Goal: Check status: Check status

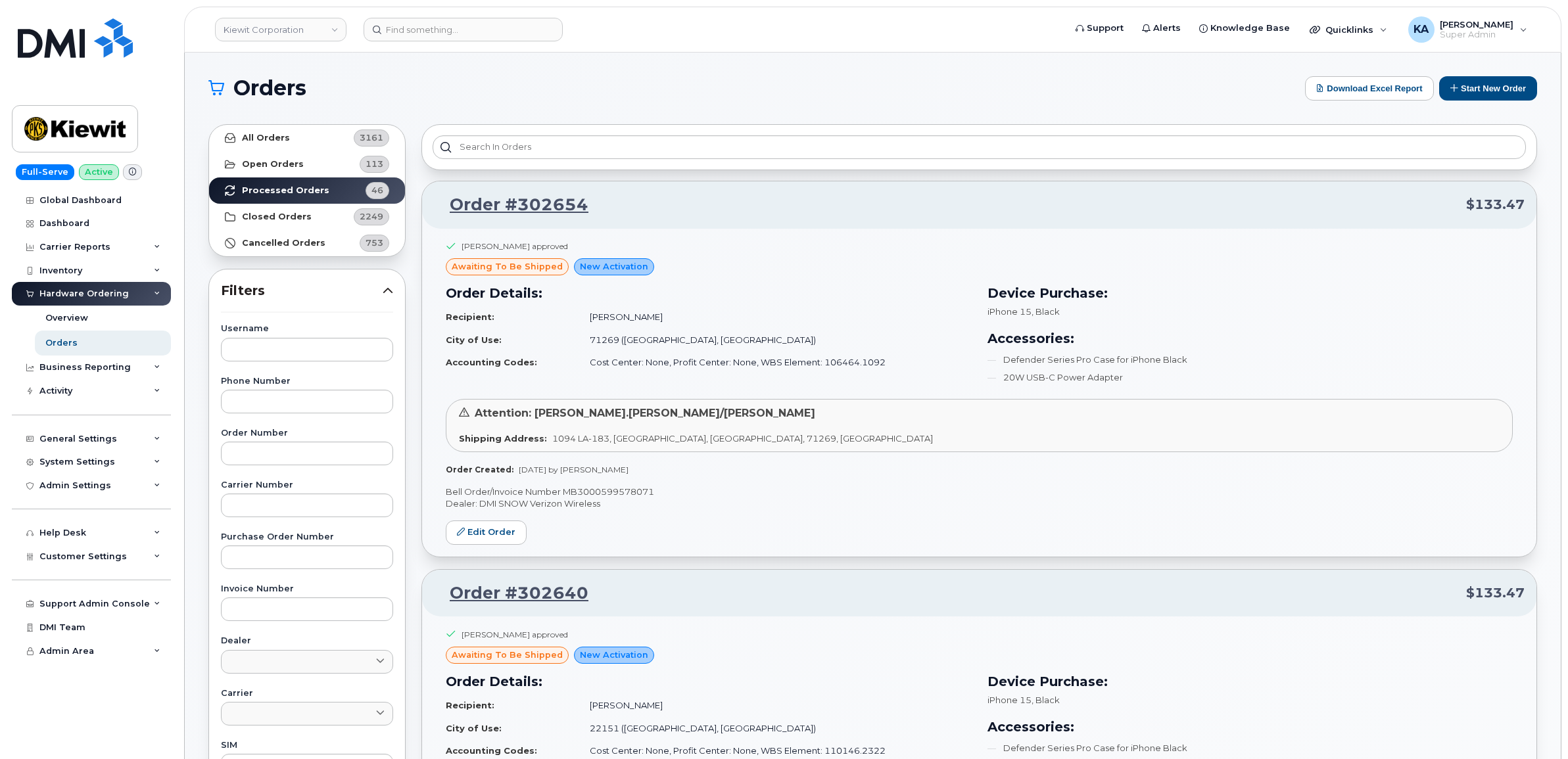
scroll to position [1807, 0]
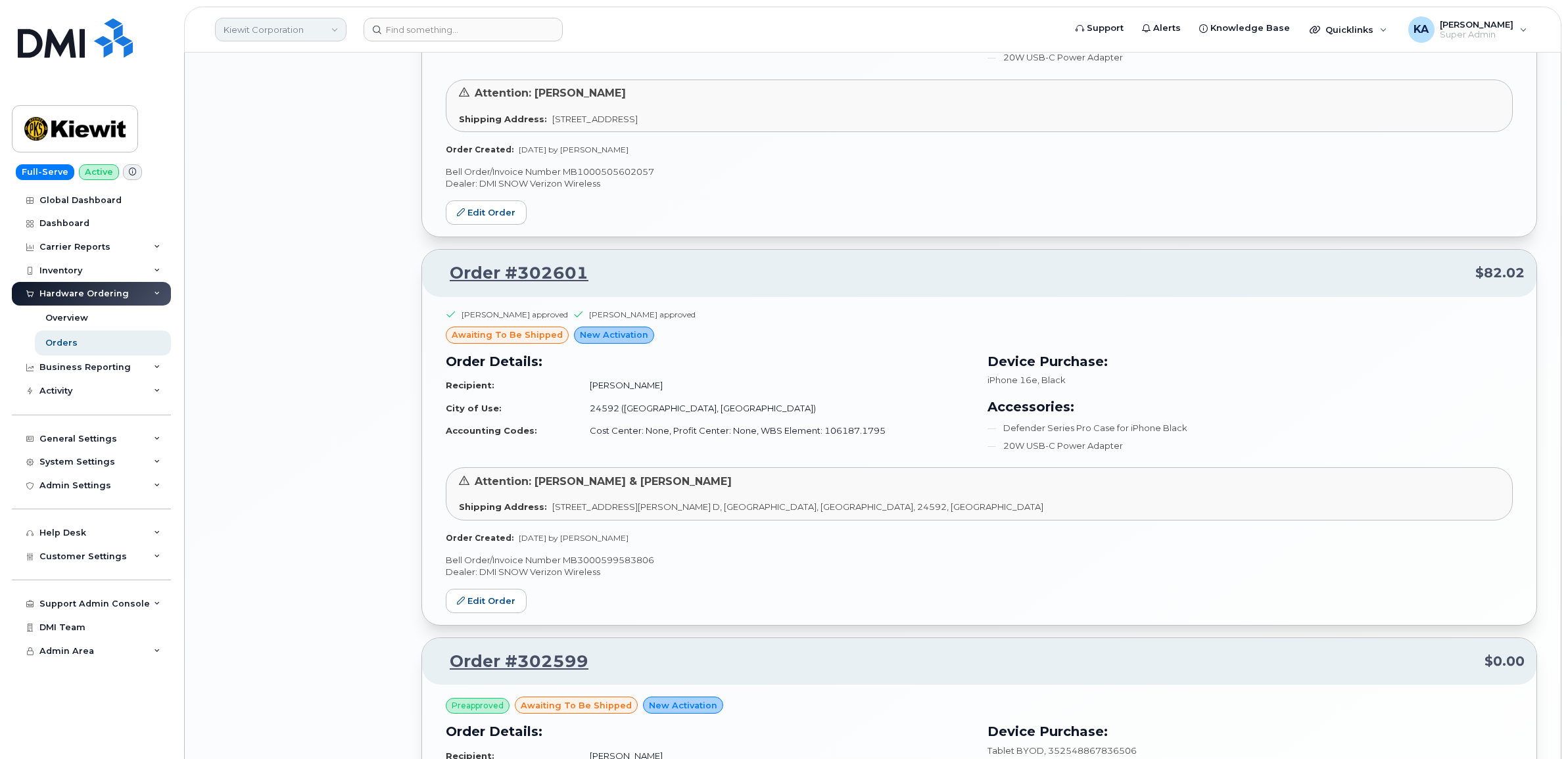
click at [291, 31] on link "Kiewit Corporation" at bounding box center [280, 30] width 132 height 24
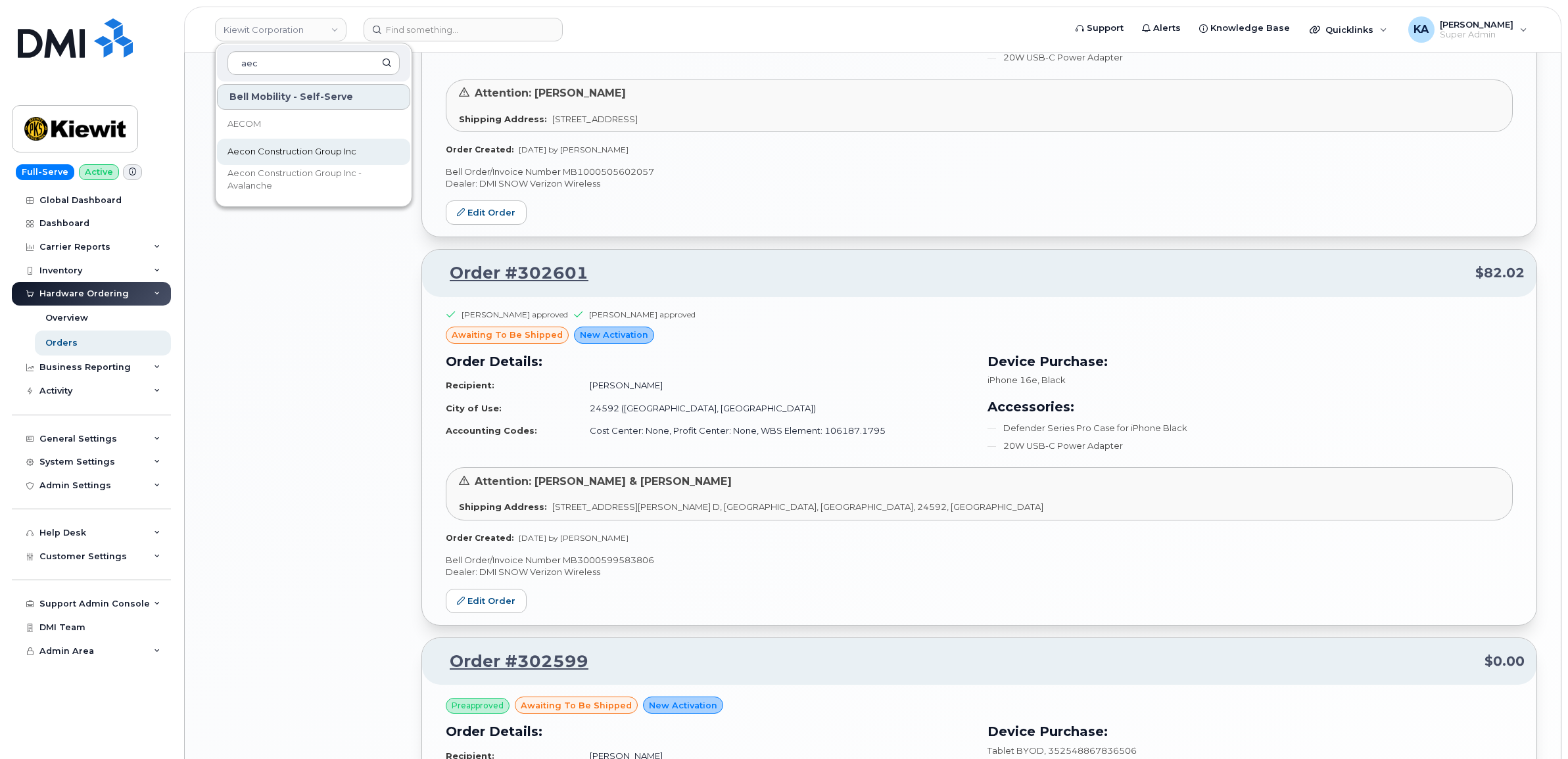
type input "aec"
click at [275, 149] on span "Aecon Construction Group Inc" at bounding box center [291, 152] width 129 height 13
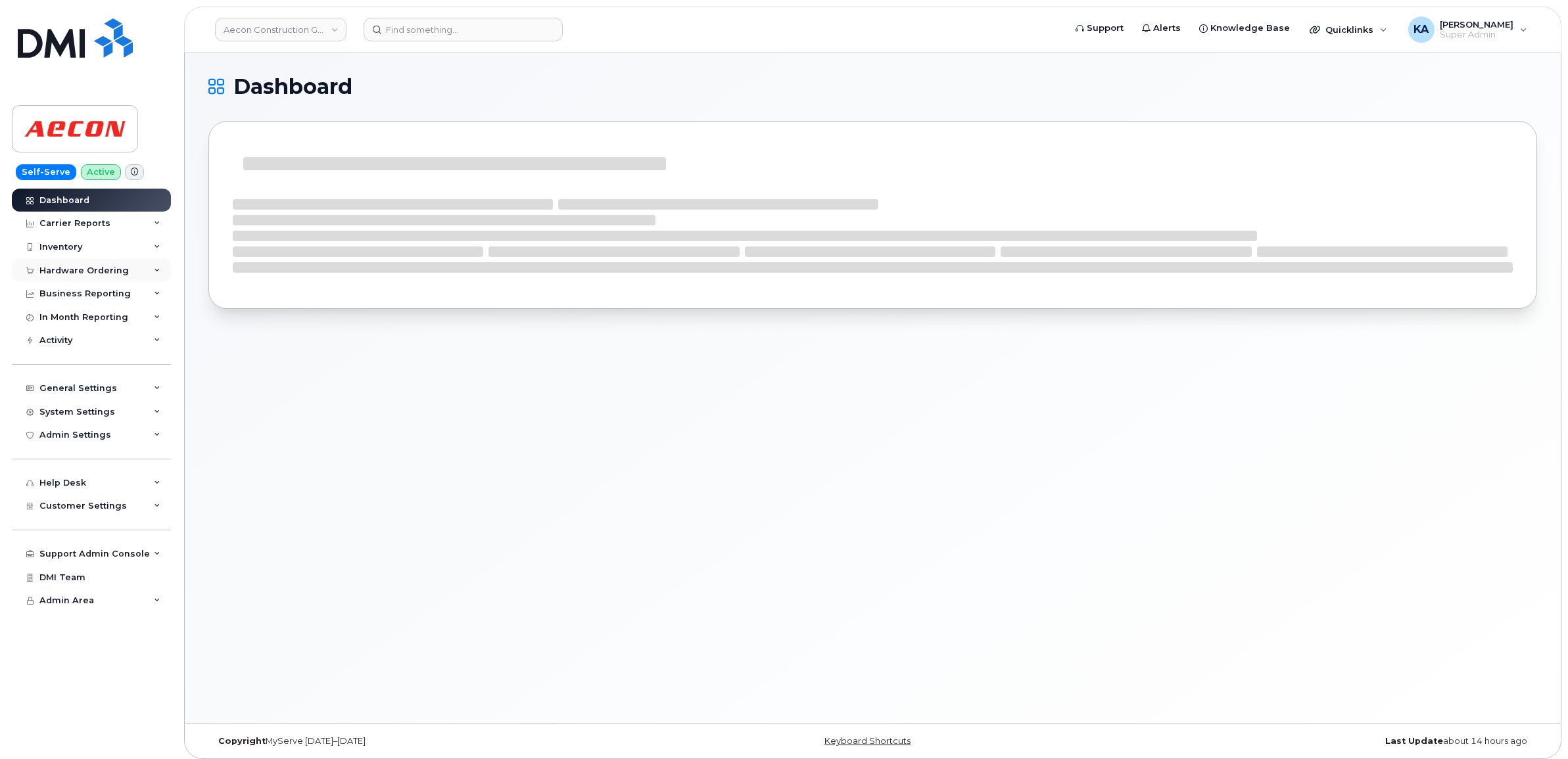
click at [72, 271] on div "Hardware Ordering" at bounding box center [84, 271] width 89 height 11
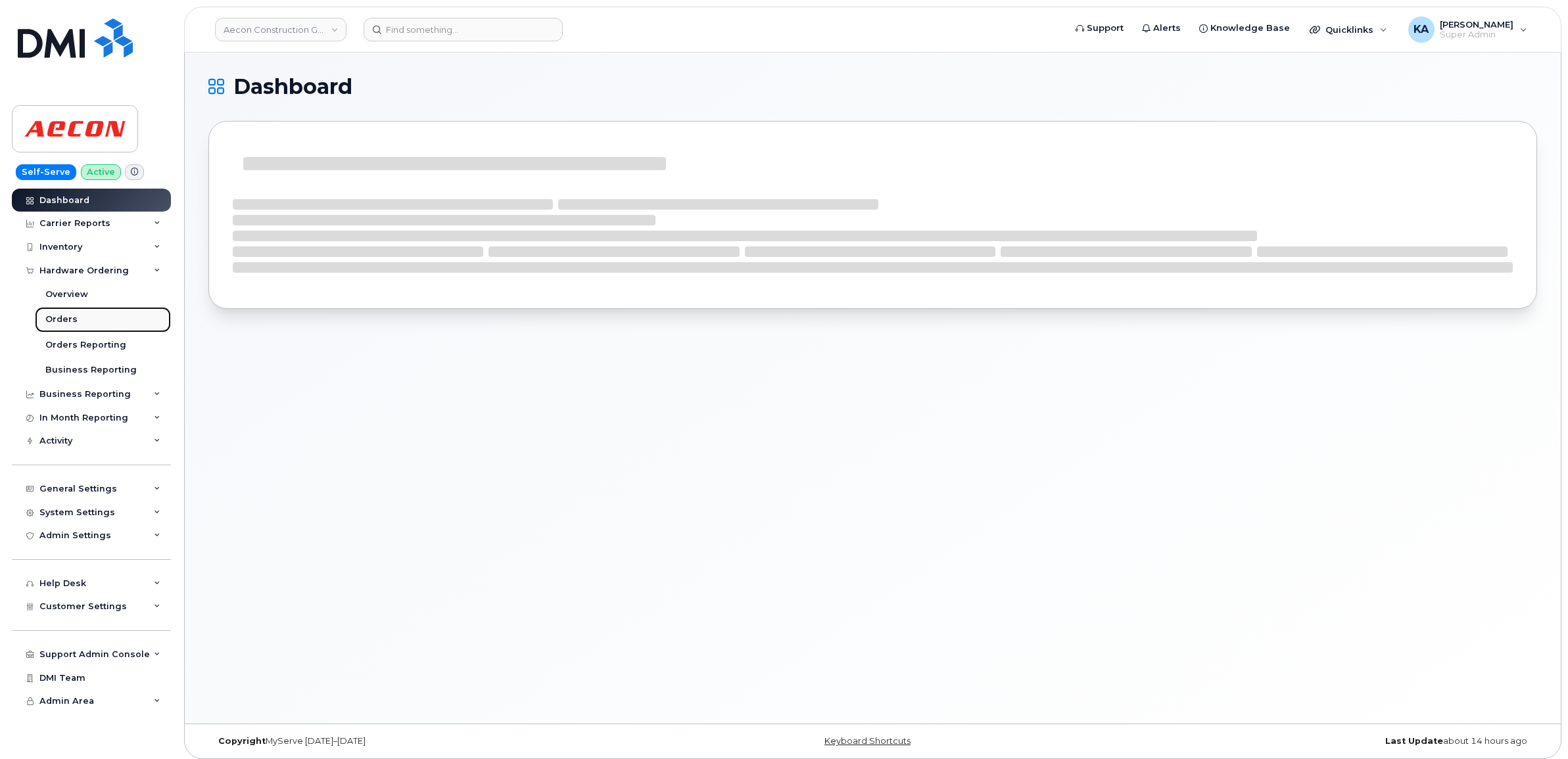
click at [65, 316] on div "Orders" at bounding box center [61, 319] width 32 height 12
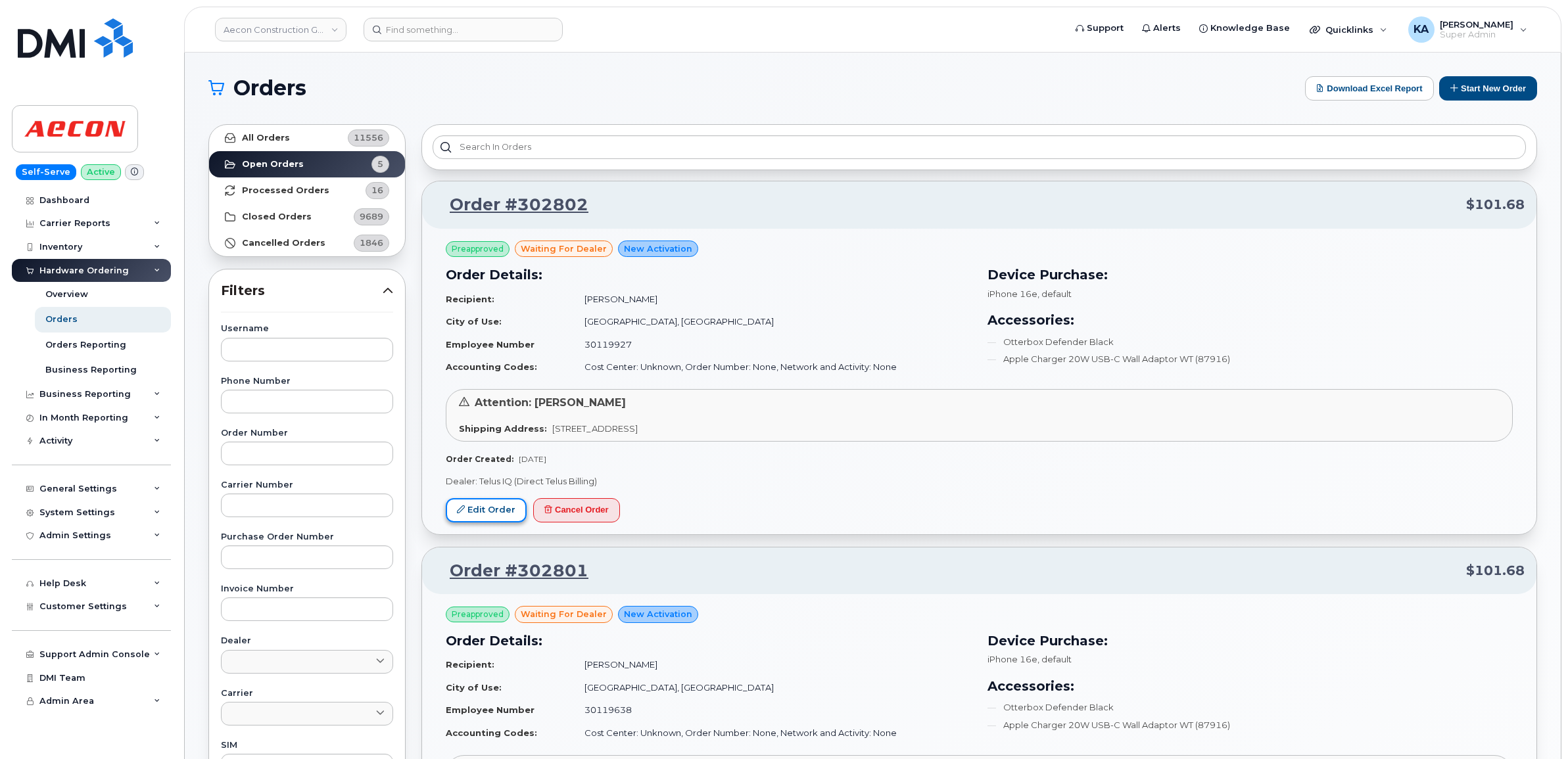
click at [478, 504] on link "Edit Order" at bounding box center [487, 510] width 81 height 25
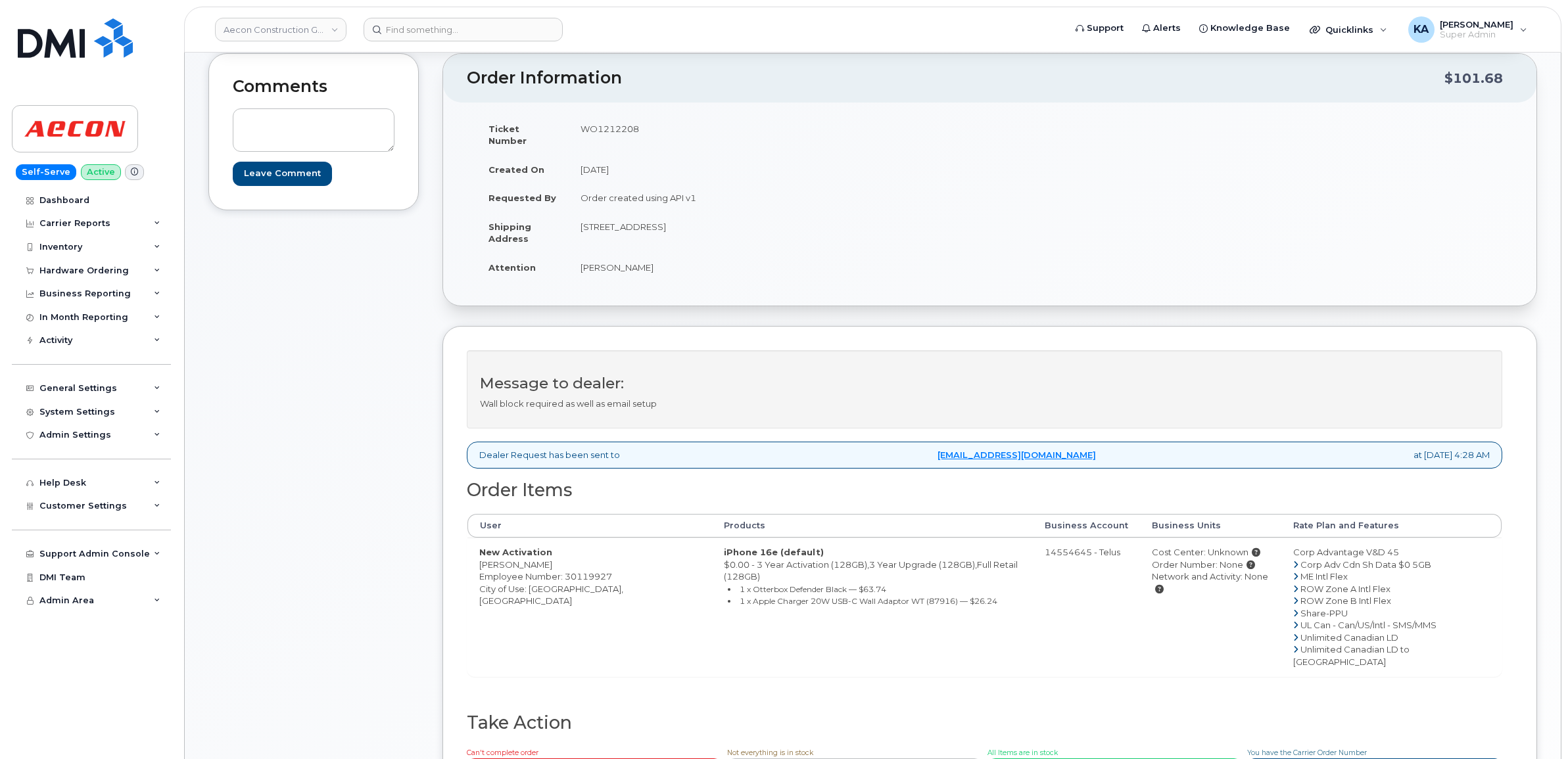
scroll to position [164, 0]
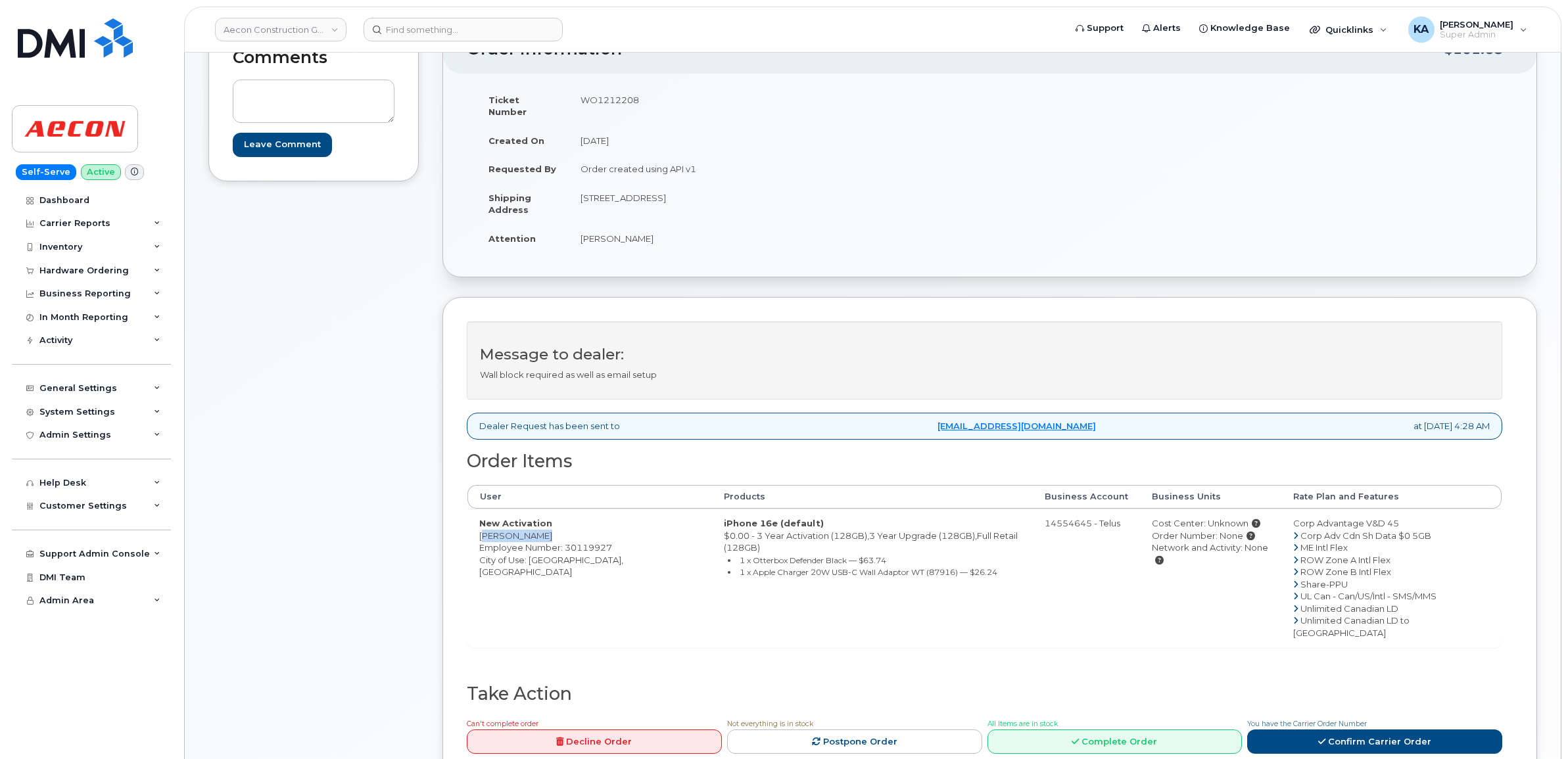
drag, startPoint x: 474, startPoint y: 521, endPoint x: 549, endPoint y: 524, distance: 75.1
click at [549, 524] on td "New Activation Leroy Manuel Employee Number: 30119927 City of Use: Toronto, Ont…" at bounding box center [590, 578] width 245 height 139
copy td "[PERSON_NAME]"
click at [601, 97] on td "WO1212208" at bounding box center [774, 105] width 411 height 41
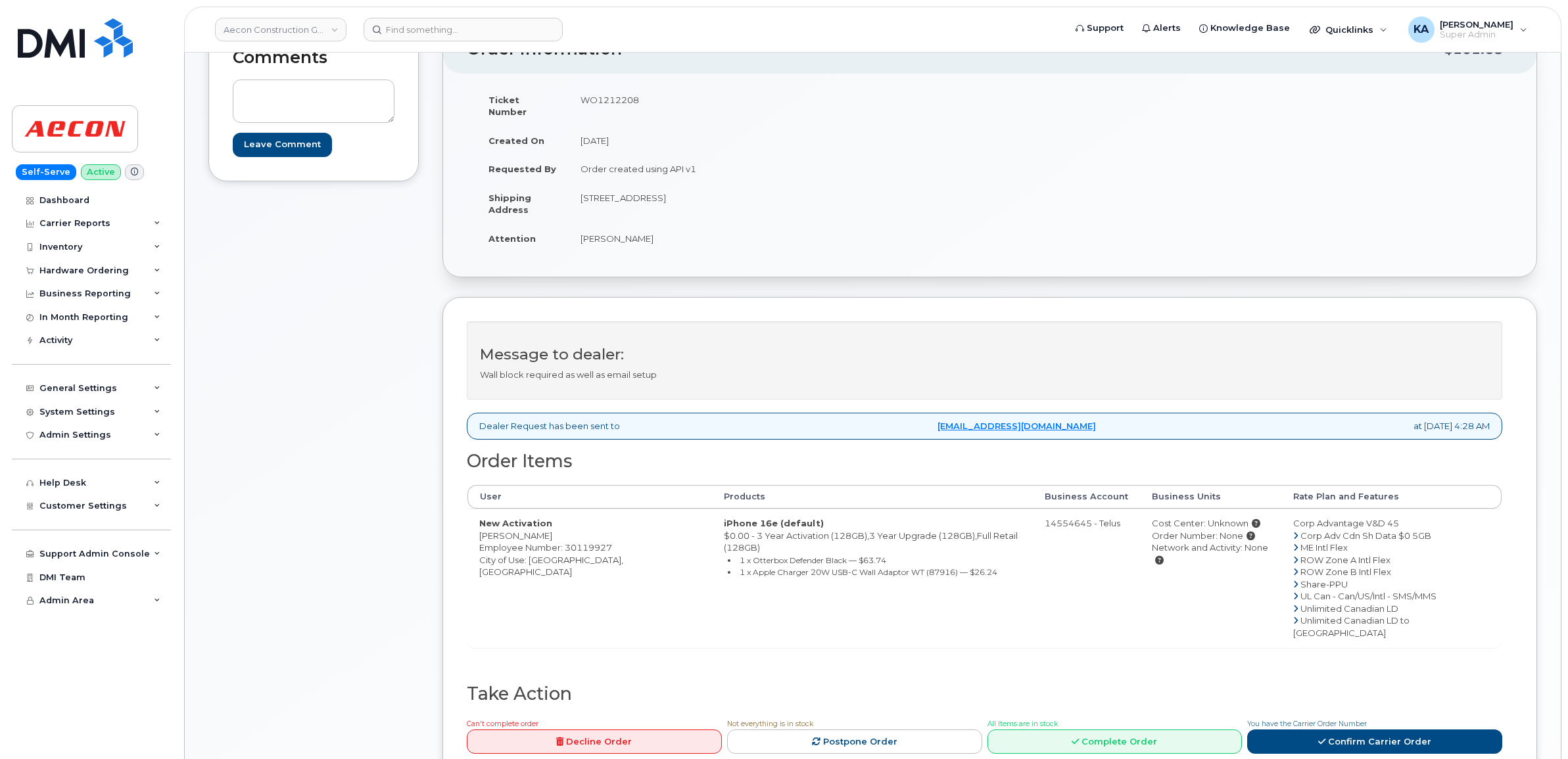
copy td "WO1212208"
drag, startPoint x: 478, startPoint y: 524, endPoint x: 547, endPoint y: 526, distance: 69.0
click at [547, 526] on td "New Activation Leroy Manuel Employee Number: 30119927 City of Use: Toronto, Ont…" at bounding box center [590, 578] width 245 height 139
copy td "Leroy Manuel"
drag, startPoint x: 575, startPoint y: 184, endPoint x: 657, endPoint y: 197, distance: 83.0
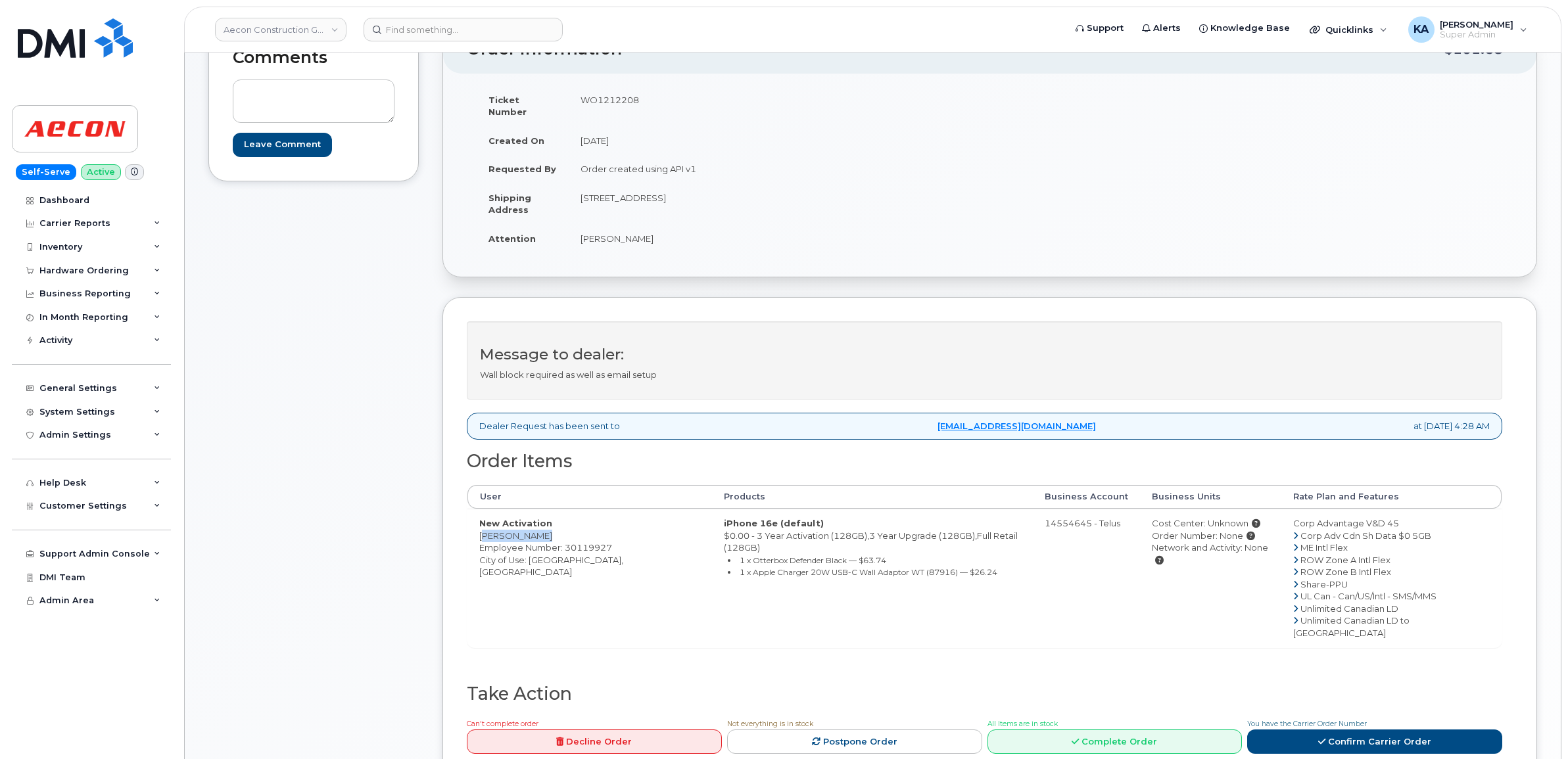
click at [657, 197] on td "[STREET_ADDRESS]" at bounding box center [774, 203] width 411 height 41
copy td "13267 Ninth Line"
click at [678, 184] on td "13267 Ninth Line Stouffville ON L4A3C8" at bounding box center [774, 203] width 411 height 41
copy td "Stouffville"
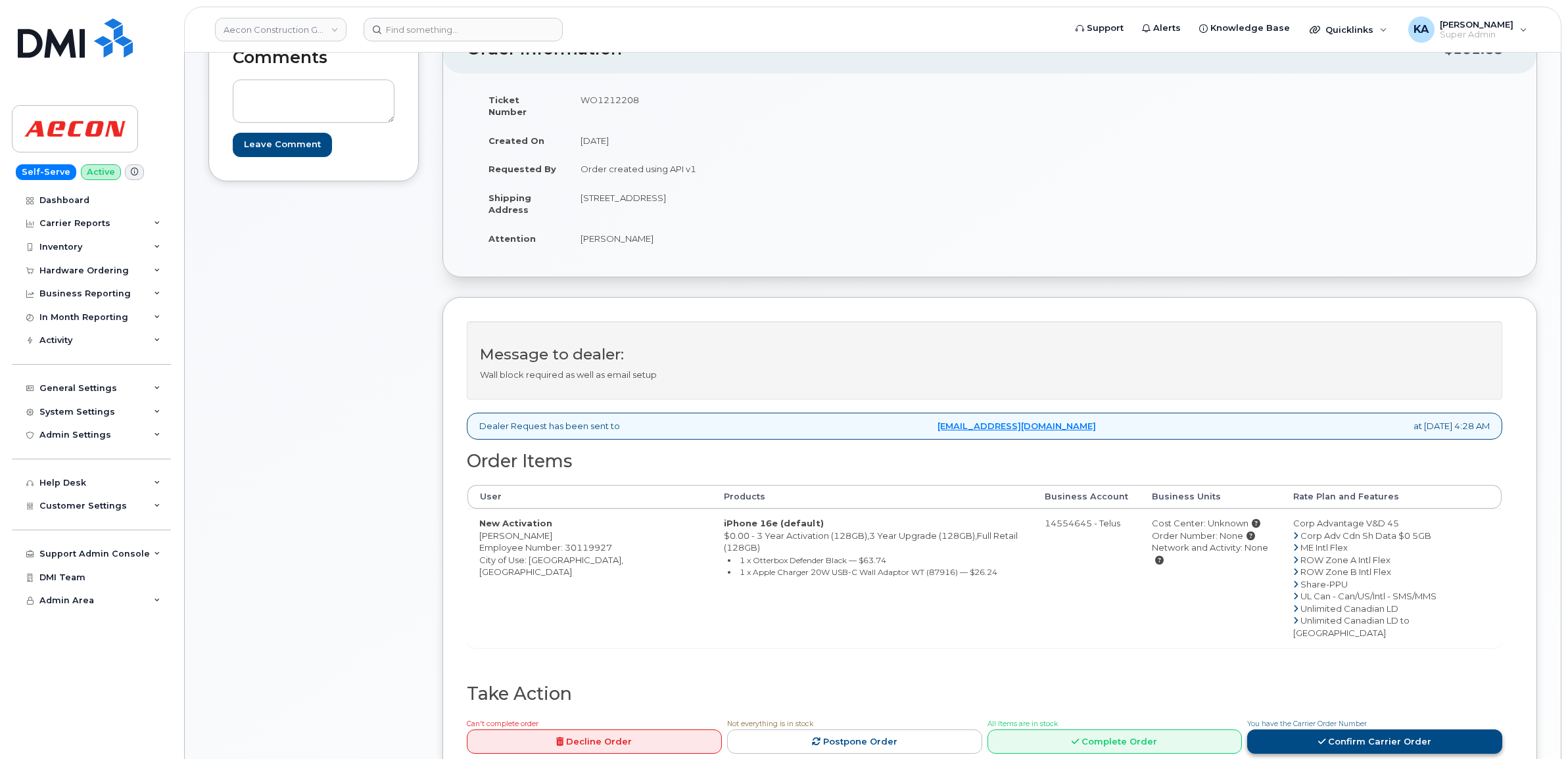
click at [1349, 729] on link "Confirm Carrier Order" at bounding box center [1374, 741] width 255 height 25
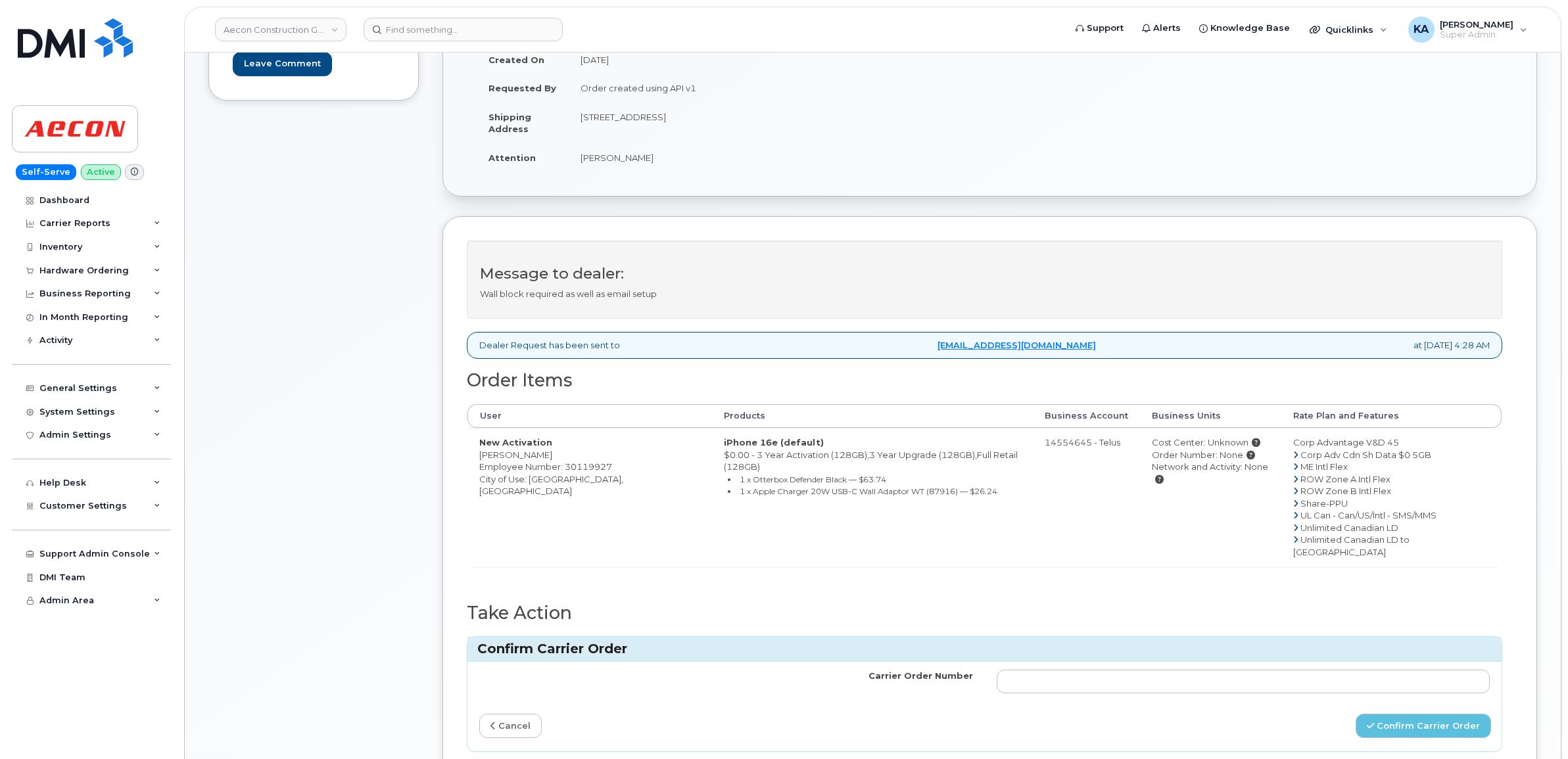
scroll to position [247, 0]
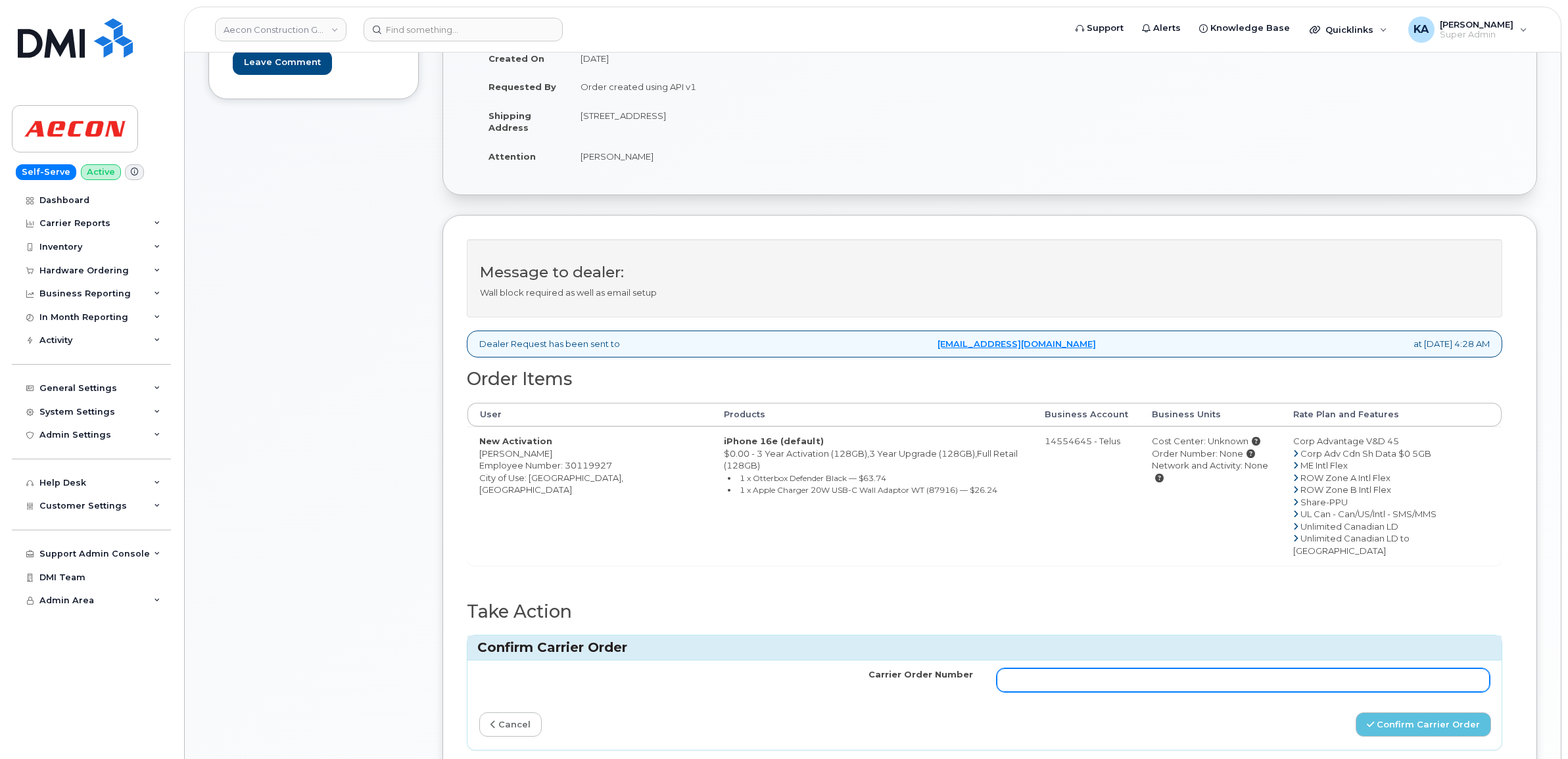
click at [1178, 669] on input "Carrier Order Number" at bounding box center [1244, 681] width 494 height 24
paste input "TL60037310"
type input "TL60037310"
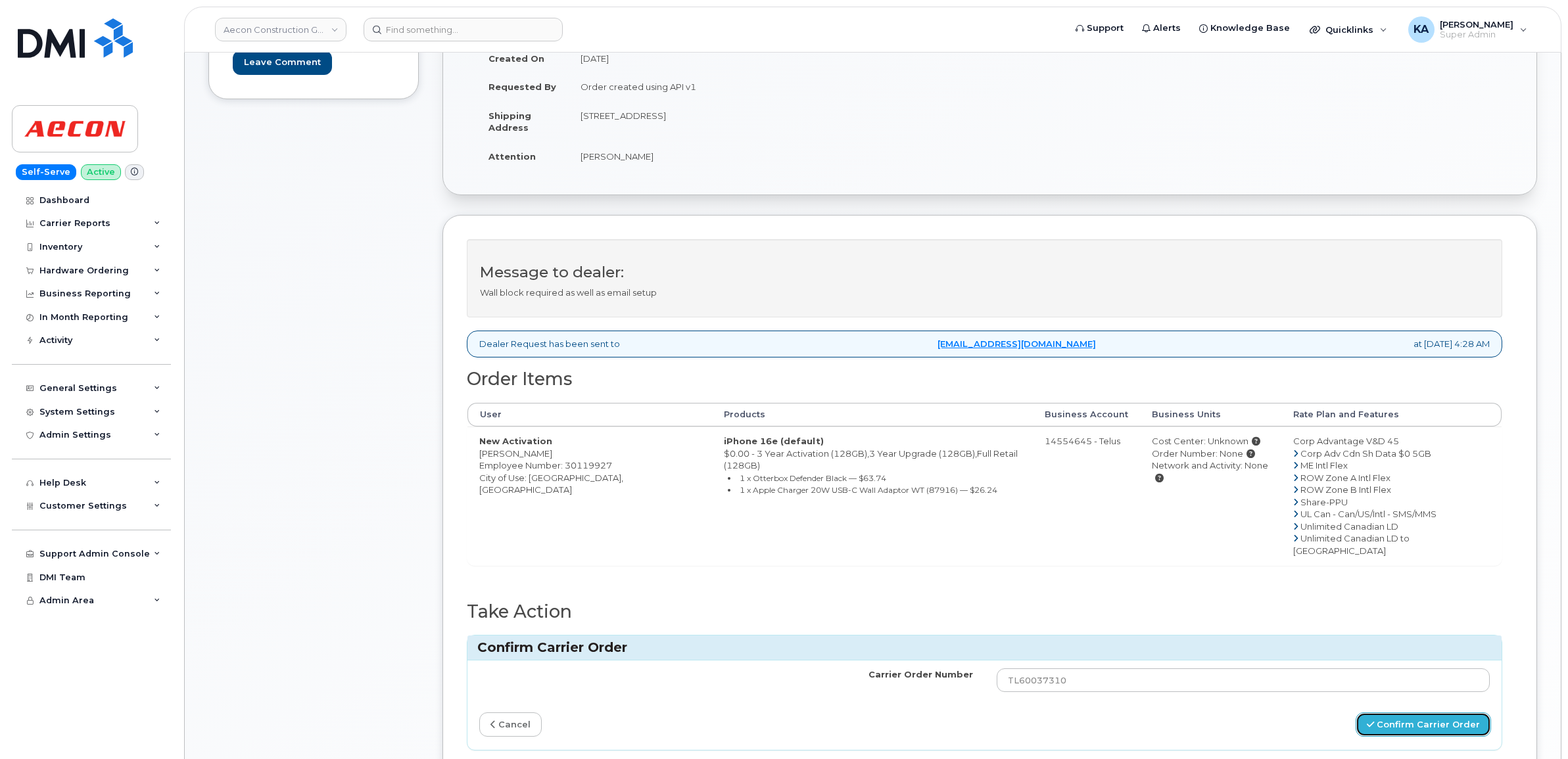
click at [1383, 712] on button "Confirm Carrier Order" at bounding box center [1423, 724] width 136 height 25
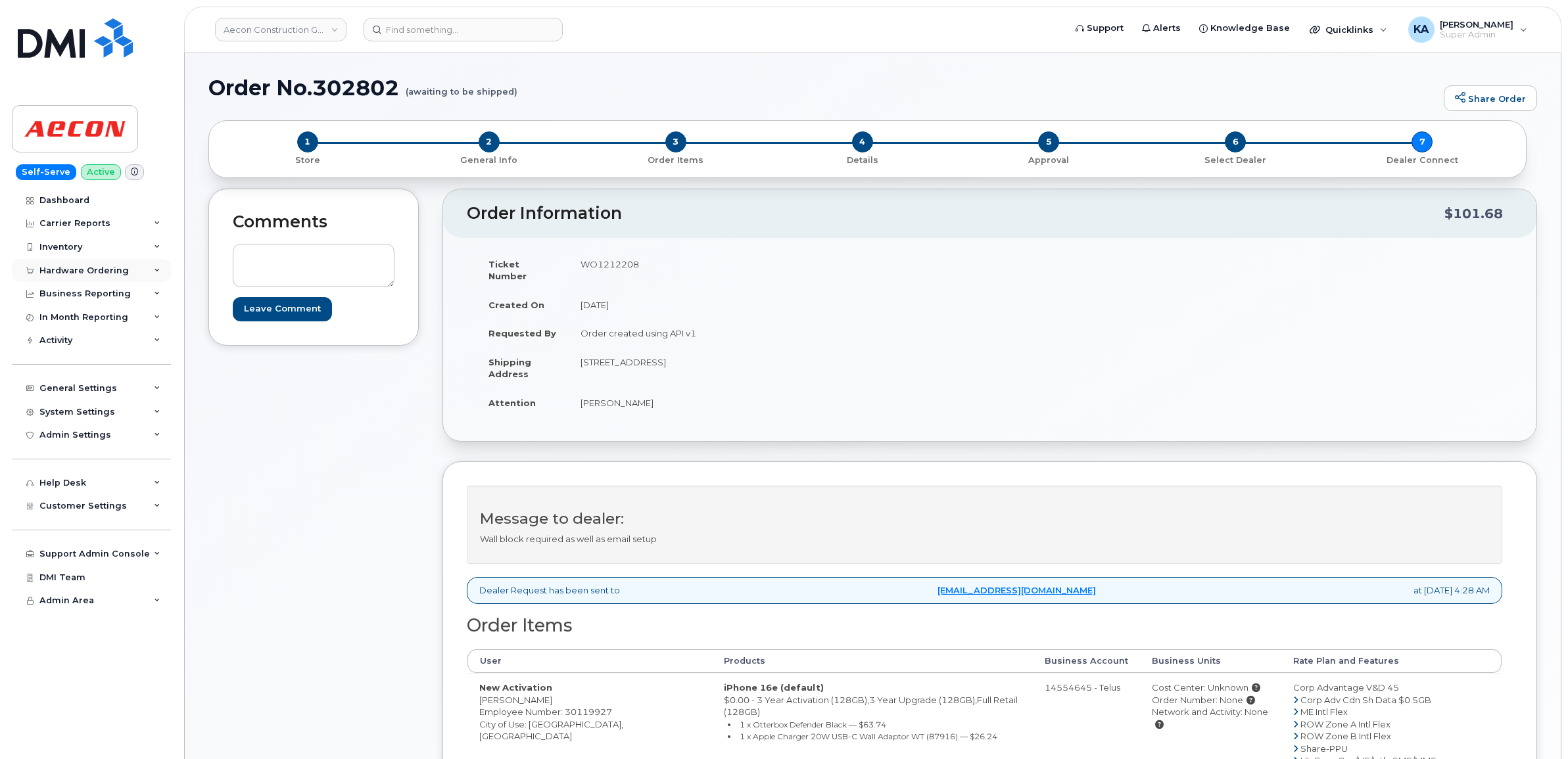
click at [65, 271] on div "Hardware Ordering" at bounding box center [84, 271] width 89 height 11
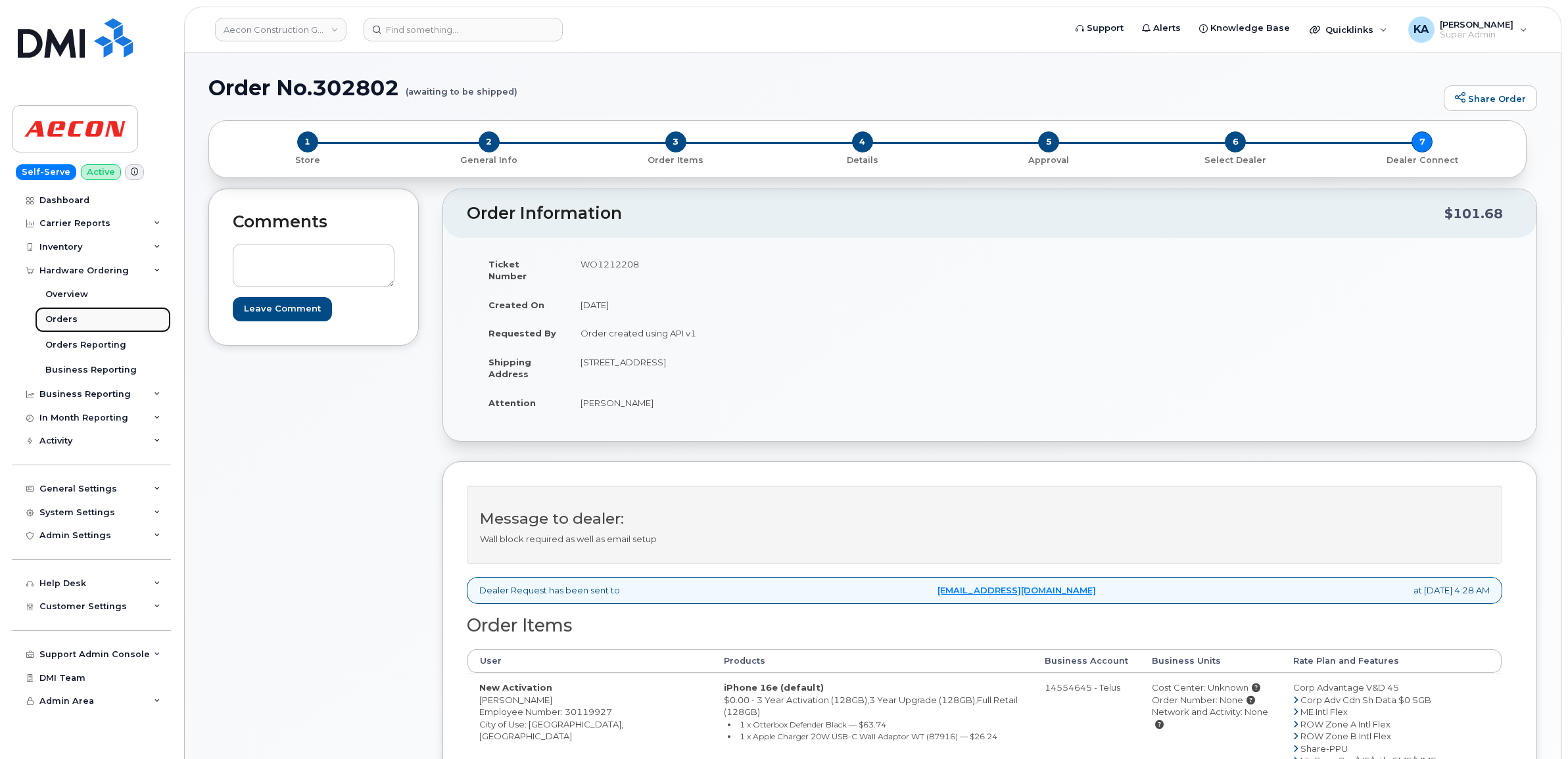
click at [48, 319] on div "Orders" at bounding box center [61, 319] width 32 height 12
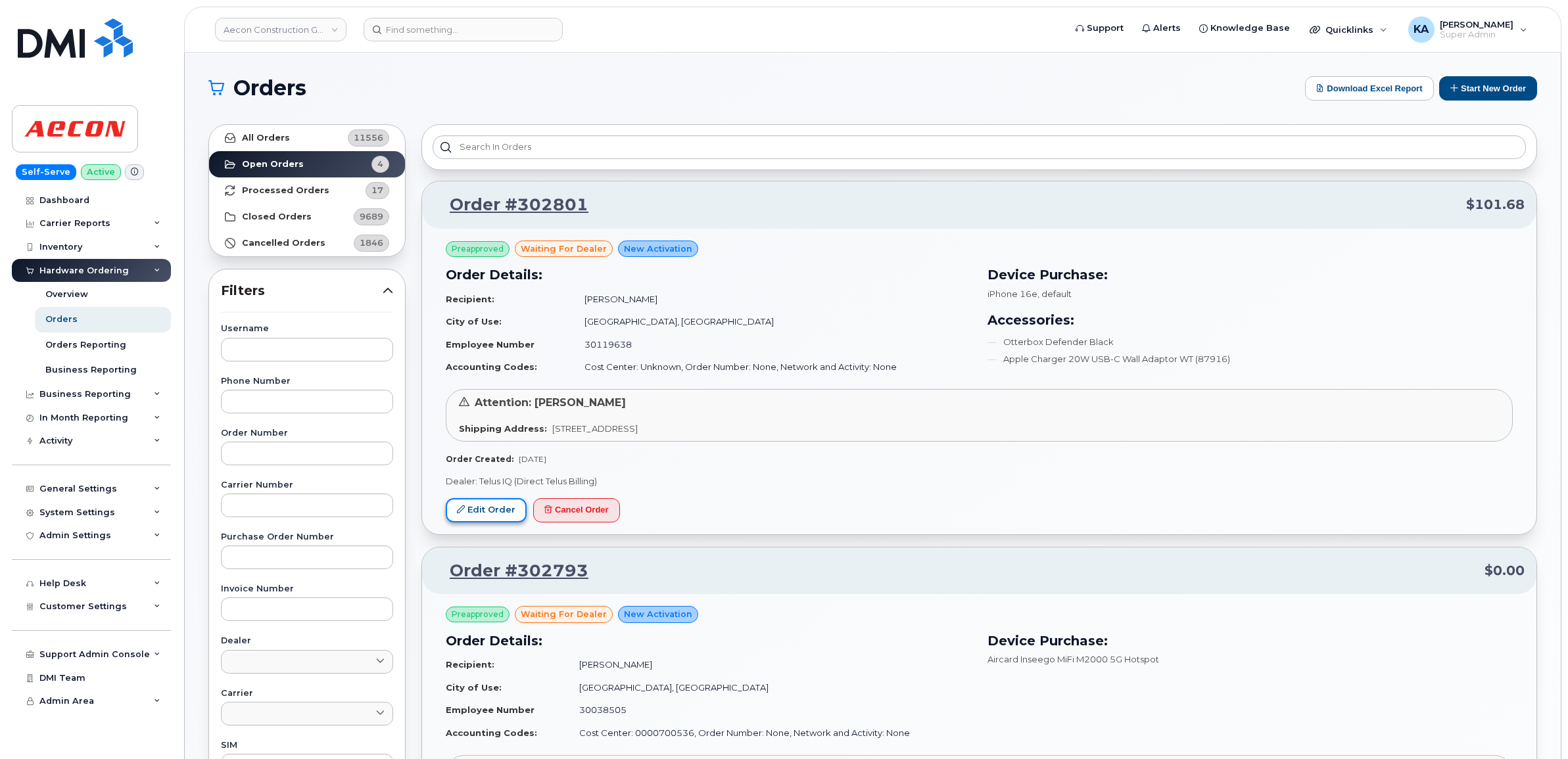
click at [474, 506] on link "Edit Order" at bounding box center [487, 510] width 81 height 25
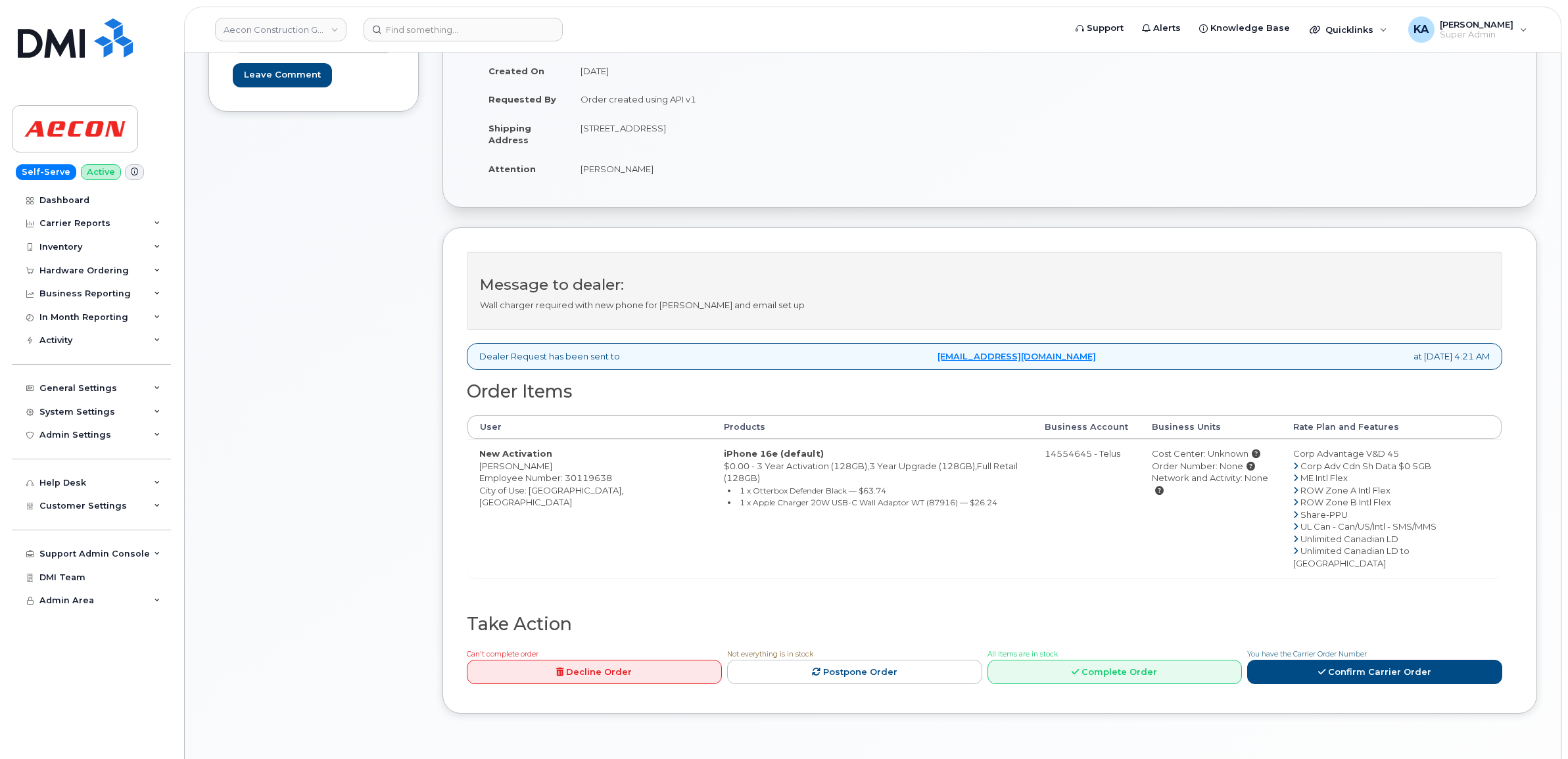
scroll to position [247, 0]
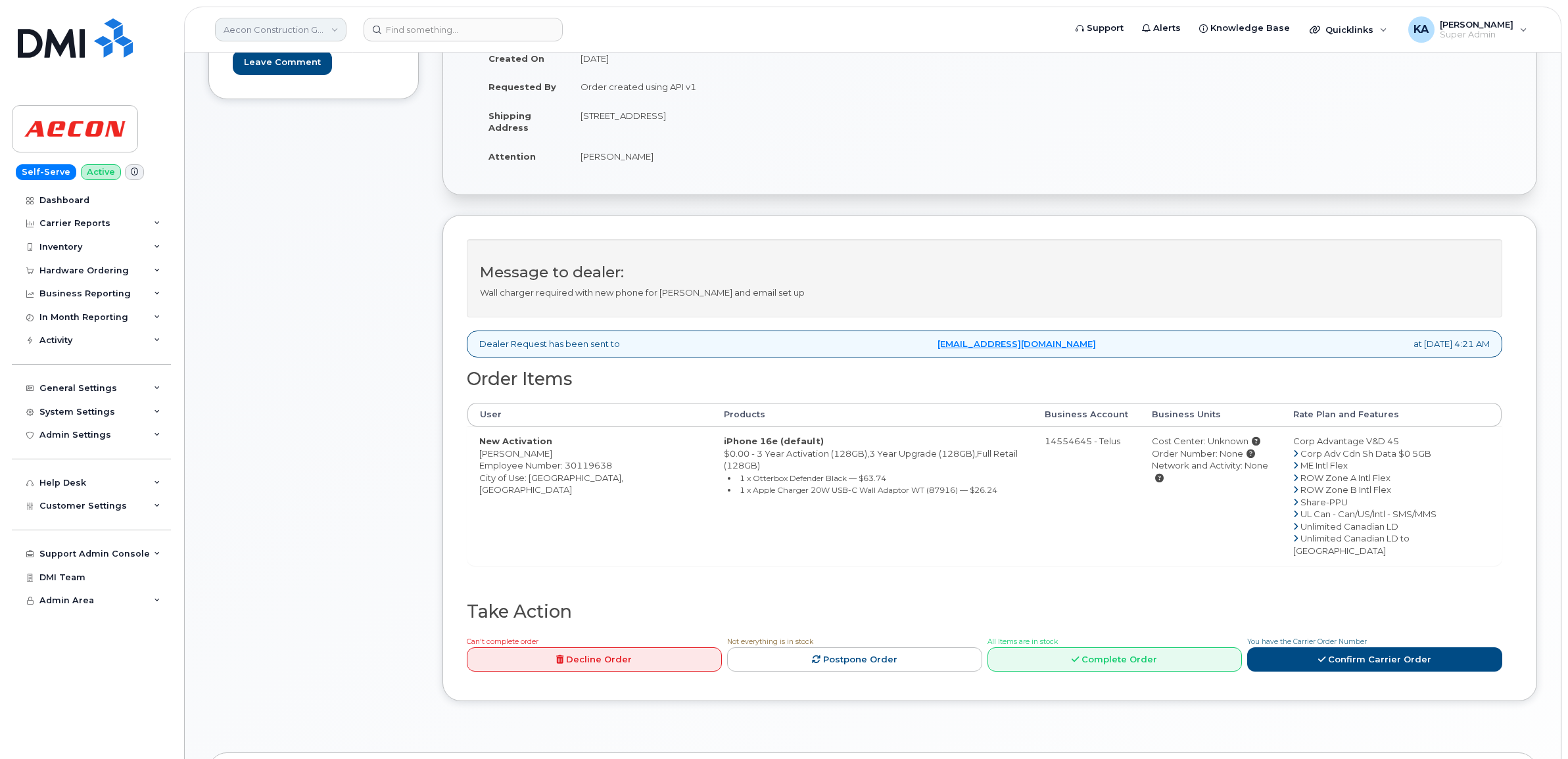
click at [267, 25] on link "Aecon Construction Group Inc" at bounding box center [280, 30] width 132 height 24
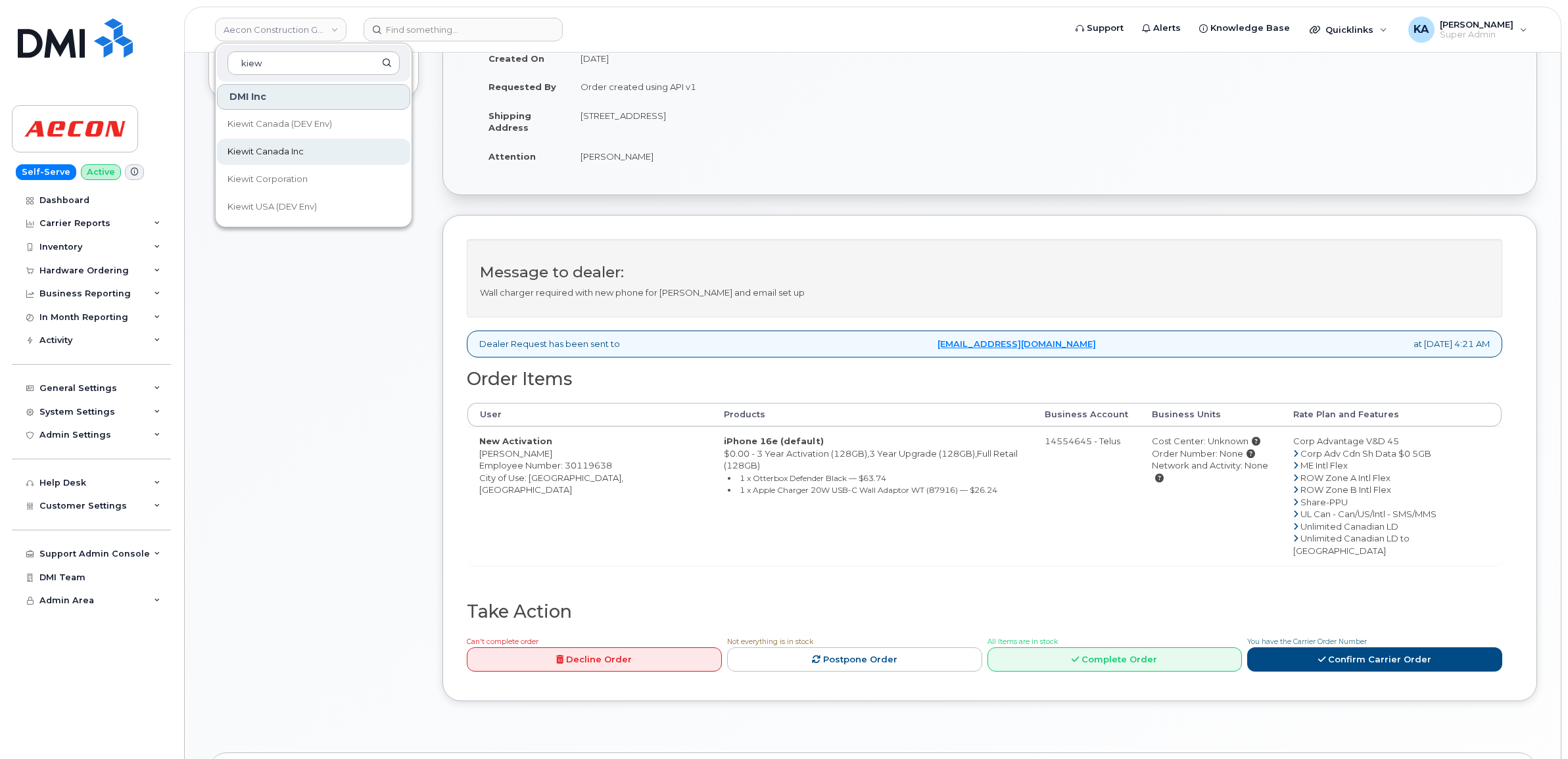
type input "kiew"
click at [240, 152] on span "Kiewit Canada Inc" at bounding box center [265, 152] width 76 height 13
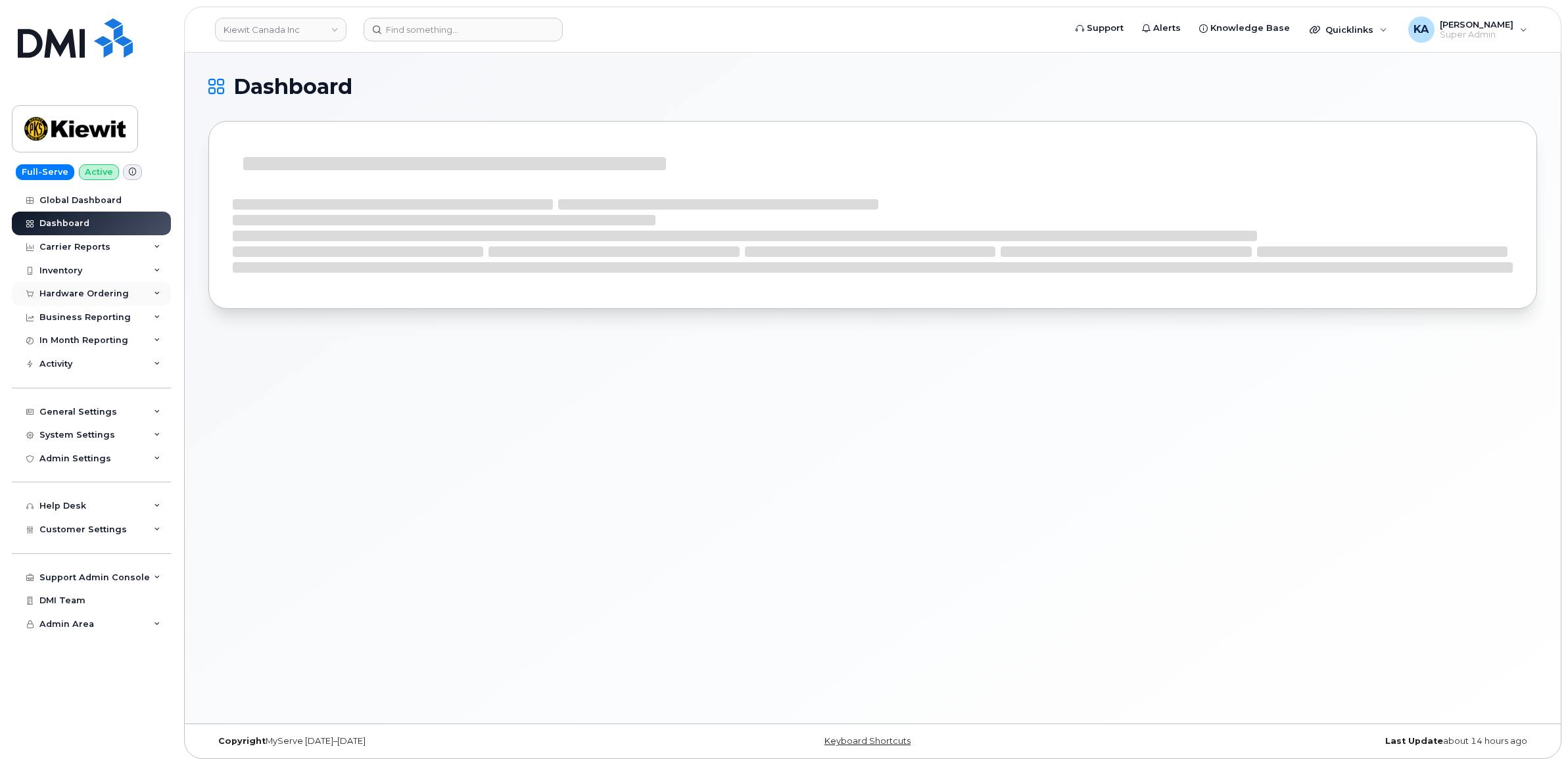
click at [82, 292] on div "Hardware Ordering" at bounding box center [84, 293] width 89 height 11
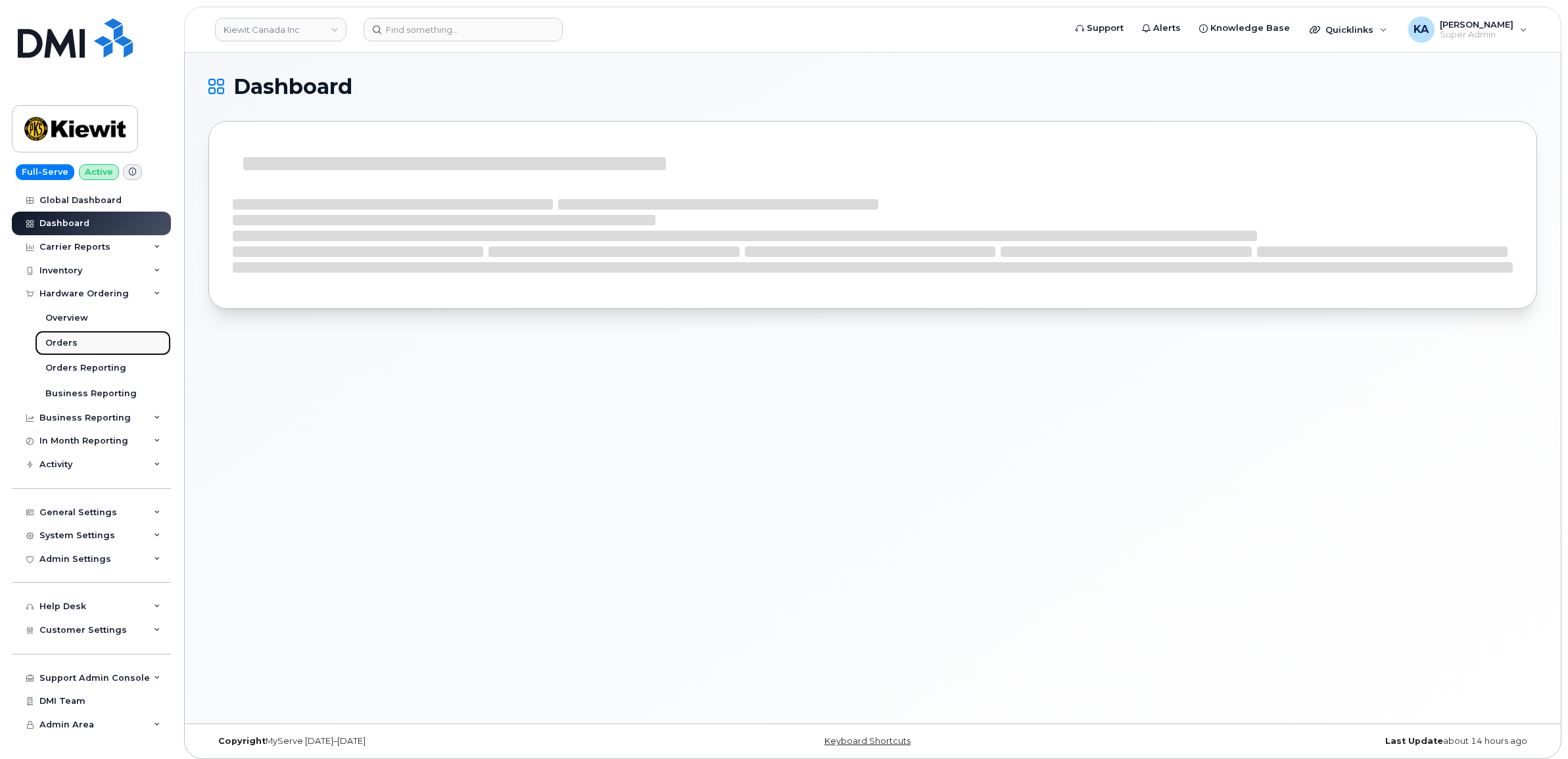
click at [59, 343] on div "Orders" at bounding box center [61, 343] width 32 height 12
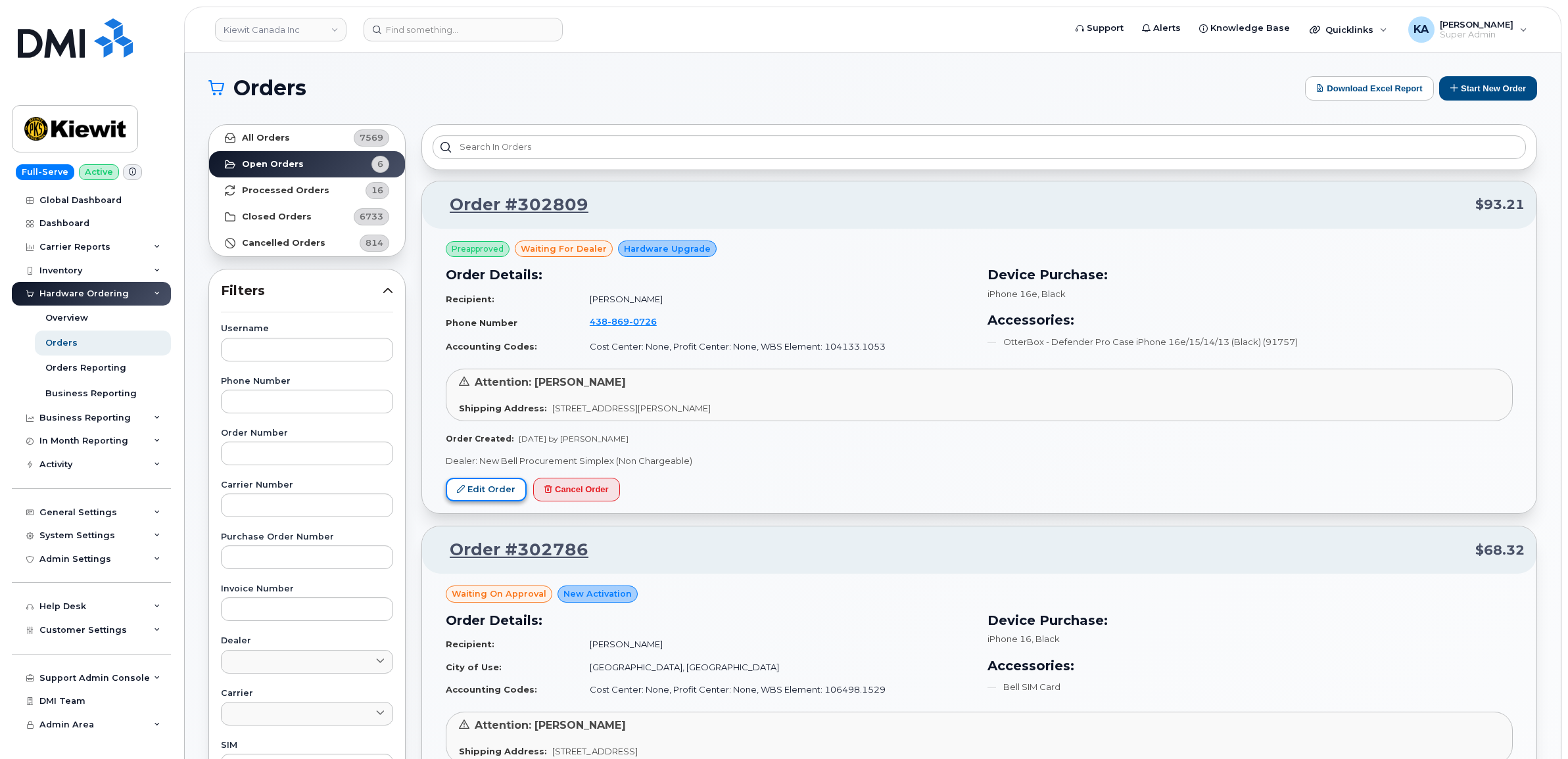
click at [468, 490] on link "Edit Order" at bounding box center [487, 489] width 81 height 25
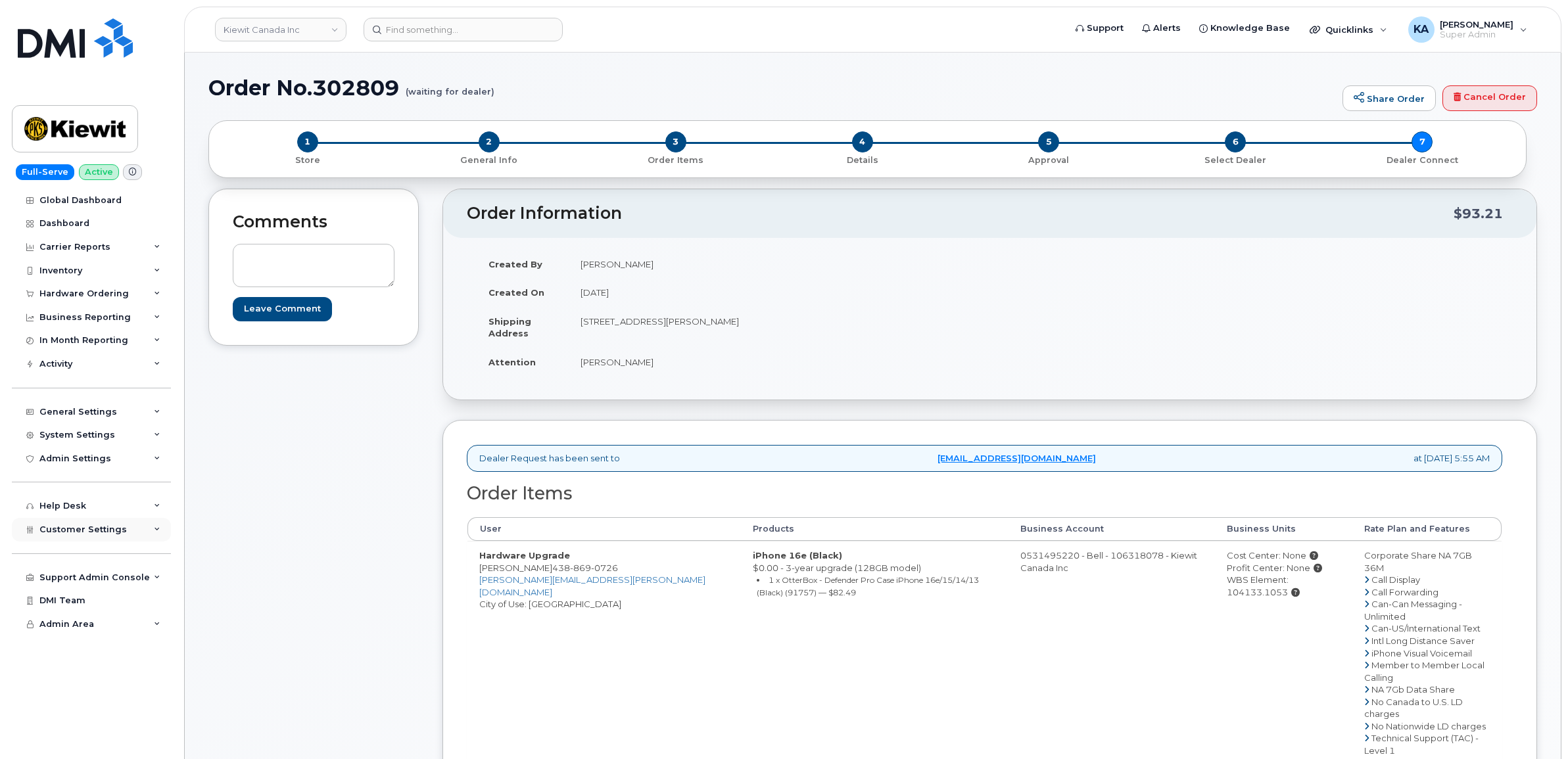
click at [76, 533] on span "Customer Settings" at bounding box center [83, 529] width 87 height 10
drag, startPoint x: 551, startPoint y: 569, endPoint x: 619, endPoint y: 569, distance: 68.0
click at [619, 569] on td "Hardware Upgrade Nicolas Docquin 438 869 0726 NICOLAS.DOCQUIN@KIEWIT.COM City o…" at bounding box center [605, 690] width 274 height 297
copy span "438 869 0726"
drag, startPoint x: 574, startPoint y: 321, endPoint x: 658, endPoint y: 329, distance: 84.4
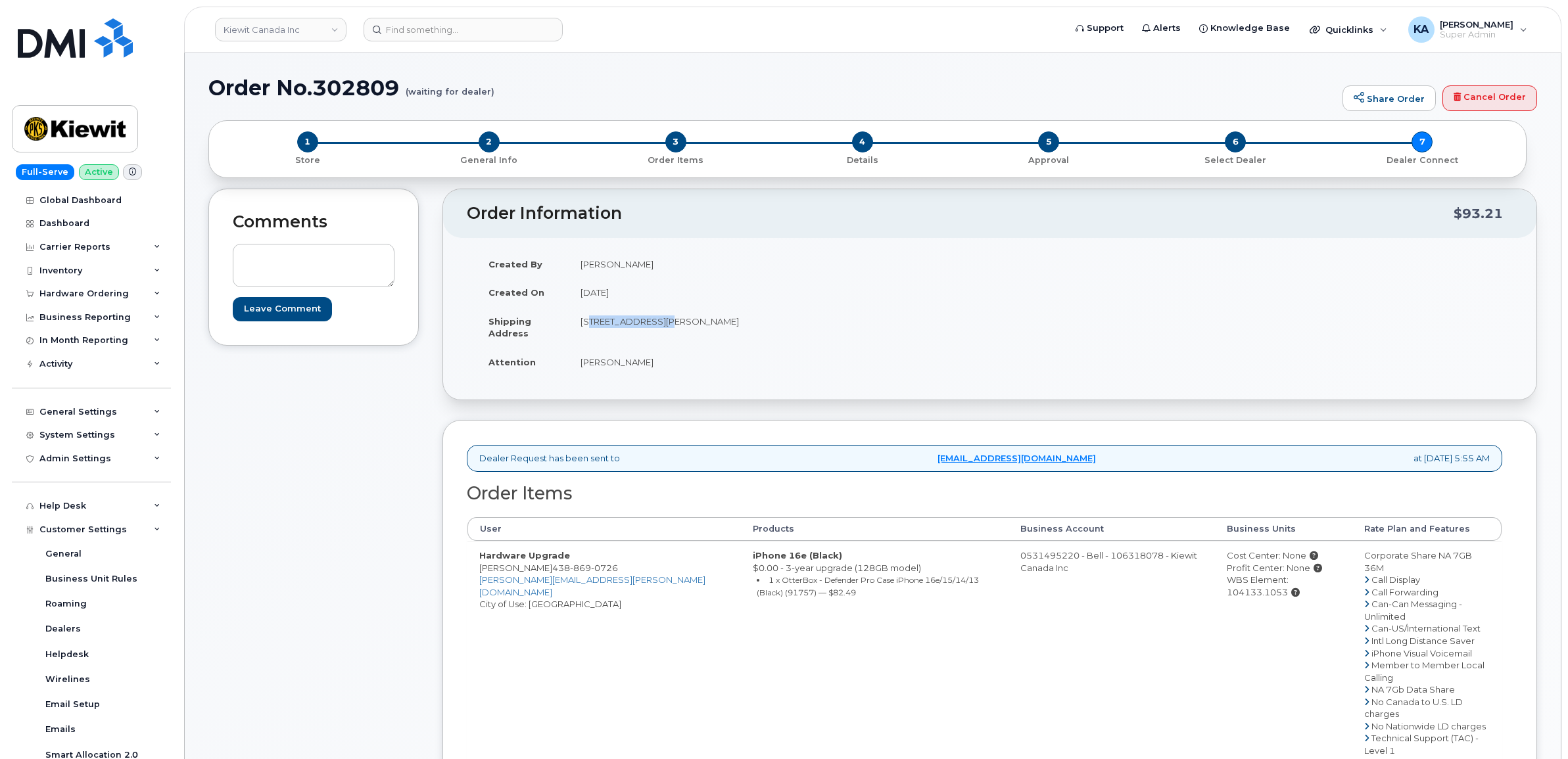
click at [658, 329] on td "2440 Don Reid Dr Ottawa Ontario K1H 1E1" at bounding box center [774, 327] width 411 height 41
copy td "2440 Don Reid Dr"
drag, startPoint x: 728, startPoint y: 321, endPoint x: 774, endPoint y: 323, distance: 46.0
click at [774, 323] on td "2440 Don Reid Dr Ottawa Ontario K1H 1E1" at bounding box center [774, 327] width 411 height 41
copy td "K1H 1E1"
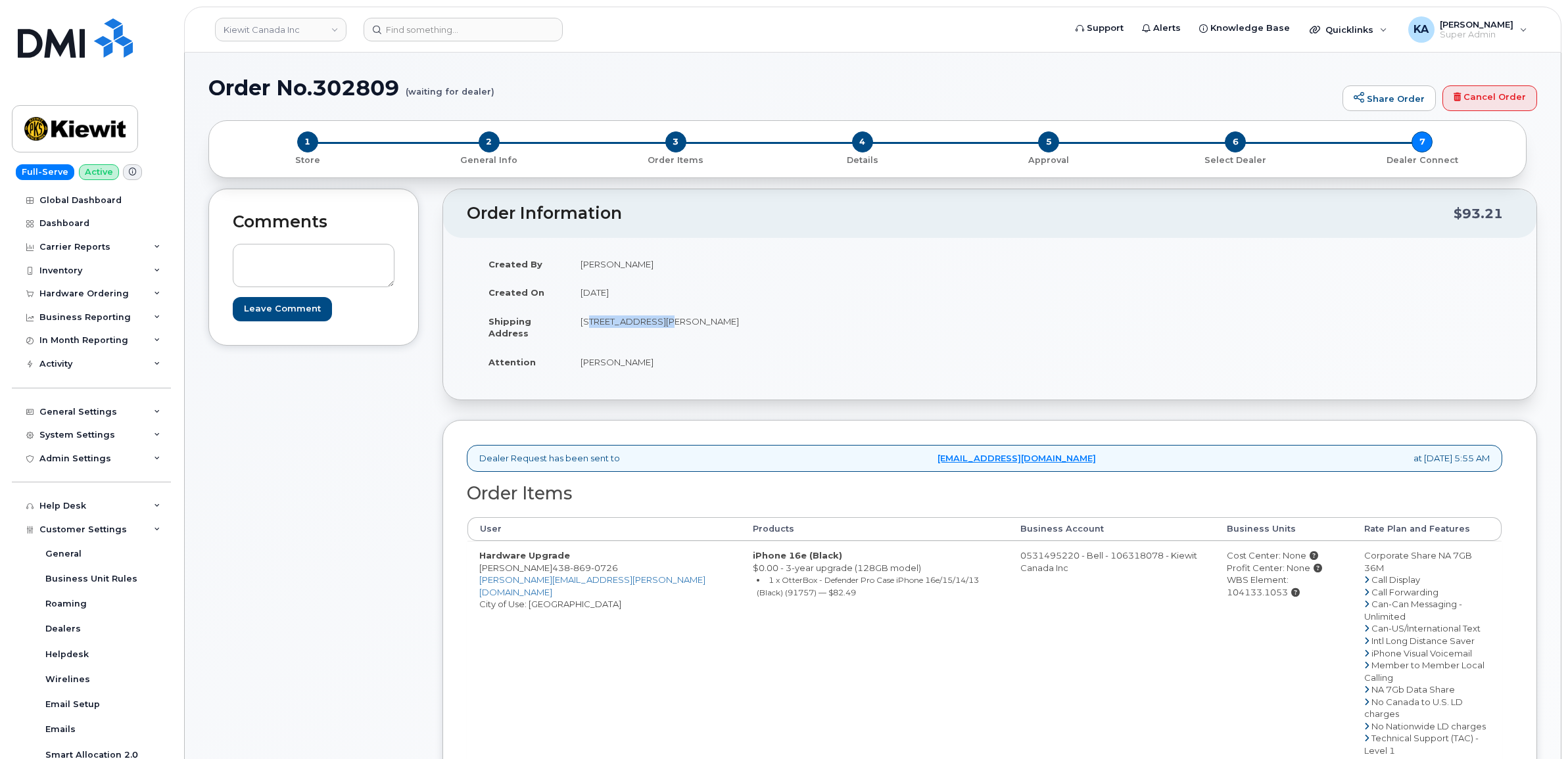
drag, startPoint x: 577, startPoint y: 360, endPoint x: 655, endPoint y: 370, distance: 78.6
click at [655, 370] on td "William Sansom" at bounding box center [774, 362] width 411 height 29
copy td "William Sansom"
drag, startPoint x: 474, startPoint y: 570, endPoint x: 549, endPoint y: 573, distance: 75.1
click at [549, 573] on td "Hardware Upgrade Nicolas Docquin 438 869 0726 NICOLAS.DOCQUIN@KIEWIT.COM City o…" at bounding box center [605, 690] width 274 height 297
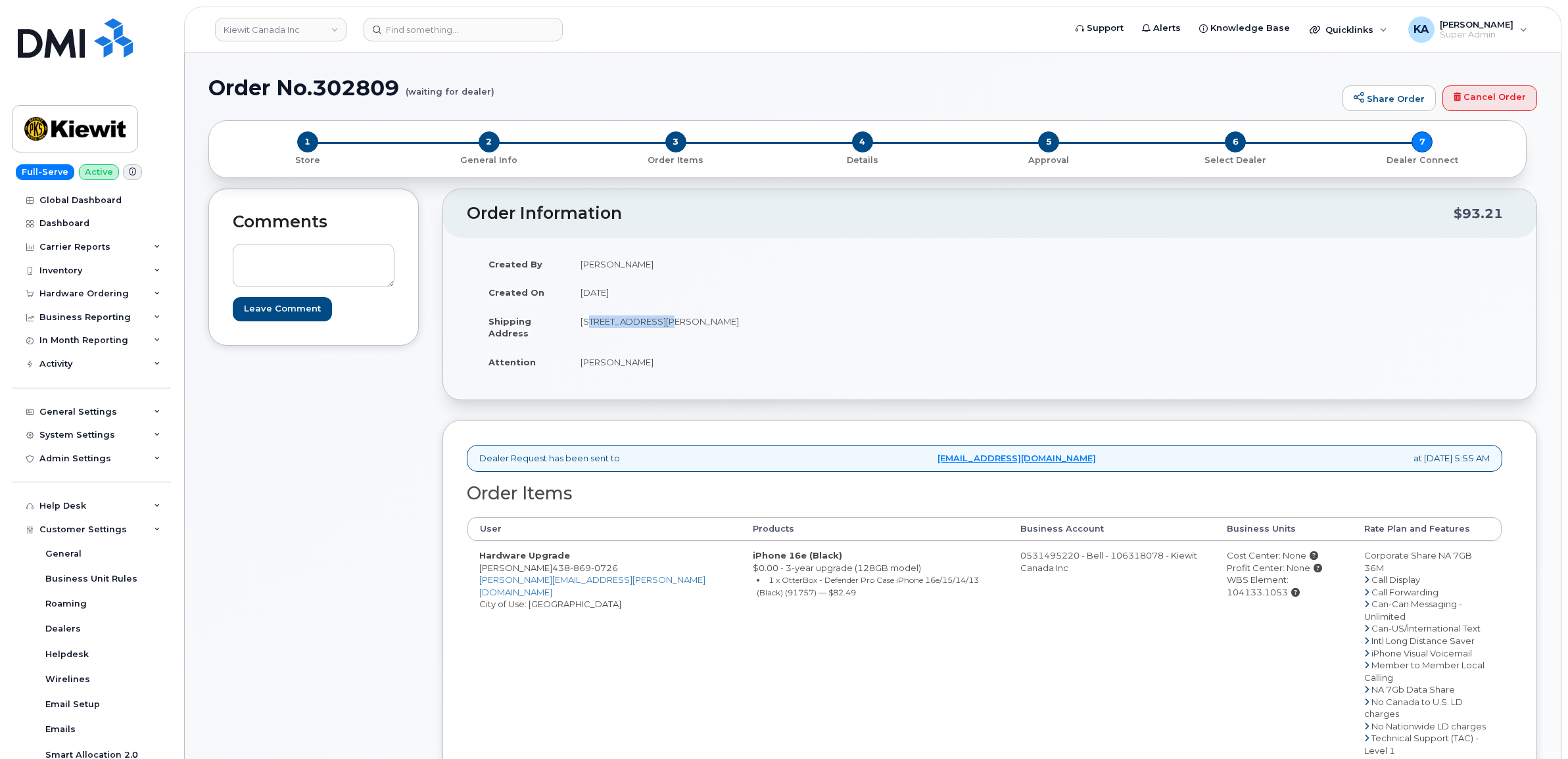
copy td "Nicolas Docquin"
drag, startPoint x: 1197, startPoint y: 583, endPoint x: 1336, endPoint y: 586, distance: 139.0
click at [1336, 586] on td "Cost Center: None Profit Center: None WBS Element: 104133.1053" at bounding box center [1284, 690] width 137 height 297
copy div "WBS Element: 104133.1053"
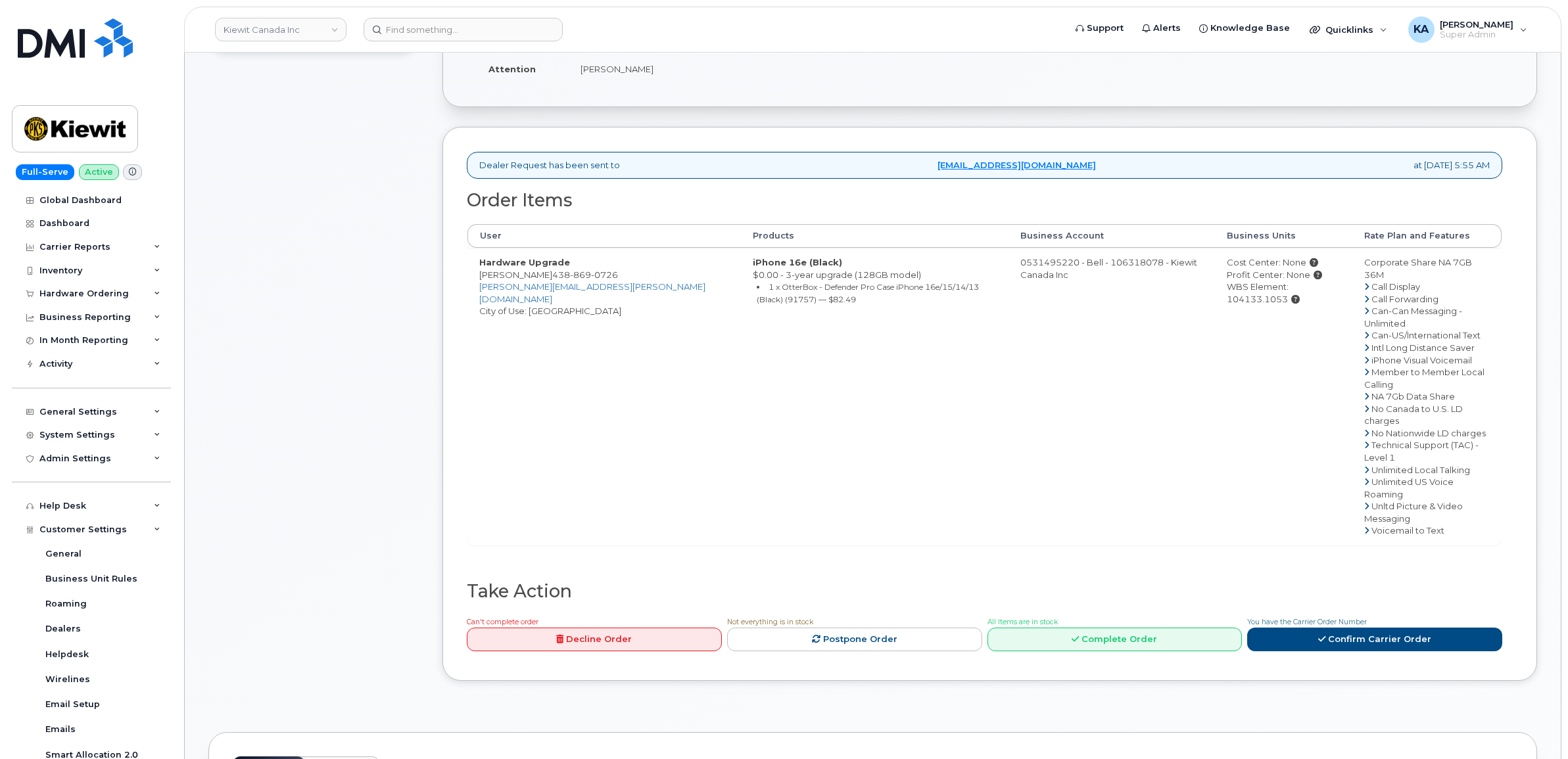
scroll to position [329, 0]
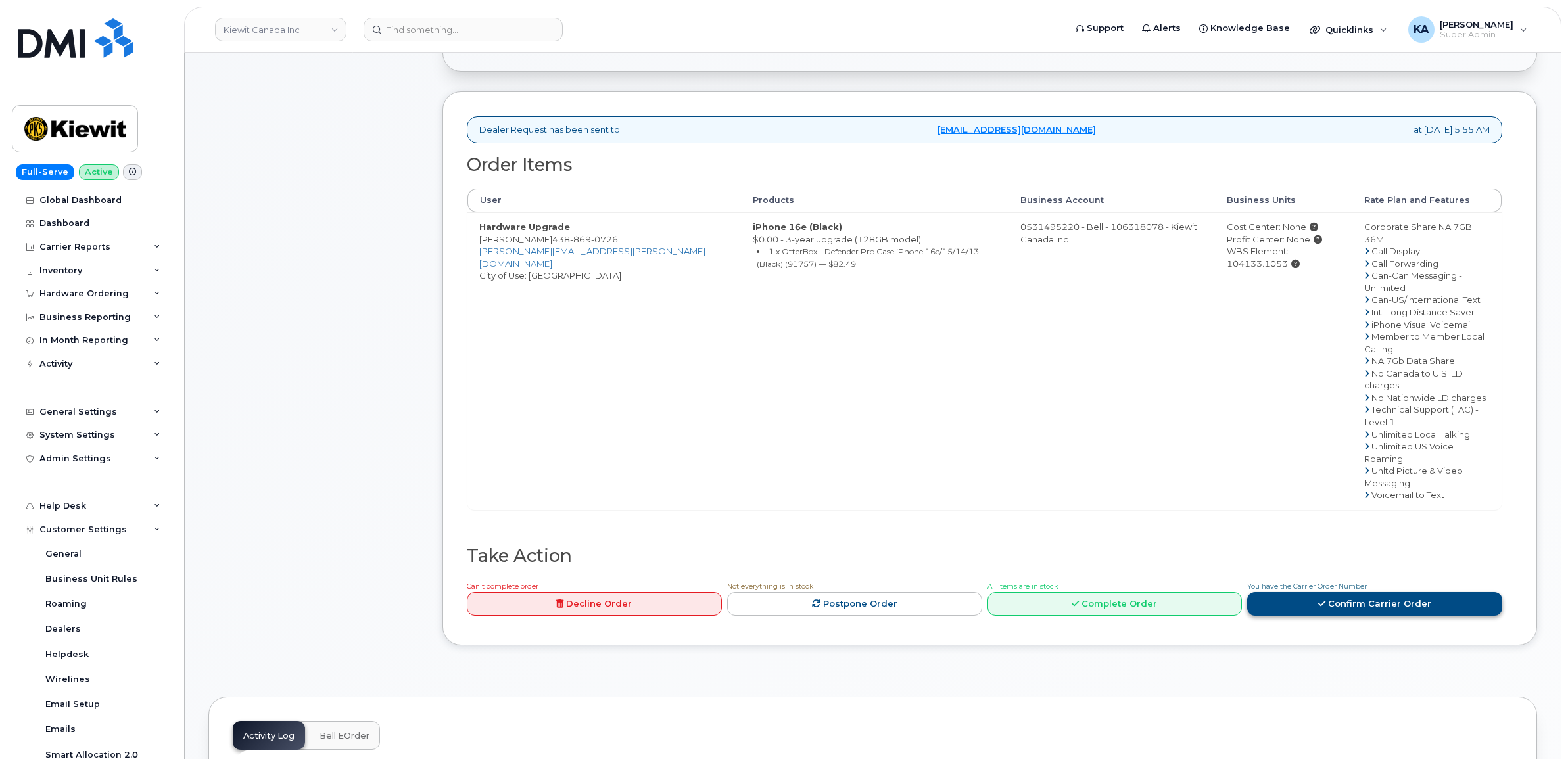
click at [1339, 593] on link "Confirm Carrier Order" at bounding box center [1374, 604] width 255 height 25
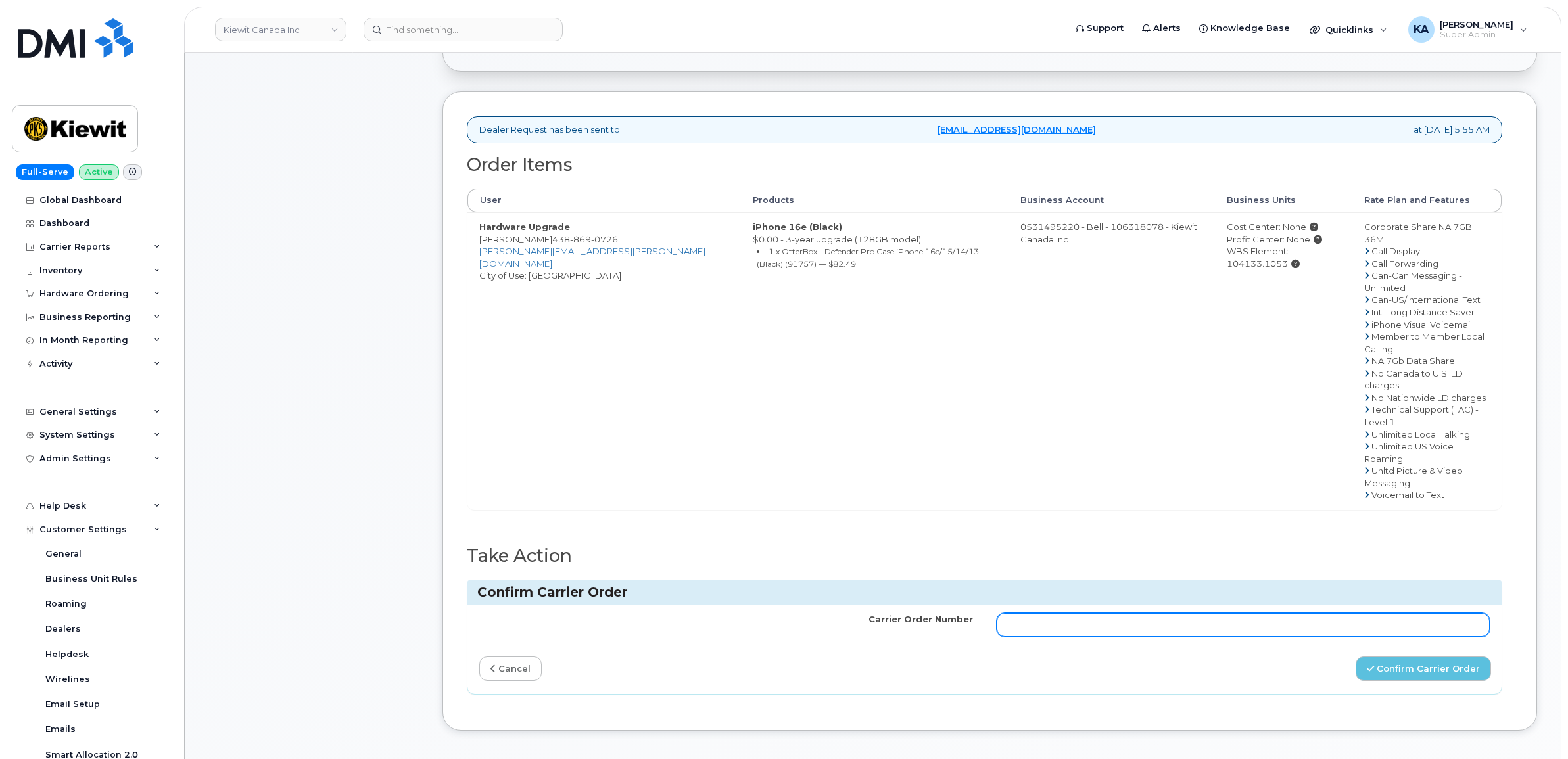
click at [1112, 613] on input "Carrier Order Number" at bounding box center [1244, 625] width 494 height 24
paste input "3026728"
type input "3026728"
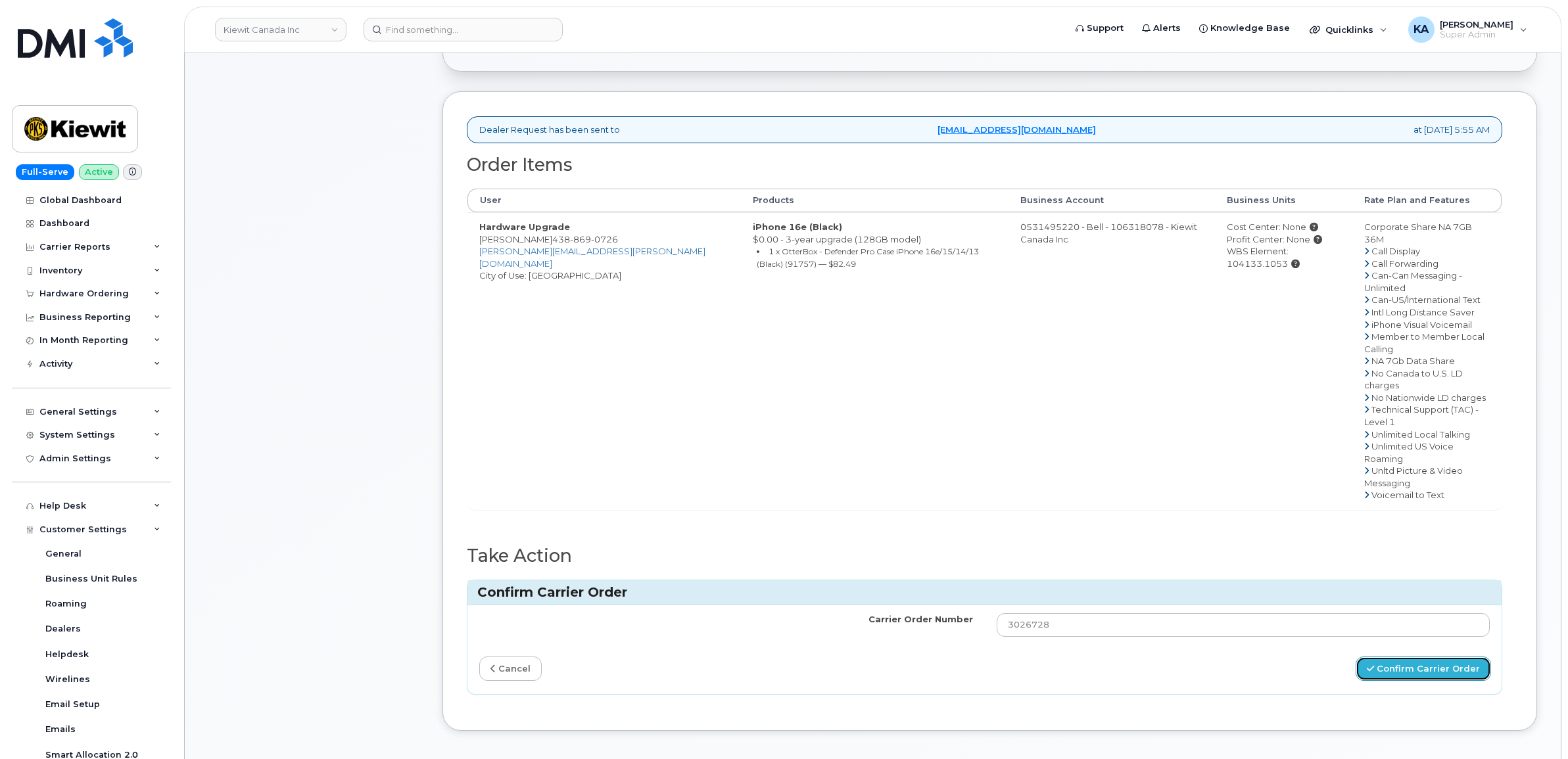
click at [1420, 657] on button "Confirm Carrier Order" at bounding box center [1423, 669] width 136 height 25
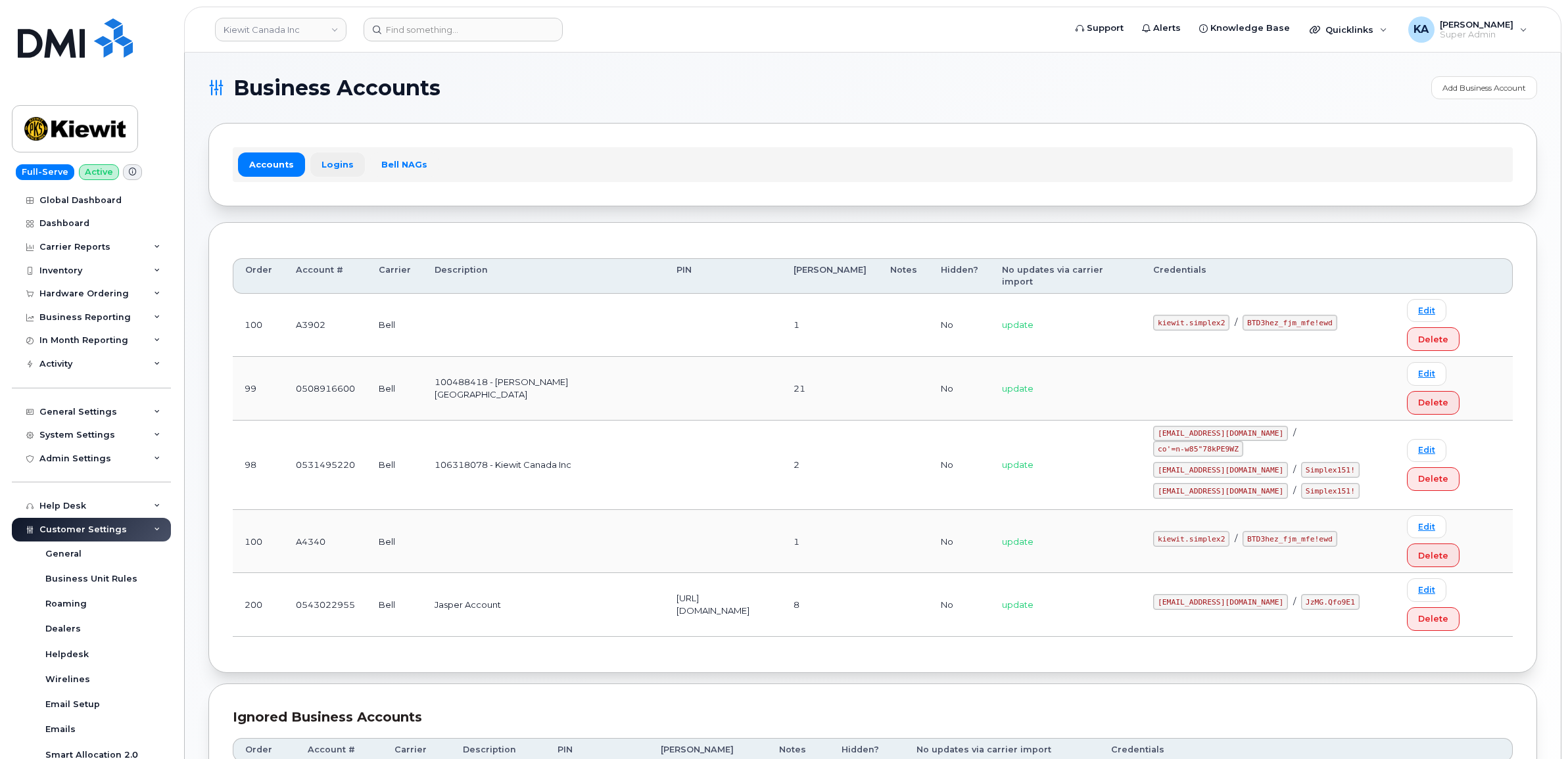
click at [334, 161] on link "Logins" at bounding box center [337, 164] width 55 height 24
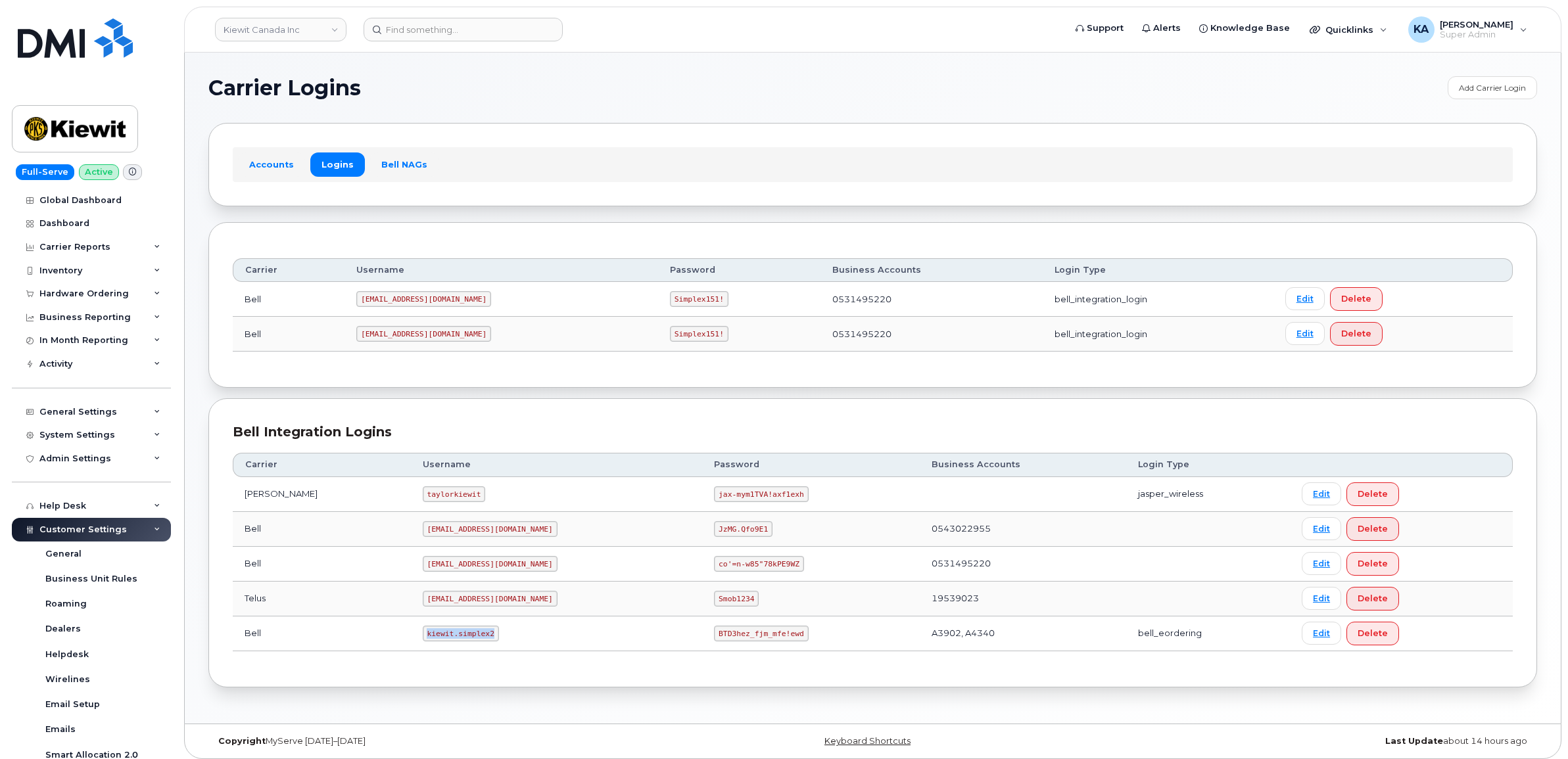
drag, startPoint x: 392, startPoint y: 641, endPoint x: 441, endPoint y: 645, distance: 49.2
click at [441, 645] on td "kiewit.simplex2" at bounding box center [557, 633] width 291 height 35
copy code "kiewit.simplex2"
drag, startPoint x: 653, startPoint y: 637, endPoint x: 738, endPoint y: 645, distance: 85.4
click at [738, 645] on td "BTD3hez_fjm_mfe!ewd" at bounding box center [810, 633] width 217 height 35
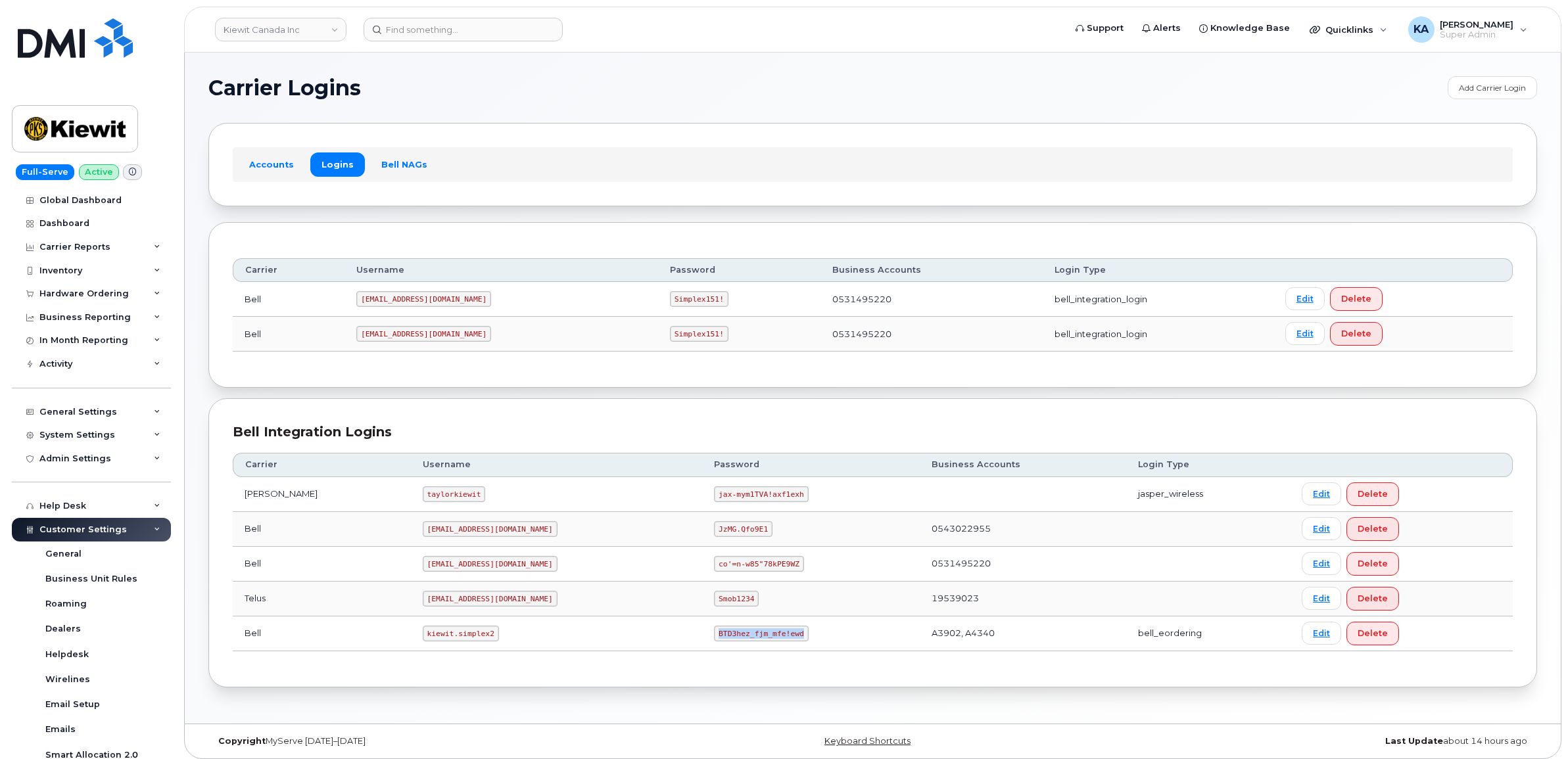
copy code "BTD3hez_fjm_mfe!ewd"
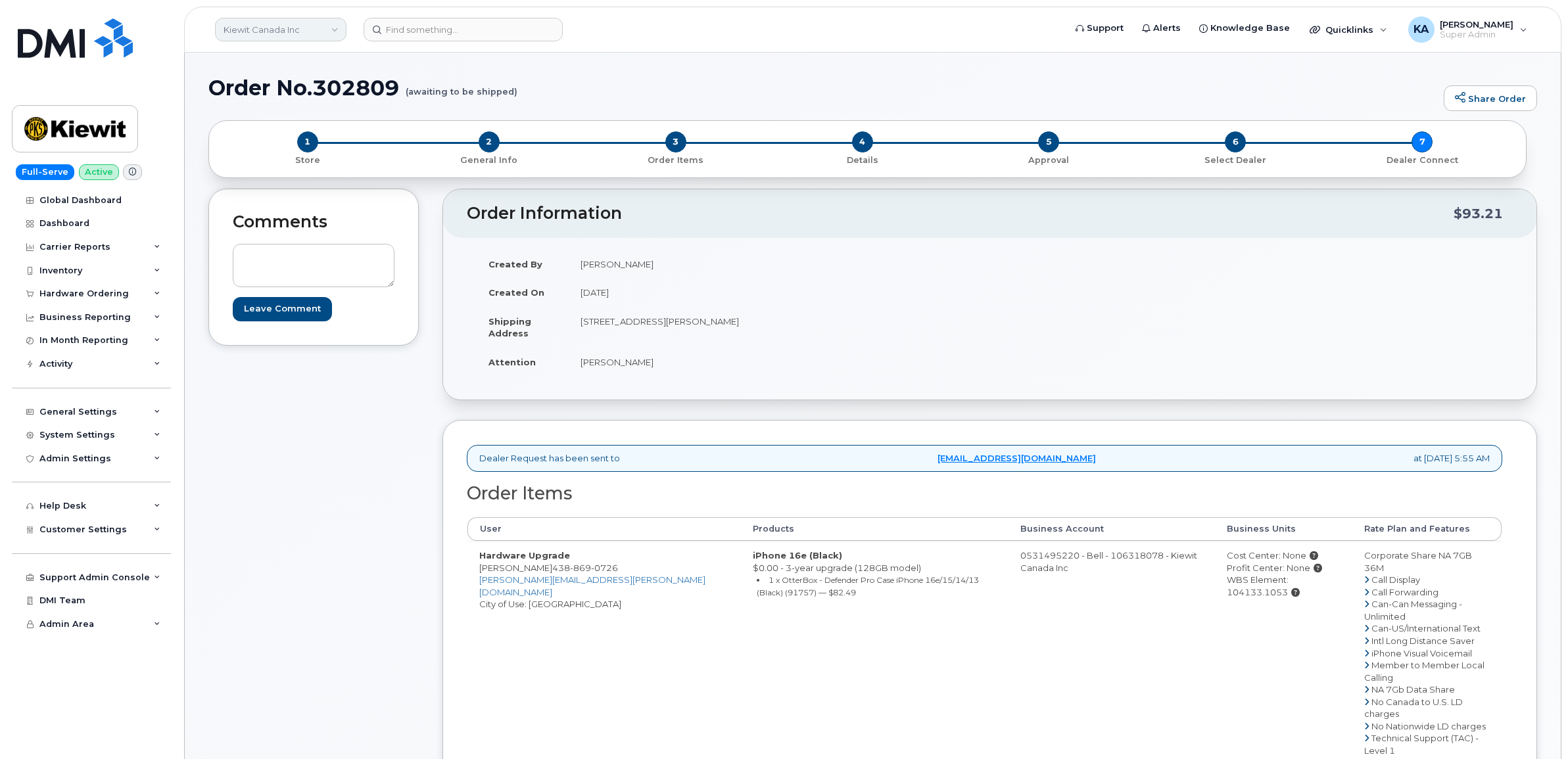
click at [273, 31] on link "Kiewit Canada Inc" at bounding box center [280, 30] width 132 height 24
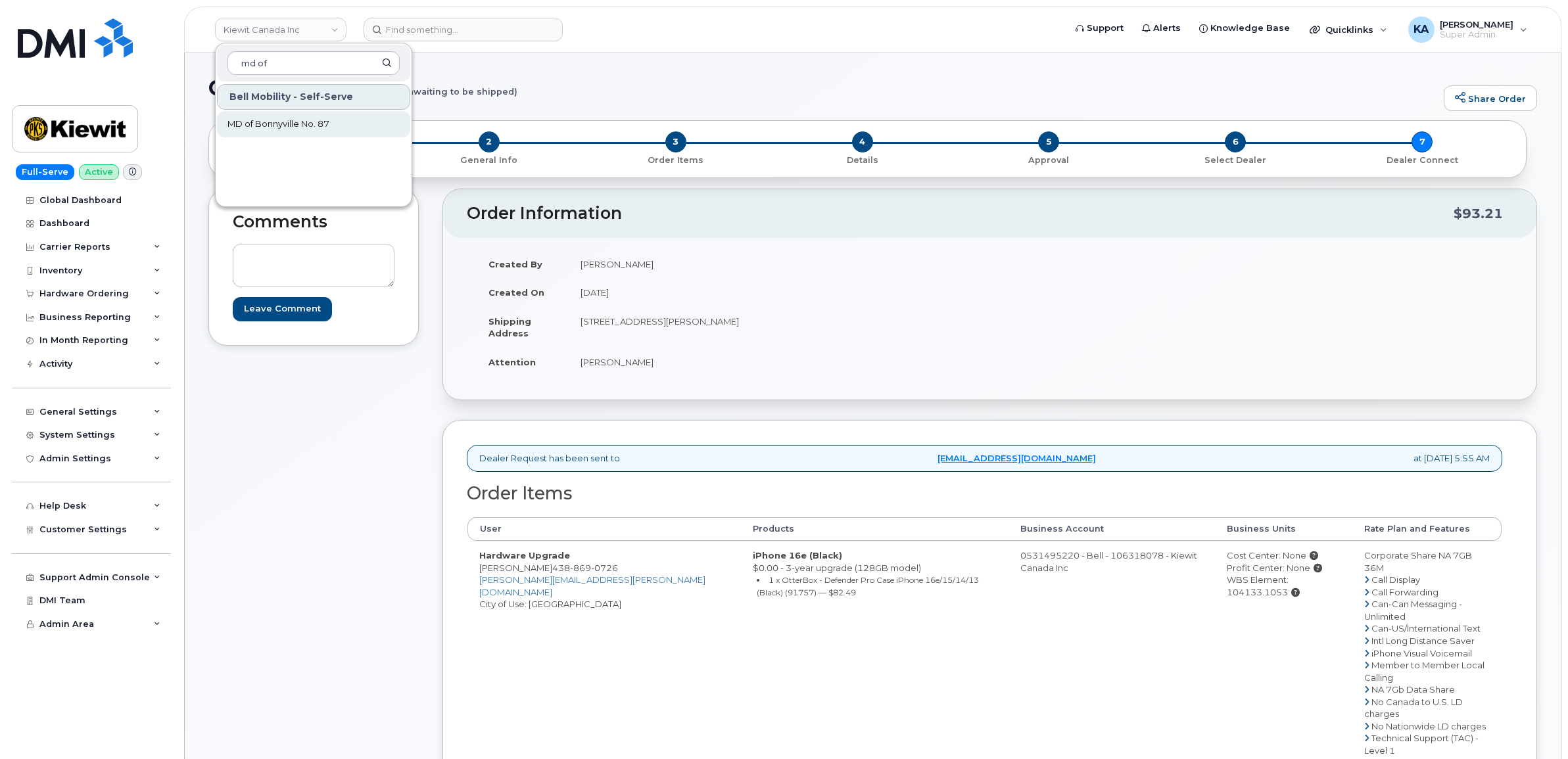
type input "md of"
click at [261, 122] on span "MD of Bonnyville No. 87" at bounding box center [278, 124] width 102 height 13
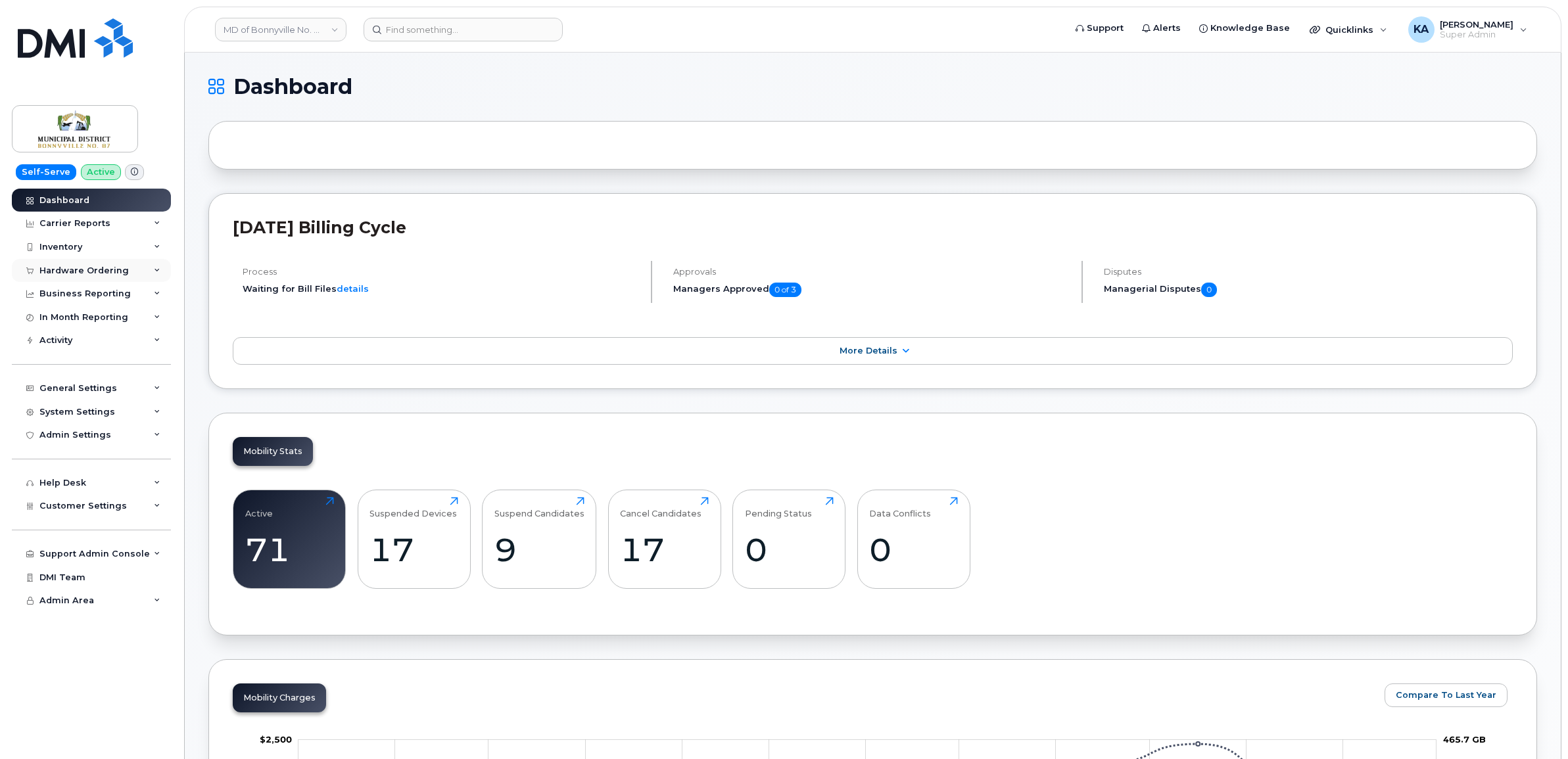
click at [67, 271] on div "Hardware Ordering" at bounding box center [84, 271] width 89 height 11
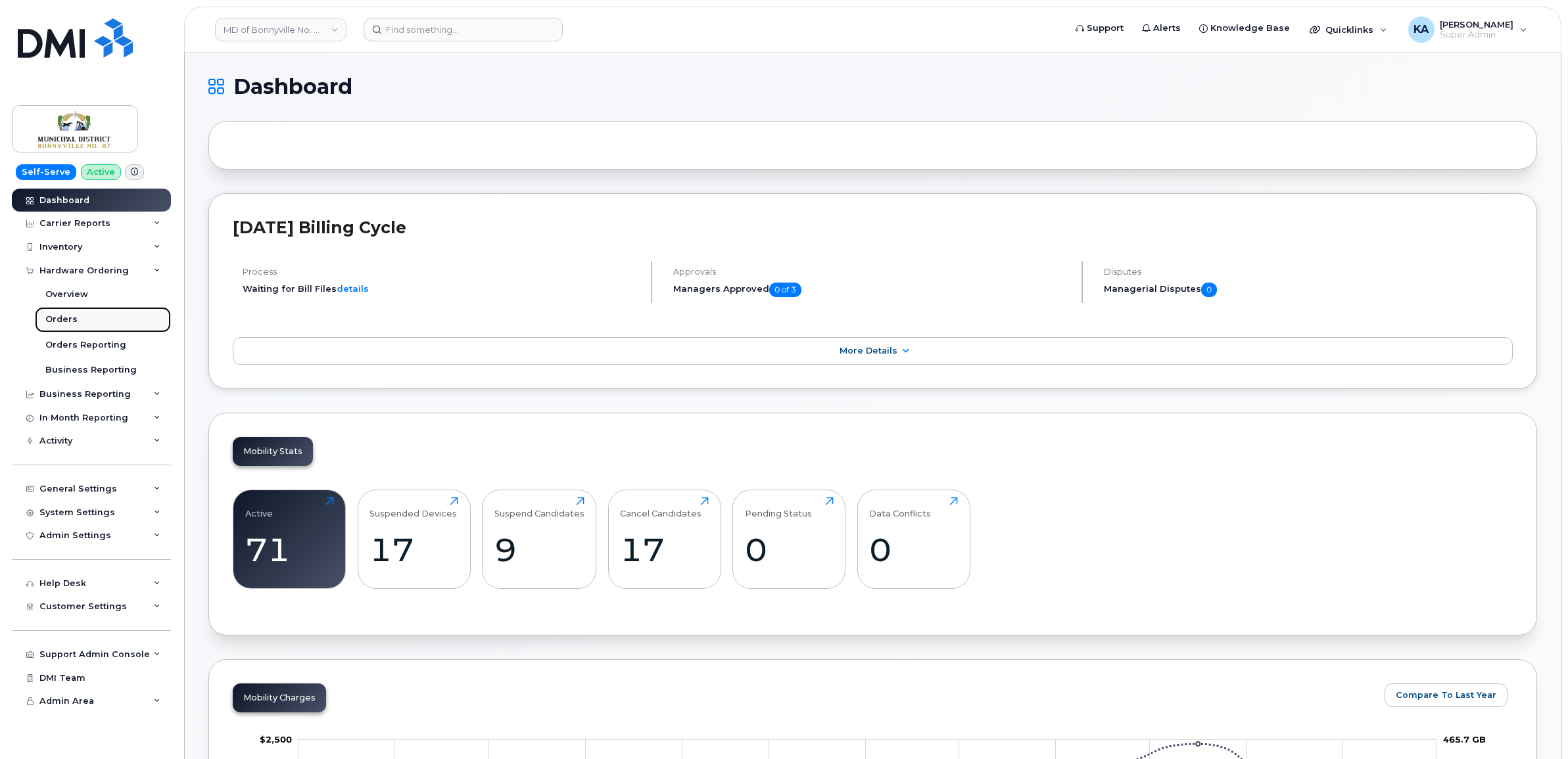
click at [51, 319] on div "Orders" at bounding box center [61, 319] width 32 height 12
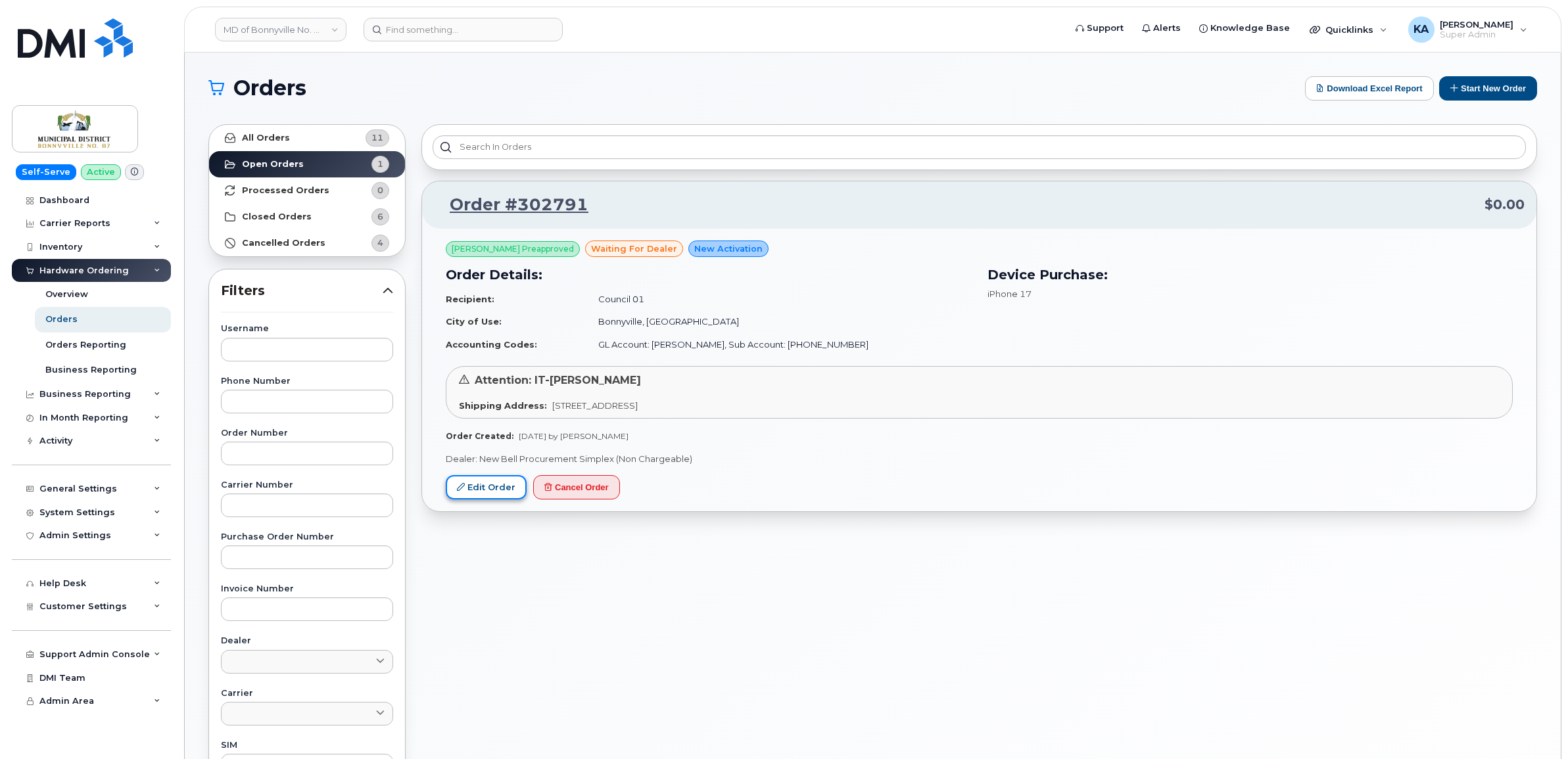
click at [474, 482] on link "Edit Order" at bounding box center [487, 488] width 81 height 25
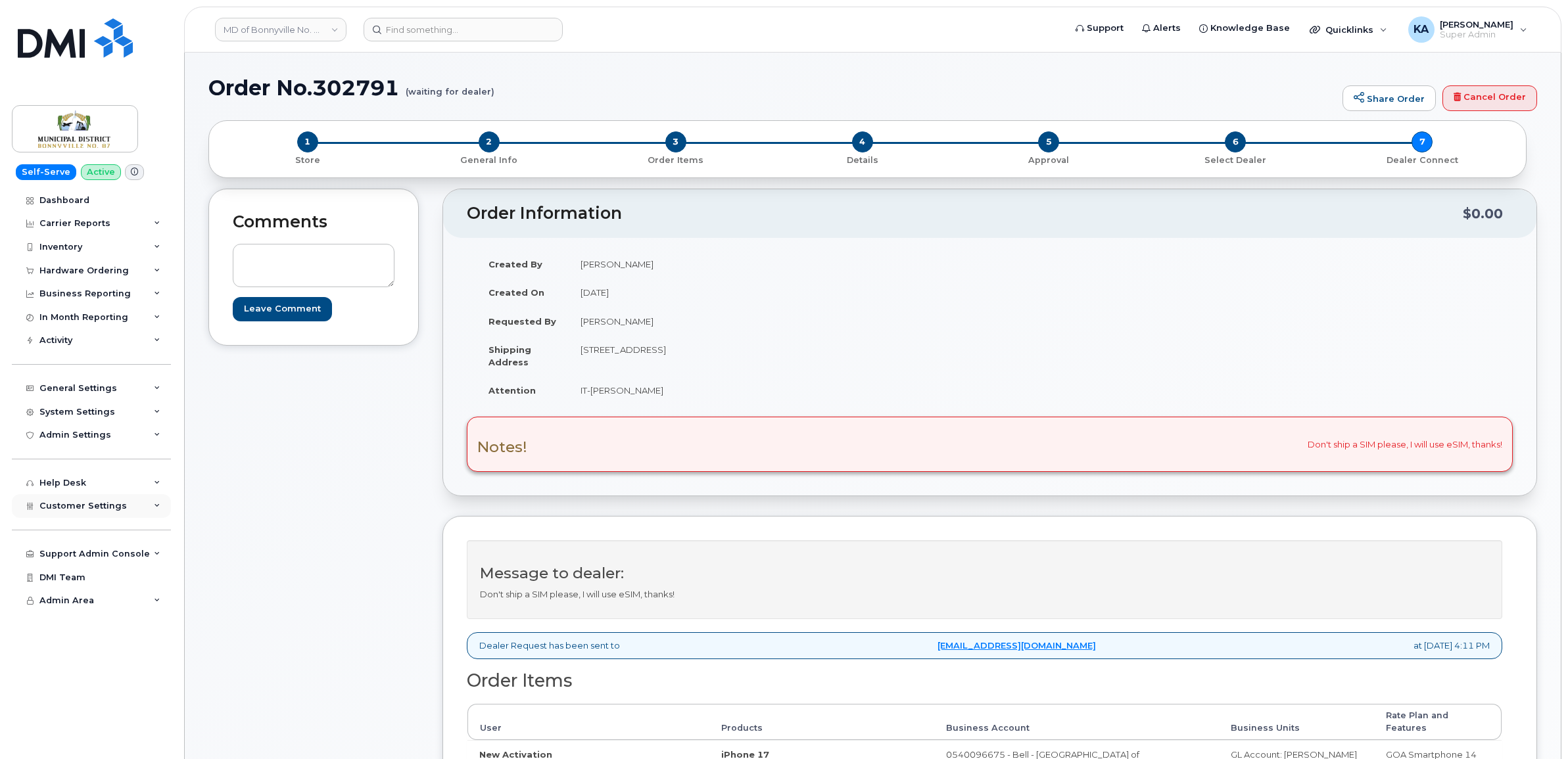
click at [64, 509] on span "Customer Settings" at bounding box center [83, 505] width 87 height 10
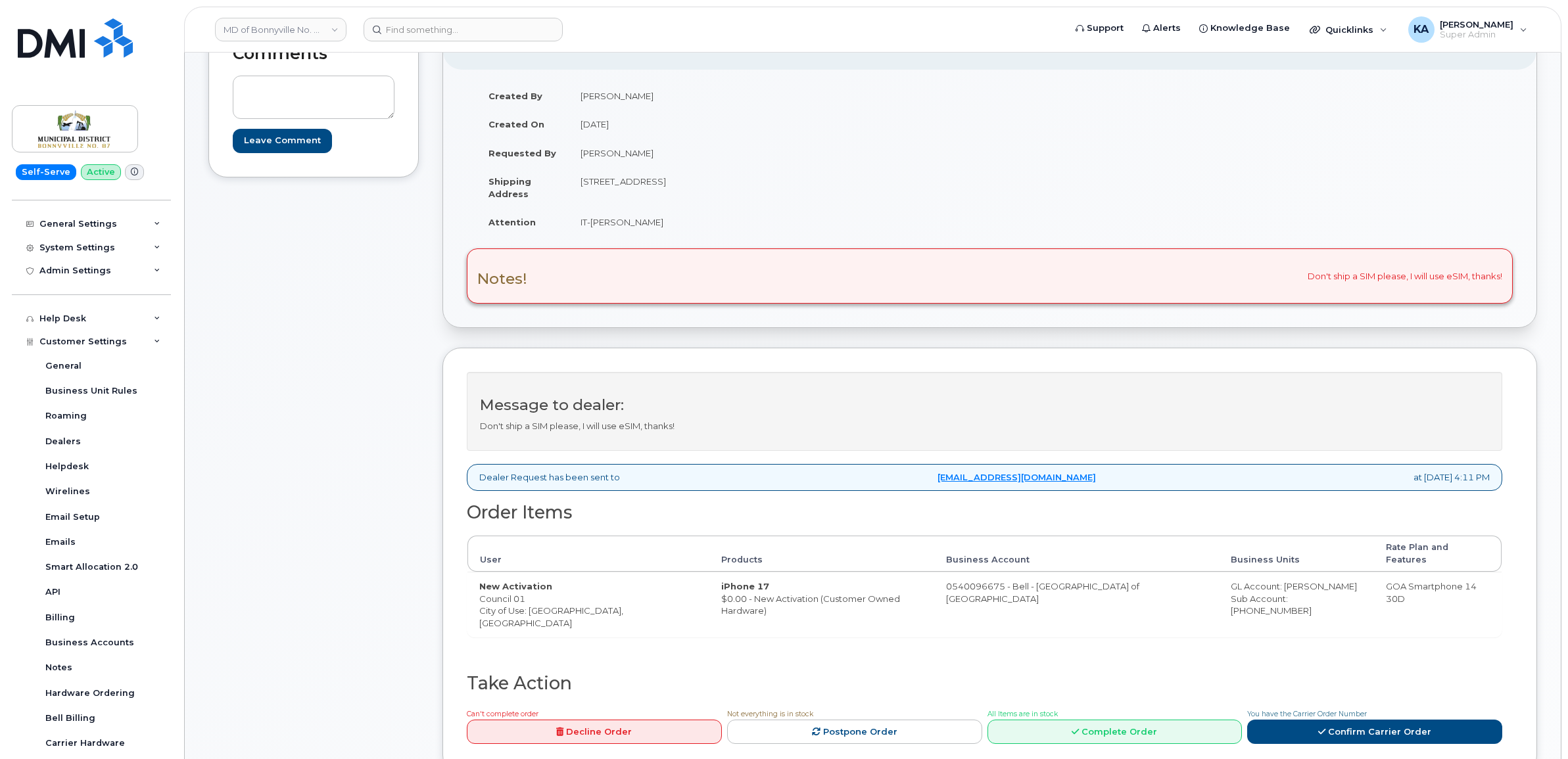
scroll to position [164, 0]
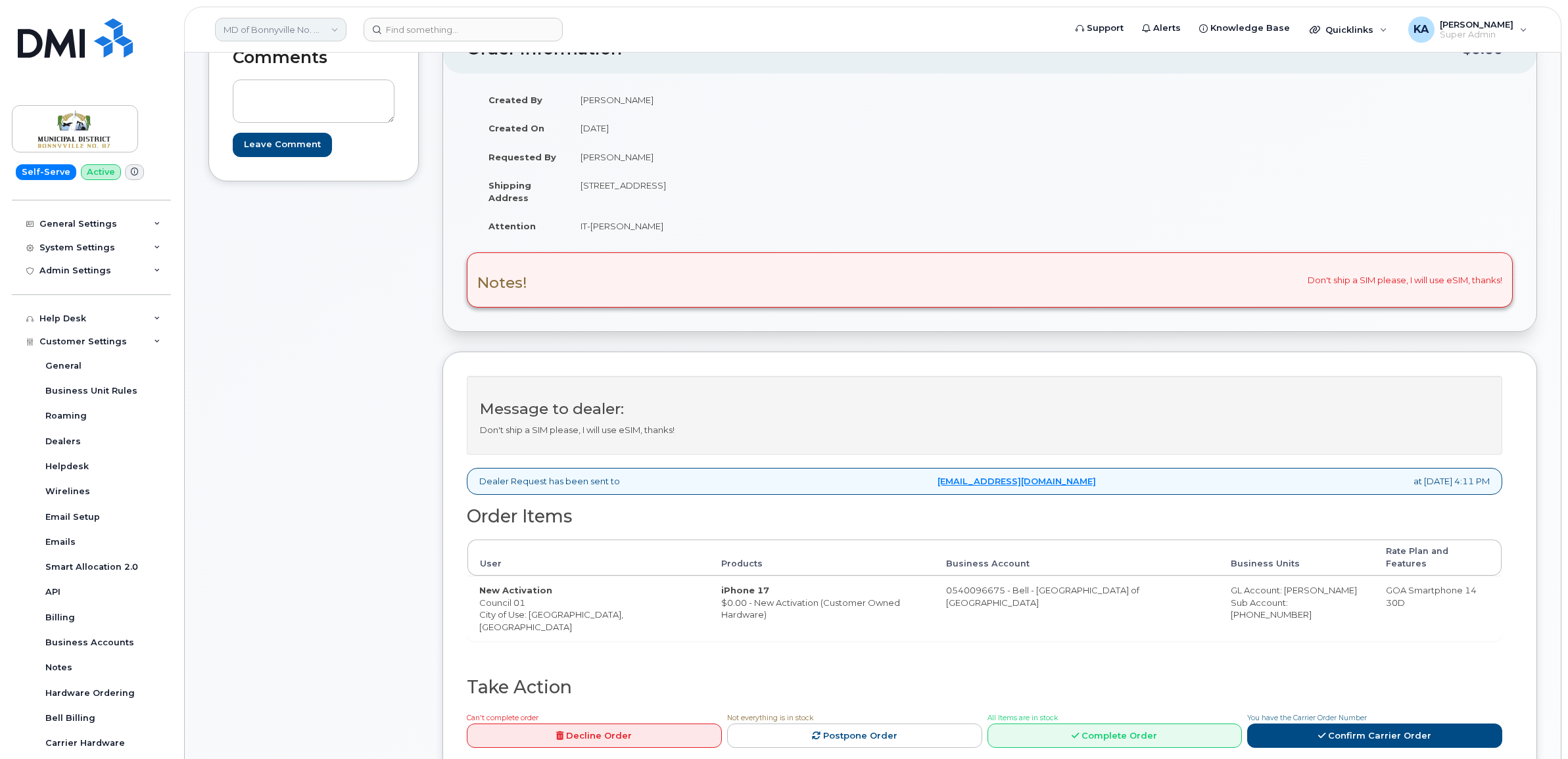
click at [284, 31] on link "MD of Bonnyville No. 87" at bounding box center [280, 30] width 132 height 24
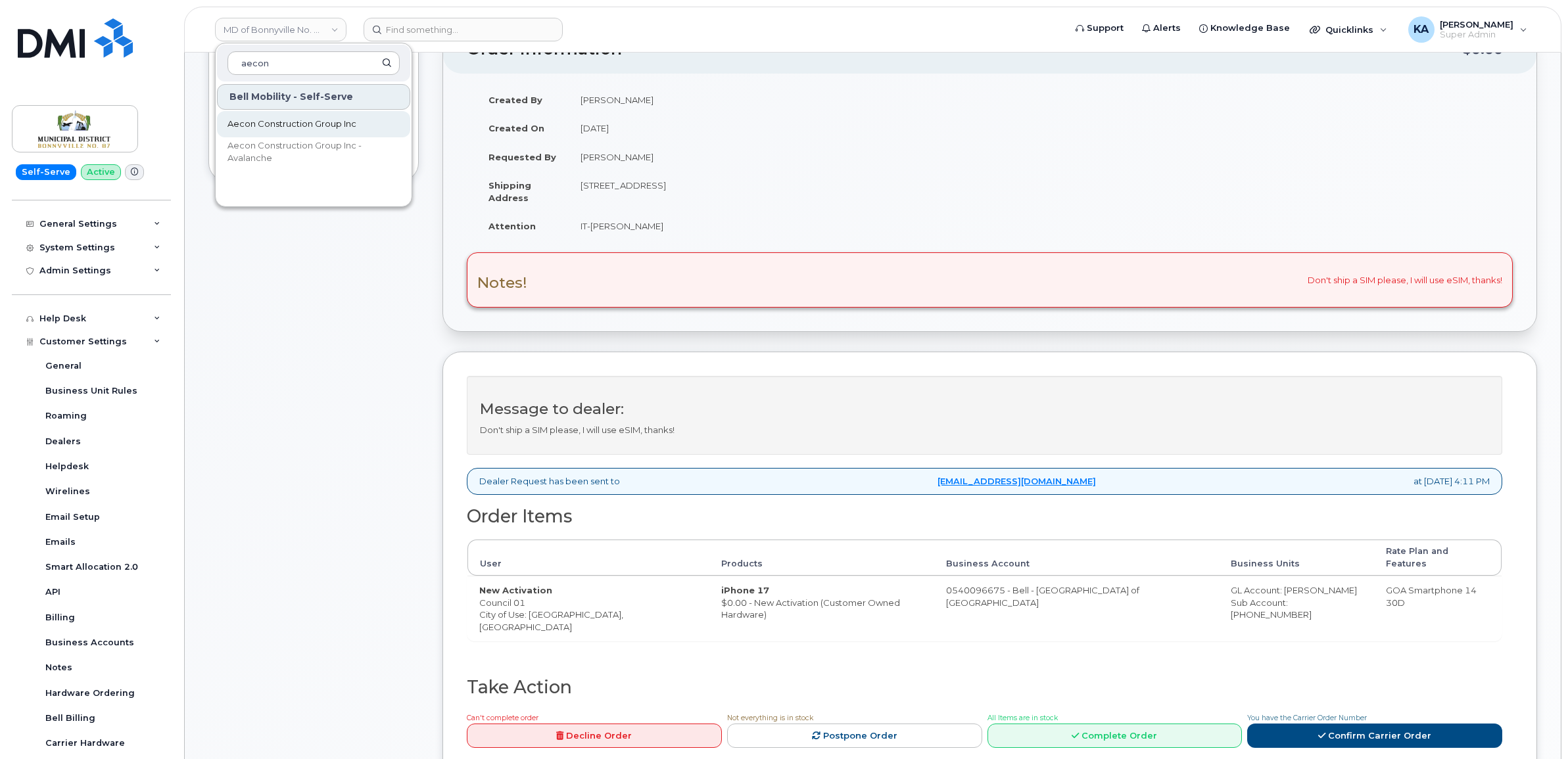
type input "aecon"
click at [268, 122] on span "Aecon Construction Group Inc" at bounding box center [291, 124] width 129 height 13
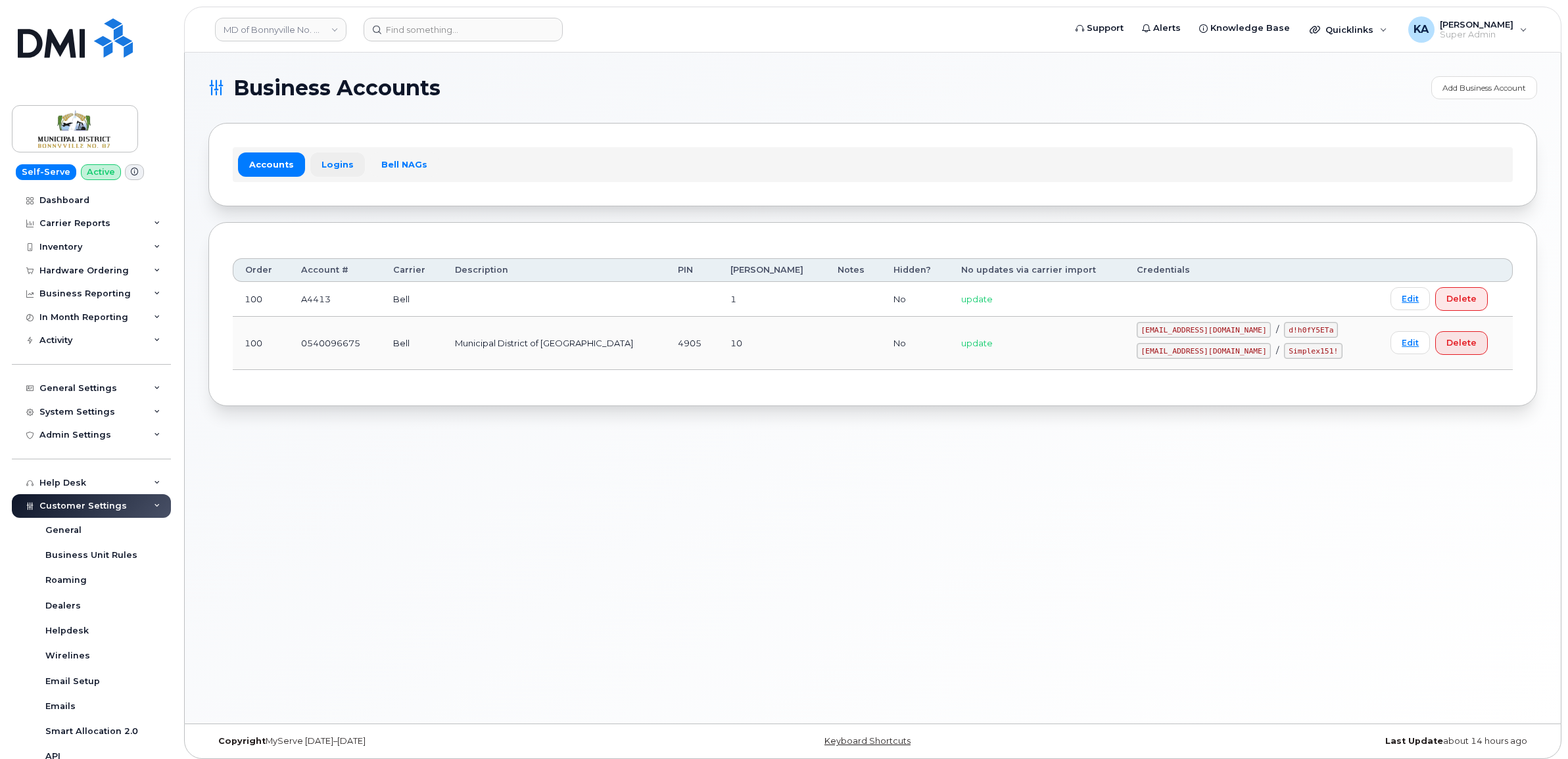
click at [329, 163] on link "Logins" at bounding box center [337, 164] width 55 height 24
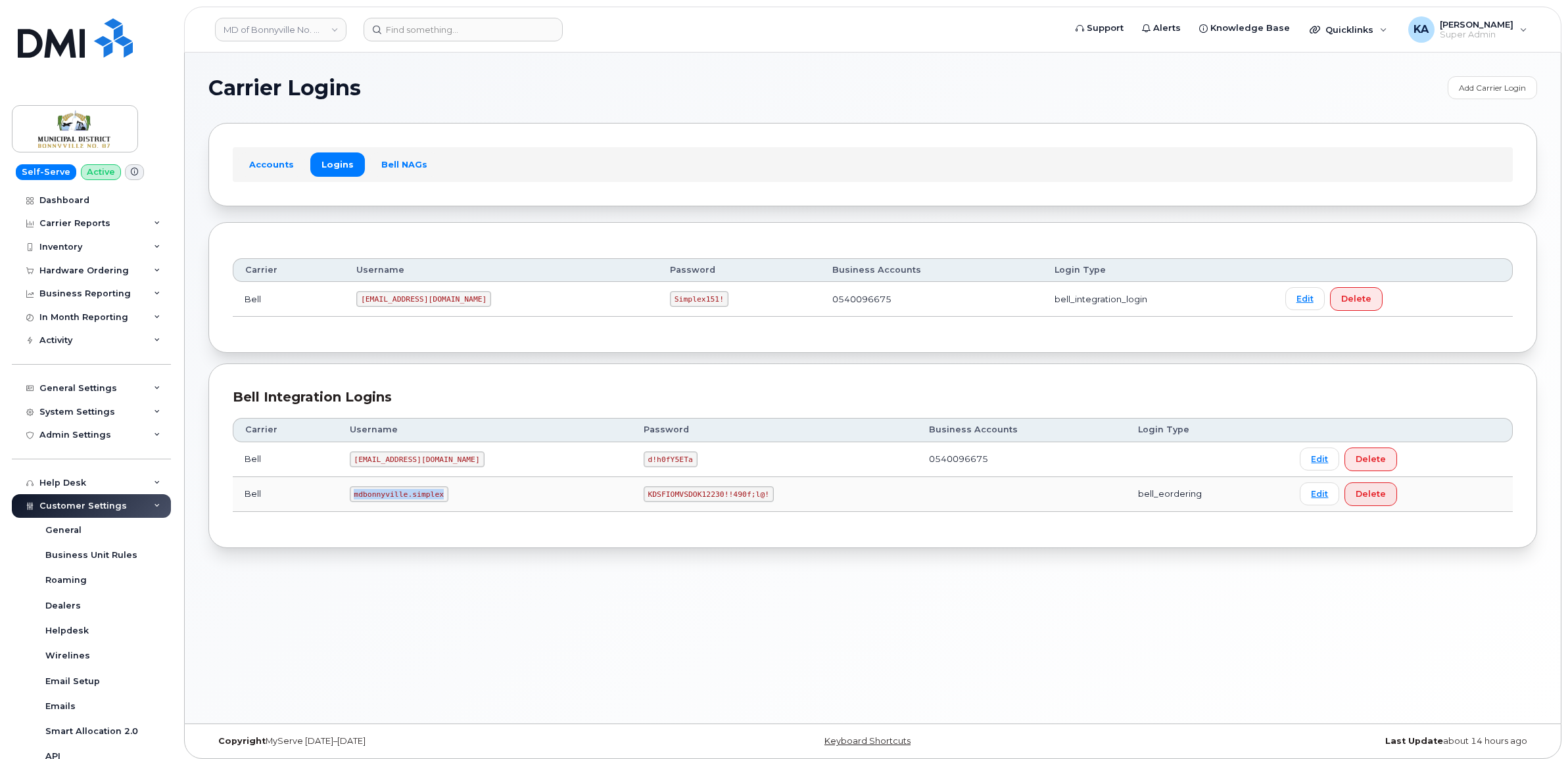
drag, startPoint x: 354, startPoint y: 496, endPoint x: 442, endPoint y: 507, distance: 88.7
click at [442, 507] on td "mdbonnyville.simplex" at bounding box center [485, 494] width 293 height 35
copy code "mdbonnyville.simplex"
drag, startPoint x: 612, startPoint y: 496, endPoint x: 728, endPoint y: 504, distance: 116.3
click at [728, 504] on td "KDSFIOMVSDOK12230!!490f;l@!" at bounding box center [774, 494] width 285 height 35
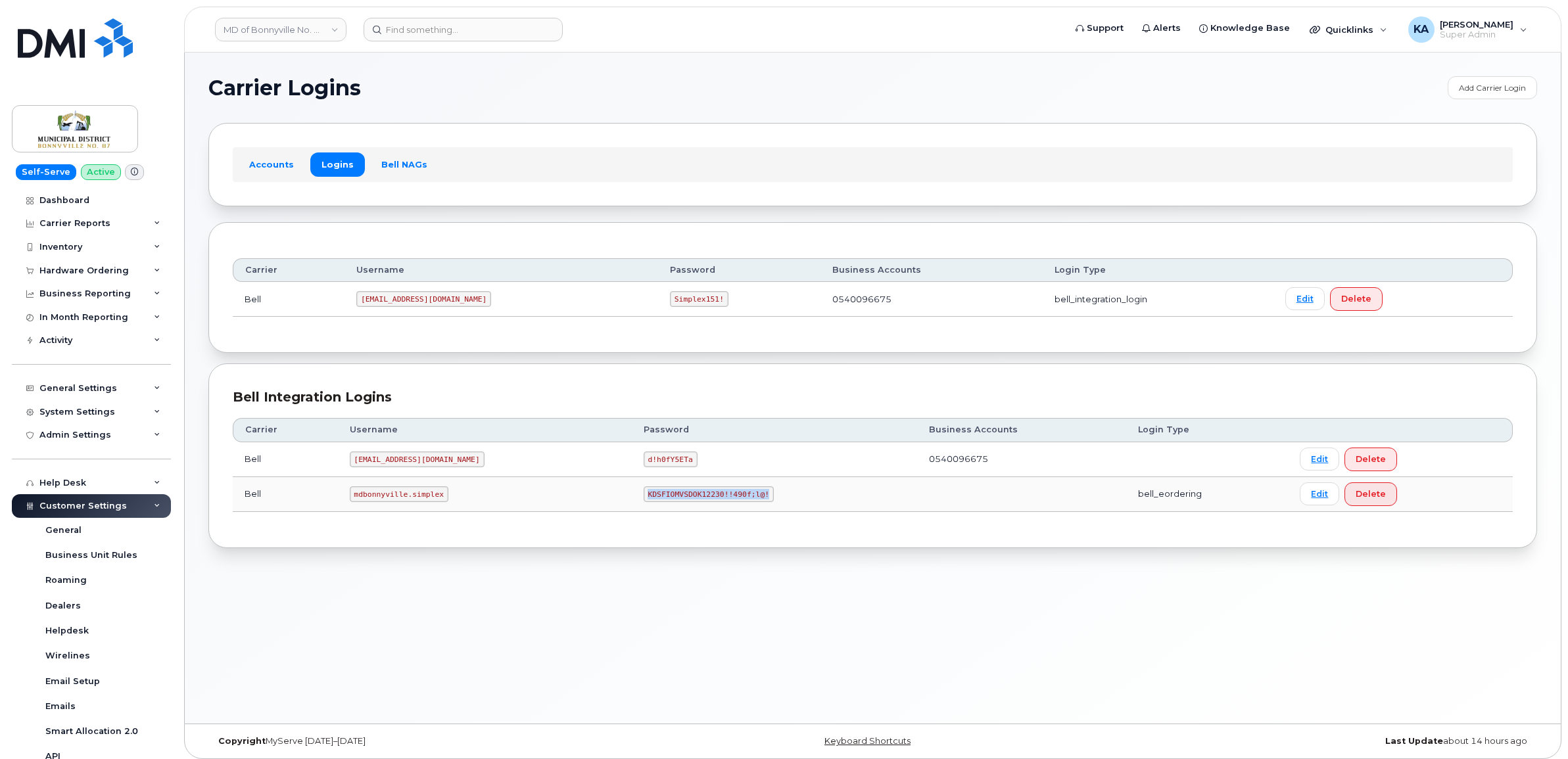
copy code "KDSFIOMVSDOK12230!!490f;l@!"
click at [512, 540] on div "Bell Integration Logins Carrier Username Password Business Accounts Login Type …" at bounding box center [872, 456] width 1328 height 184
drag, startPoint x: 356, startPoint y: 498, endPoint x: 440, endPoint y: 504, distance: 84.2
click at [440, 504] on td "mdbonnyville.simplex" at bounding box center [485, 494] width 293 height 35
copy code "mdbonnyville.simplex"
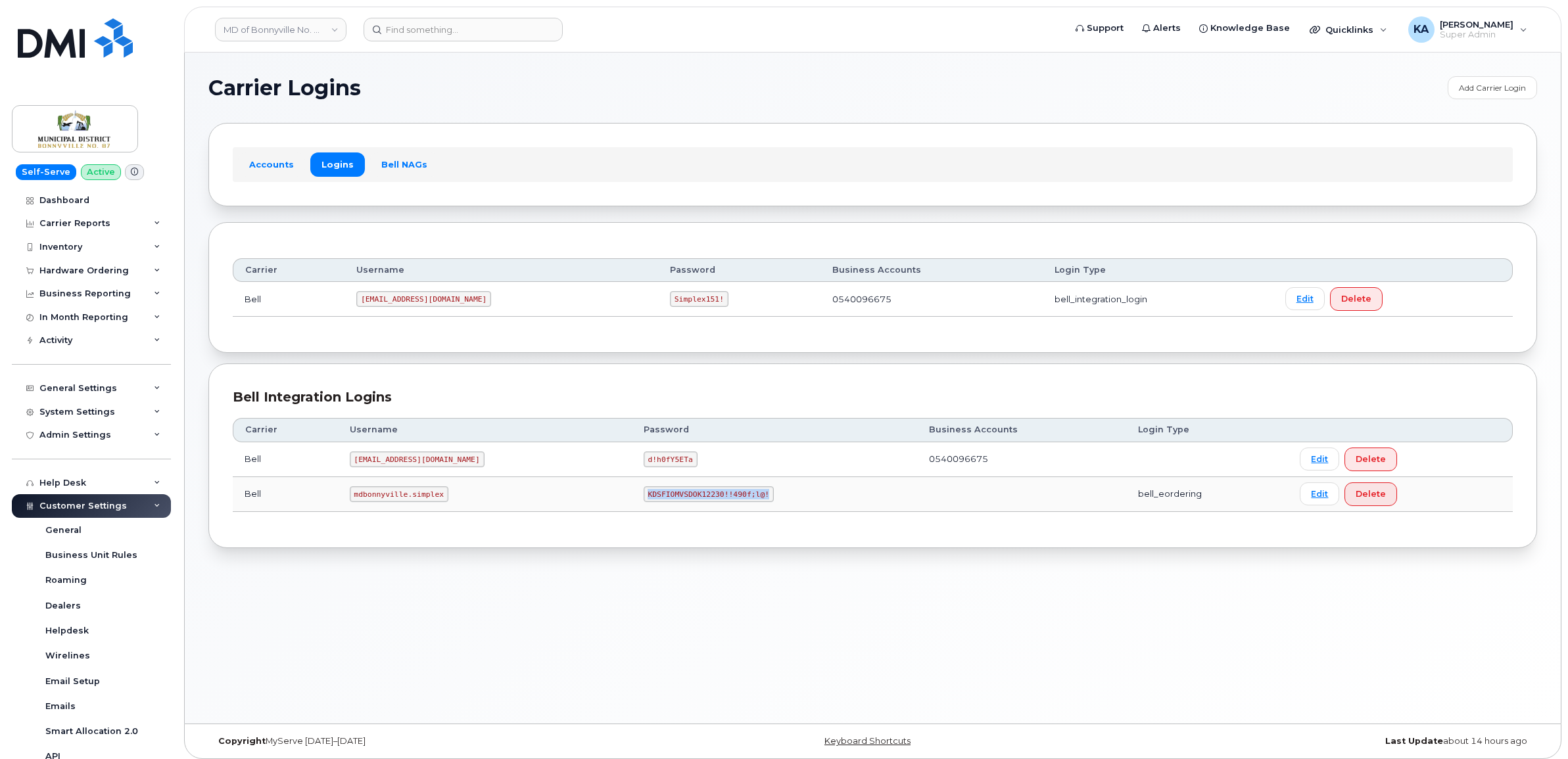
drag, startPoint x: 613, startPoint y: 494, endPoint x: 736, endPoint y: 504, distance: 123.4
click at [736, 504] on td "KDSFIOMVSDOK12230!!490f;l@!" at bounding box center [774, 494] width 285 height 35
copy code "KDSFIOMVSDOK12230!!490f;l@!"
drag, startPoint x: 356, startPoint y: 462, endPoint x: 468, endPoint y: 474, distance: 112.6
click at [468, 474] on td "mdbonnyville@myserve.ca" at bounding box center [485, 459] width 293 height 35
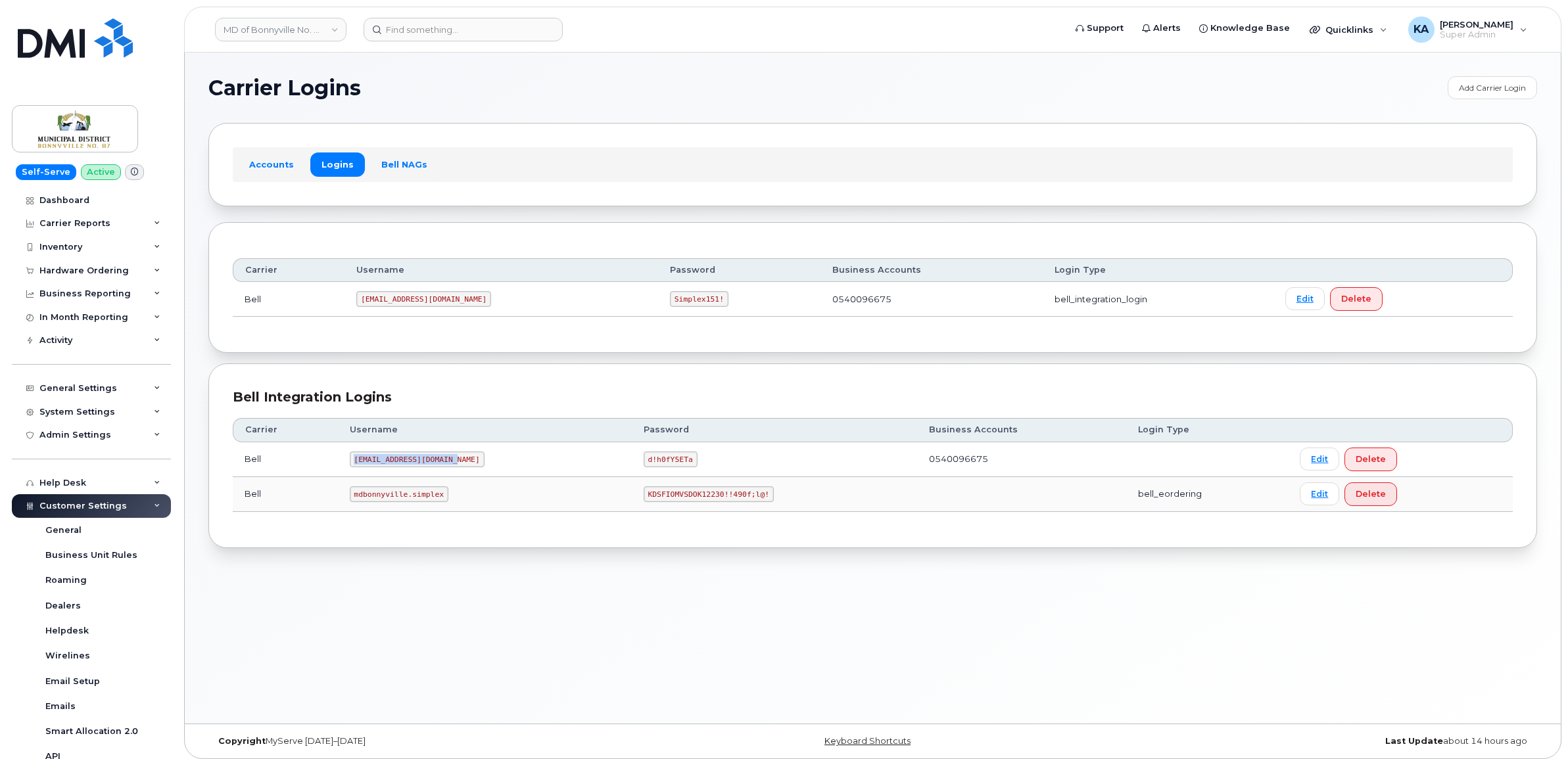
copy code "mdbonnyville@myserve.ca"
drag, startPoint x: 613, startPoint y: 464, endPoint x: 666, endPoint y: 472, distance: 53.6
click at [666, 472] on td "d!h0fY5ETa" at bounding box center [774, 459] width 285 height 35
copy code "d!h0fY5ETa"
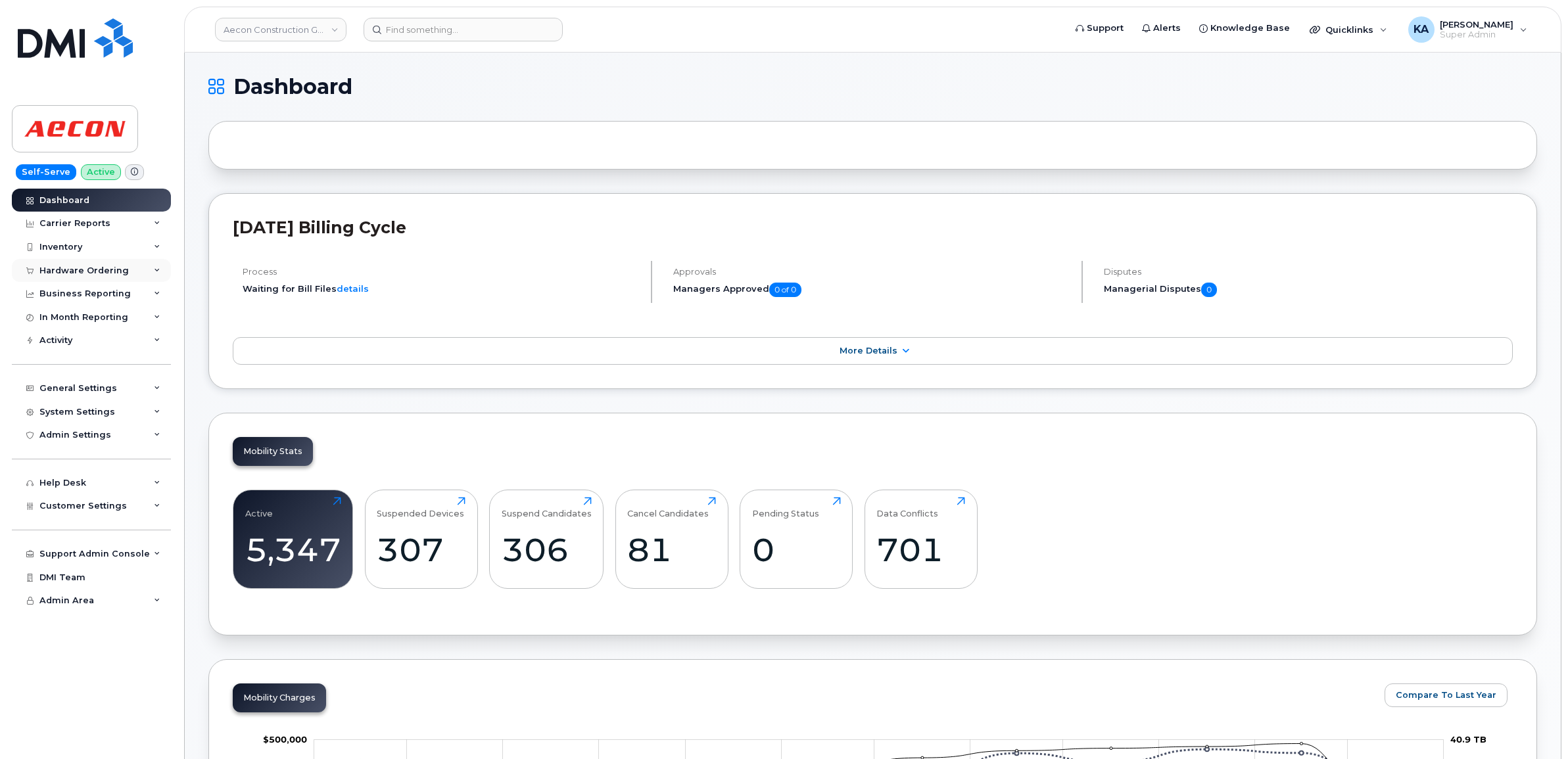
click at [72, 270] on div "Hardware Ordering" at bounding box center [84, 271] width 89 height 11
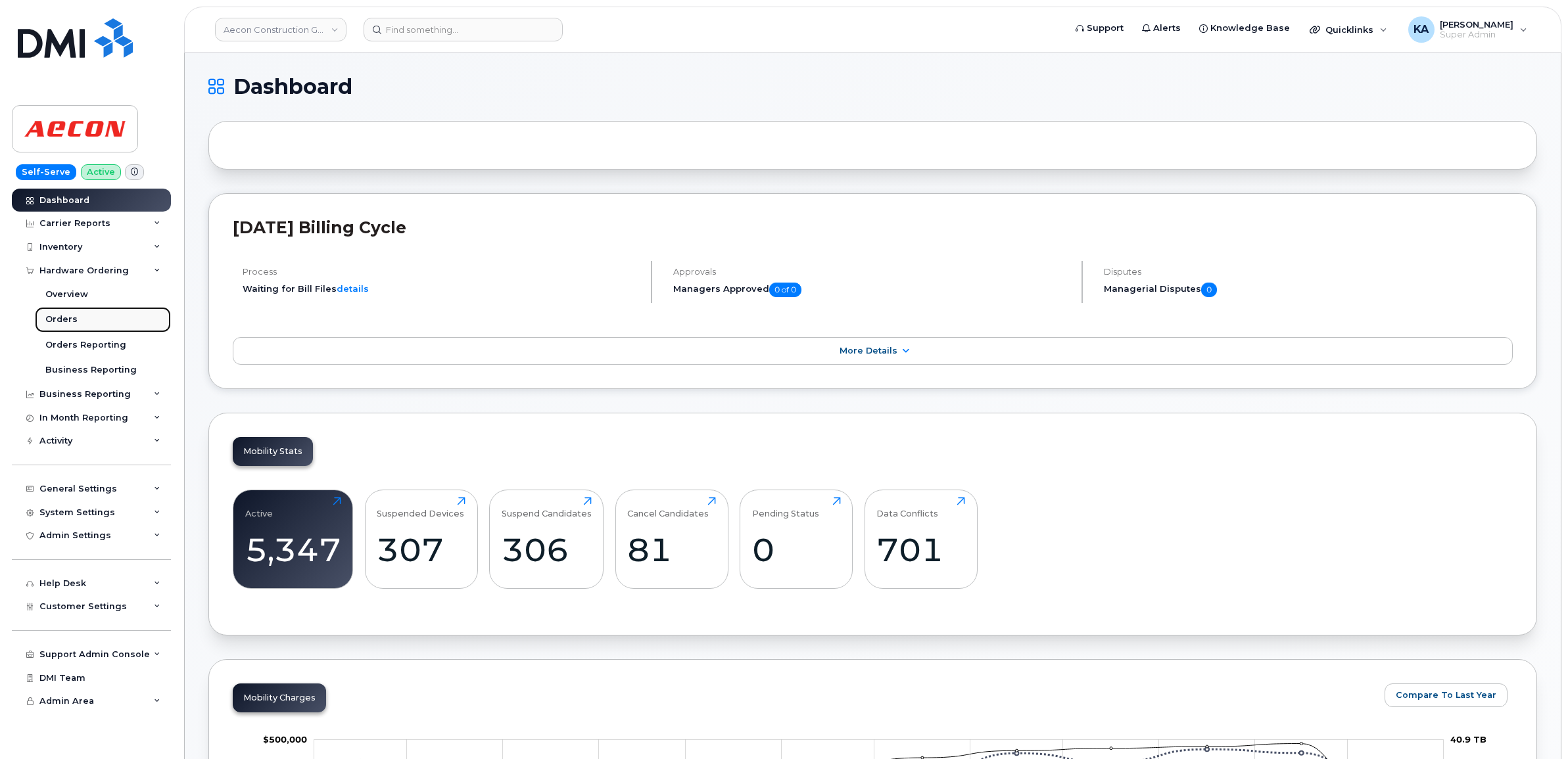
click at [55, 317] on div "Orders" at bounding box center [61, 319] width 32 height 12
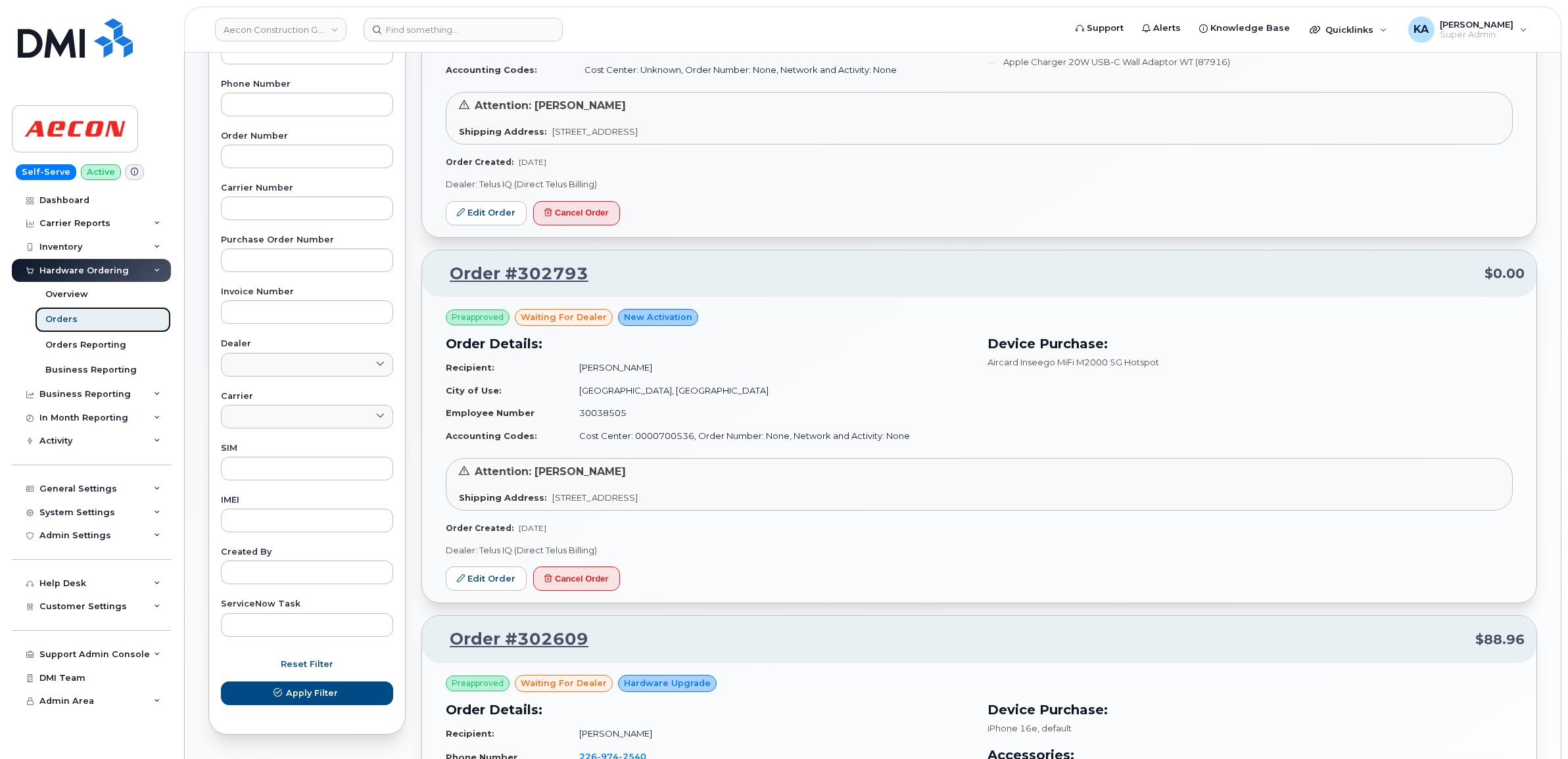
scroll to position [329, 0]
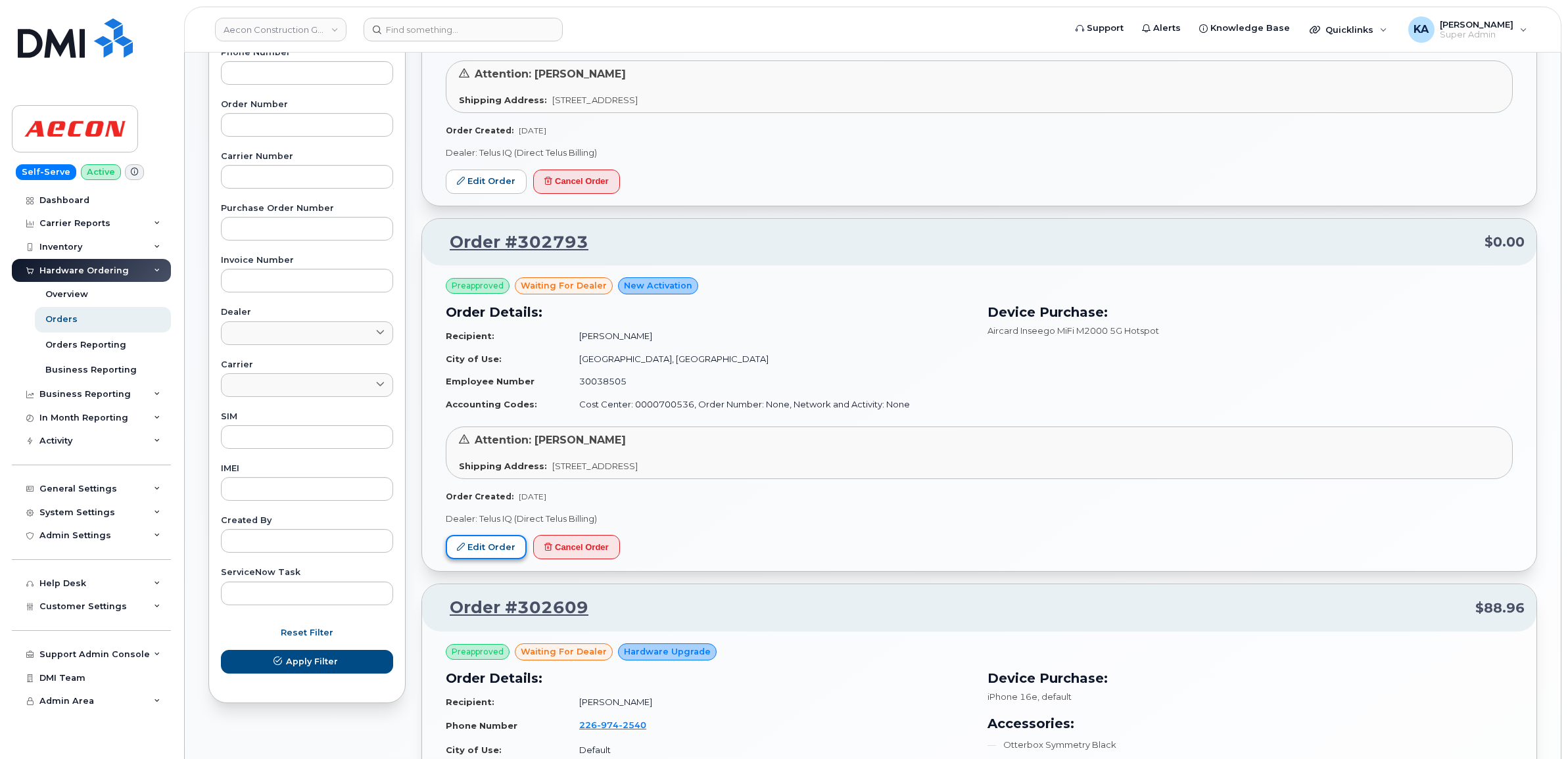
click at [493, 546] on link "Edit Order" at bounding box center [487, 547] width 81 height 25
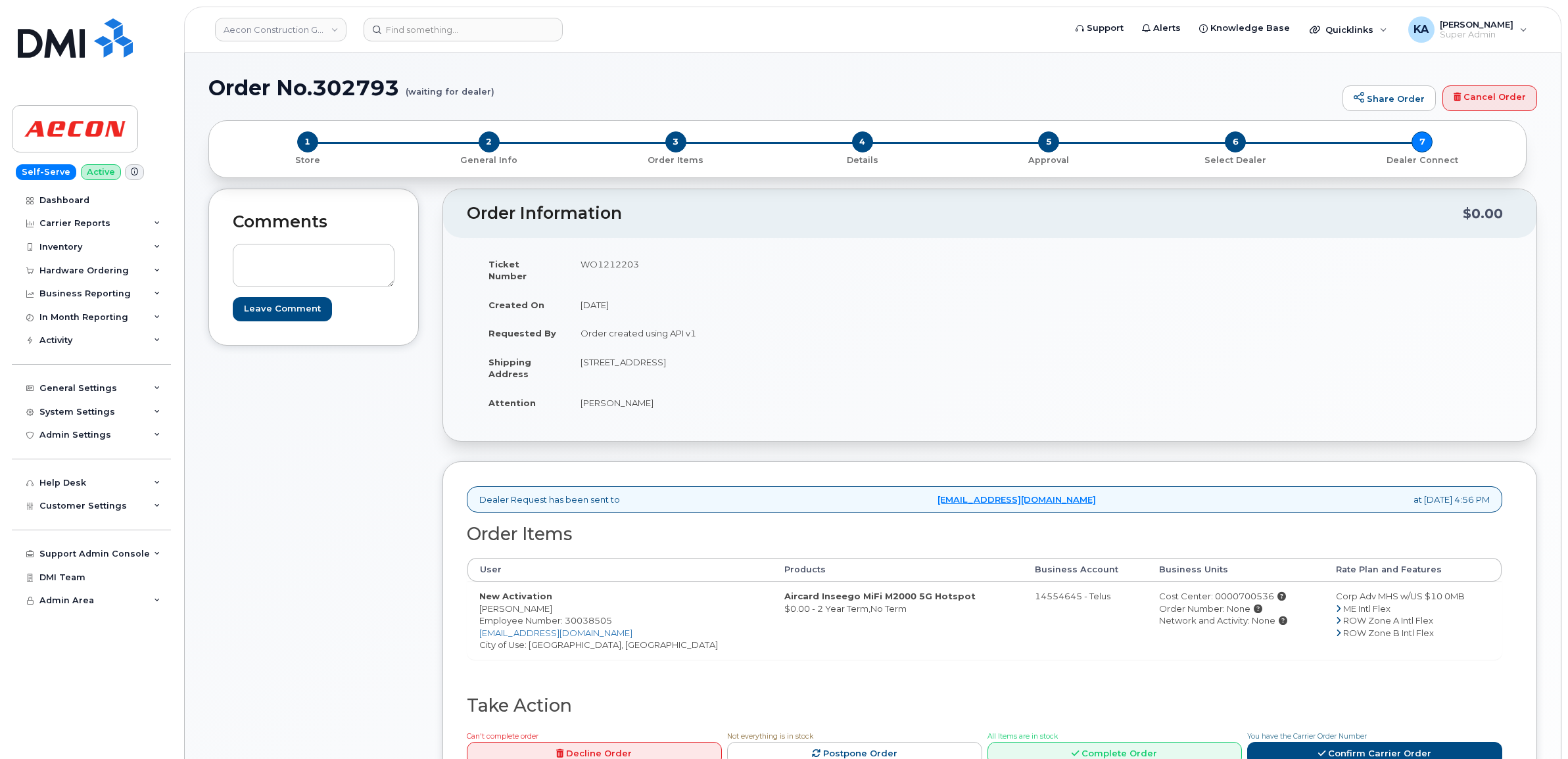
drag, startPoint x: 475, startPoint y: 596, endPoint x: 565, endPoint y: 600, distance: 90.1
click at [565, 600] on td "New Activation Damarak Madhar Employee Number: 30038505 dmadhar@aecon.com City …" at bounding box center [620, 620] width 305 height 77
copy td "Damarak Madhar"
click at [603, 260] on td "WO1212203" at bounding box center [774, 270] width 411 height 41
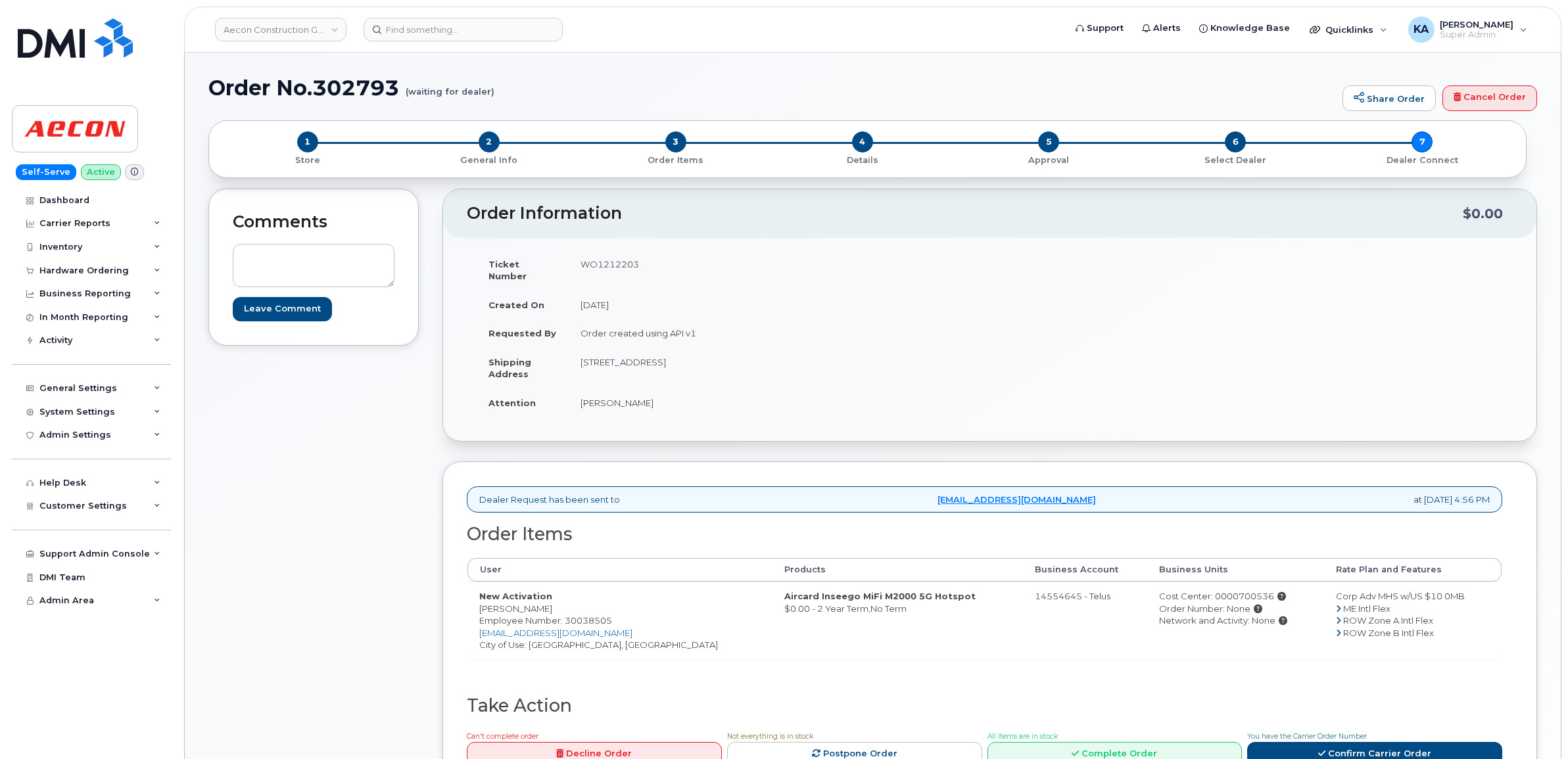
copy td "WO1212203"
drag, startPoint x: 478, startPoint y: 596, endPoint x: 557, endPoint y: 600, distance: 79.1
click at [557, 600] on td "New Activation Damarak Madhar Employee Number: 30038505 dmadhar@aecon.com City …" at bounding box center [620, 620] width 305 height 77
copy td "Damarak Madhar"
click at [1350, 742] on link "Confirm Carrier Order" at bounding box center [1374, 754] width 255 height 25
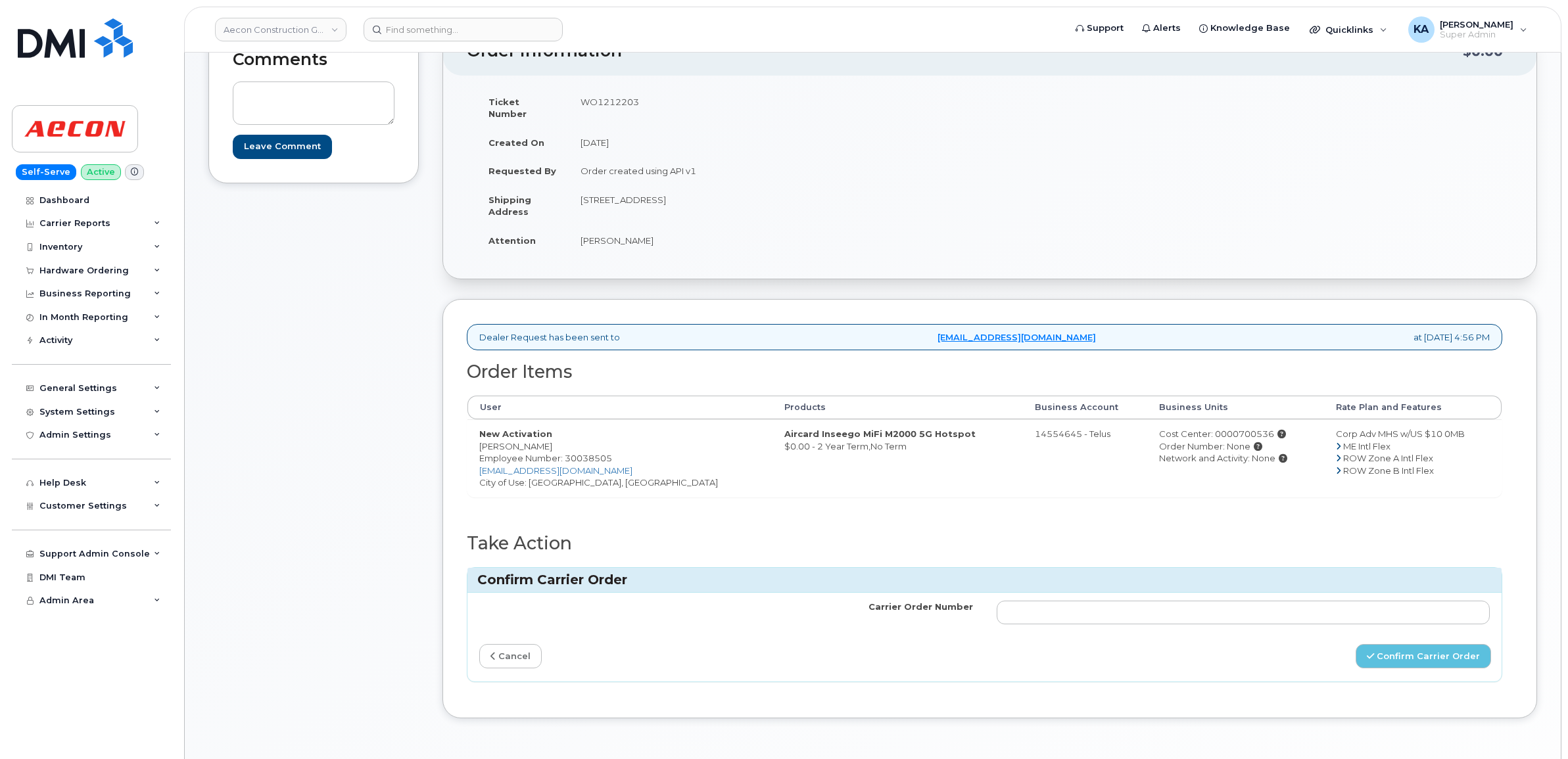
scroll to position [164, 0]
click at [1147, 601] on input "Carrier Order Number" at bounding box center [1244, 610] width 494 height 24
paste input "TL60037323"
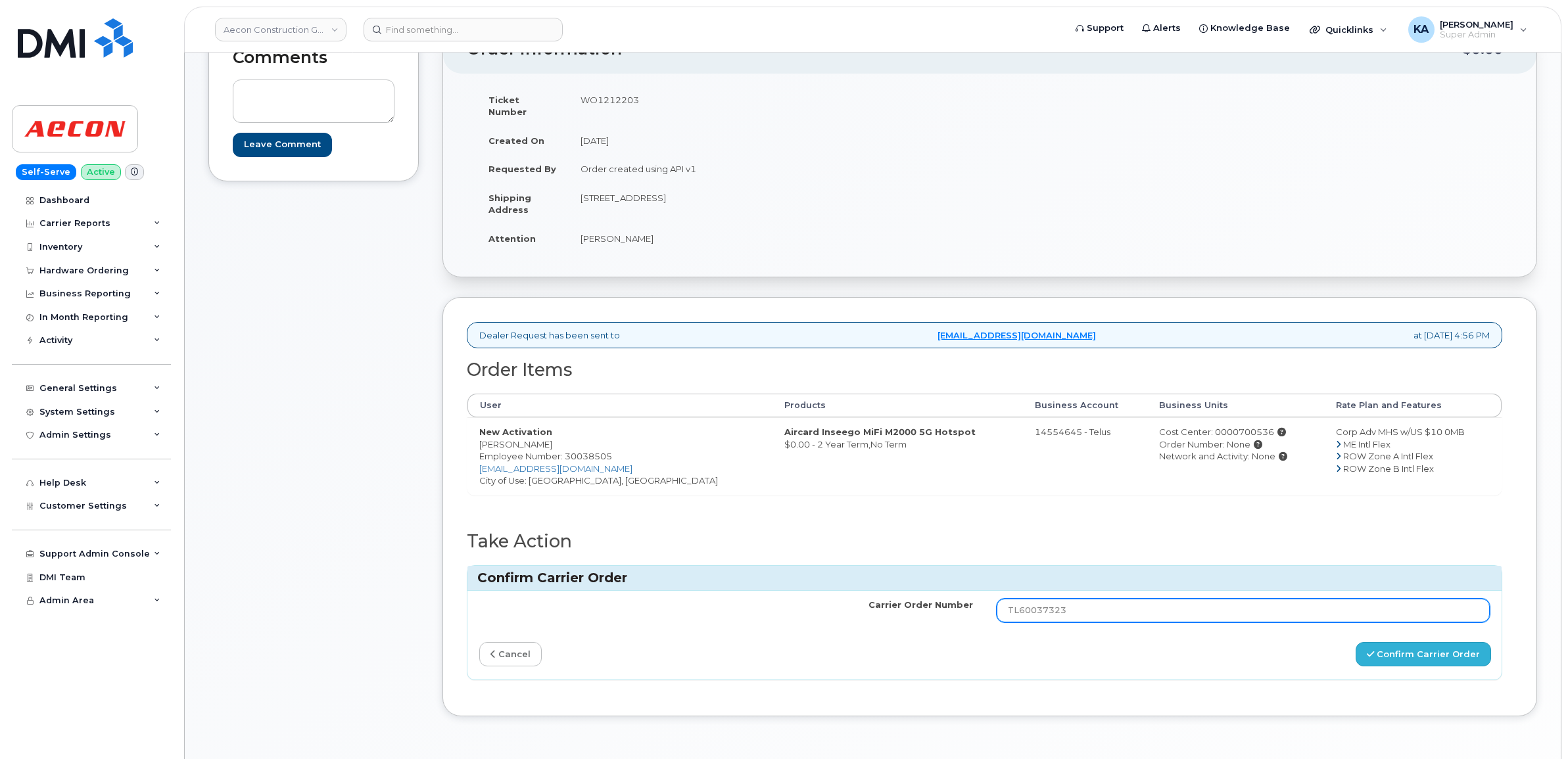
type input "TL60037323"
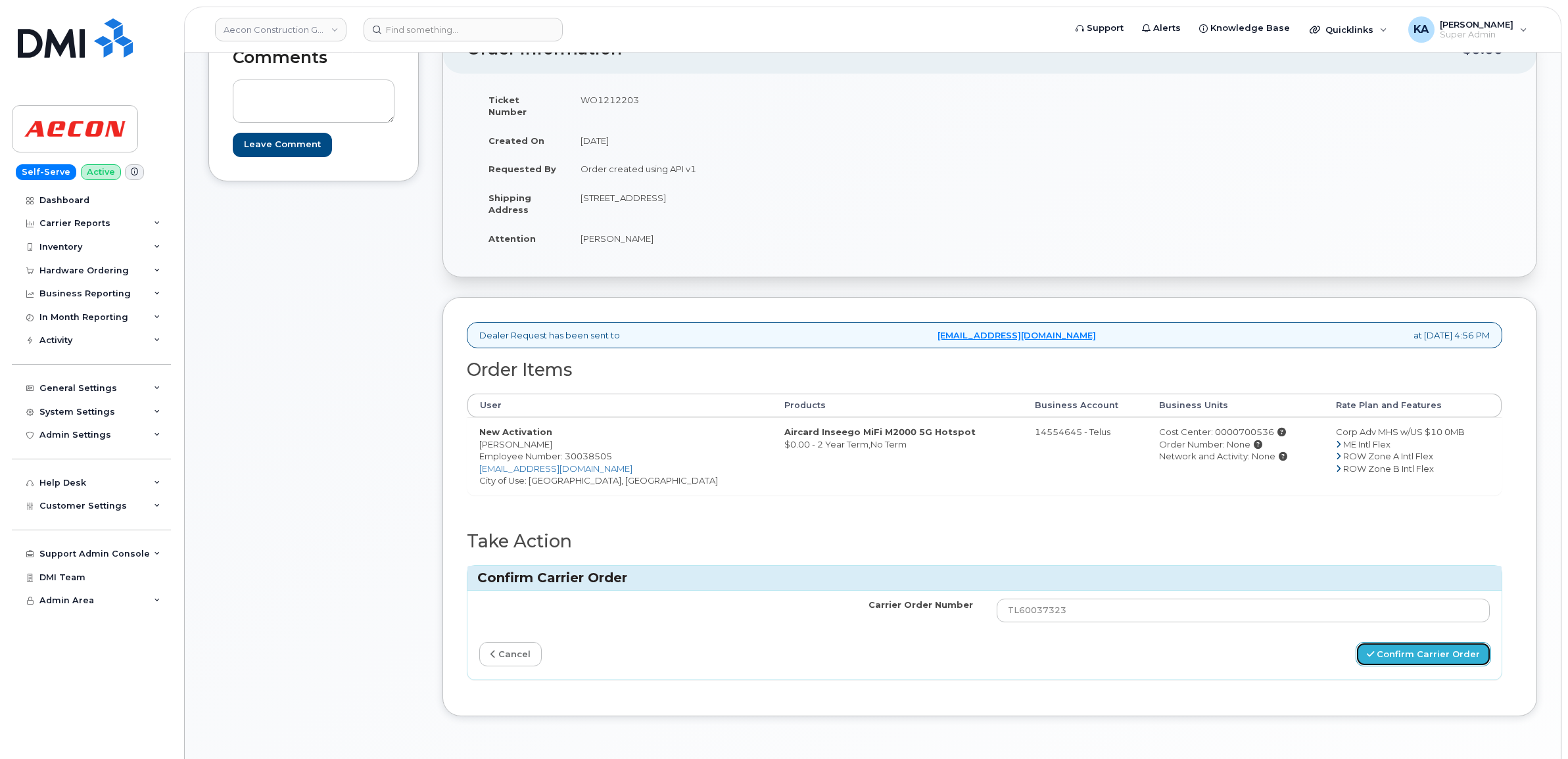
click at [1391, 644] on button "Confirm Carrier Order" at bounding box center [1423, 654] width 136 height 25
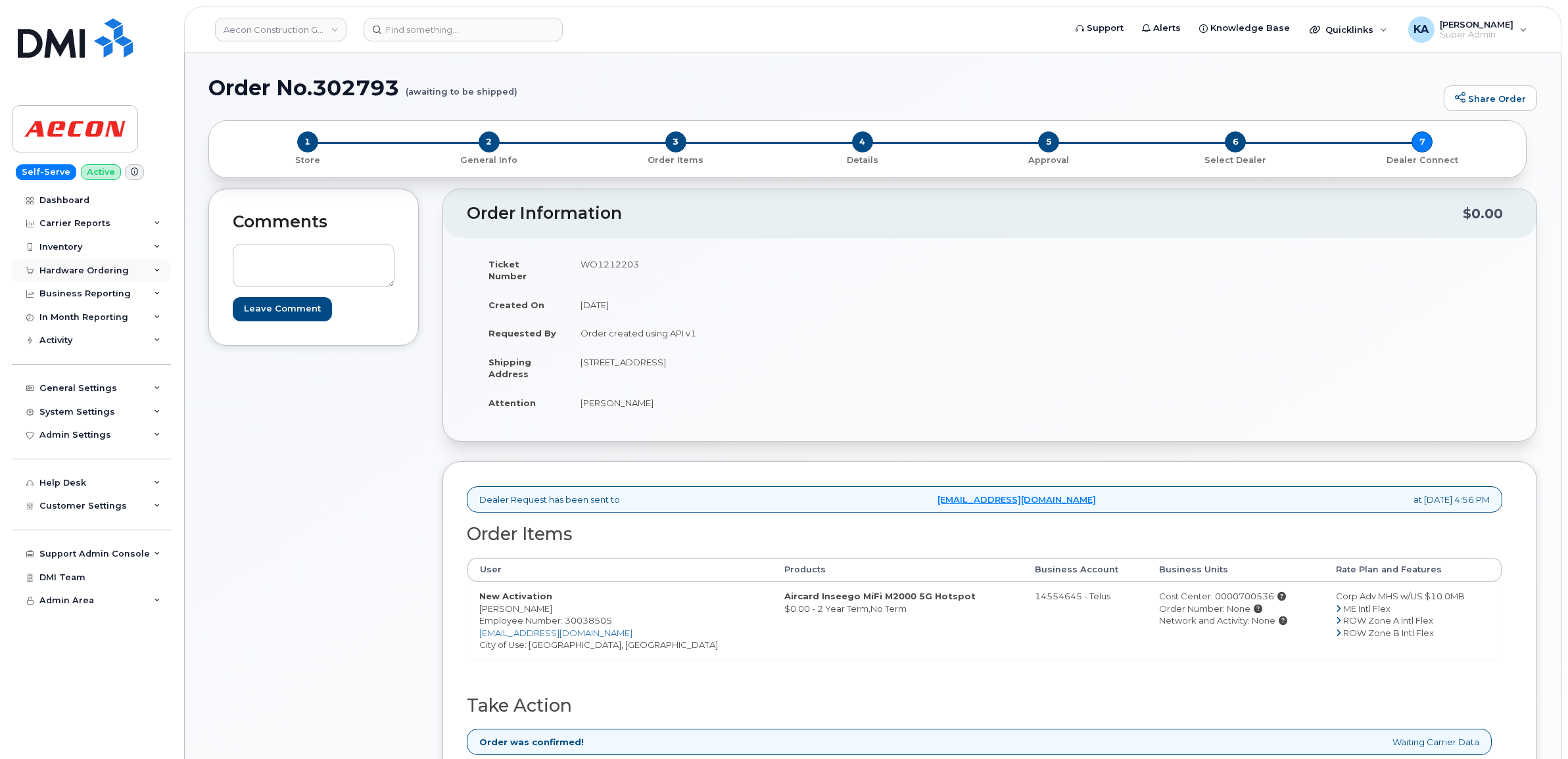
click at [76, 269] on div "Hardware Ordering" at bounding box center [84, 271] width 89 height 11
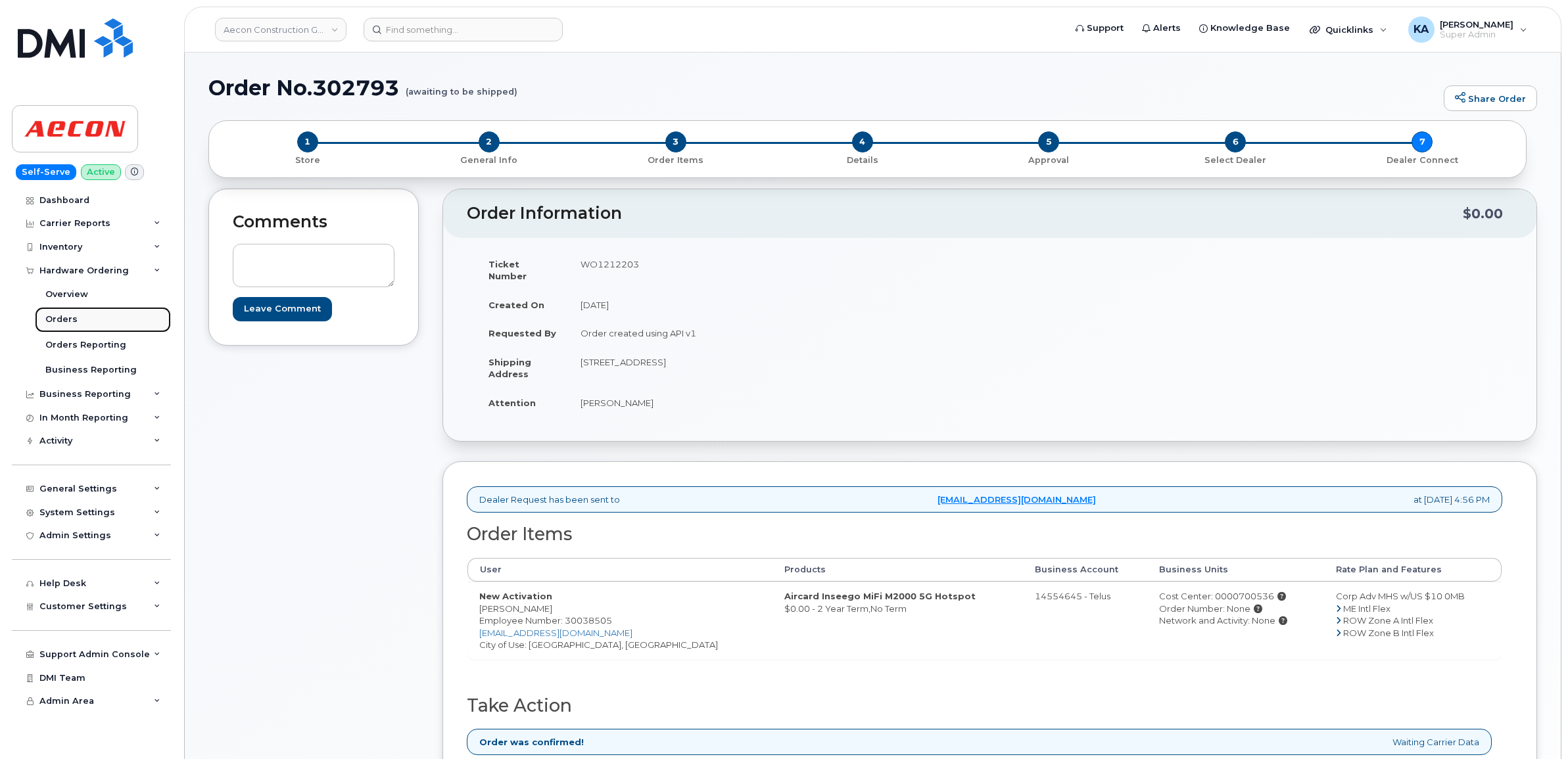
click at [63, 317] on div "Orders" at bounding box center [61, 319] width 32 height 12
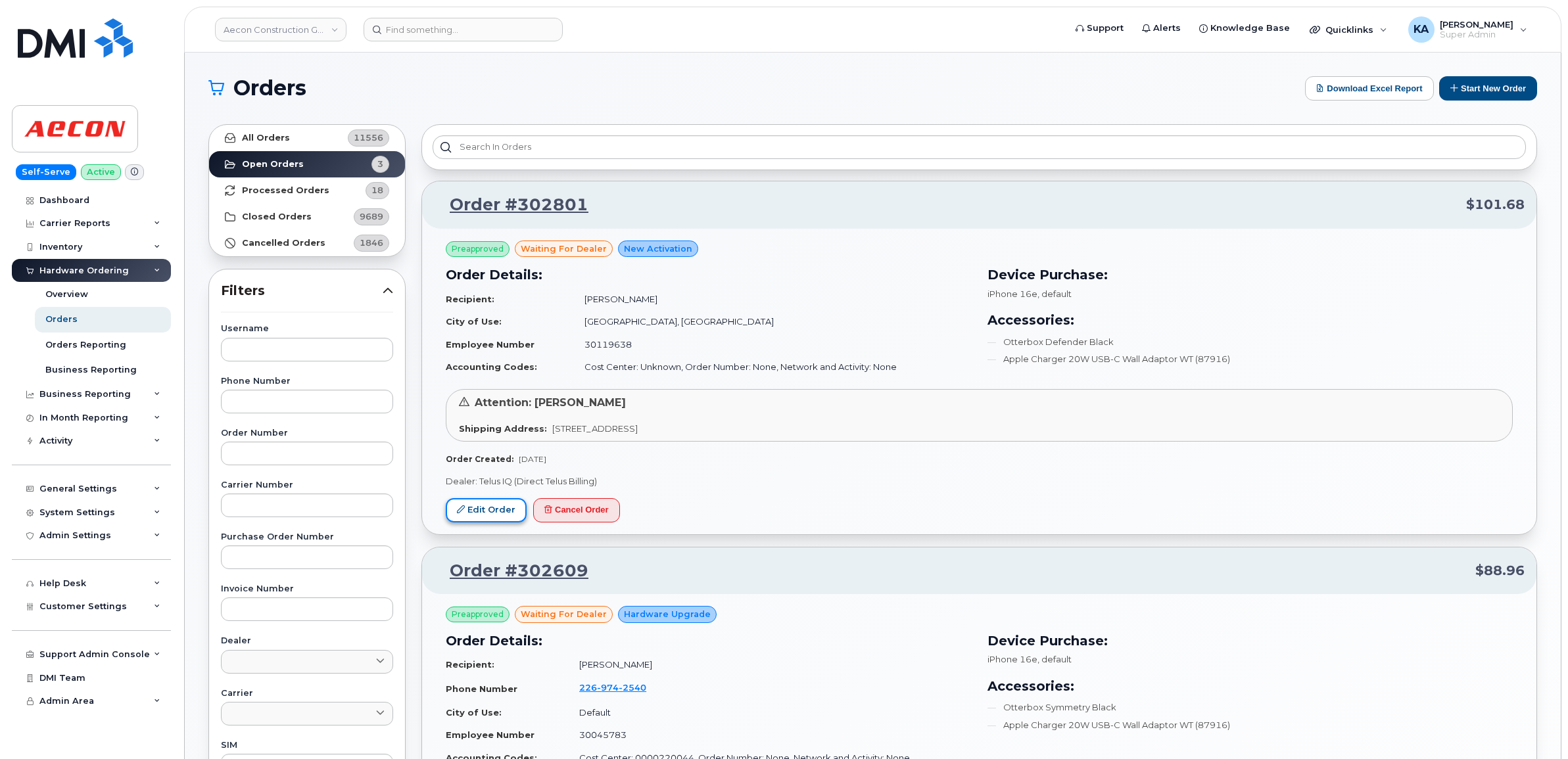
click at [480, 504] on link "Edit Order" at bounding box center [487, 510] width 81 height 25
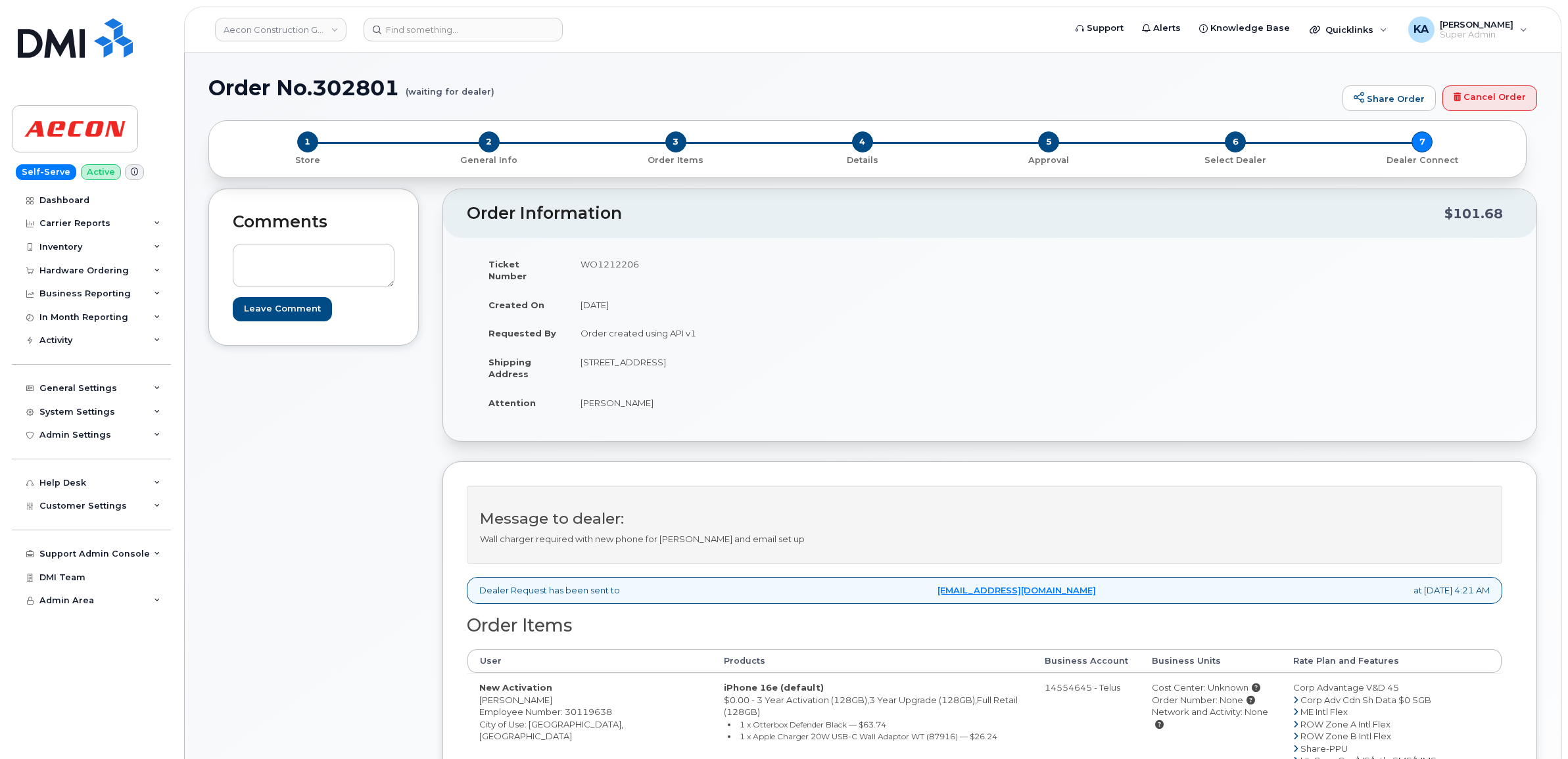
drag, startPoint x: 481, startPoint y: 687, endPoint x: 566, endPoint y: 689, distance: 85.0
click at [566, 689] on td "New Activation [PERSON_NAME] Employee Number: 30119638 City of Use: [GEOGRAPHIC…" at bounding box center [590, 742] width 245 height 139
click at [607, 267] on td "WO1212206" at bounding box center [774, 270] width 411 height 41
copy td "WO1212206"
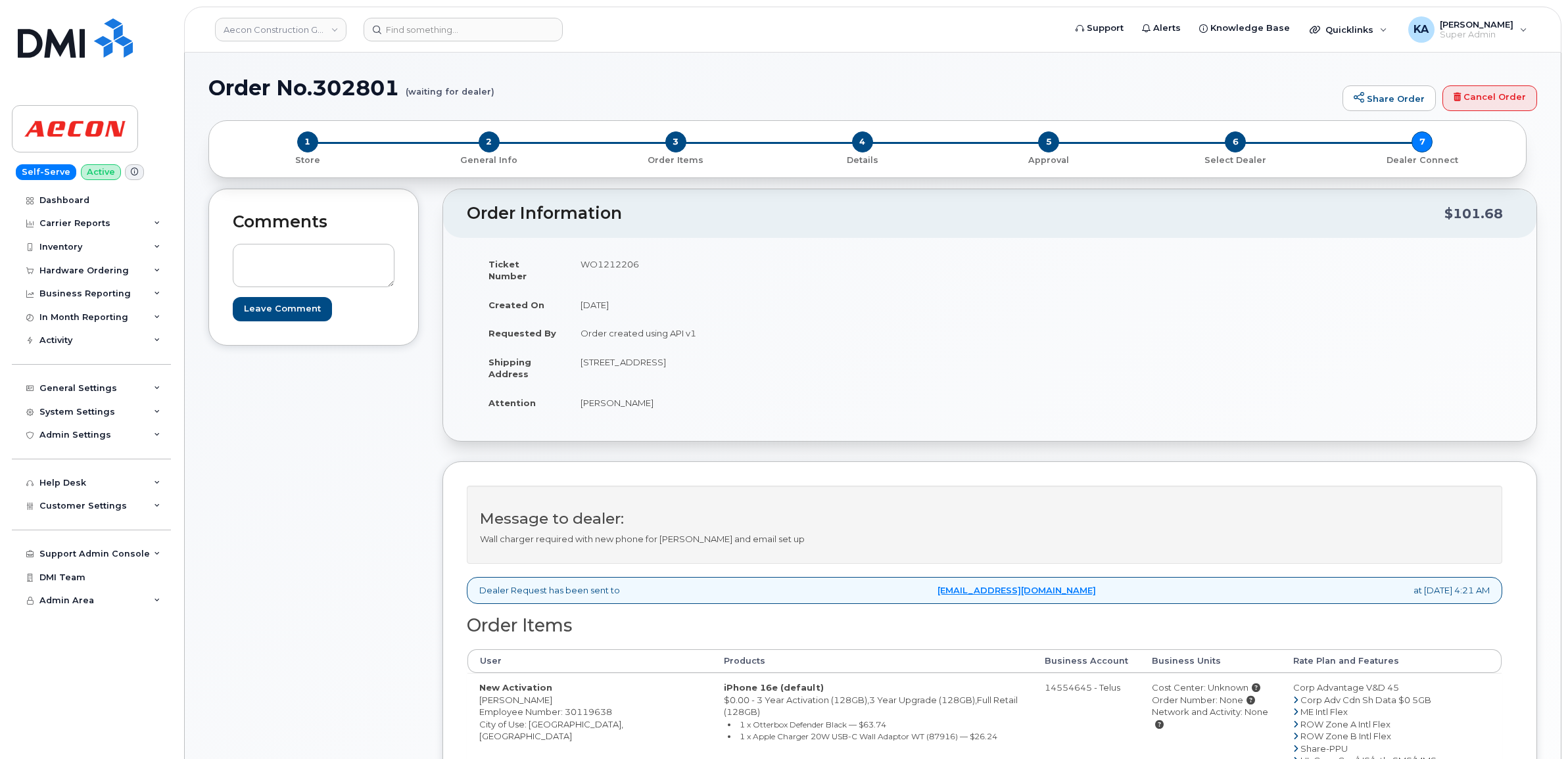
drag, startPoint x: 574, startPoint y: 389, endPoint x: 659, endPoint y: 395, distance: 85.2
click at [659, 395] on td "[PERSON_NAME]" at bounding box center [774, 402] width 411 height 29
copy td "[PERSON_NAME]"
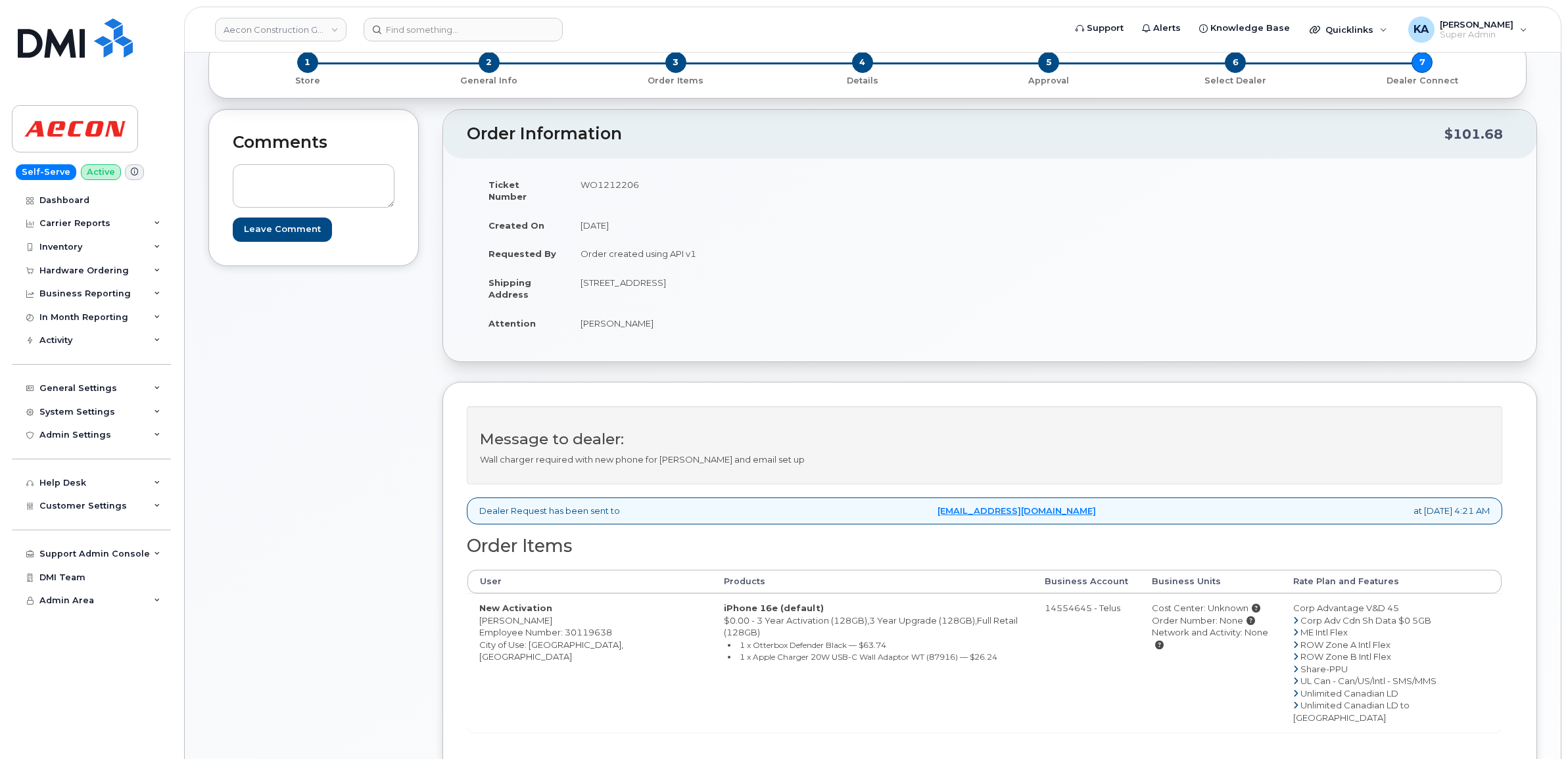
scroll to position [329, 0]
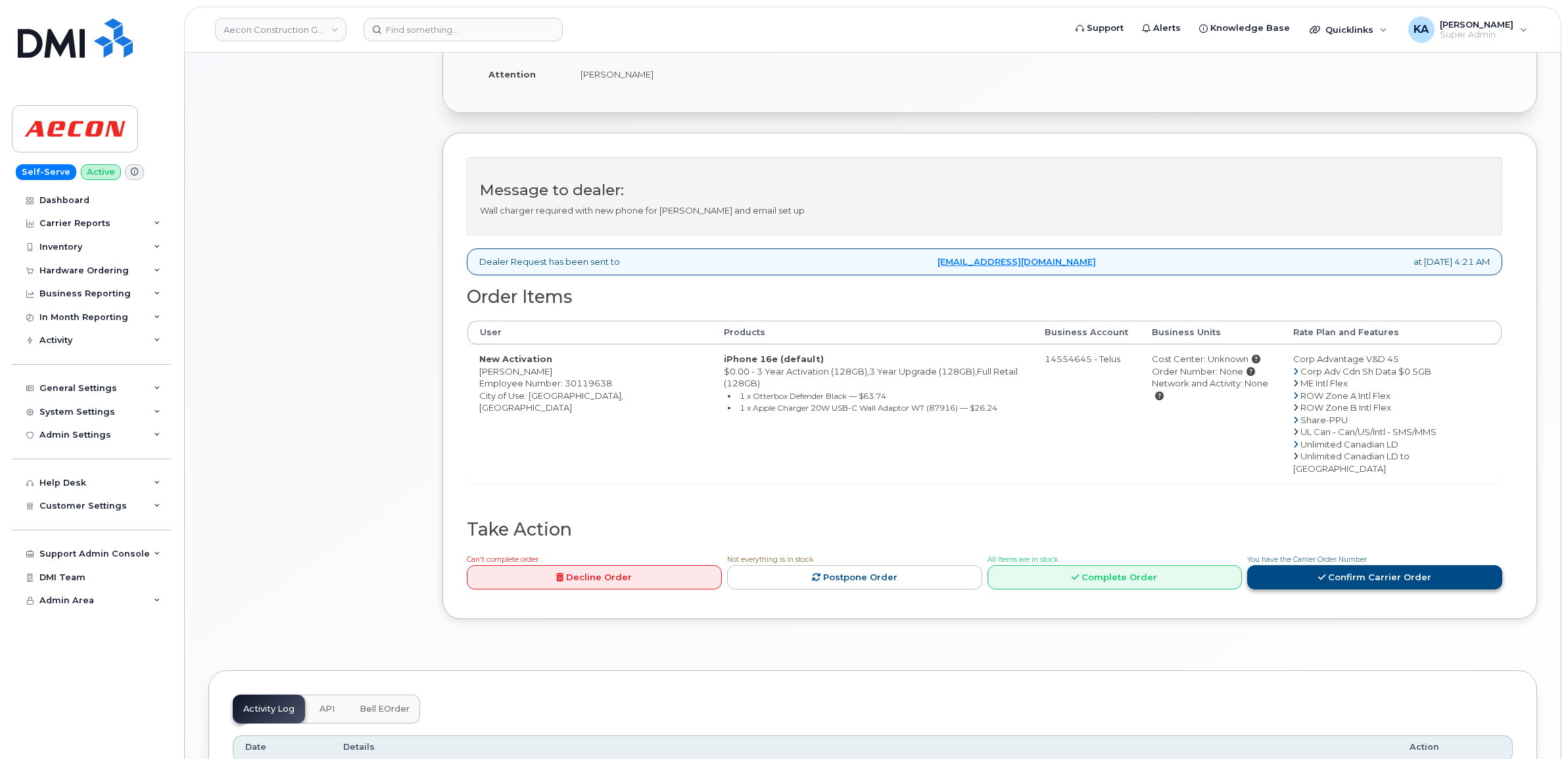
click at [1332, 565] on link "Confirm Carrier Order" at bounding box center [1374, 577] width 255 height 25
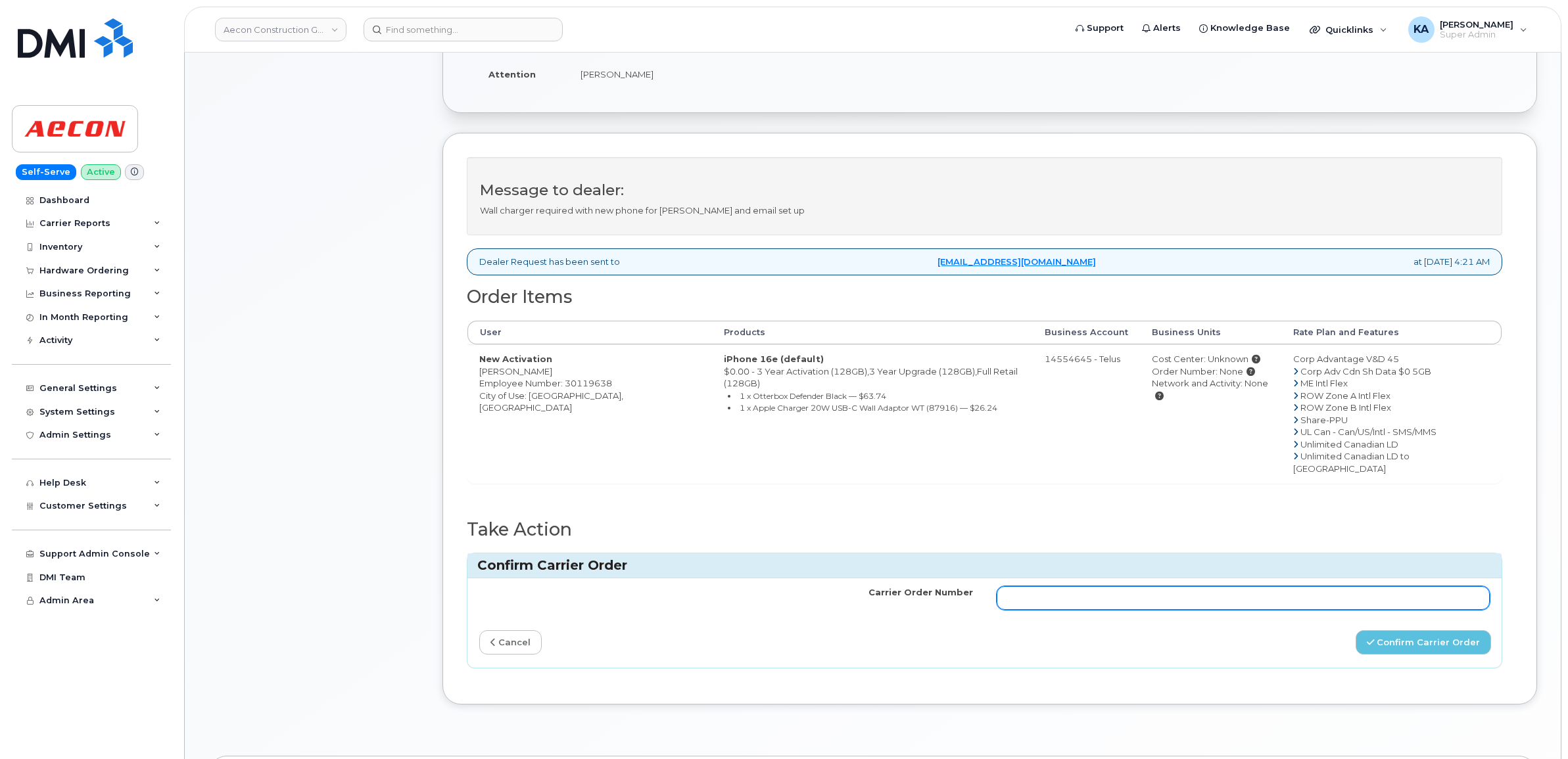
click at [1118, 587] on input "Carrier Order Number" at bounding box center [1244, 598] width 494 height 24
paste input "TL60037328"
type input "TL60037328"
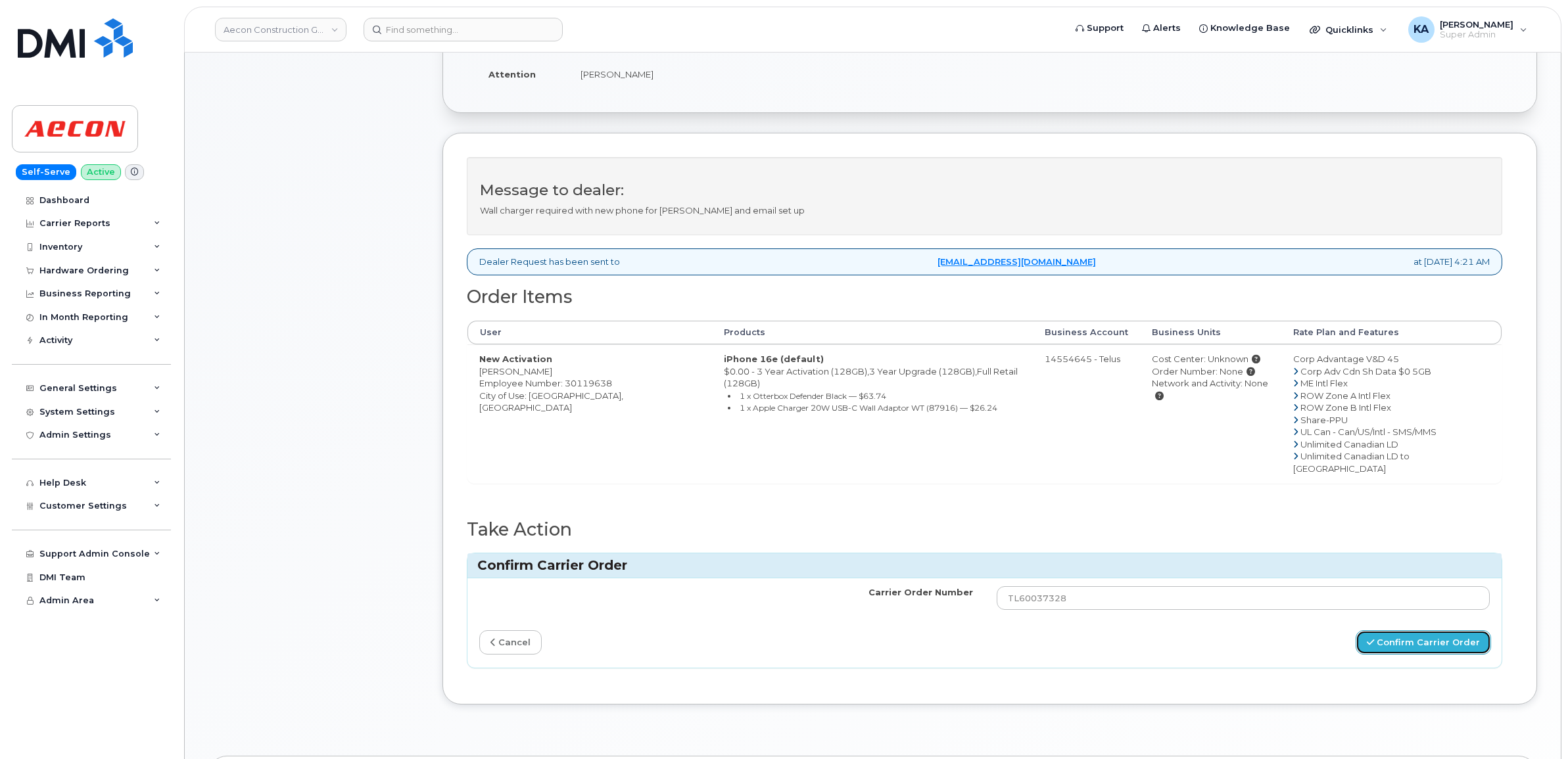
click at [1388, 630] on button "Confirm Carrier Order" at bounding box center [1423, 642] width 136 height 25
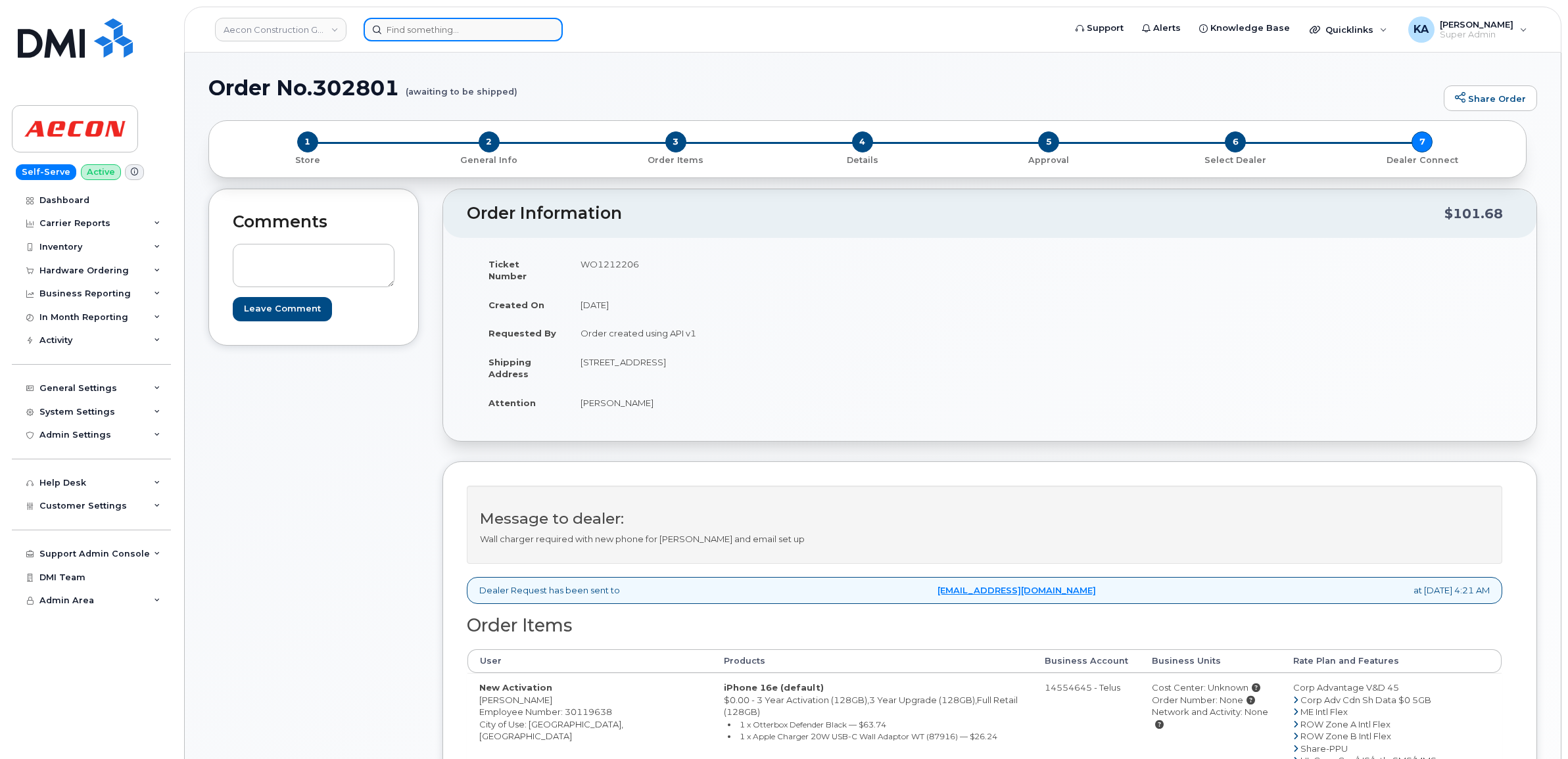
click at [404, 30] on input at bounding box center [463, 30] width 199 height 24
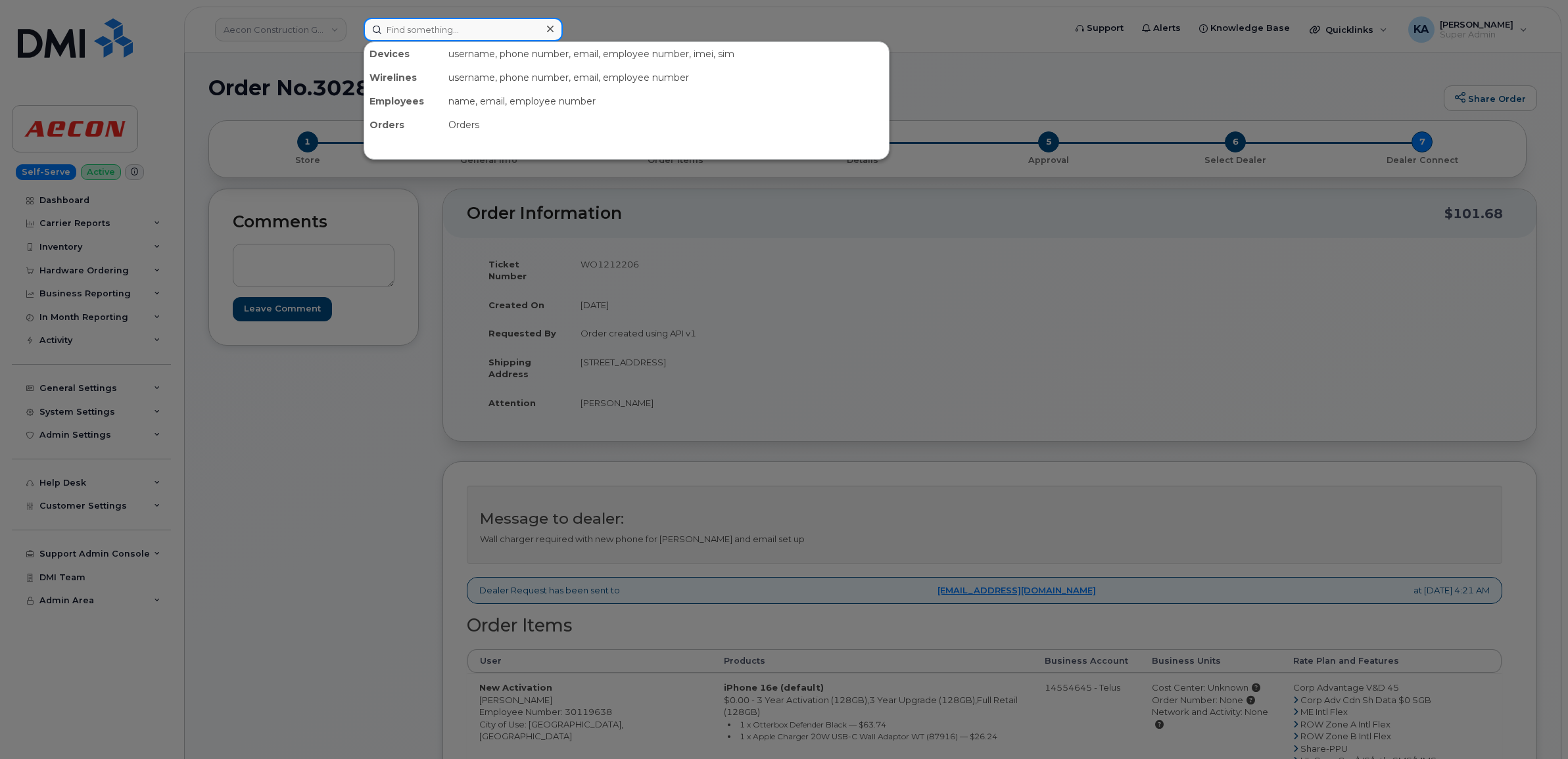
paste input "7802889353"
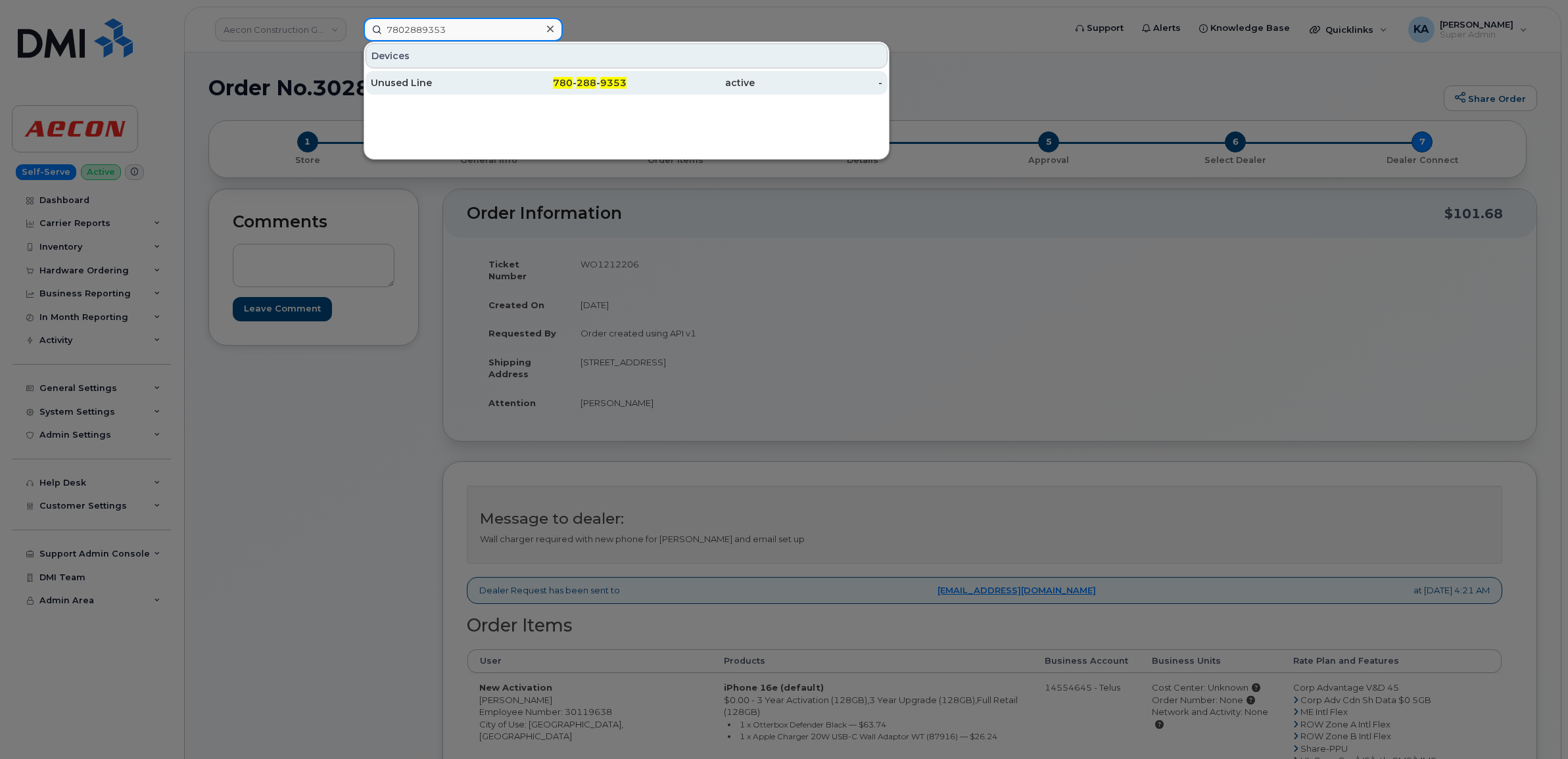
type input "7802889353"
click at [393, 84] on div "Unused Line" at bounding box center [434, 82] width 128 height 13
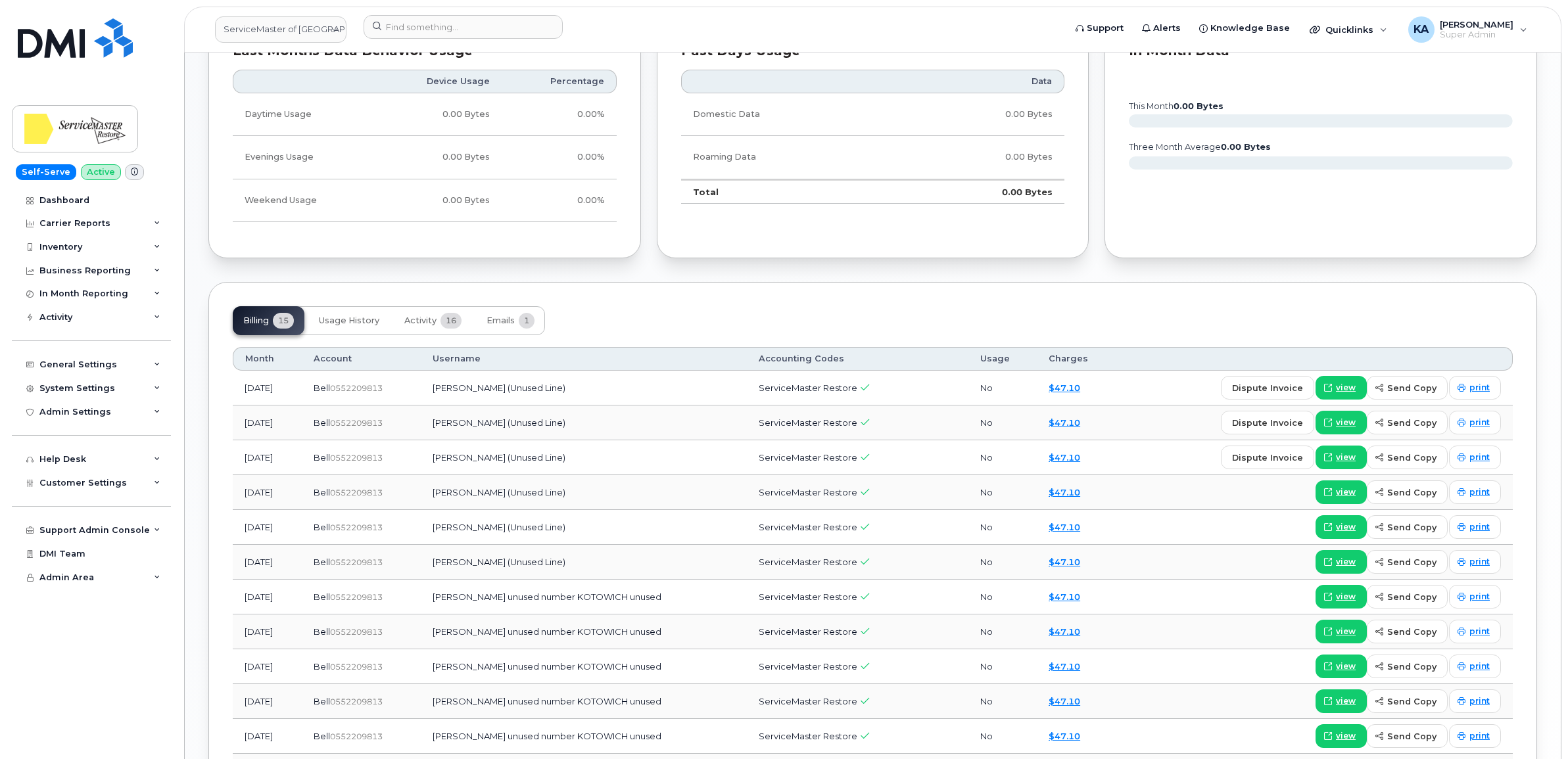
scroll to position [821, 0]
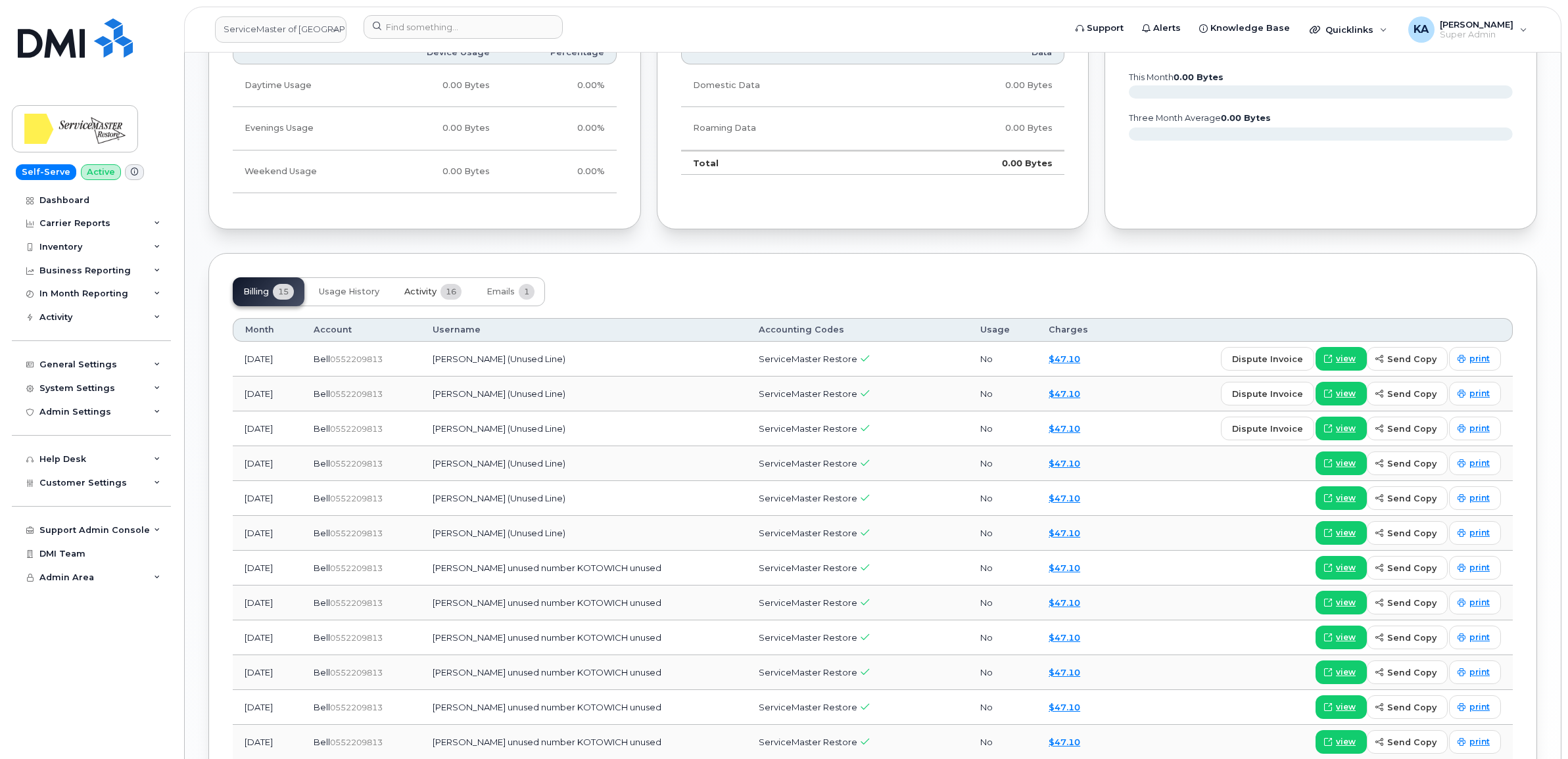
click at [411, 292] on span "Activity" at bounding box center [420, 291] width 32 height 11
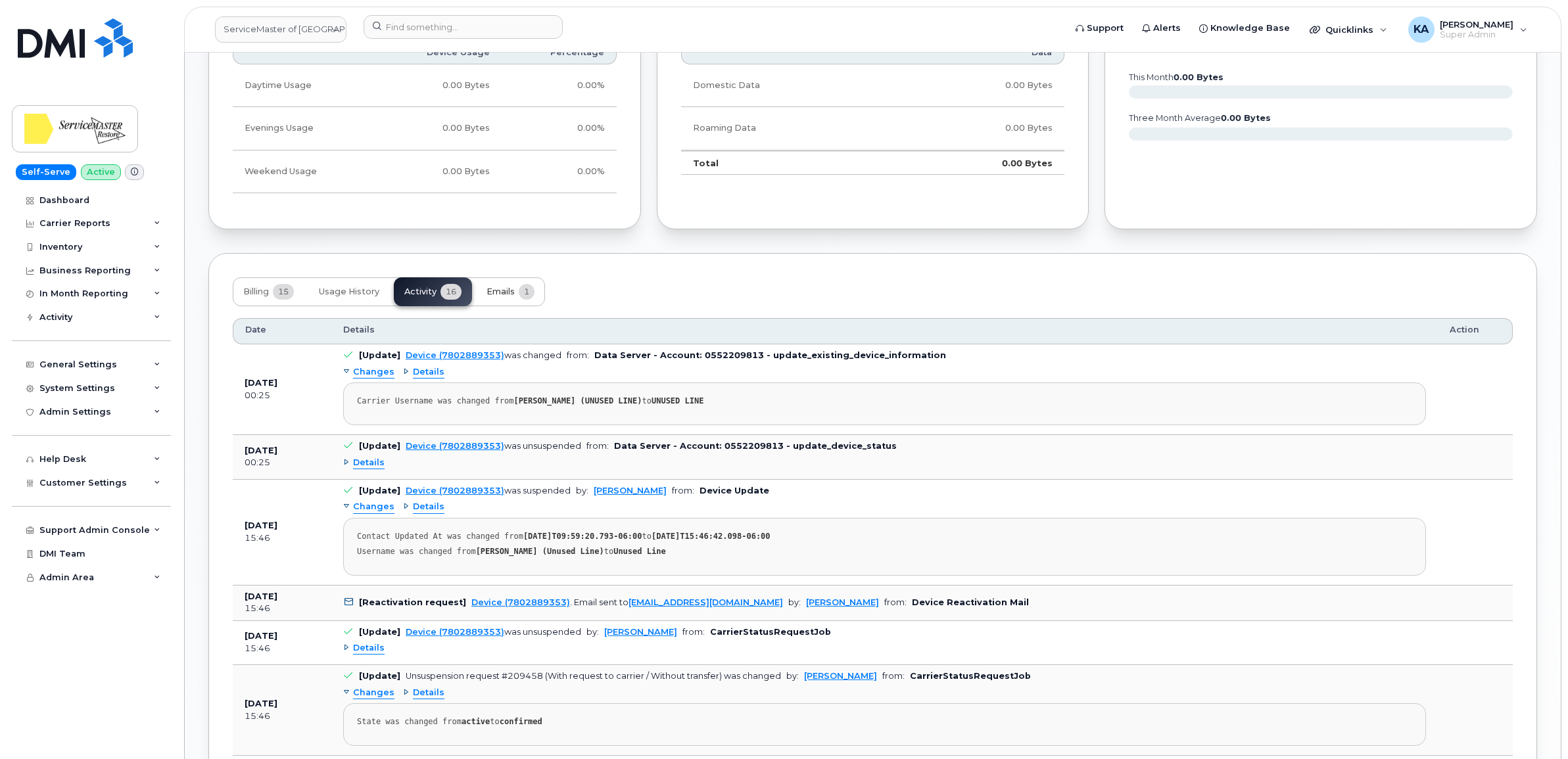
click at [504, 287] on button "Emails 1" at bounding box center [510, 291] width 69 height 29
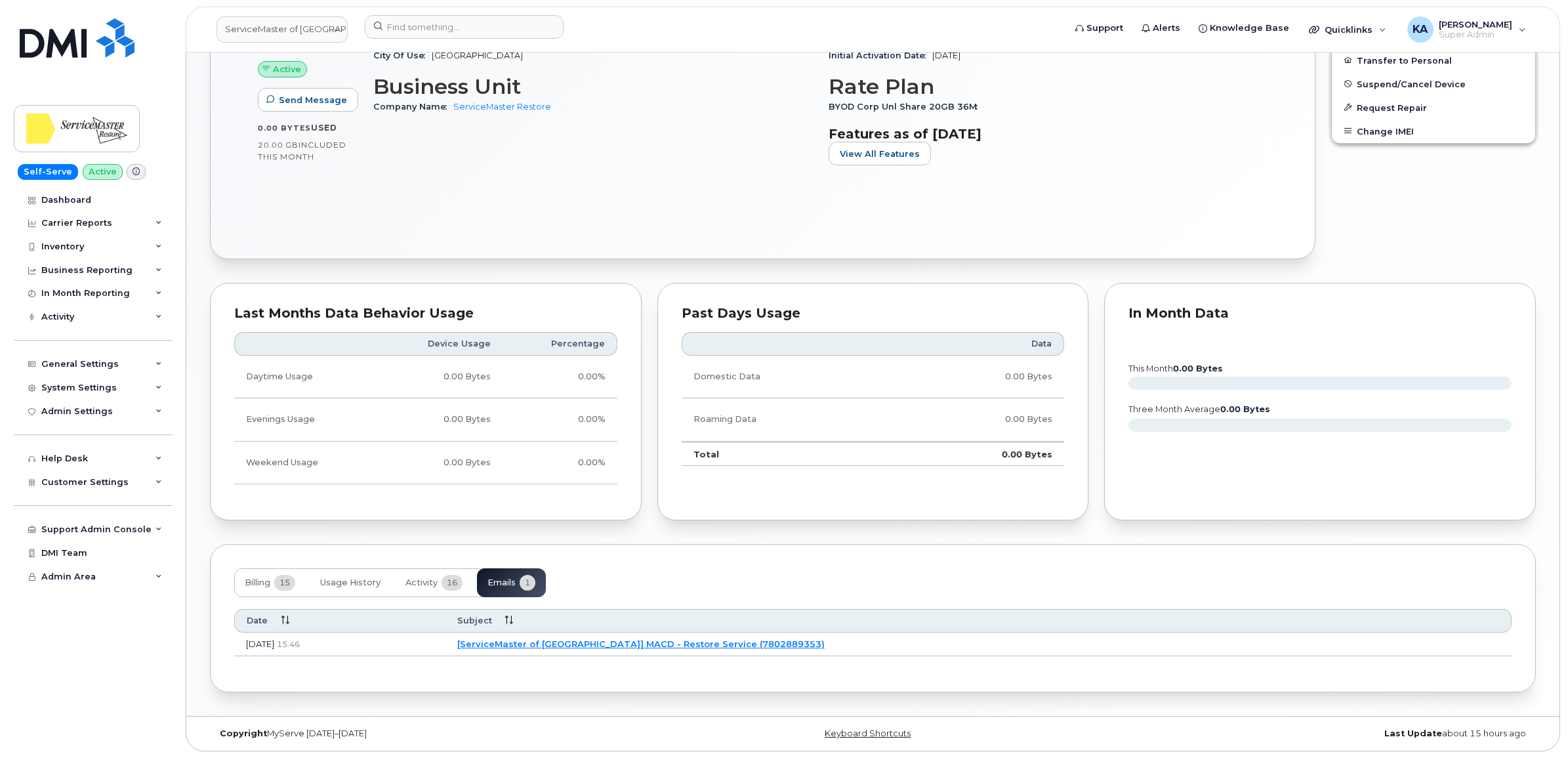
scroll to position [532, 0]
click at [638, 638] on link "[ServiceMaster of Edmonton] MACD - Restore Service (7802889353)" at bounding box center [638, 643] width 367 height 11
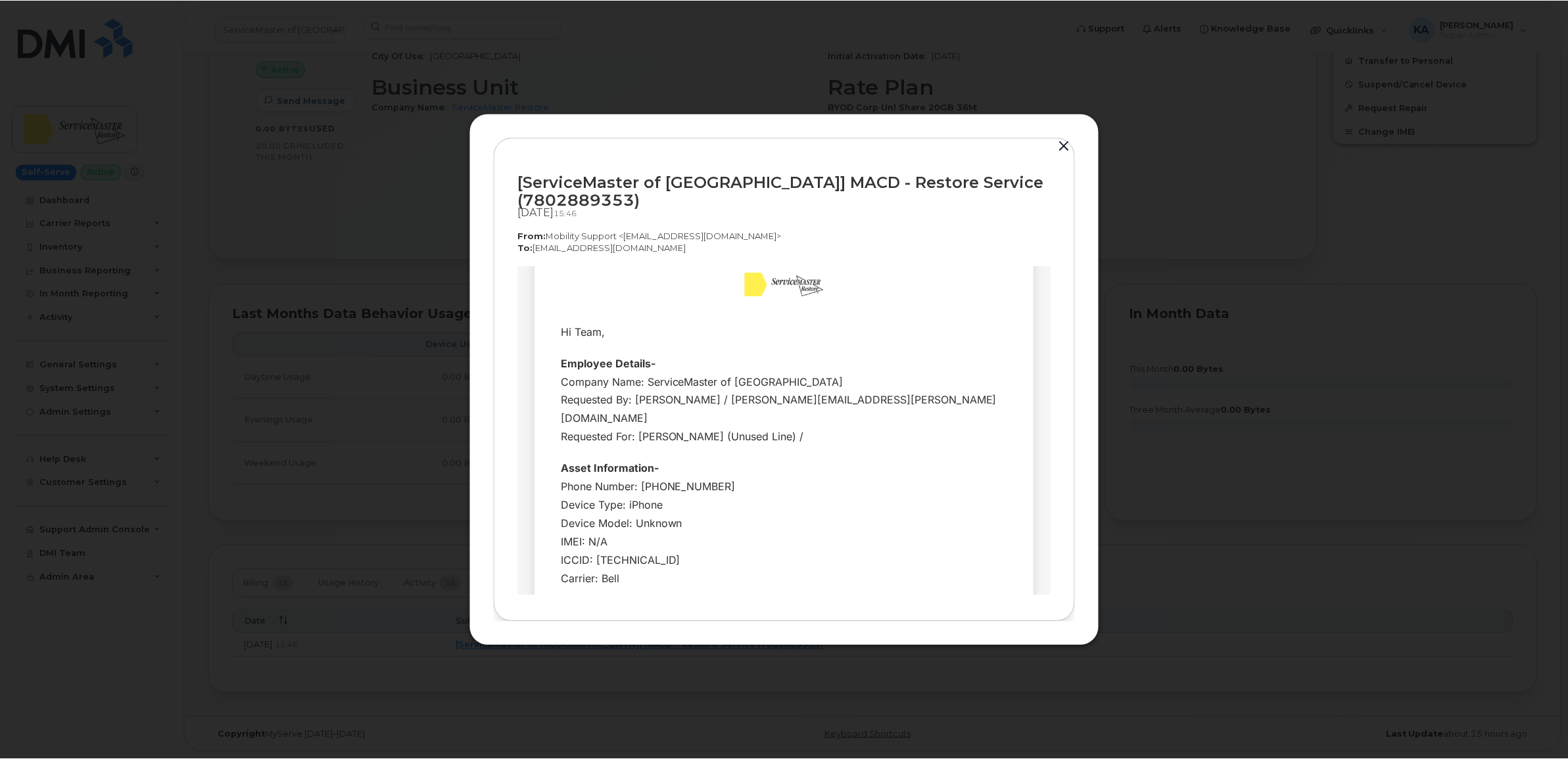
scroll to position [0, 0]
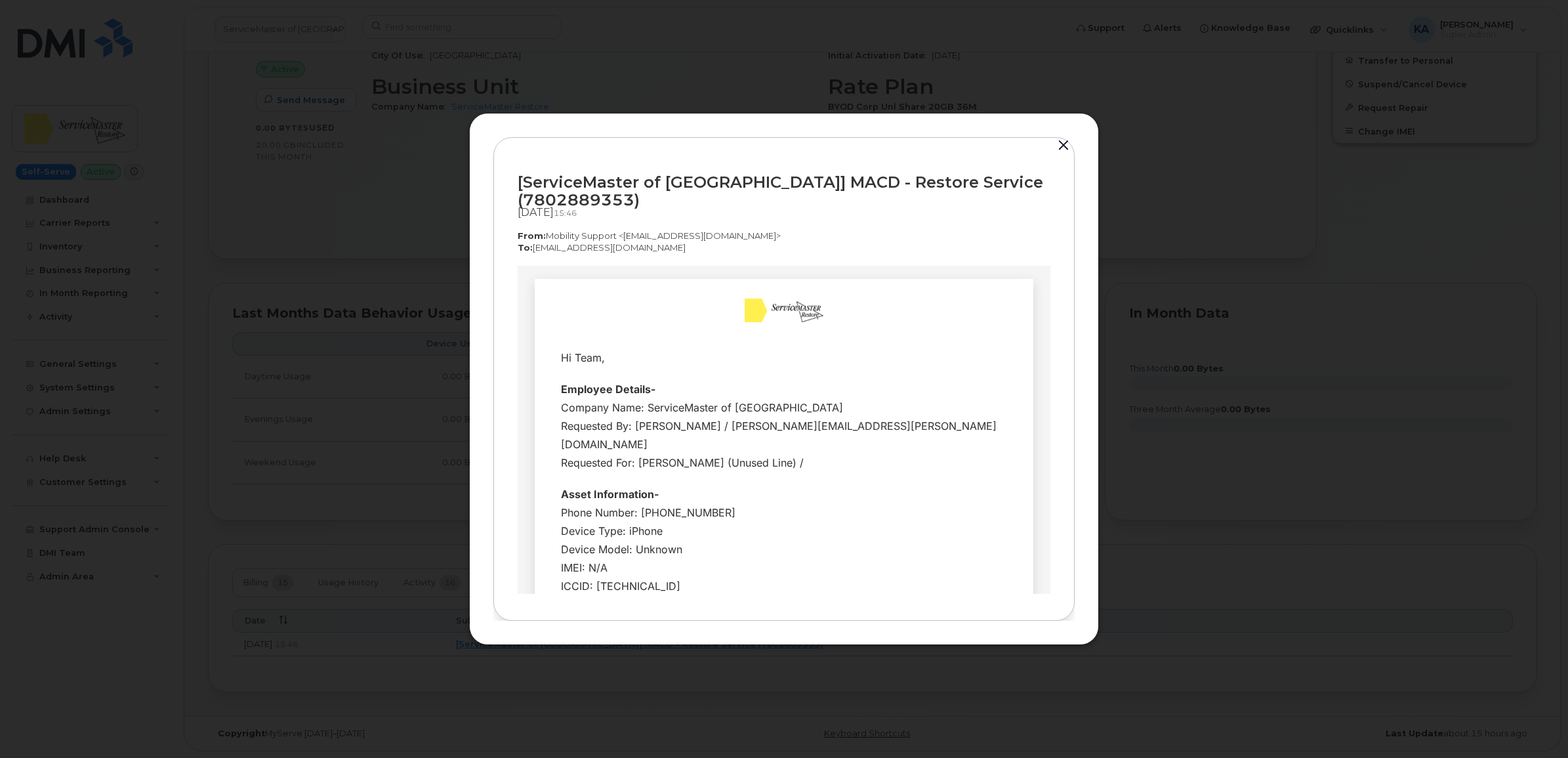
click at [1061, 142] on button "button" at bounding box center [1063, 145] width 20 height 19
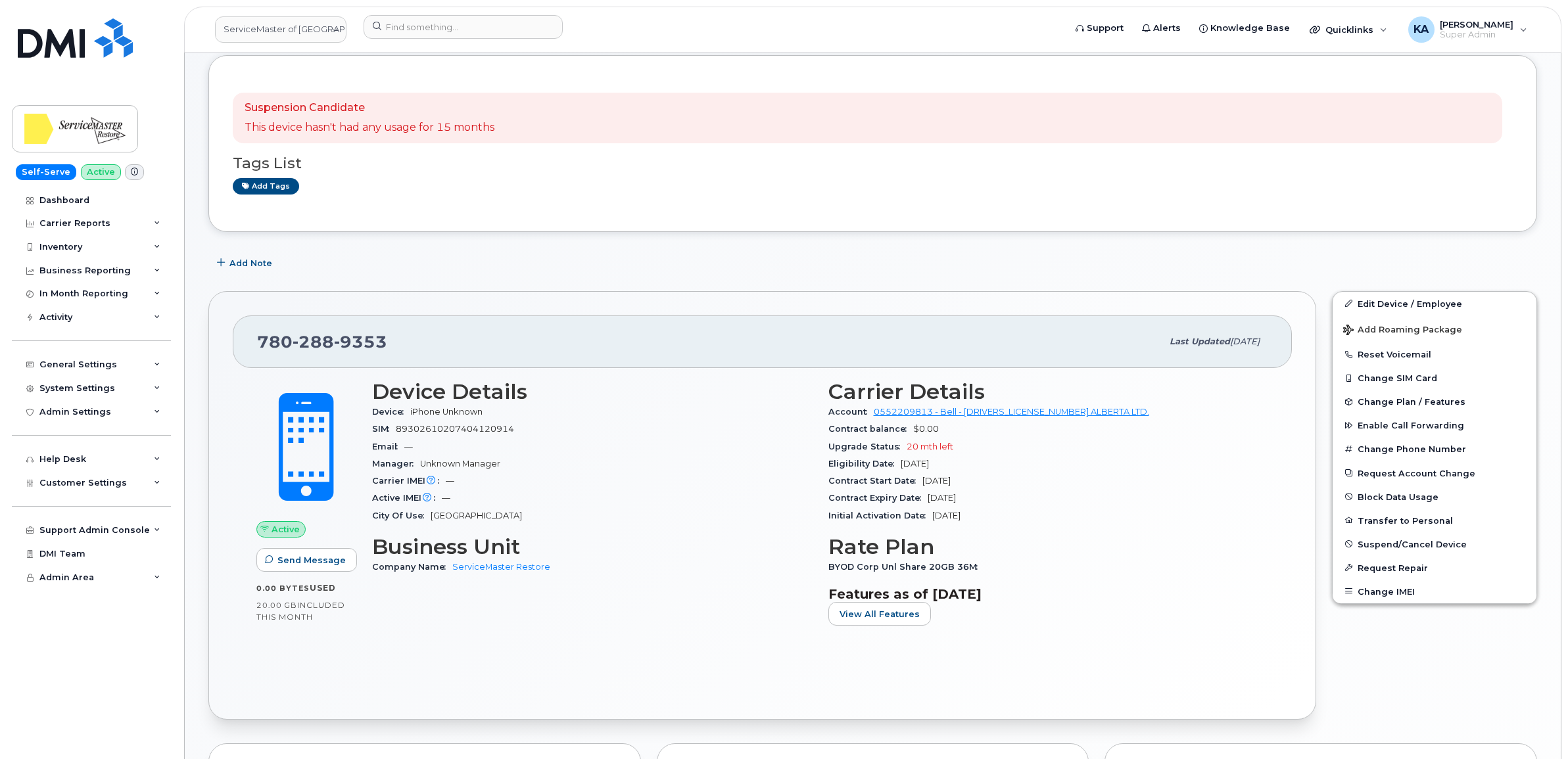
scroll to position [40, 0]
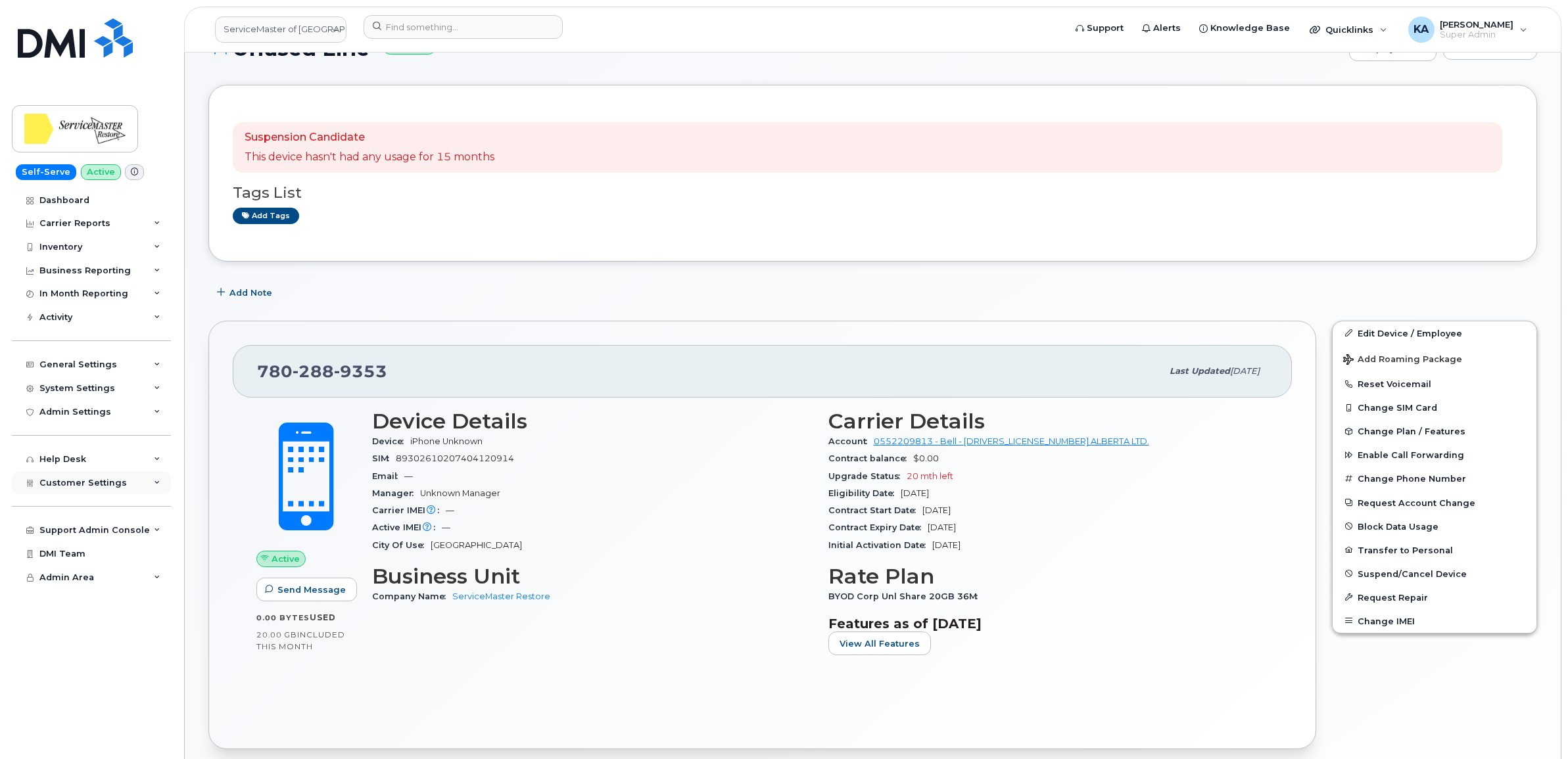
click at [52, 485] on span "Customer Settings" at bounding box center [83, 483] width 87 height 10
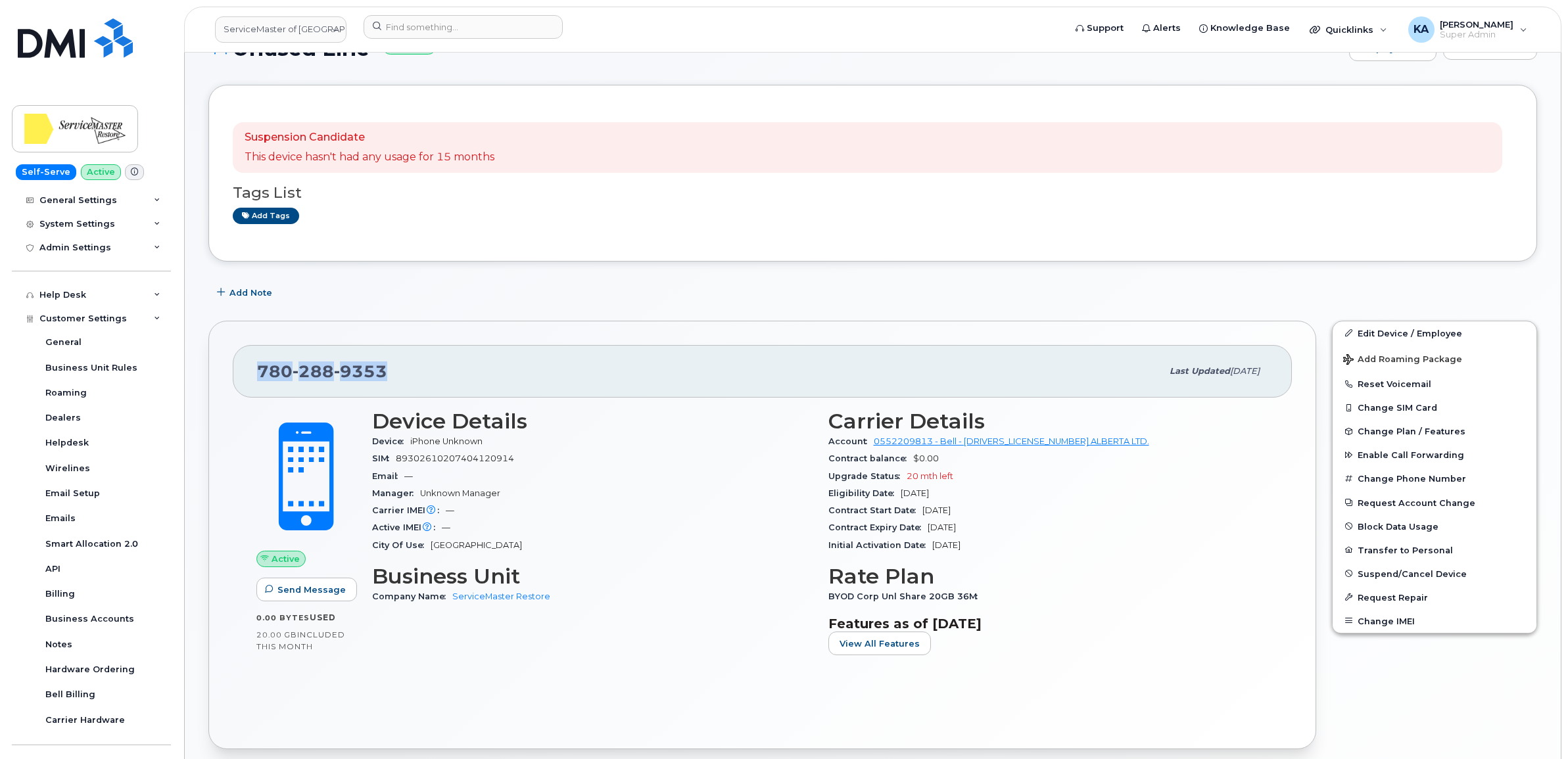
drag, startPoint x: 386, startPoint y: 372, endPoint x: 257, endPoint y: 370, distance: 129.0
click at [257, 370] on div "780 288 9353 Last updated Oct 08, 2025" at bounding box center [762, 371] width 1060 height 53
copy span "780 288 9353"
click at [241, 412] on div "Active Send Message 0.00 Bytes  used 20.00 GB  included this month Device Detai…" at bounding box center [762, 561] width 1060 height 327
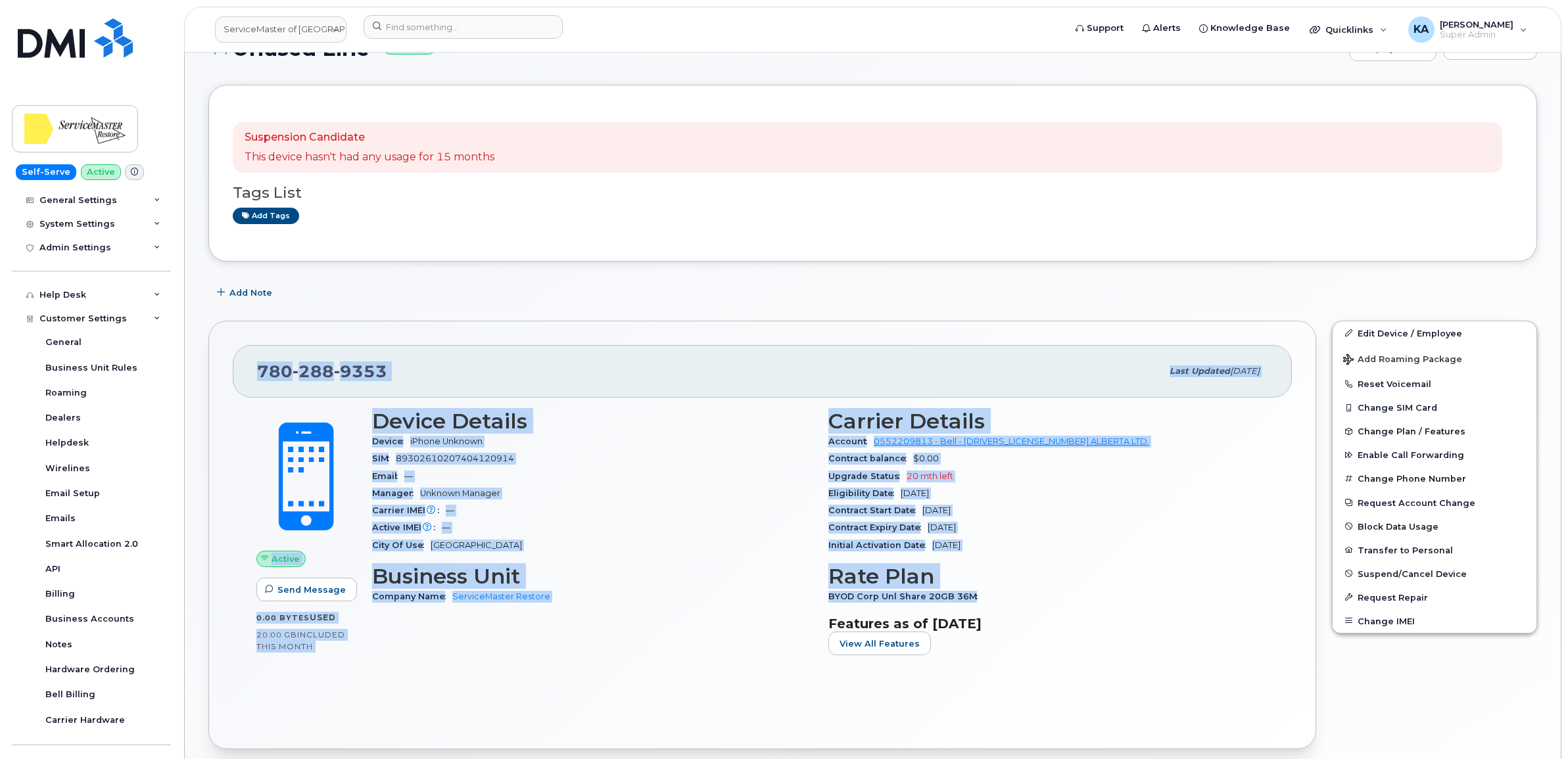
drag, startPoint x: 251, startPoint y: 373, endPoint x: 998, endPoint y: 596, distance: 779.6
click at [998, 596] on div "780 288 9353 Last updated Oct 08, 2025 Active Send Message 0.00 Bytes  used 20.…" at bounding box center [762, 535] width 1108 height 429
copy div "780 288 9353 Last updated Oct 08, 2025 Active Send Message 0.00 Bytes  used 20.…"
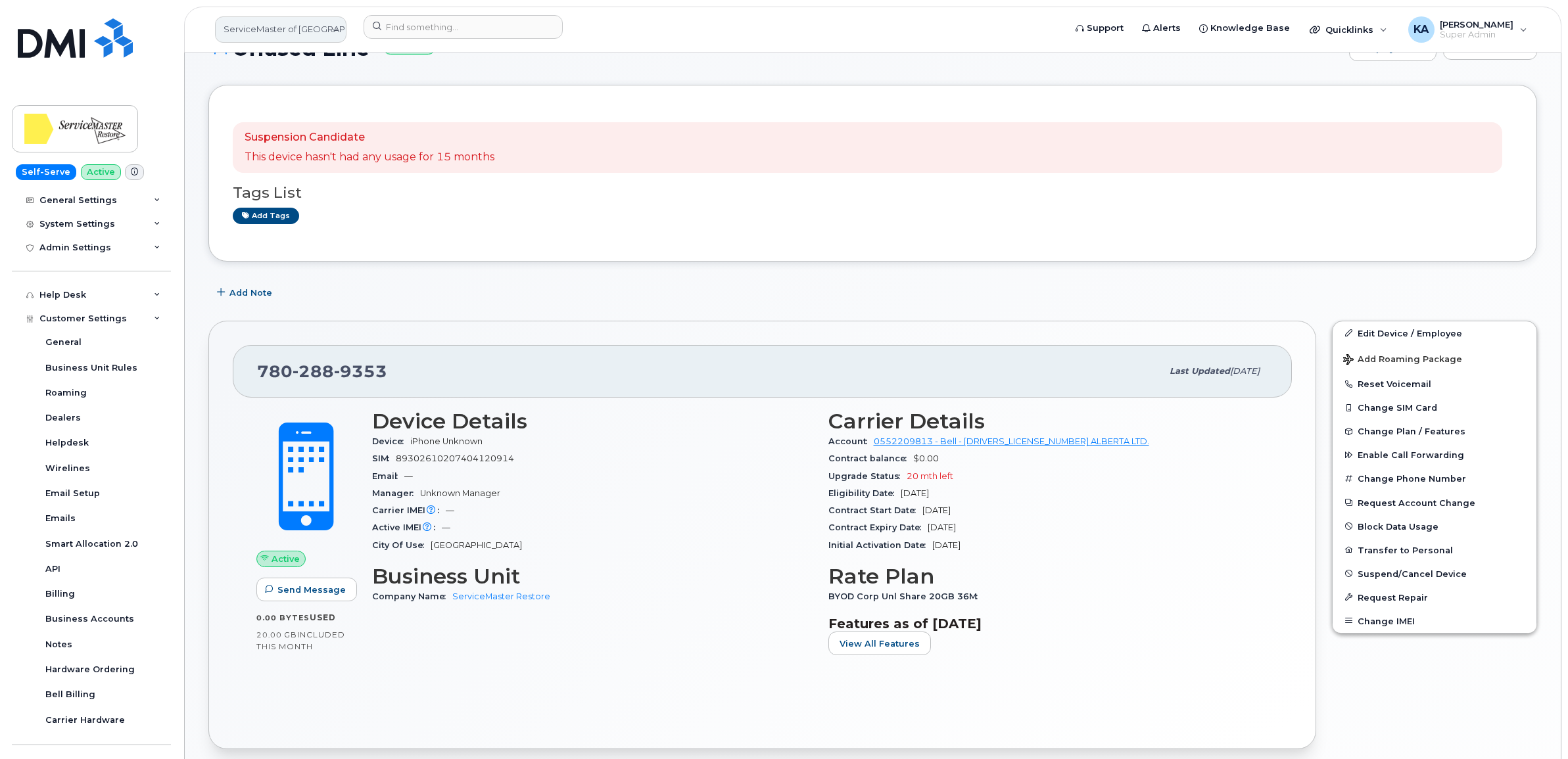
click at [286, 35] on link "ServiceMaster of Edmonton" at bounding box center [280, 30] width 132 height 27
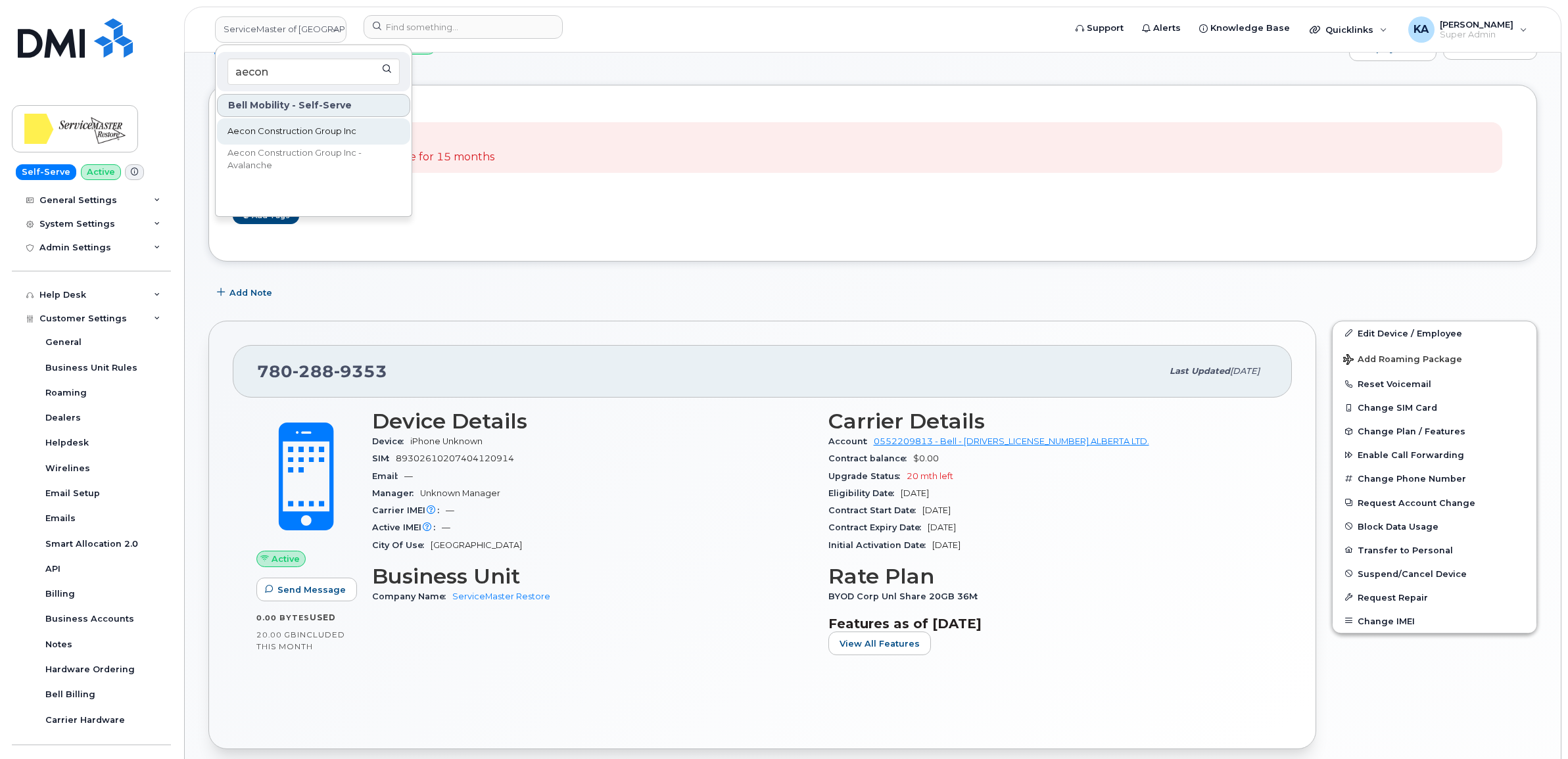
type input "aecon"
click at [279, 127] on span "Aecon Construction Group Inc" at bounding box center [291, 131] width 129 height 13
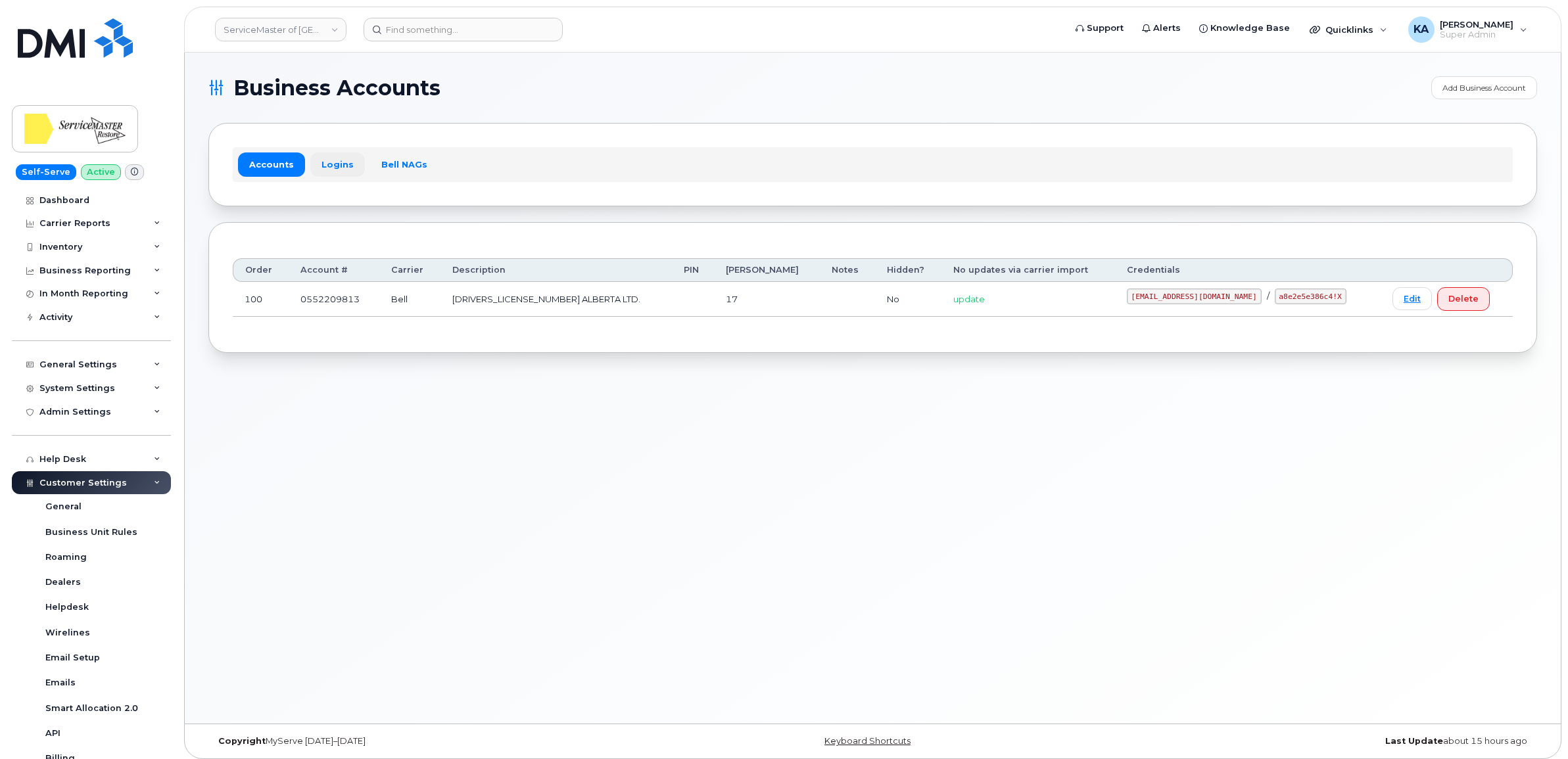
click at [333, 165] on link "Logins" at bounding box center [337, 164] width 55 height 24
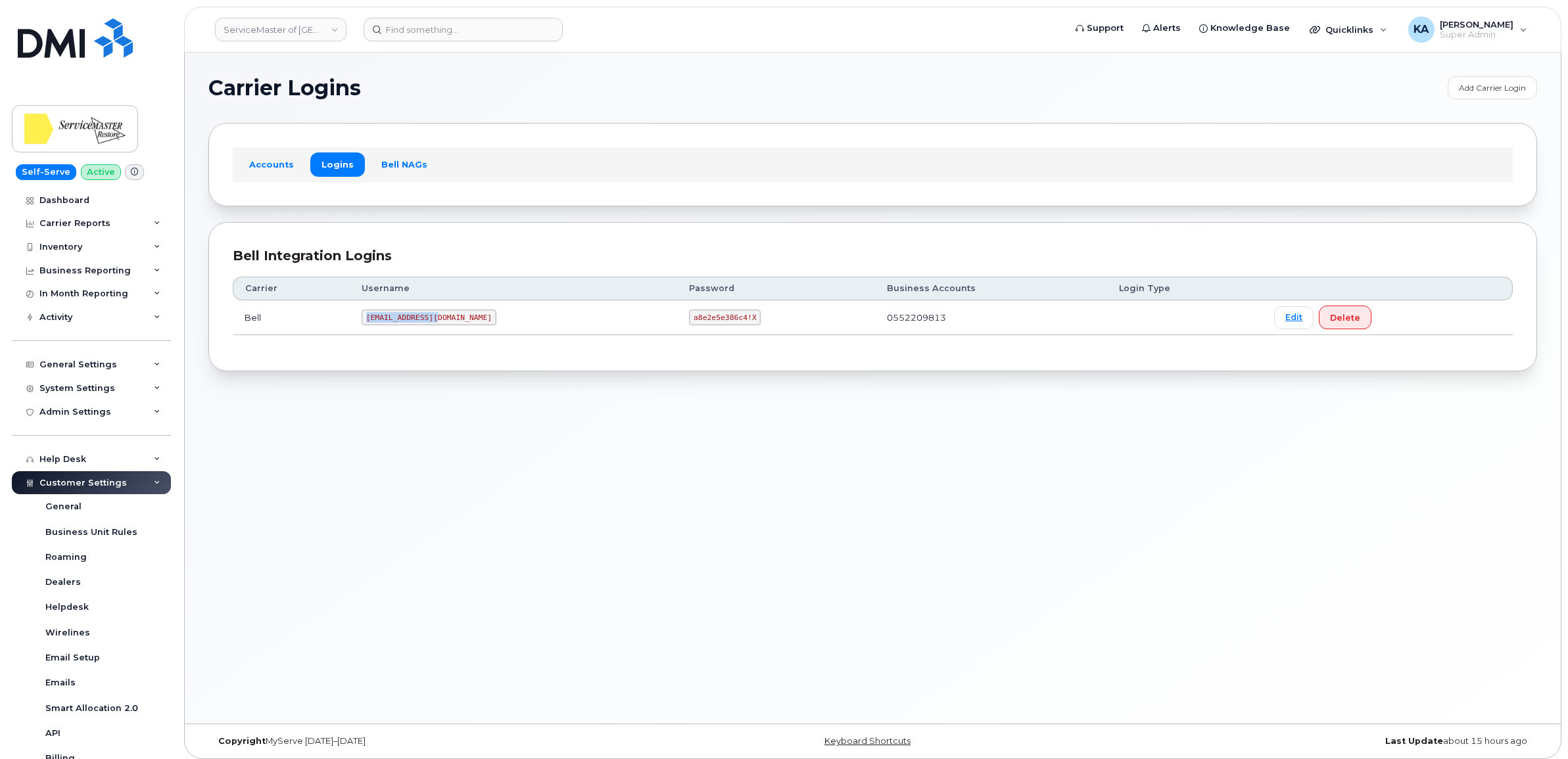
drag, startPoint x: 377, startPoint y: 317, endPoint x: 452, endPoint y: 325, distance: 75.4
click at [452, 325] on td "[EMAIL_ADDRESS][DOMAIN_NAME]" at bounding box center [513, 317] width 327 height 35
copy code "[EMAIL_ADDRESS][DOMAIN_NAME]"
drag, startPoint x: 612, startPoint y: 319, endPoint x: 690, endPoint y: 325, distance: 78.2
click at [690, 325] on td "a8e2e5e386c4!X" at bounding box center [775, 317] width 197 height 35
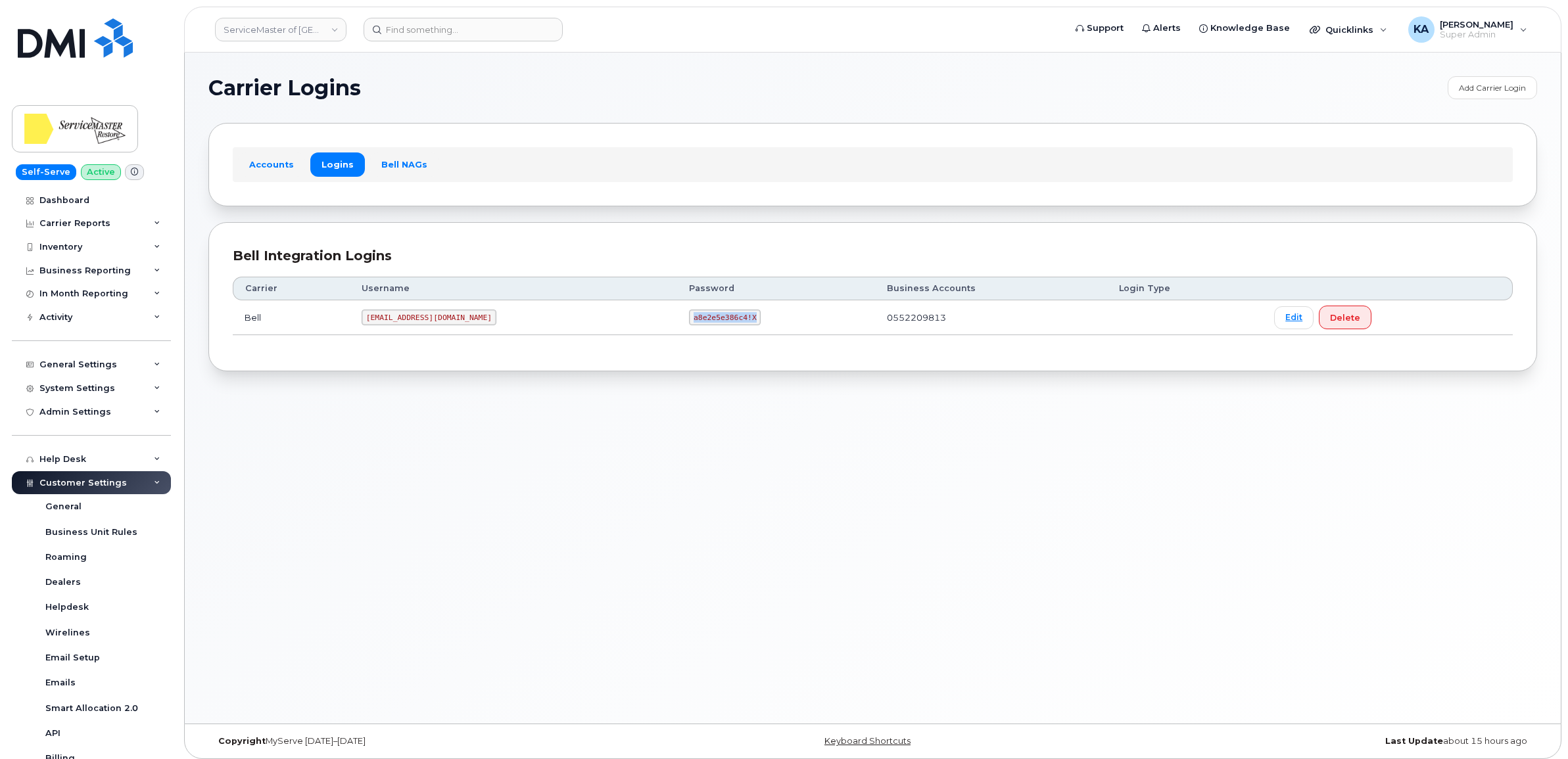
copy code "a8e2e5e386c4!X"
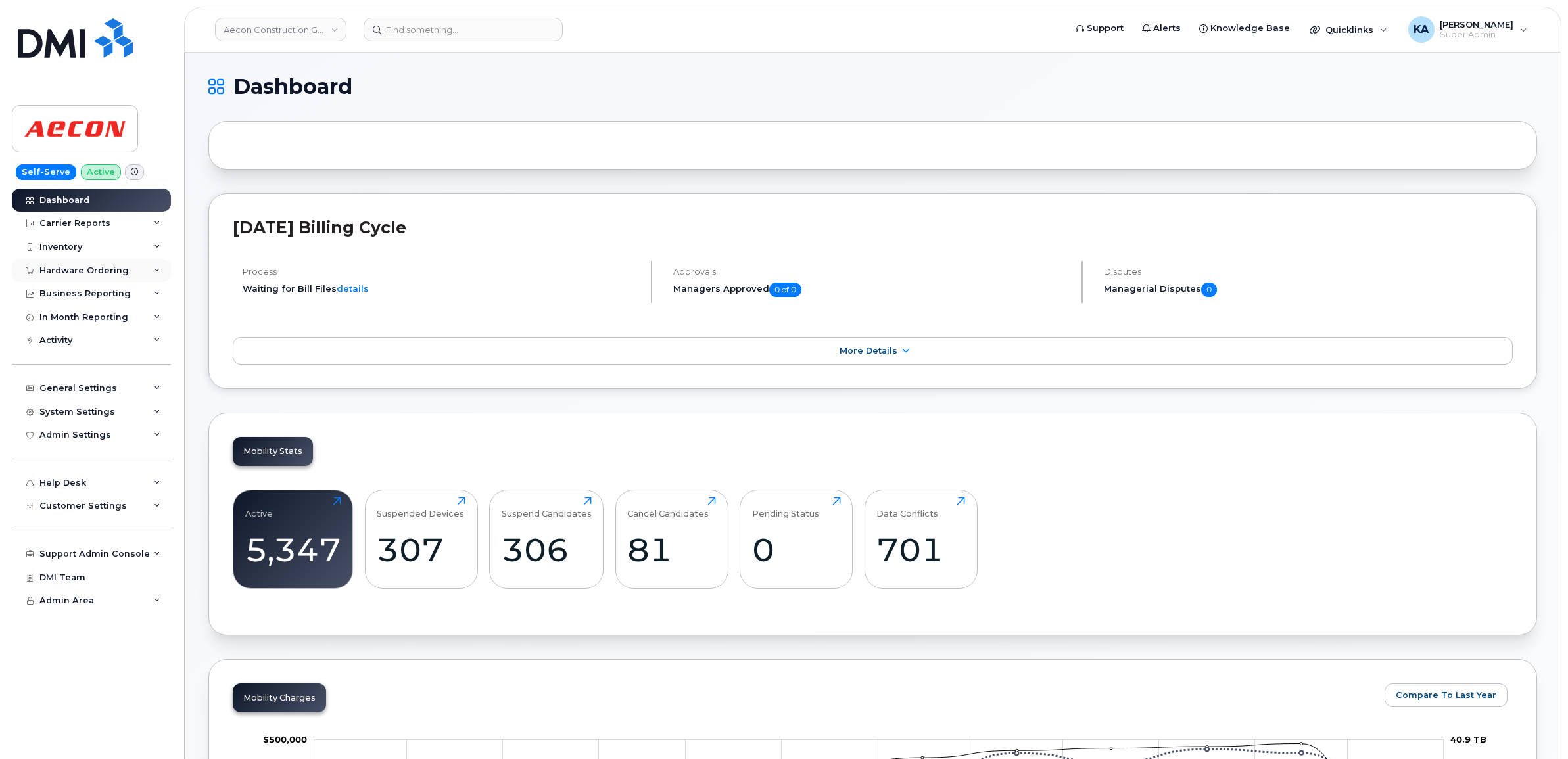
click at [79, 269] on div "Hardware Ordering" at bounding box center [84, 271] width 89 height 11
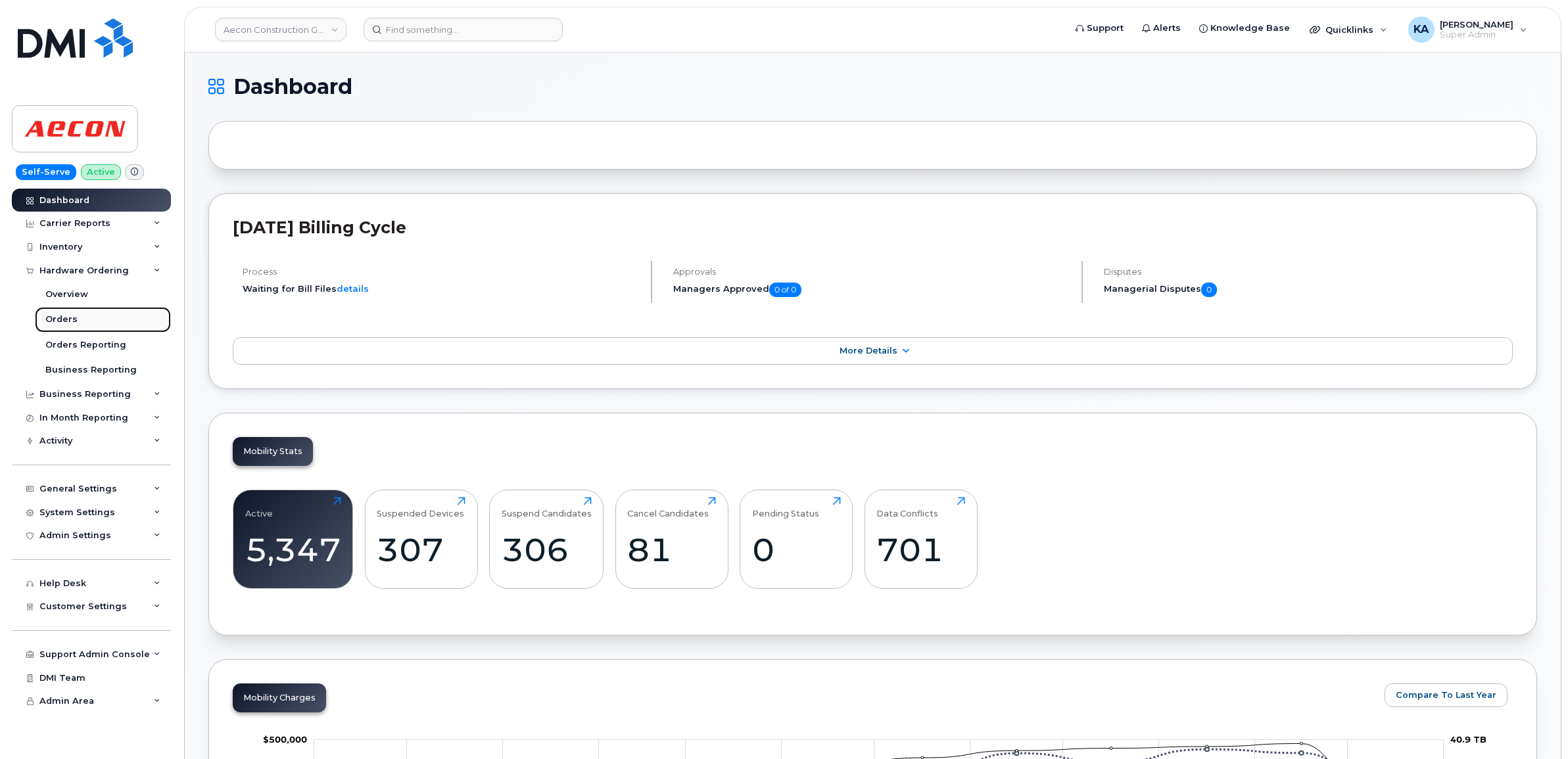
click at [57, 319] on div "Orders" at bounding box center [61, 319] width 32 height 12
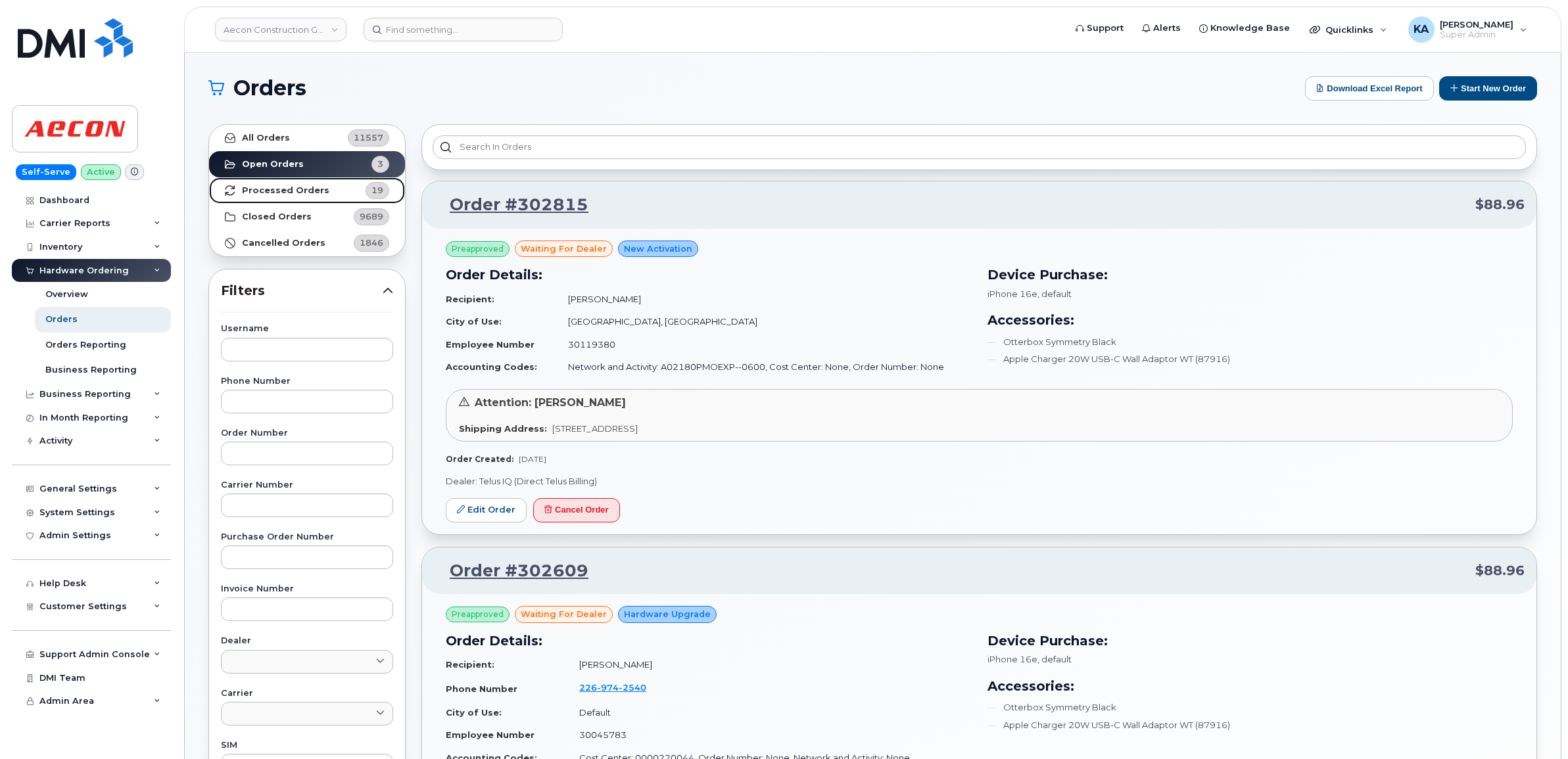
click at [286, 187] on strong "Processed Orders" at bounding box center [285, 190] width 87 height 11
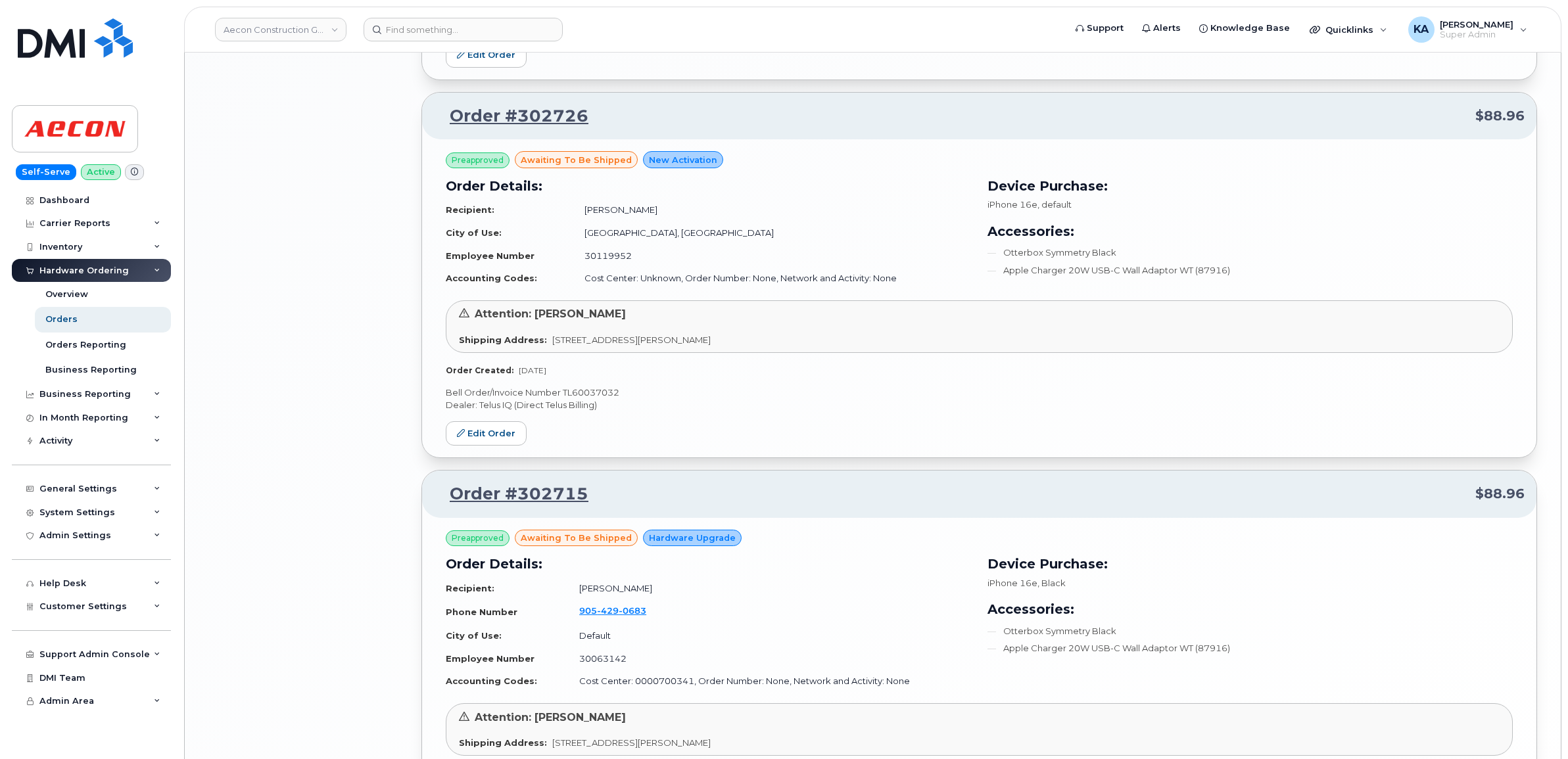
scroll to position [2597, 0]
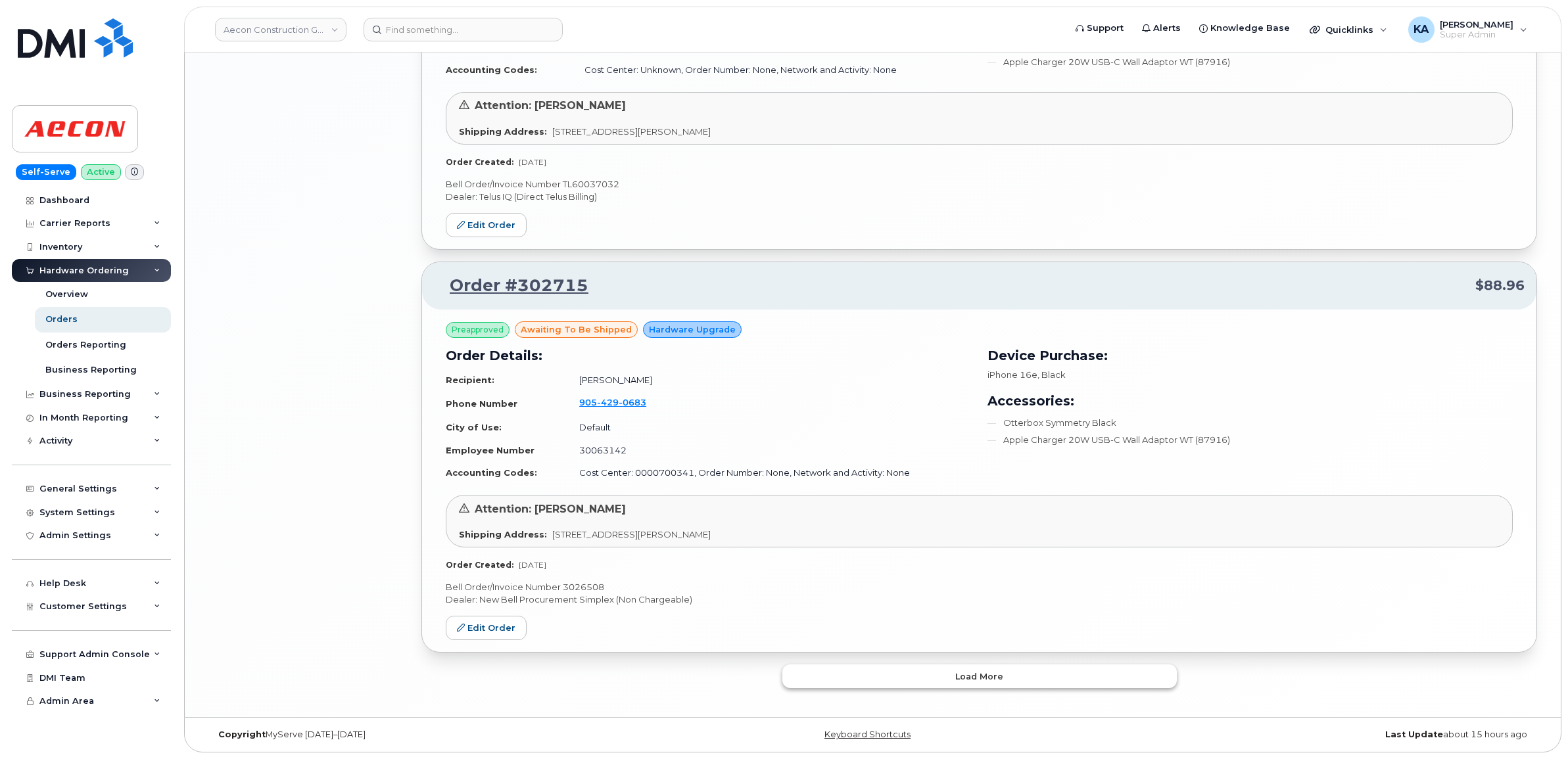
click at [916, 666] on button "Load more" at bounding box center [979, 677] width 394 height 24
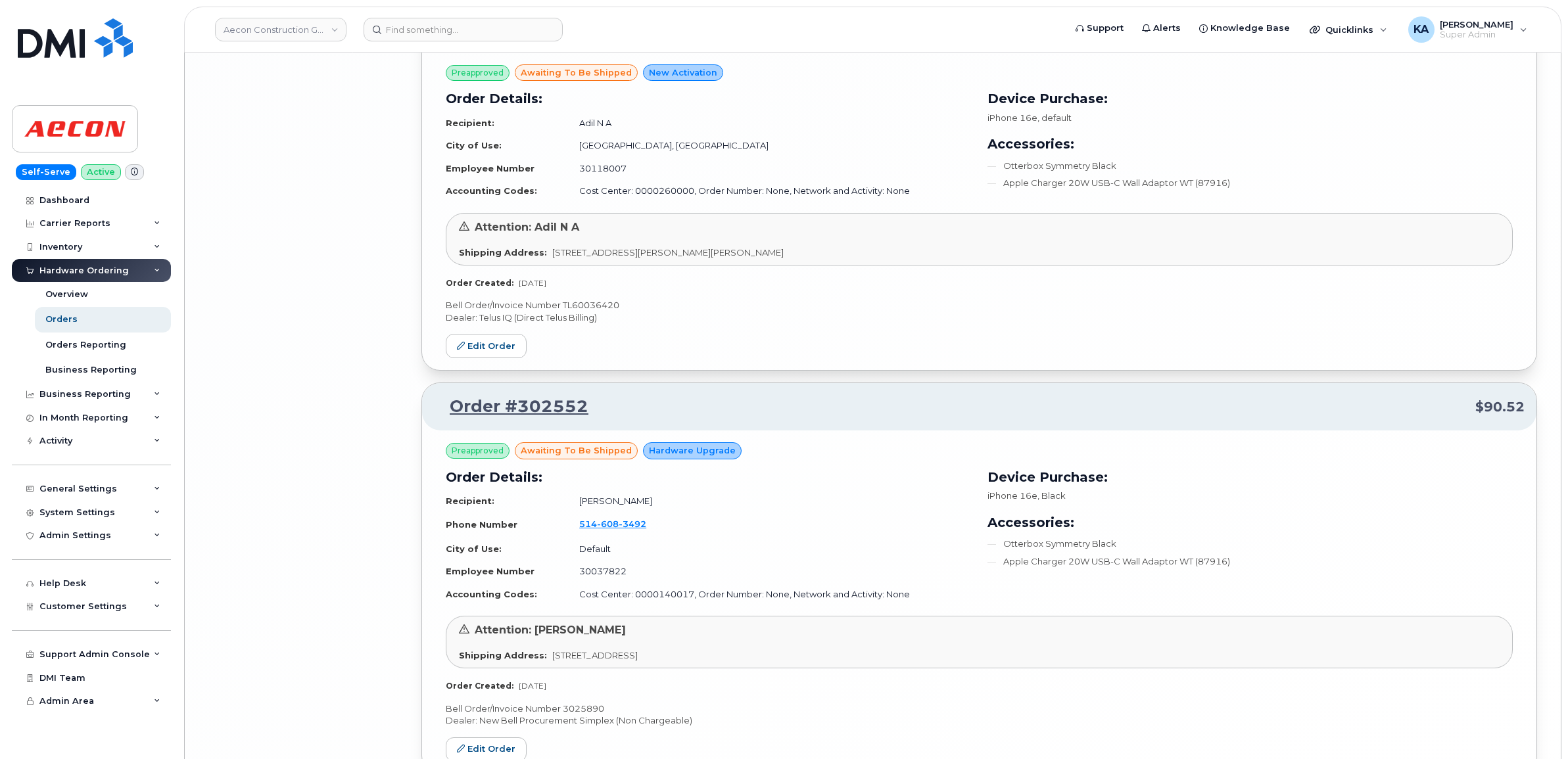
scroll to position [5724, 0]
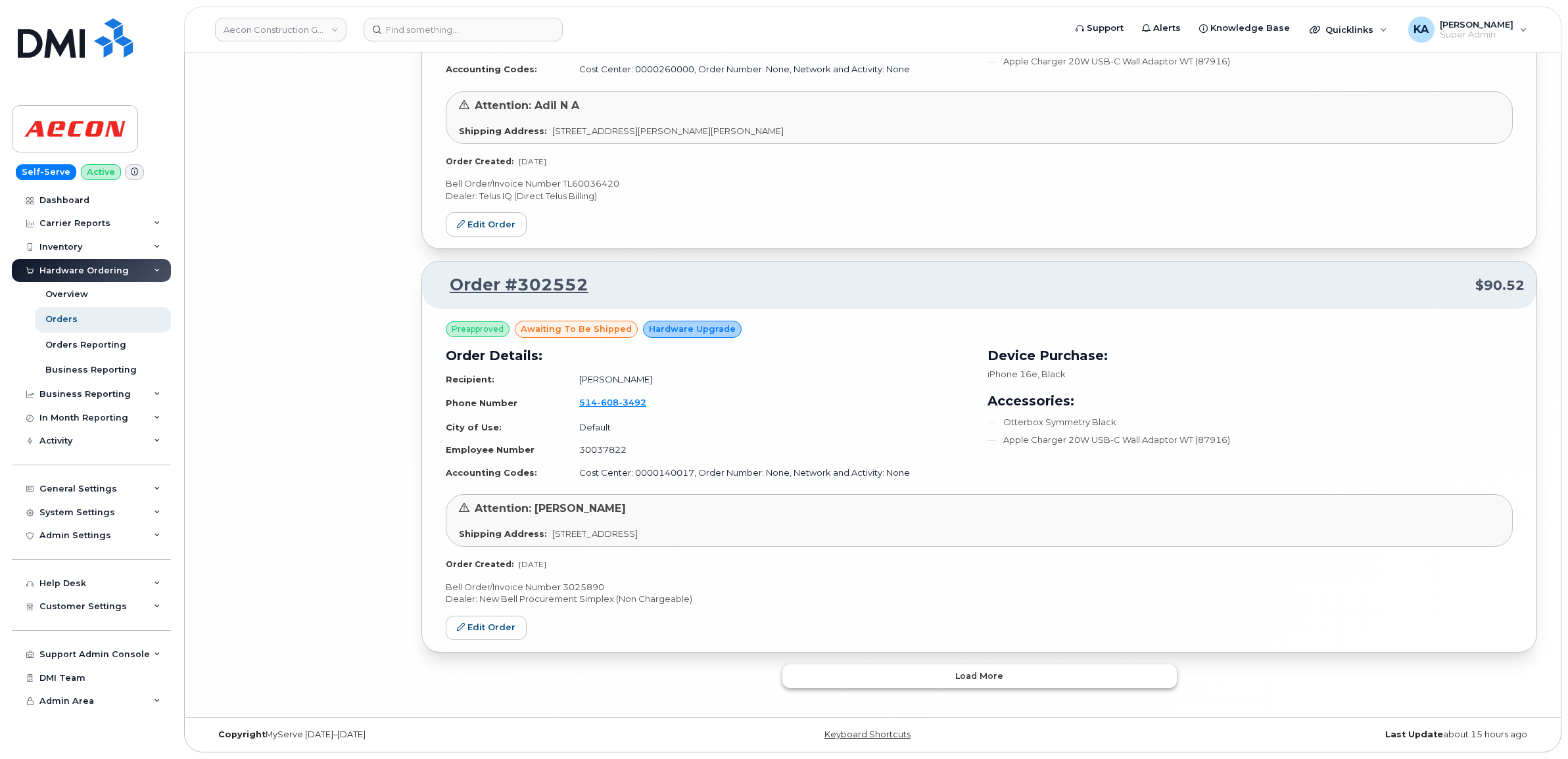
click at [905, 674] on button "Load more" at bounding box center [979, 677] width 394 height 24
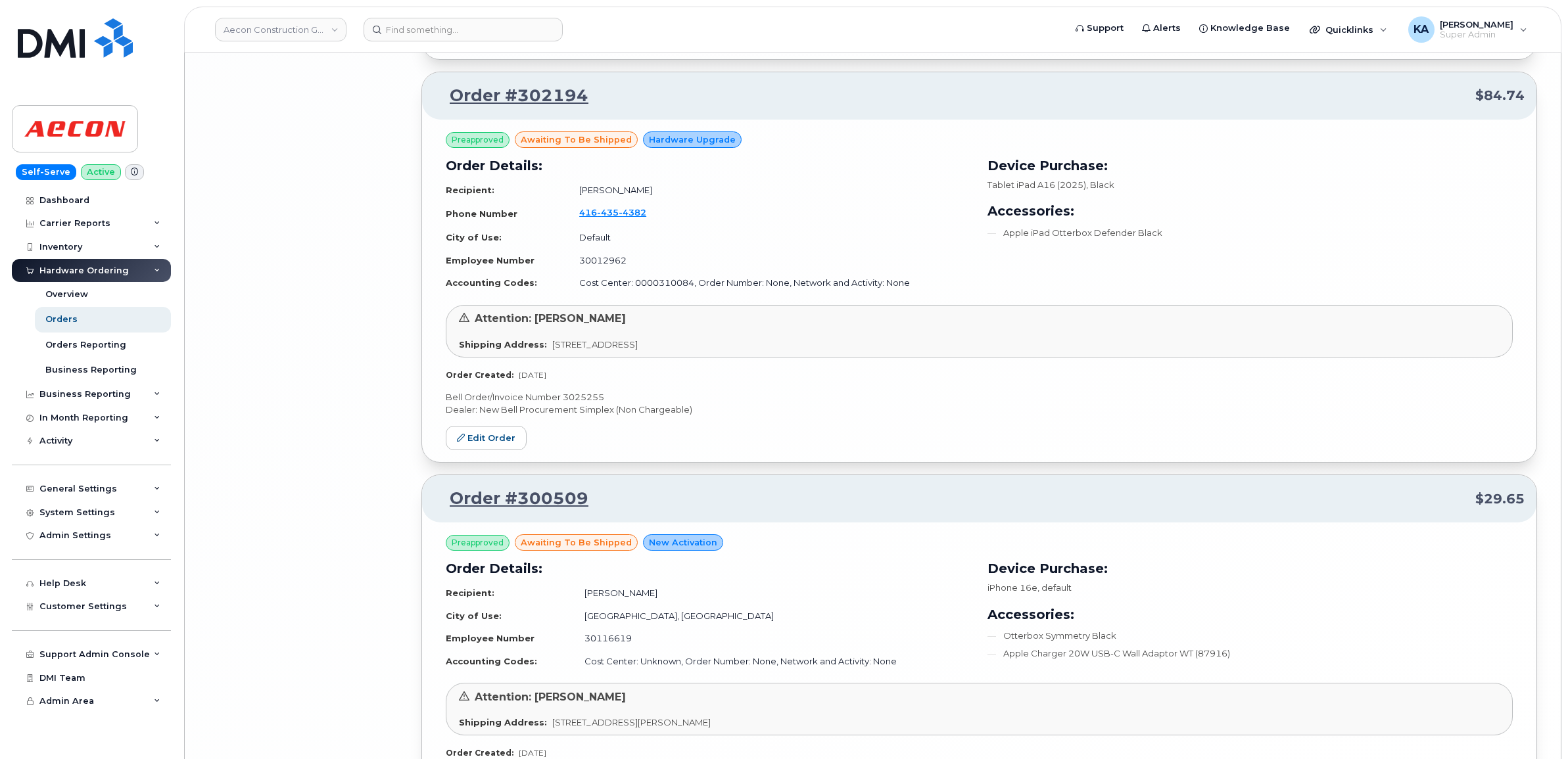
scroll to position [6633, 0]
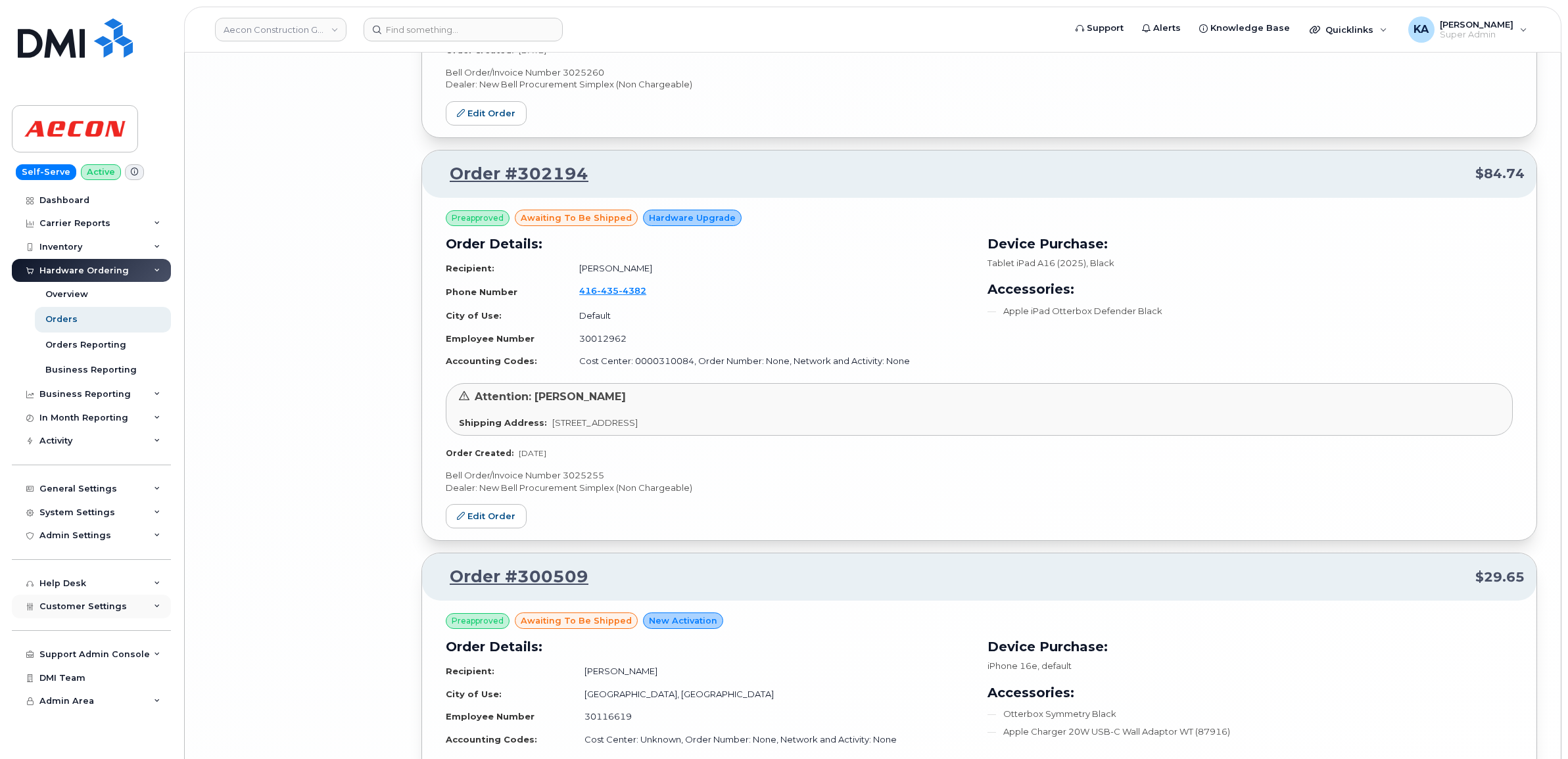
click at [50, 606] on span "Customer Settings" at bounding box center [83, 606] width 87 height 10
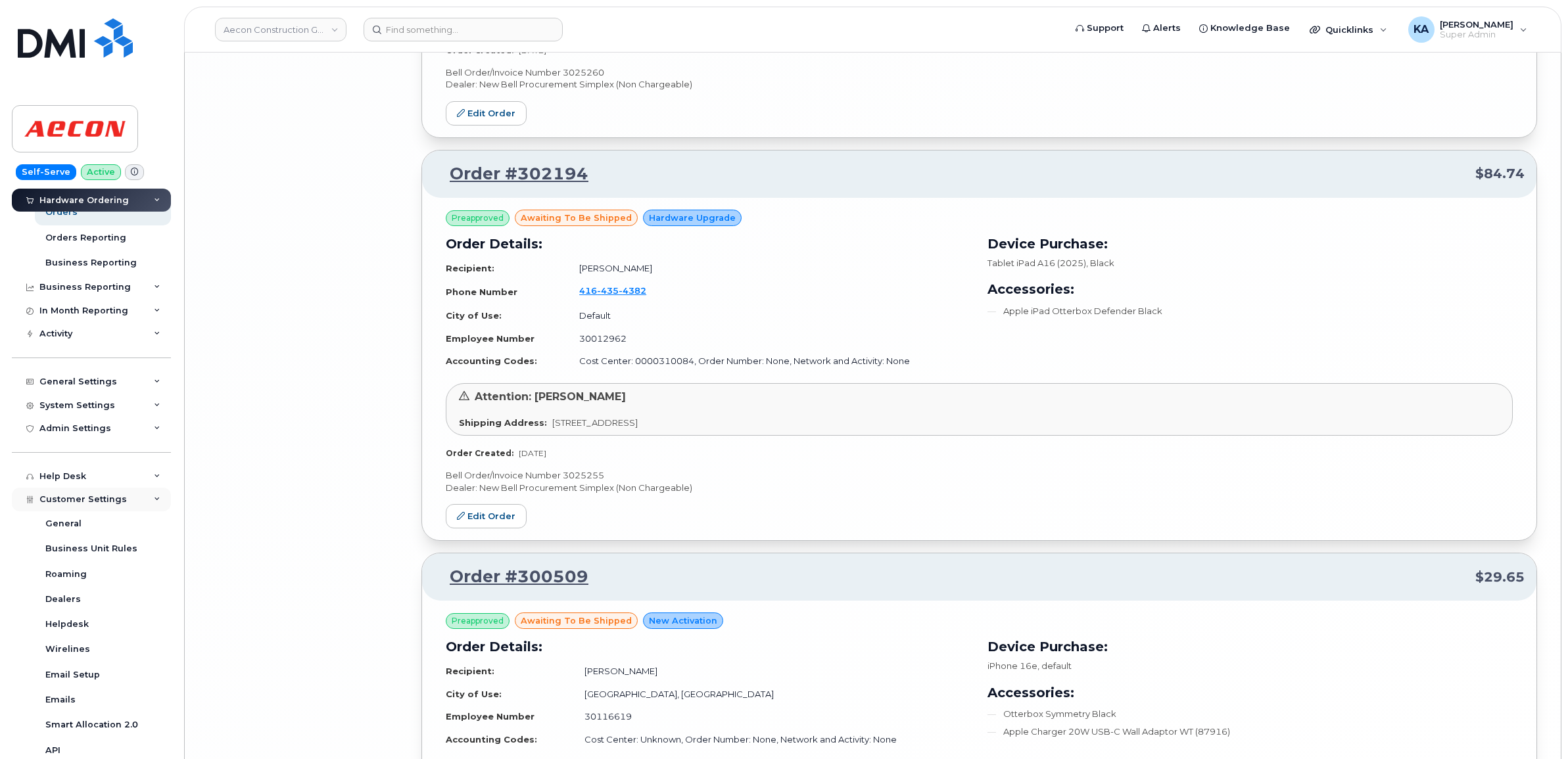
scroll to position [247, 0]
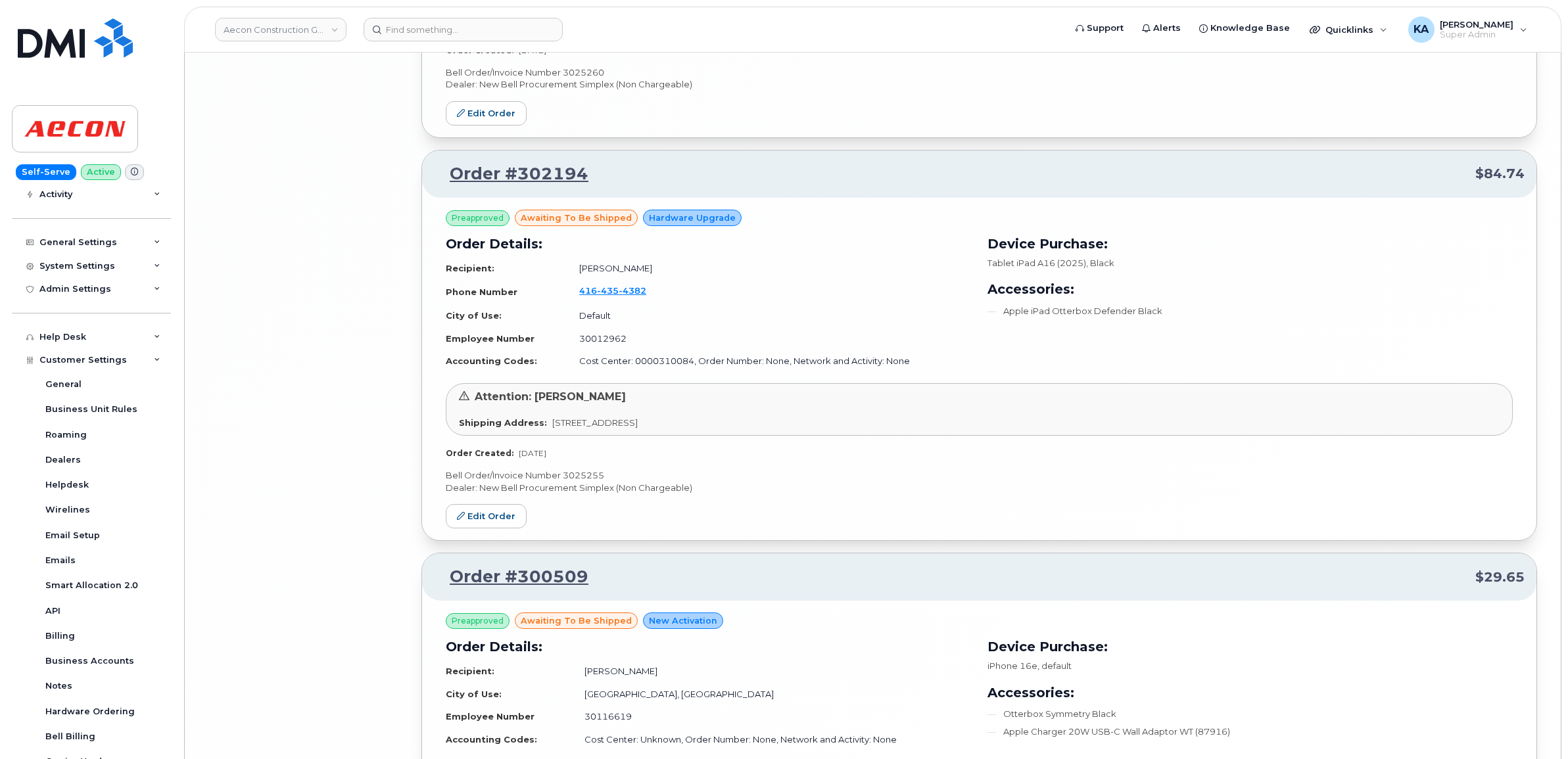
click at [582, 482] on p "Bell Order/Invoice Number 3025255" at bounding box center [979, 476] width 1066 height 13
copy p "3025255"
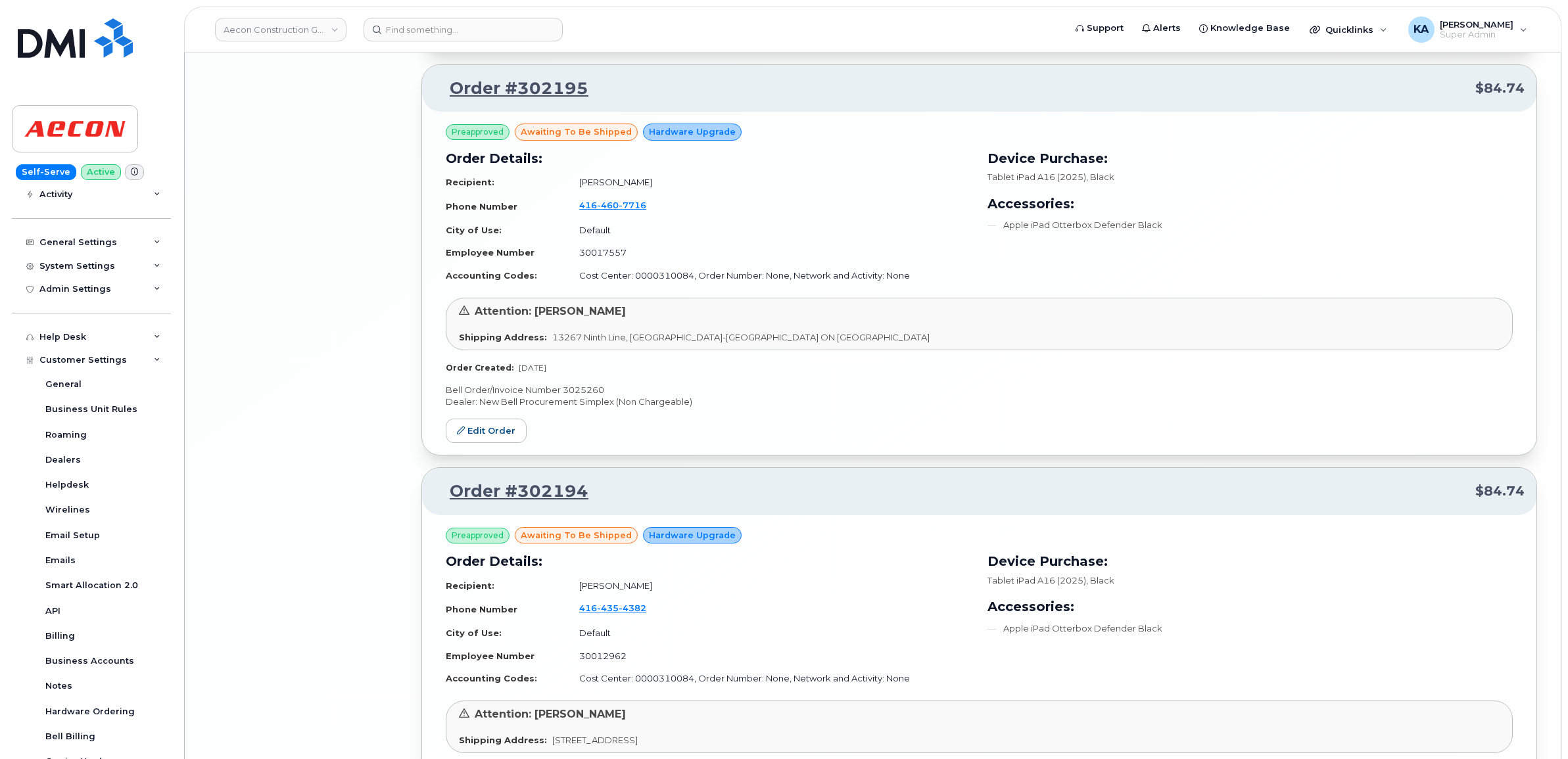
scroll to position [6305, 0]
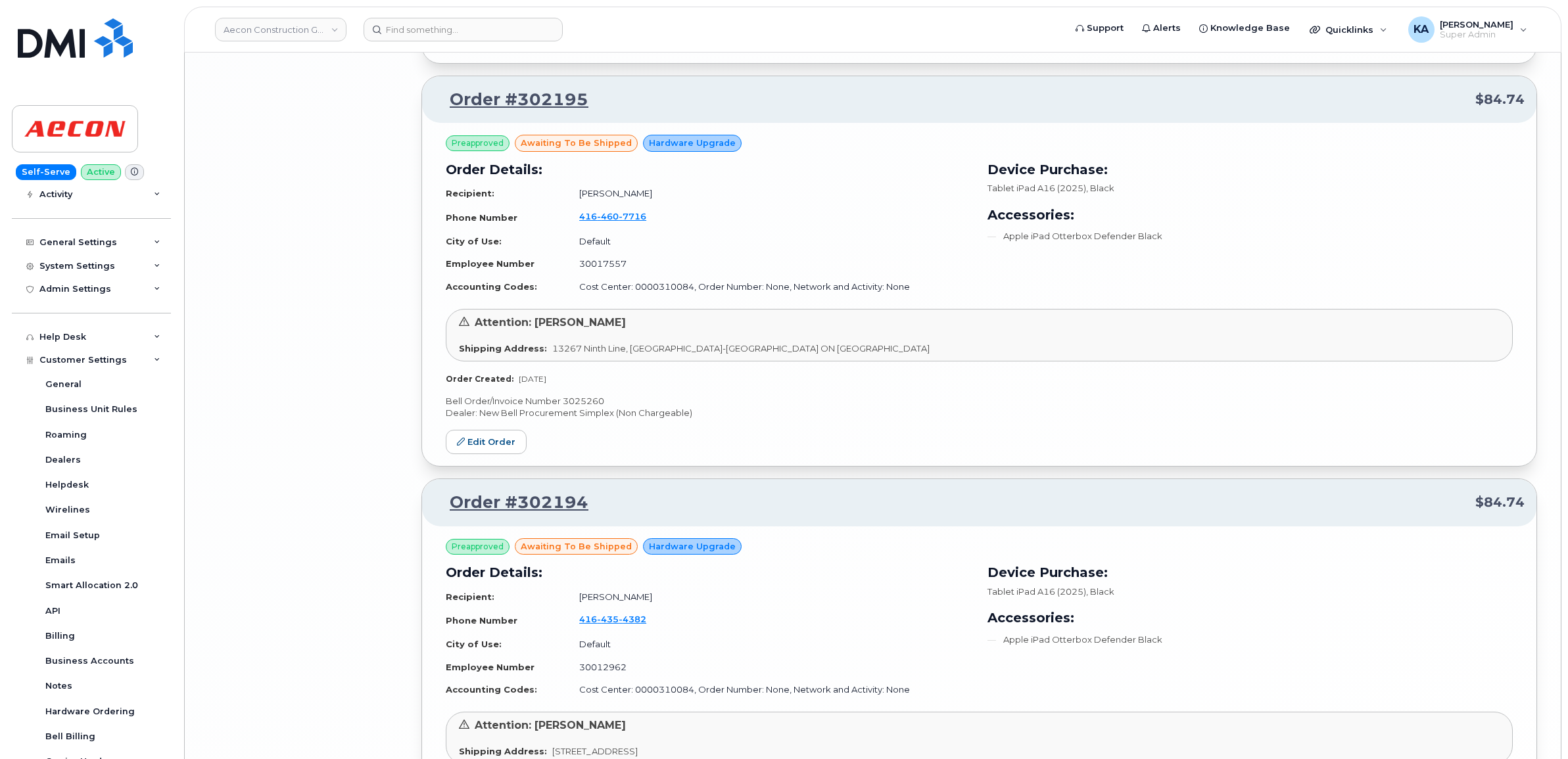
click at [577, 406] on p "Bell Order/Invoice Number 3025260" at bounding box center [979, 401] width 1066 height 13
copy p "3025260"
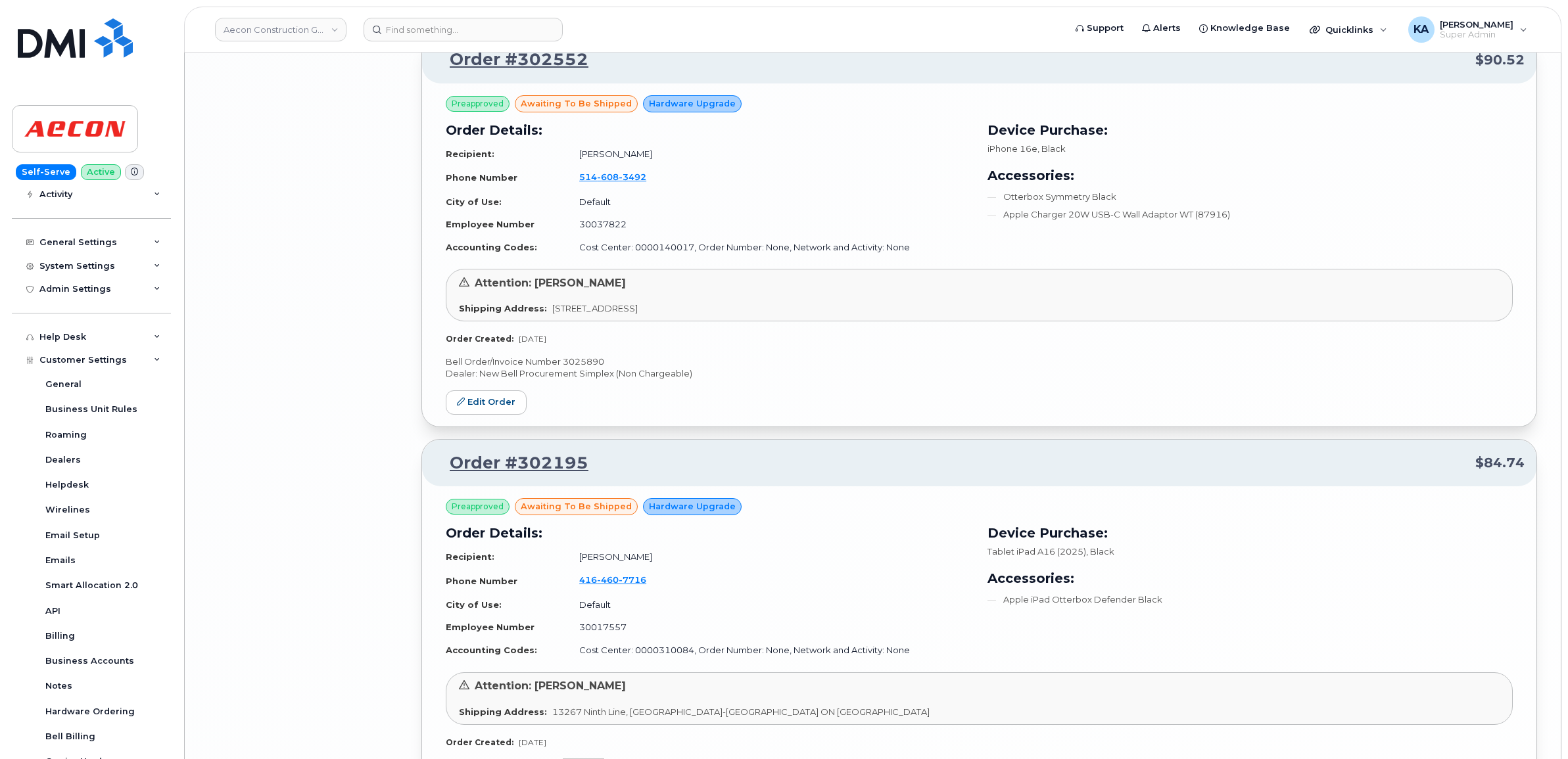
scroll to position [5894, 0]
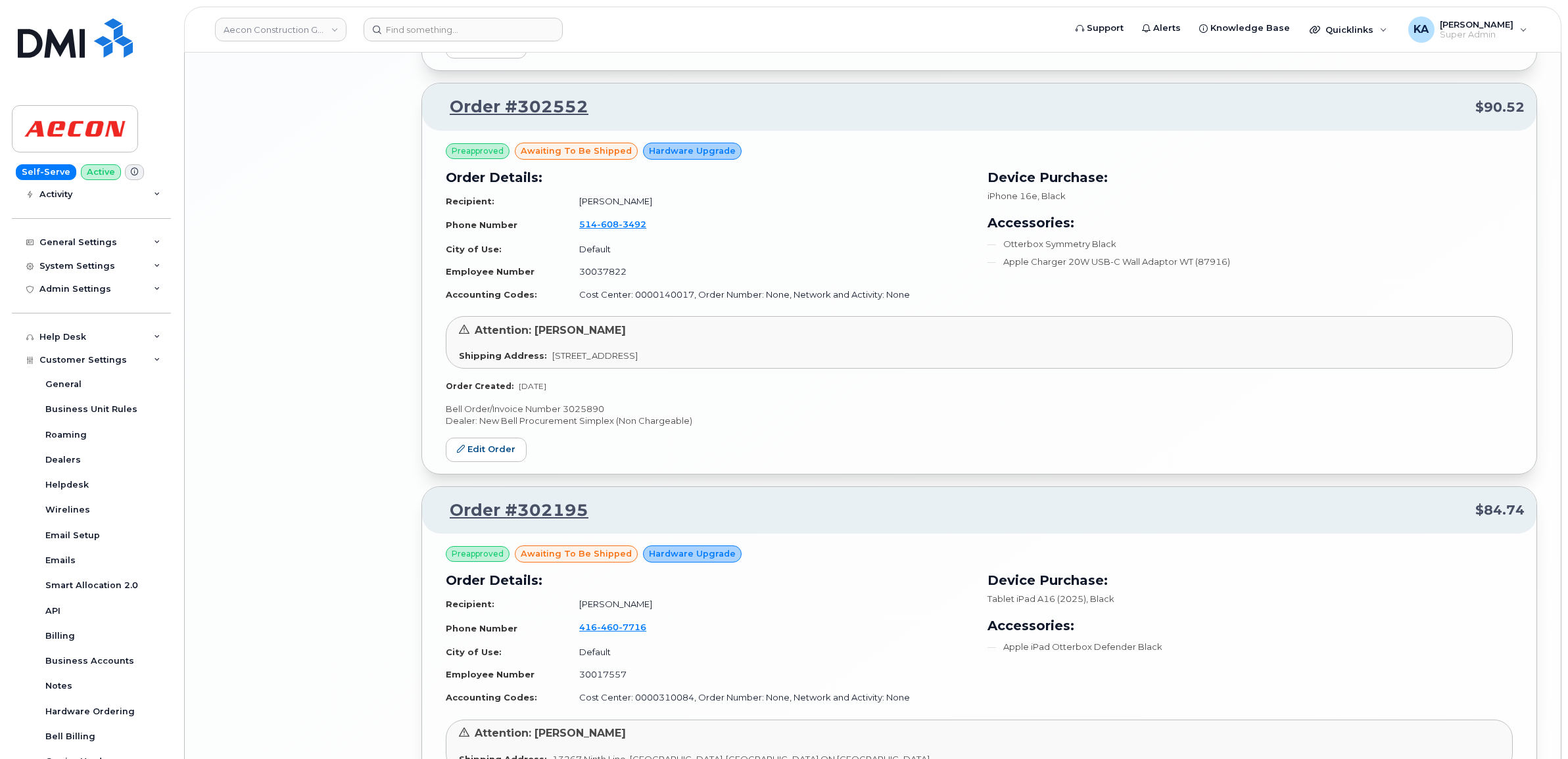
click at [590, 415] on p "Bell Order/Invoice Number 3025890" at bounding box center [979, 409] width 1066 height 13
copy p "3025890"
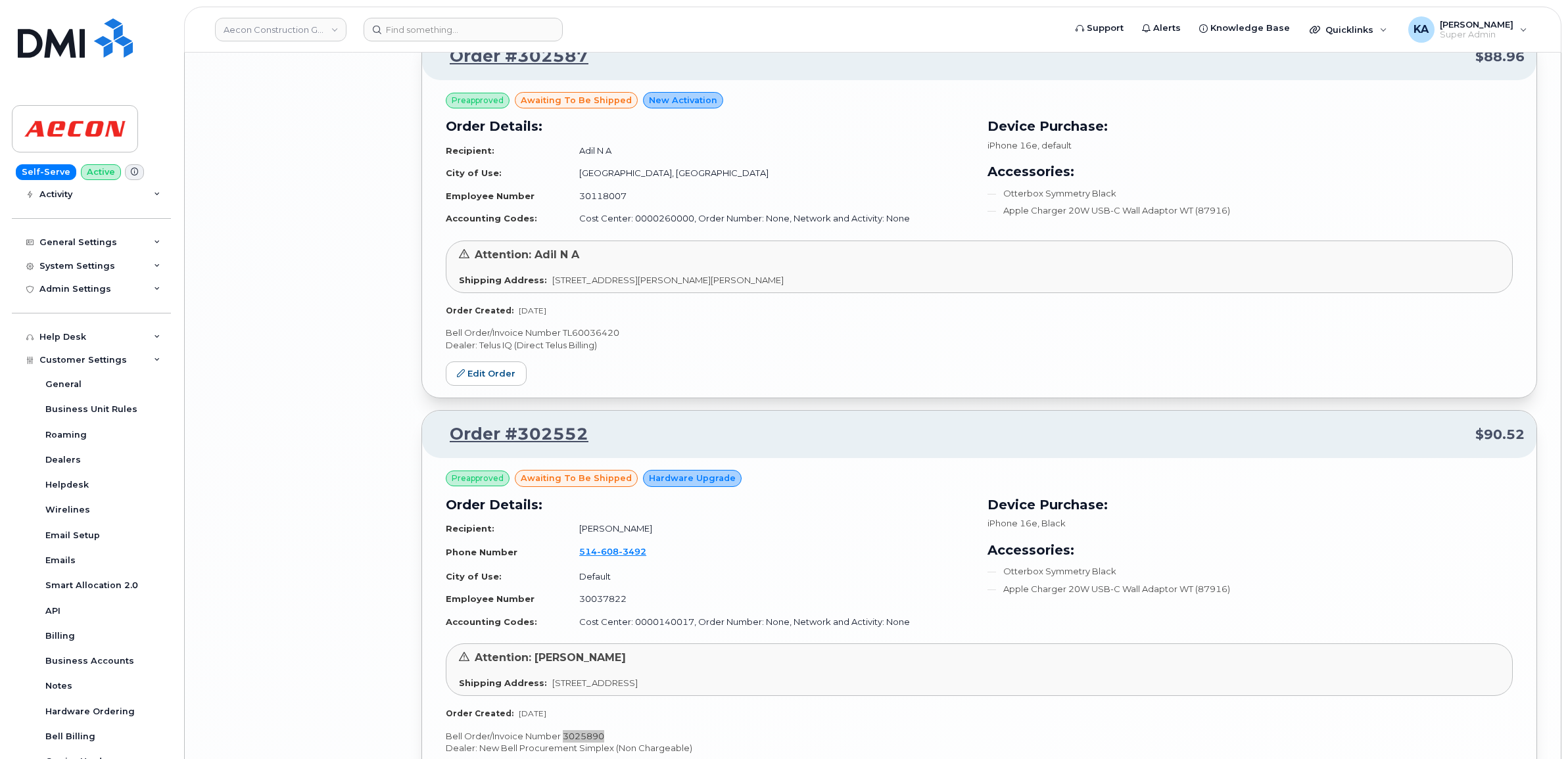
scroll to position [5483, 0]
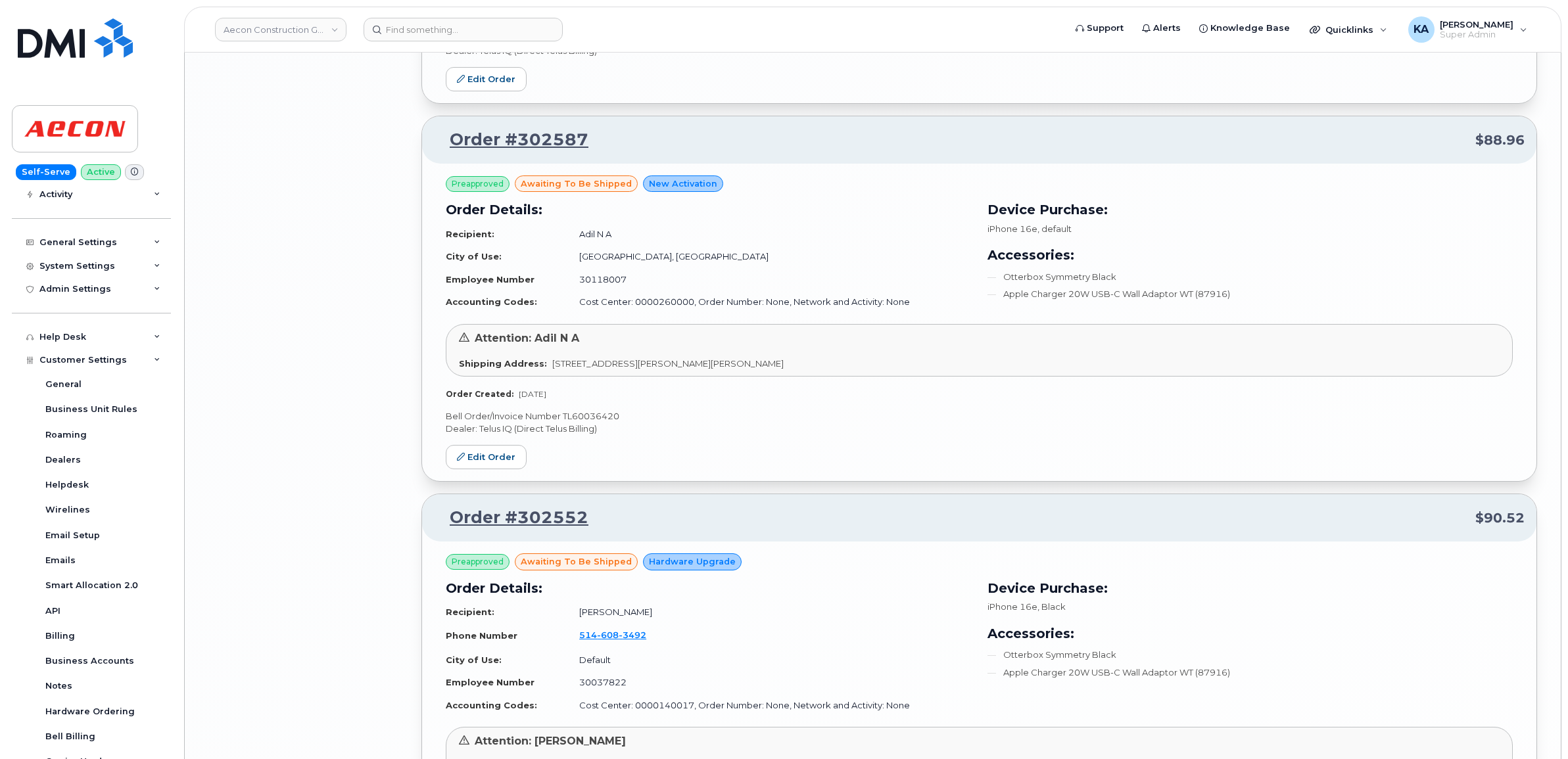
click at [599, 421] on p "Bell Order/Invoice Number TL60036420" at bounding box center [979, 416] width 1066 height 13
copy p "TL60036420"
click at [491, 458] on link "Edit Order" at bounding box center [487, 457] width 81 height 25
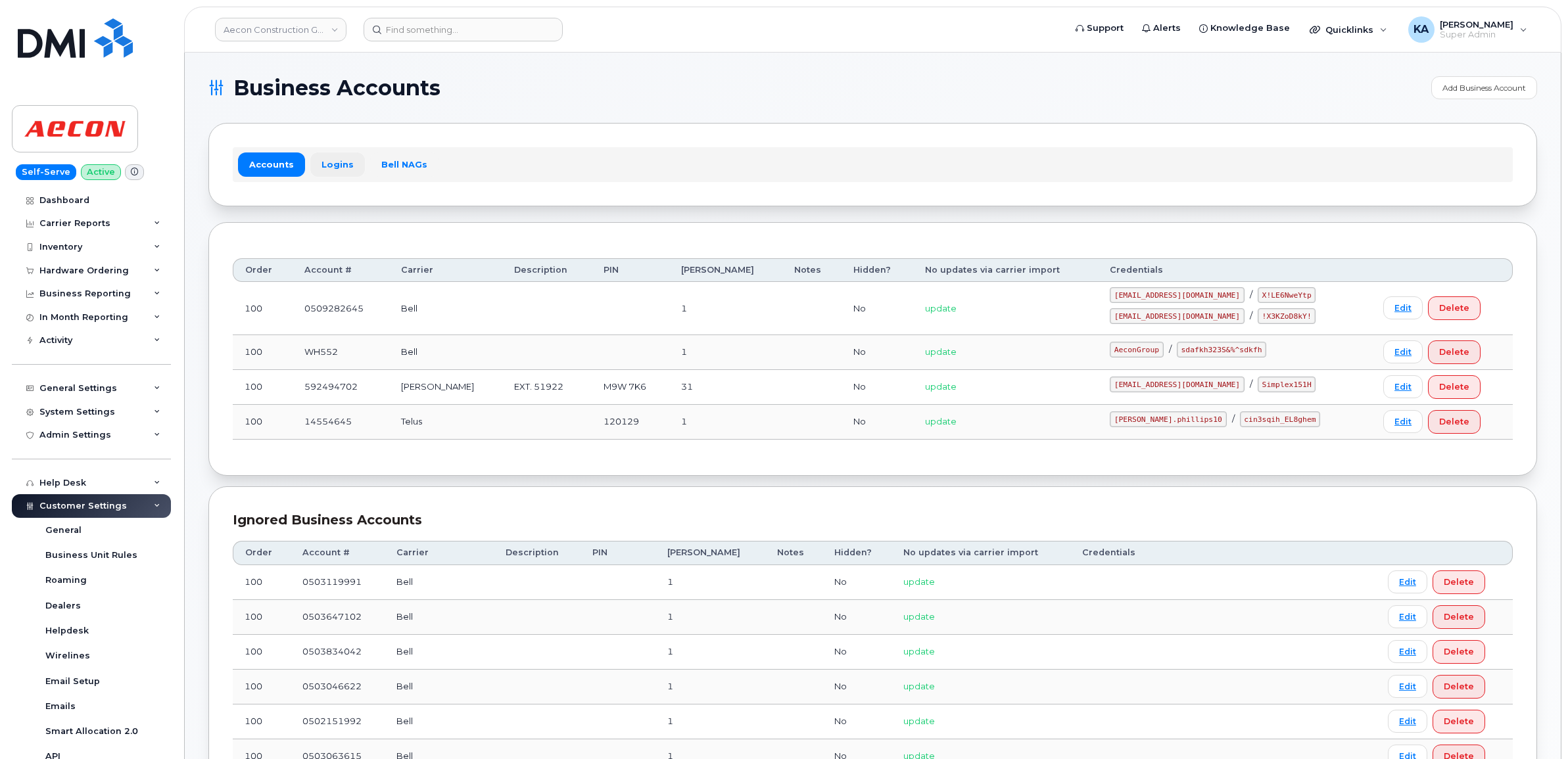
click at [332, 164] on link "Logins" at bounding box center [337, 164] width 55 height 24
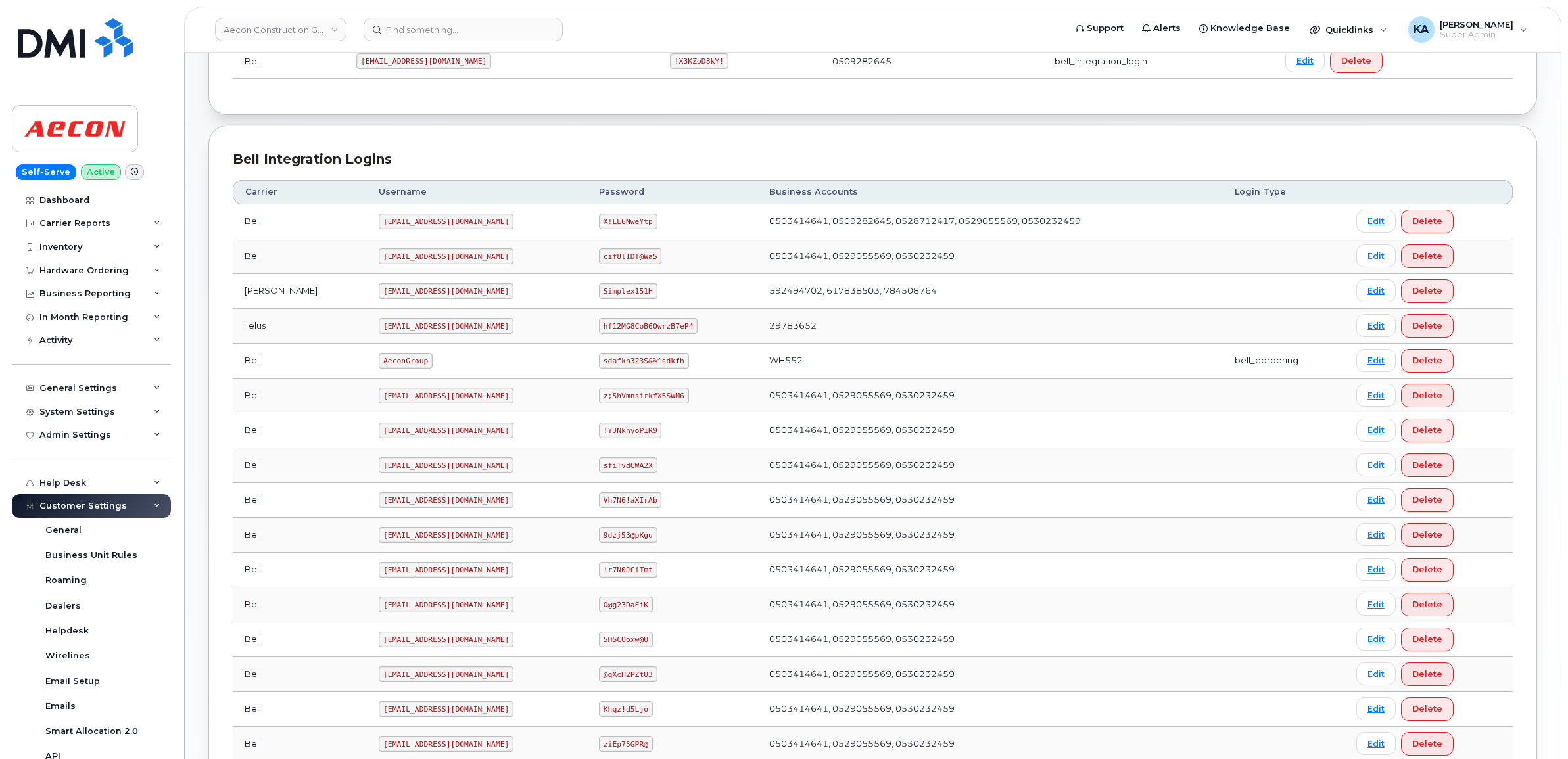
scroll to position [247, 0]
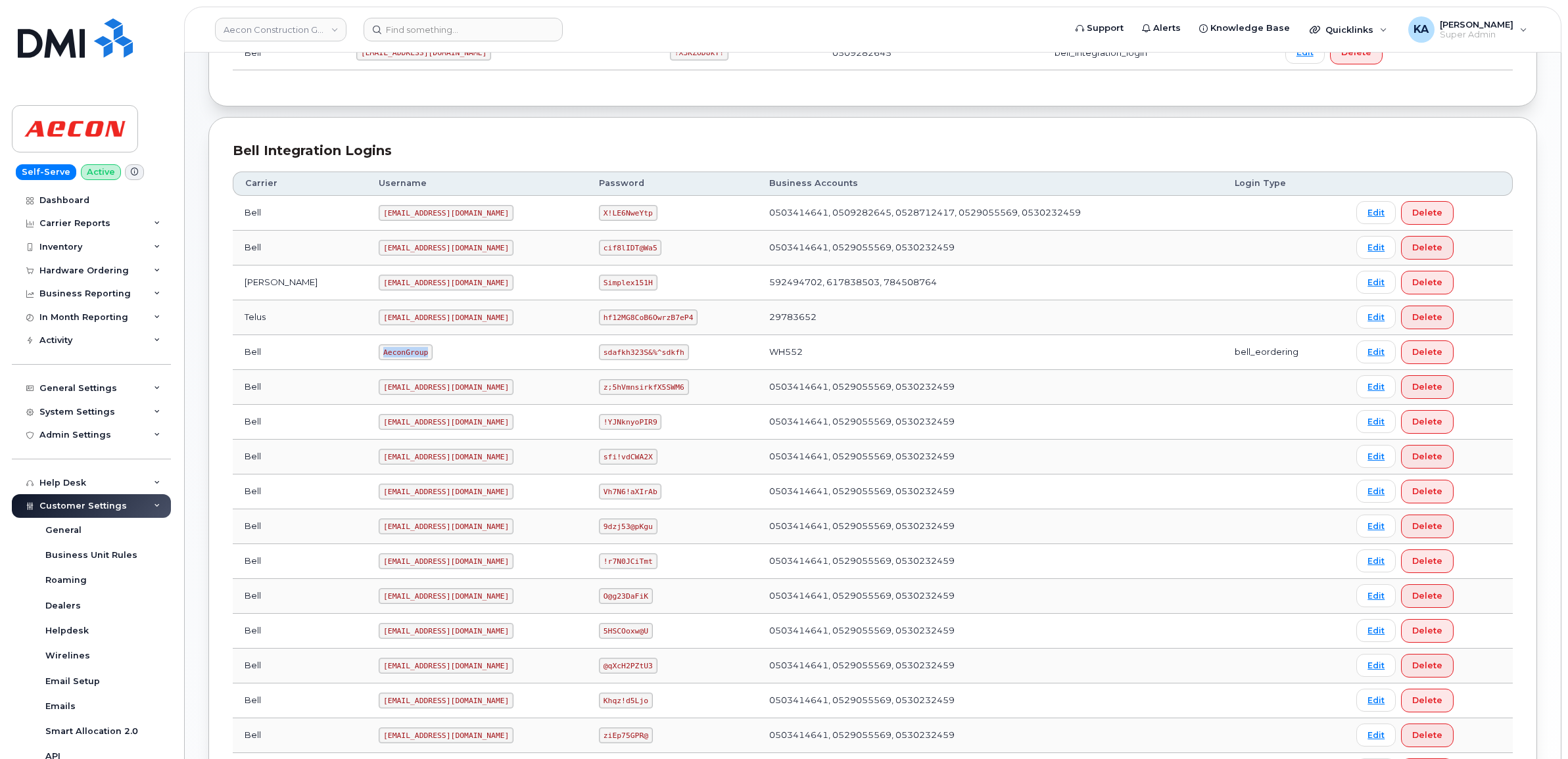
drag, startPoint x: 323, startPoint y: 356, endPoint x: 370, endPoint y: 365, distance: 47.9
click at [370, 365] on td "AeconGroup" at bounding box center [477, 352] width 220 height 35
copy code "AeconGroup"
drag, startPoint x: 580, startPoint y: 356, endPoint x: 664, endPoint y: 358, distance: 84.0
click at [664, 358] on td "sdafkh323S&%^sdkfh" at bounding box center [672, 352] width 170 height 35
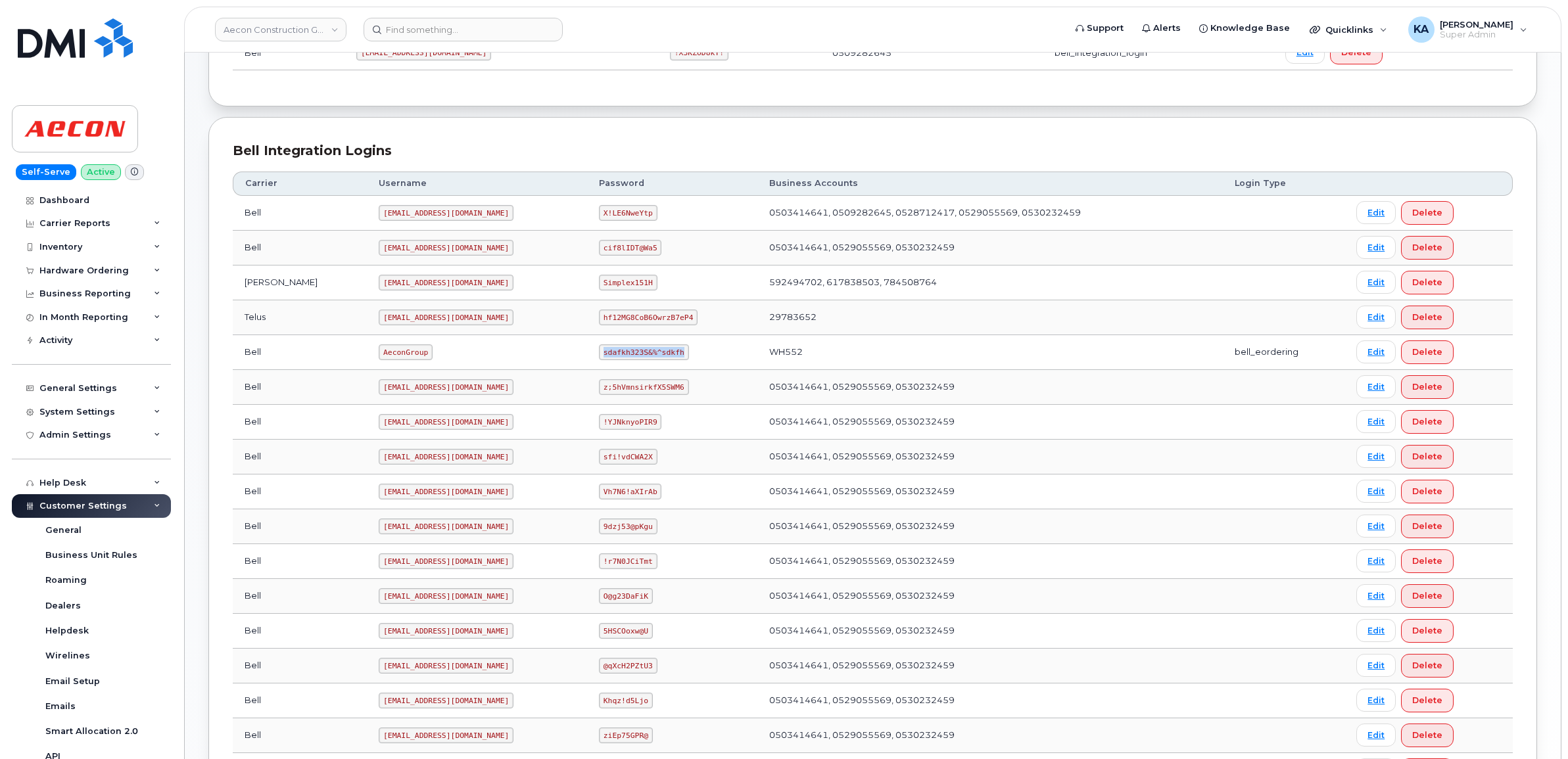
copy code "sdafkh323S&%^sdkfh"
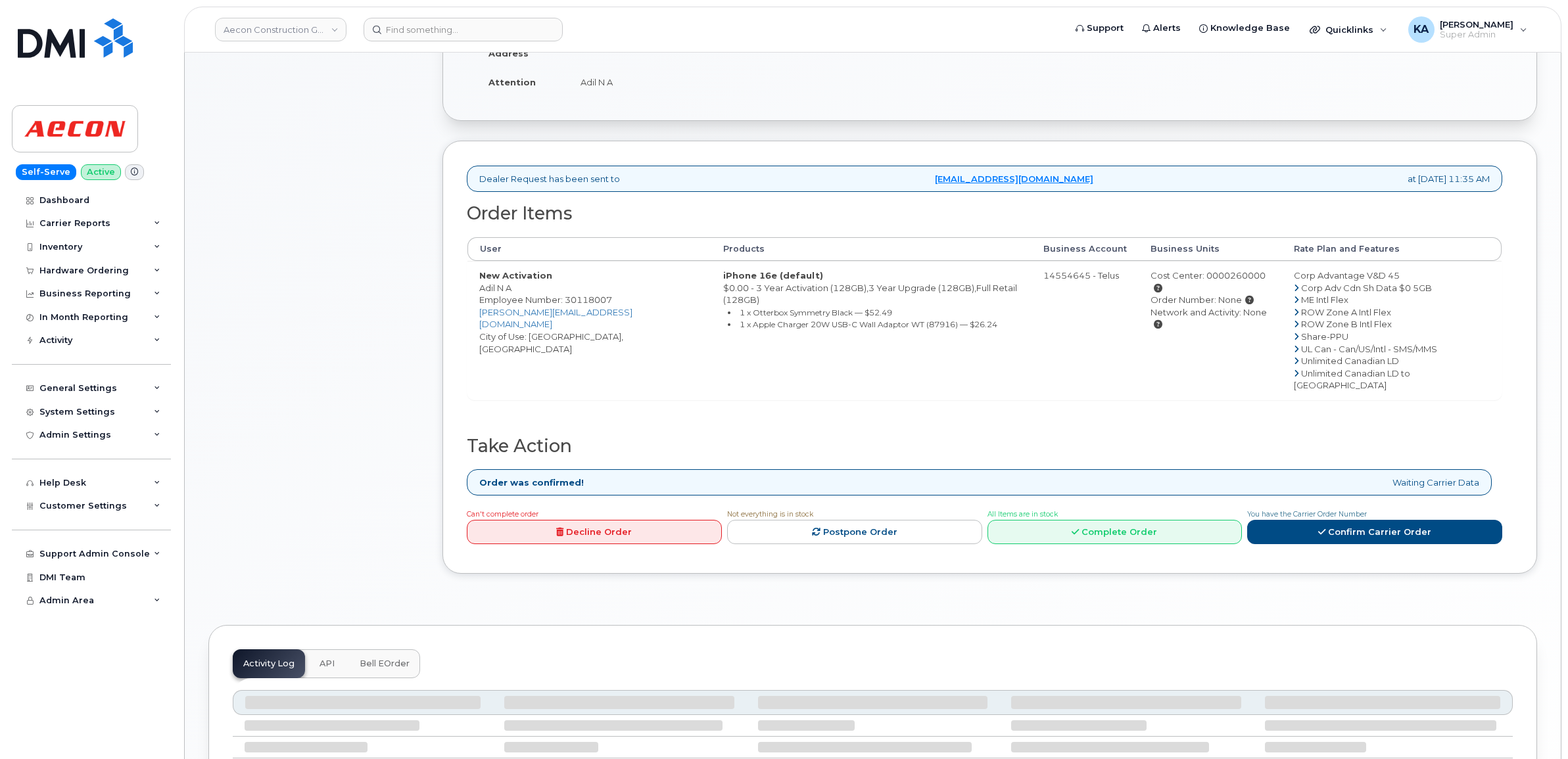
scroll to position [329, 0]
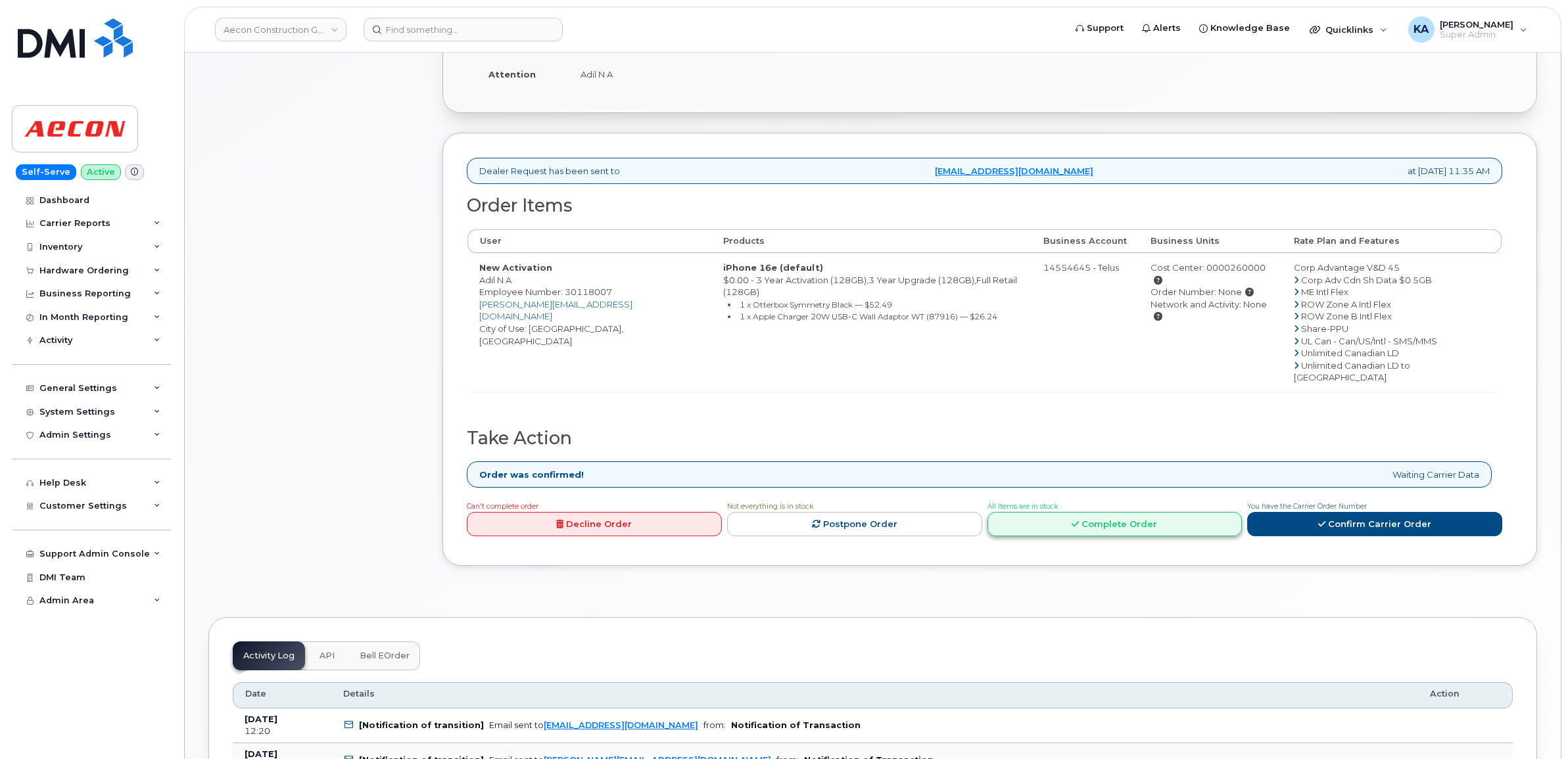
click at [1118, 512] on link "Complete Order" at bounding box center [1114, 524] width 255 height 25
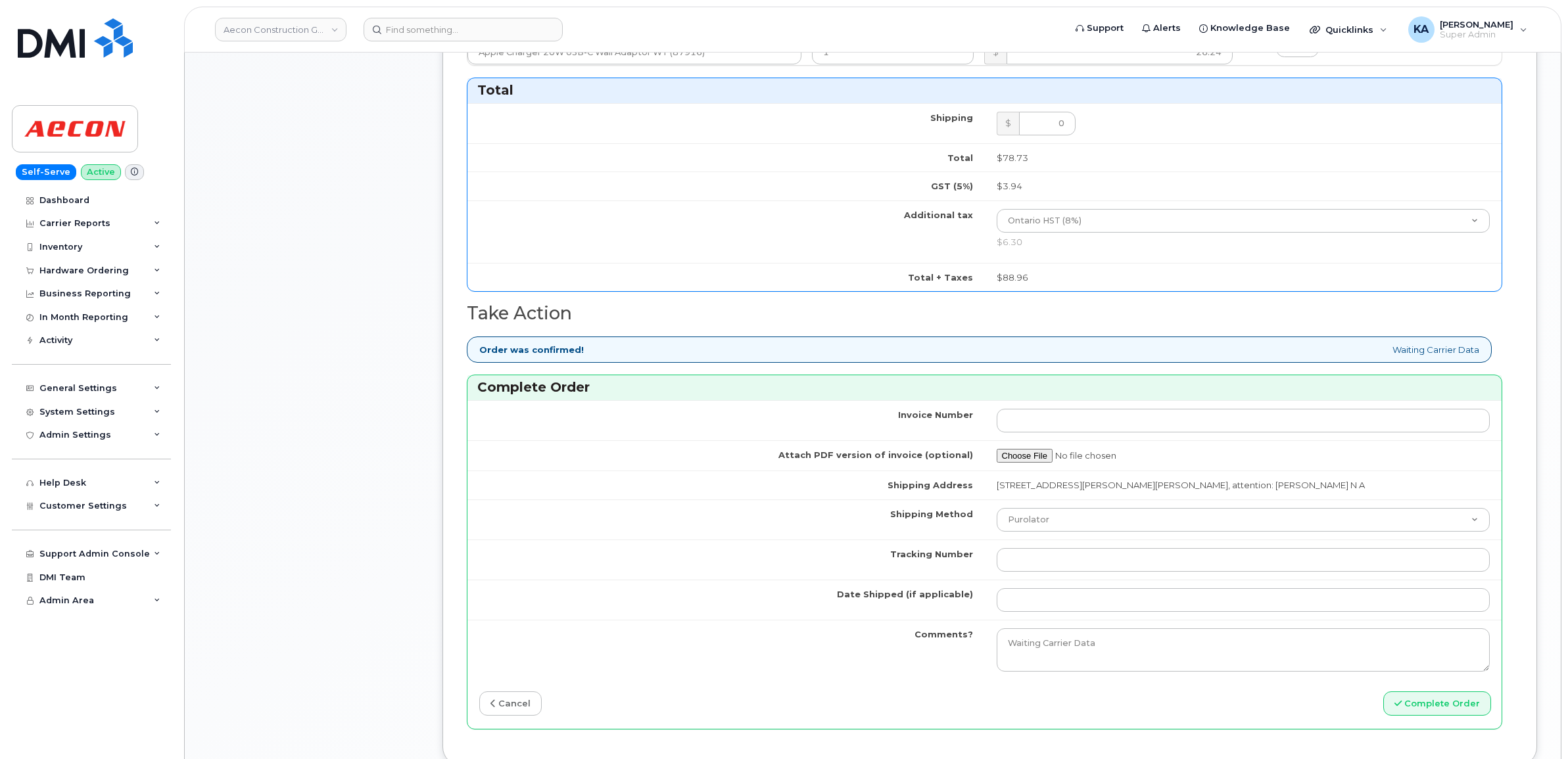
scroll to position [986, 0]
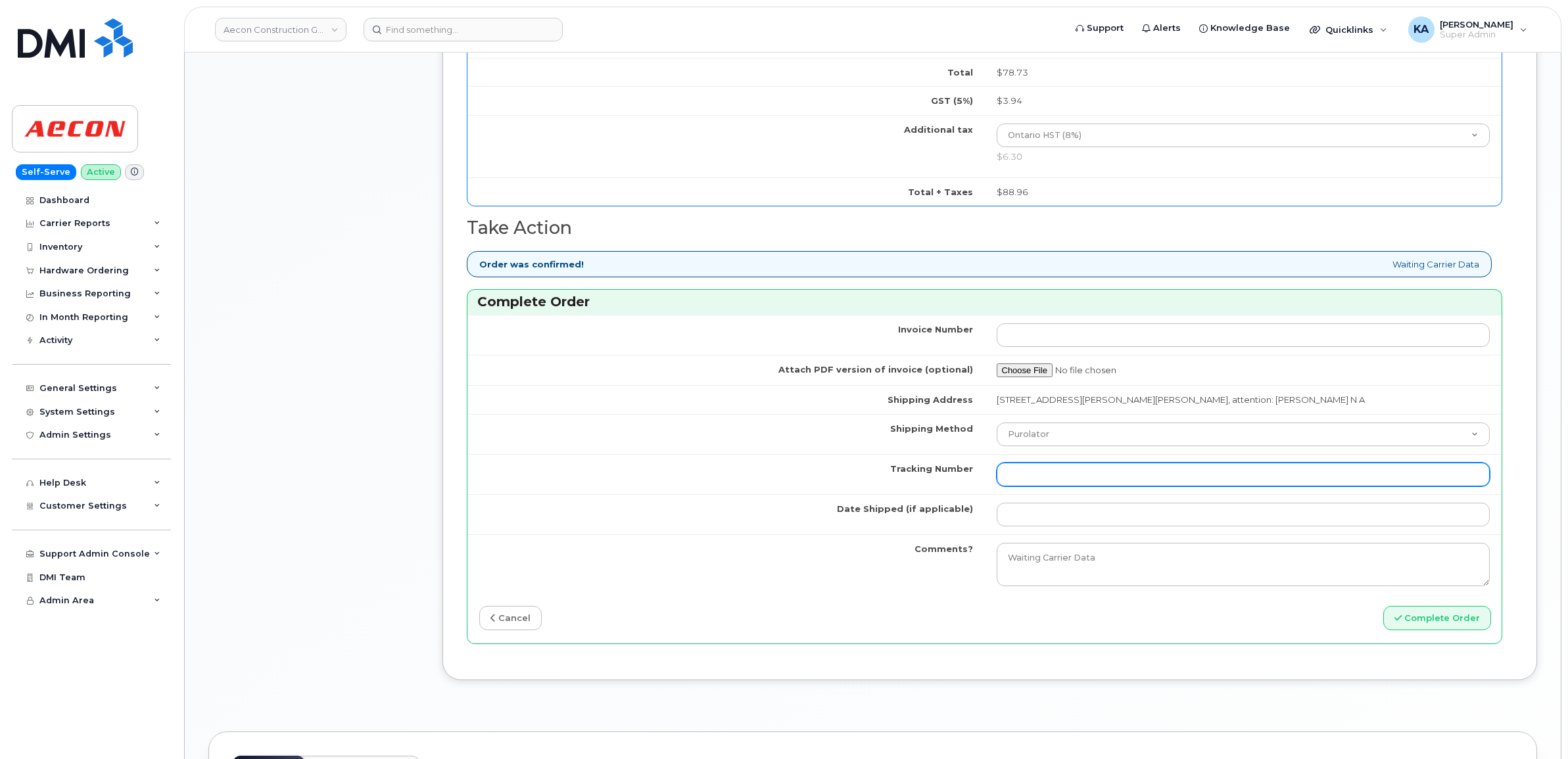
click at [1116, 472] on input "Tracking Number" at bounding box center [1244, 475] width 494 height 24
paste input "GLR001278377"
type input "GLR001278377"
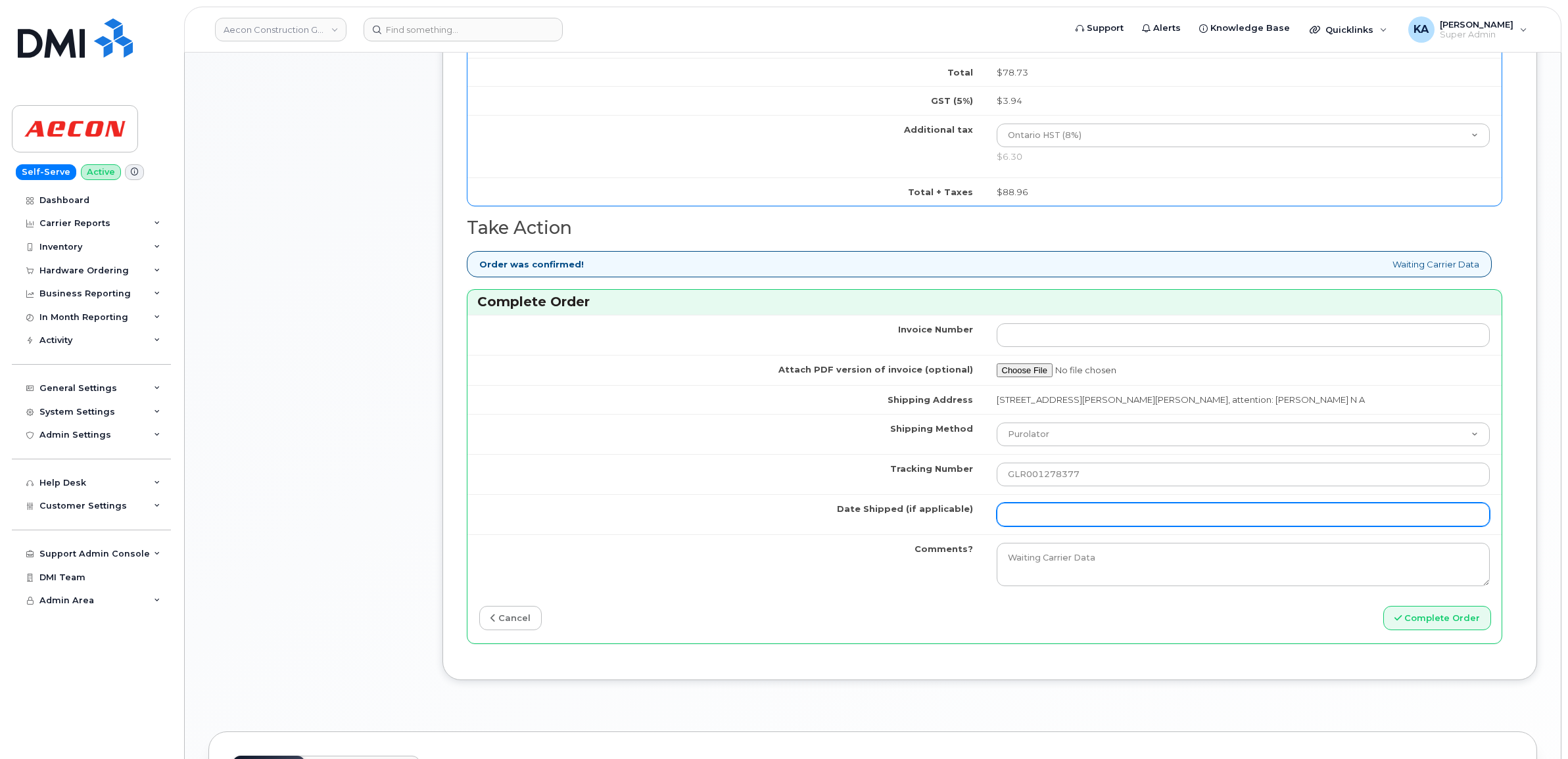
click at [1044, 504] on input "Date Shipped (if applicable)" at bounding box center [1244, 514] width 494 height 24
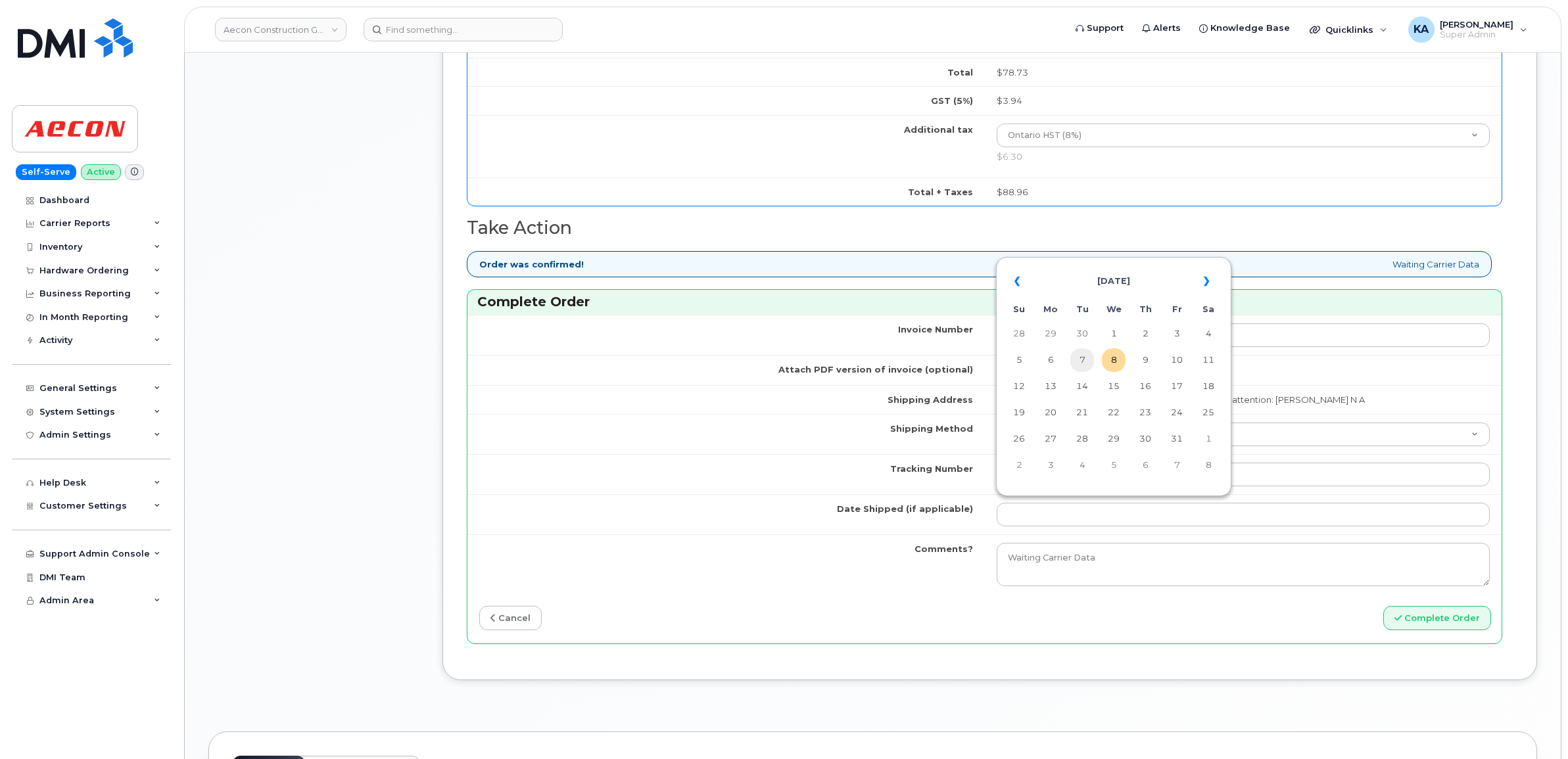
click at [1083, 360] on td "7" at bounding box center [1082, 361] width 24 height 24
type input "[DATE]"
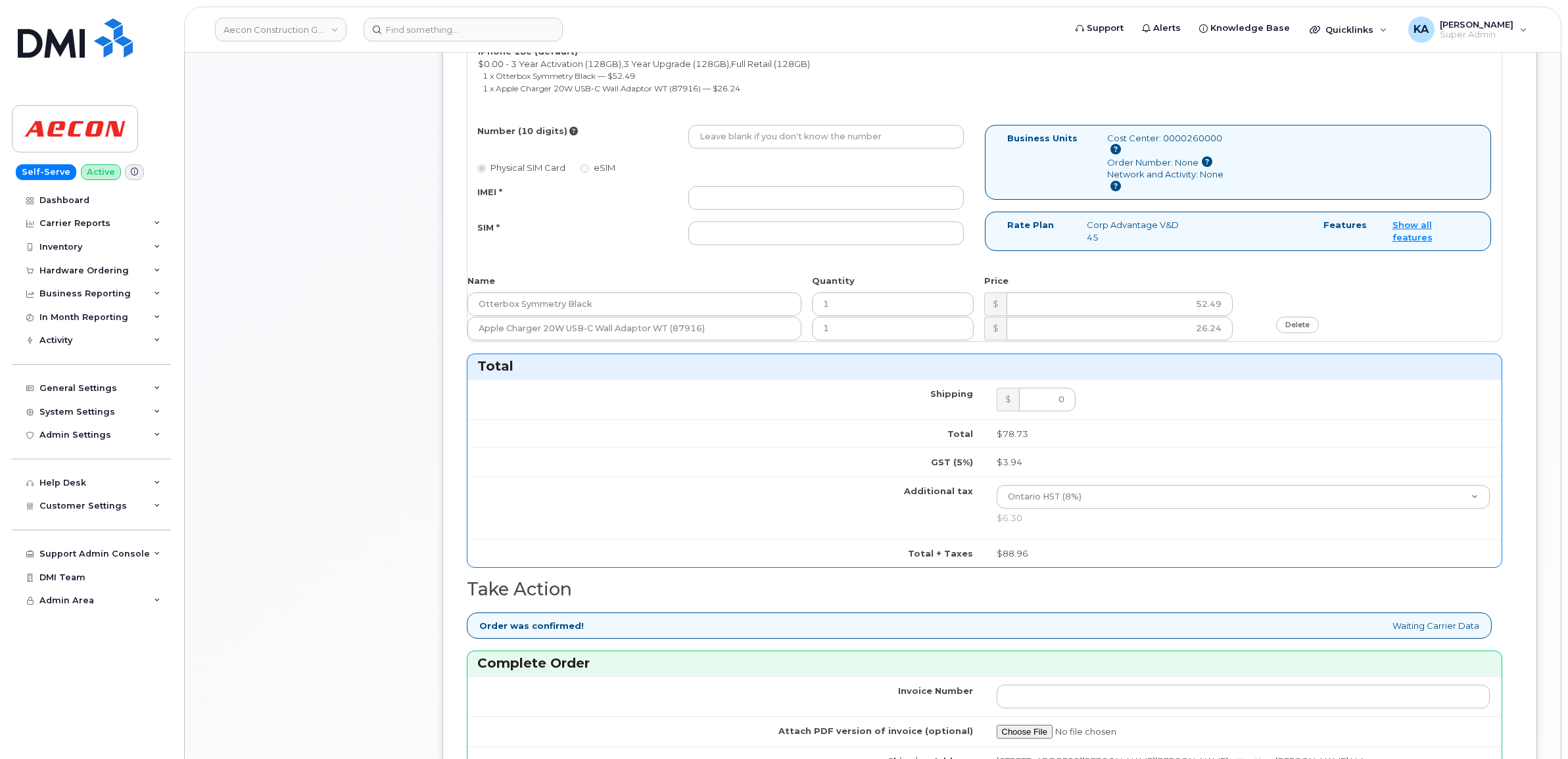
scroll to position [575, 0]
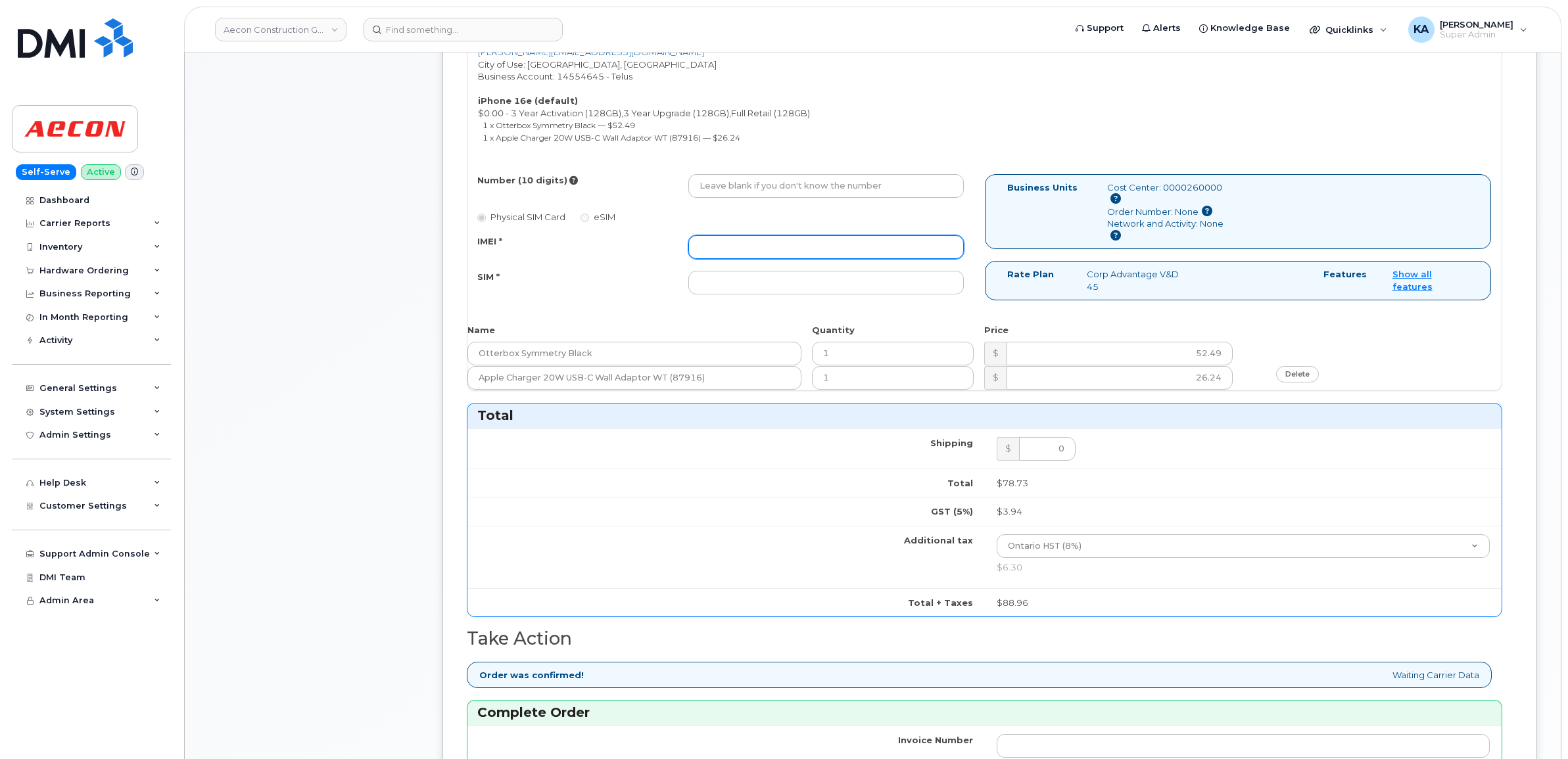
click at [807, 235] on input "IMEI *" at bounding box center [826, 247] width 276 height 24
paste input "354216331209704"
type input "354216331209704"
click at [851, 273] on input "SIM *" at bounding box center [826, 282] width 276 height 24
paste input "89043052010008887025010561443460"
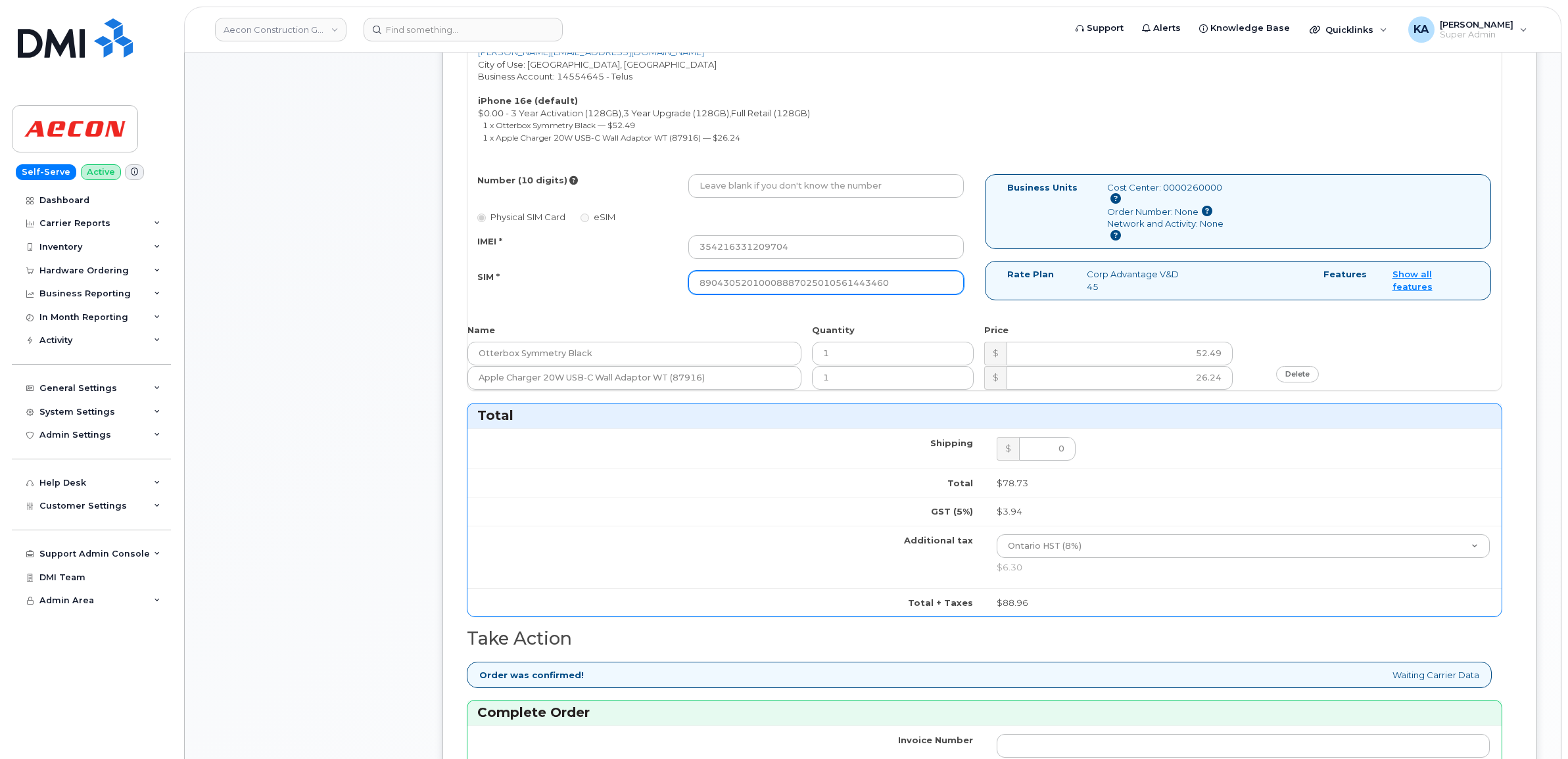
type input "89043052010008887025010561443460"
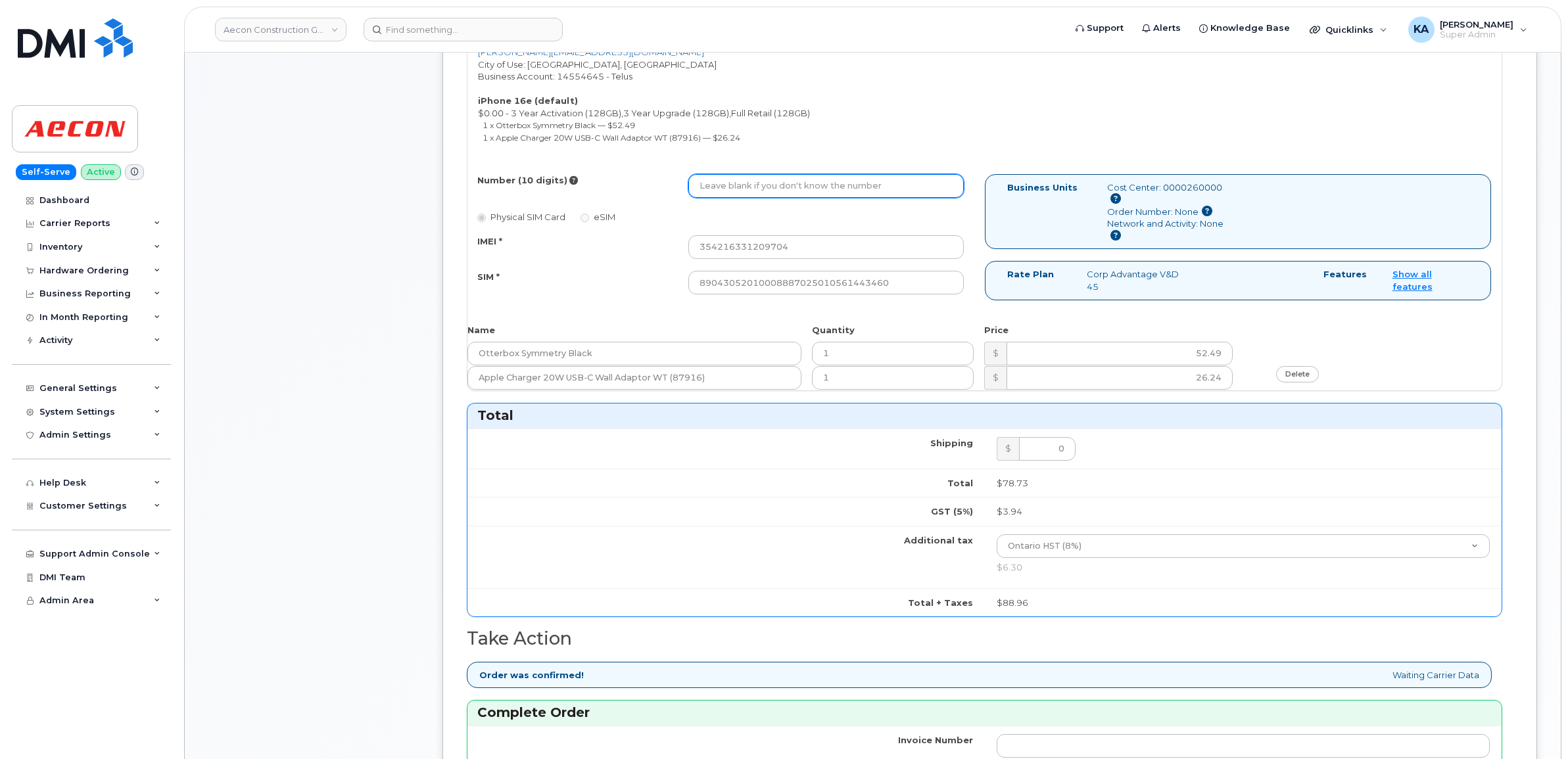
click at [806, 178] on input "Number (10 digits)" at bounding box center [826, 186] width 276 height 24
paste input "(416) 676-4480"
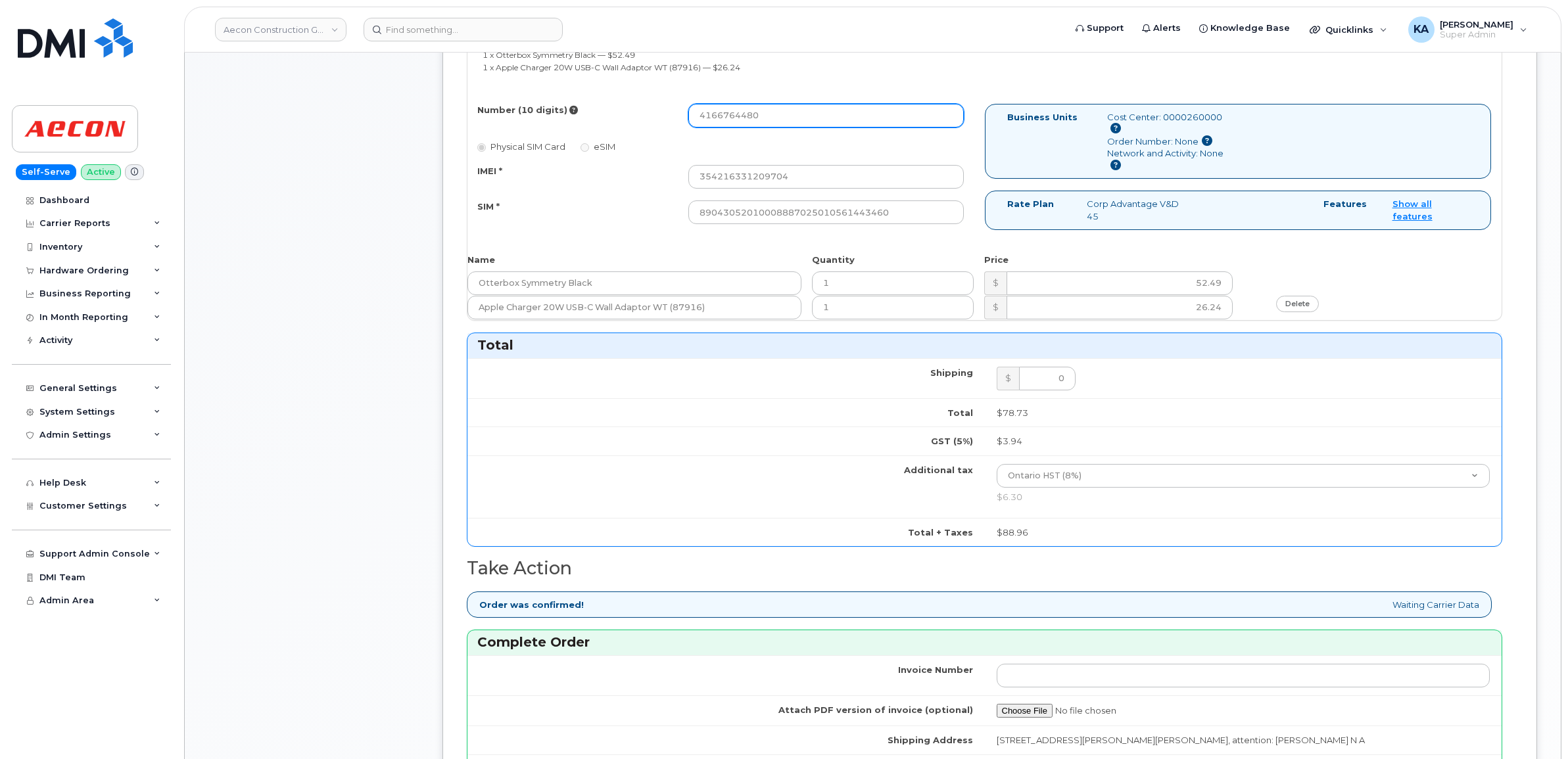
scroll to position [904, 0]
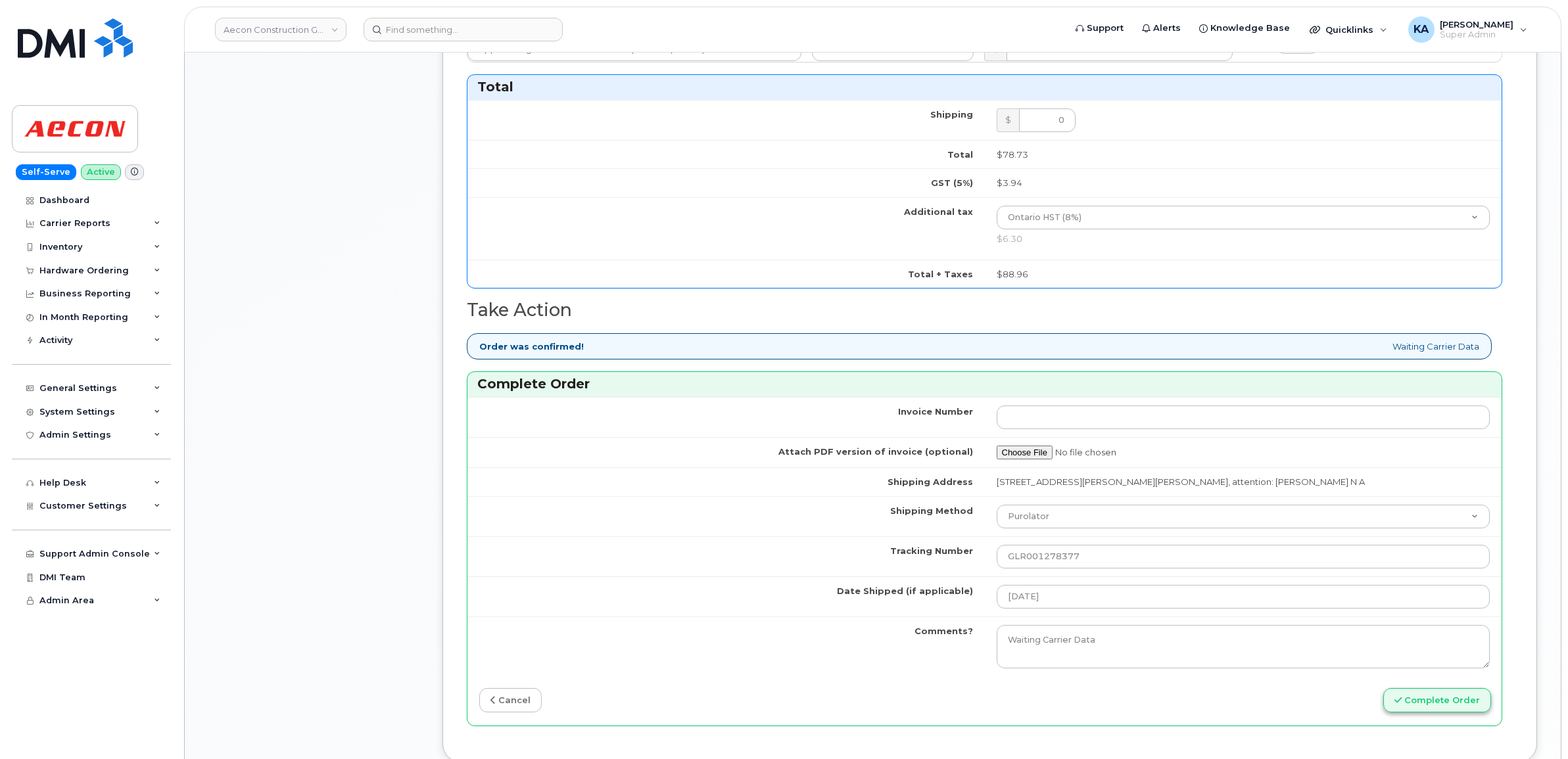
type input "4166764480"
click at [1417, 690] on button "Complete Order" at bounding box center [1437, 700] width 108 height 25
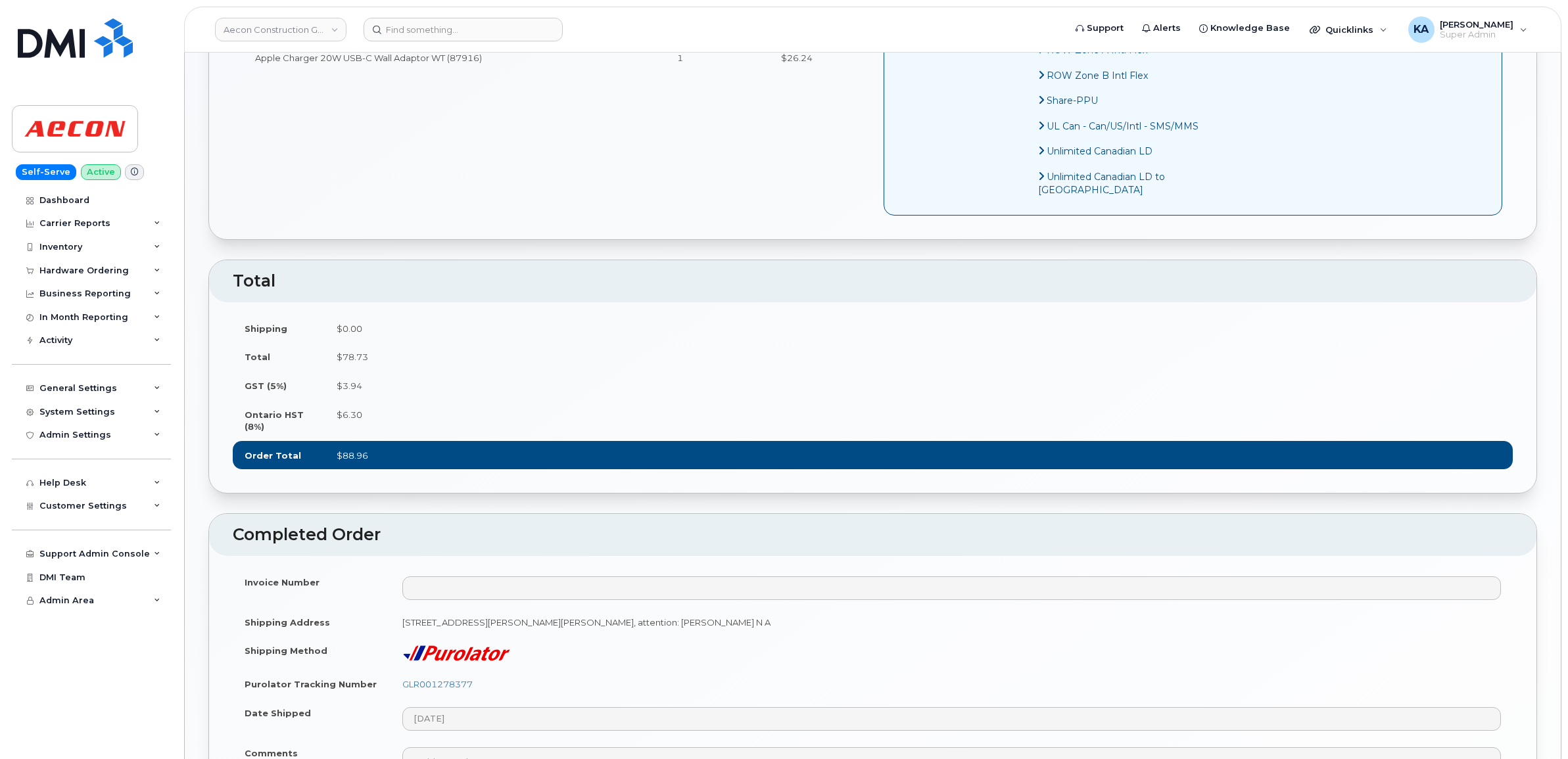
scroll to position [904, 0]
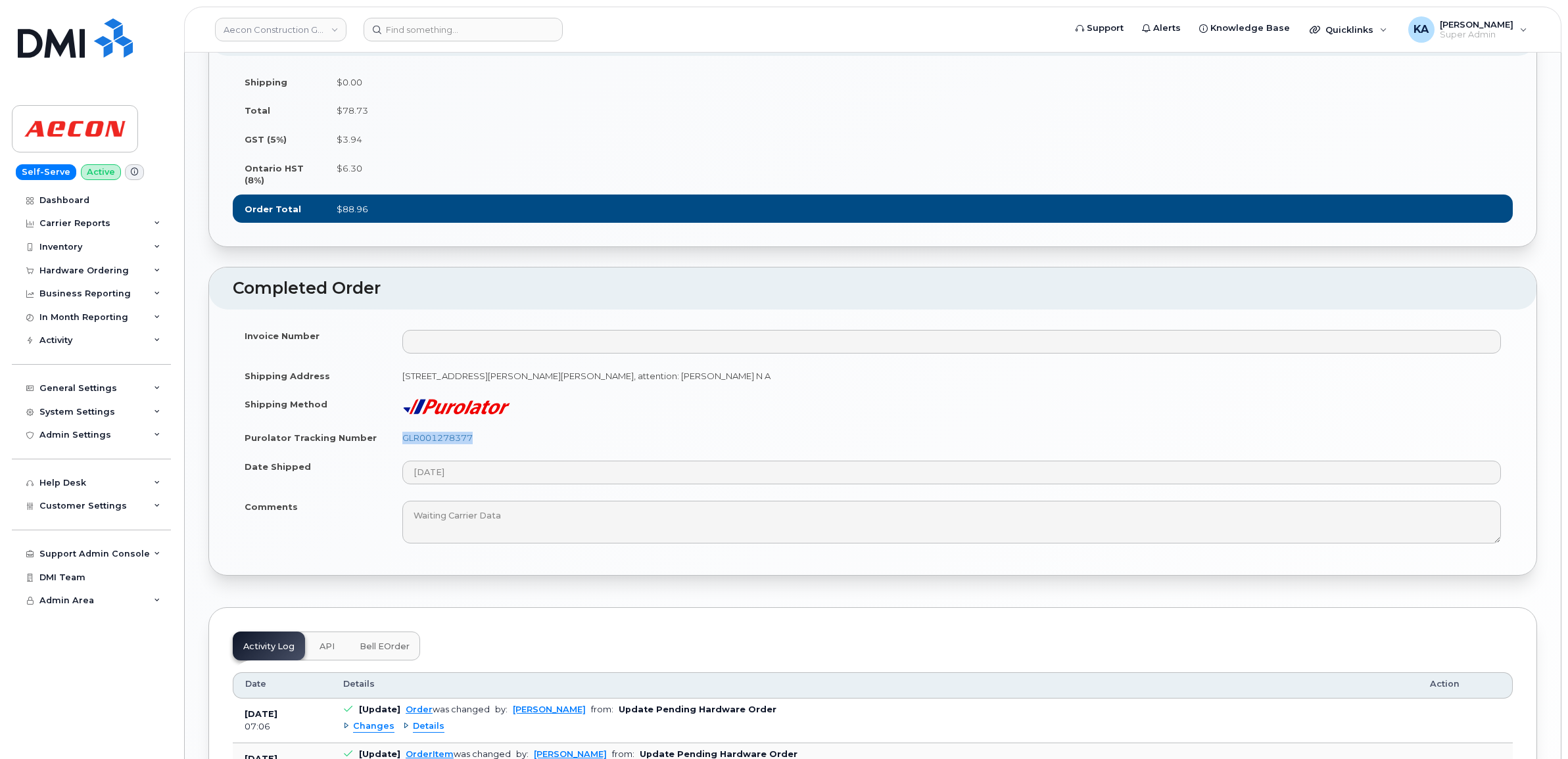
drag, startPoint x: 481, startPoint y: 472, endPoint x: 399, endPoint y: 476, distance: 82.1
click at [399, 452] on td "GLR001278377" at bounding box center [952, 437] width 1122 height 29
copy link "GLR001278377"
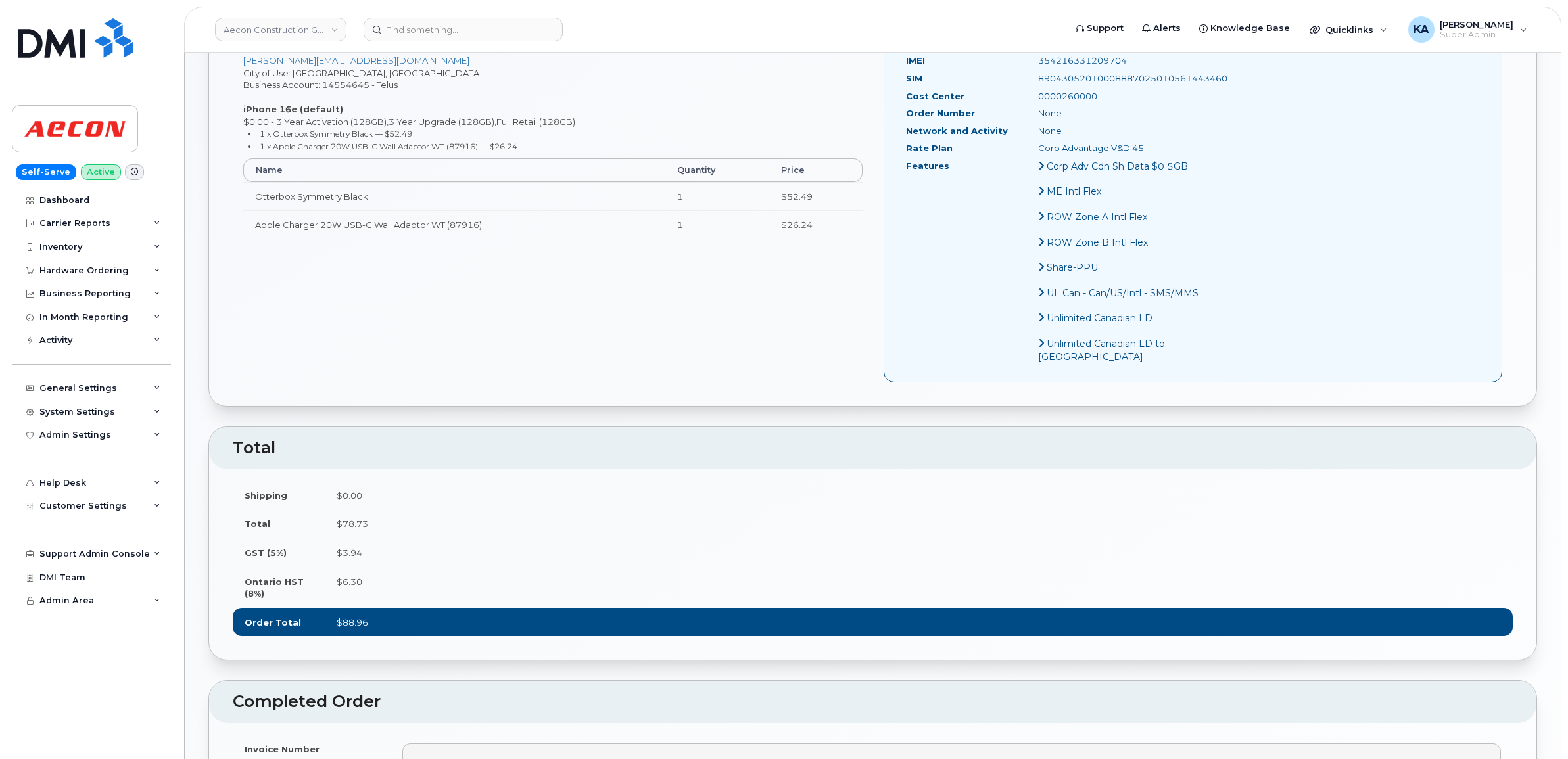
scroll to position [411, 0]
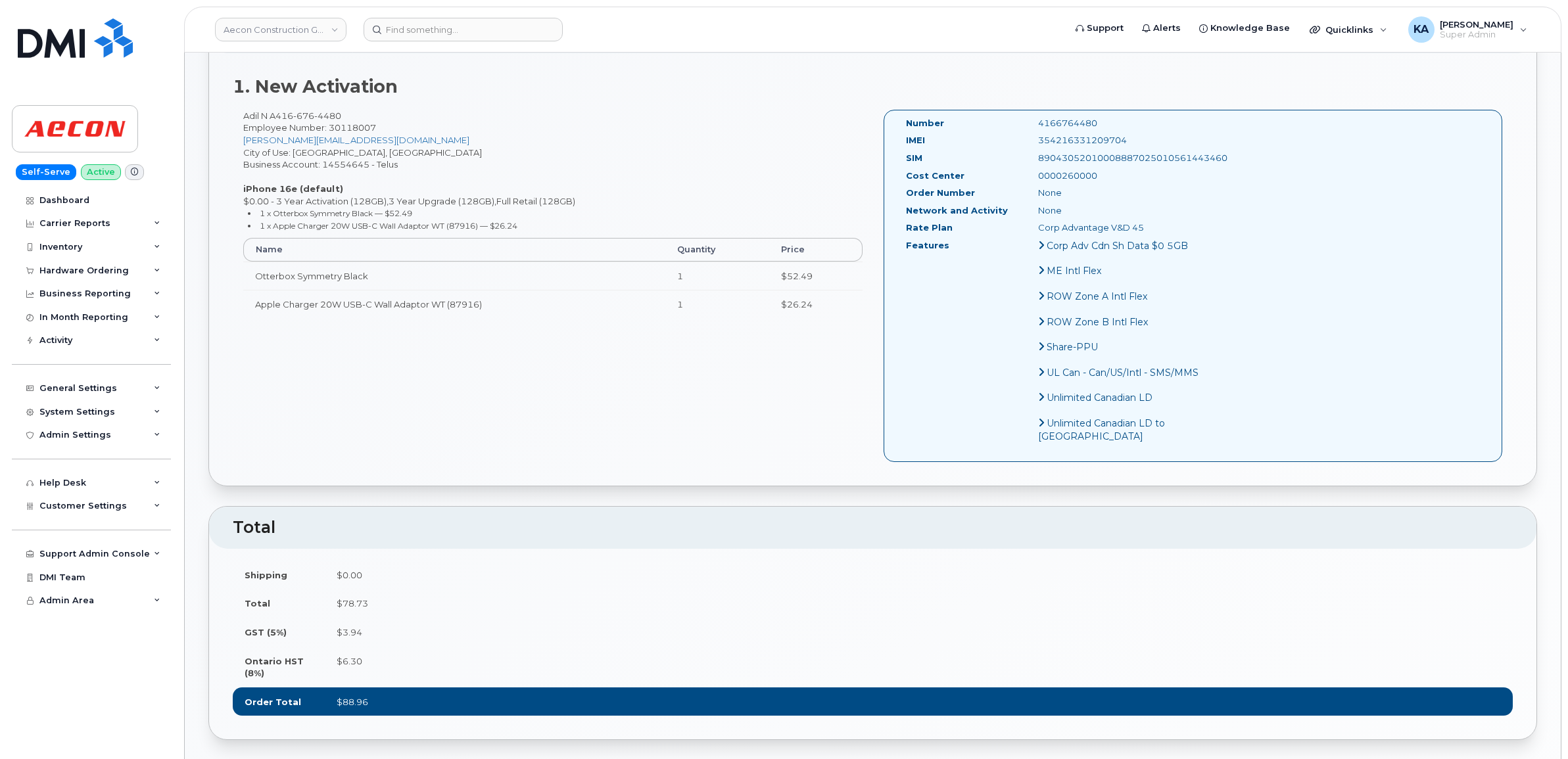
drag, startPoint x: 1105, startPoint y: 127, endPoint x: 1000, endPoint y: 126, distance: 105.0
click at [1028, 134] on div "354216331209704" at bounding box center [1120, 140] width 185 height 13
copy div "354216331209704"
drag, startPoint x: 1076, startPoint y: 109, endPoint x: 990, endPoint y: 112, distance: 86.1
click at [990, 117] on div "Number 4166764480" at bounding box center [1055, 126] width 317 height 18
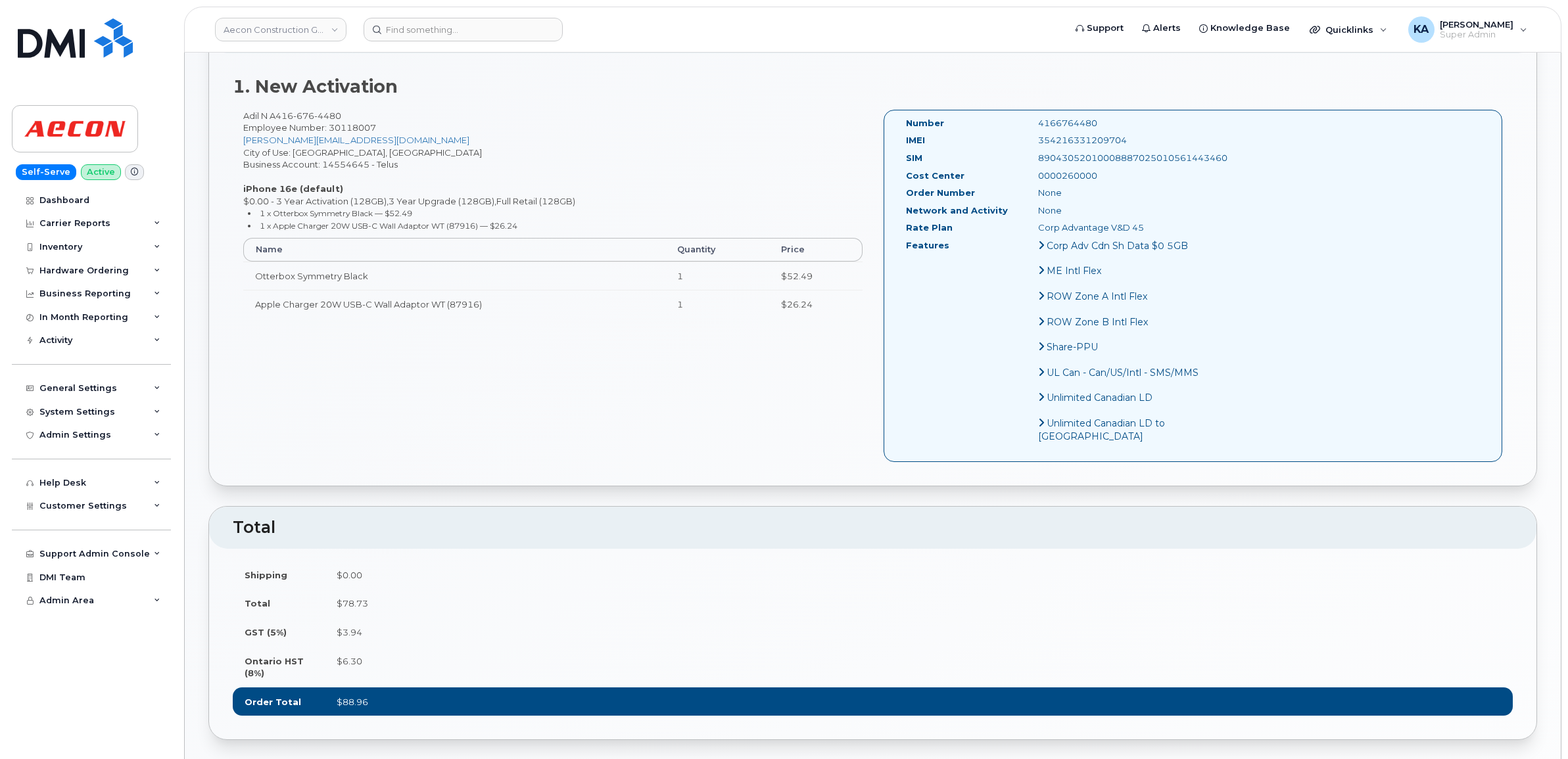
copy div "4166764480"
drag, startPoint x: 898, startPoint y: 110, endPoint x: 1121, endPoint y: 239, distance: 257.6
click at [1121, 239] on div "Number 4166764480 IMEI 354216331209704 SIM 89043052010008887025010561443460 Cos…" at bounding box center [1055, 285] width 317 height 338
copy div "Number 4166764480 IMEI 354216331209704 SIM 89043052010008887025010561443460 Cos…"
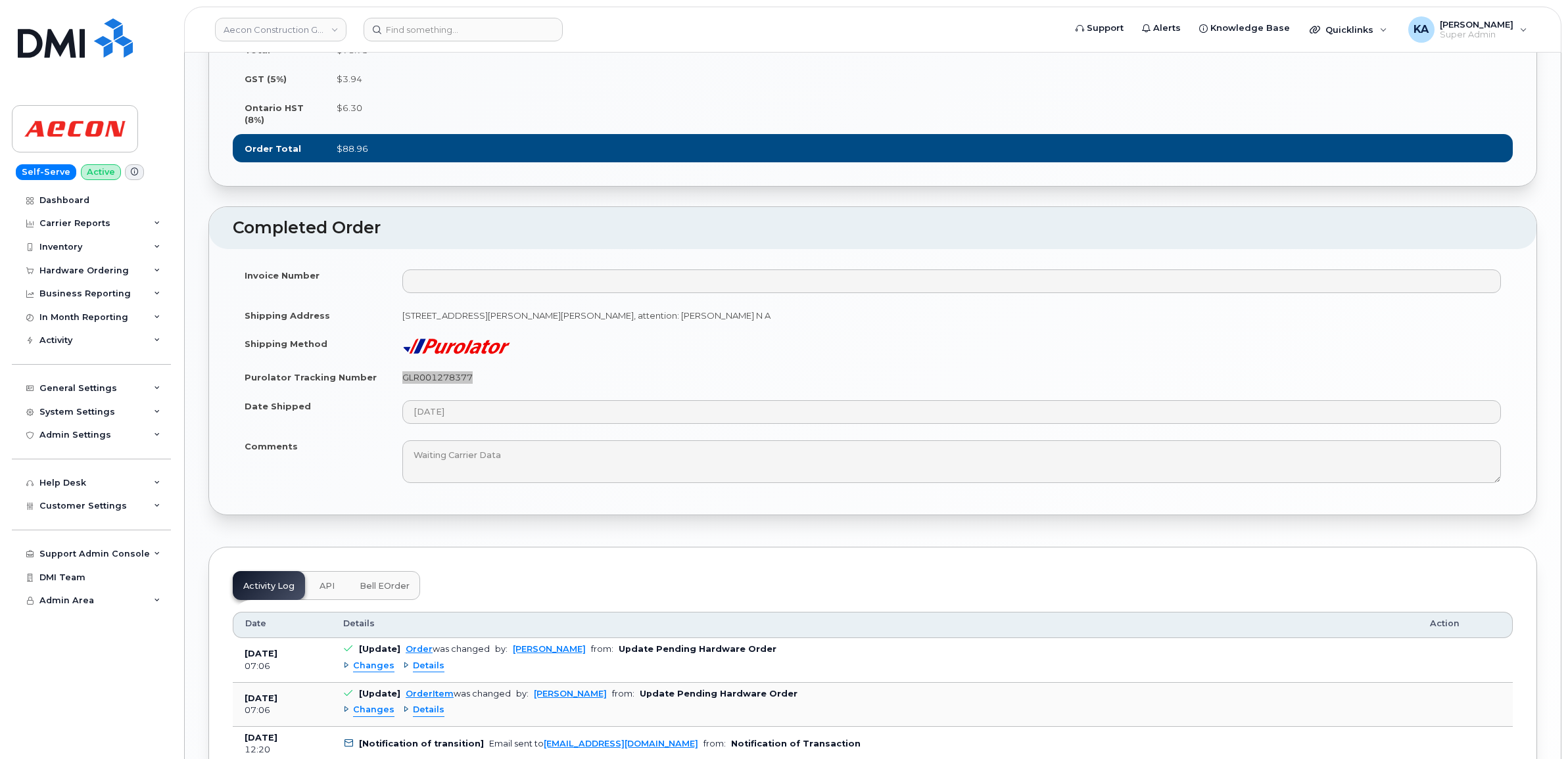
scroll to position [986, 0]
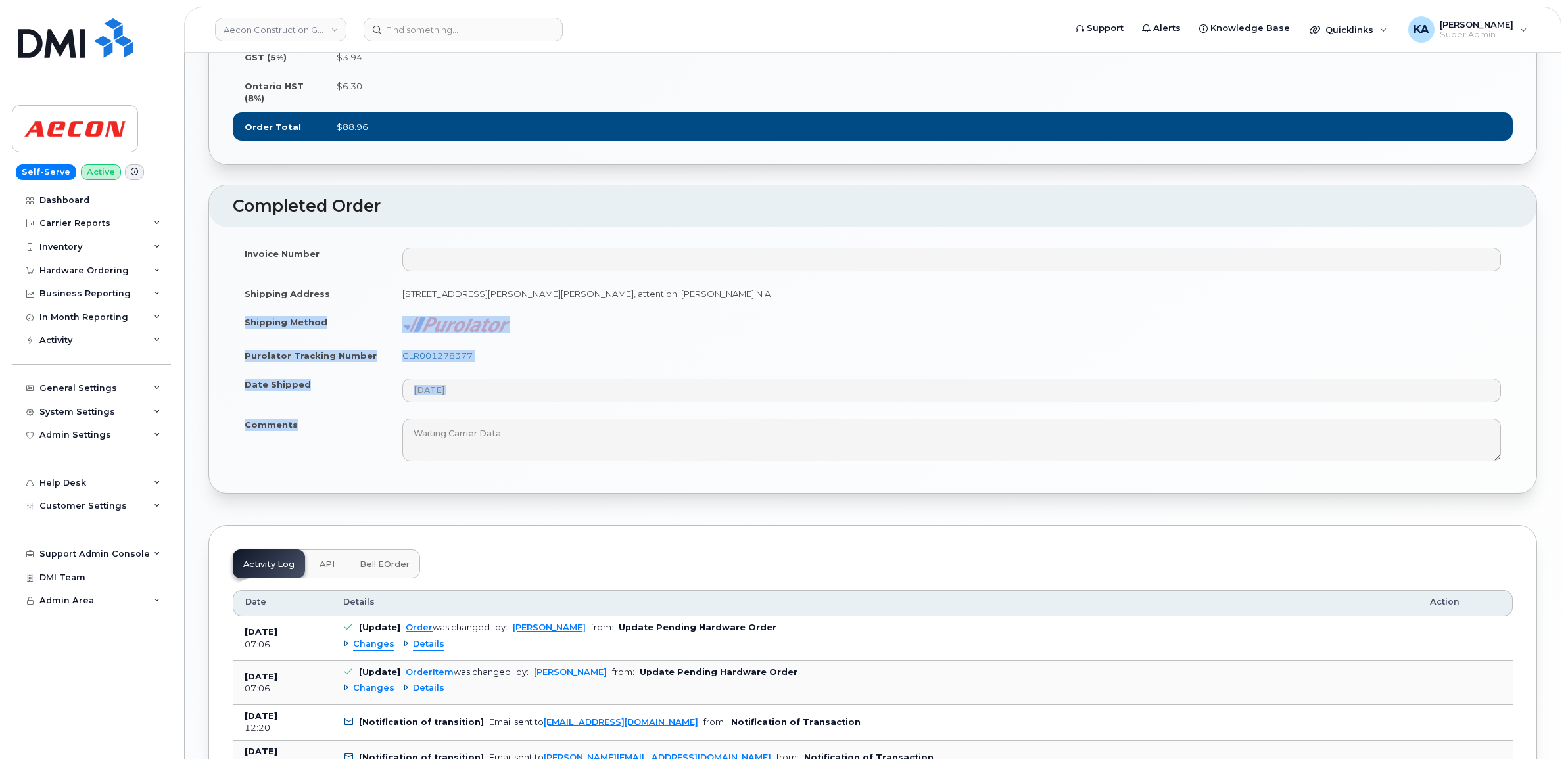
drag, startPoint x: 241, startPoint y: 357, endPoint x: 312, endPoint y: 464, distance: 128.4
click at [312, 464] on tbody "Invoice Number Shipping Address 1465 Pickering Pkwy, Suite 300 Pickering ON L1V…" at bounding box center [872, 354] width 1280 height 231
copy tbody "Shipping Method Purolator Tracking Number GLR001278377 Date Shipped Comments"
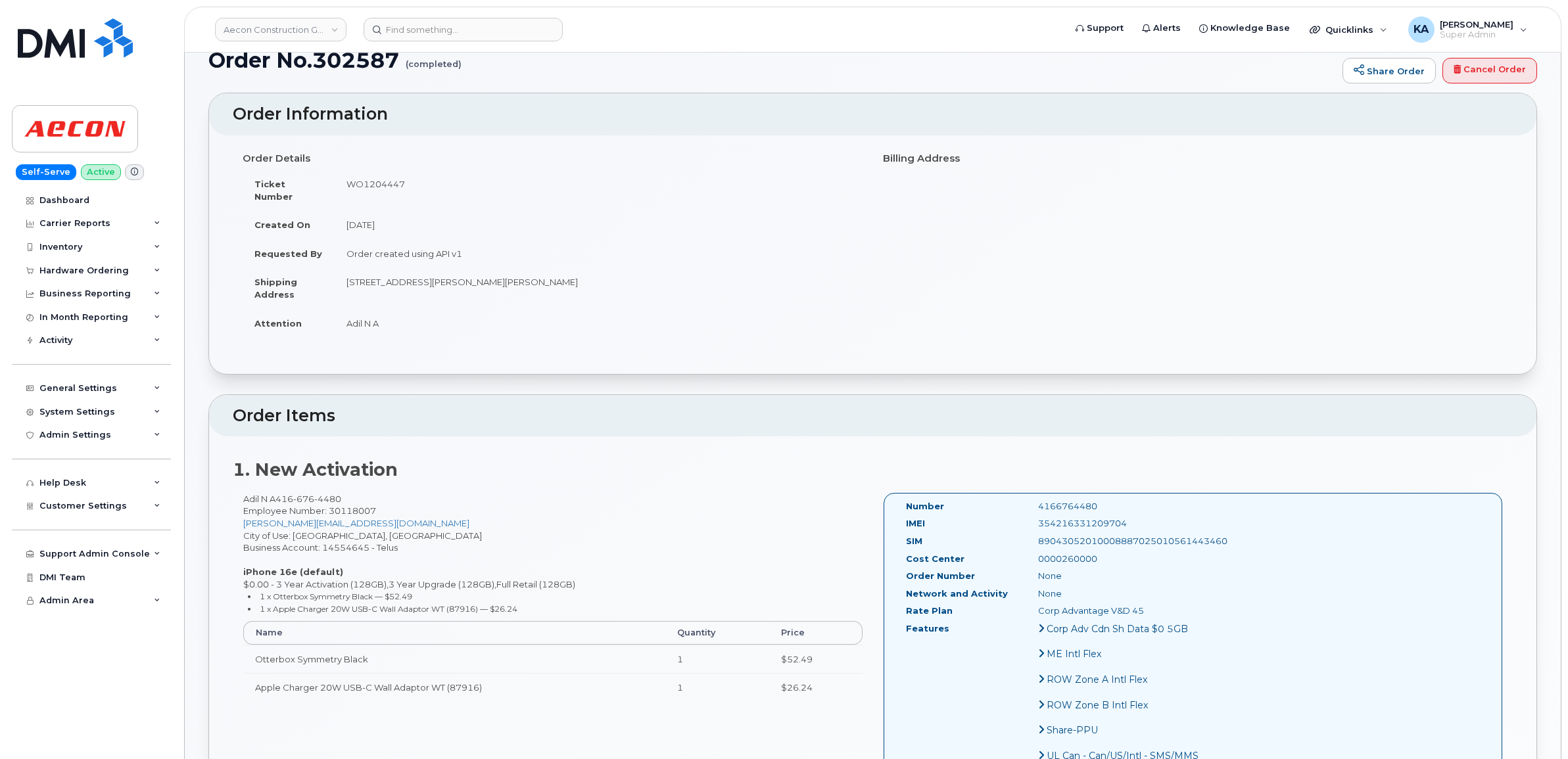
scroll to position [0, 0]
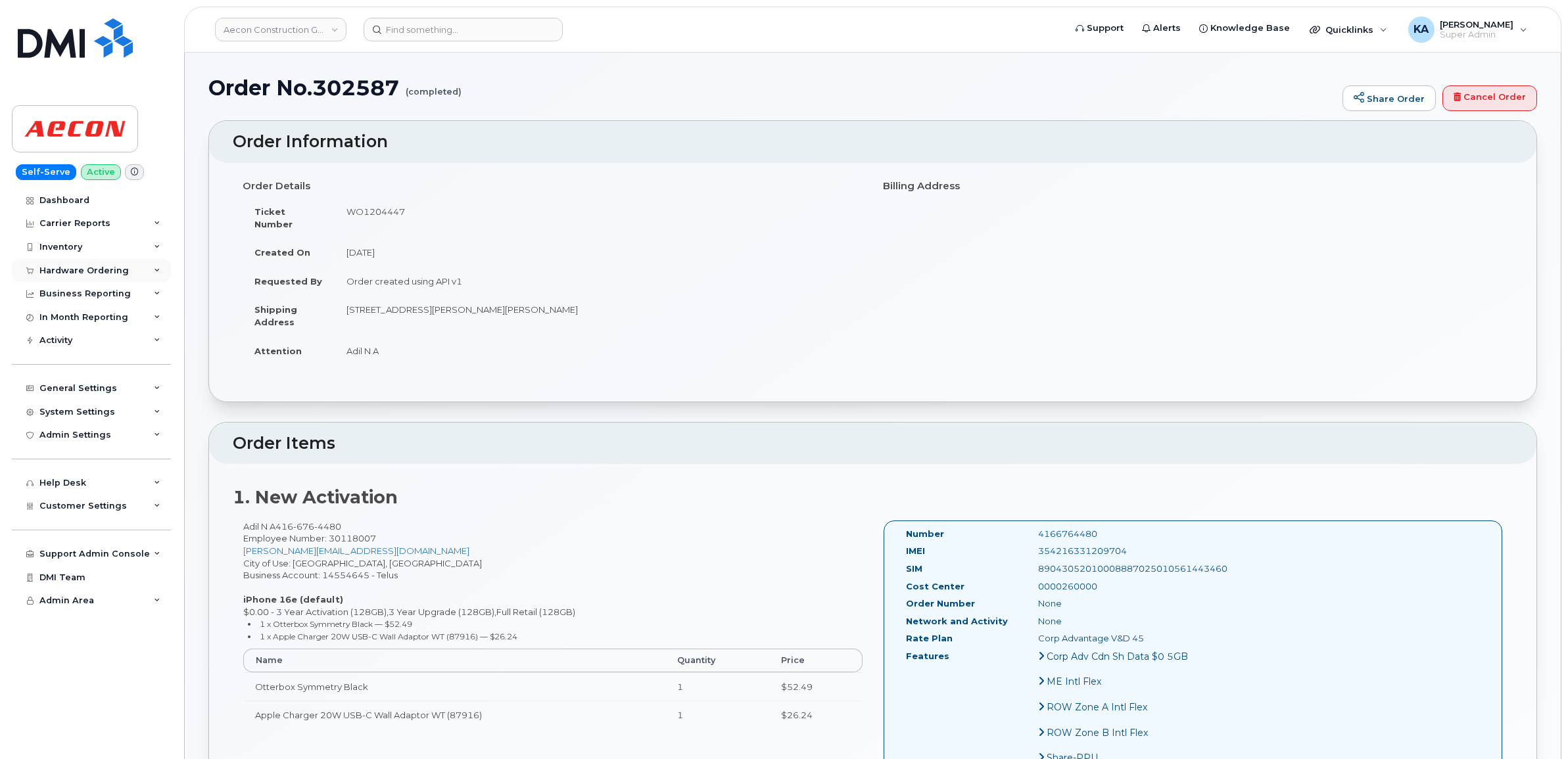
click at [79, 271] on div "Hardware Ordering" at bounding box center [84, 271] width 89 height 11
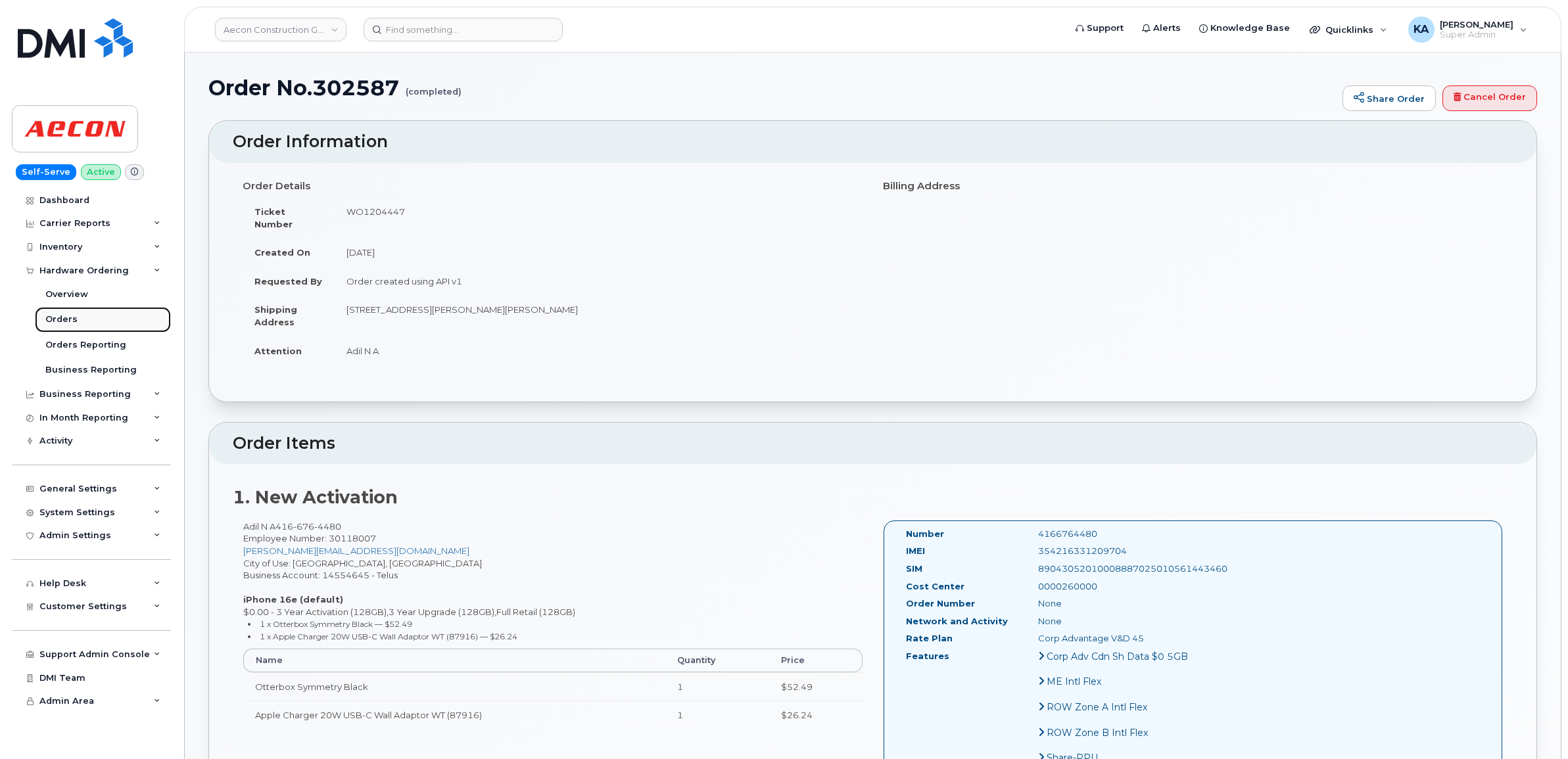
click at [59, 319] on div "Orders" at bounding box center [61, 319] width 32 height 12
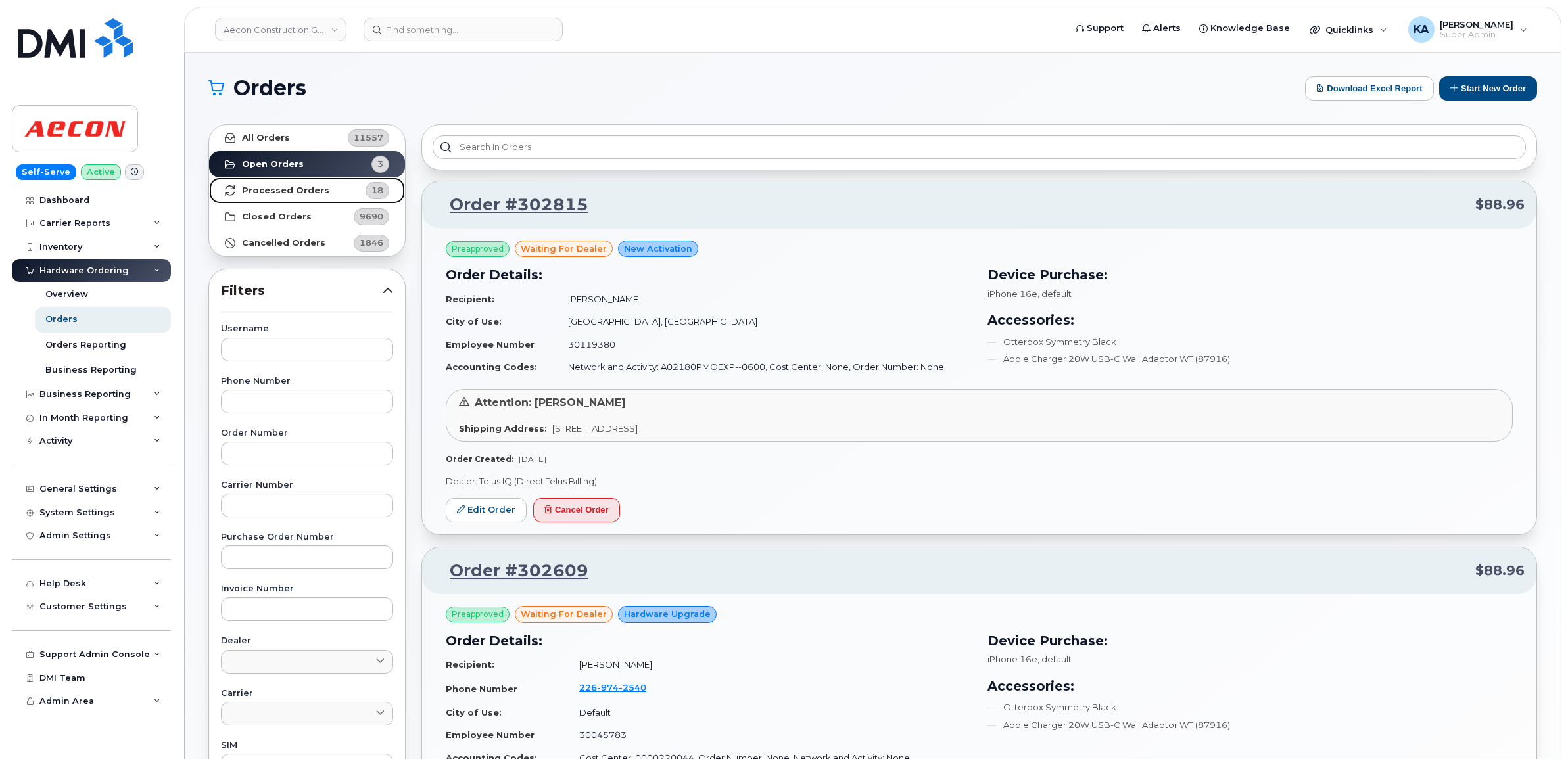
click at [275, 192] on strong "Processed Orders" at bounding box center [285, 190] width 87 height 11
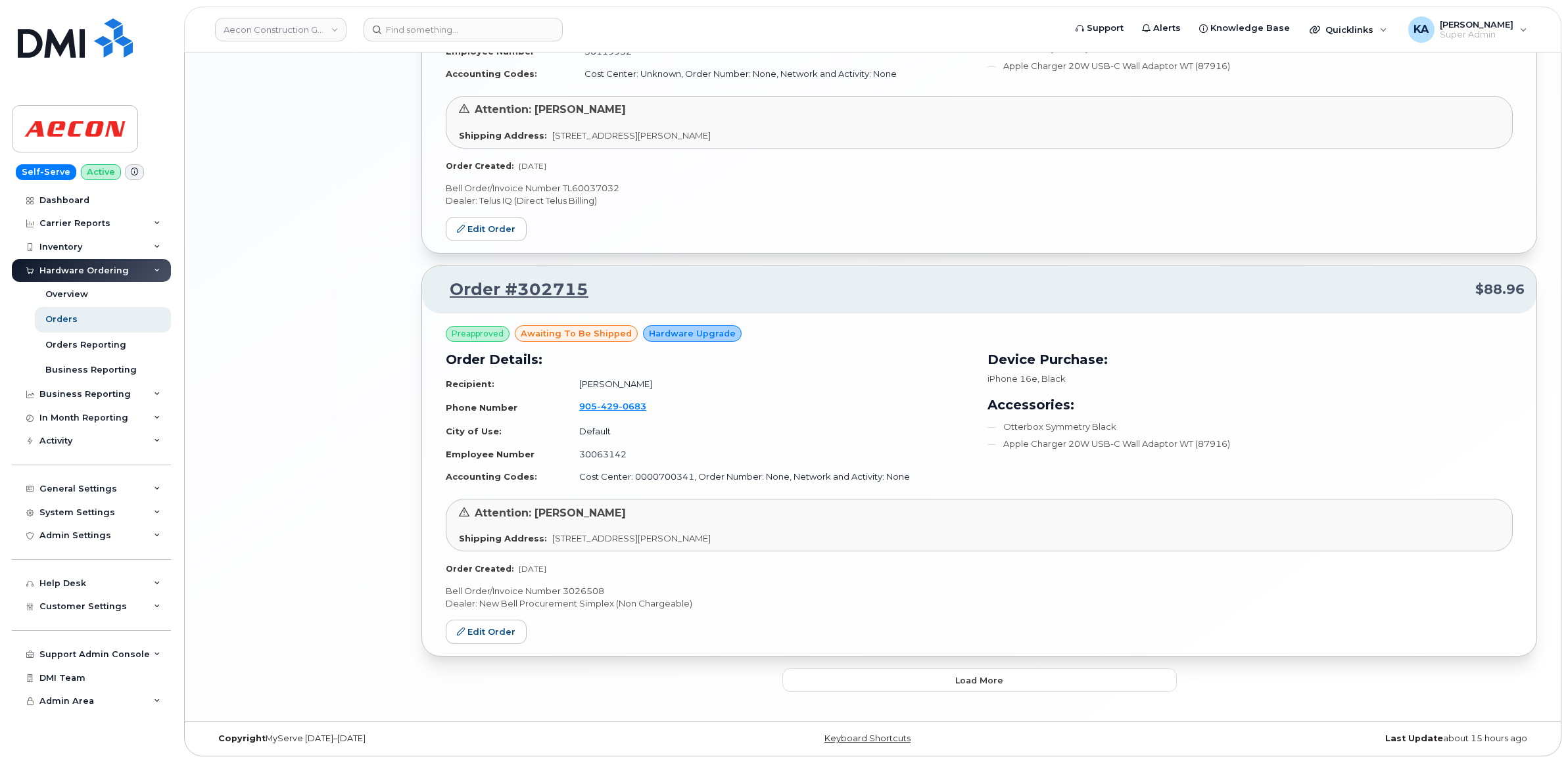
scroll to position [2597, 0]
click at [875, 678] on button "Load more" at bounding box center [979, 677] width 394 height 24
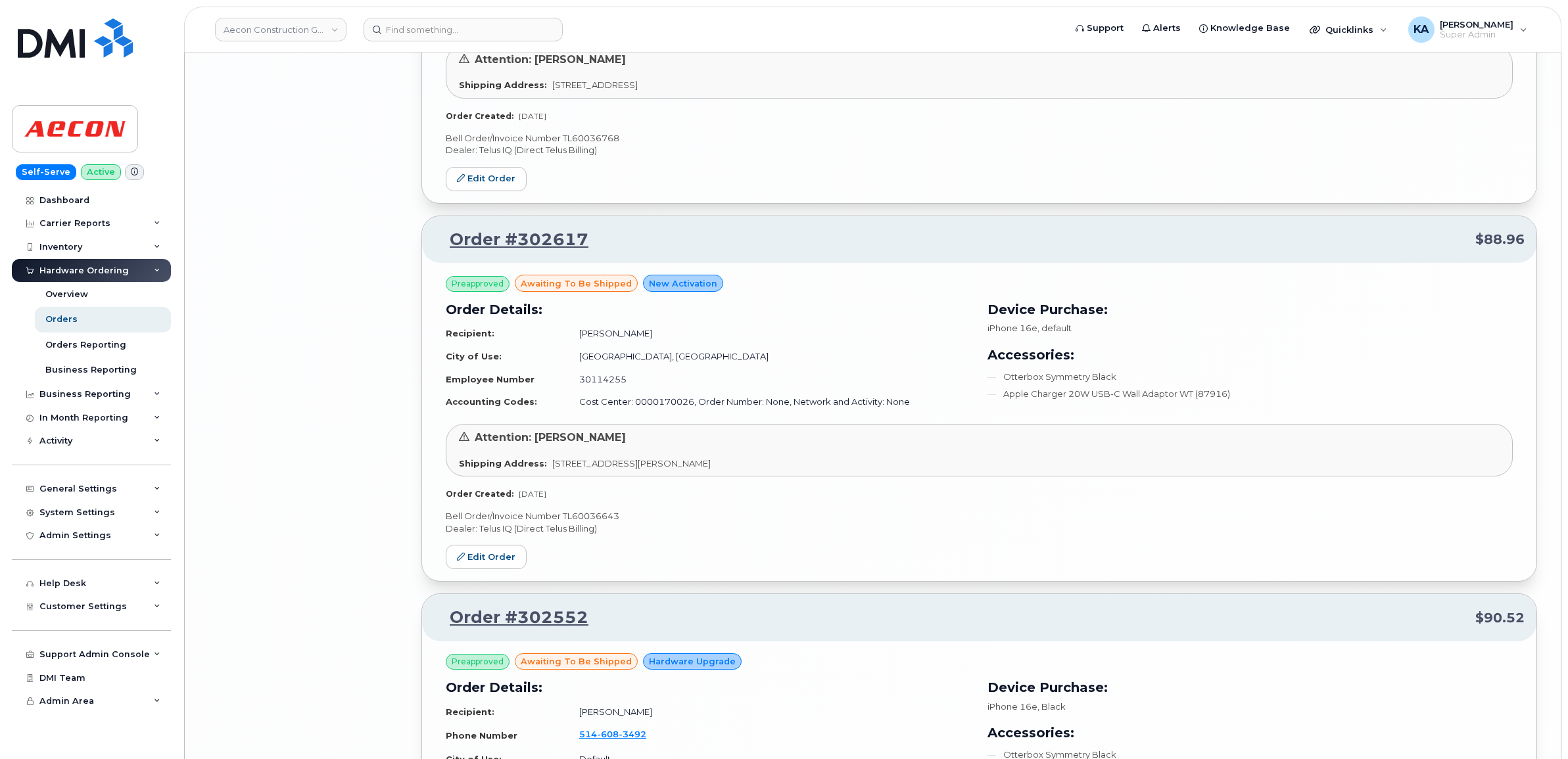
scroll to position [4979, 0]
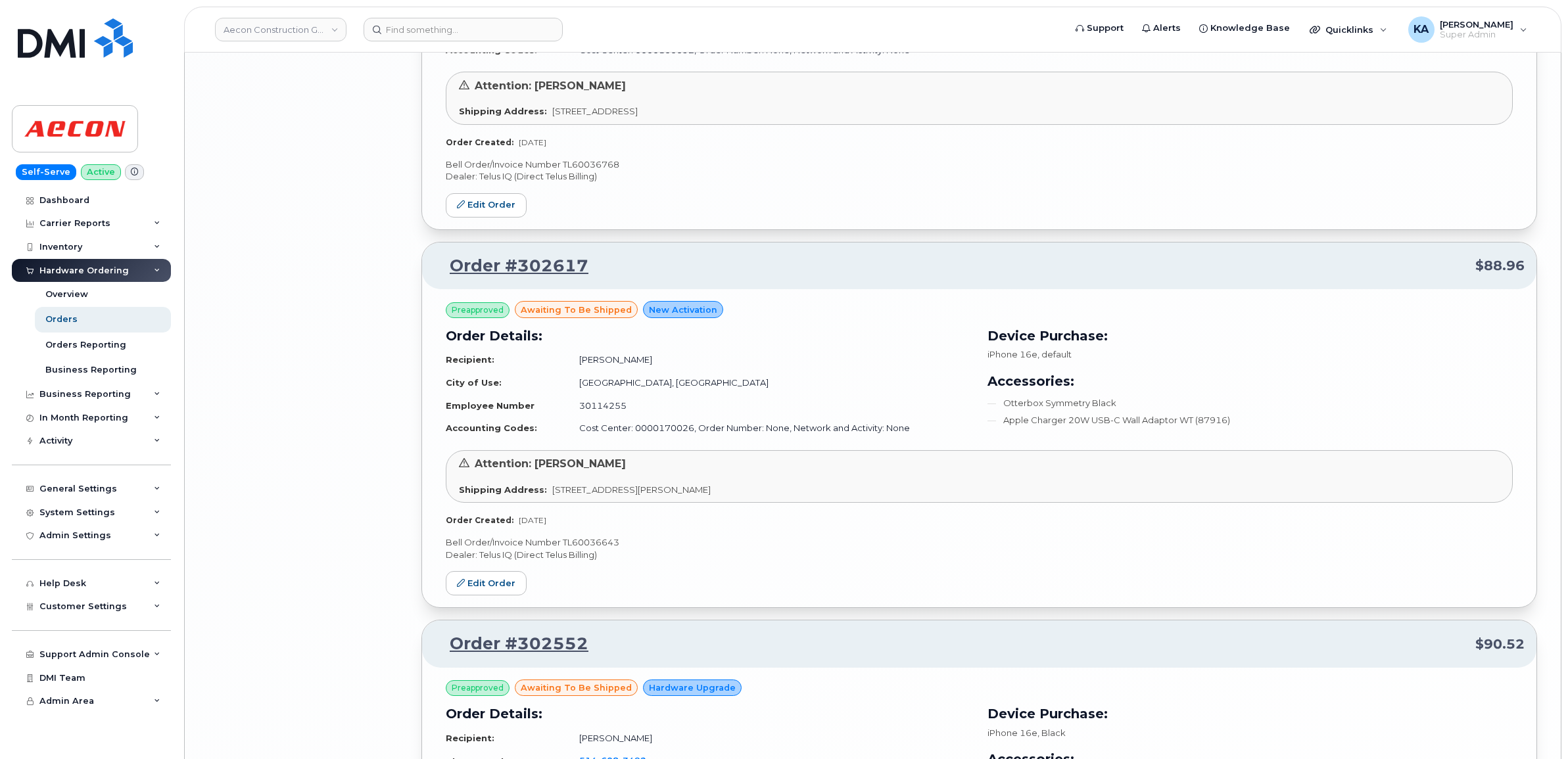
click at [612, 549] on p "Bell Order/Invoice Number TL60036643" at bounding box center [979, 542] width 1066 height 13
copy p "TL60036643"
click at [487, 589] on link "Edit Order" at bounding box center [487, 583] width 81 height 25
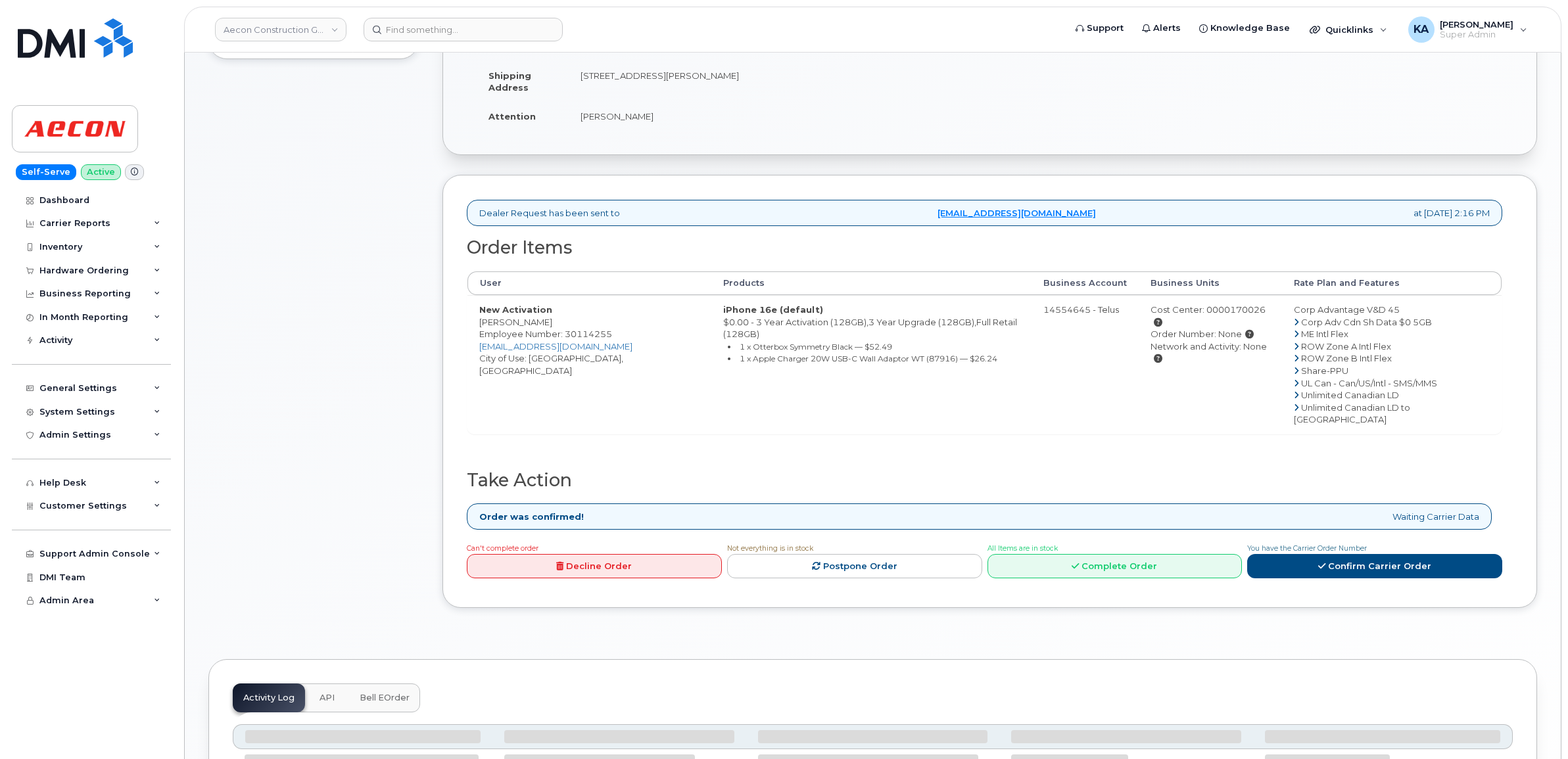
scroll to position [329, 0]
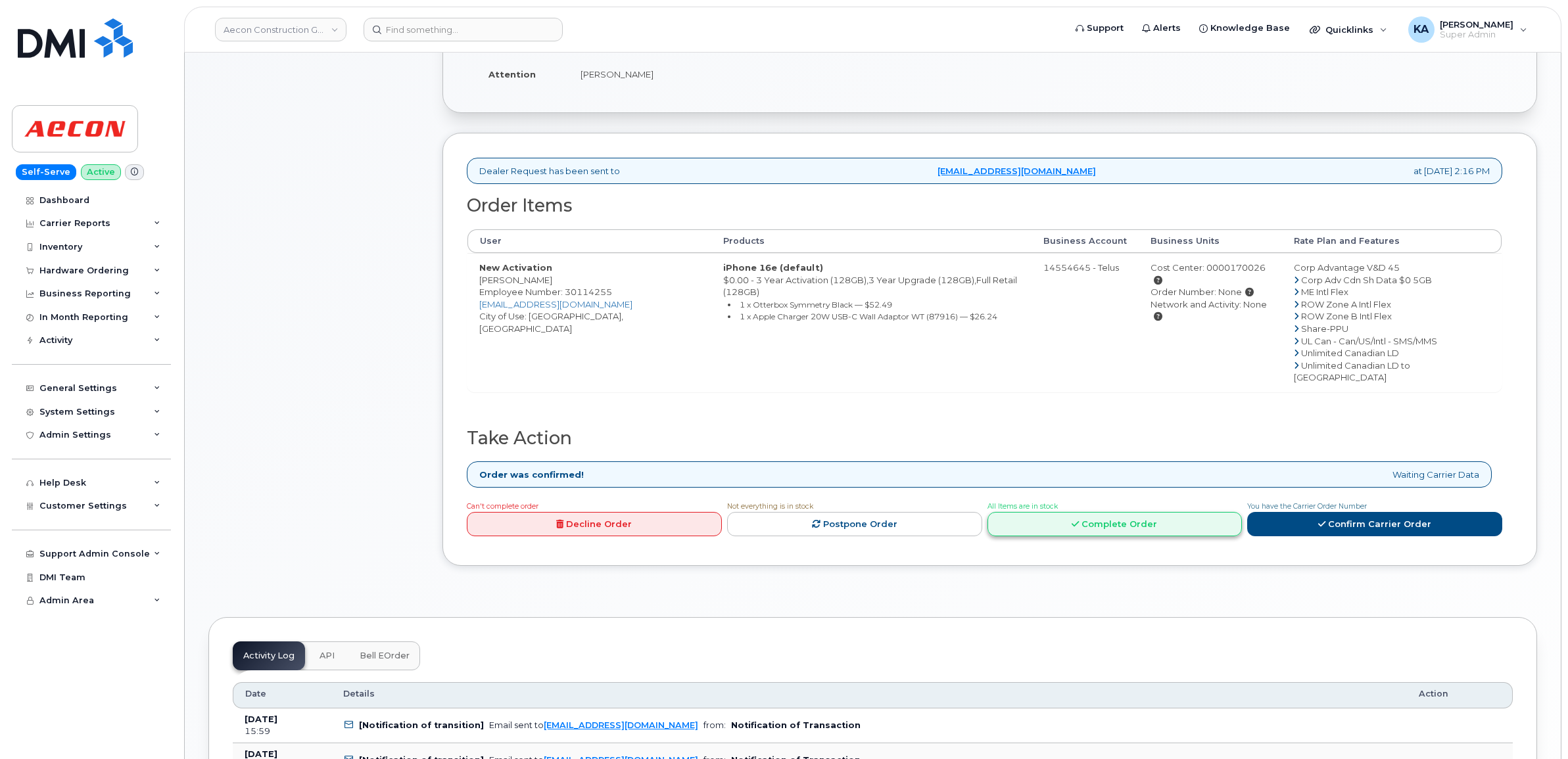
click at [1088, 512] on link "Complete Order" at bounding box center [1114, 524] width 255 height 25
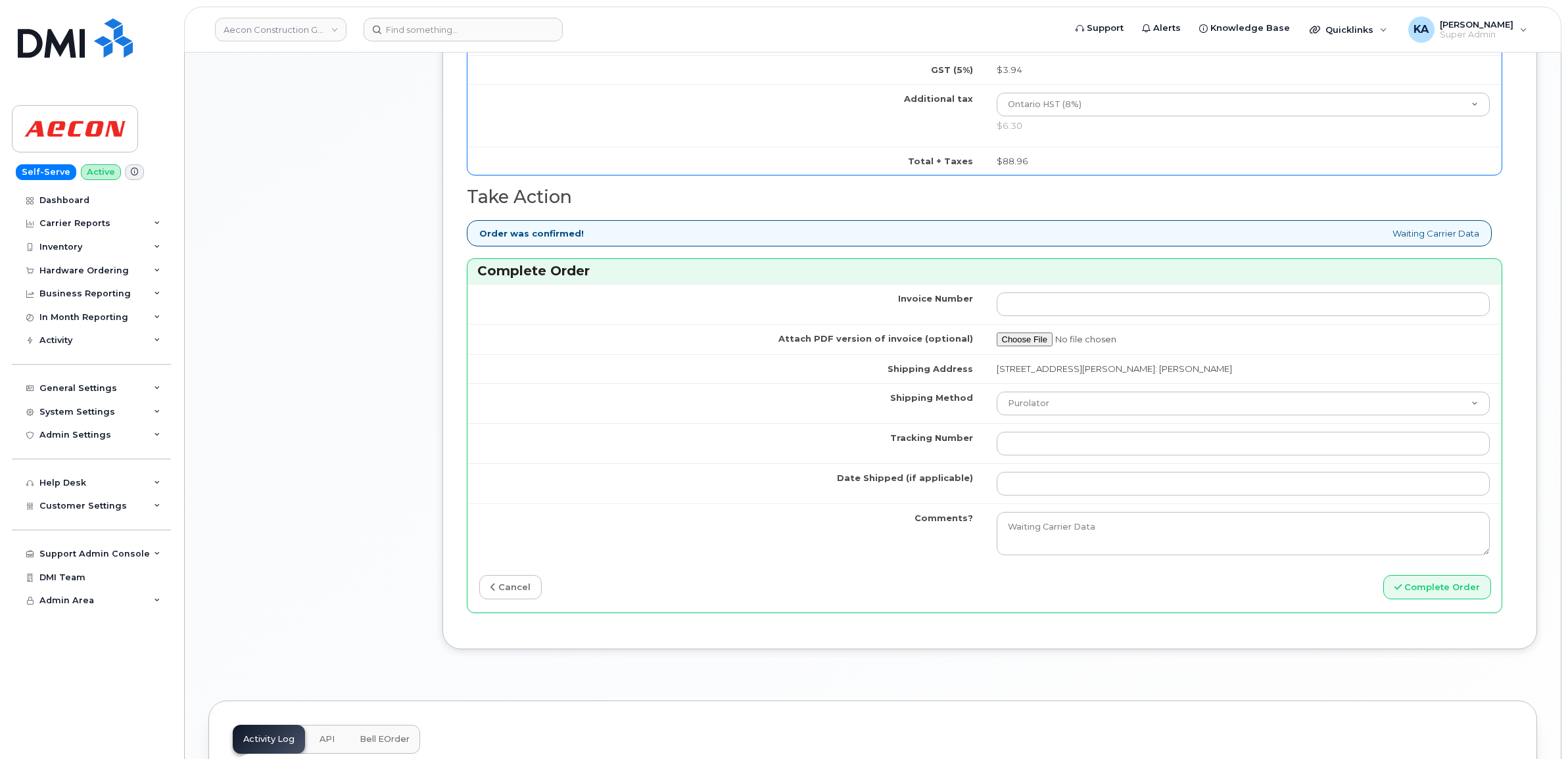
scroll to position [1068, 0]
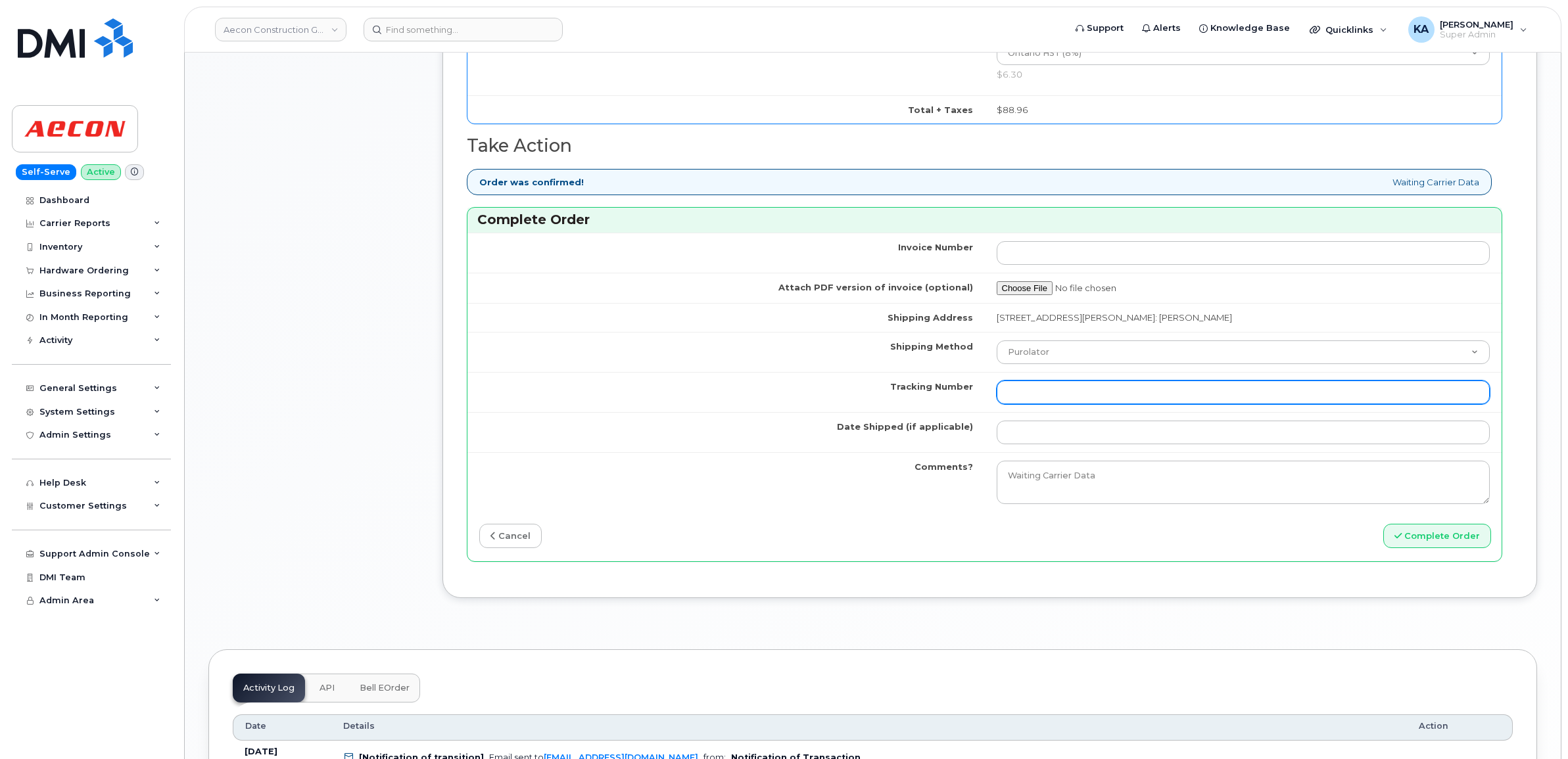
click at [1070, 383] on input "Tracking Number" at bounding box center [1244, 392] width 494 height 24
paste input "GLR001278384"
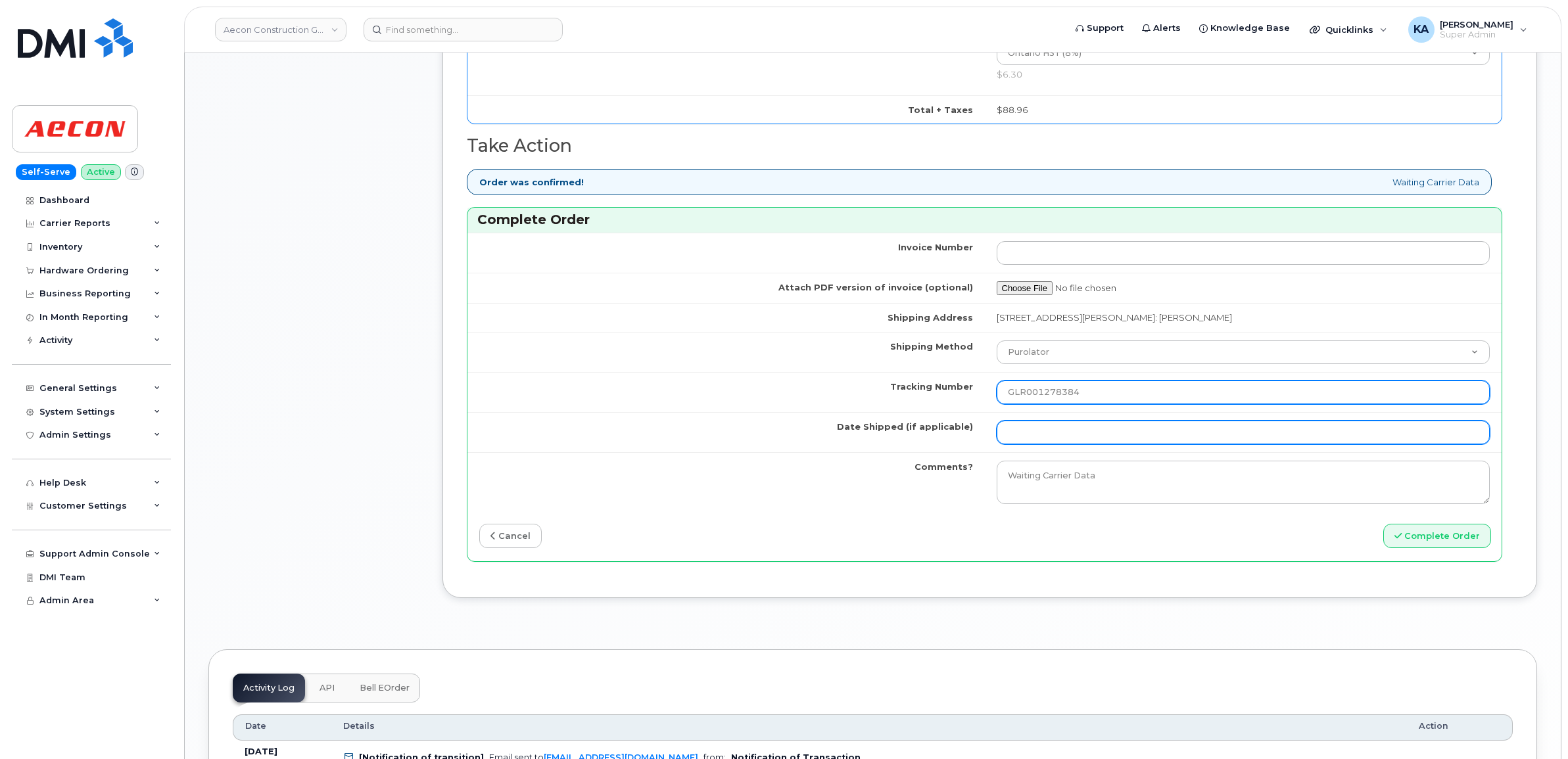
type input "GLR001278384"
click at [1060, 424] on input "Date Shipped (if applicable)" at bounding box center [1244, 432] width 494 height 24
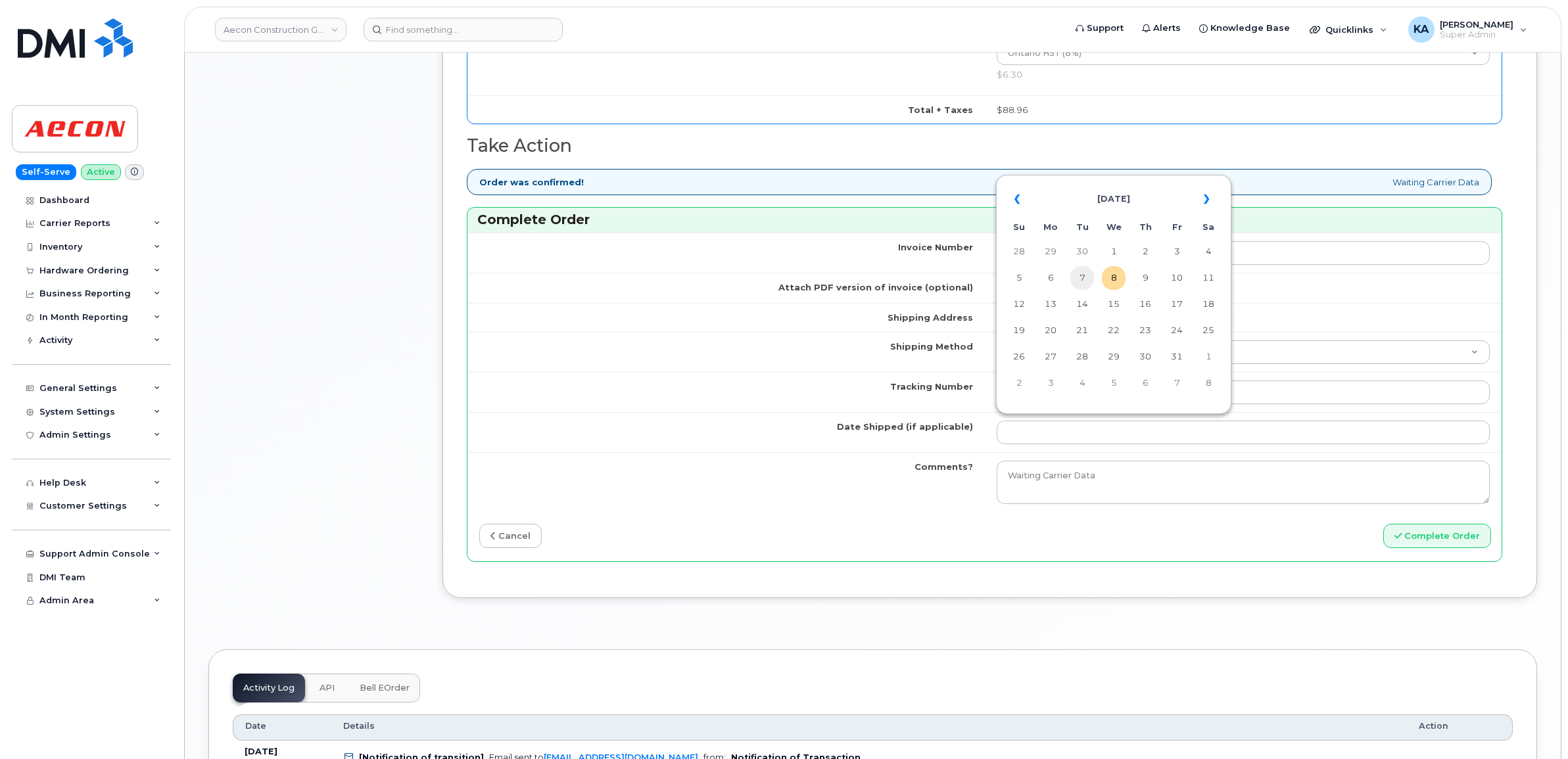
click at [1084, 273] on td "7" at bounding box center [1082, 278] width 24 height 24
type input "[DATE]"
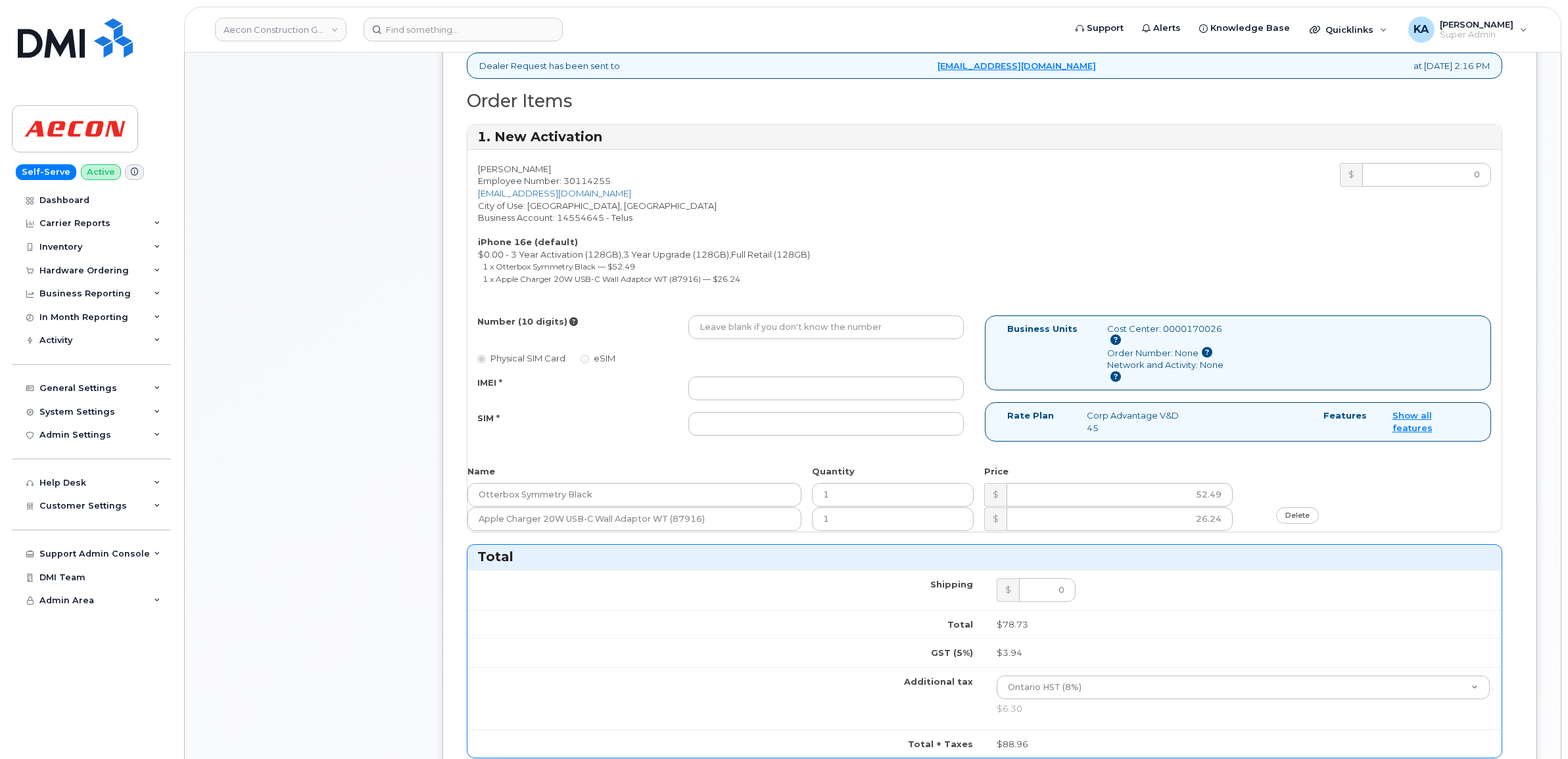
scroll to position [411, 0]
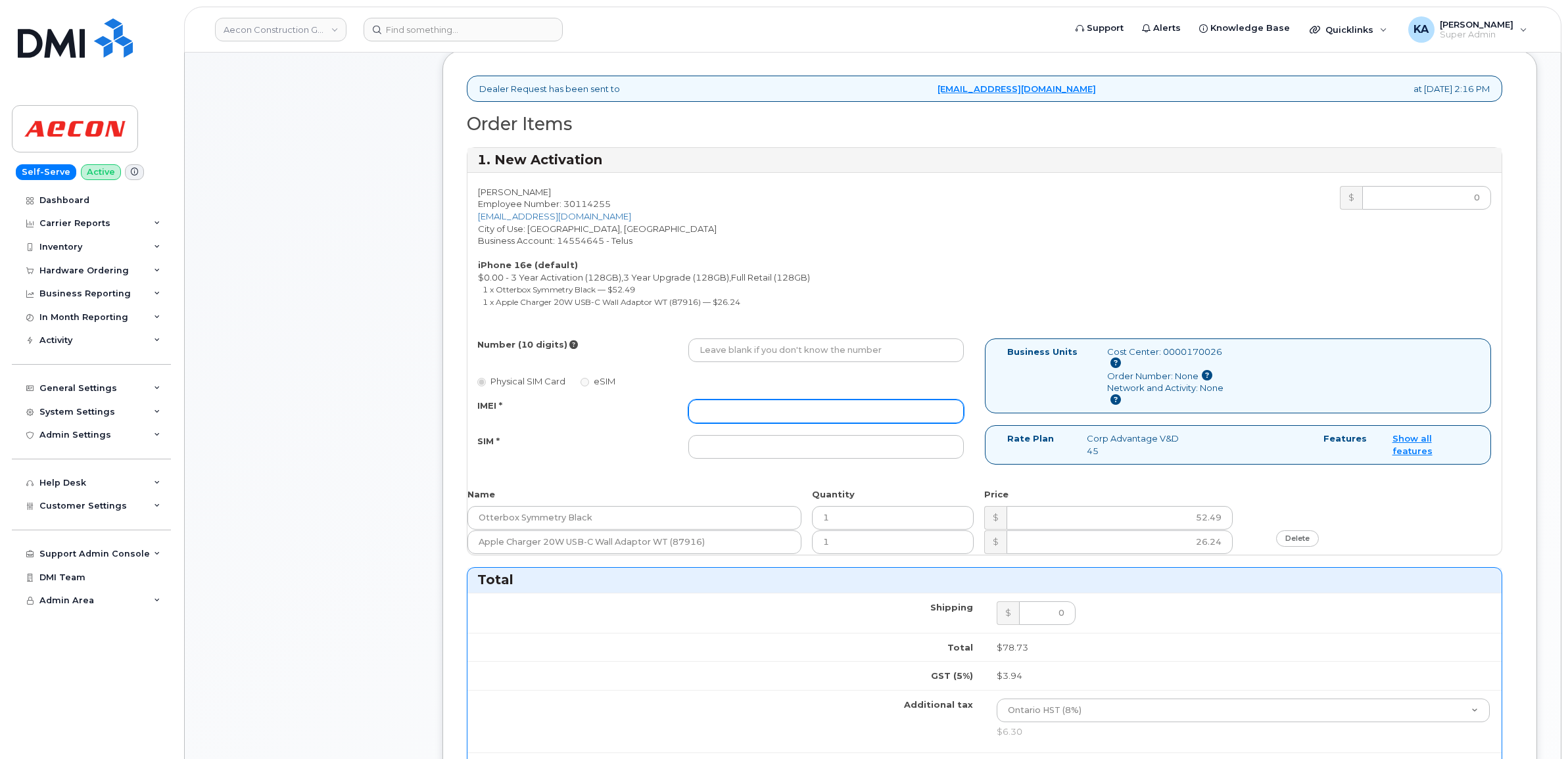
click at [746, 399] on input "IMEI *" at bounding box center [826, 411] width 276 height 24
paste input "354216331275861"
type input "354216331275861"
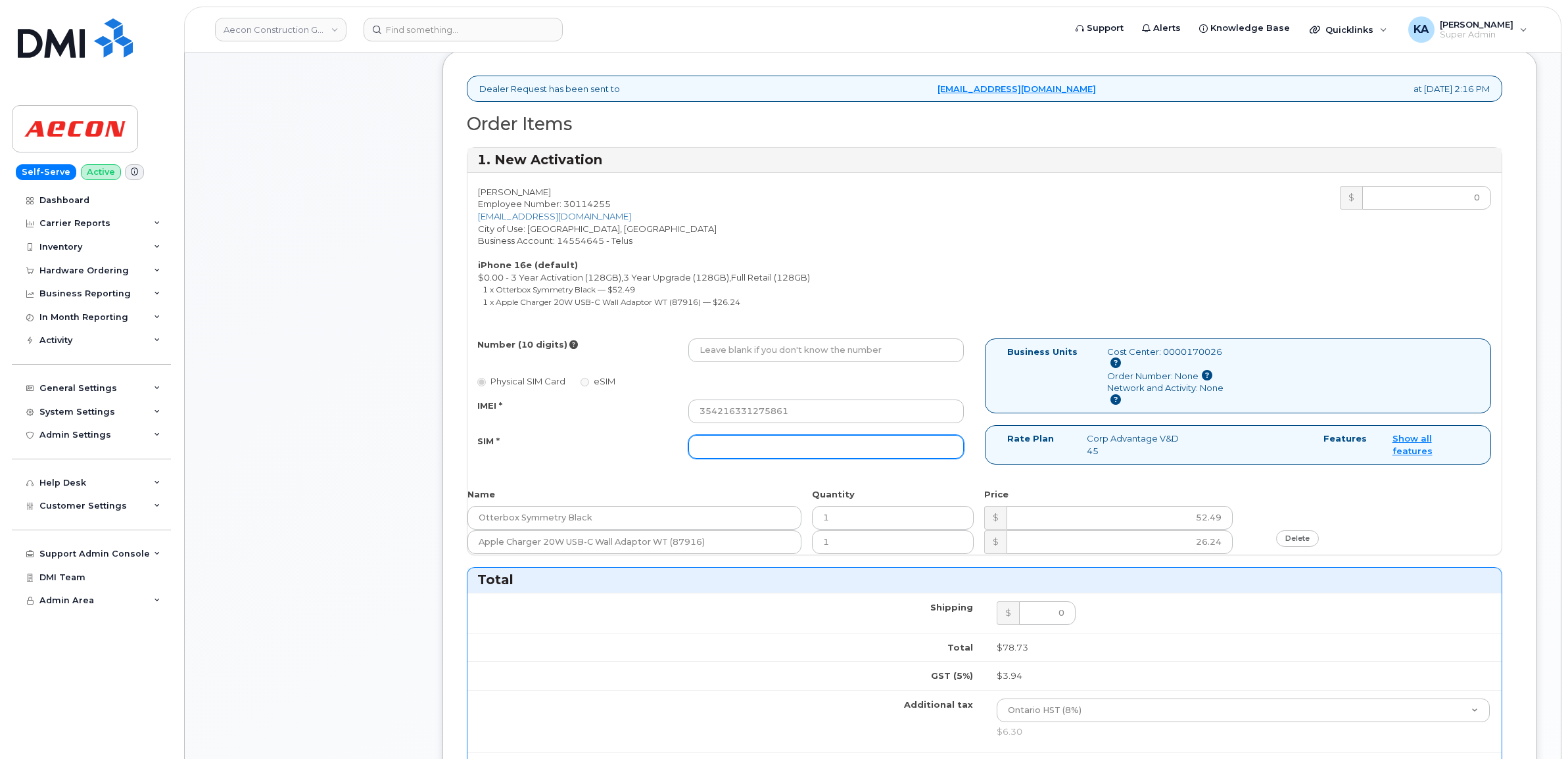
click at [784, 435] on input "SIM *" at bounding box center [826, 447] width 276 height 24
paste input "89043052010008887025010558312106"
type input "89043052010008887025010558312106"
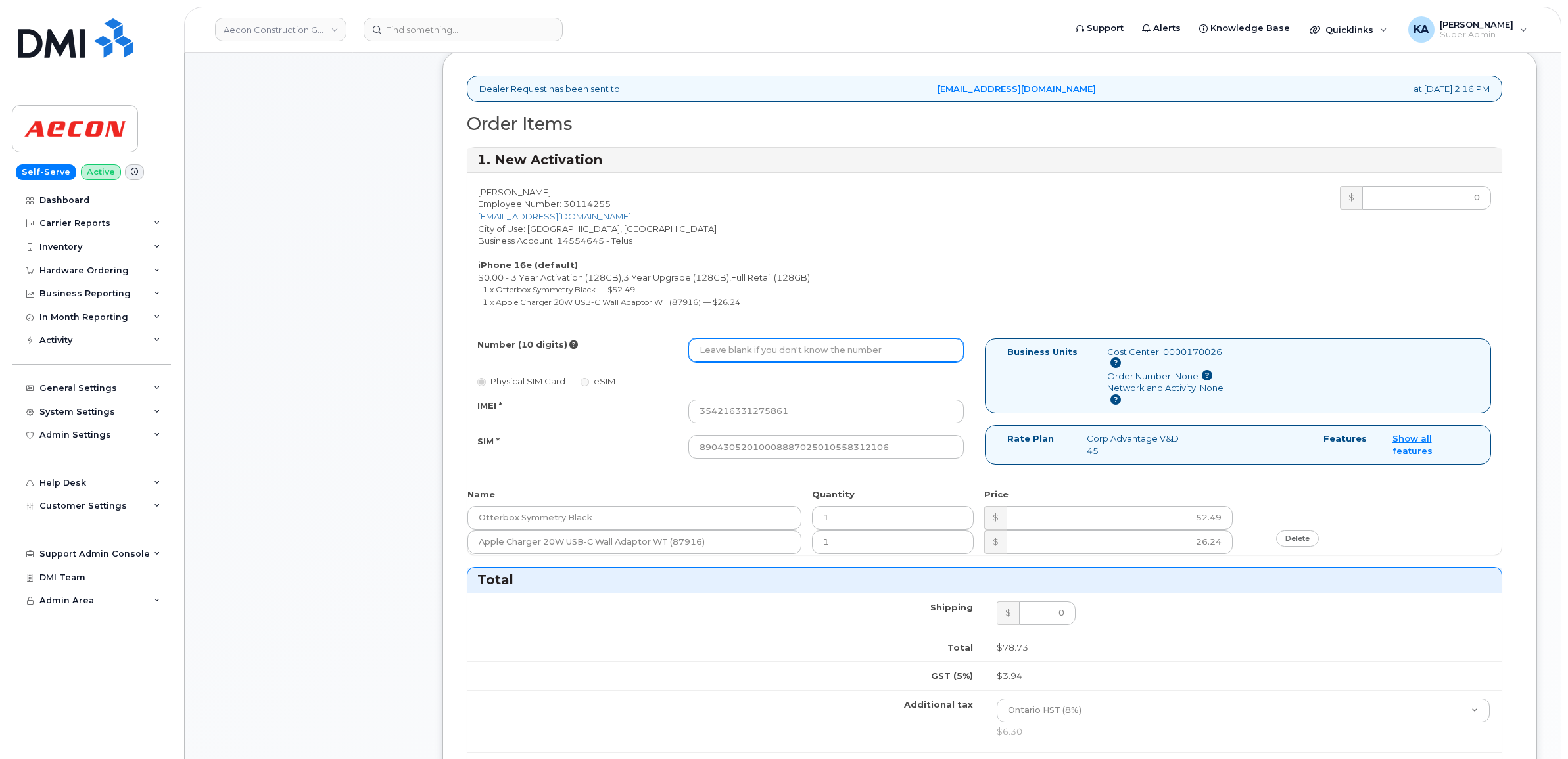
click at [741, 339] on input "Number (10 digits)" at bounding box center [826, 351] width 276 height 24
paste input "416) 797-7135"
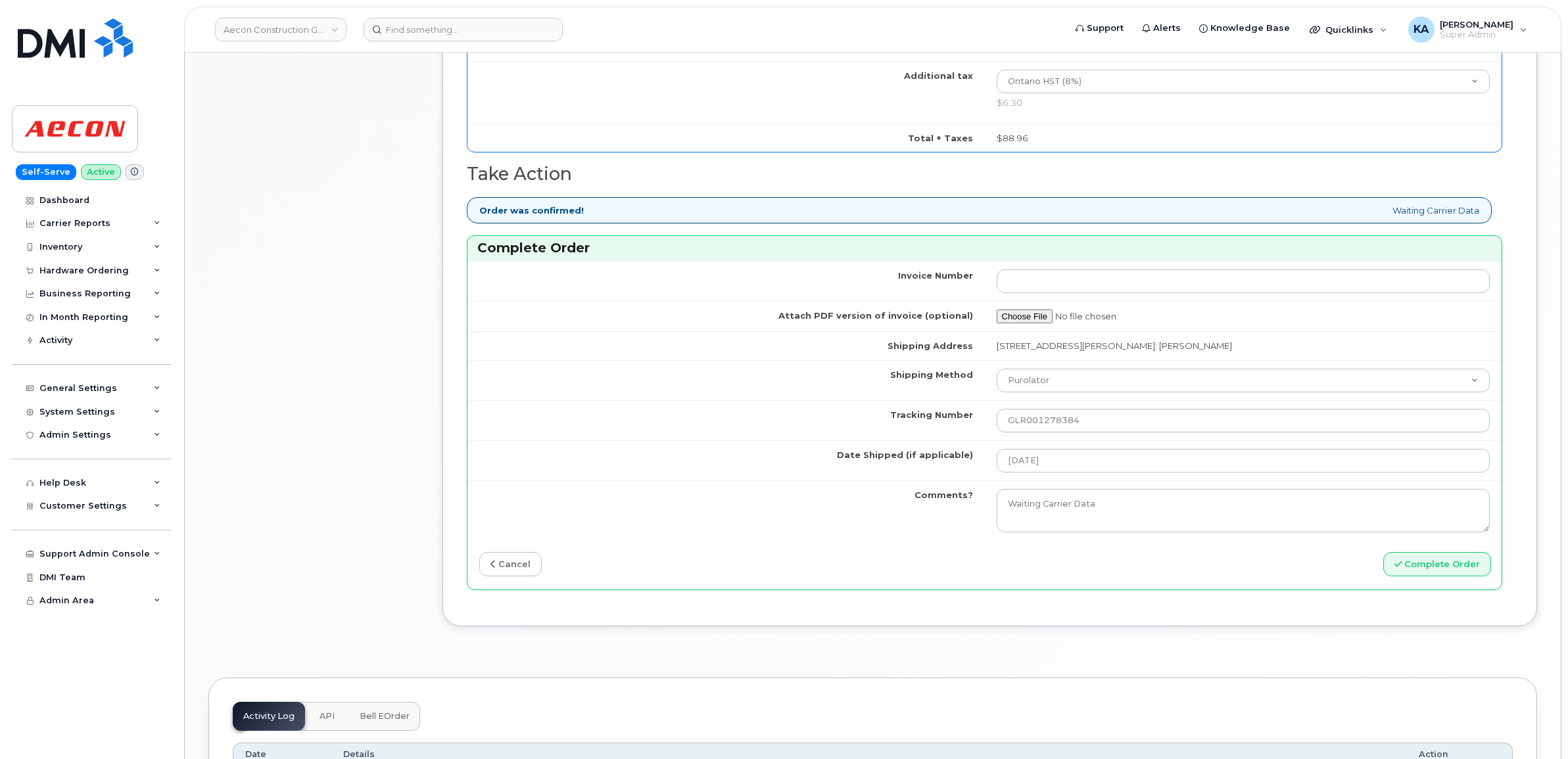
scroll to position [1068, 0]
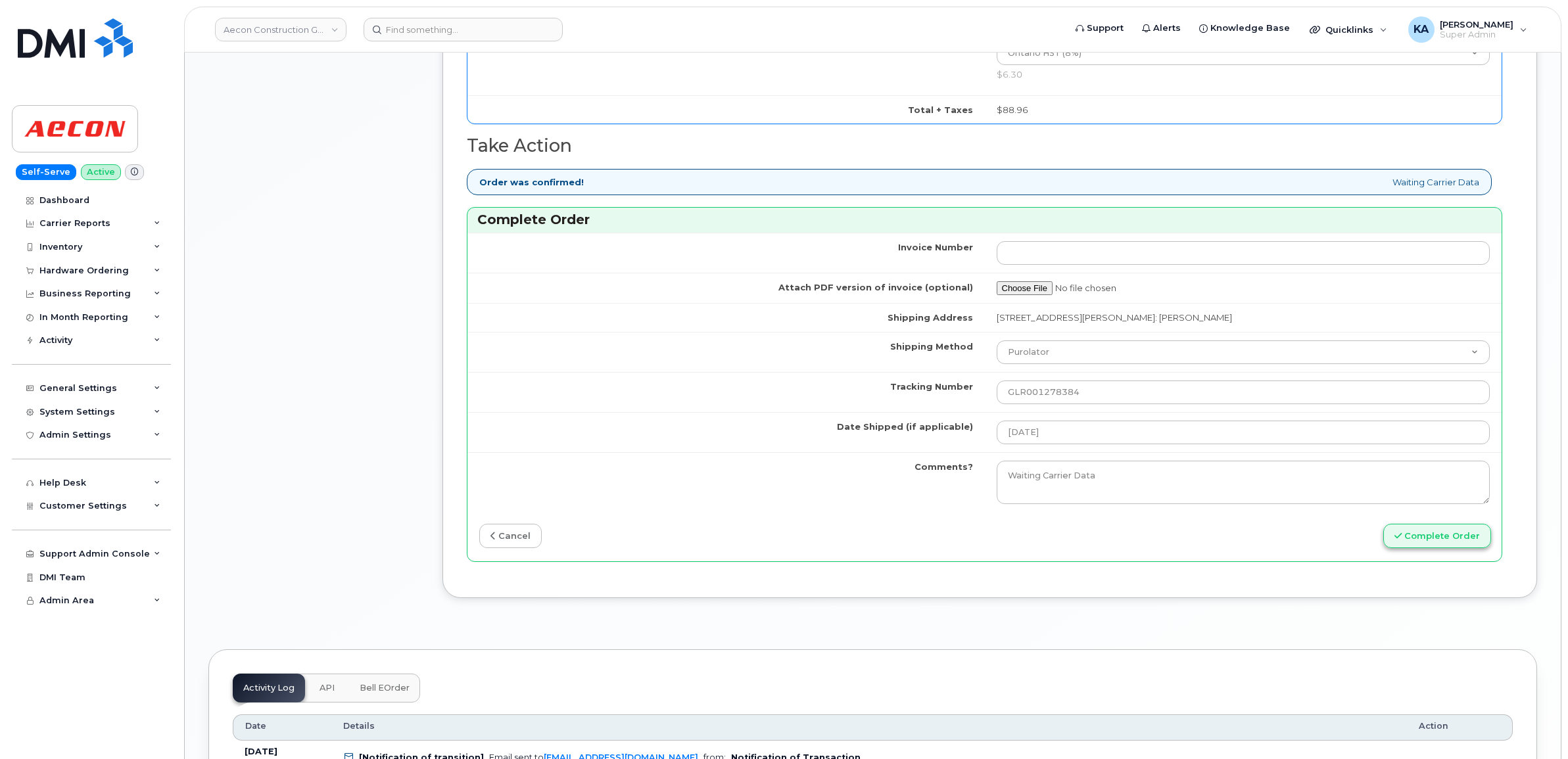
type input "4167977135"
click at [1442, 536] on button "Complete Order" at bounding box center [1437, 536] width 108 height 25
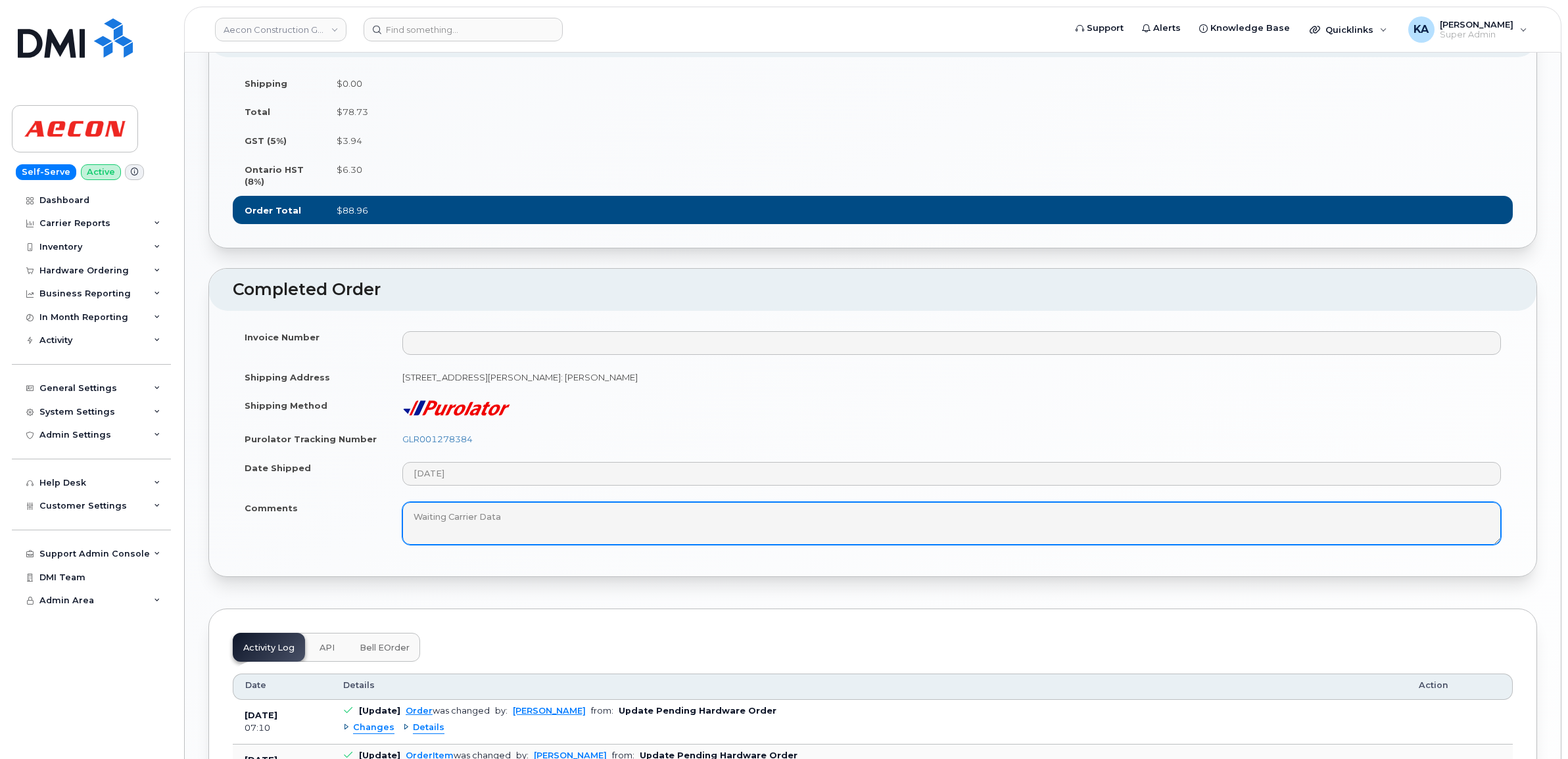
scroll to position [904, 0]
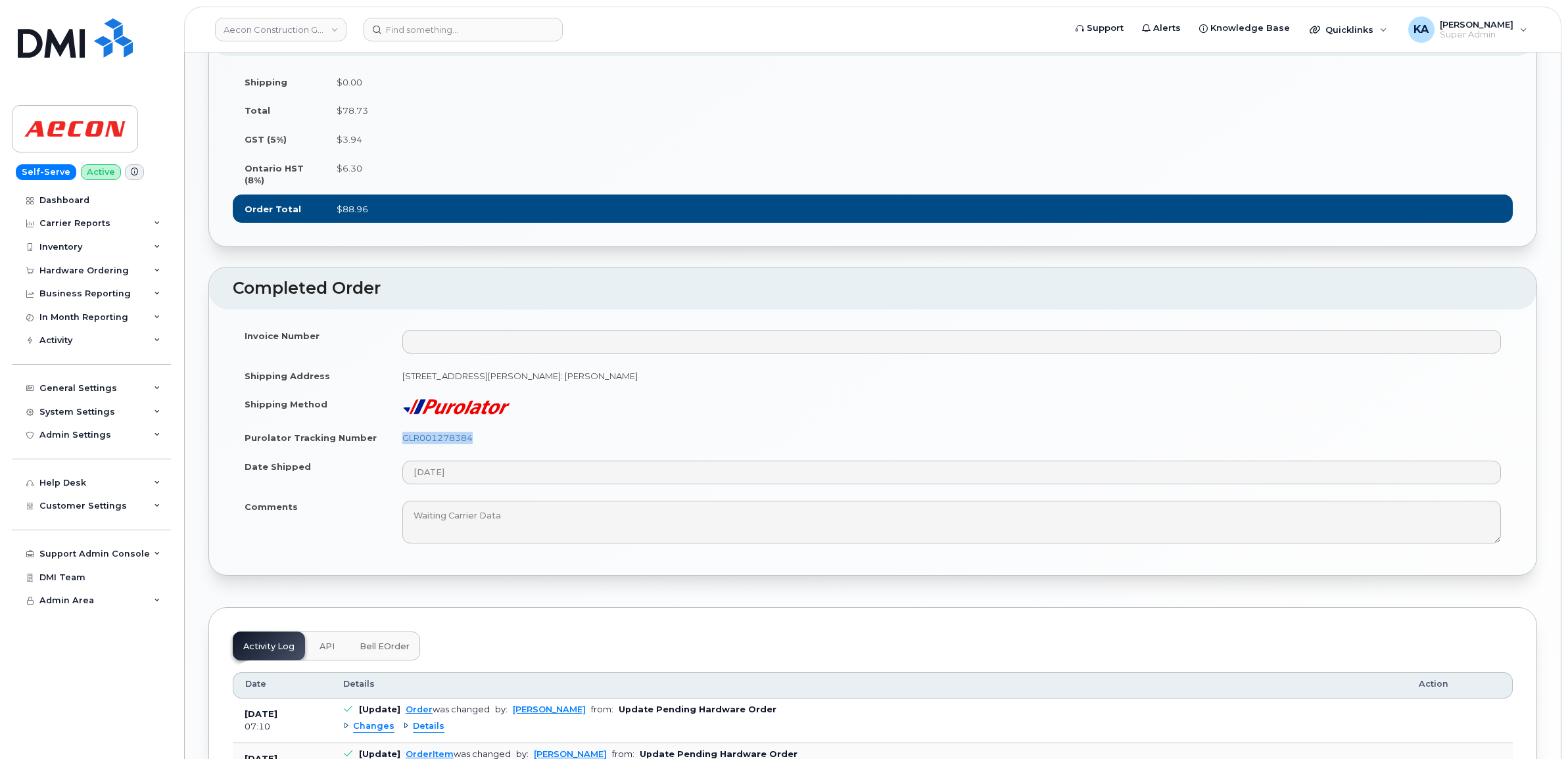
drag, startPoint x: 482, startPoint y: 475, endPoint x: 398, endPoint y: 474, distance: 84.0
click at [398, 452] on td "GLR001278384" at bounding box center [952, 437] width 1122 height 29
copy link "GLR001278384"
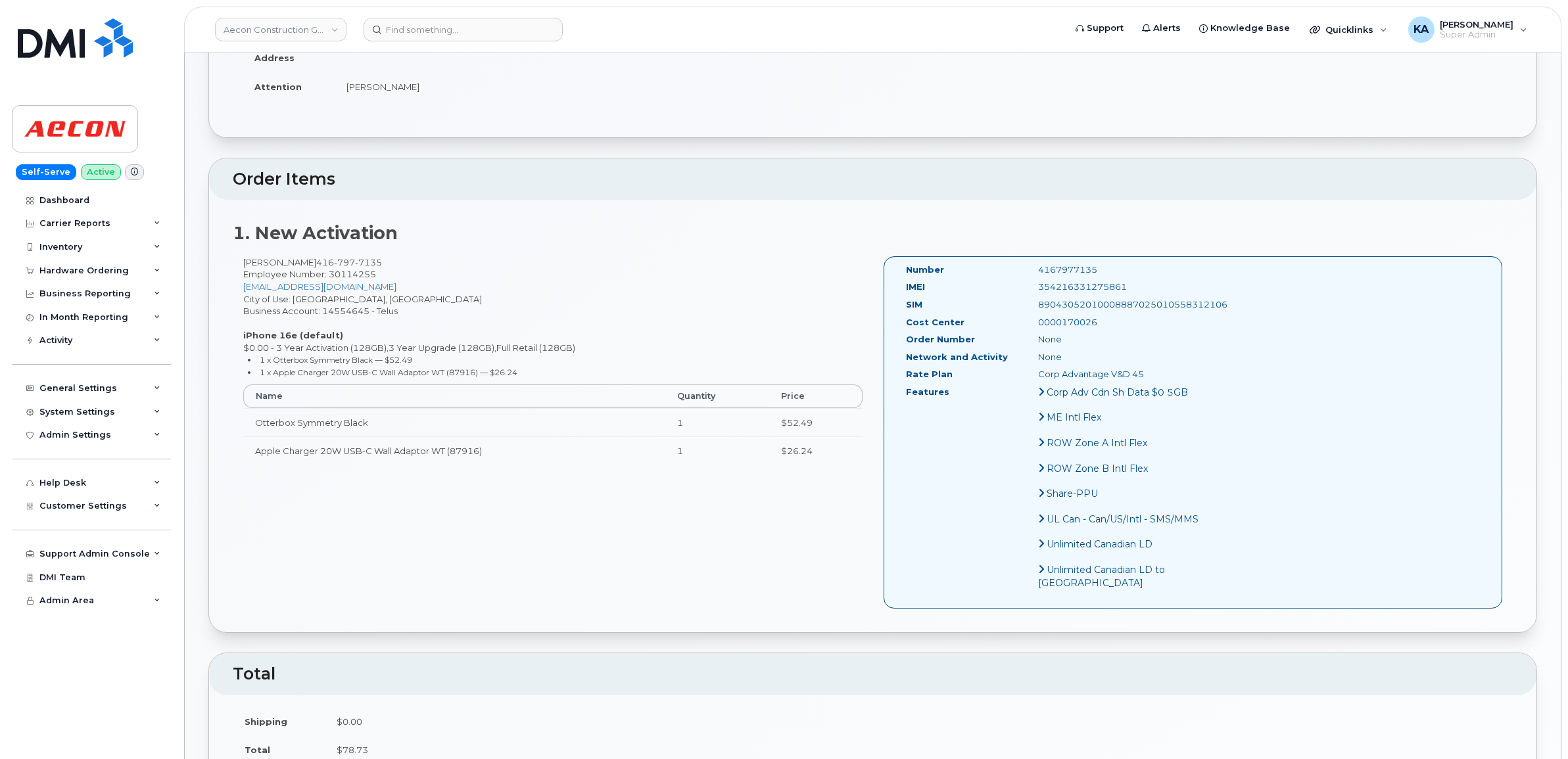
scroll to position [247, 0]
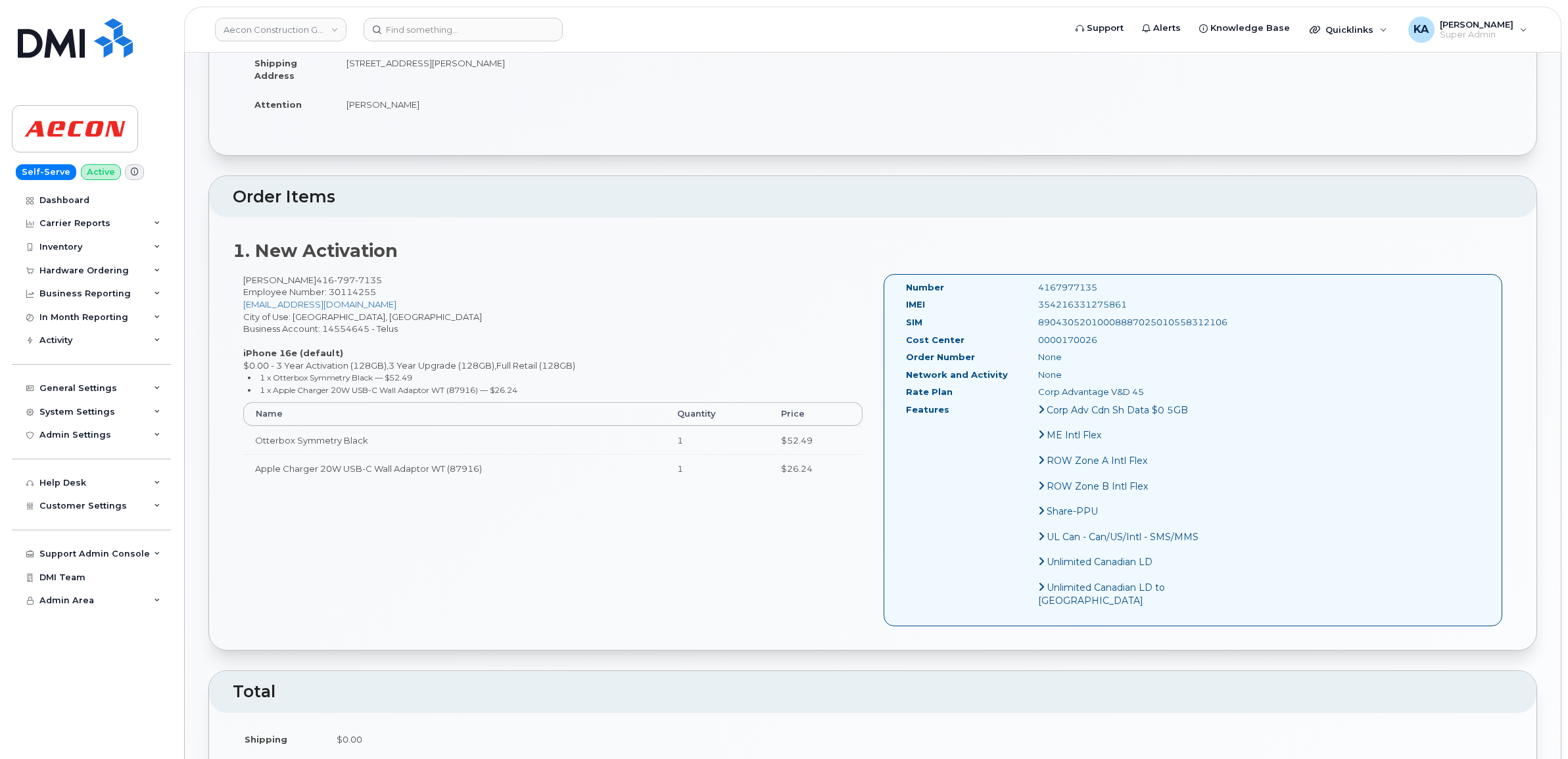
drag, startPoint x: 1105, startPoint y: 293, endPoint x: 997, endPoint y: 294, distance: 108.0
click at [997, 298] on div "IMEI 354216331275861" at bounding box center [1055, 307] width 317 height 18
copy div "354216331275861"
drag, startPoint x: 1070, startPoint y: 277, endPoint x: 995, endPoint y: 277, distance: 75.0
click at [995, 281] on div "Number 4167977135" at bounding box center [1055, 290] width 317 height 18
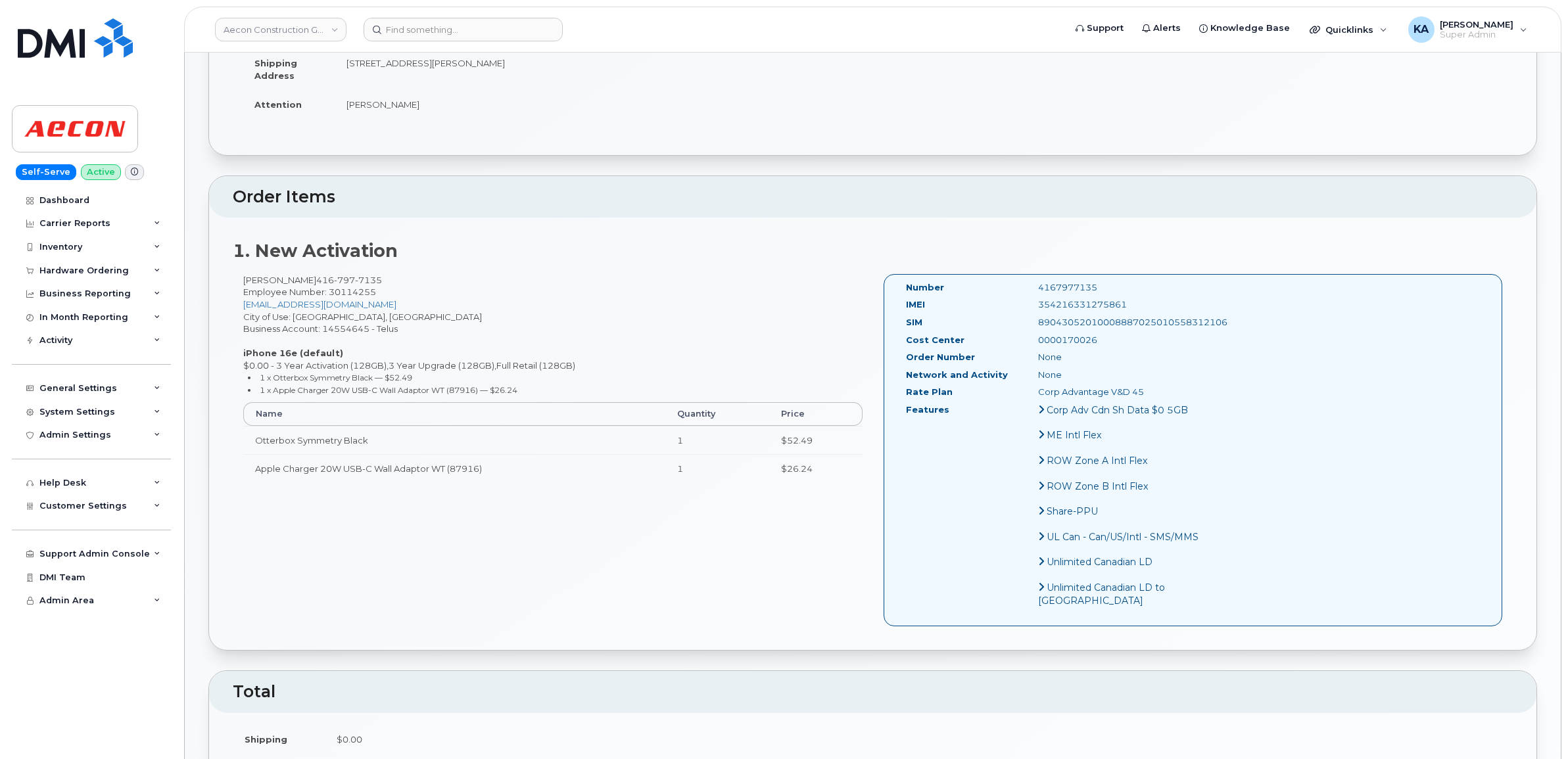
copy div "4167977135"
drag, startPoint x: 897, startPoint y: 274, endPoint x: 1151, endPoint y: 394, distance: 280.9
click at [1151, 394] on div "Number 4167977135 IMEI 354216331275861 SIM 89043052010008887025010558312106 Cos…" at bounding box center [1192, 451] width 619 height 353
copy div "Number 4167977135 IMEI 354216331275861 SIM 89043052010008887025010558312106 Cos…"
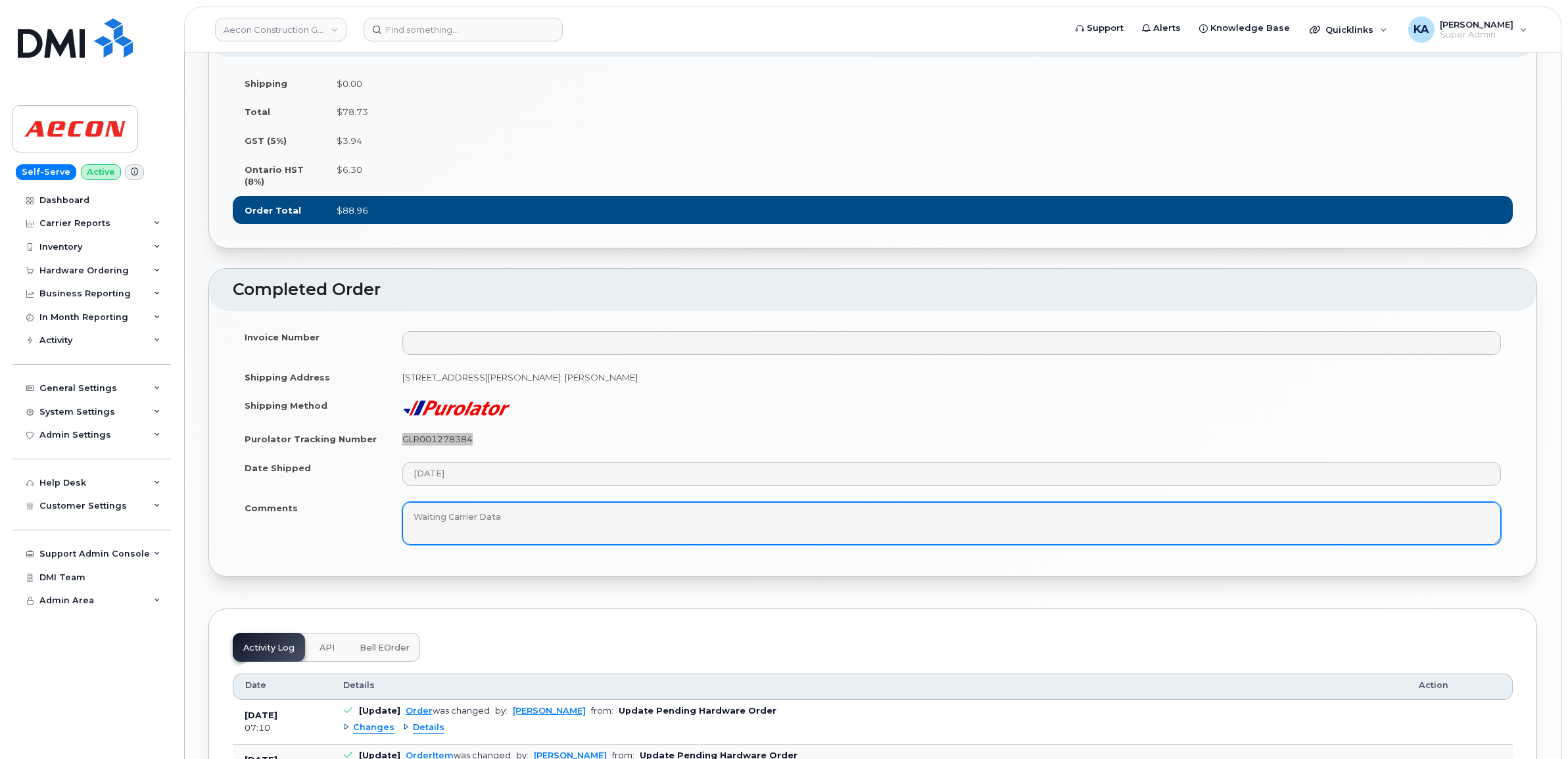
scroll to position [986, 0]
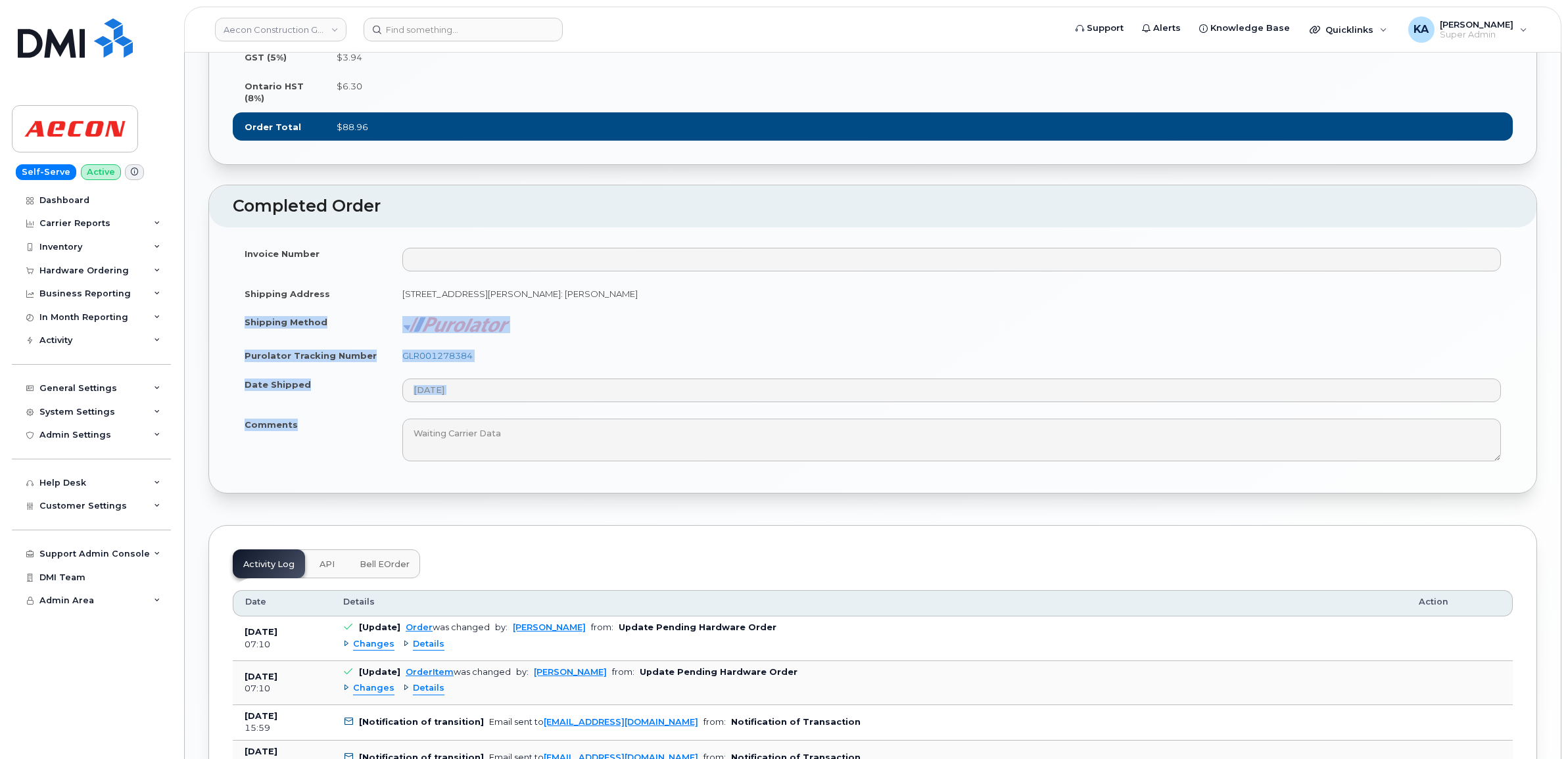
drag, startPoint x: 237, startPoint y: 357, endPoint x: 319, endPoint y: 465, distance: 135.6
click at [319, 465] on tbody "Invoice Number Shipping Address 20 Carlson Court Suite 105 Etobicoke ON M9W 7K6…" at bounding box center [872, 354] width 1280 height 231
copy tbody "Shipping Method Purolator Tracking Number GLR001278384 Date Shipped Comments"
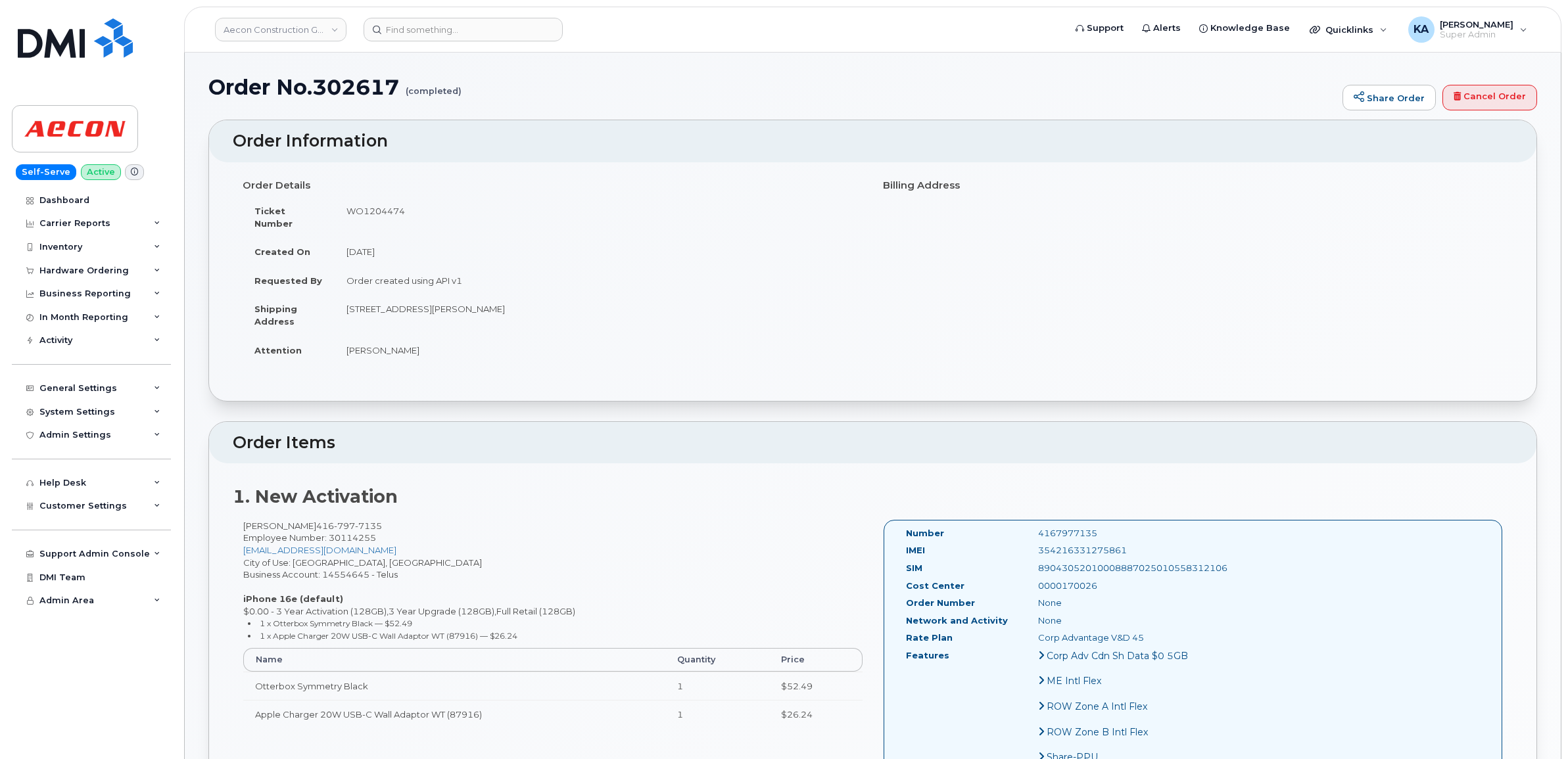
scroll to position [0, 0]
click at [96, 271] on div "Hardware Ordering" at bounding box center [84, 271] width 89 height 11
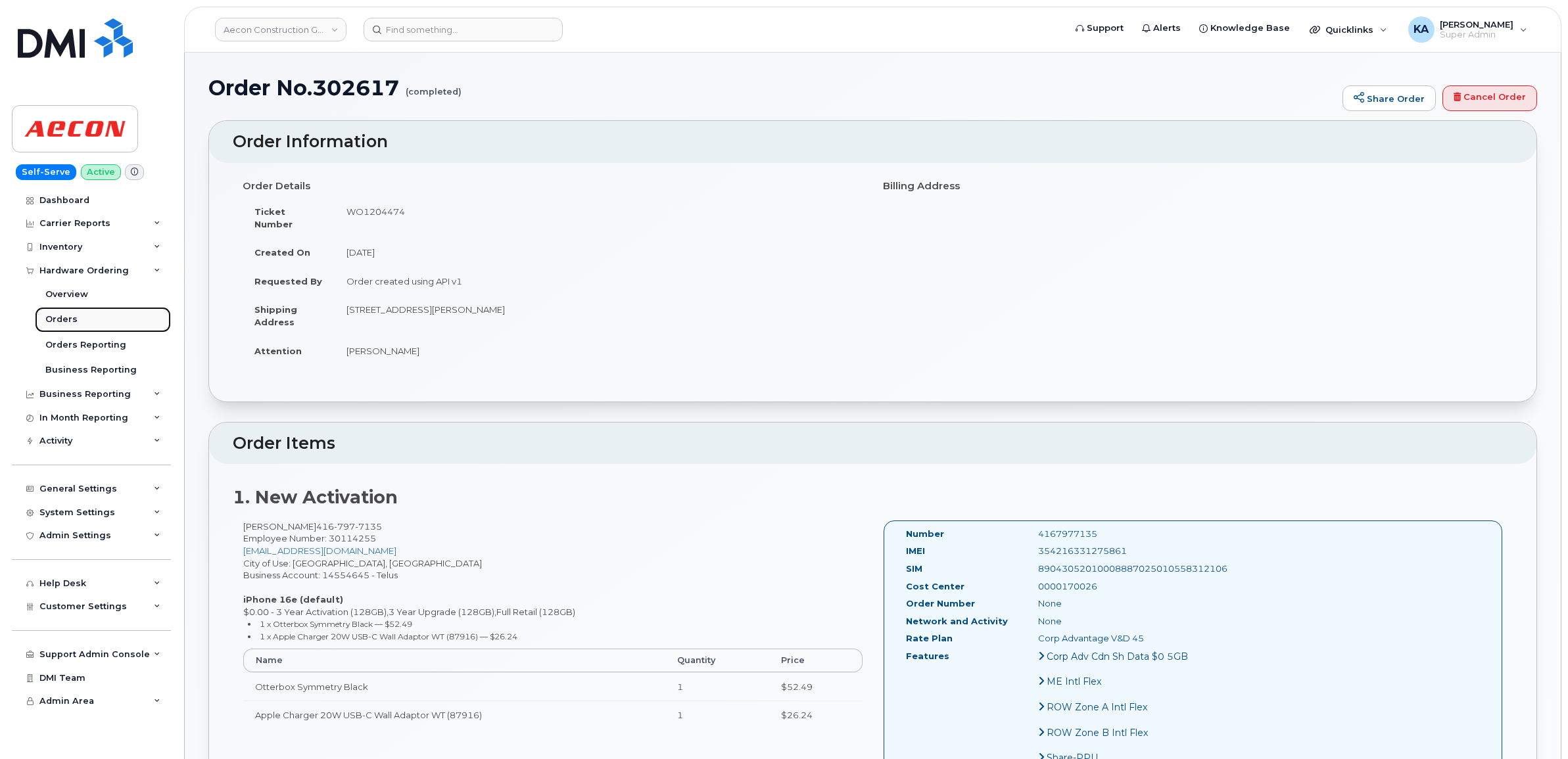
click at [64, 321] on div "Orders" at bounding box center [61, 319] width 32 height 12
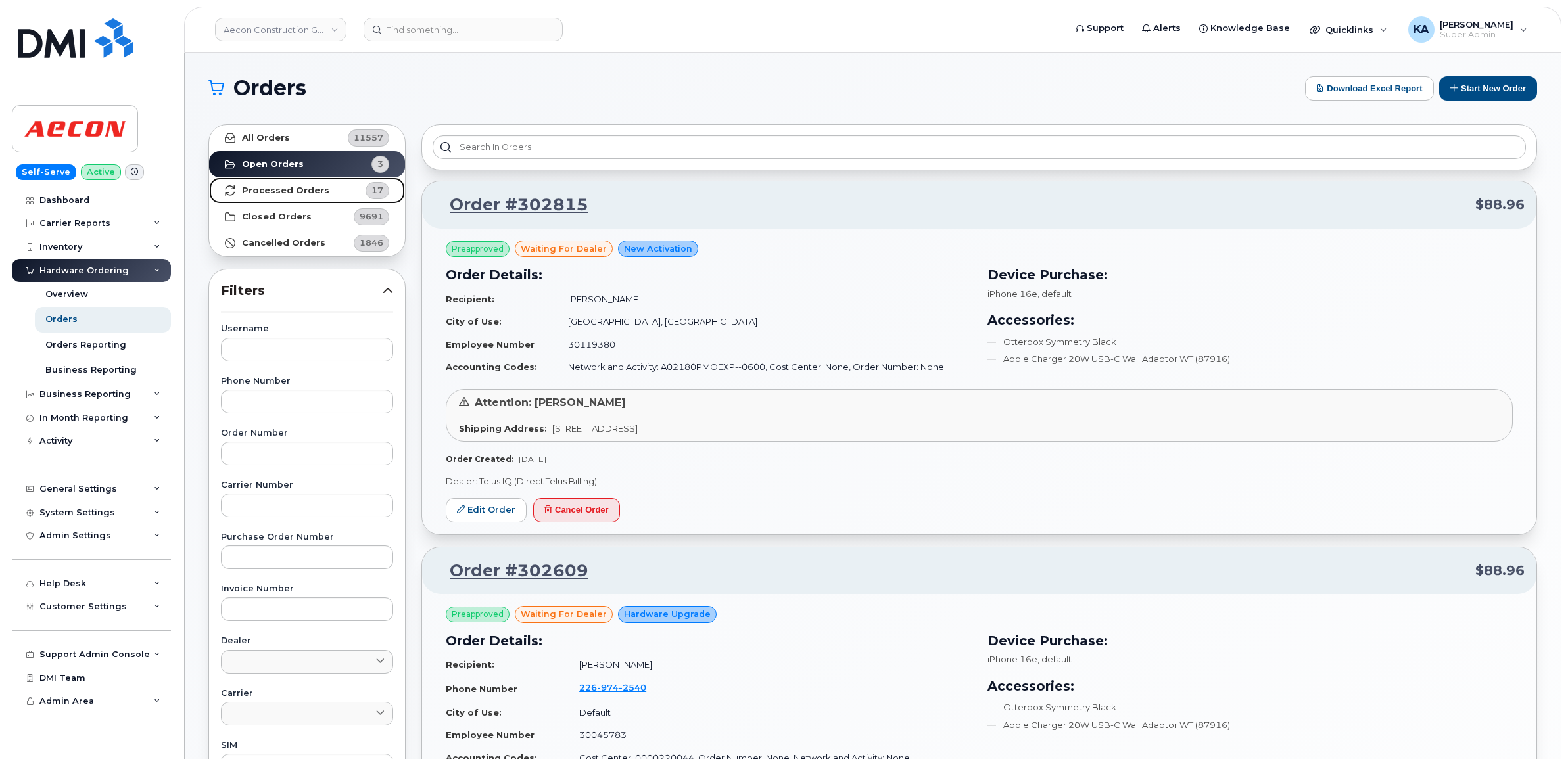
click at [282, 192] on strong "Processed Orders" at bounding box center [285, 190] width 87 height 11
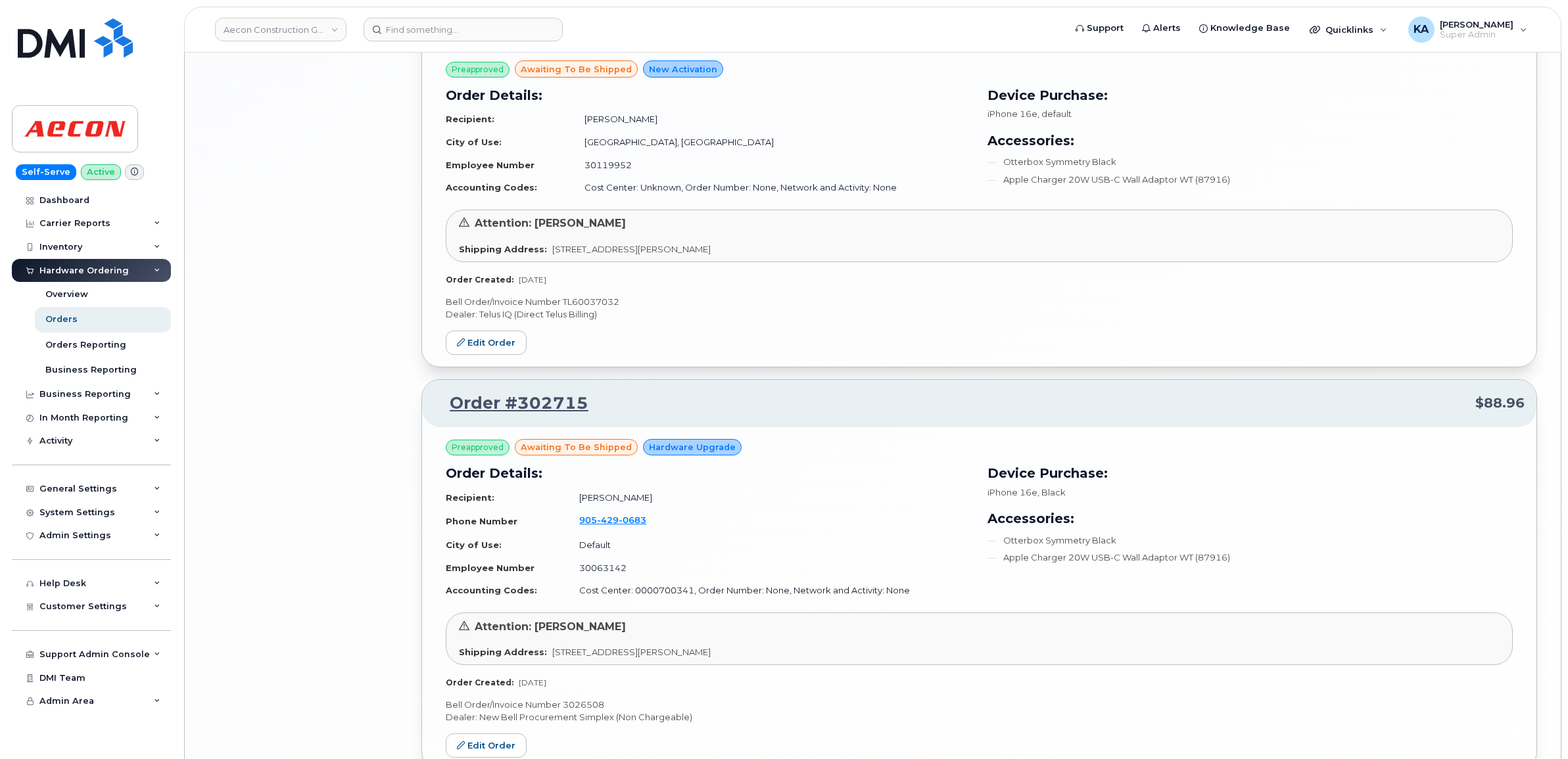
scroll to position [2597, 0]
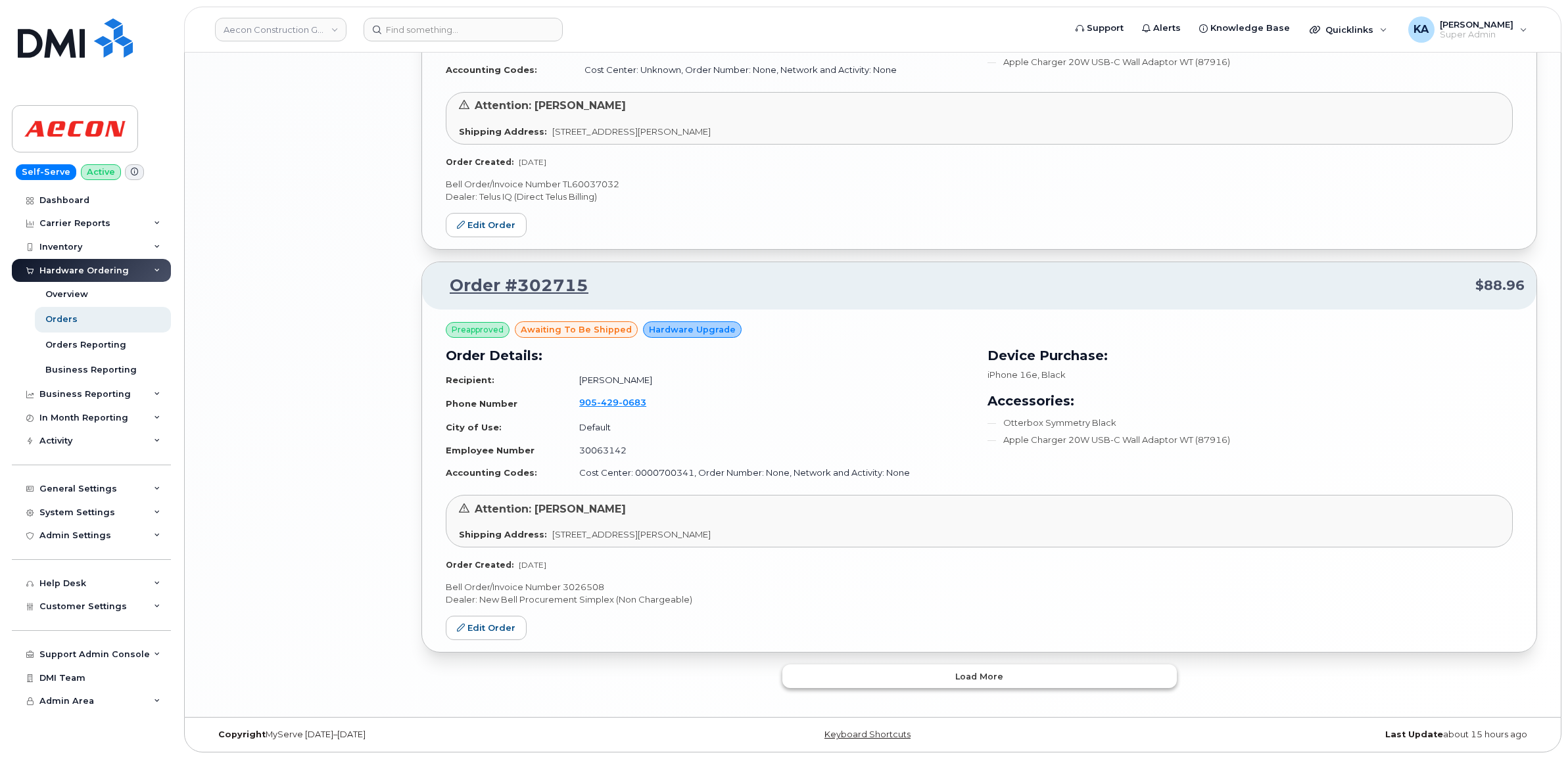
click at [864, 671] on button "Load more" at bounding box center [979, 677] width 394 height 24
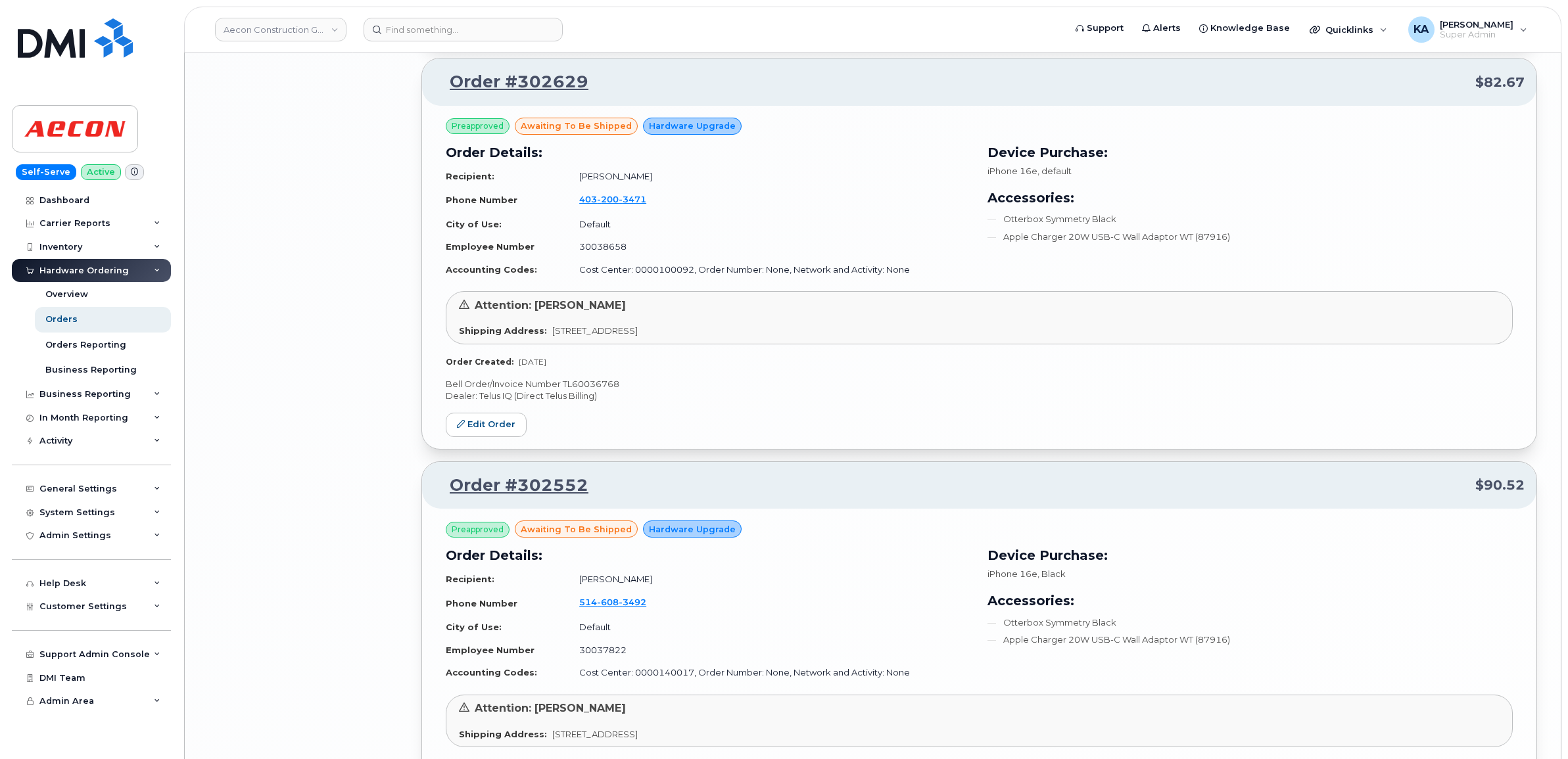
scroll to position [4732, 0]
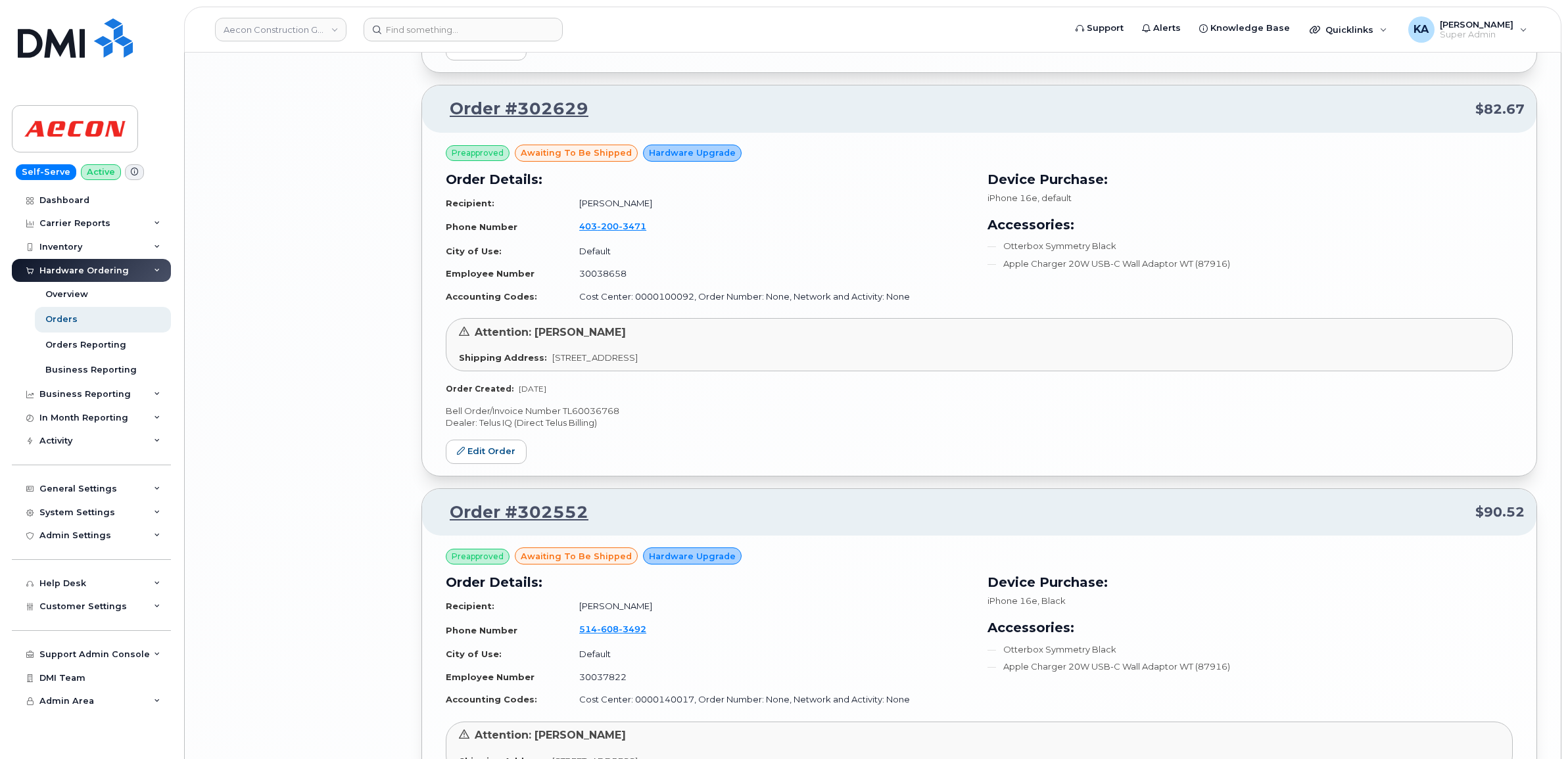
click at [599, 414] on p "Bell Order/Invoice Number TL60036768" at bounding box center [979, 411] width 1066 height 13
copy p "TL60036768"
click at [487, 461] on link "Edit Order" at bounding box center [487, 452] width 81 height 25
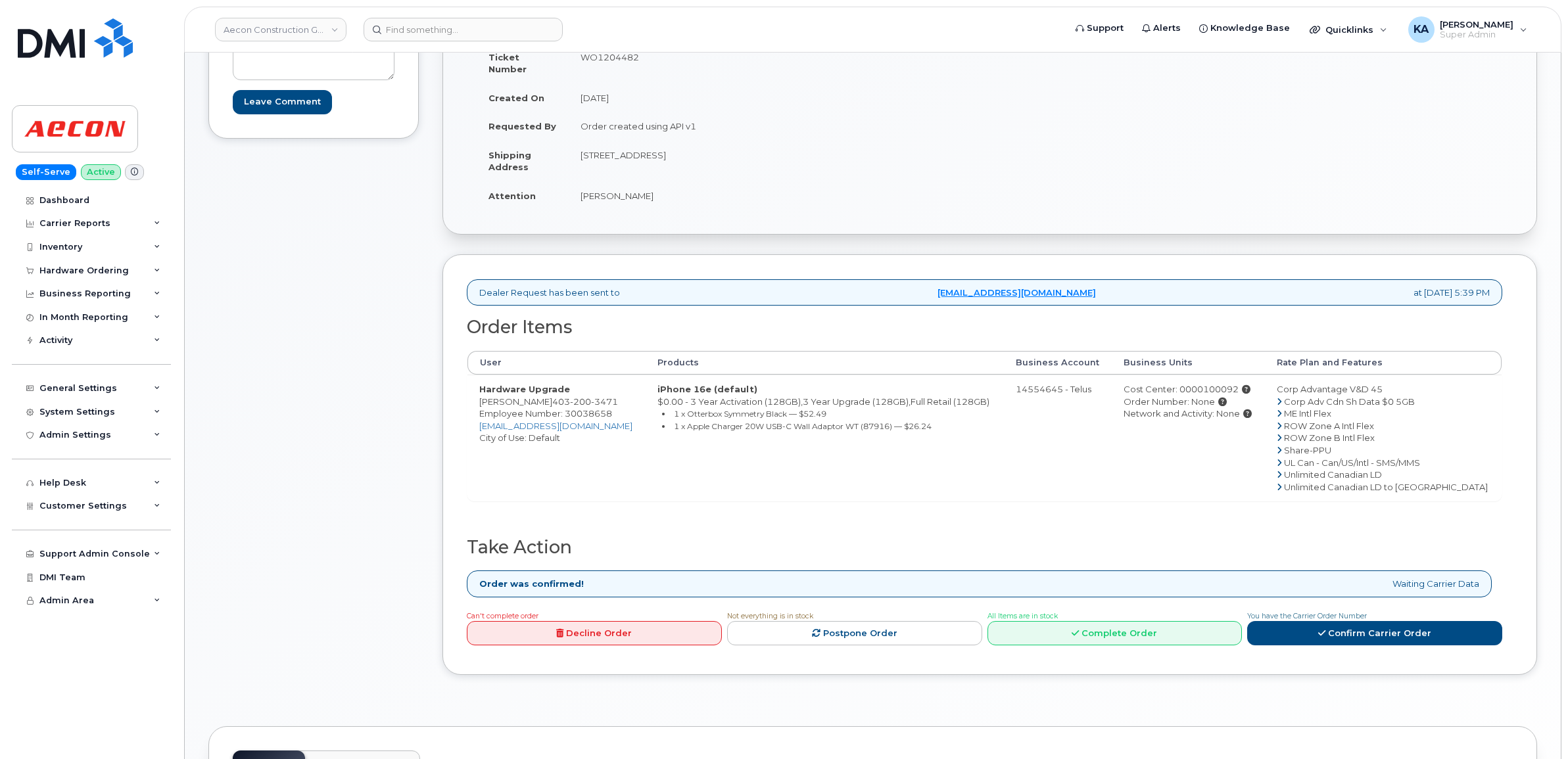
scroll to position [247, 0]
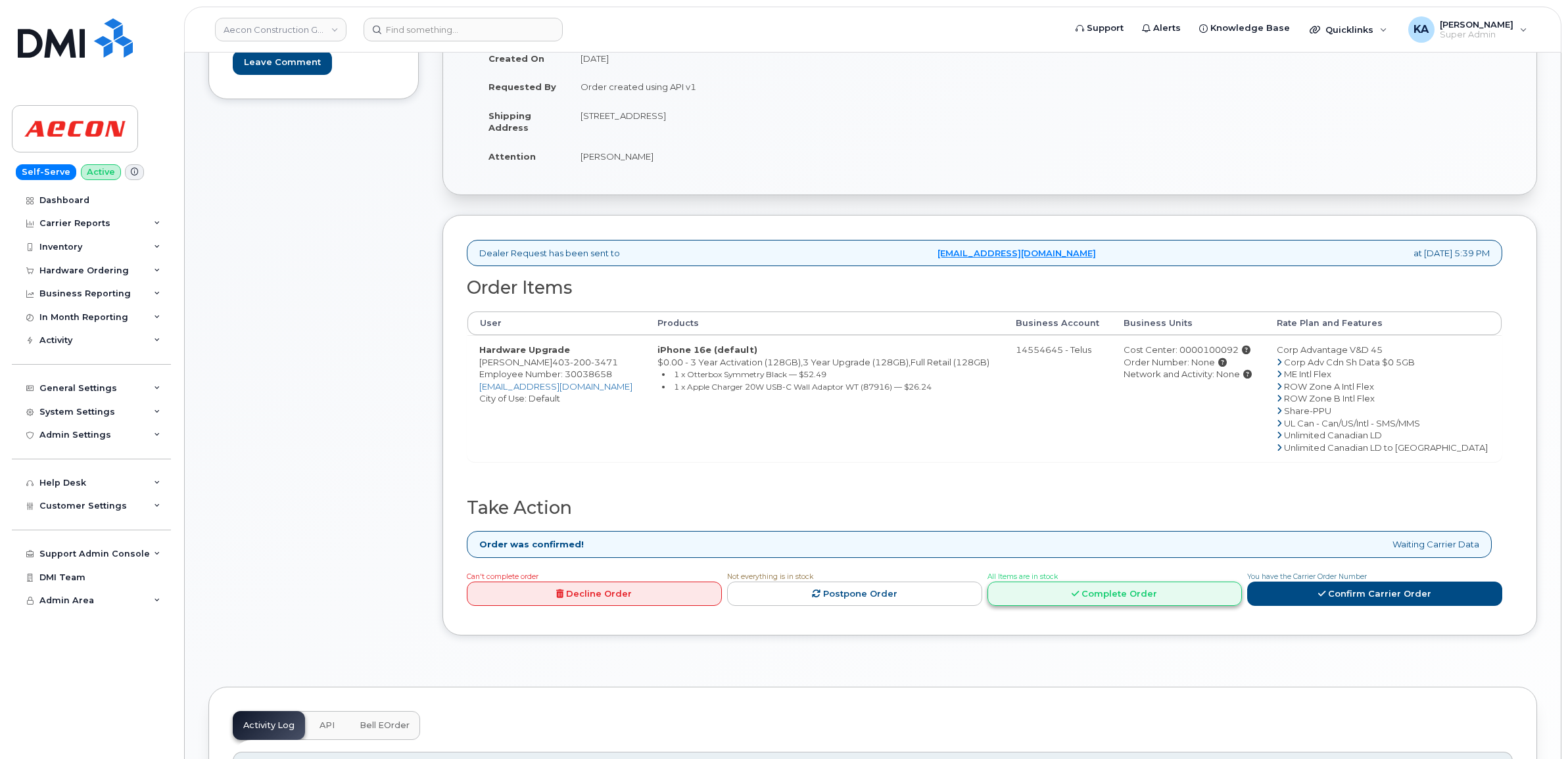
click at [1084, 589] on link "Complete Order" at bounding box center [1114, 594] width 255 height 25
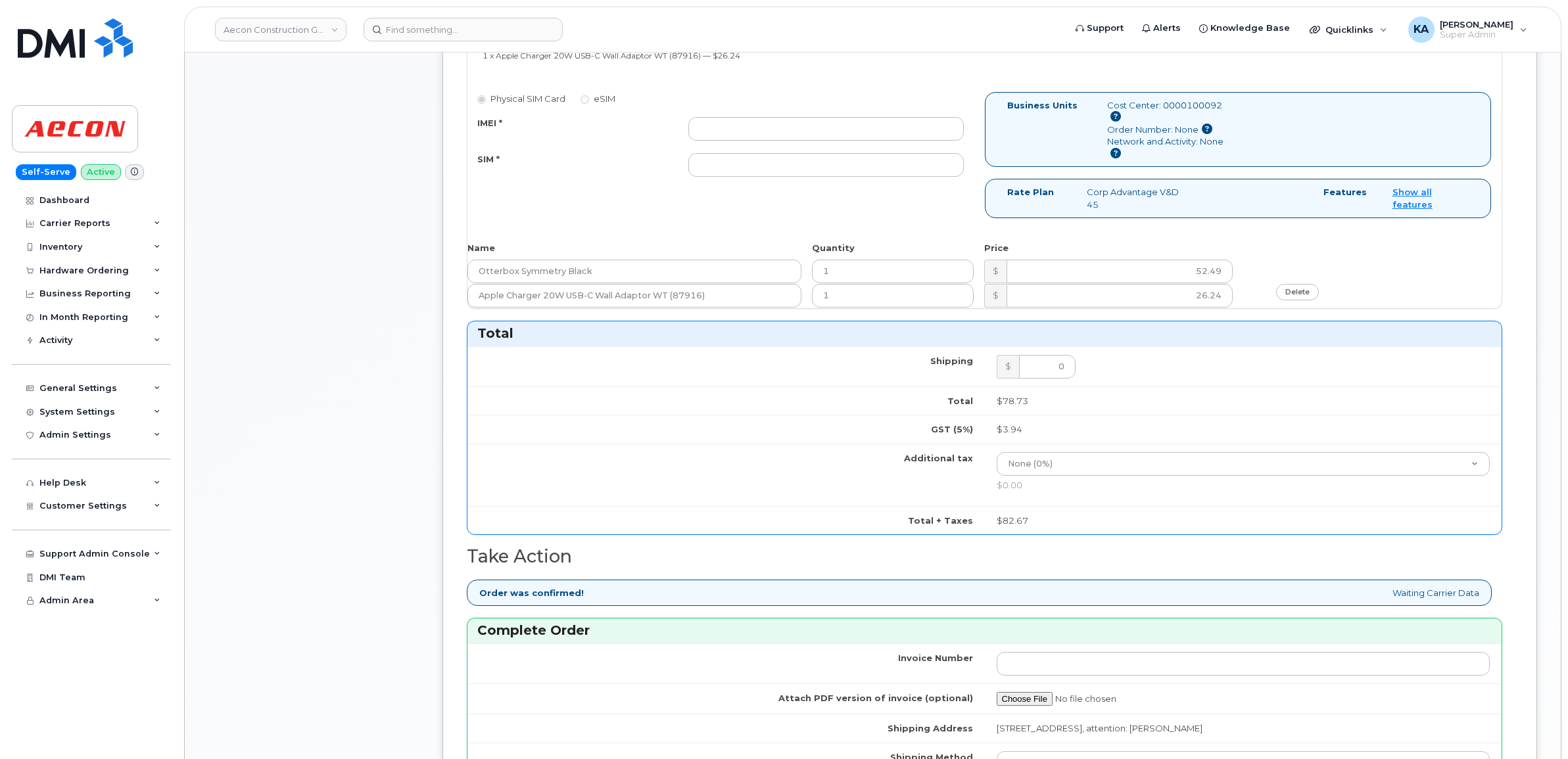
scroll to position [904, 0]
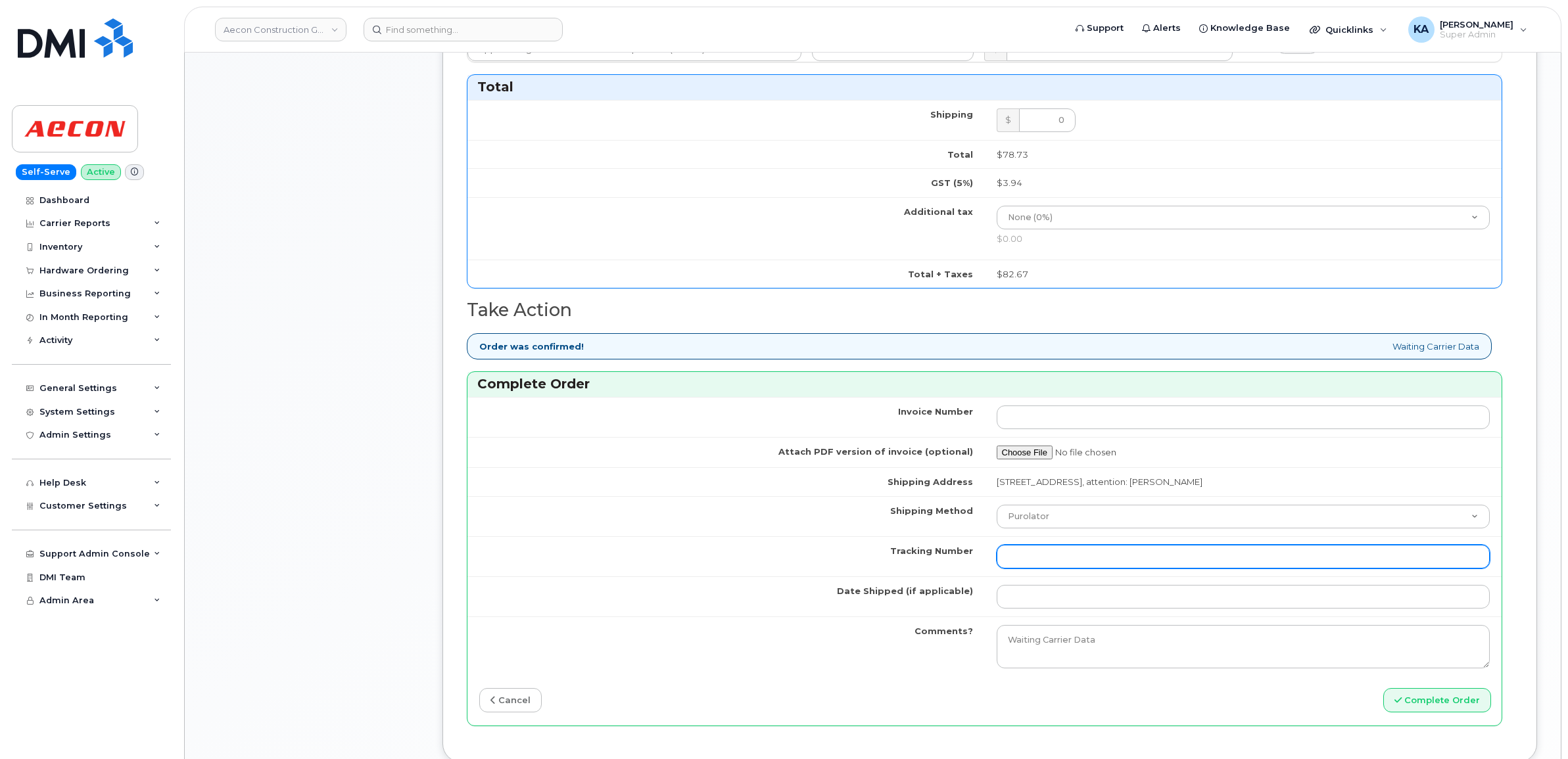
click at [1054, 559] on input "Tracking Number" at bounding box center [1244, 557] width 494 height 24
paste input "GMY000752977"
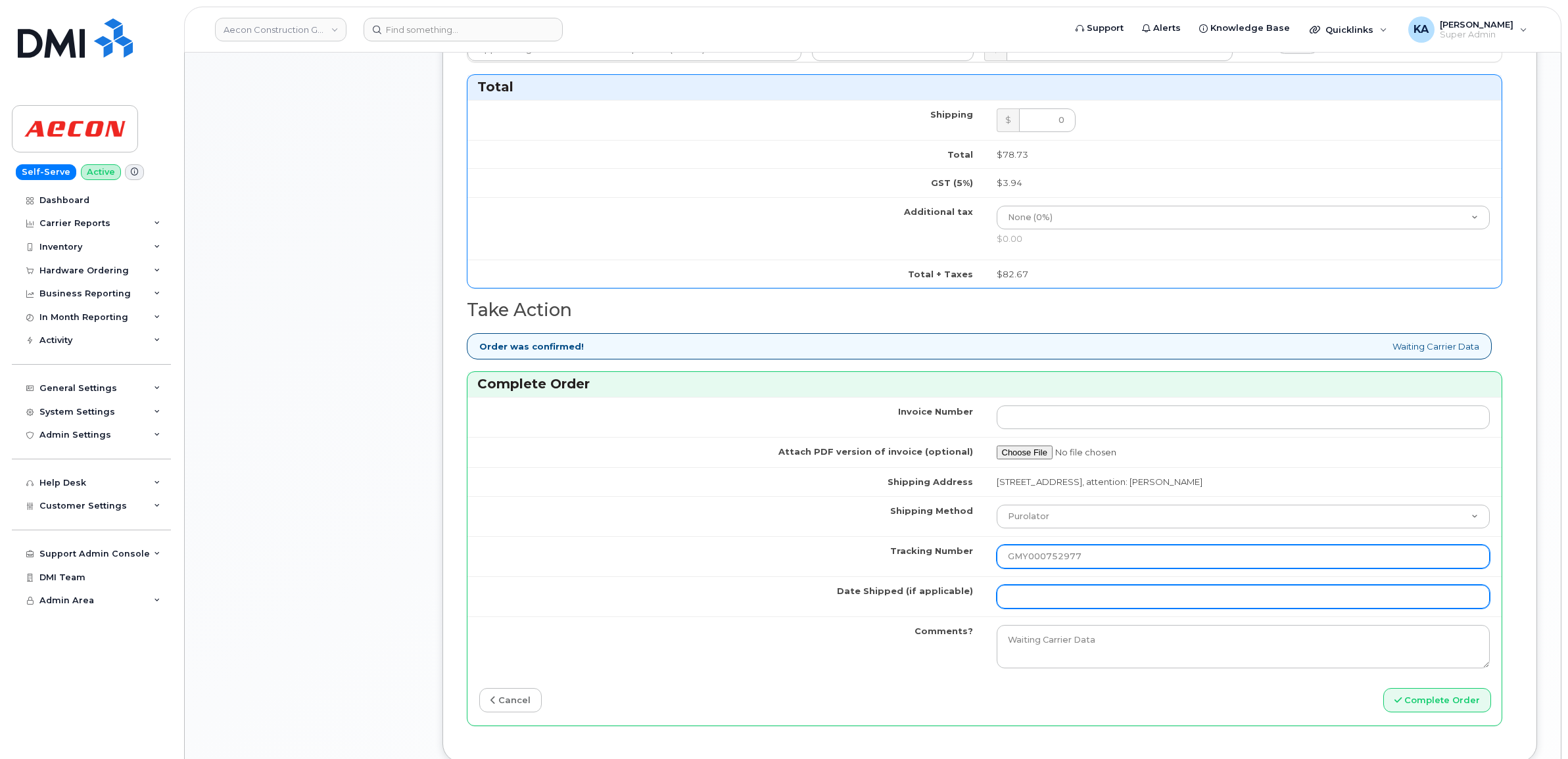
type input "GMY000752977"
click at [1041, 591] on input "Date Shipped (if applicable)" at bounding box center [1244, 596] width 494 height 24
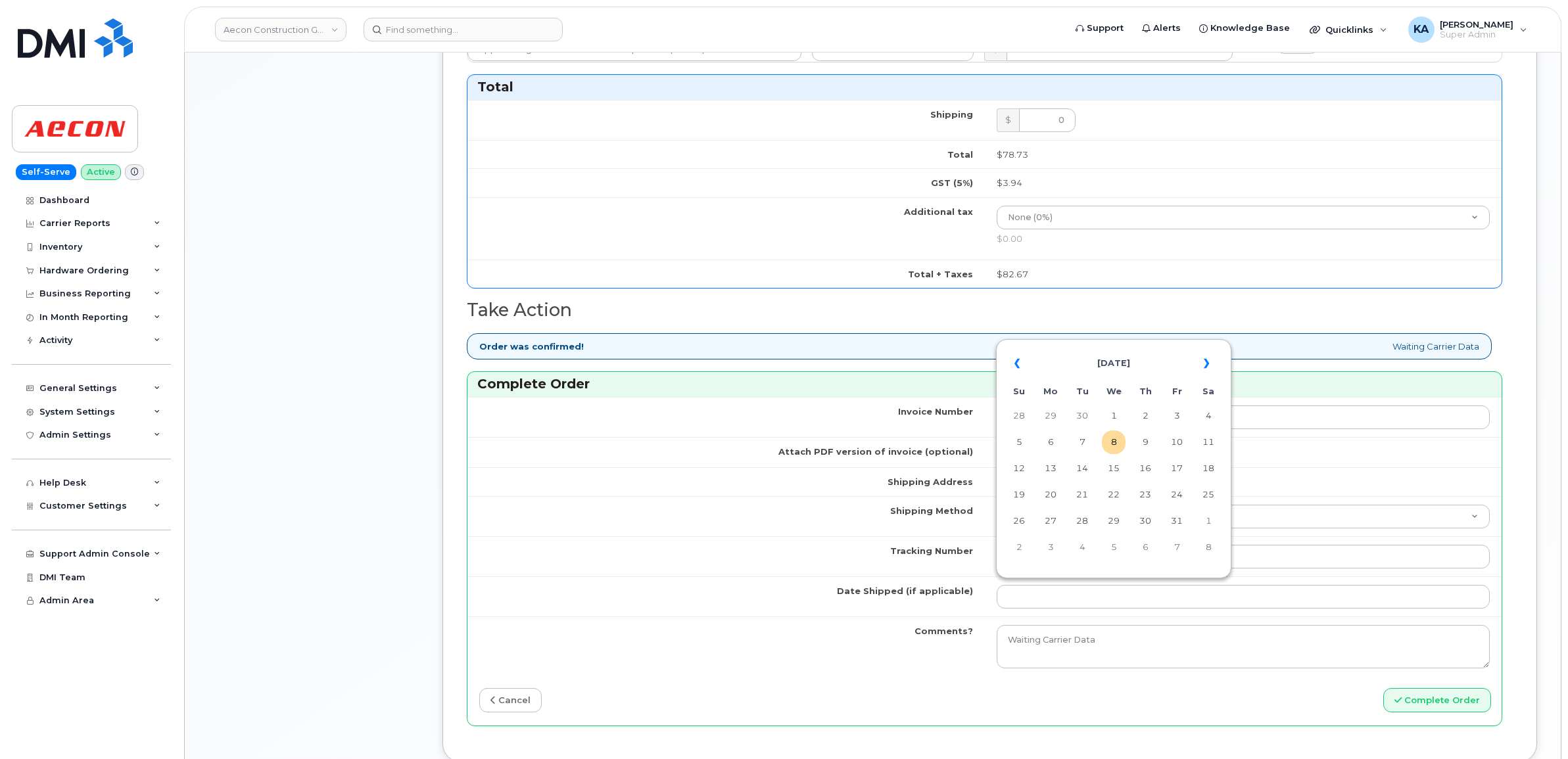
click at [1065, 345] on table "« [DATE] » Su Mo Tu We Th Fr Sa 28 29 30 1 2 3 4 5 6 7 8 9 10 11 12 13 14 15 16…" at bounding box center [1113, 455] width 229 height 225
click at [1083, 441] on td "7" at bounding box center [1082, 442] width 24 height 24
type input "[DATE]"
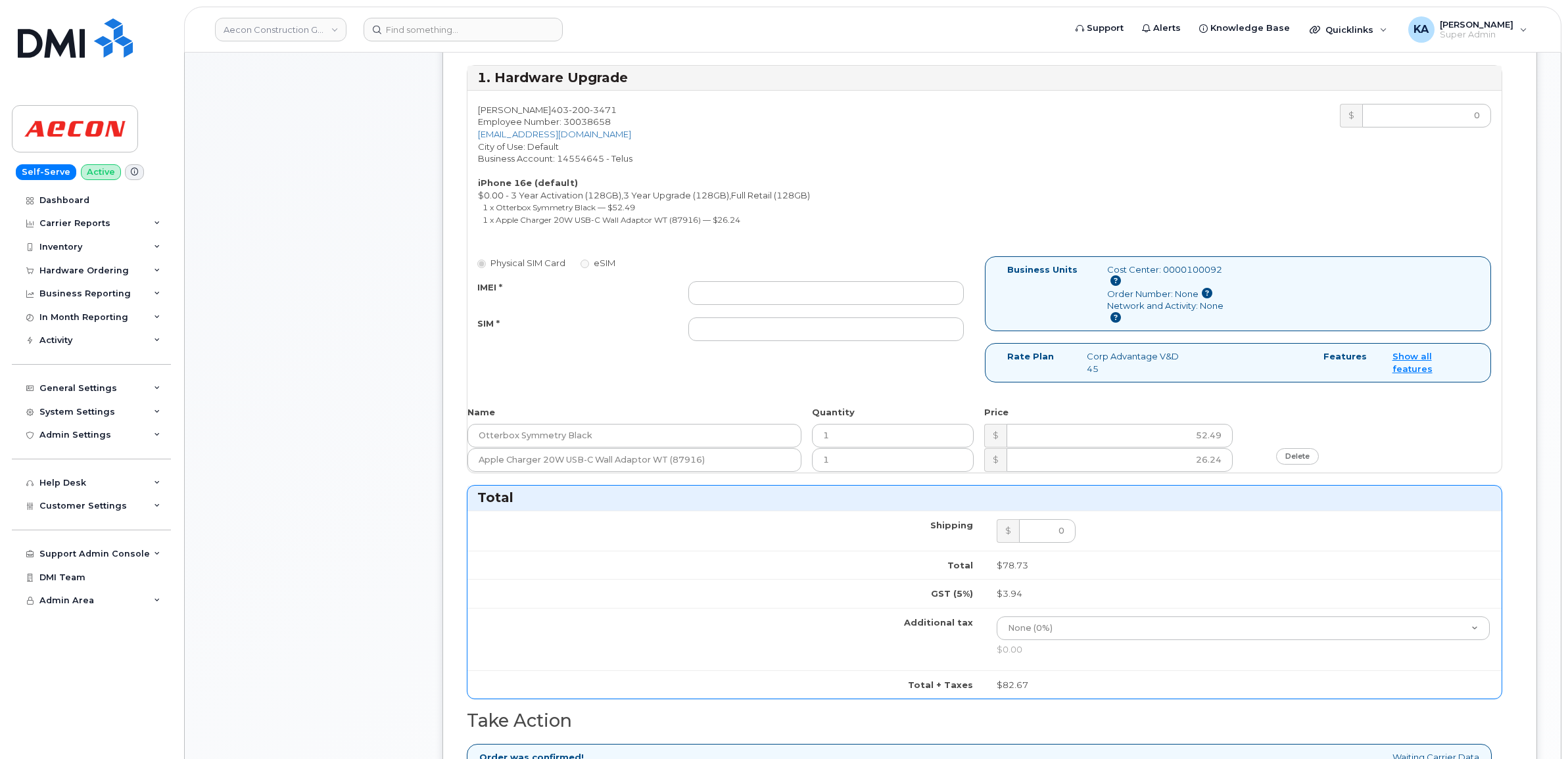
scroll to position [411, 0]
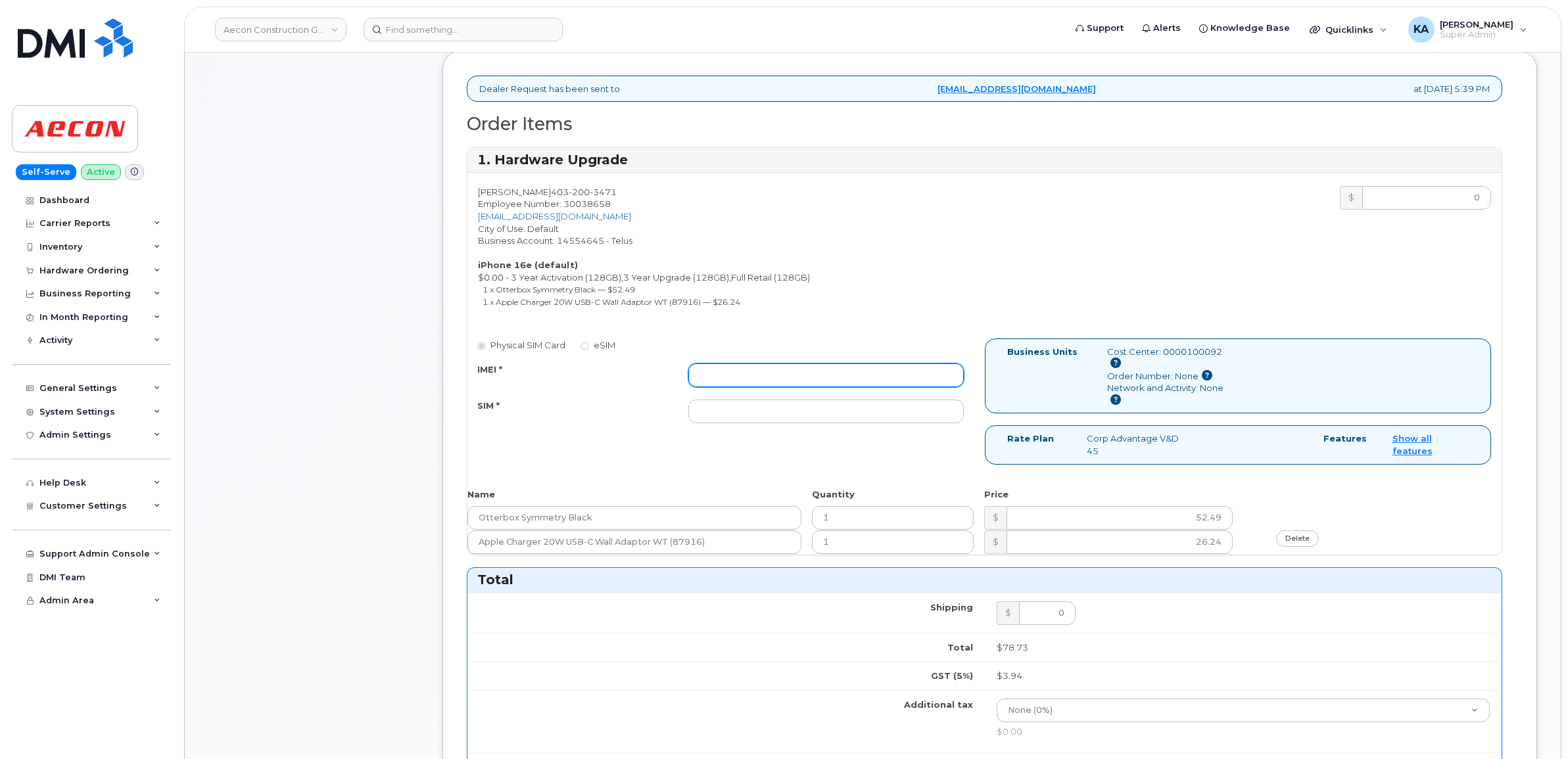
click at [709, 364] on input "IMEI *" at bounding box center [826, 376] width 276 height 24
paste input "353389561519372"
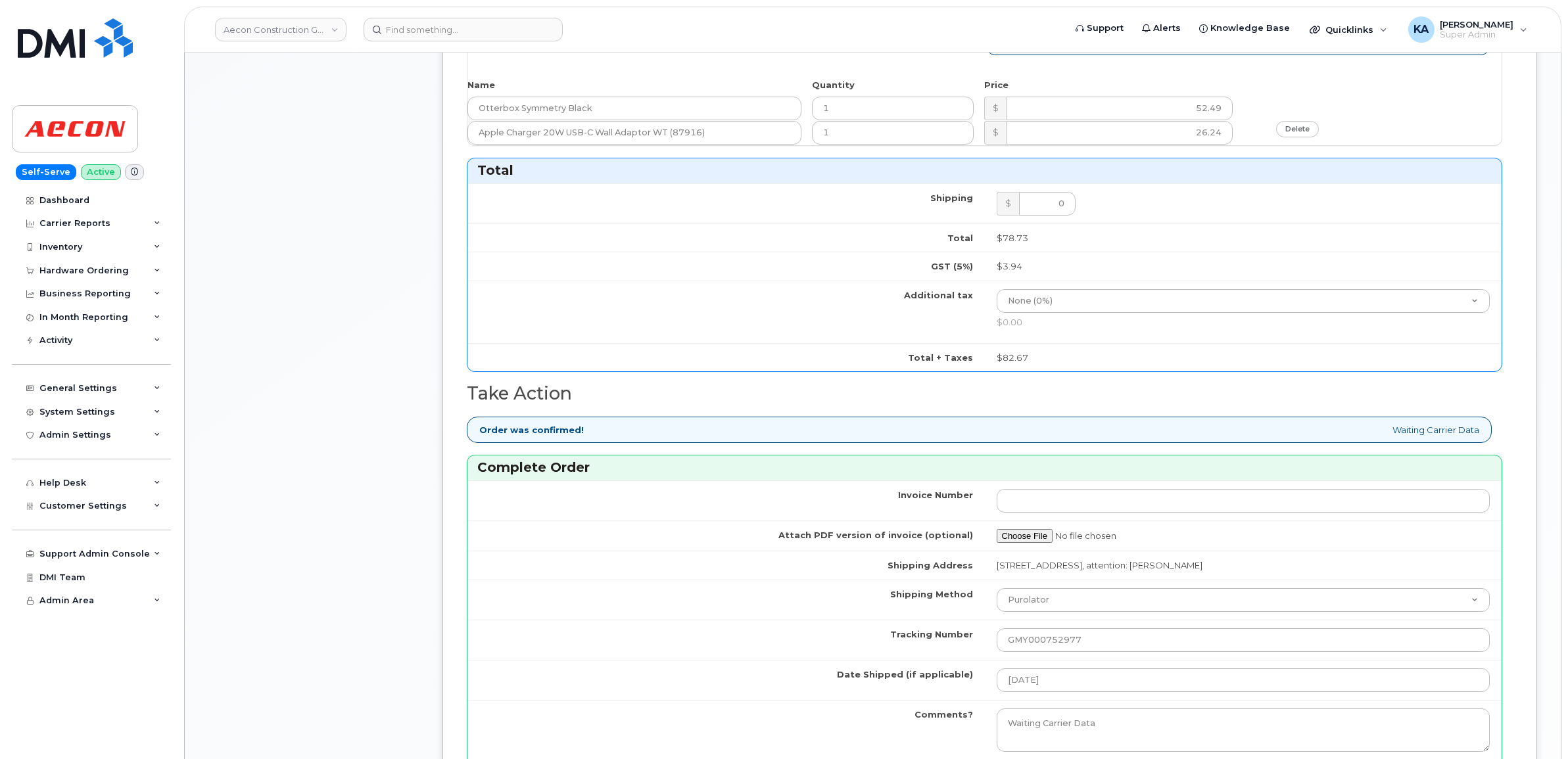
scroll to position [904, 0]
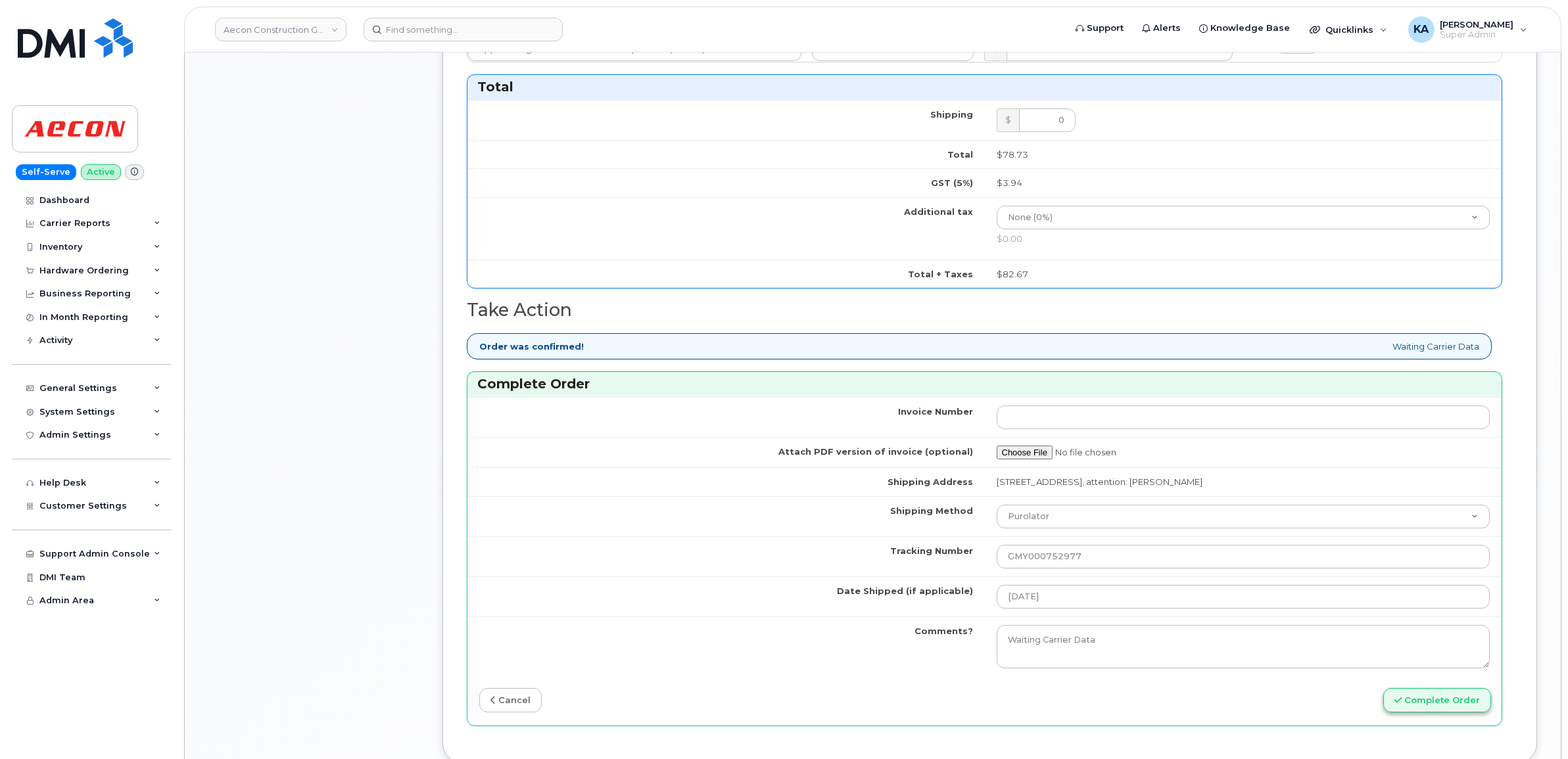
type input "353389561519372"
click at [1404, 692] on button "Complete Order" at bounding box center [1437, 700] width 108 height 25
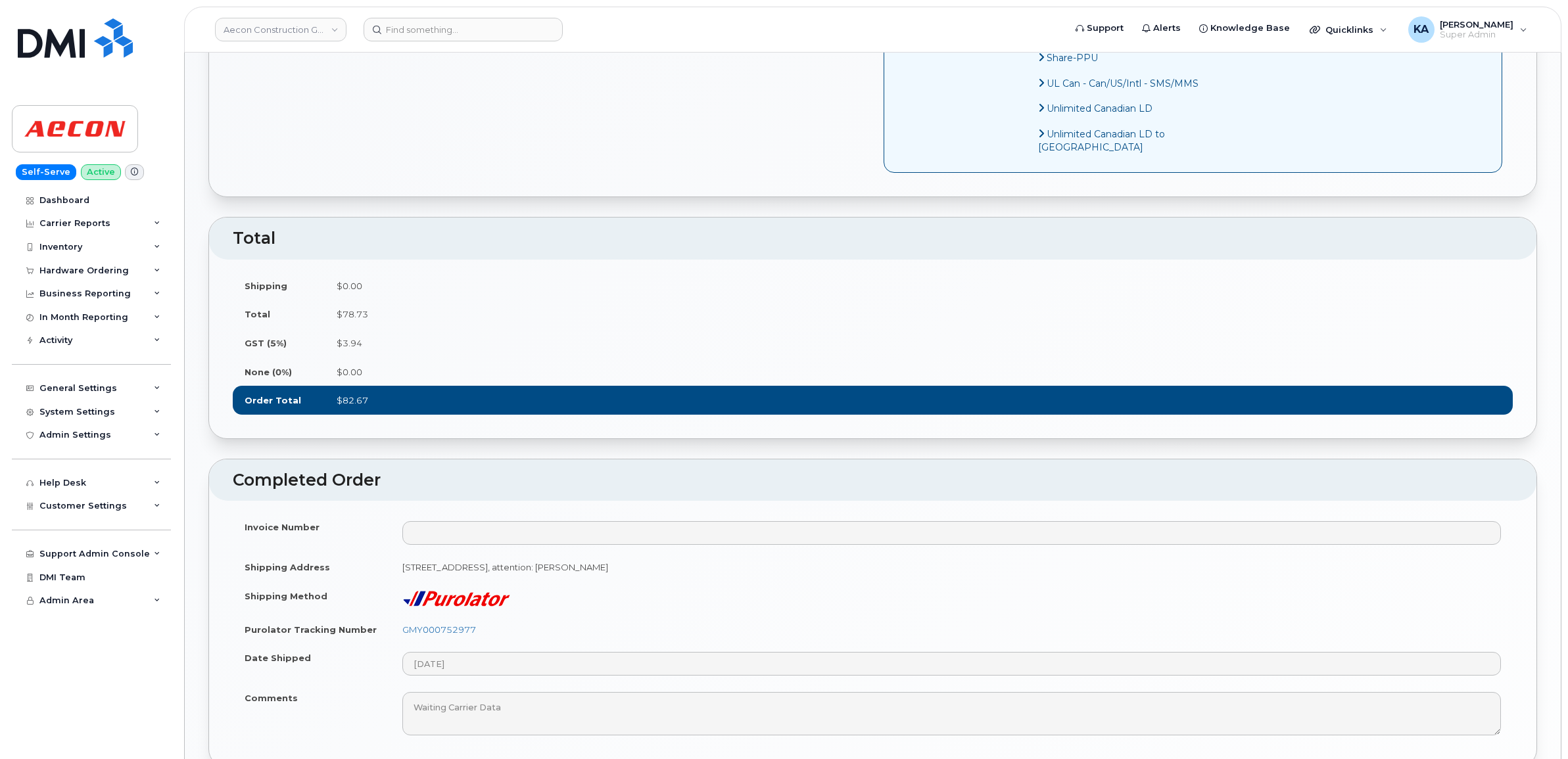
scroll to position [739, 0]
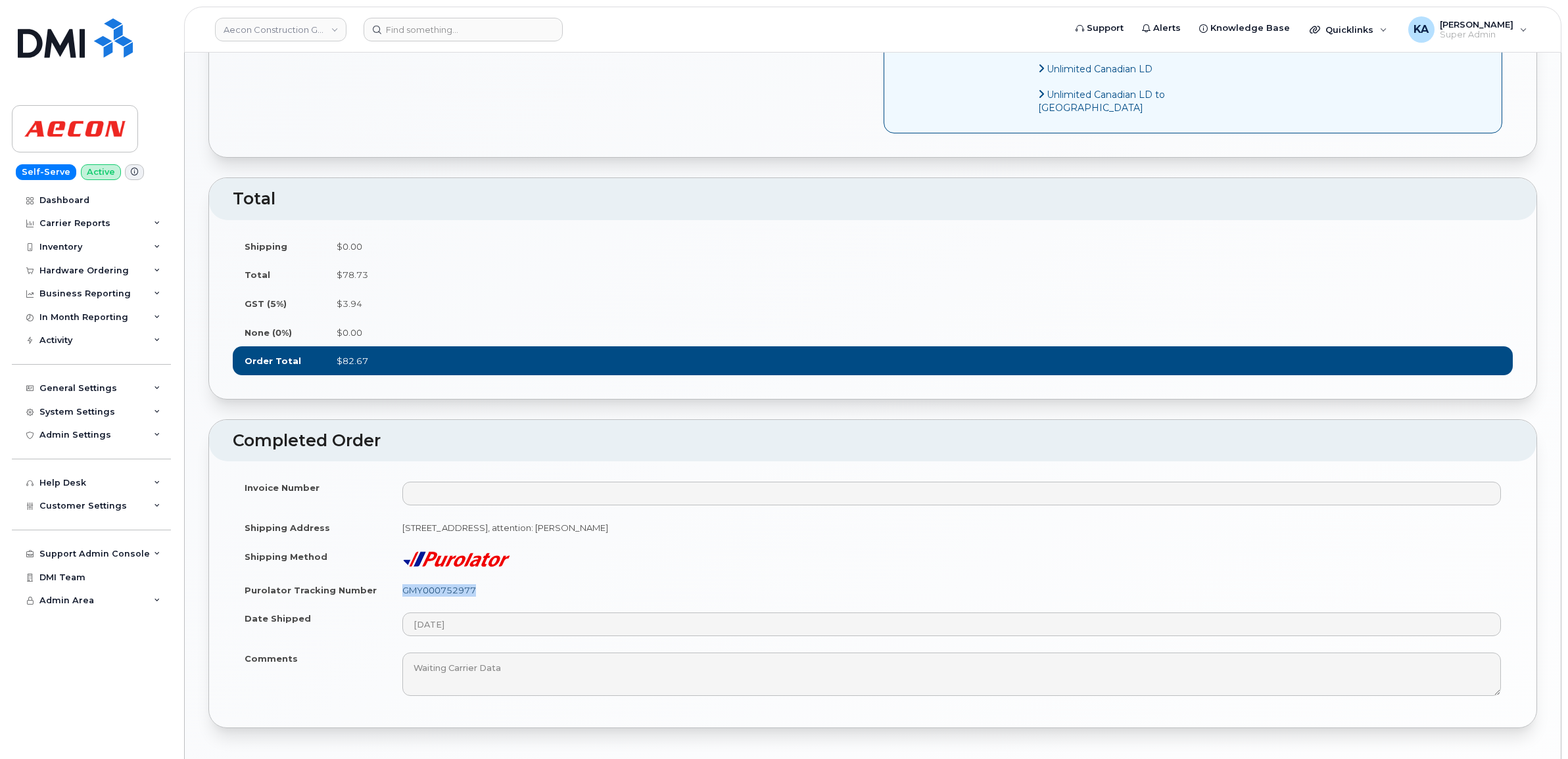
drag, startPoint x: 482, startPoint y: 623, endPoint x: 403, endPoint y: 625, distance: 79.0
click at [403, 604] on td "GMY000752977" at bounding box center [952, 590] width 1122 height 29
copy link "GMY000752977"
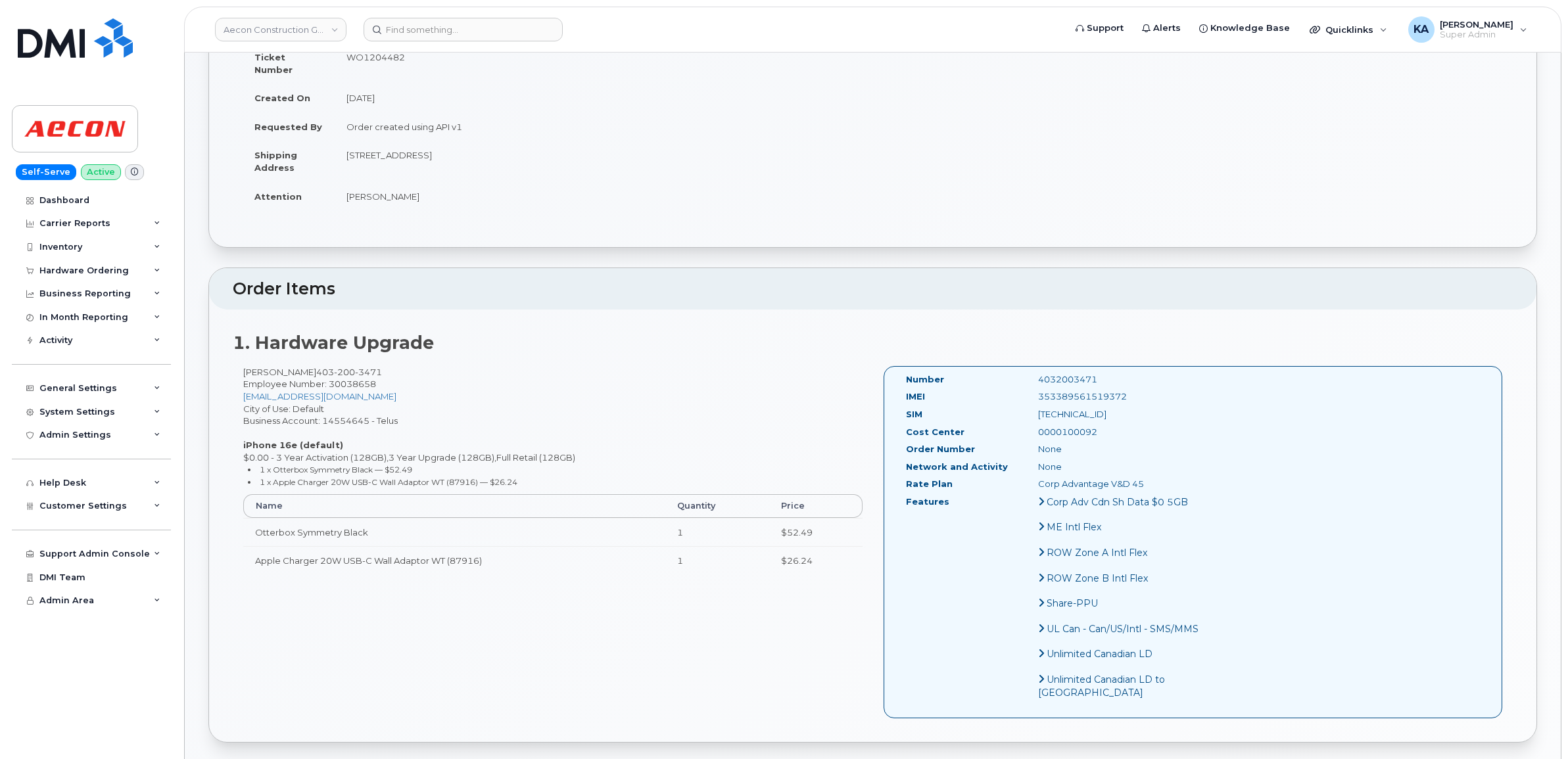
scroll to position [82, 0]
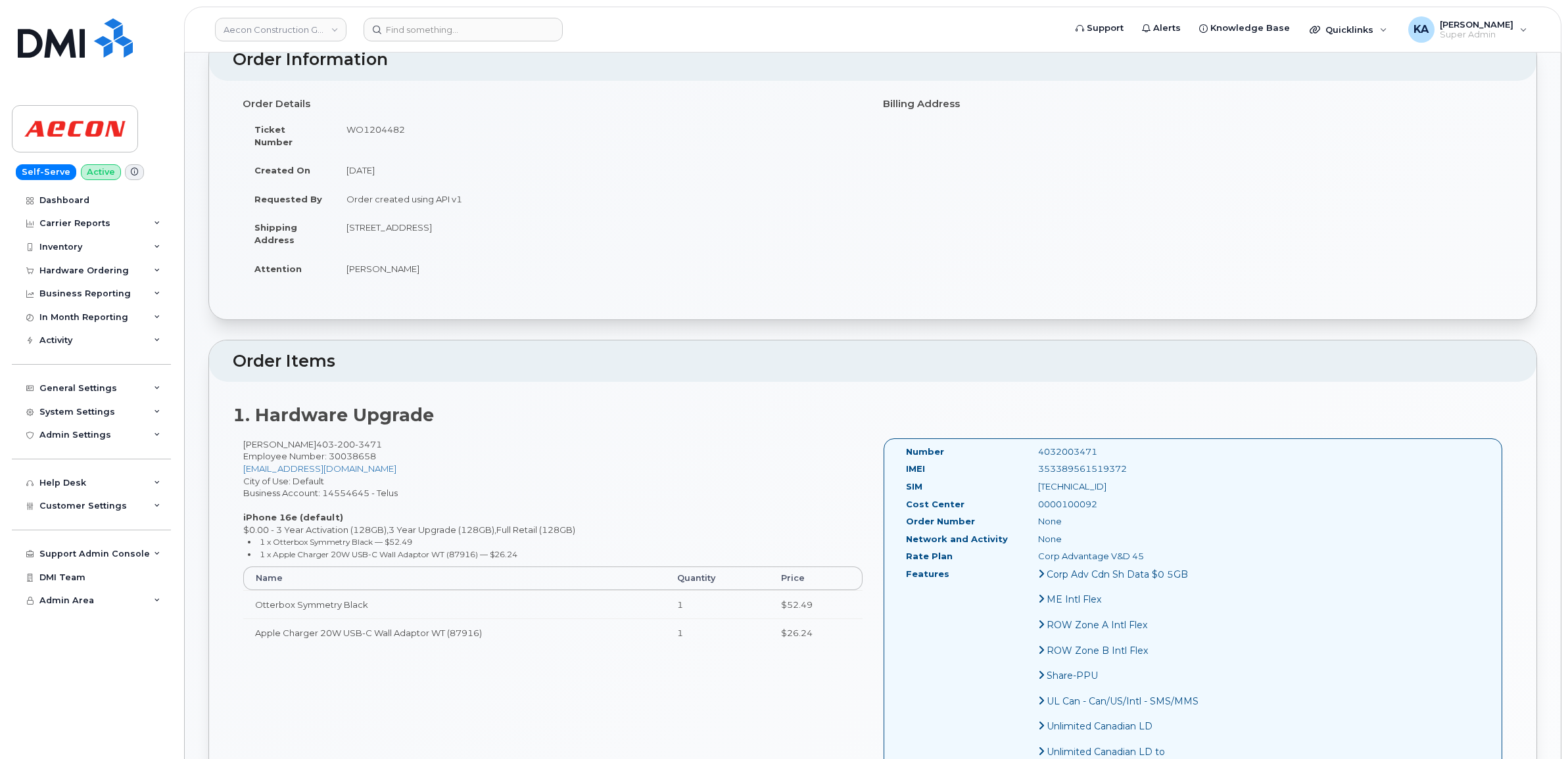
drag, startPoint x: 1094, startPoint y: 454, endPoint x: 991, endPoint y: 458, distance: 103.1
click at [991, 463] on div "IMEI [TECHNICAL_ID]" at bounding box center [1055, 472] width 317 height 18
copy div "353389561519372"
drag, startPoint x: 1064, startPoint y: 438, endPoint x: 1003, endPoint y: 441, distance: 61.1
click at [1028, 446] on div "4032003471" at bounding box center [1120, 452] width 185 height 13
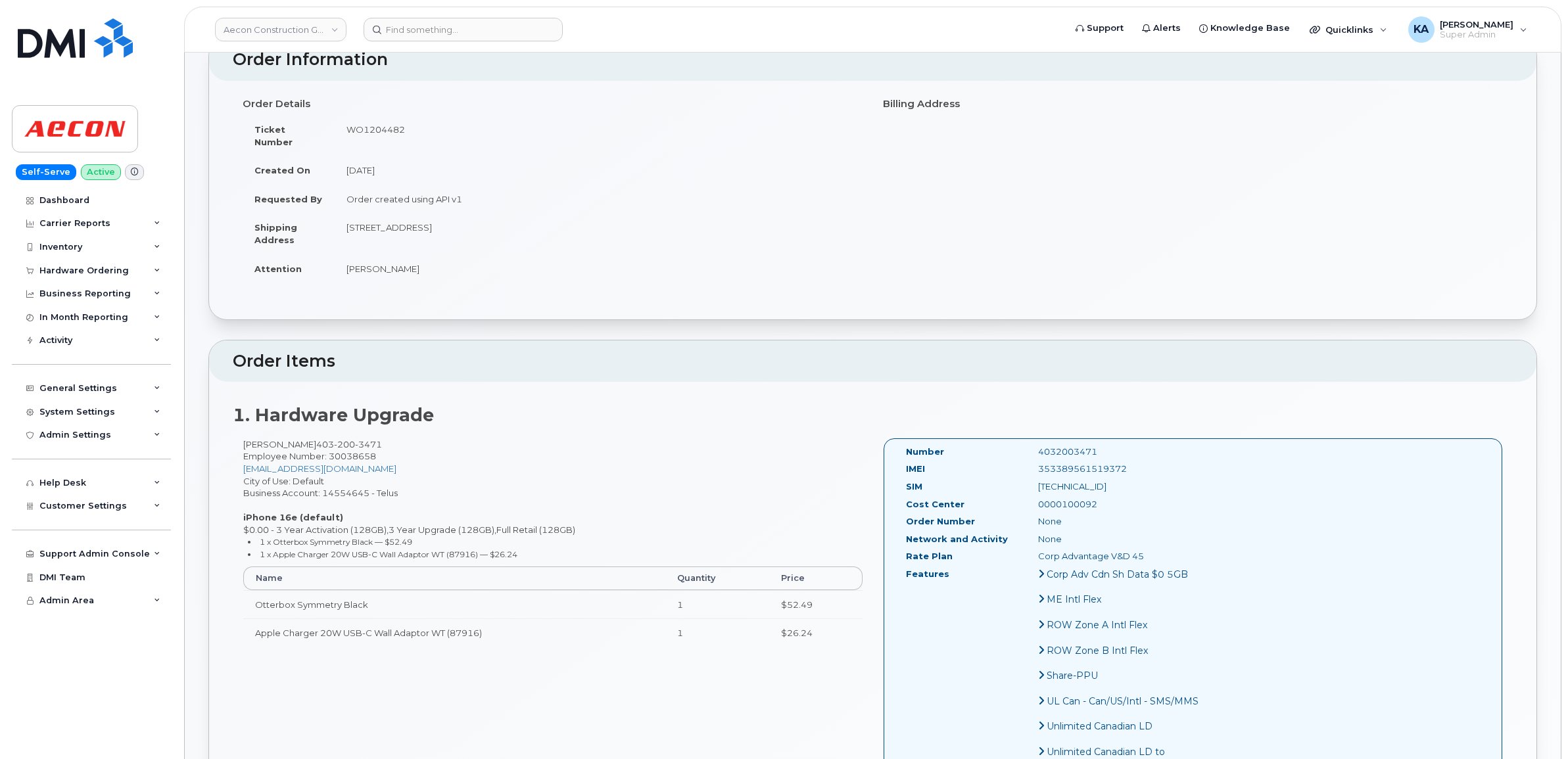
copy div "4032003471"
drag, startPoint x: 901, startPoint y: 437, endPoint x: 1126, endPoint y: 562, distance: 257.4
click at [1126, 562] on div "Number 4032003471 IMEI 353389561519372 SIM 8912230102127403883 Cost Center 0000…" at bounding box center [1055, 614] width 317 height 338
copy div "Number 4032003471 IMEI 353389561519372 SIM 8912230102127403883 Cost Center 0000…"
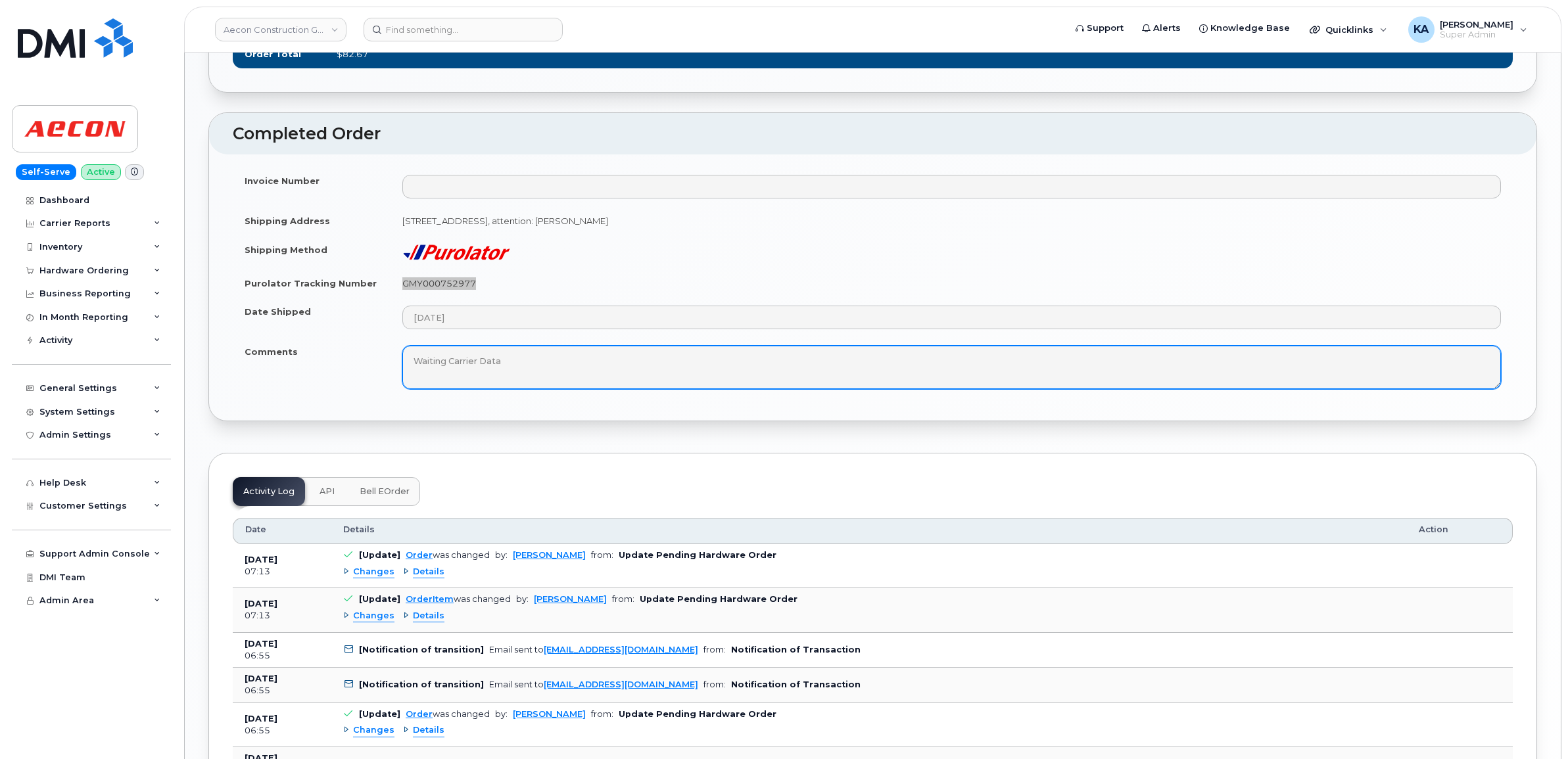
scroll to position [1068, 0]
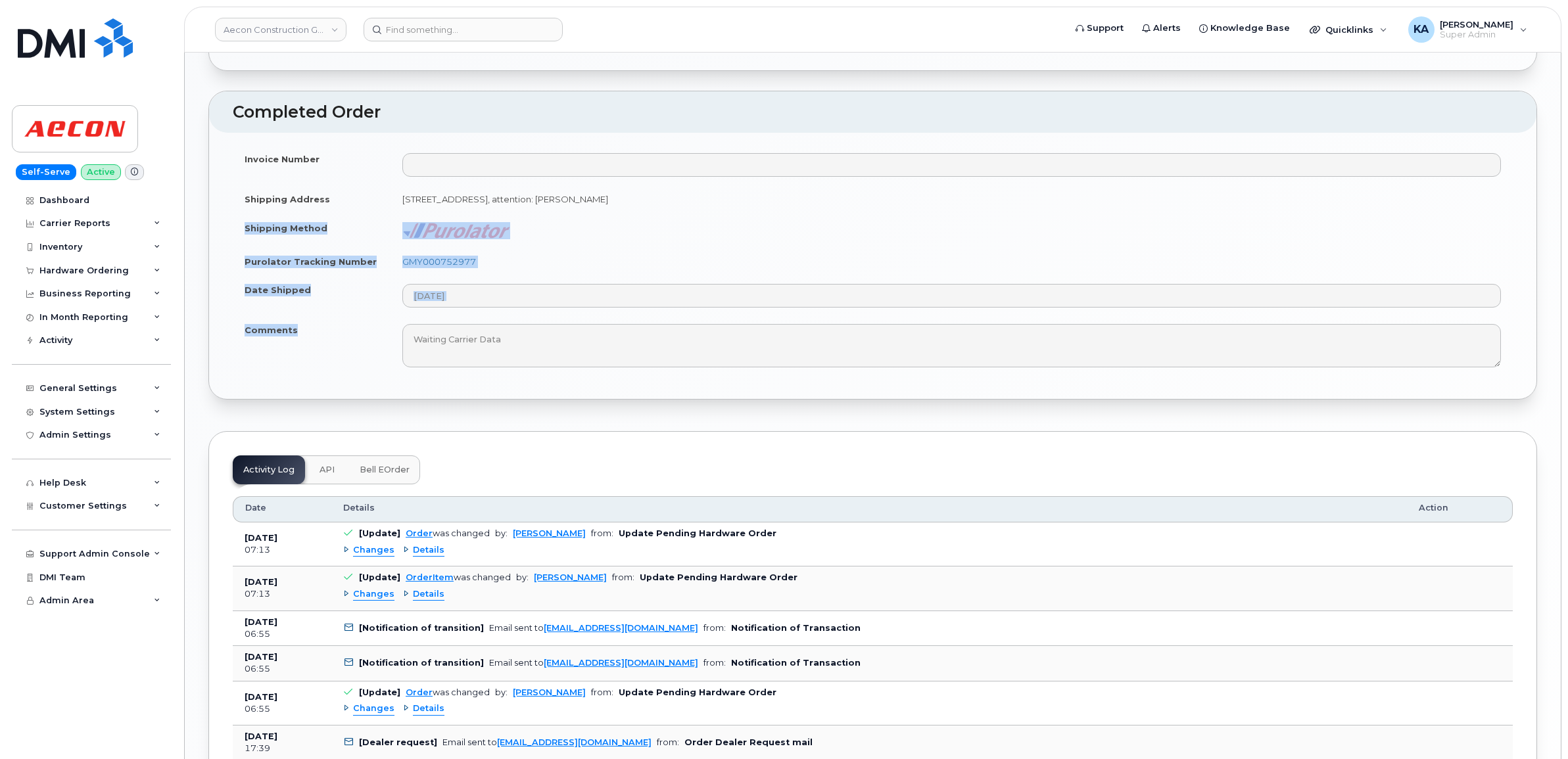
drag, startPoint x: 243, startPoint y: 267, endPoint x: 297, endPoint y: 366, distance: 112.8
click at [297, 366] on tbody "Invoice Number Shipping Address 28 Quarry Park Blvd SE, suite 310 Calgary AB T2…" at bounding box center [872, 260] width 1280 height 231
copy tbody "Shipping Method Purolator Tracking Number GMY000752977 Date Shipped Comments"
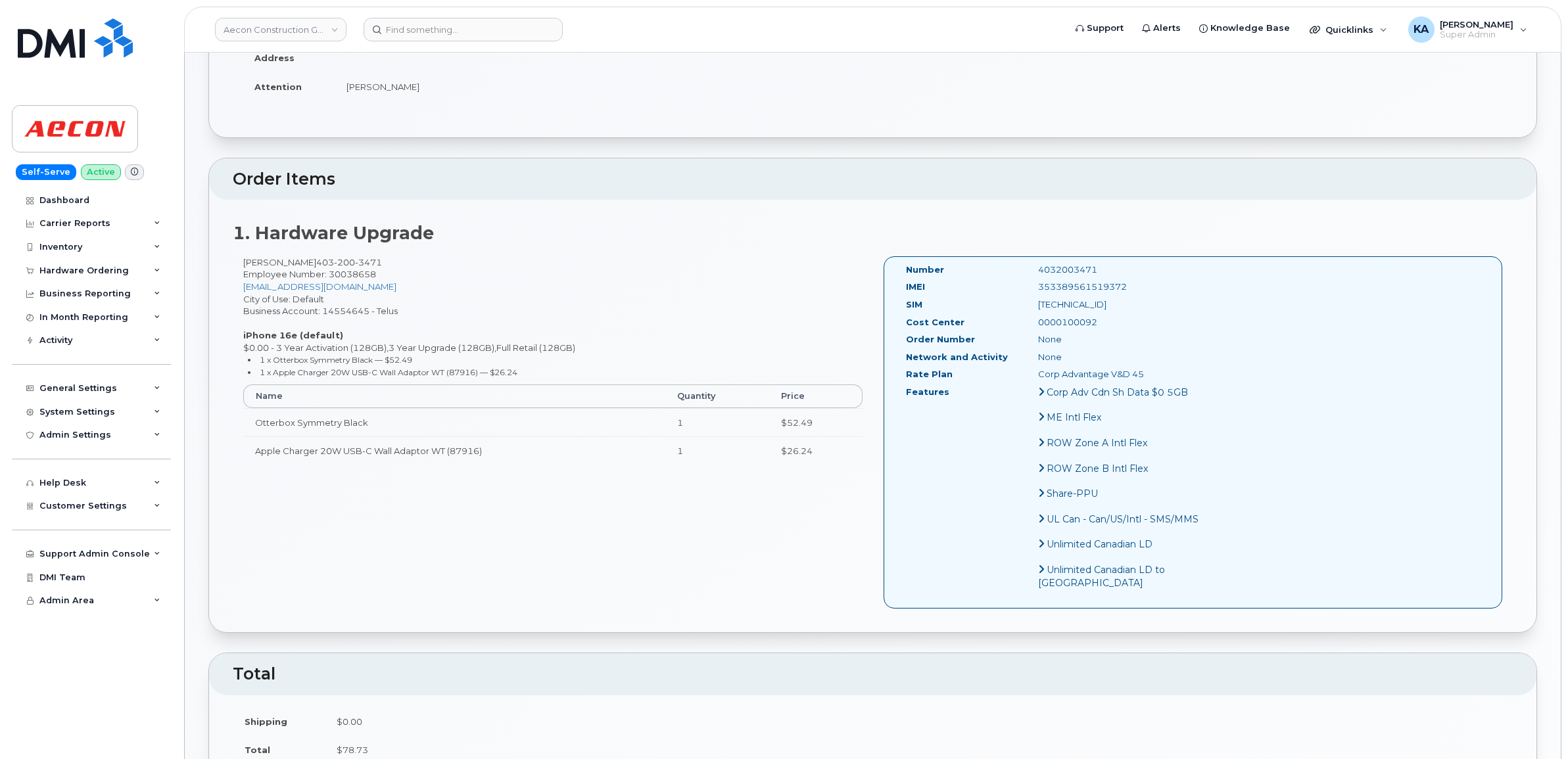
scroll to position [247, 0]
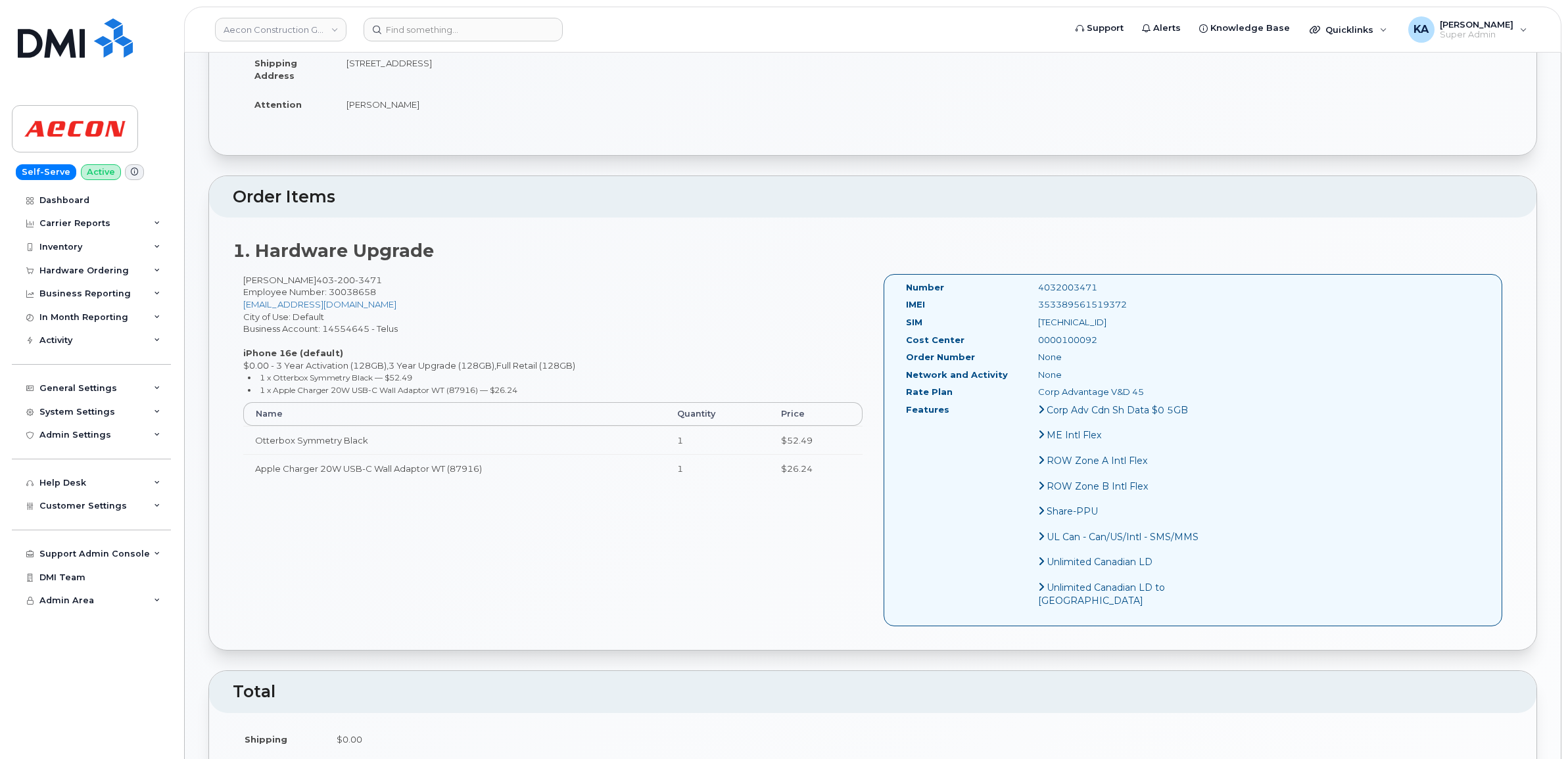
click at [280, 274] on div "Mike Goldade 403 200 3471 Employee Number: 30038658 mgoldade@aecon.com City of …" at bounding box center [553, 384] width 640 height 221
copy div "Goldade"
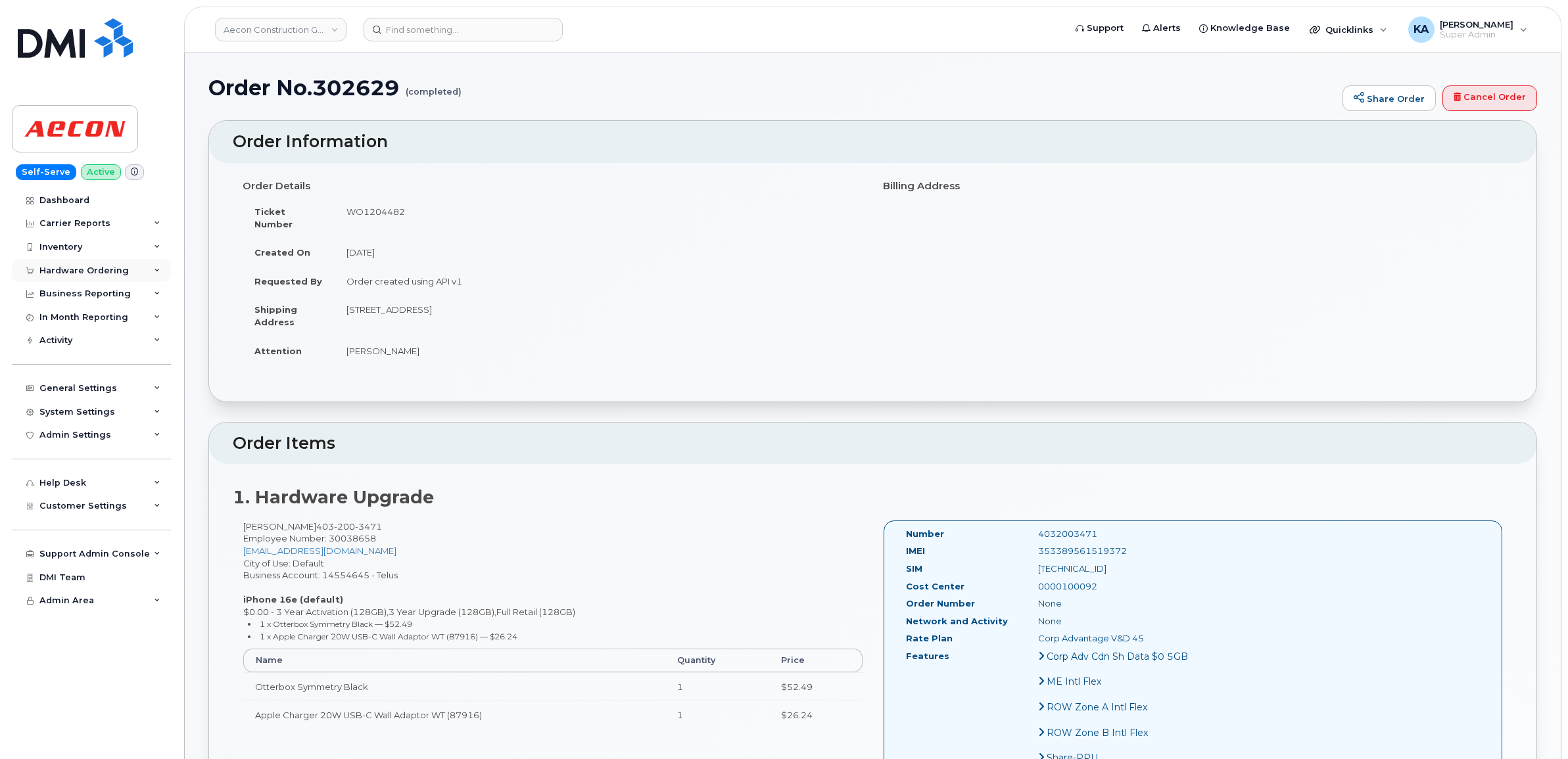
click at [77, 265] on div "Hardware Ordering" at bounding box center [91, 271] width 160 height 24
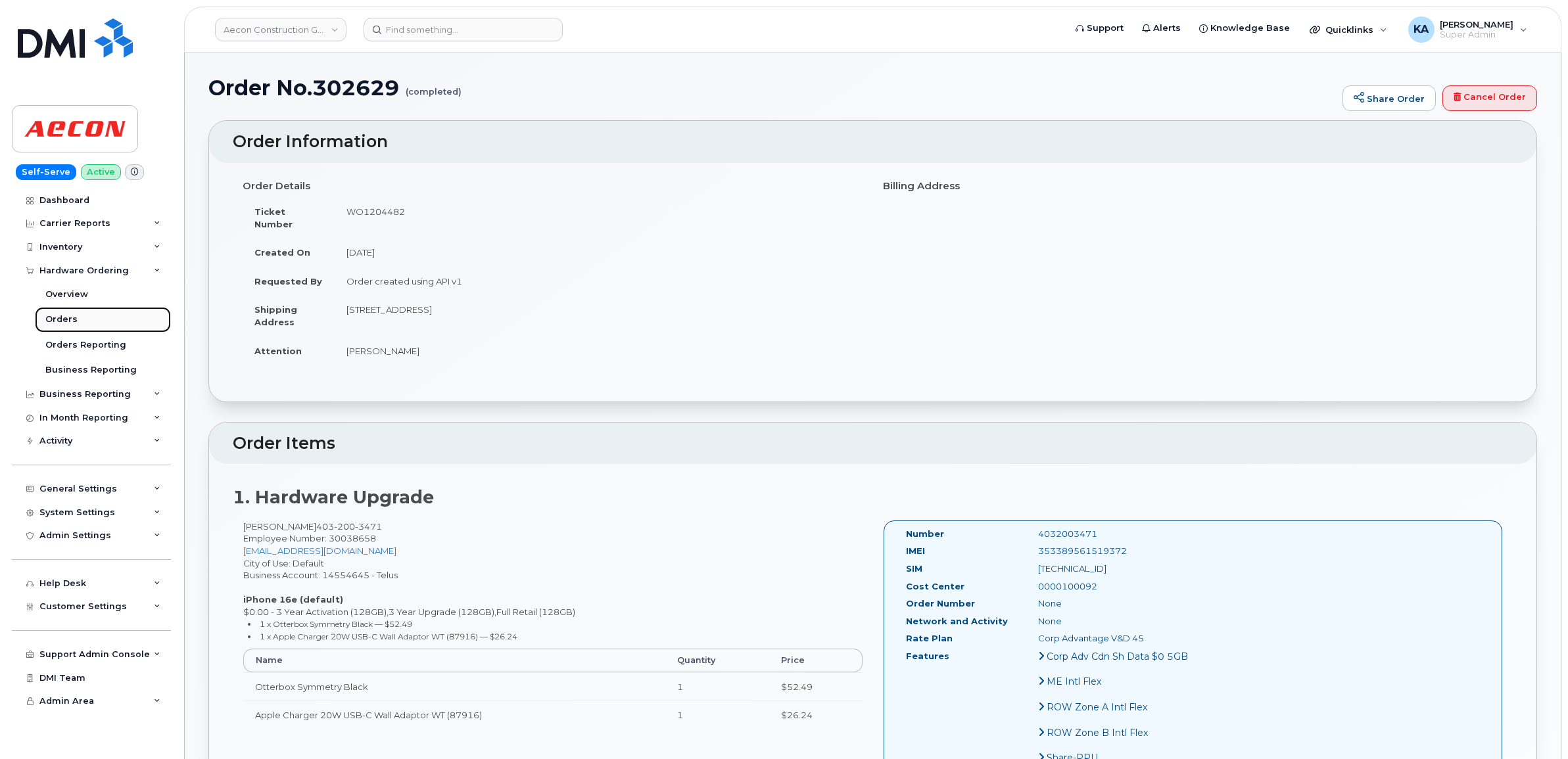
click at [63, 316] on div "Orders" at bounding box center [61, 319] width 32 height 12
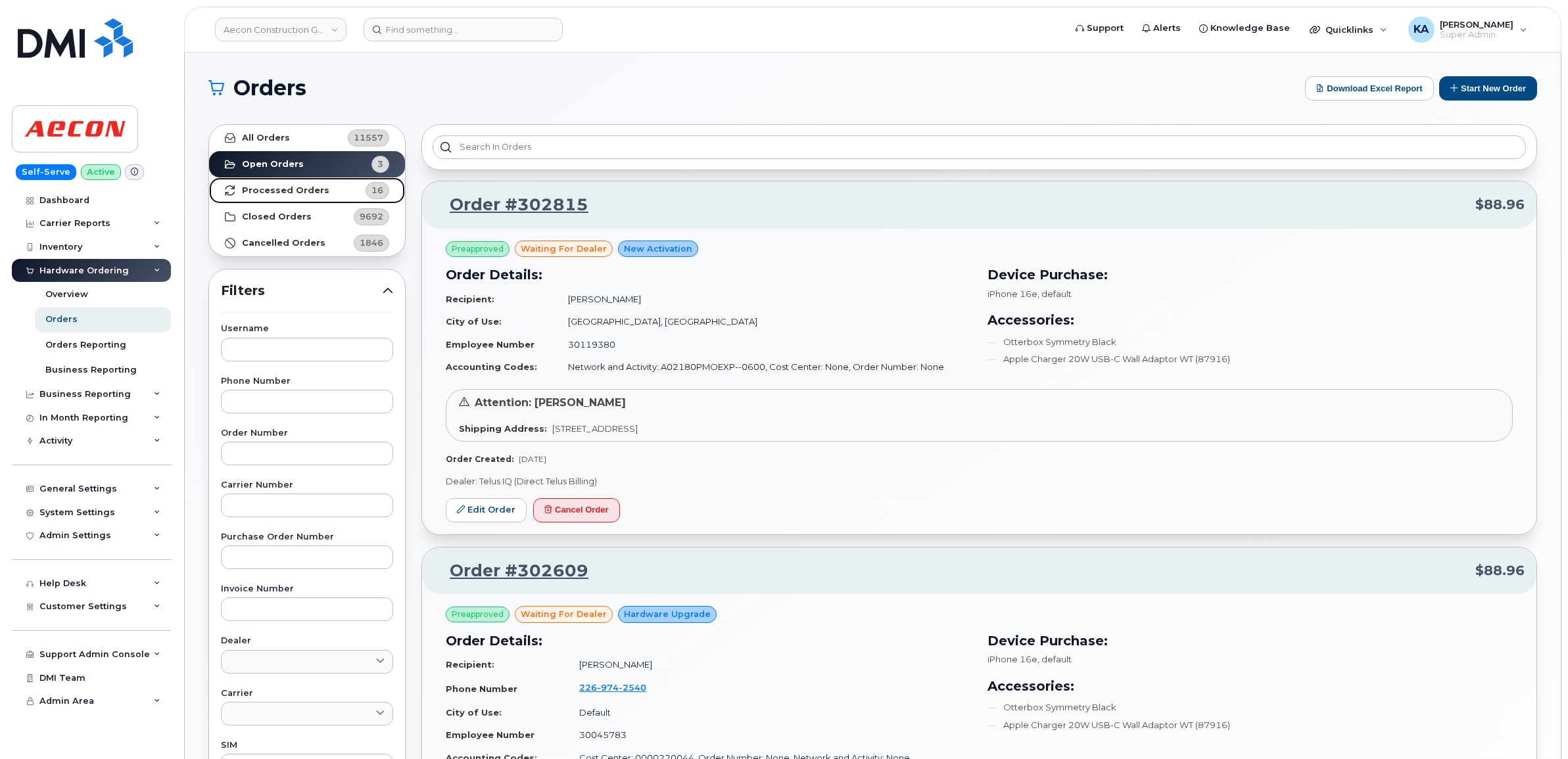
click at [257, 187] on strong "Processed Orders" at bounding box center [285, 190] width 87 height 11
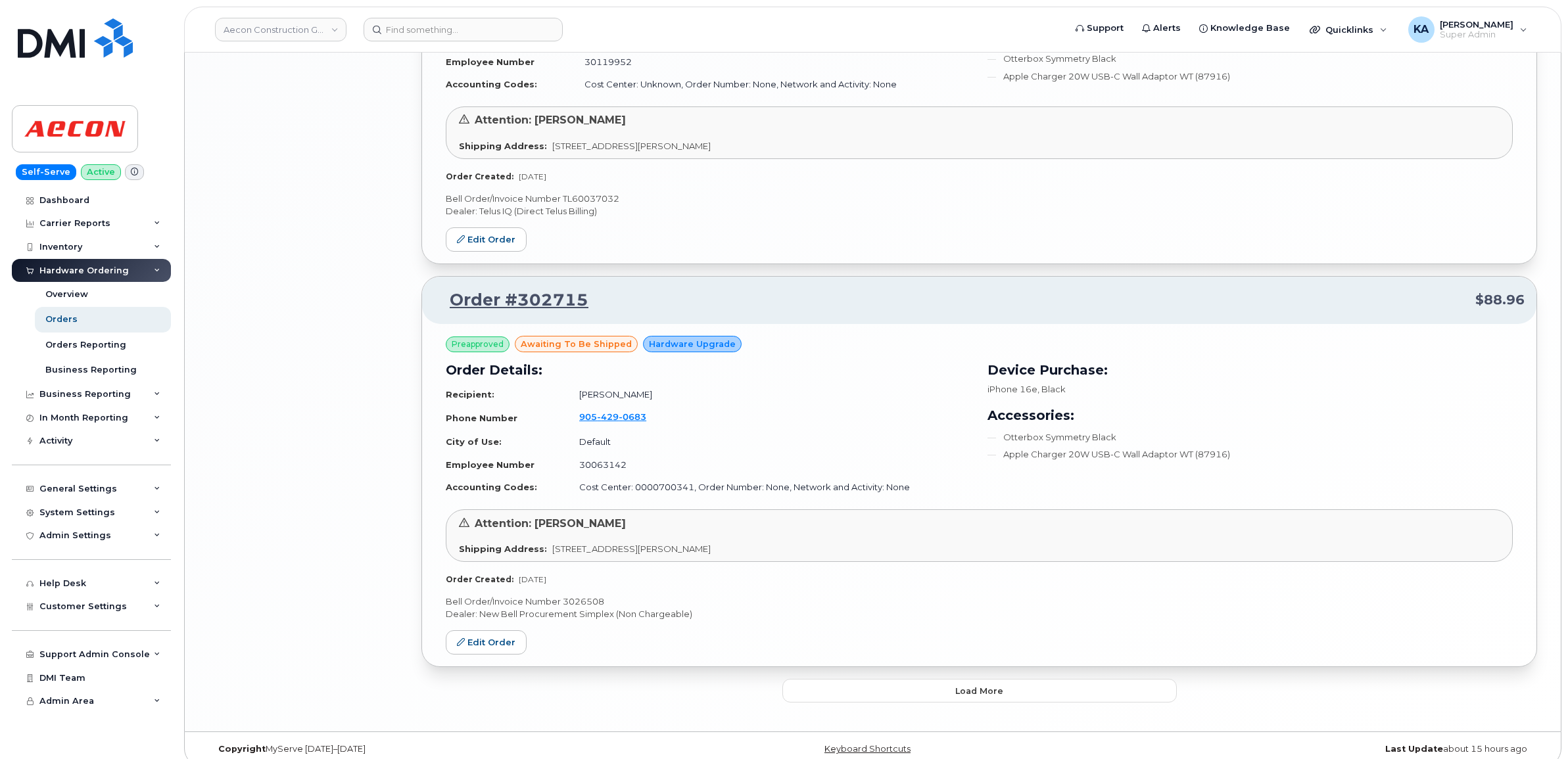
scroll to position [2597, 0]
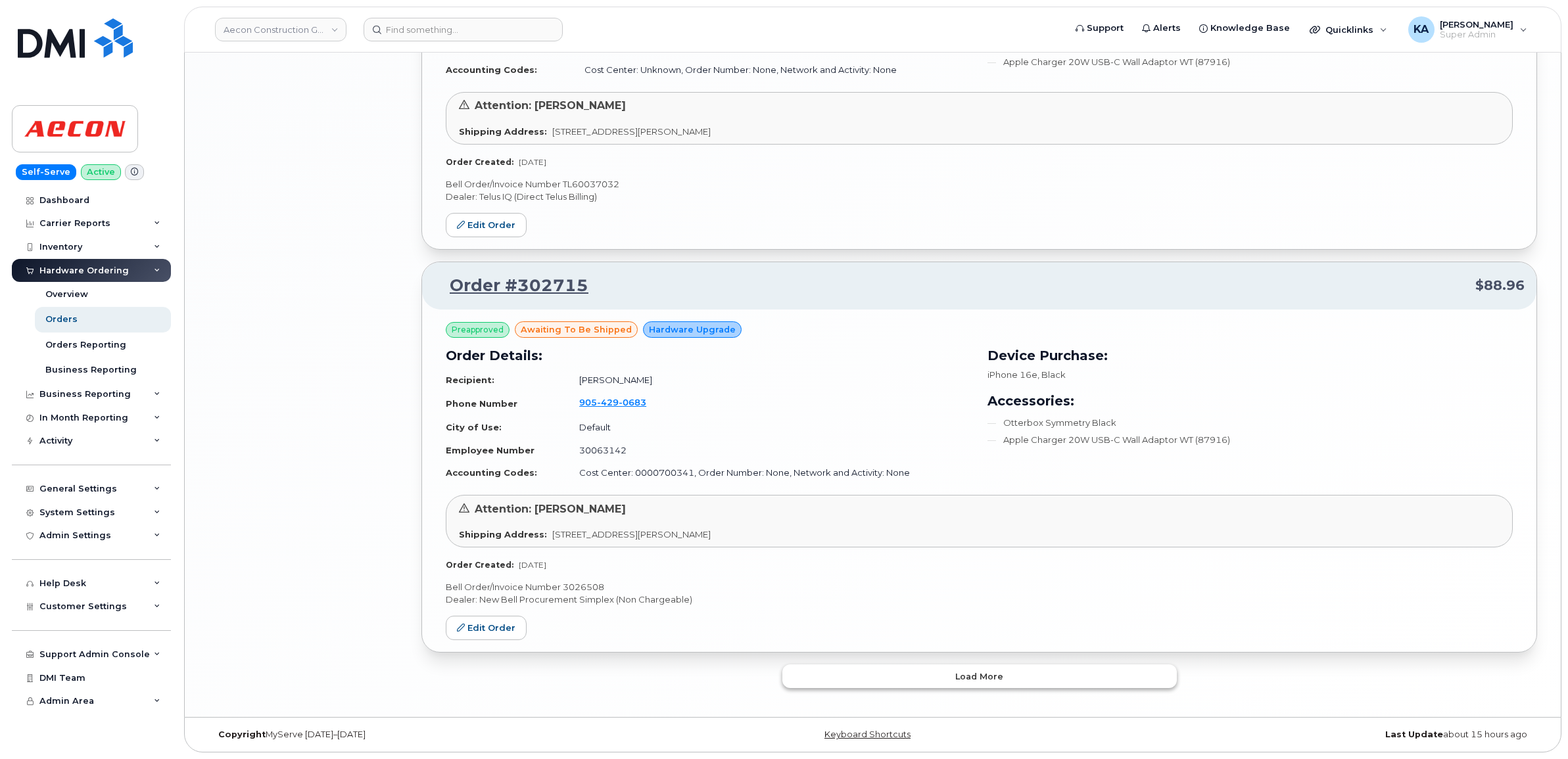
click at [817, 678] on button "Load more" at bounding box center [979, 677] width 394 height 24
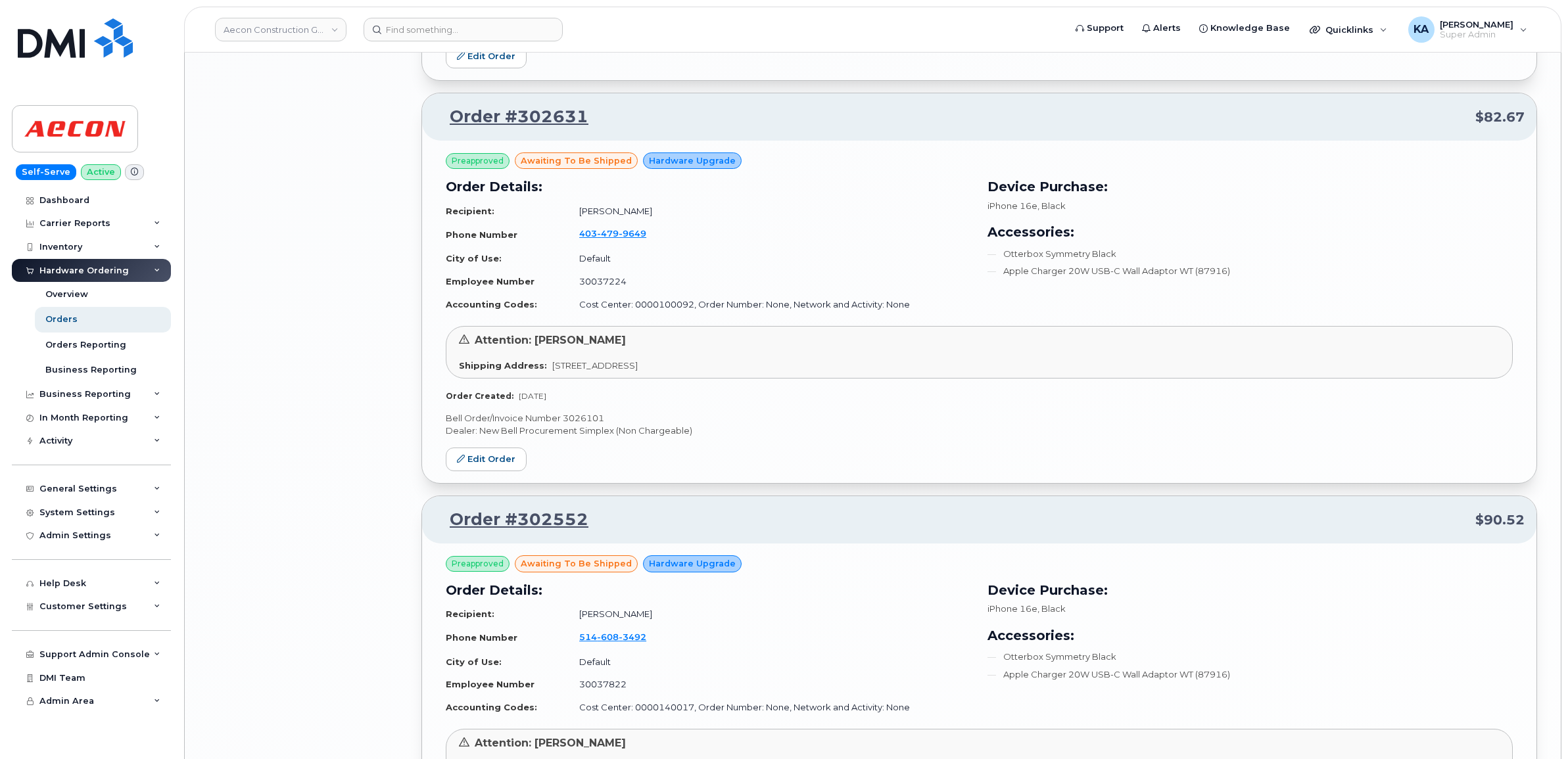
scroll to position [4240, 0]
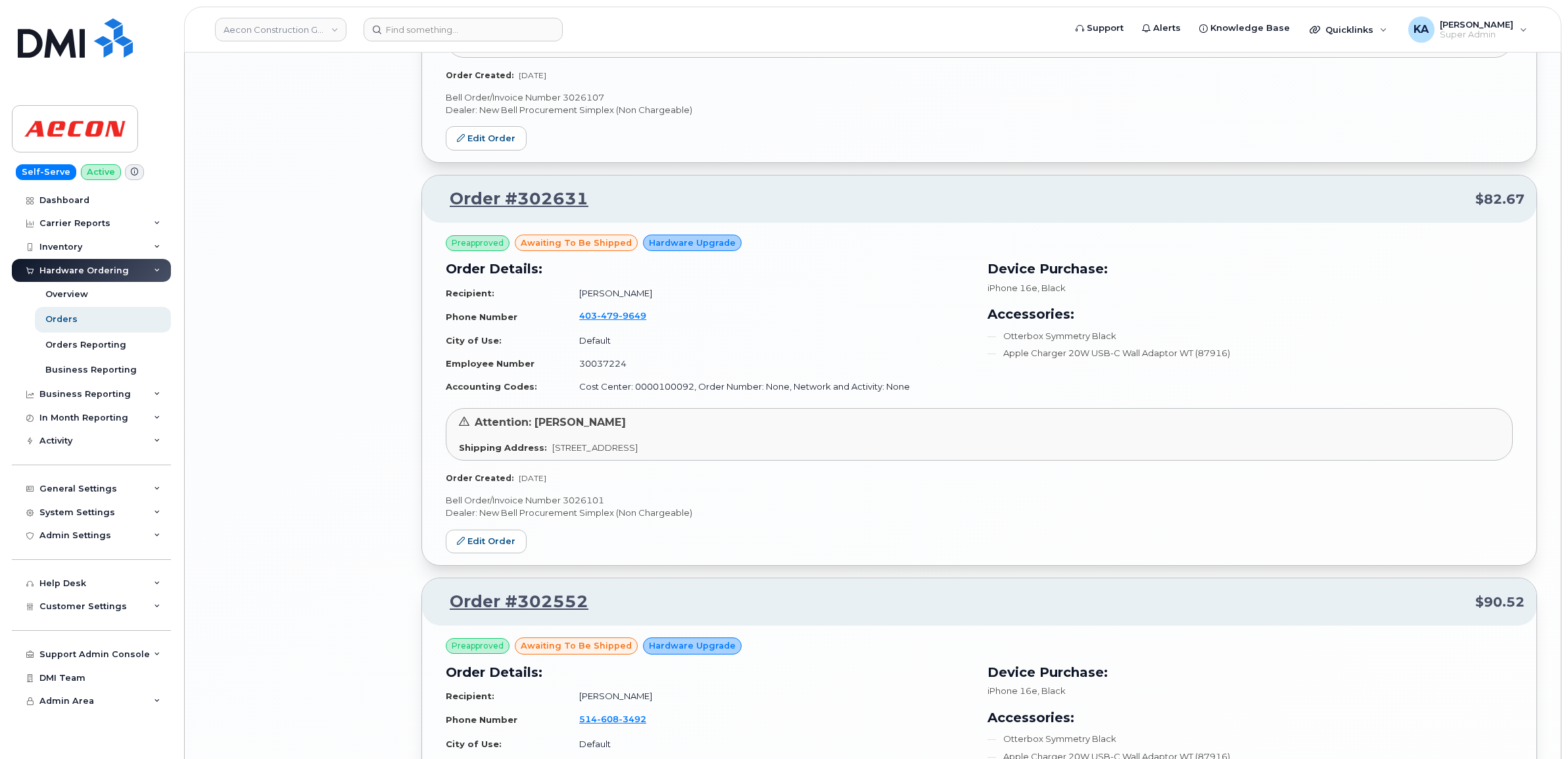
click at [574, 506] on p "Bell Order/Invoice Number 3026101" at bounding box center [979, 500] width 1066 height 13
copy p "3026101"
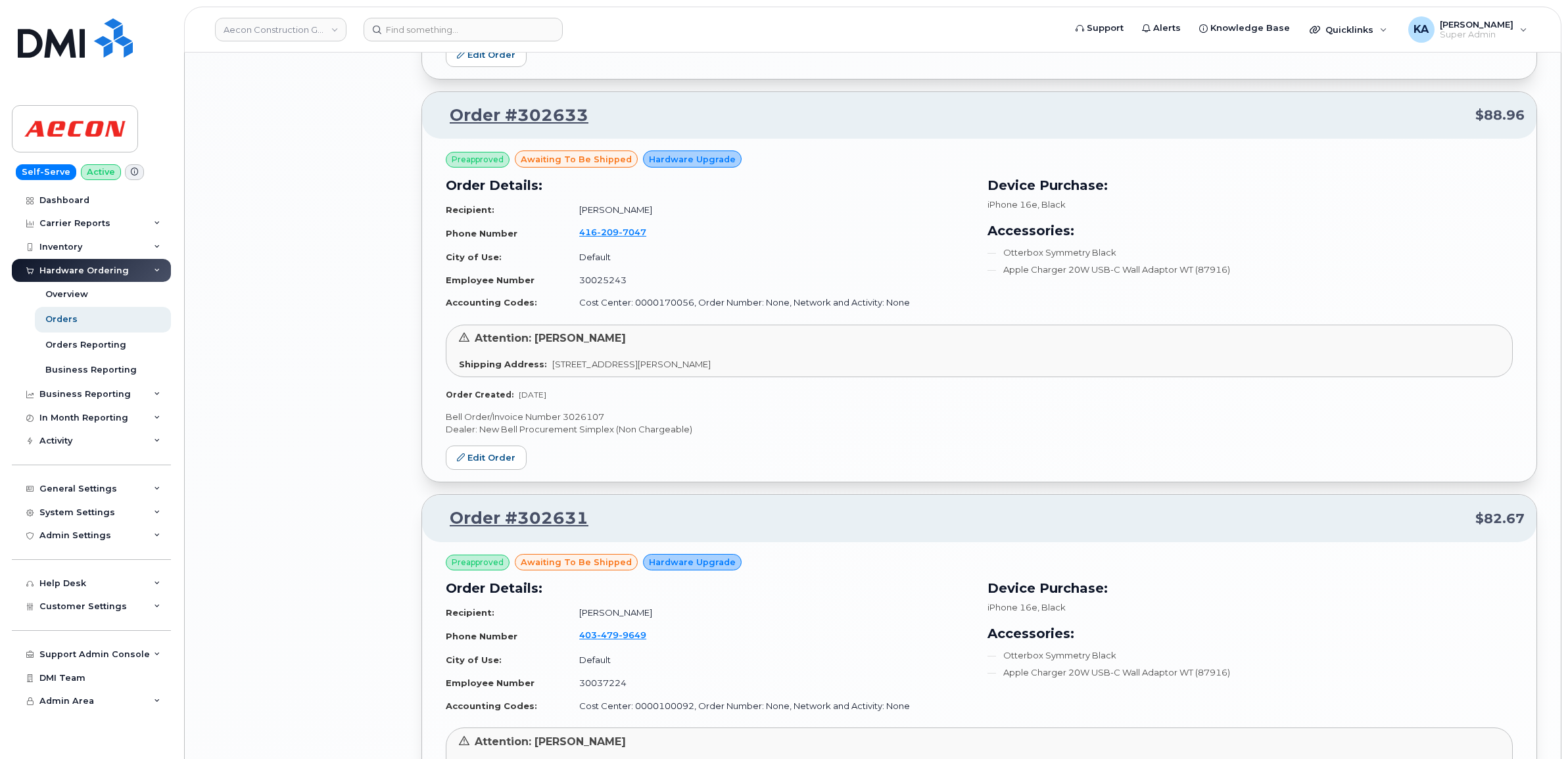
scroll to position [3911, 0]
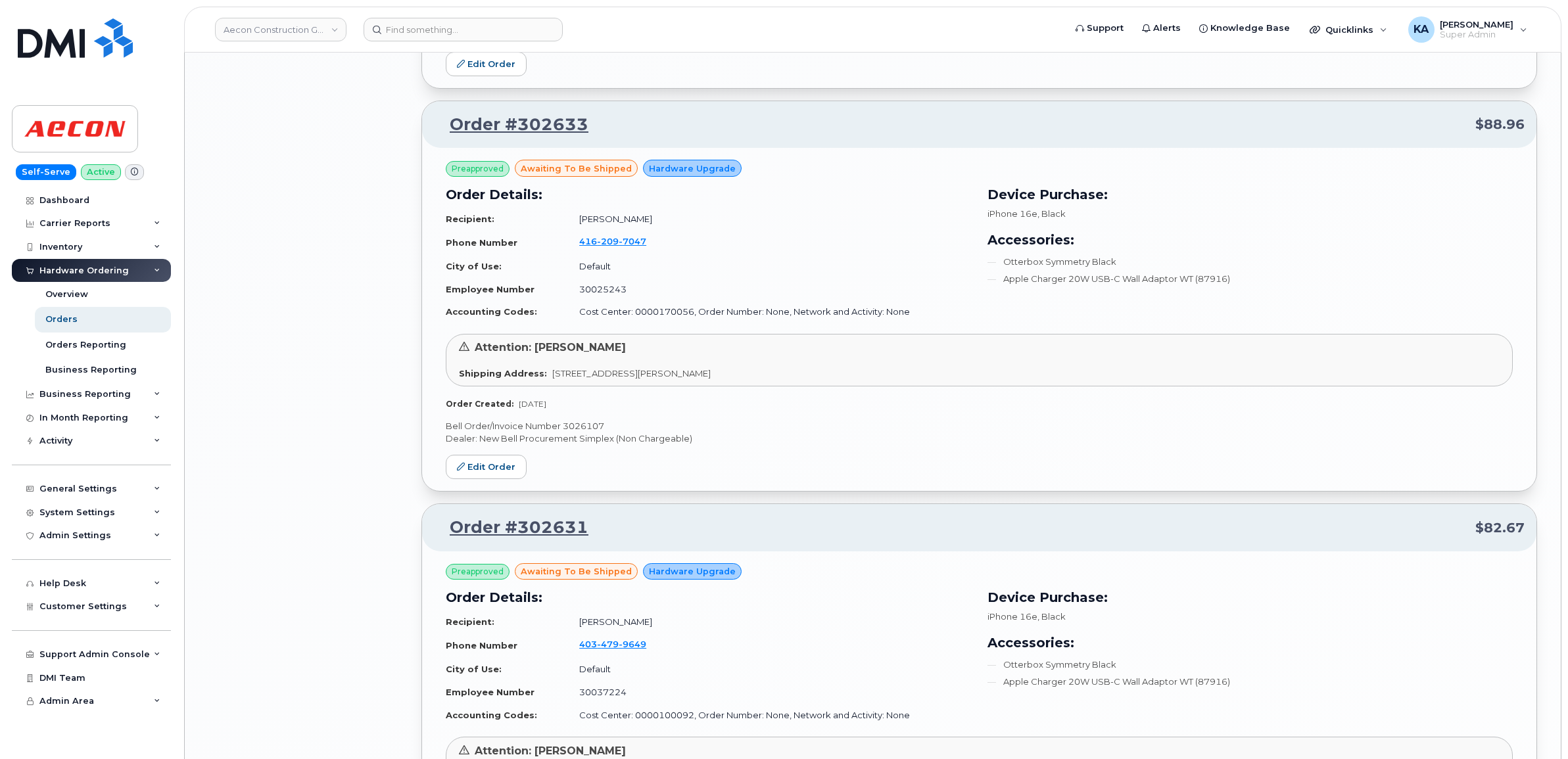
click at [577, 432] on p "Bell Order/Invoice Number 3026107" at bounding box center [979, 426] width 1066 height 13
copy p "3026107"
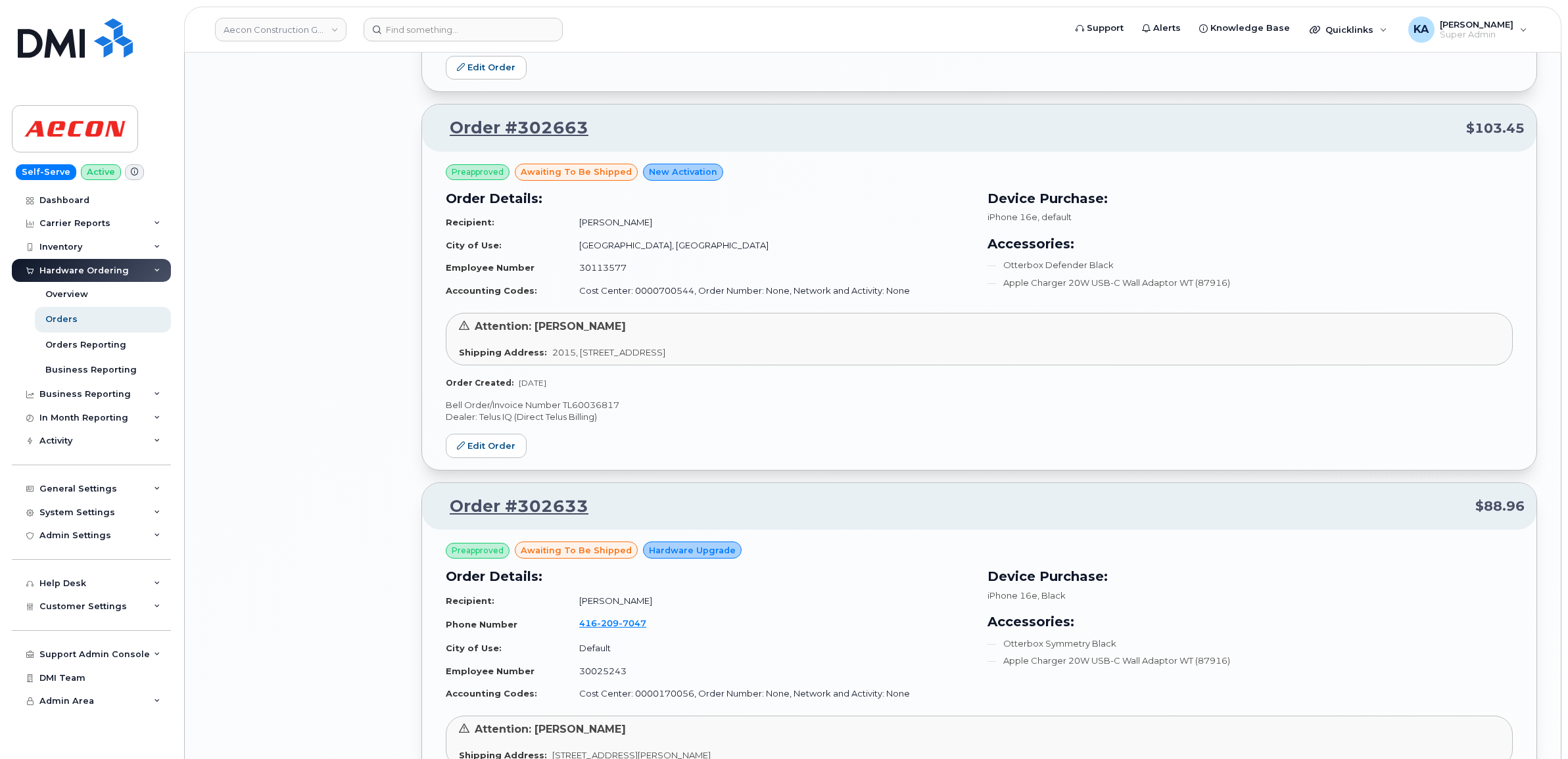
scroll to position [3501, 0]
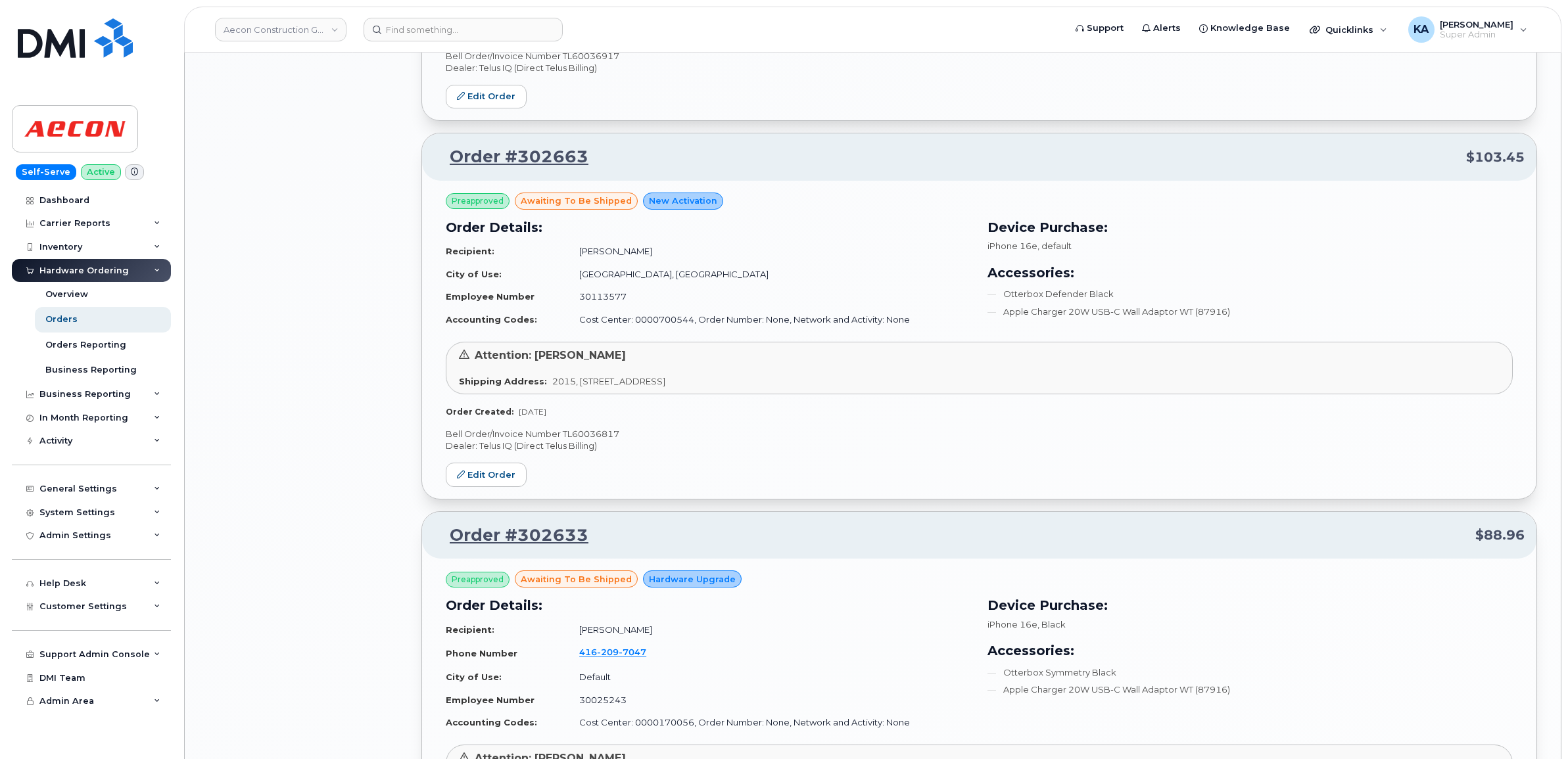
click at [606, 440] on p "Bell Order/Invoice Number TL60036817" at bounding box center [979, 434] width 1066 height 13
copy p "TL60036817"
click at [485, 476] on link "Edit Order" at bounding box center [487, 475] width 81 height 25
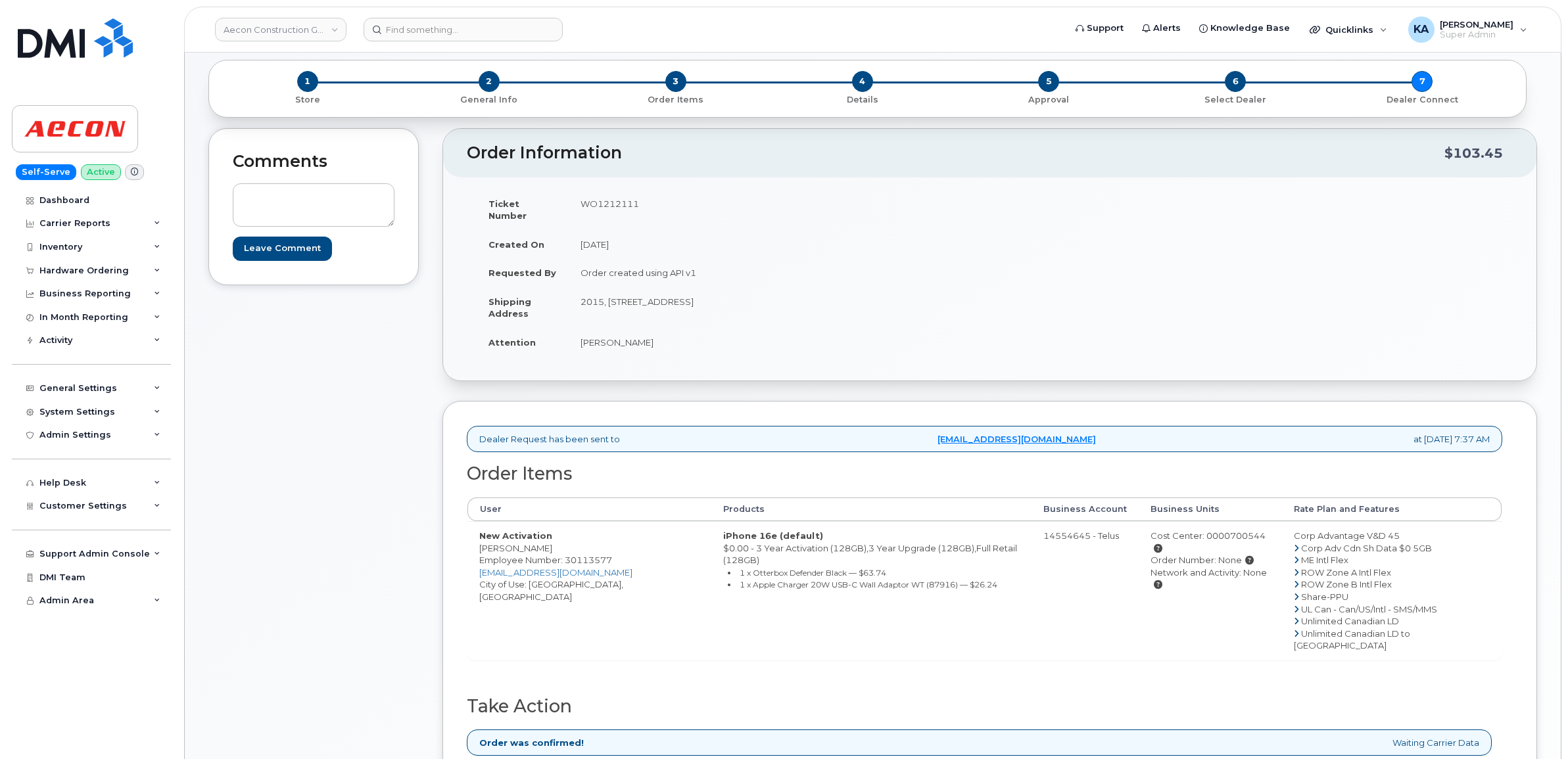
scroll to position [247, 0]
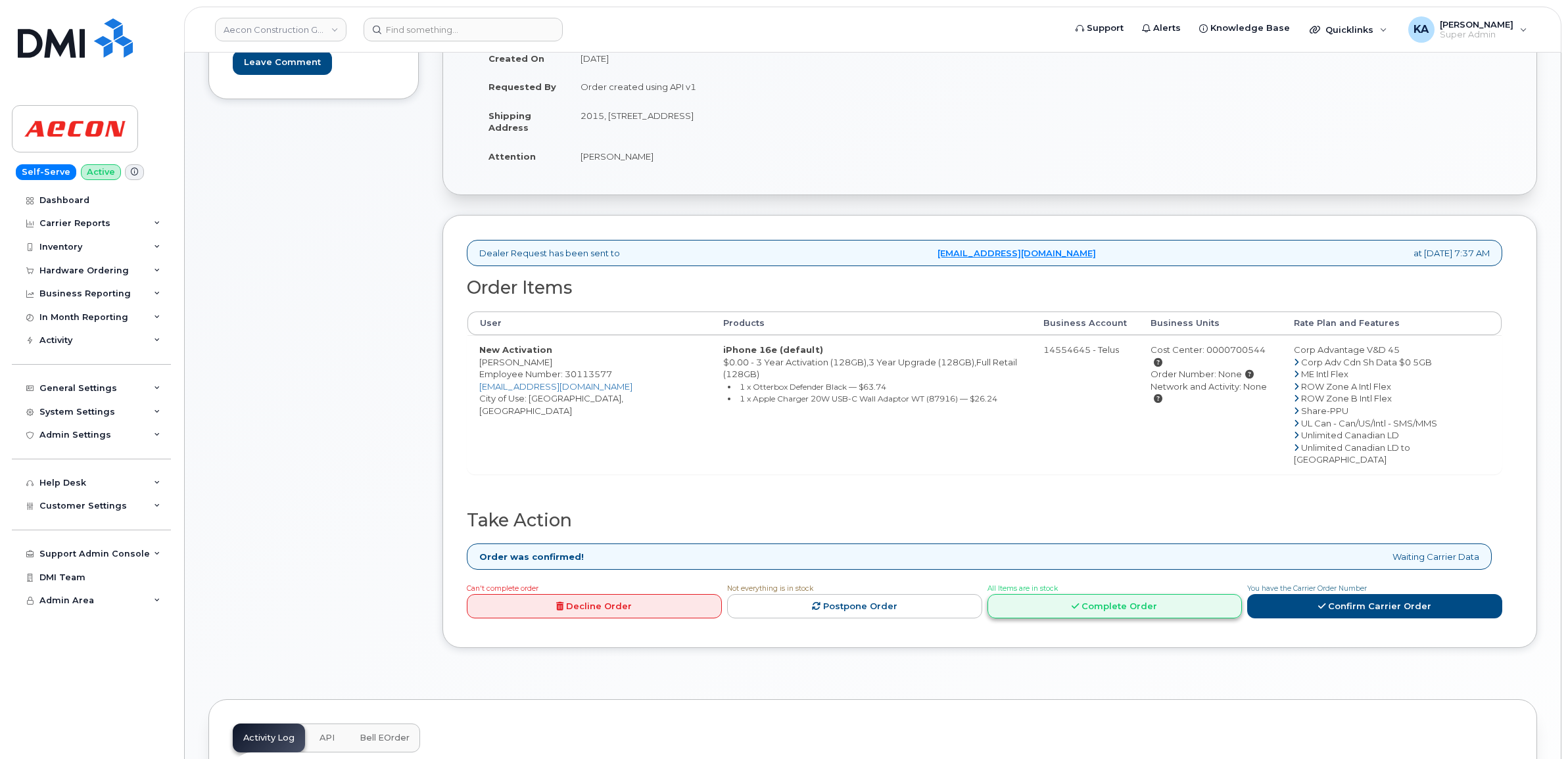
click at [1133, 595] on link "Complete Order" at bounding box center [1114, 606] width 255 height 25
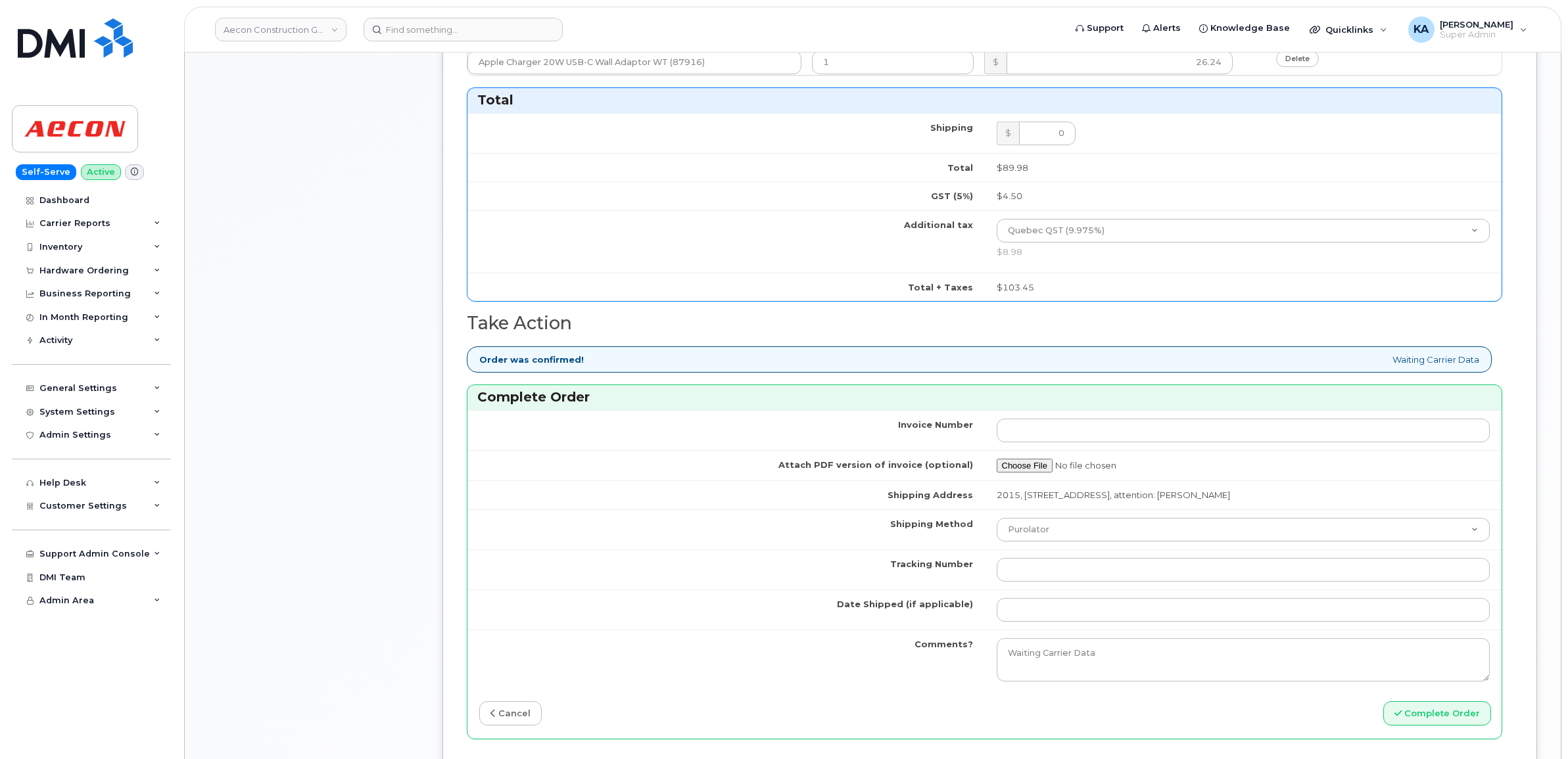
scroll to position [904, 0]
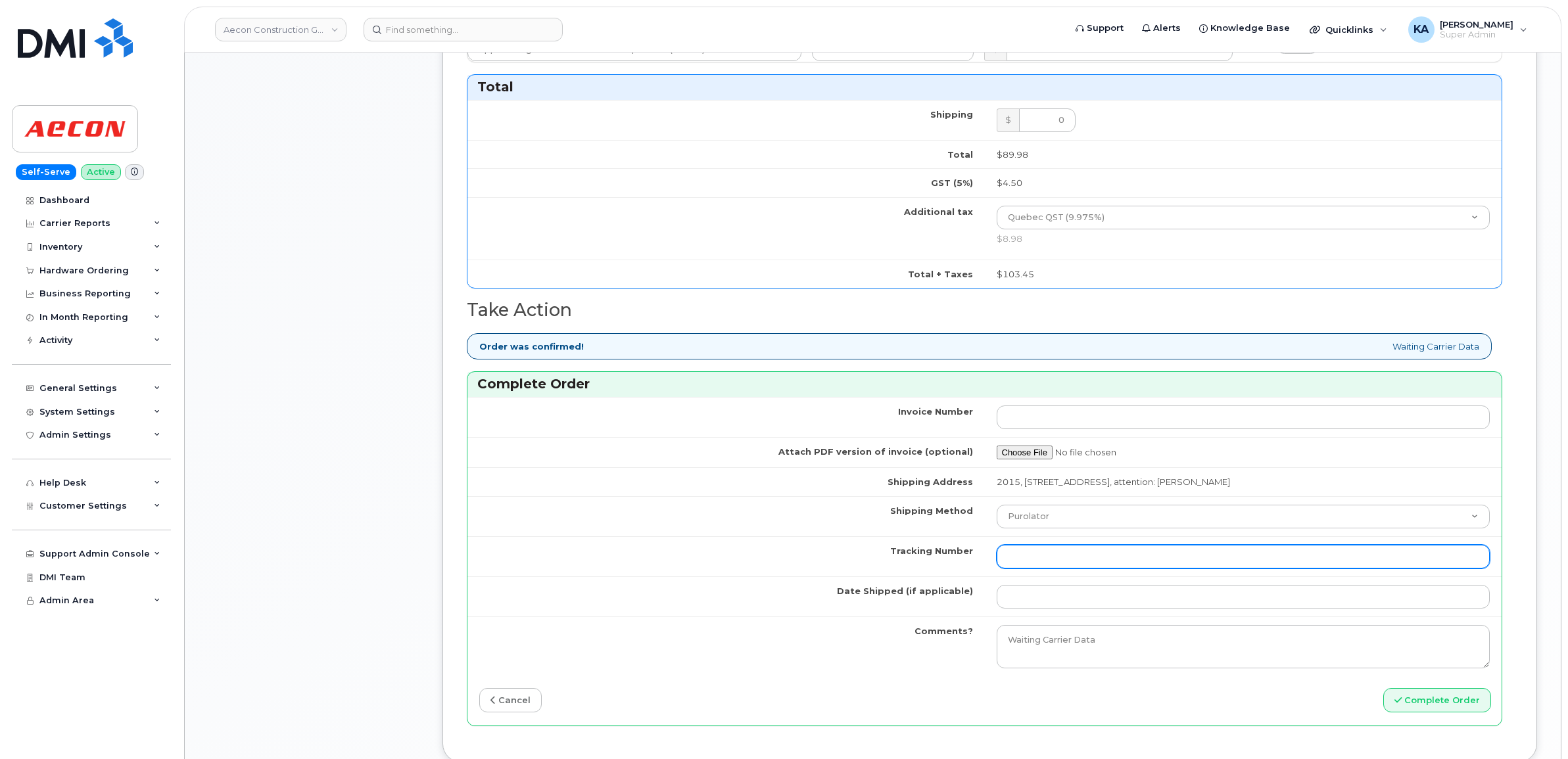
click at [1031, 551] on input "Tracking Number" at bounding box center [1244, 557] width 494 height 24
paste input "GLR001278729"
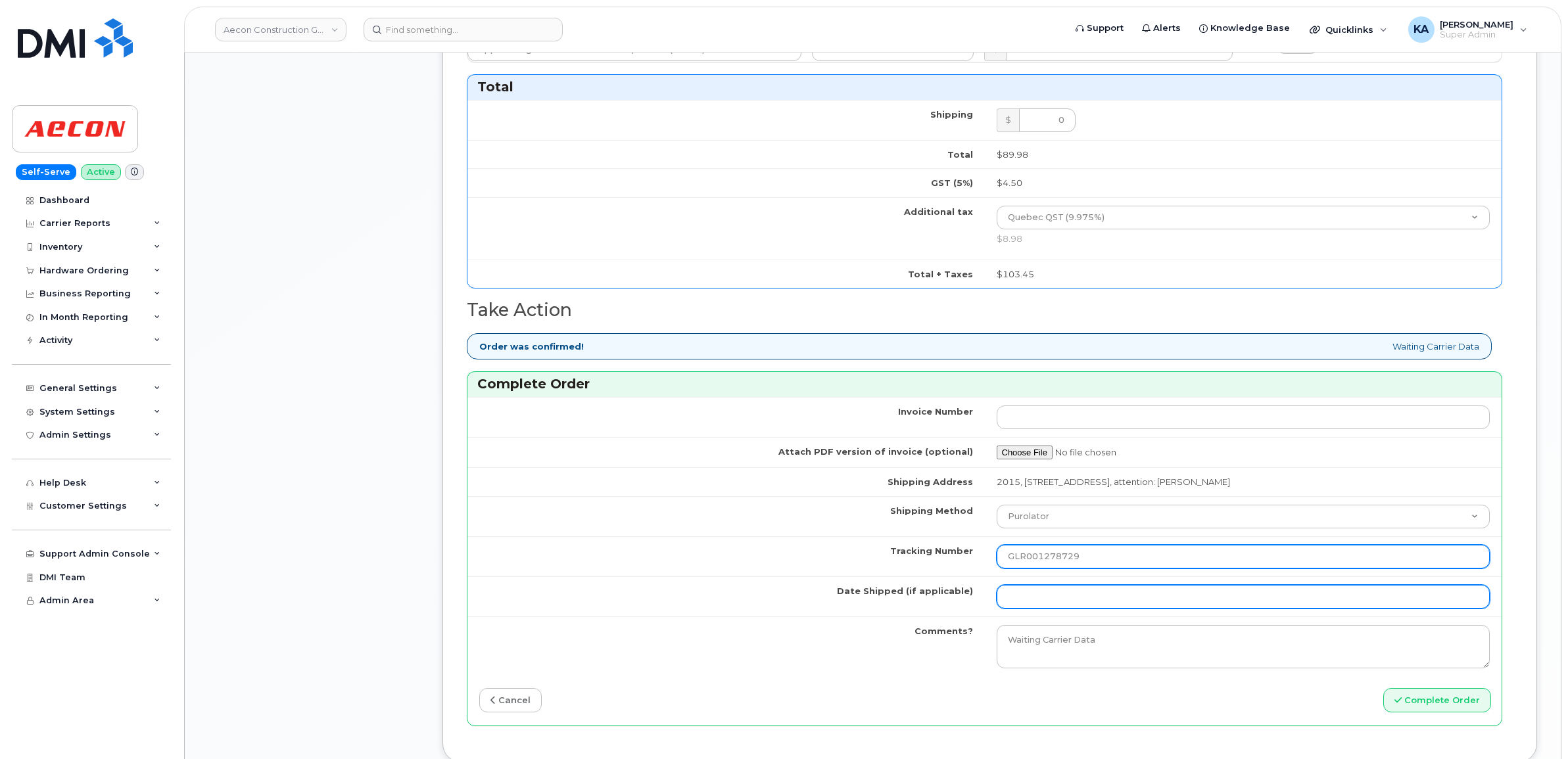
type input "GLR001278729"
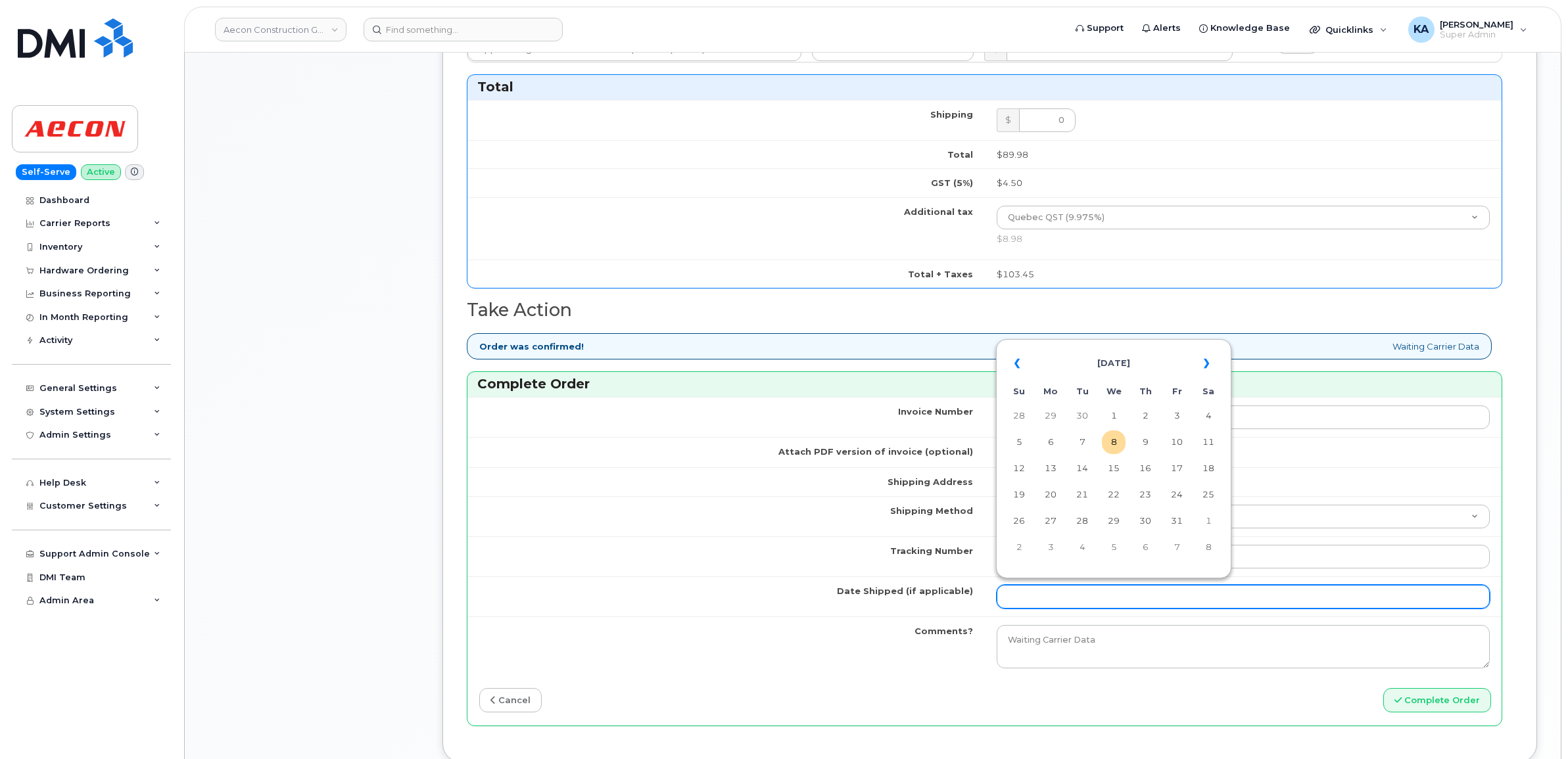
click at [1032, 591] on input "Date Shipped (if applicable)" at bounding box center [1244, 596] width 494 height 24
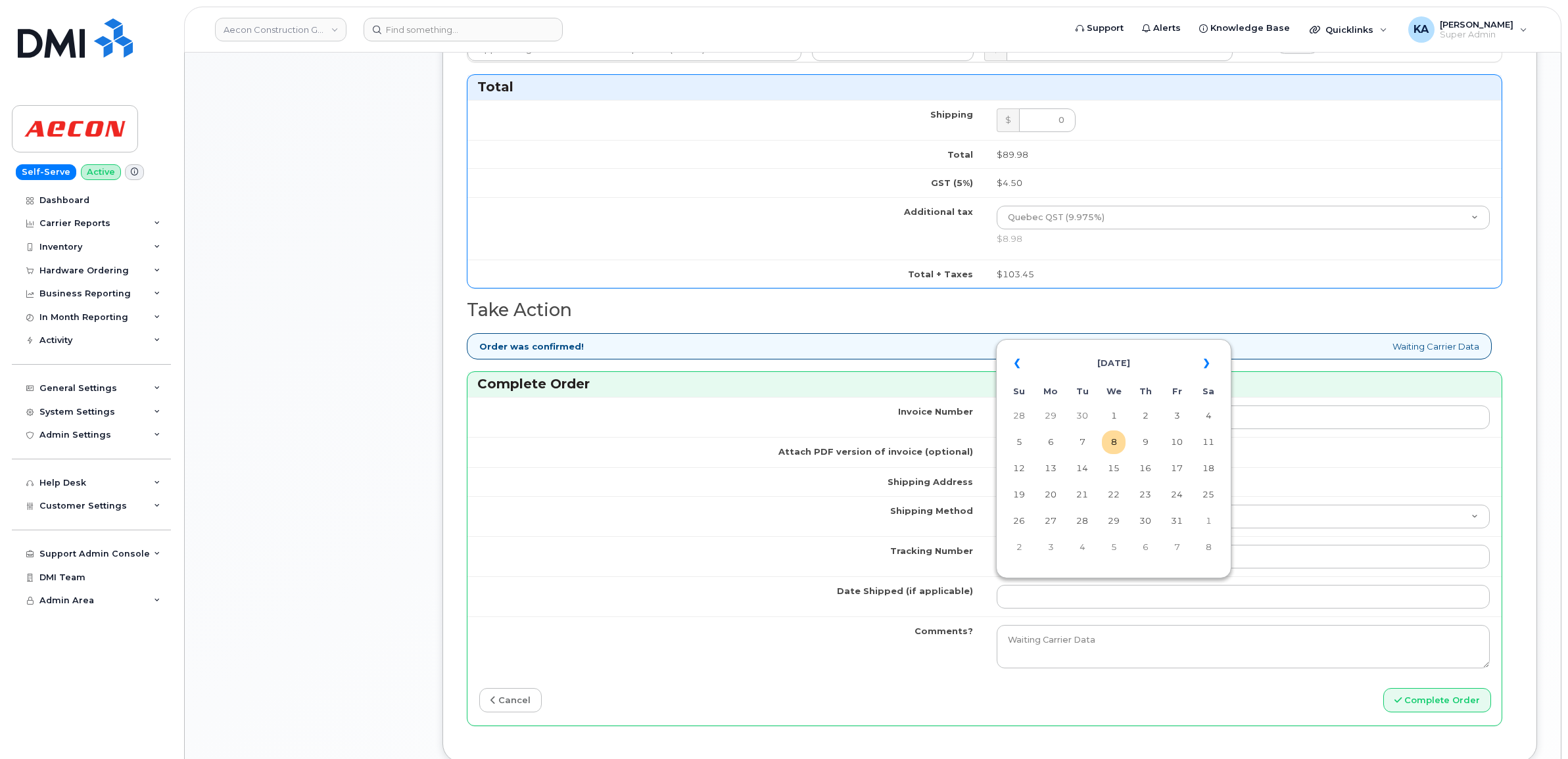
click at [1095, 344] on table "« [DATE] » Su Mo Tu We Th Fr Sa 28 29 30 1 2 3 4 5 6 7 8 9 10 11 12 13 14 15 16…" at bounding box center [1113, 455] width 229 height 225
click at [1084, 439] on td "7" at bounding box center [1082, 442] width 24 height 24
type input "[DATE]"
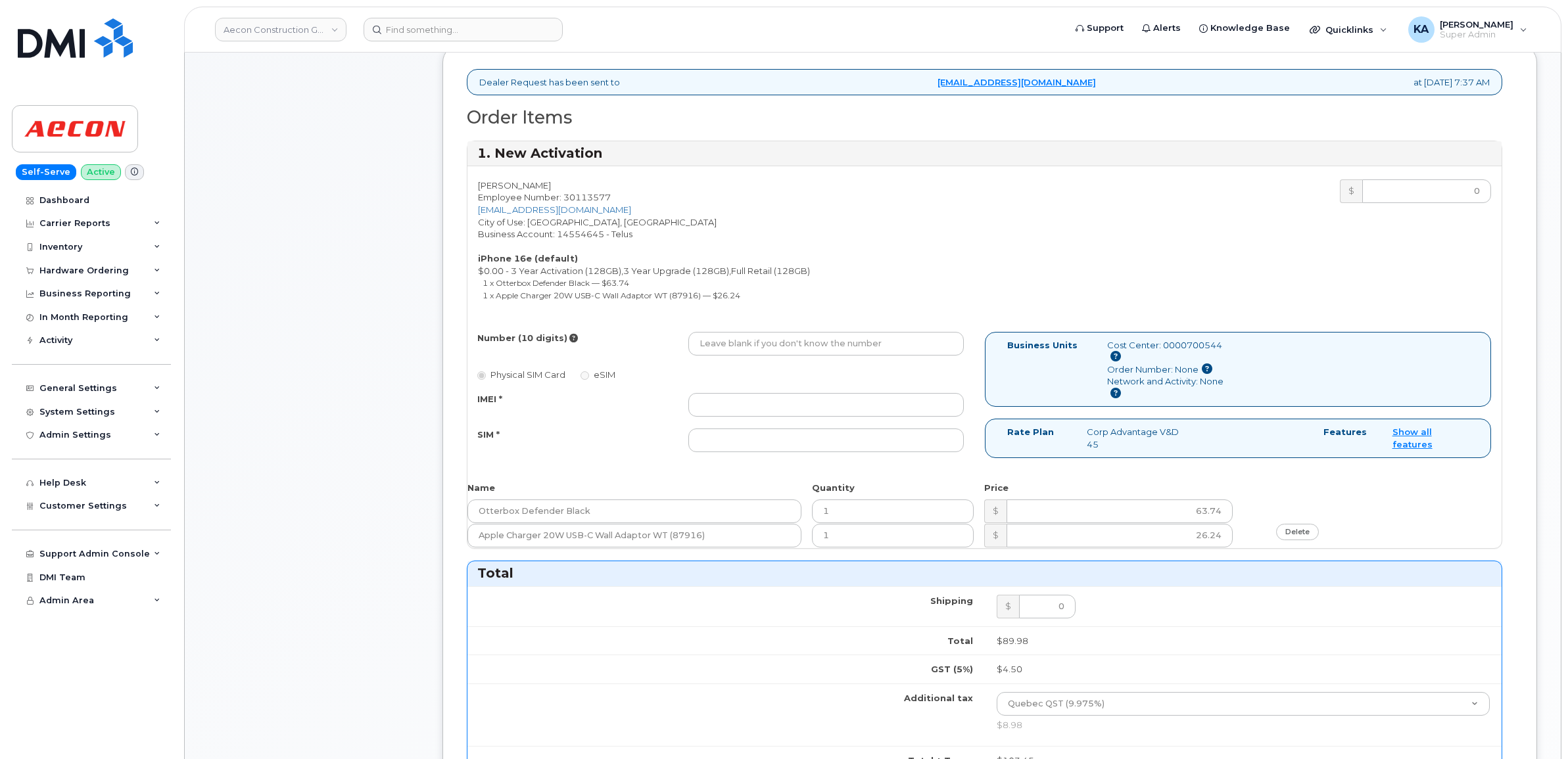
scroll to position [411, 0]
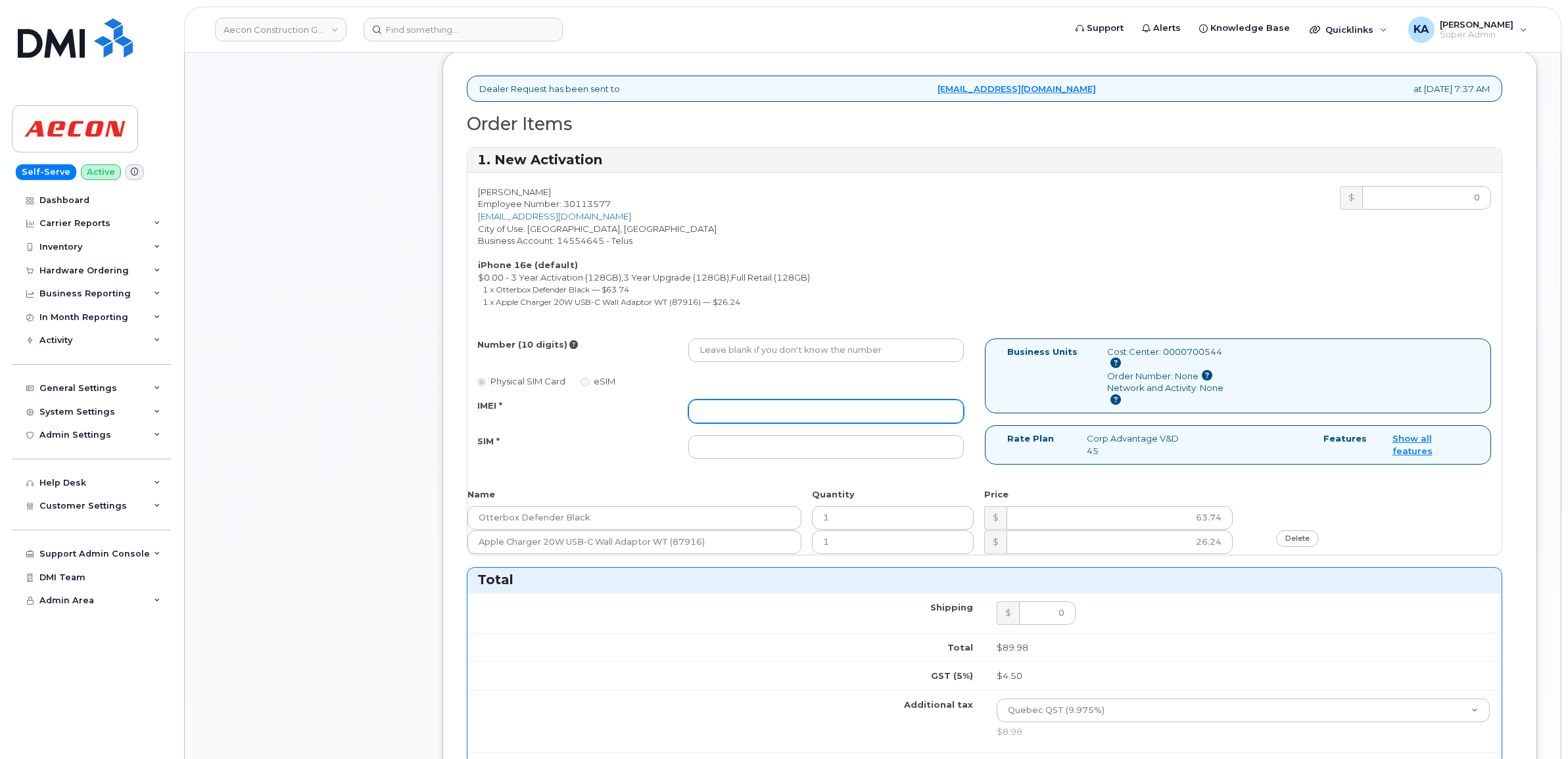
click at [862, 402] on input "IMEI *" at bounding box center [826, 411] width 276 height 24
paste input "354216331586259"
type input "354216331586259"
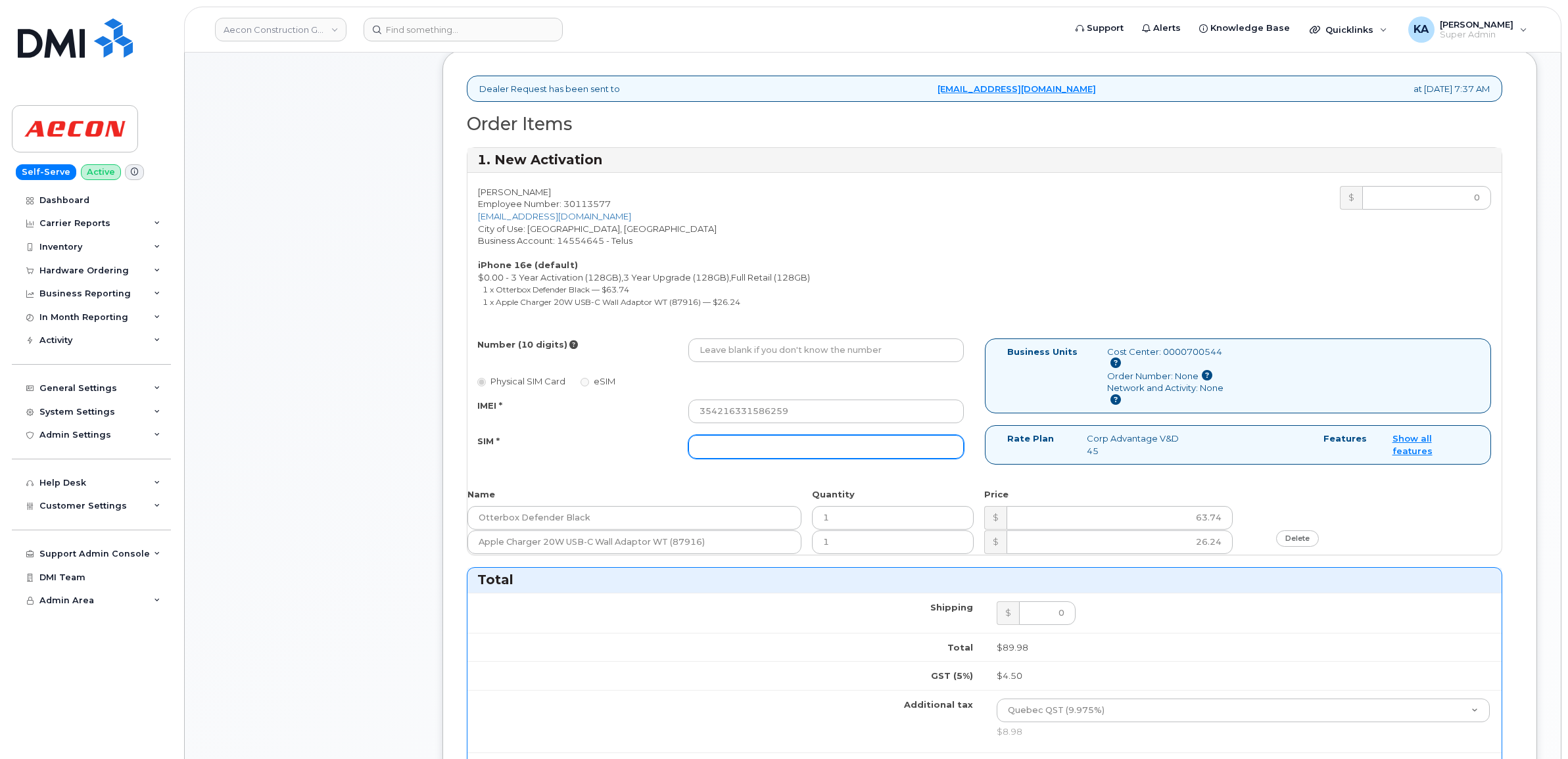
click at [826, 436] on input "SIM *" at bounding box center [826, 447] width 276 height 24
paste input "89043052010008887025010560434466"
type input "89043052010008887025010560434466"
click at [757, 344] on input "Number (10 digits)" at bounding box center [826, 351] width 276 height 24
paste input "263) 362-1029"
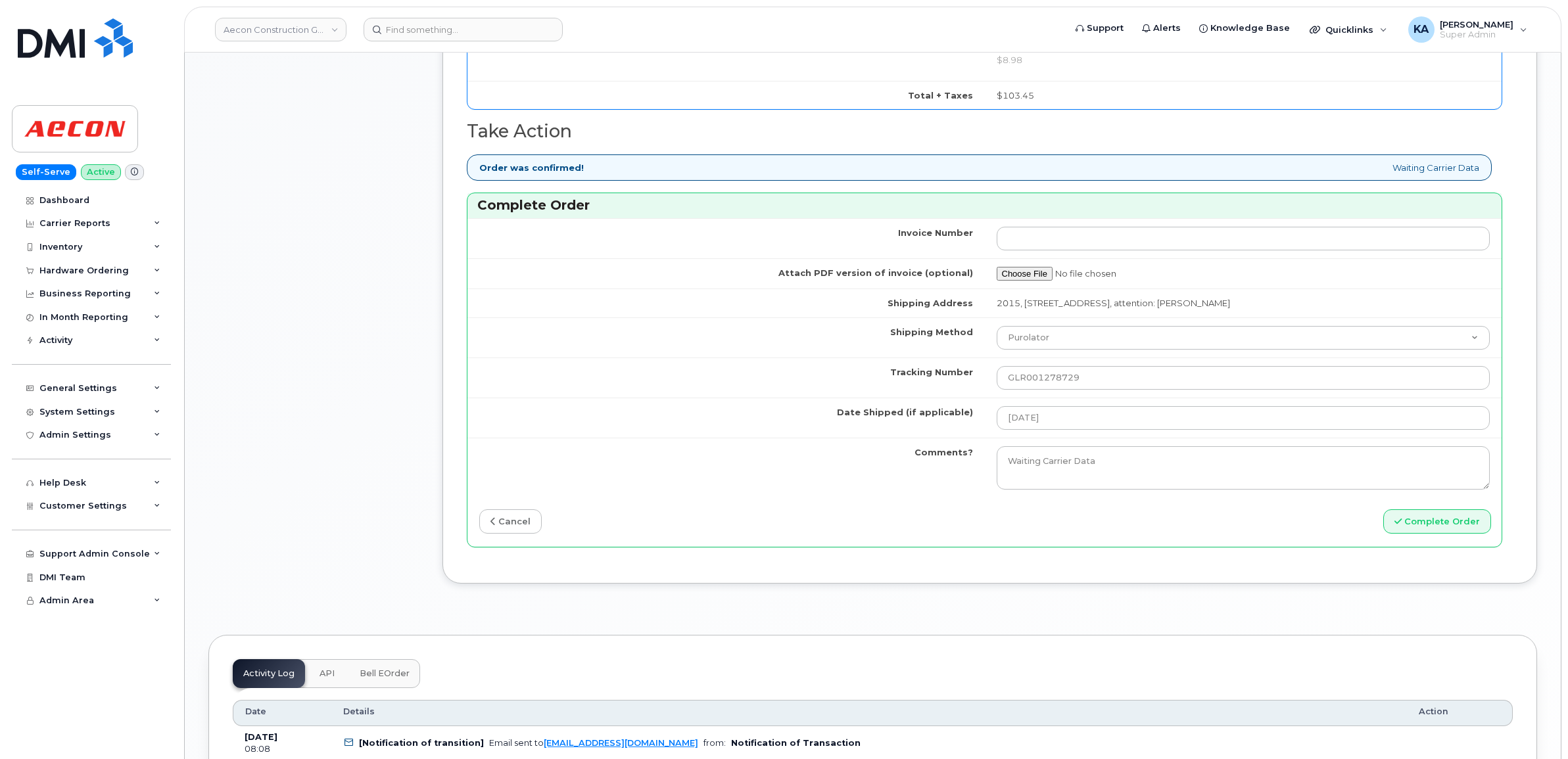
scroll to position [1150, 0]
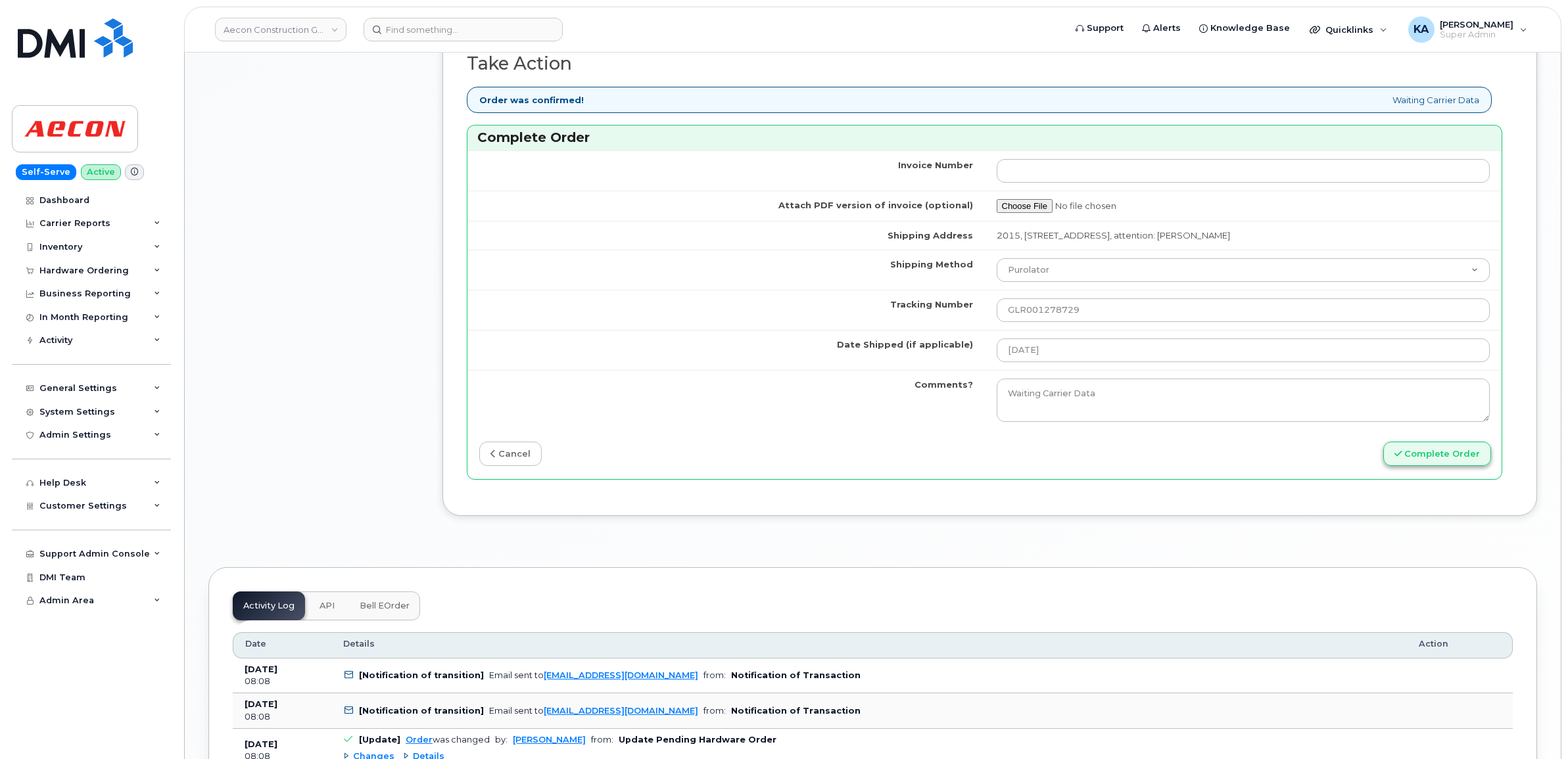
type input "2633621029"
click at [1418, 445] on button "Complete Order" at bounding box center [1437, 454] width 108 height 25
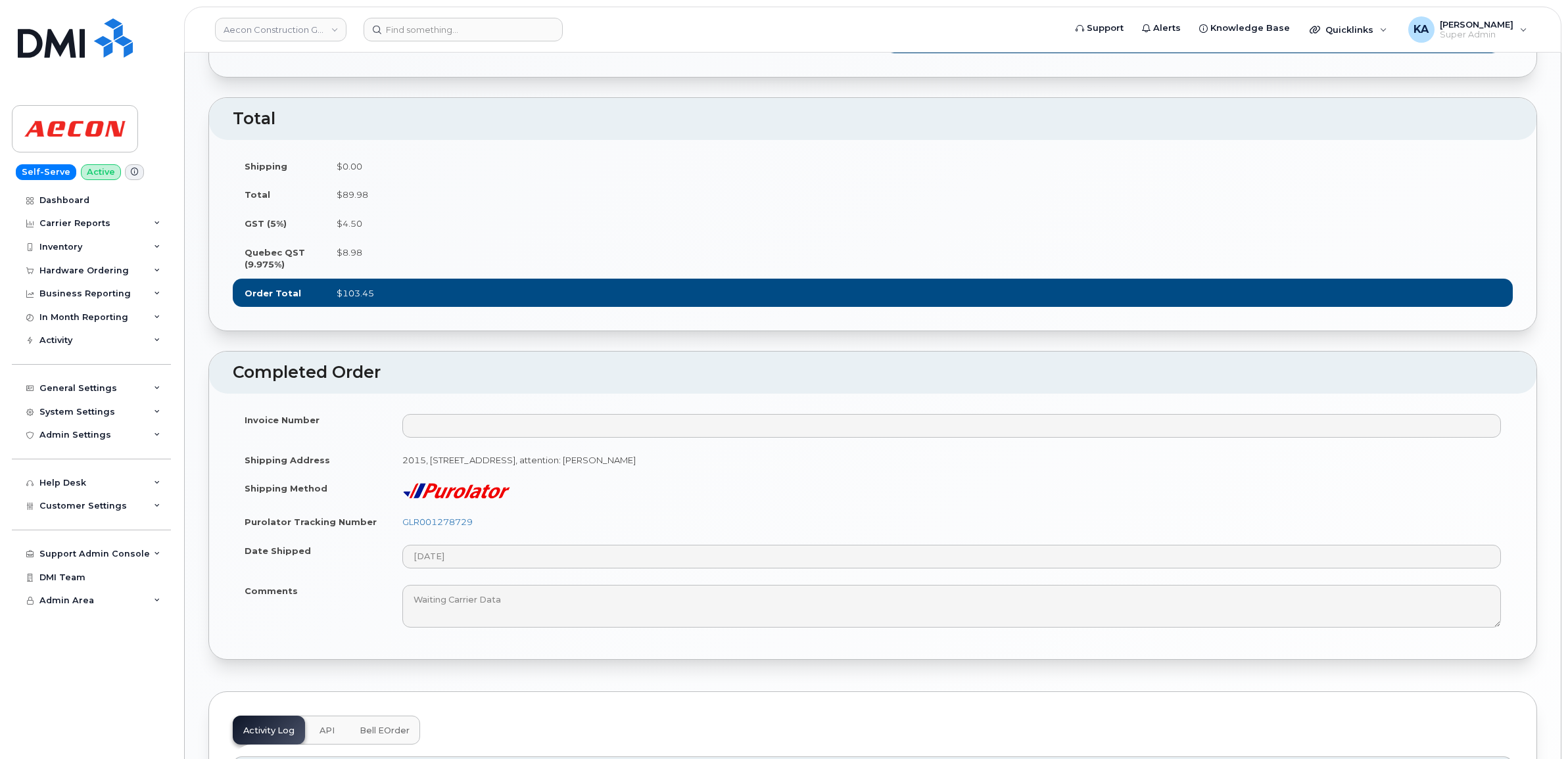
scroll to position [821, 0]
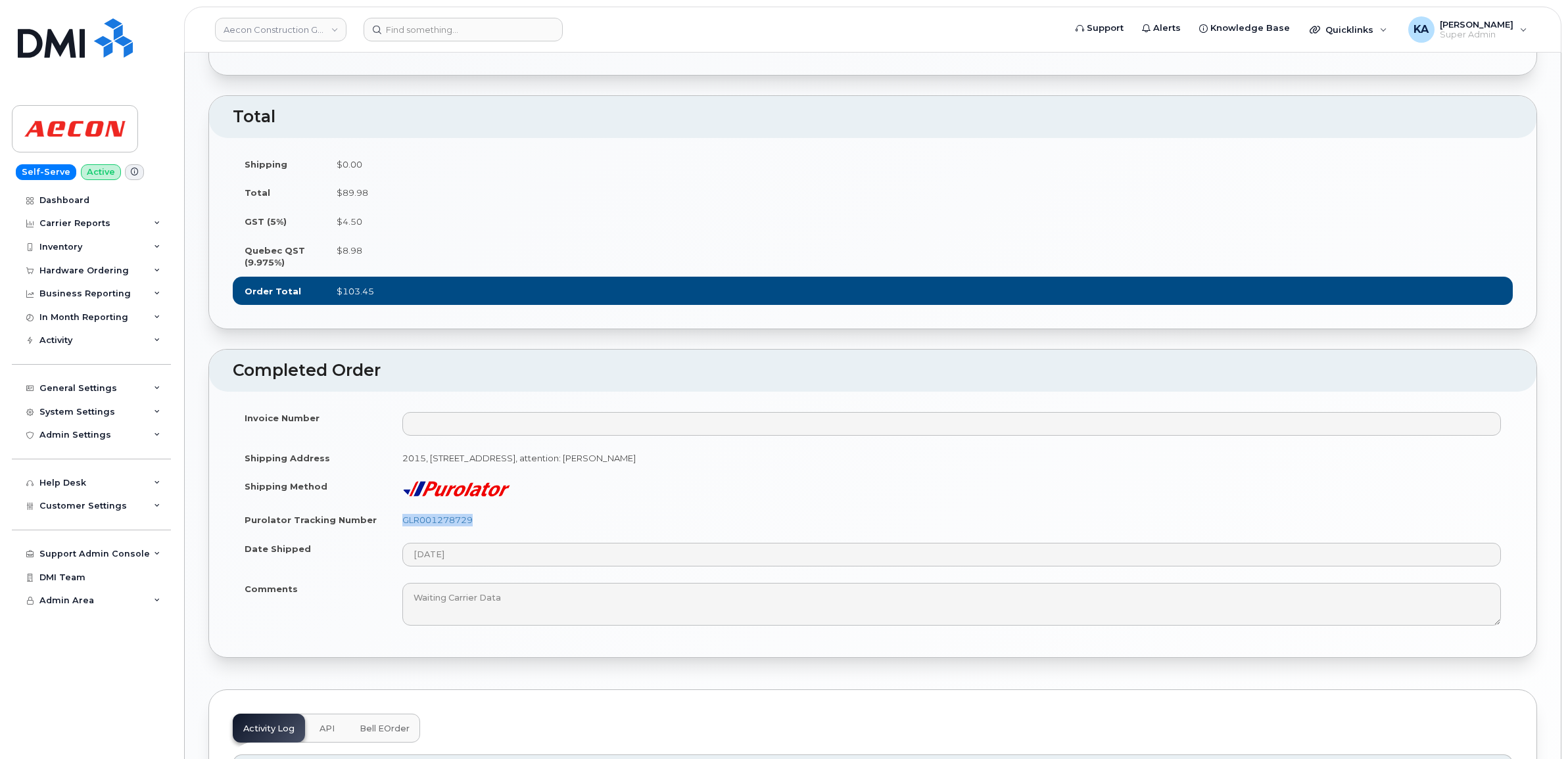
drag, startPoint x: 480, startPoint y: 559, endPoint x: 392, endPoint y: 562, distance: 88.1
click at [392, 534] on td "GLR001278729" at bounding box center [952, 519] width 1122 height 29
copy link "GLR001278729"
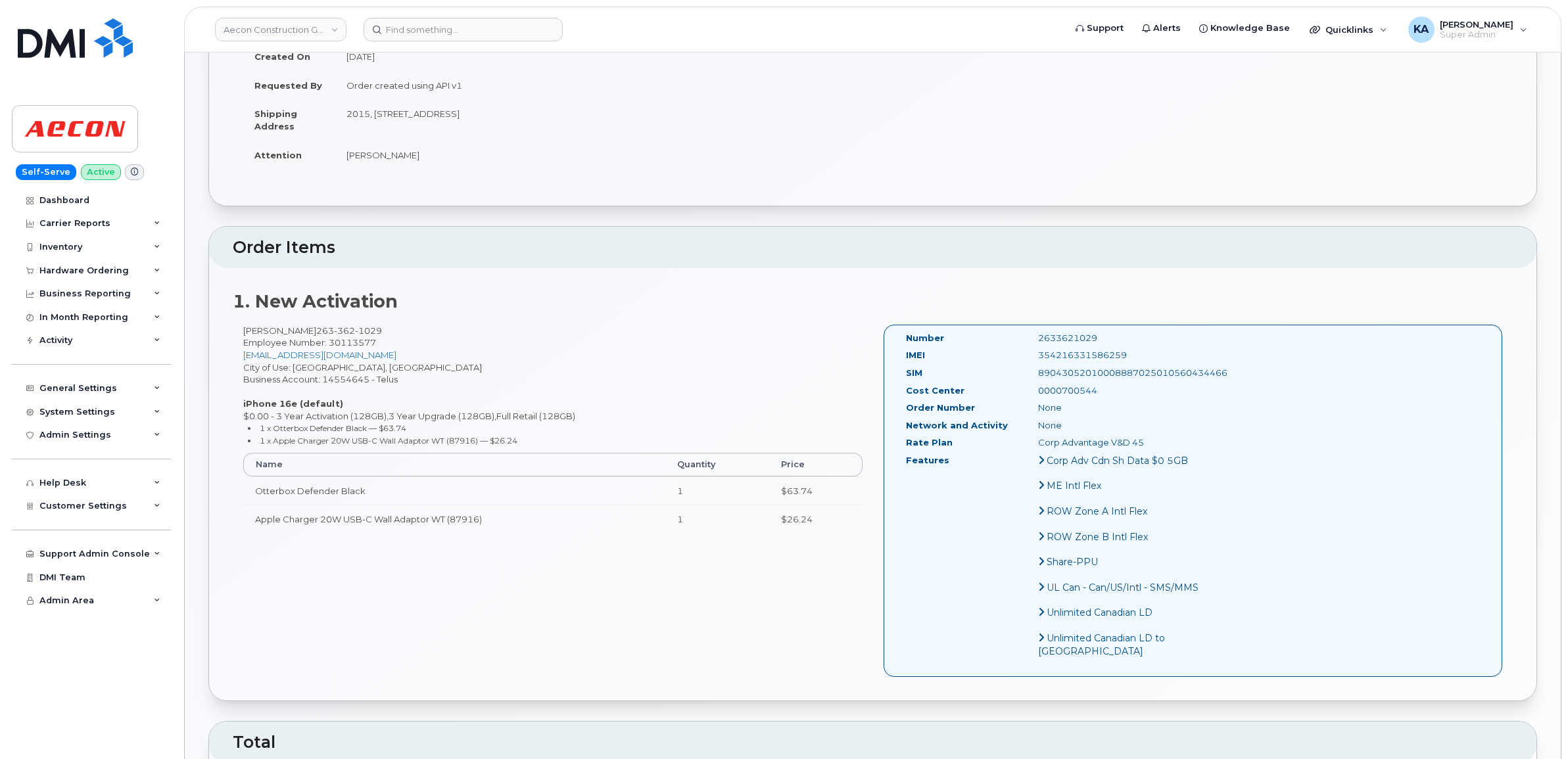
scroll to position [164, 0]
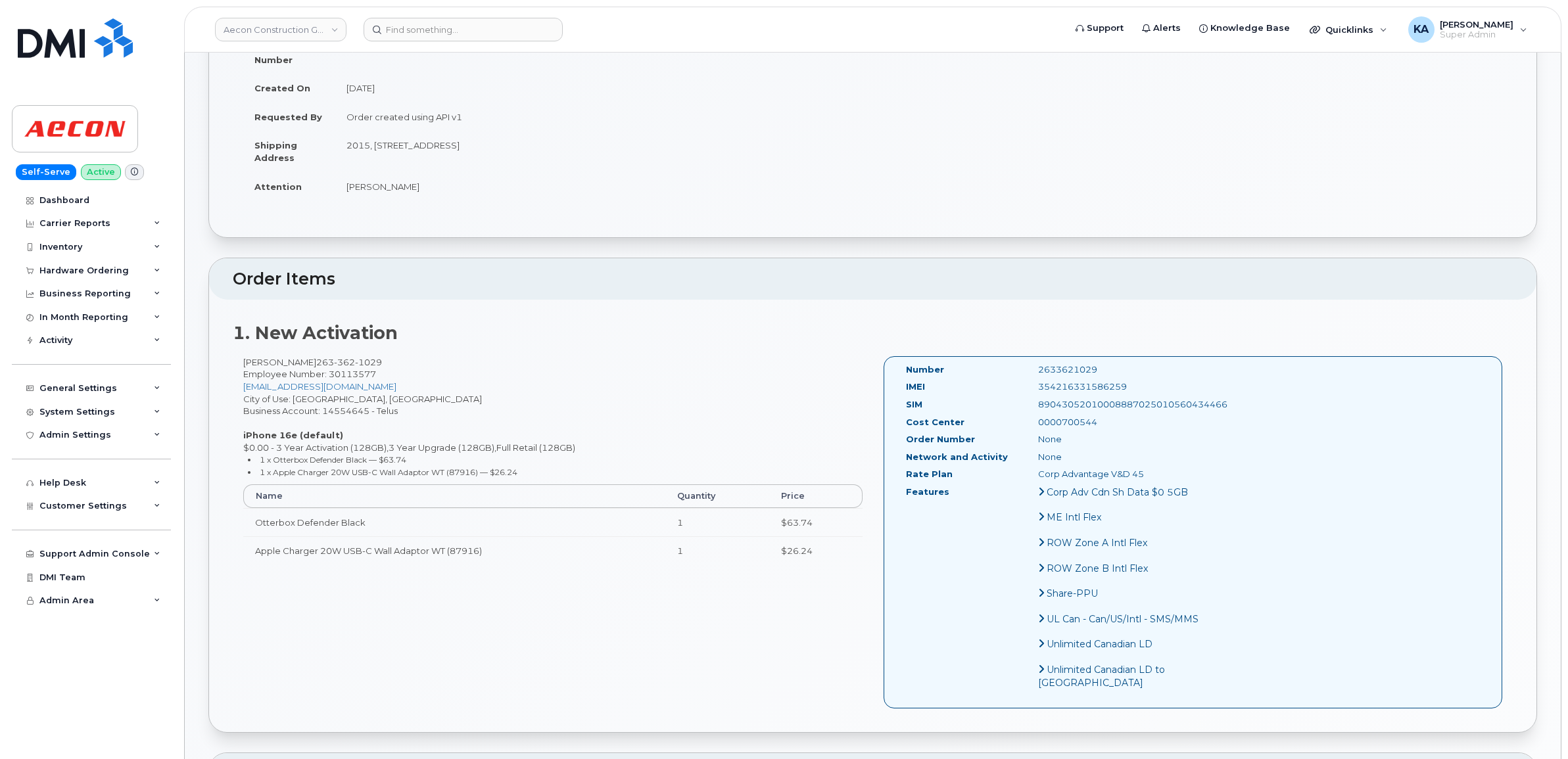
drag, startPoint x: 1091, startPoint y: 376, endPoint x: 997, endPoint y: 378, distance: 94.0
click at [997, 380] on div "IMEI 354216331586259" at bounding box center [1055, 389] width 317 height 18
copy div "354216331586259"
drag, startPoint x: 1068, startPoint y: 357, endPoint x: 1010, endPoint y: 360, distance: 58.1
click at [1028, 364] on div "2633621029" at bounding box center [1120, 370] width 185 height 13
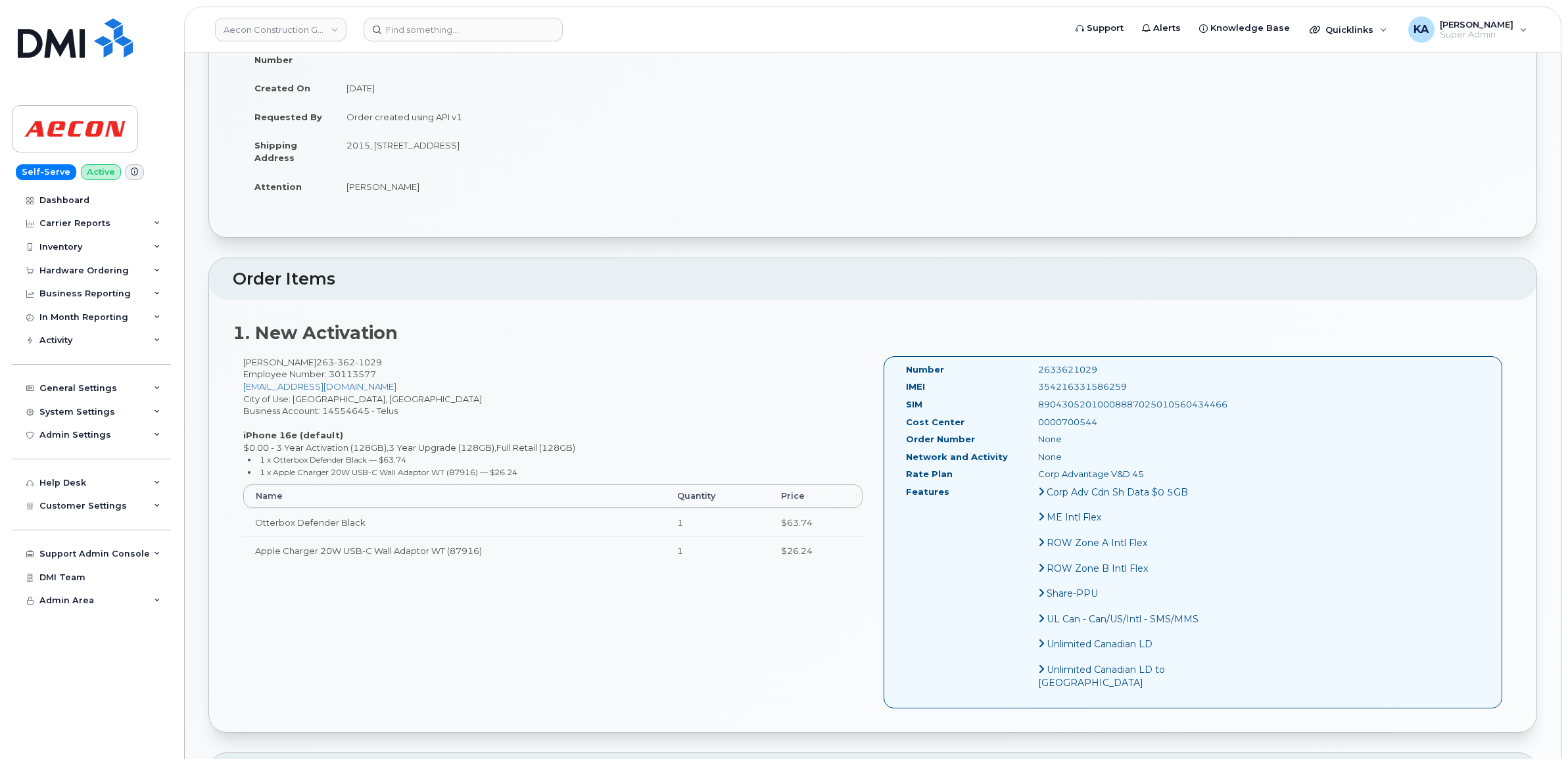
copy div "2633621029"
drag, startPoint x: 897, startPoint y: 356, endPoint x: 1155, endPoint y: 478, distance: 285.4
click at [1155, 478] on div "Number 2633621029 IMEI 354216331586259 SIM 89043052010008887025010560434466 Cos…" at bounding box center [1192, 532] width 619 height 353
copy div "Number 2633621029 IMEI 354216331586259 SIM 89043052010008887025010560434466 Cos…"
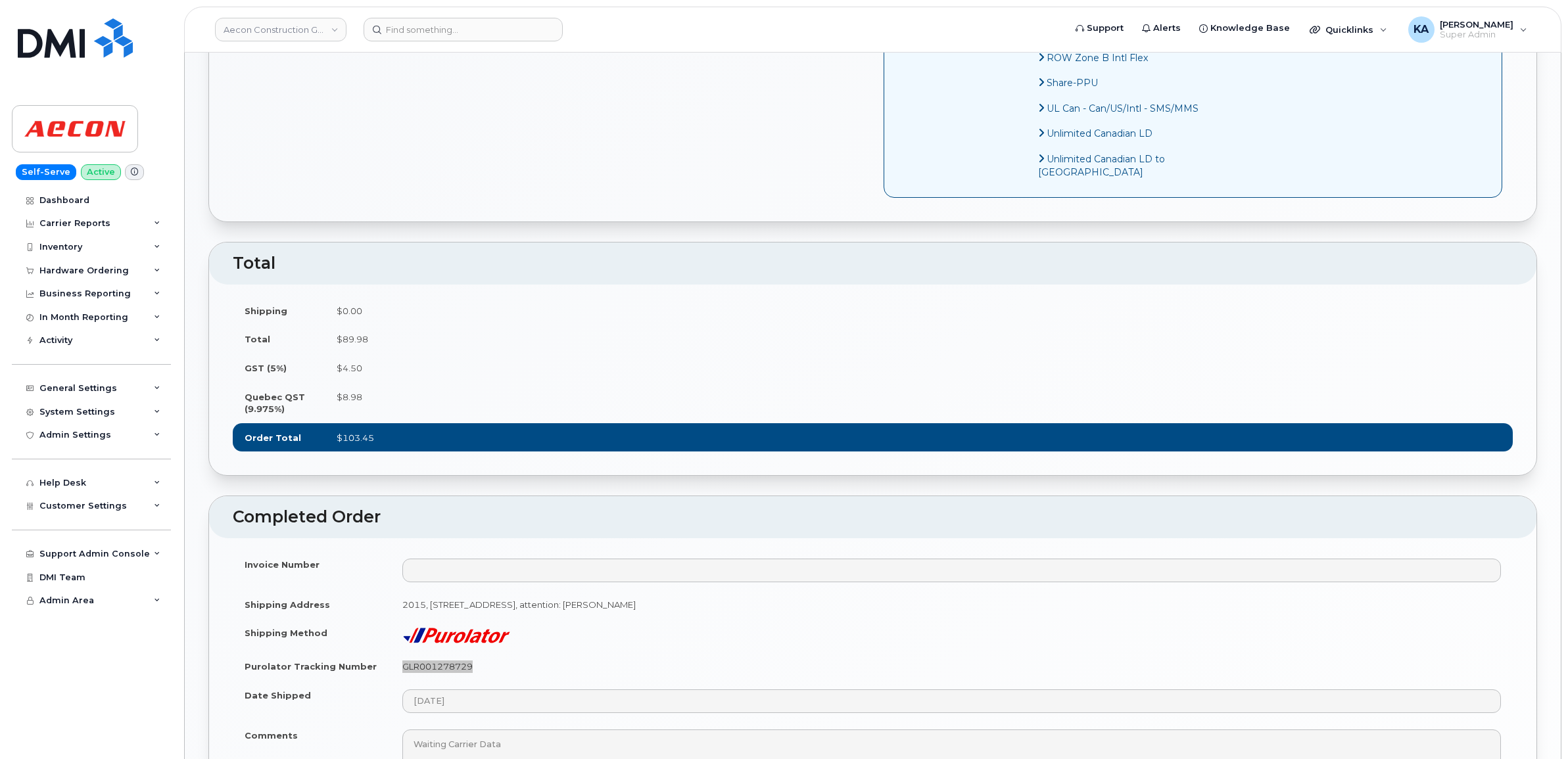
scroll to position [821, 0]
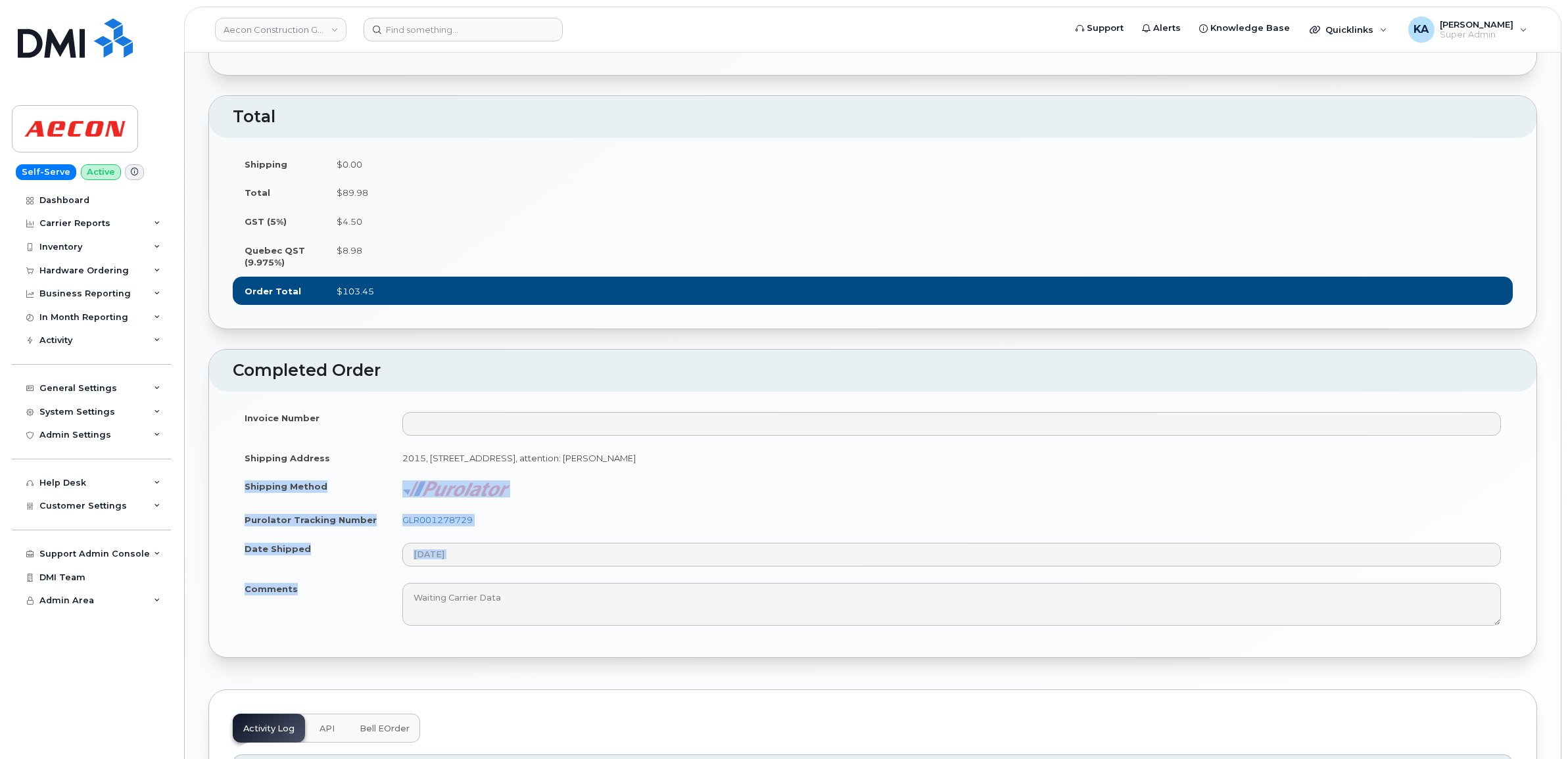
drag, startPoint x: 240, startPoint y: 523, endPoint x: 305, endPoint y: 629, distance: 124.3
click at [305, 629] on tbody "Invoice Number Shipping Address 2015, rue Peel, Bureau 600 Montreal QC H3A 1T8,…" at bounding box center [872, 518] width 1280 height 231
copy tbody "Shipping Method Purolator Tracking Number GLR001278729 Date Shipped Comments"
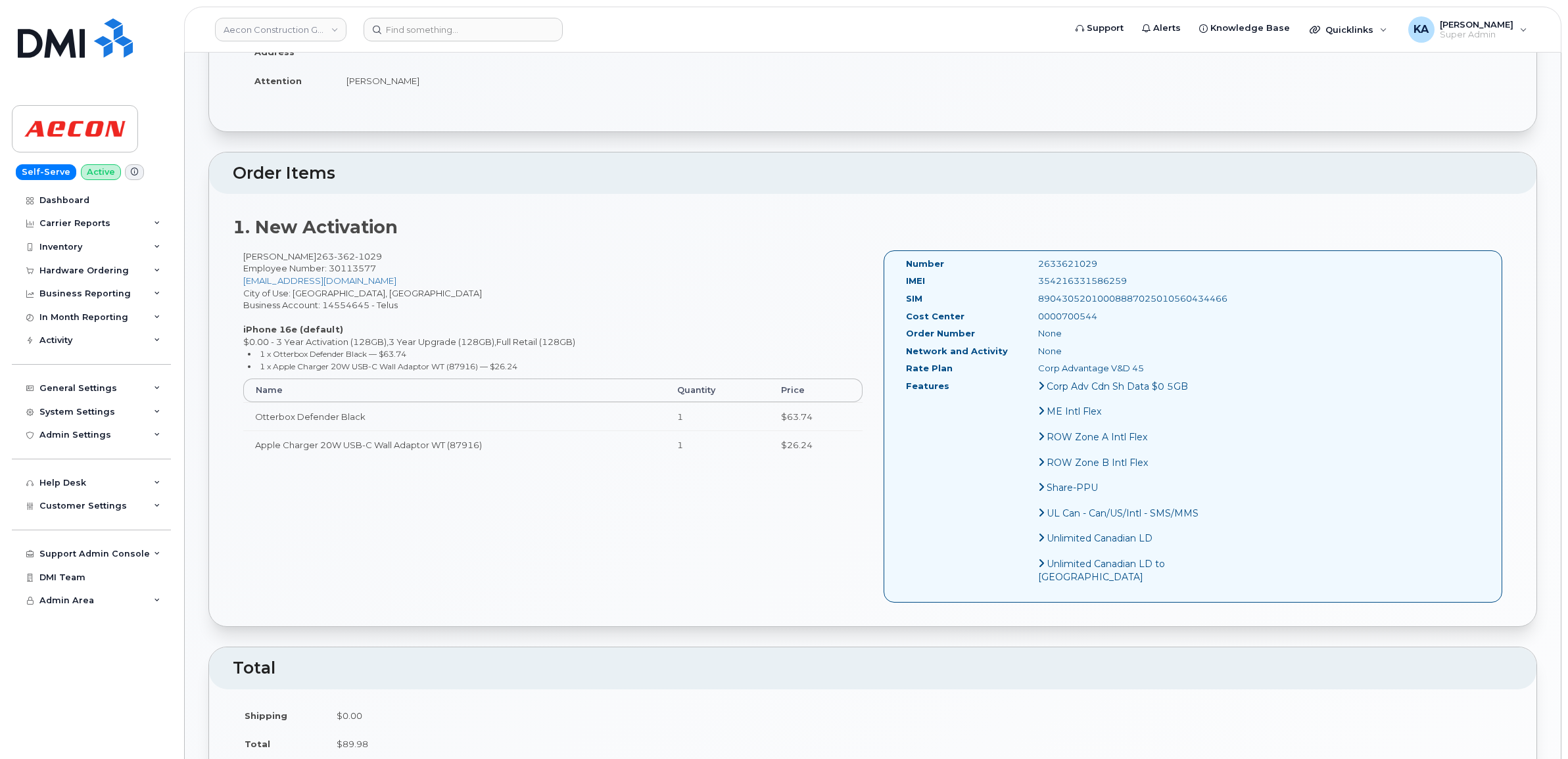
scroll to position [247, 0]
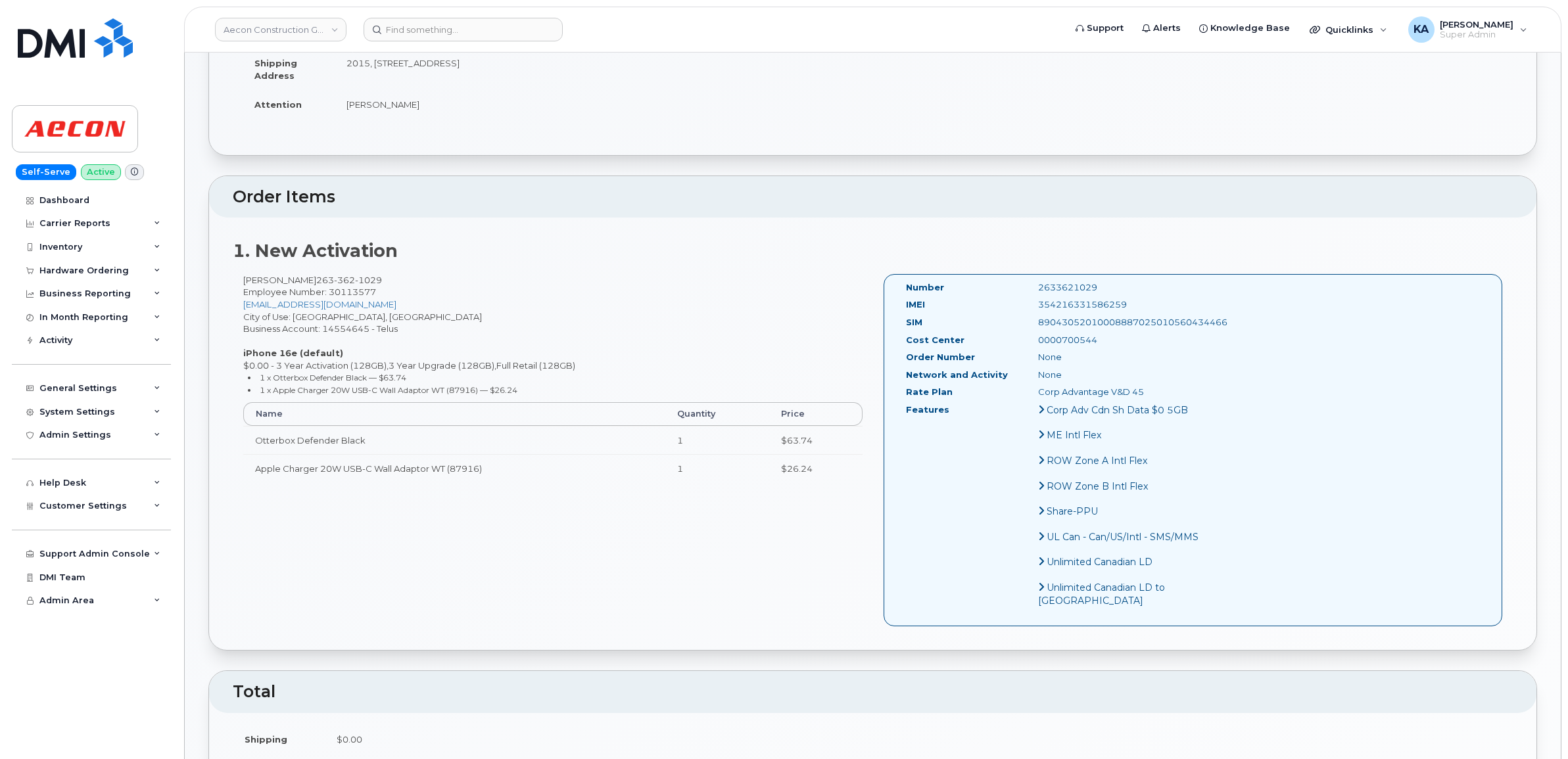
drag, startPoint x: 241, startPoint y: 267, endPoint x: 297, endPoint y: 271, distance: 56.1
click at [297, 274] on div "Katia Khouri 263 362 1029 Employee Number: 30113577 kkhouri@aecon.com City of U…" at bounding box center [553, 384] width 640 height 221
copy div "Katia Khouri"
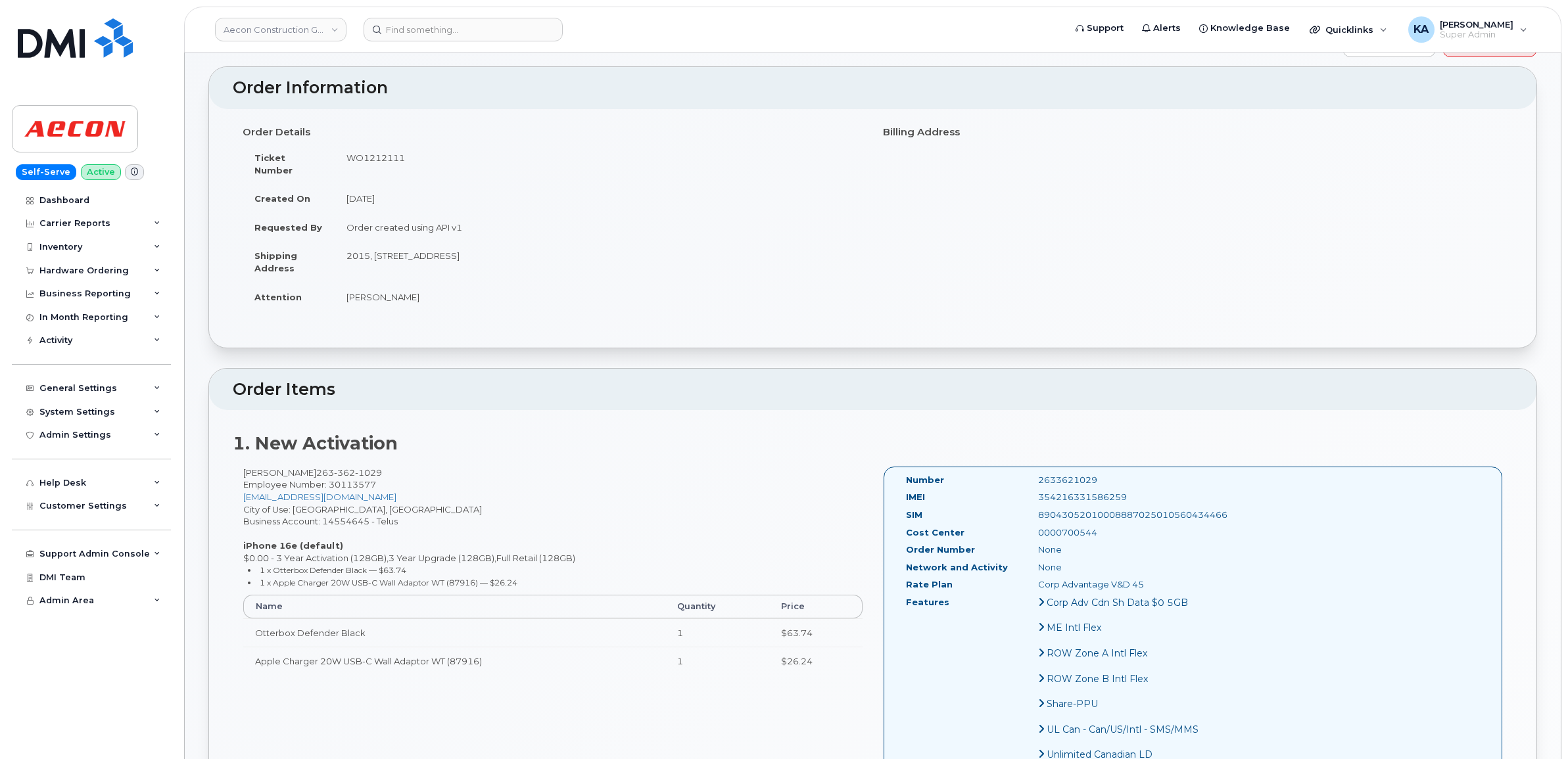
scroll to position [0, 0]
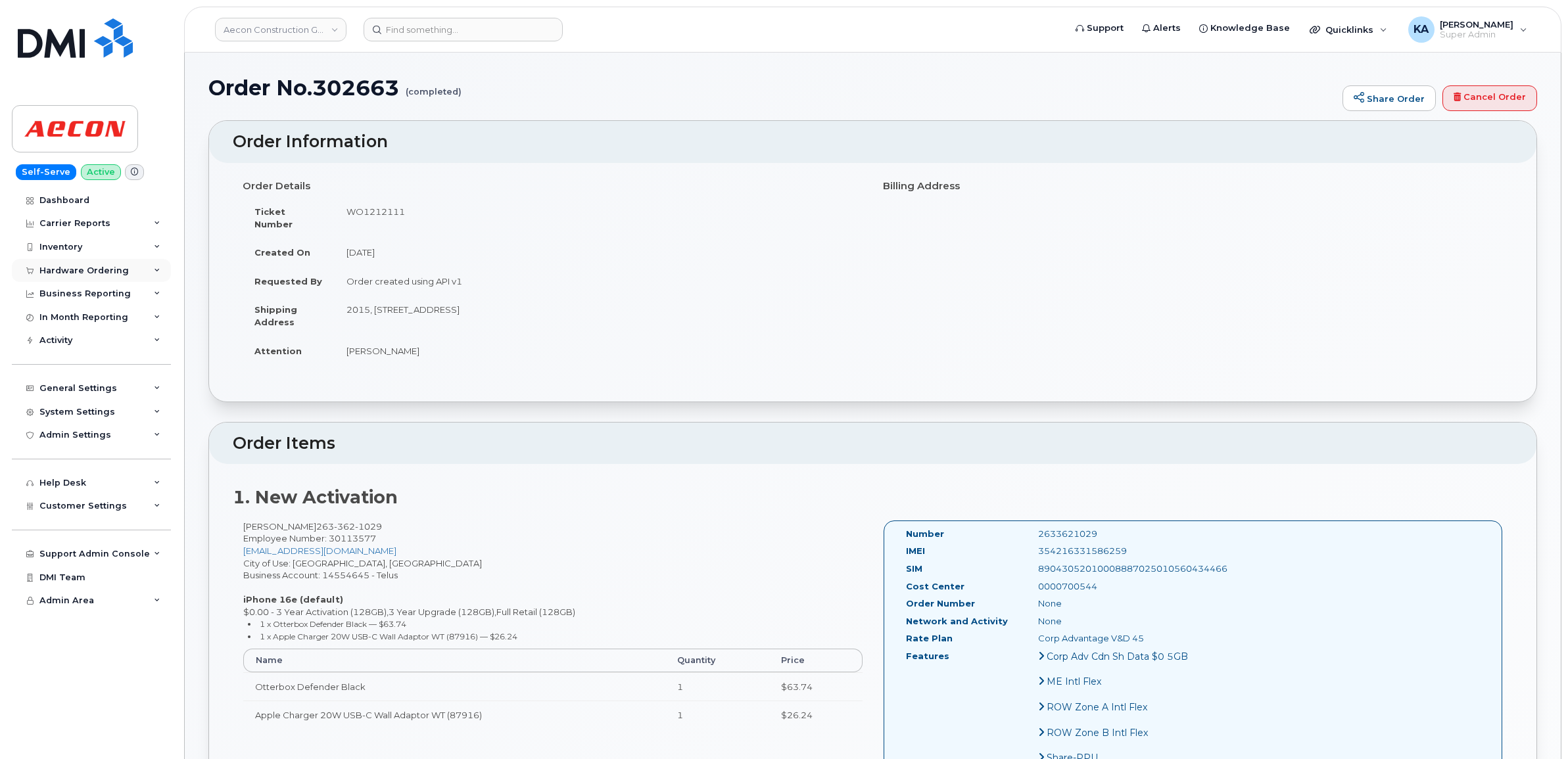
click at [107, 270] on div "Hardware Ordering" at bounding box center [84, 271] width 89 height 11
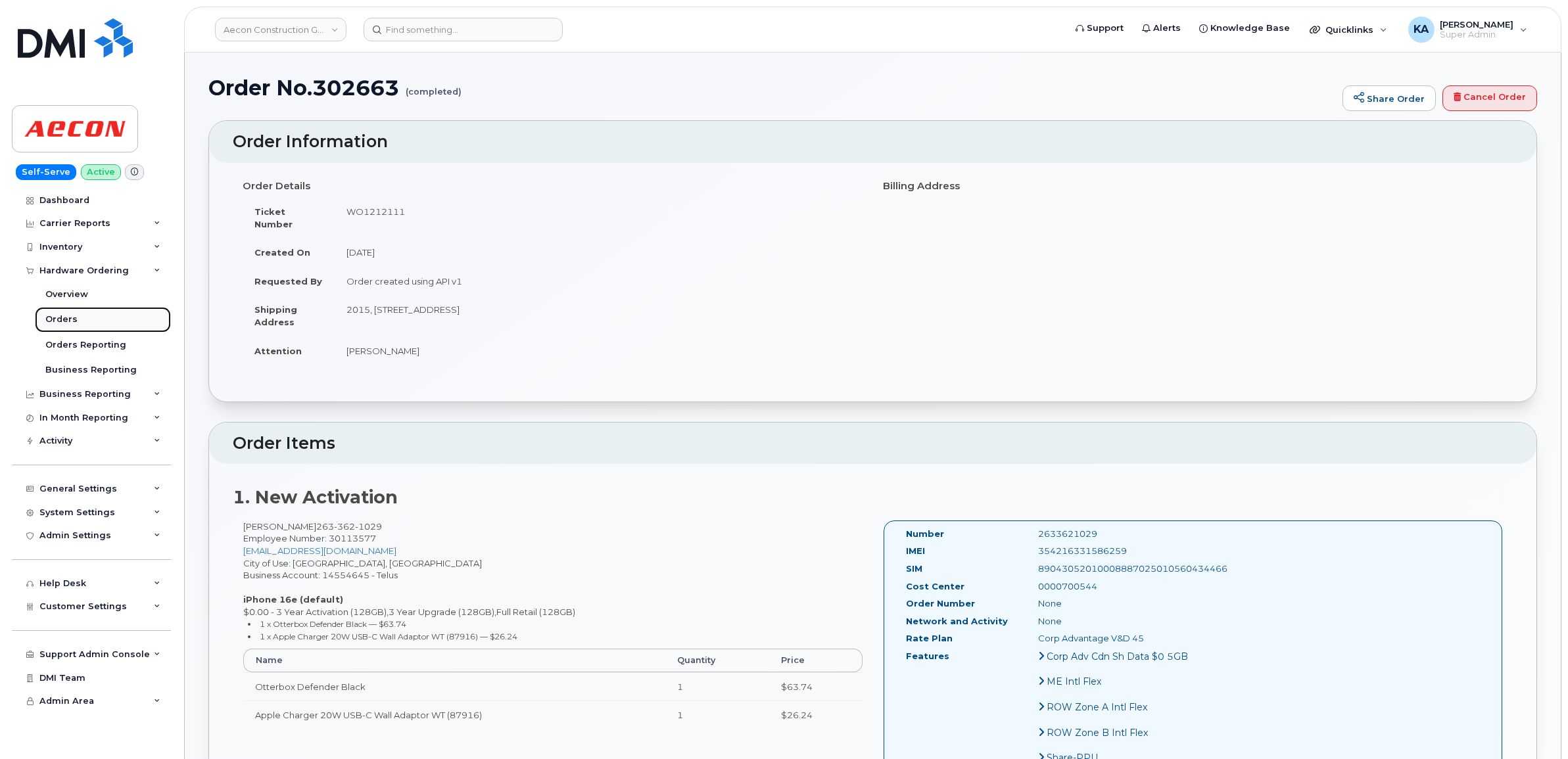
click at [63, 315] on div "Orders" at bounding box center [61, 319] width 32 height 12
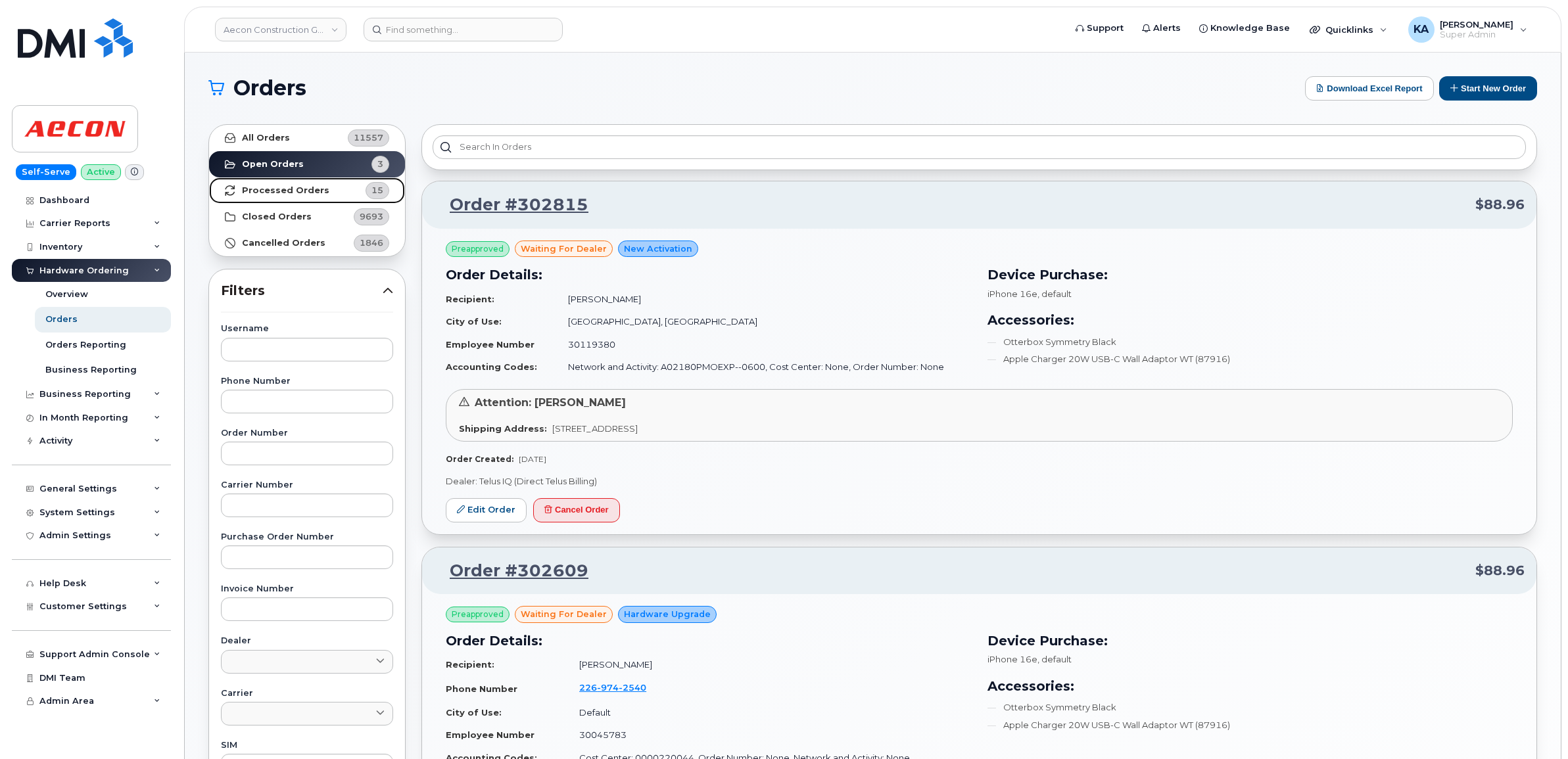
click at [270, 189] on strong "Processed Orders" at bounding box center [285, 190] width 87 height 11
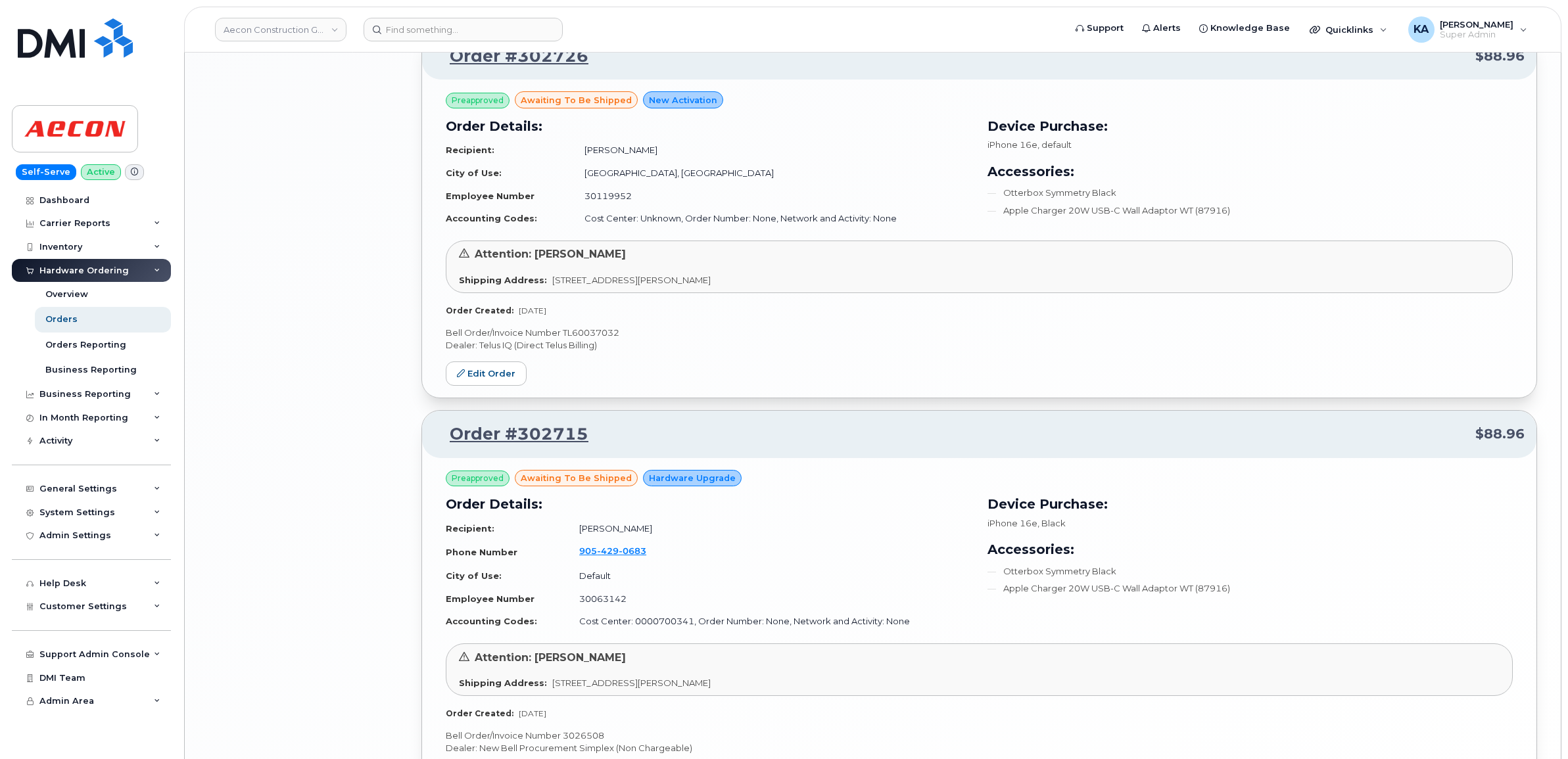
scroll to position [2597, 0]
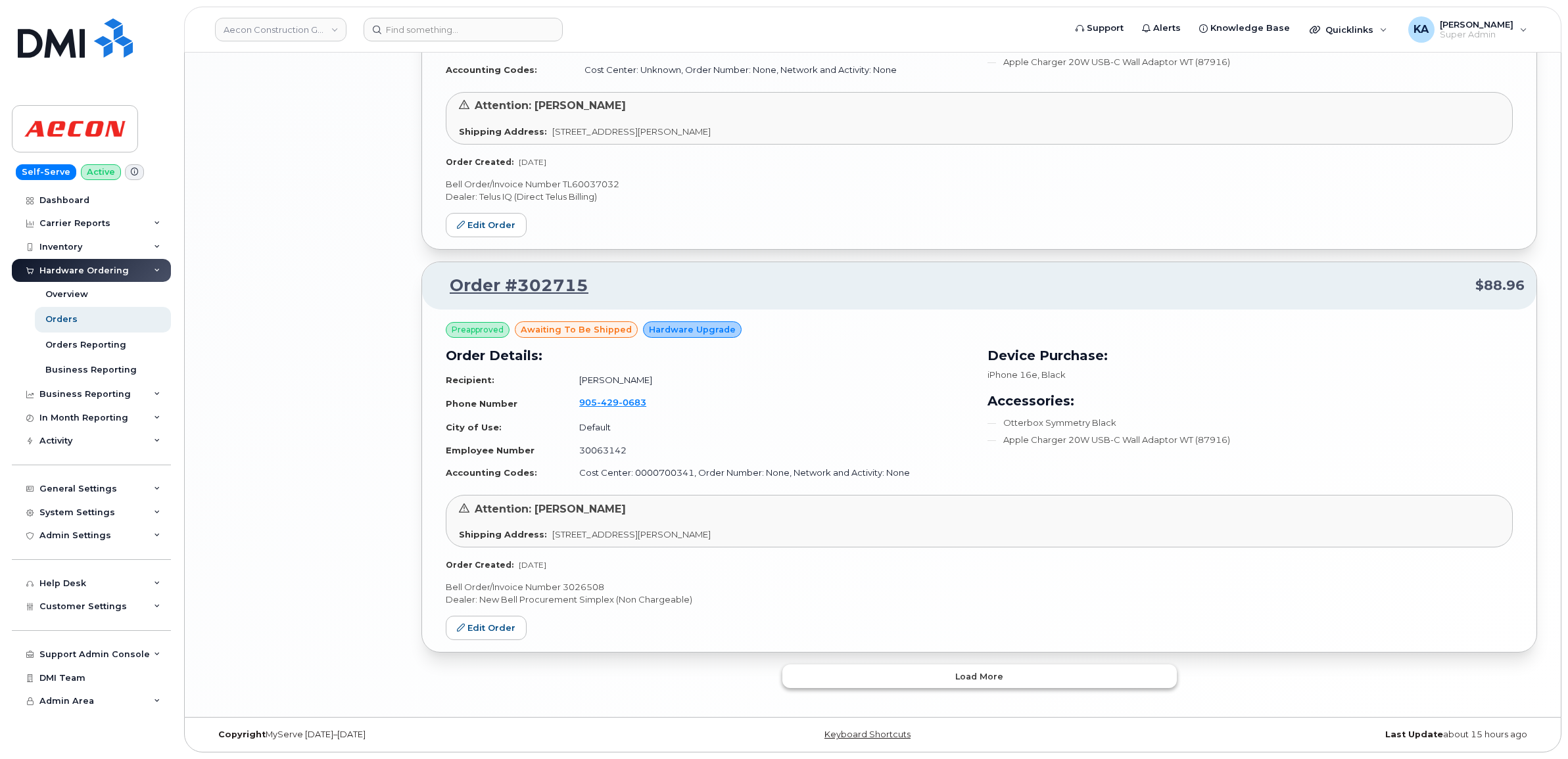
click at [822, 678] on button "Load more" at bounding box center [979, 677] width 394 height 24
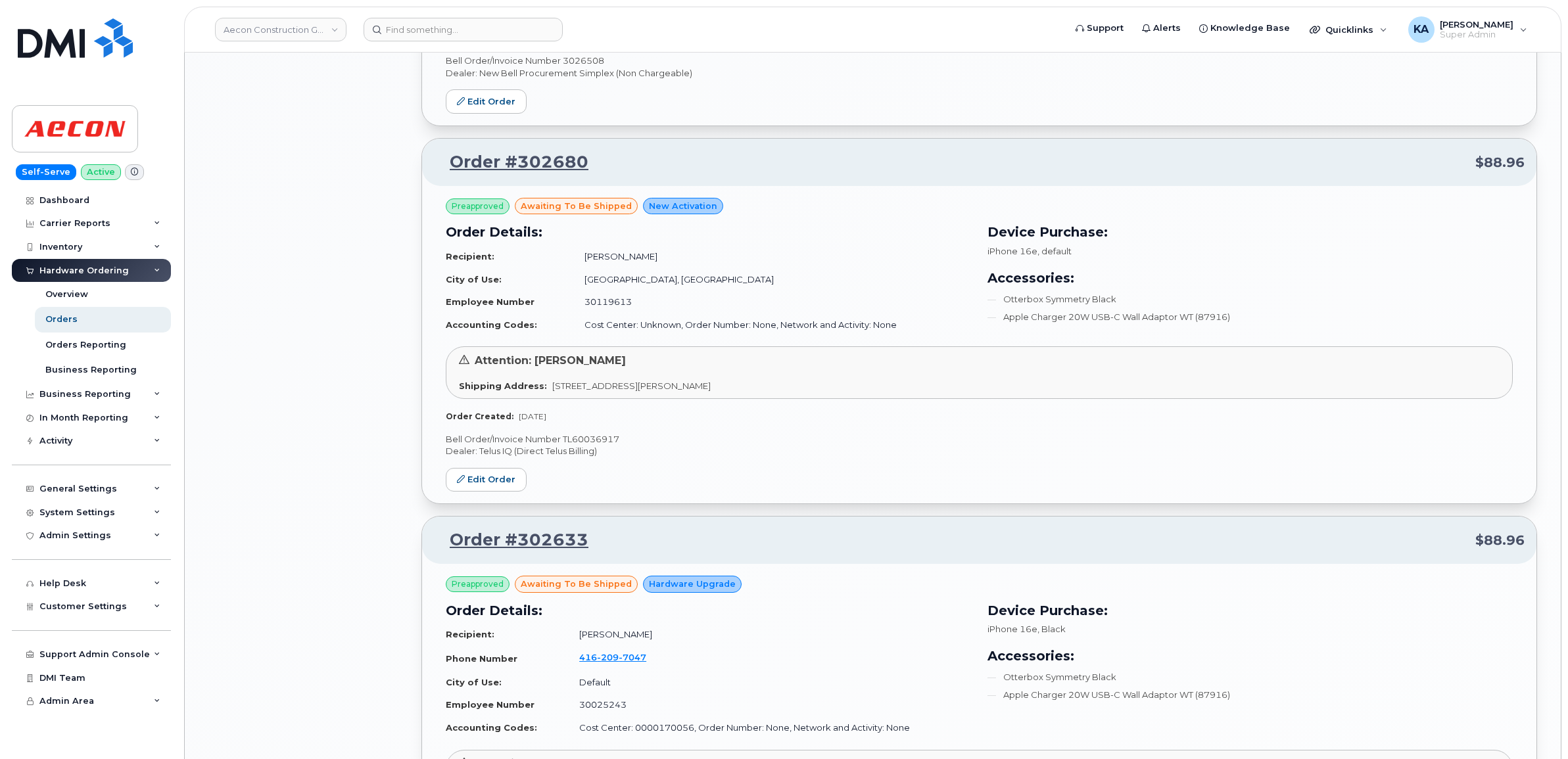
scroll to position [3090, 0]
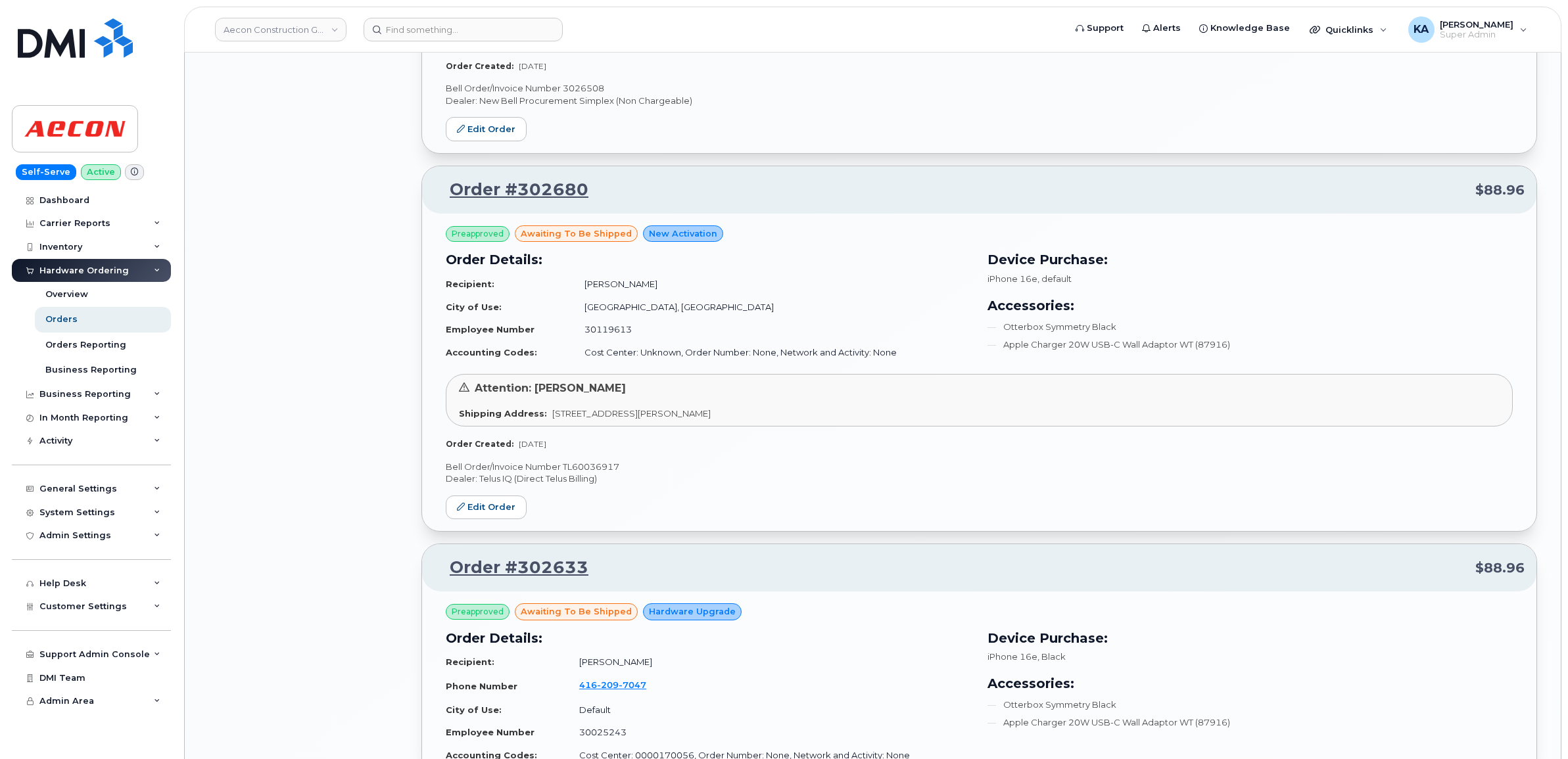
click at [602, 472] on p "Bell Order/Invoice Number TL60036917" at bounding box center [979, 467] width 1066 height 13
copy p "TL60036917"
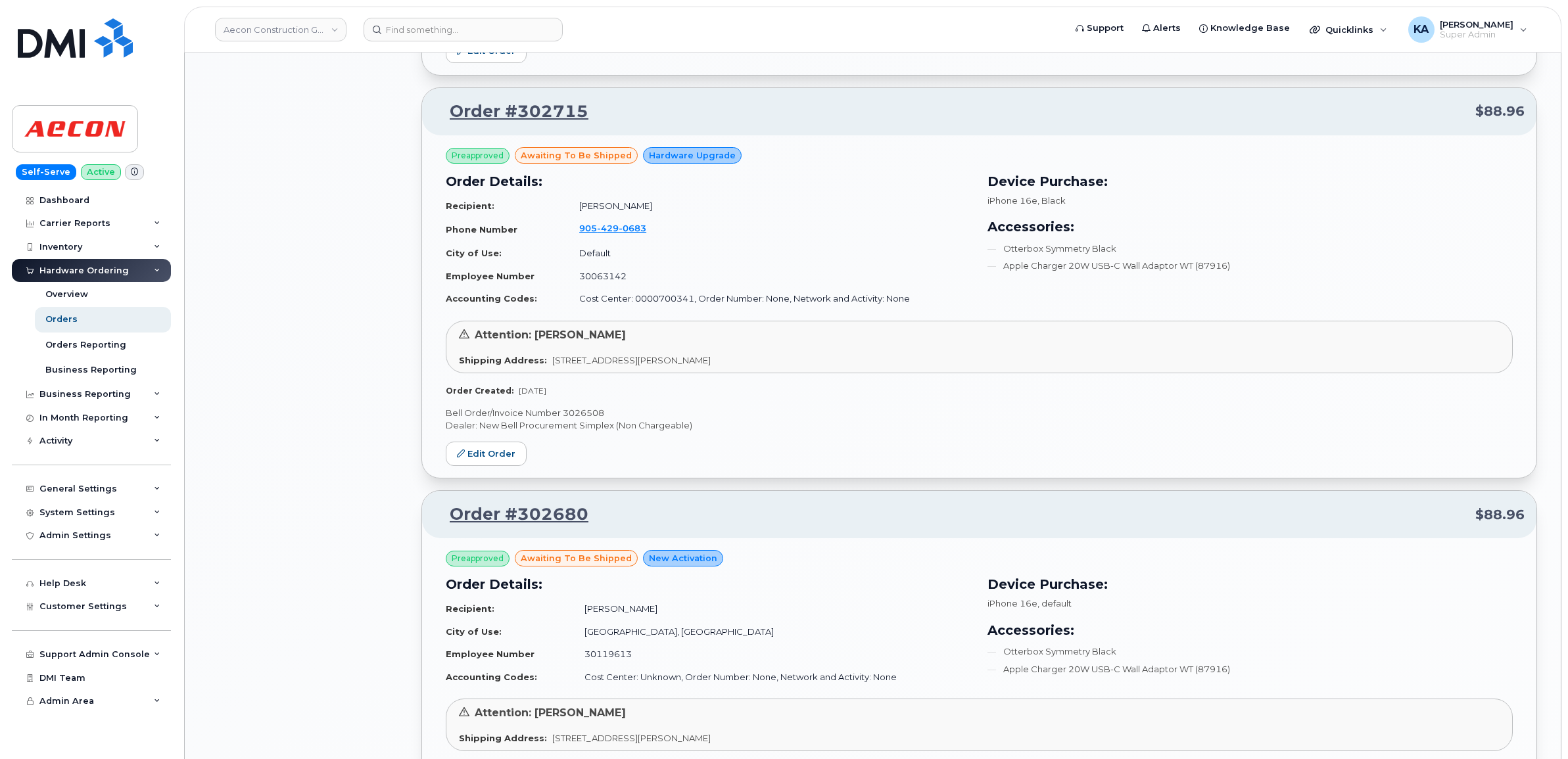
scroll to position [2761, 0]
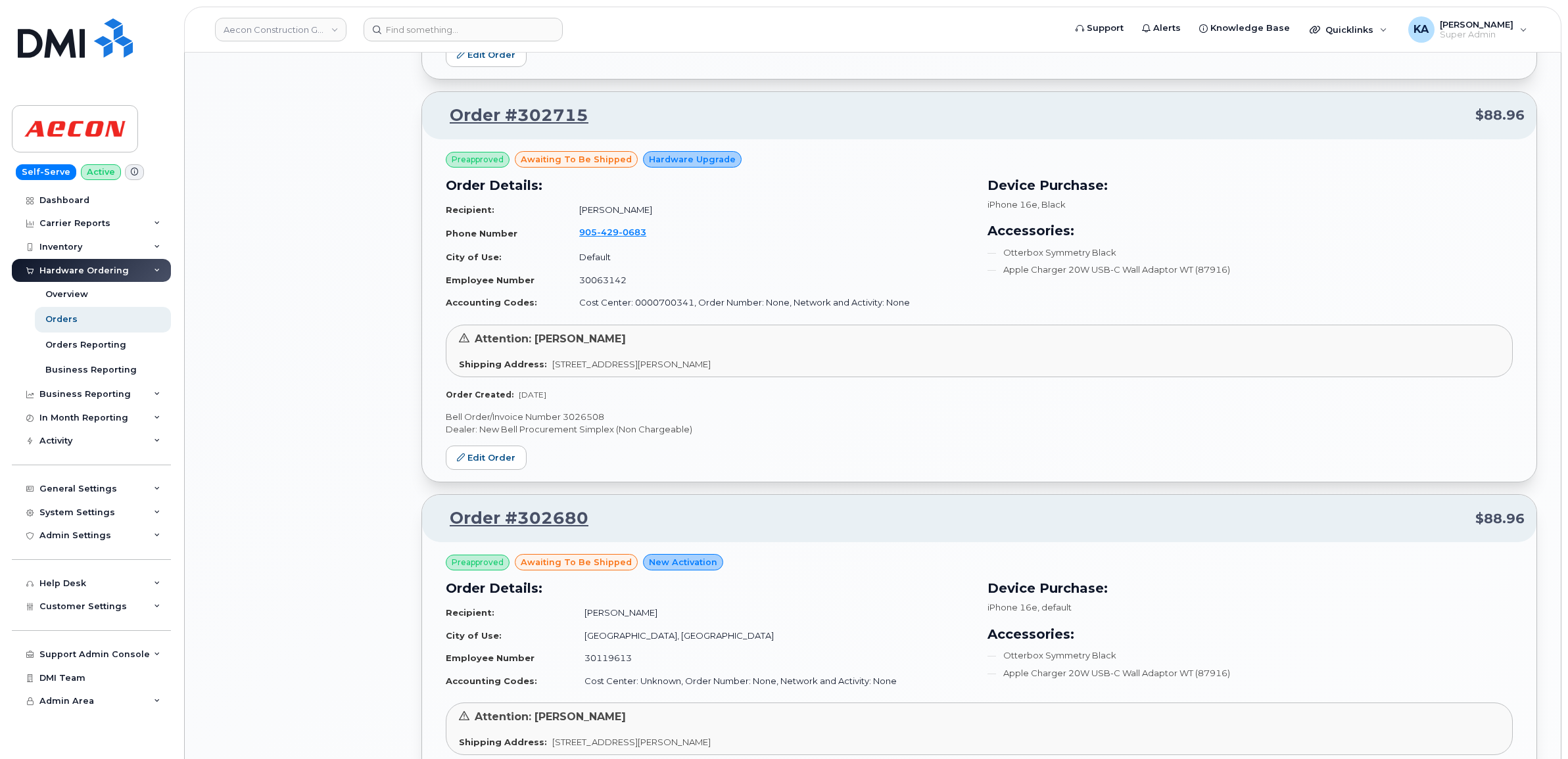
click at [584, 422] on p "Bell Order/Invoice Number 3026508" at bounding box center [979, 417] width 1066 height 13
copy p "3026508"
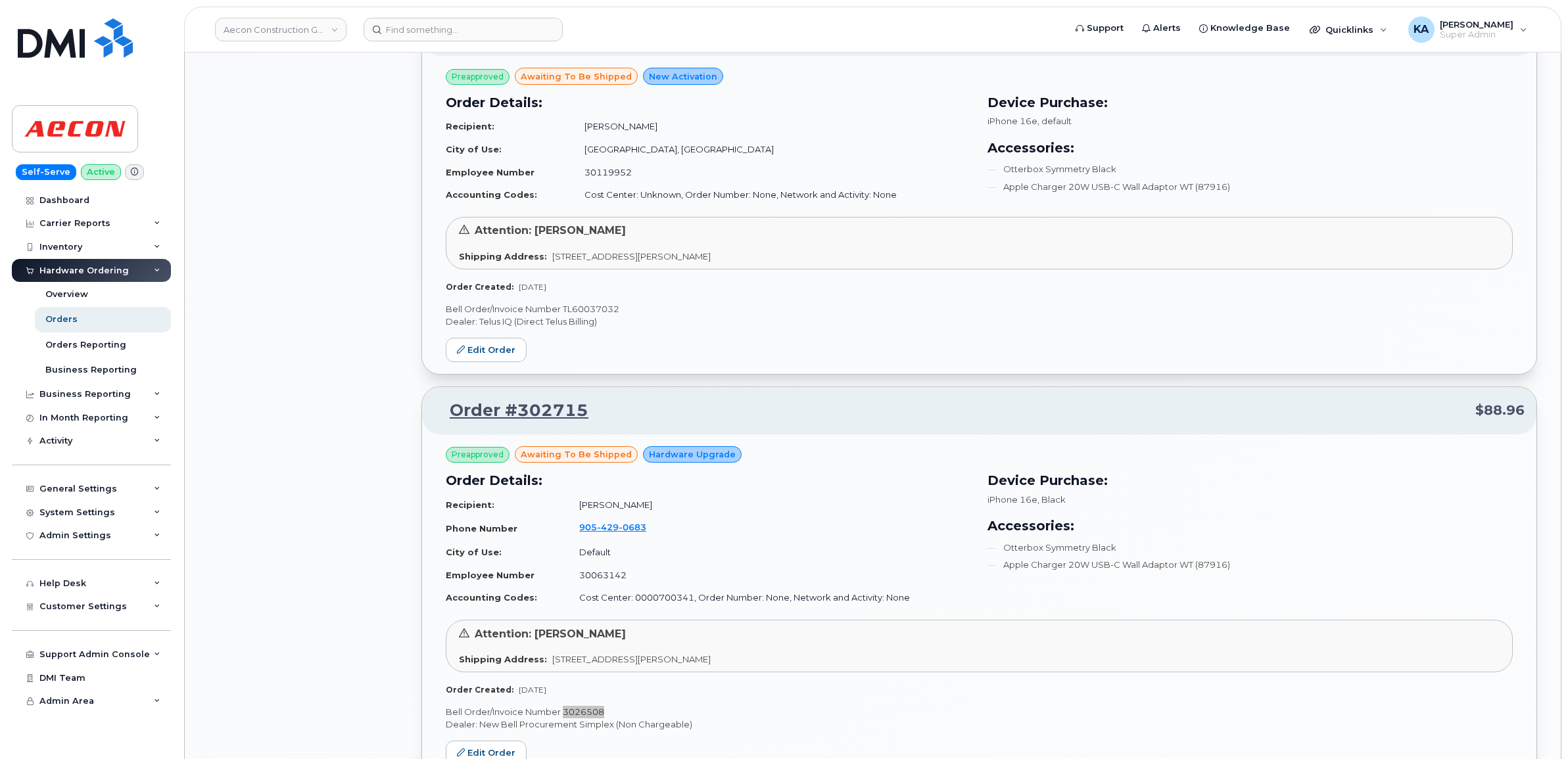
scroll to position [2433, 0]
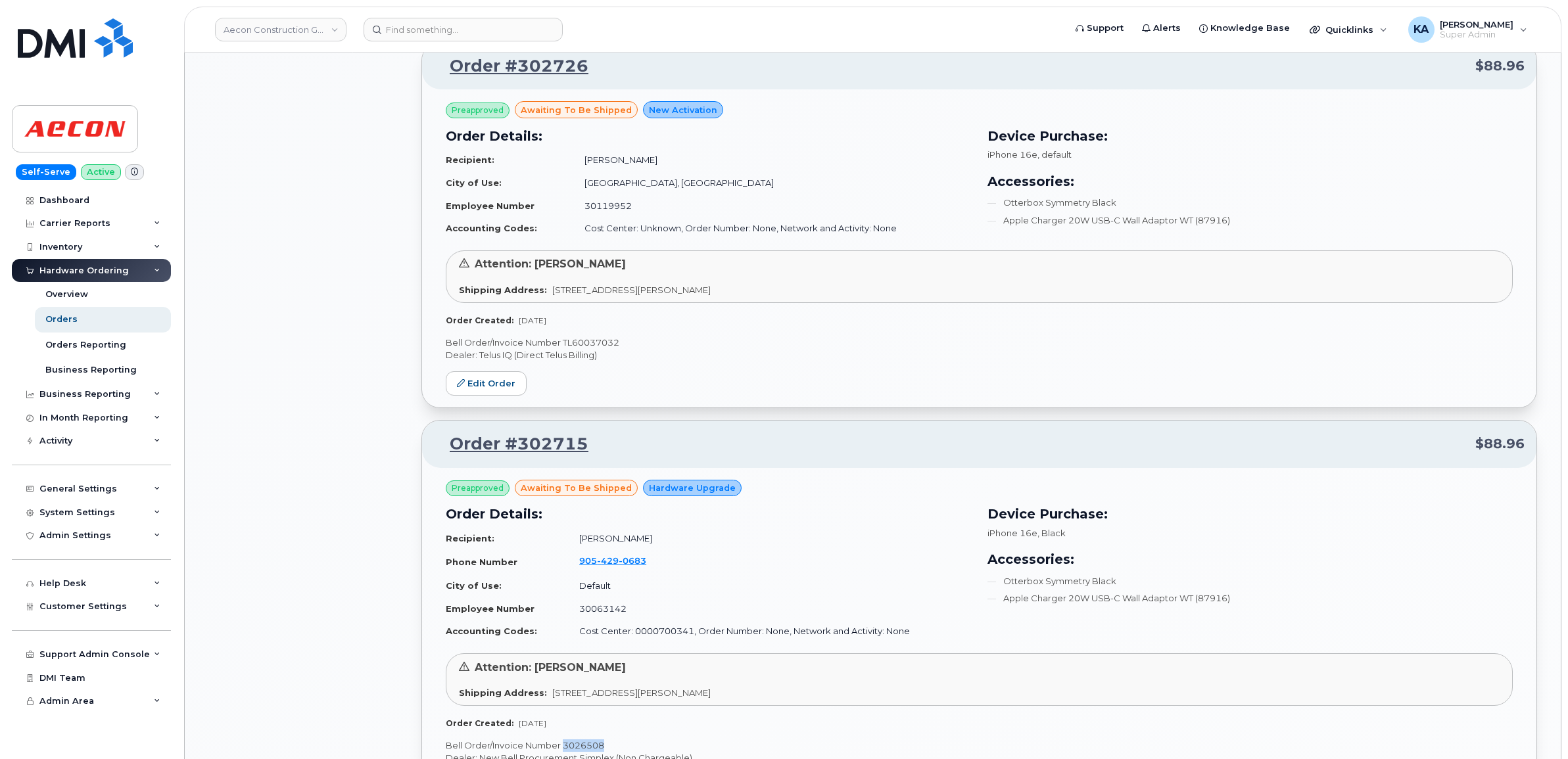
click at [601, 346] on p "Bell Order/Invoice Number TL60037032" at bounding box center [979, 343] width 1066 height 13
copy p "TL60037032"
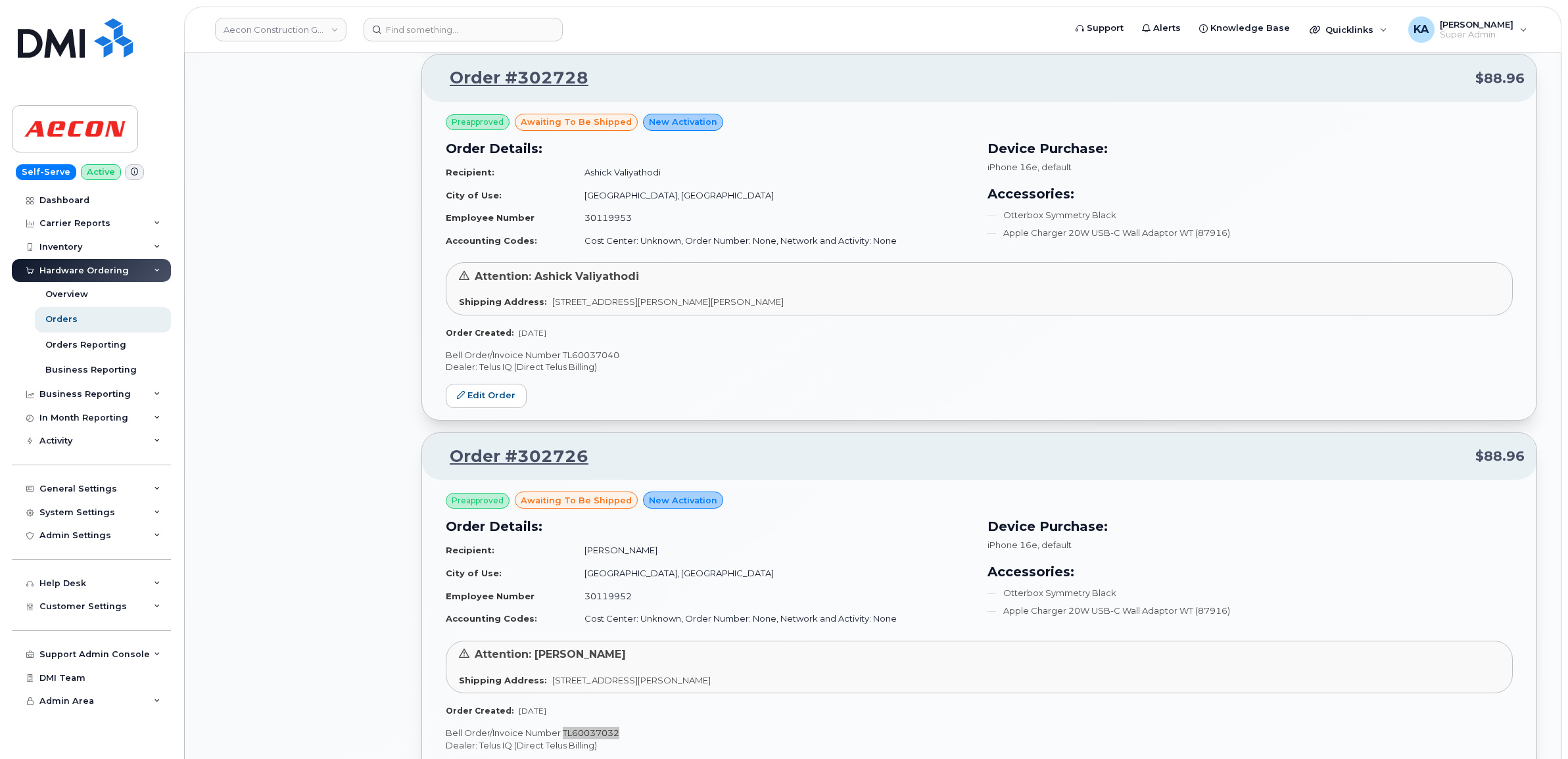
scroll to position [2021, 0]
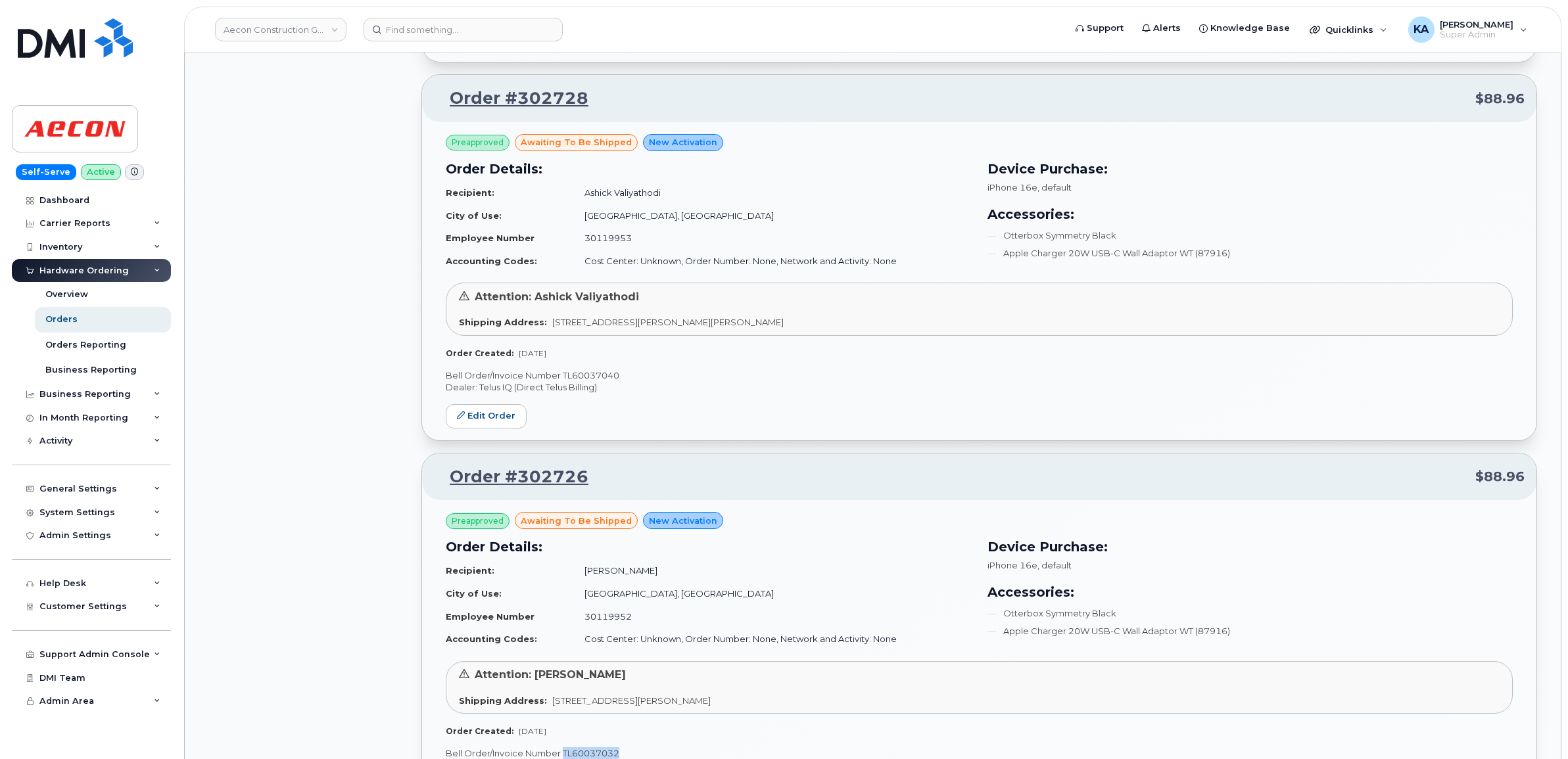
click at [599, 379] on p "Bell Order/Invoice Number TL60037040" at bounding box center [979, 376] width 1066 height 13
copy p "TL60037040"
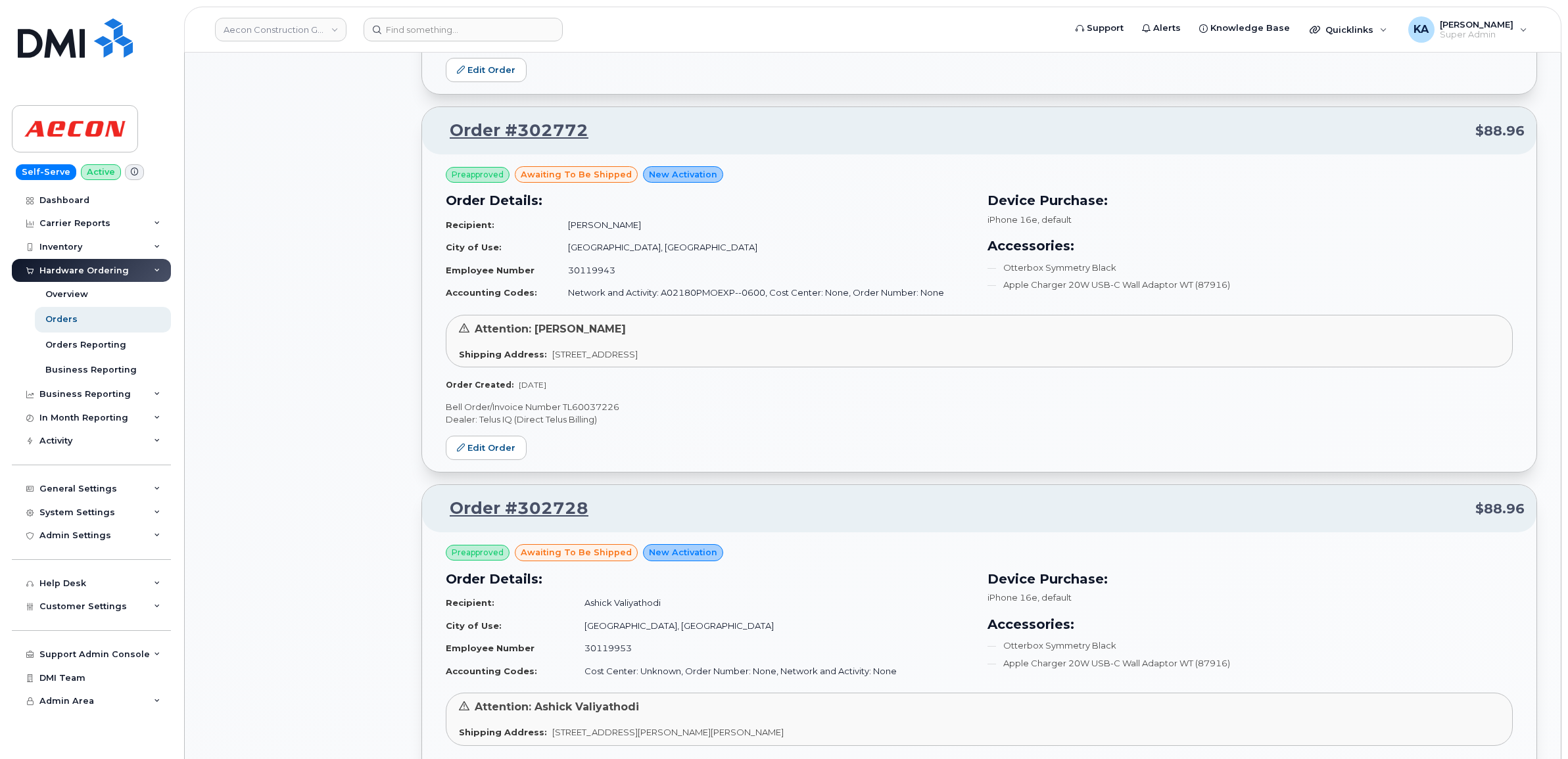
scroll to position [1611, 0]
click at [596, 411] on p "Bell Order/Invoice Number TL60037226" at bounding box center [979, 407] width 1066 height 13
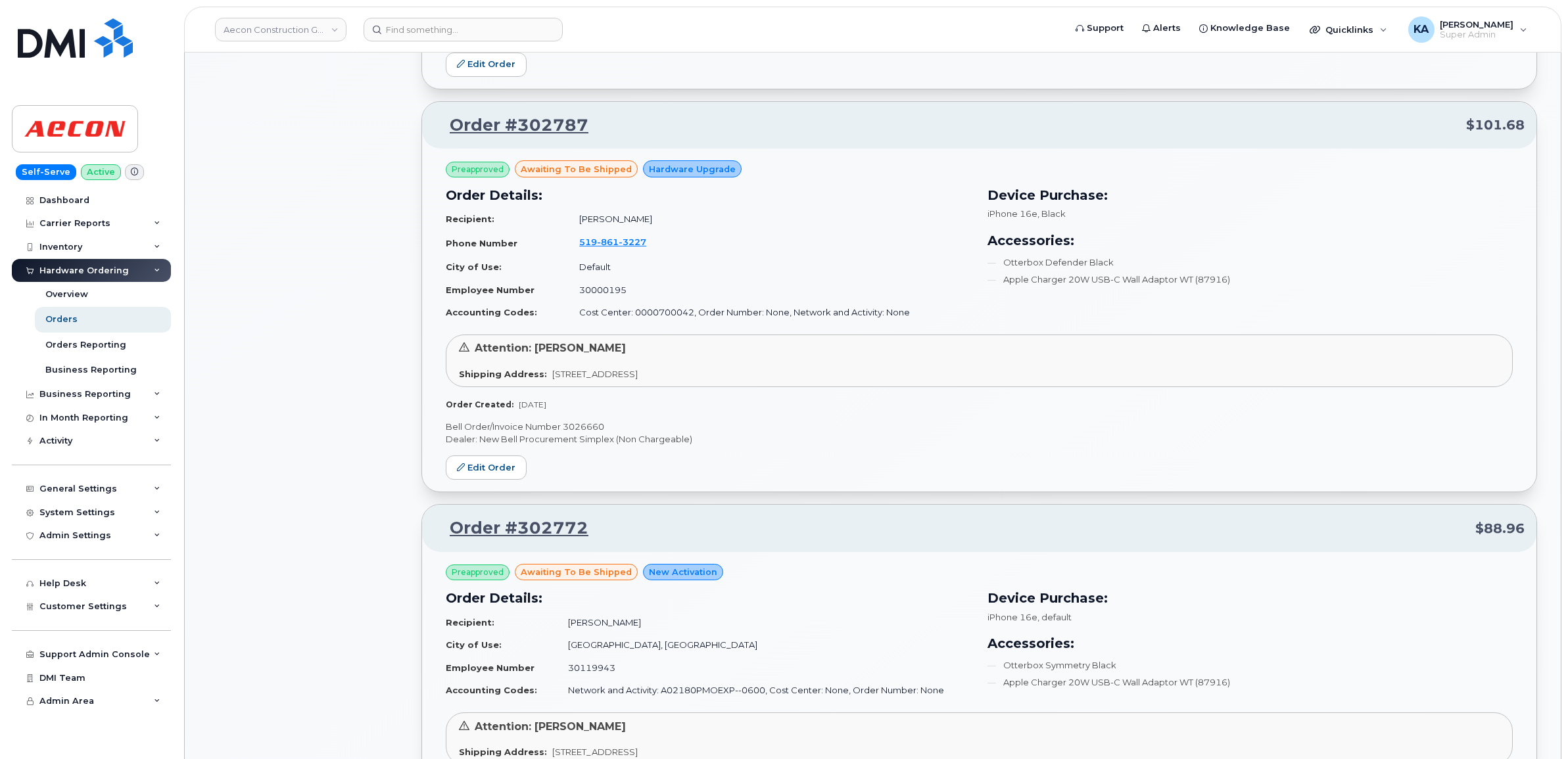
scroll to position [1200, 0]
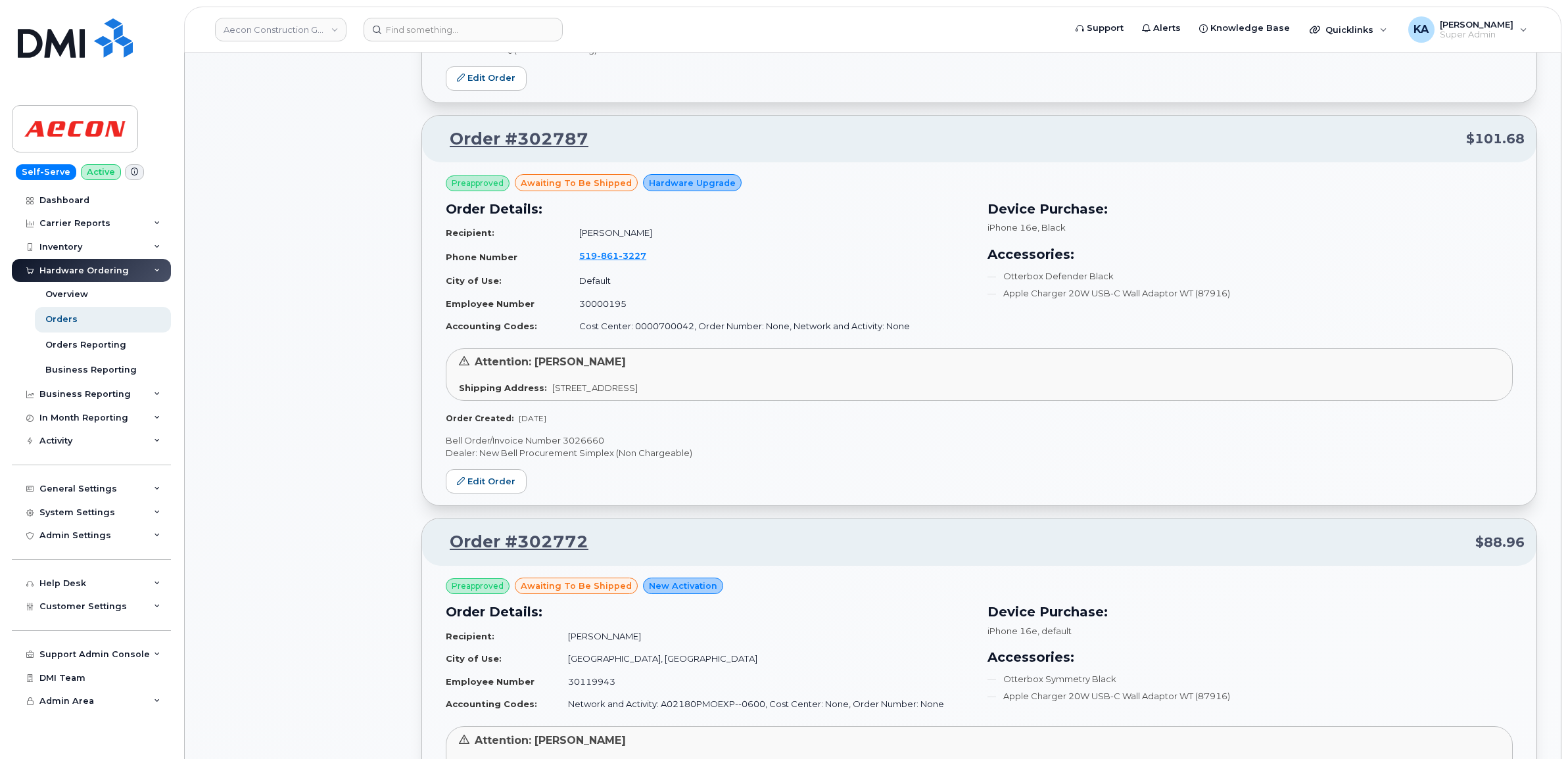
click at [587, 442] on p "Bell Order/Invoice Number 3026660" at bounding box center [979, 440] width 1066 height 13
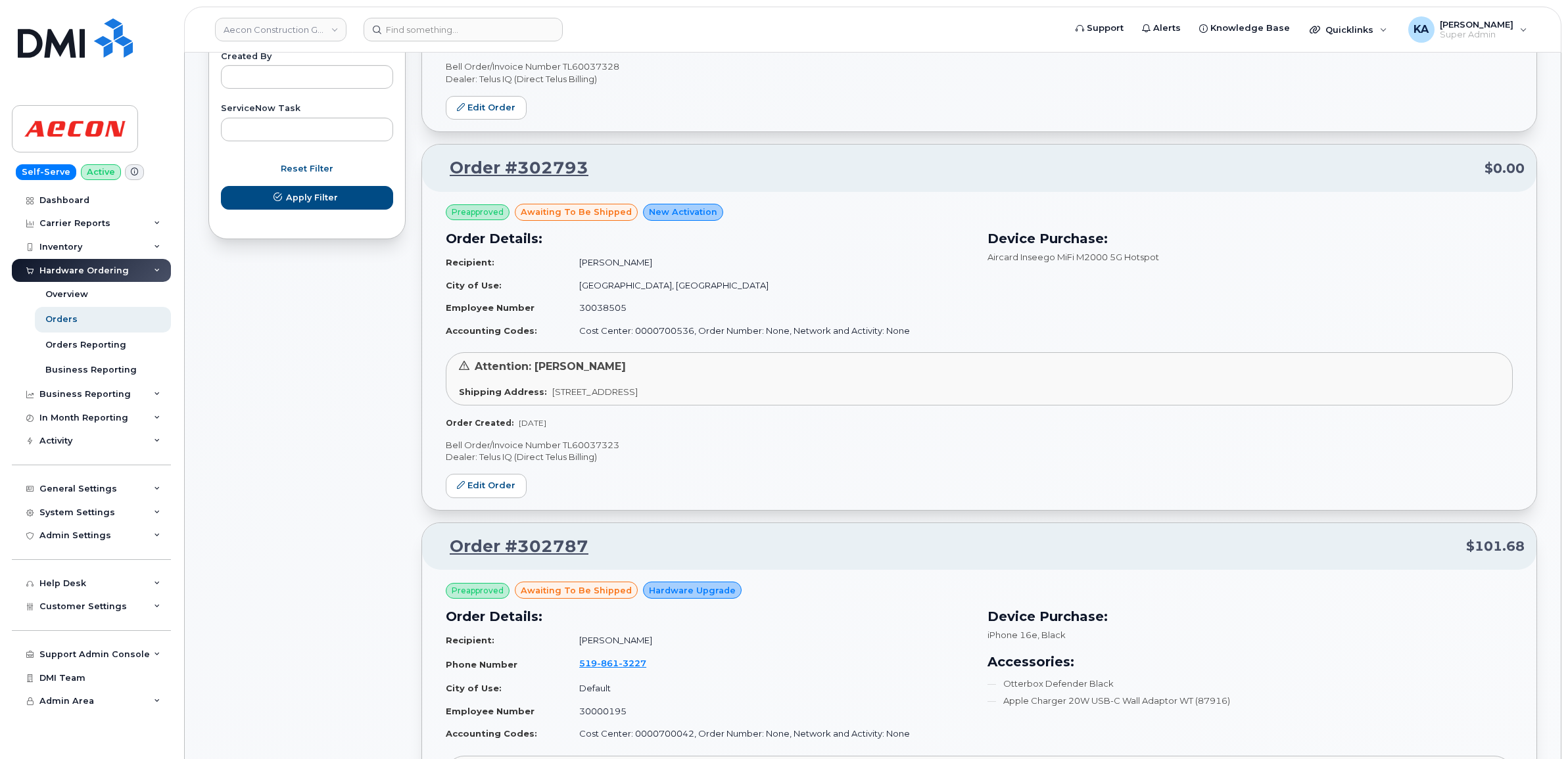
scroll to position [790, 0]
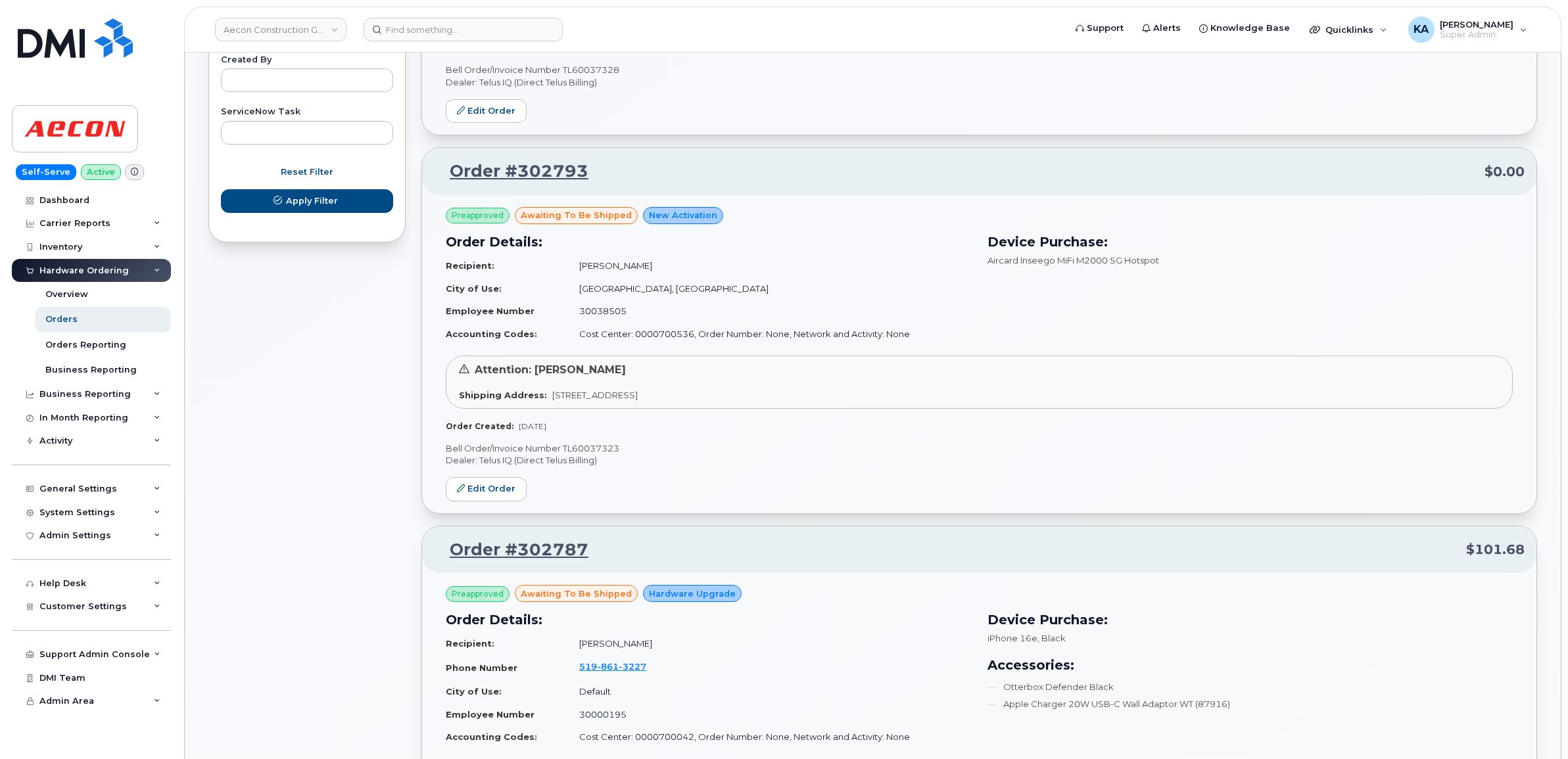
click at [607, 448] on p "Bell Order/Invoice Number TL60037323" at bounding box center [979, 448] width 1066 height 13
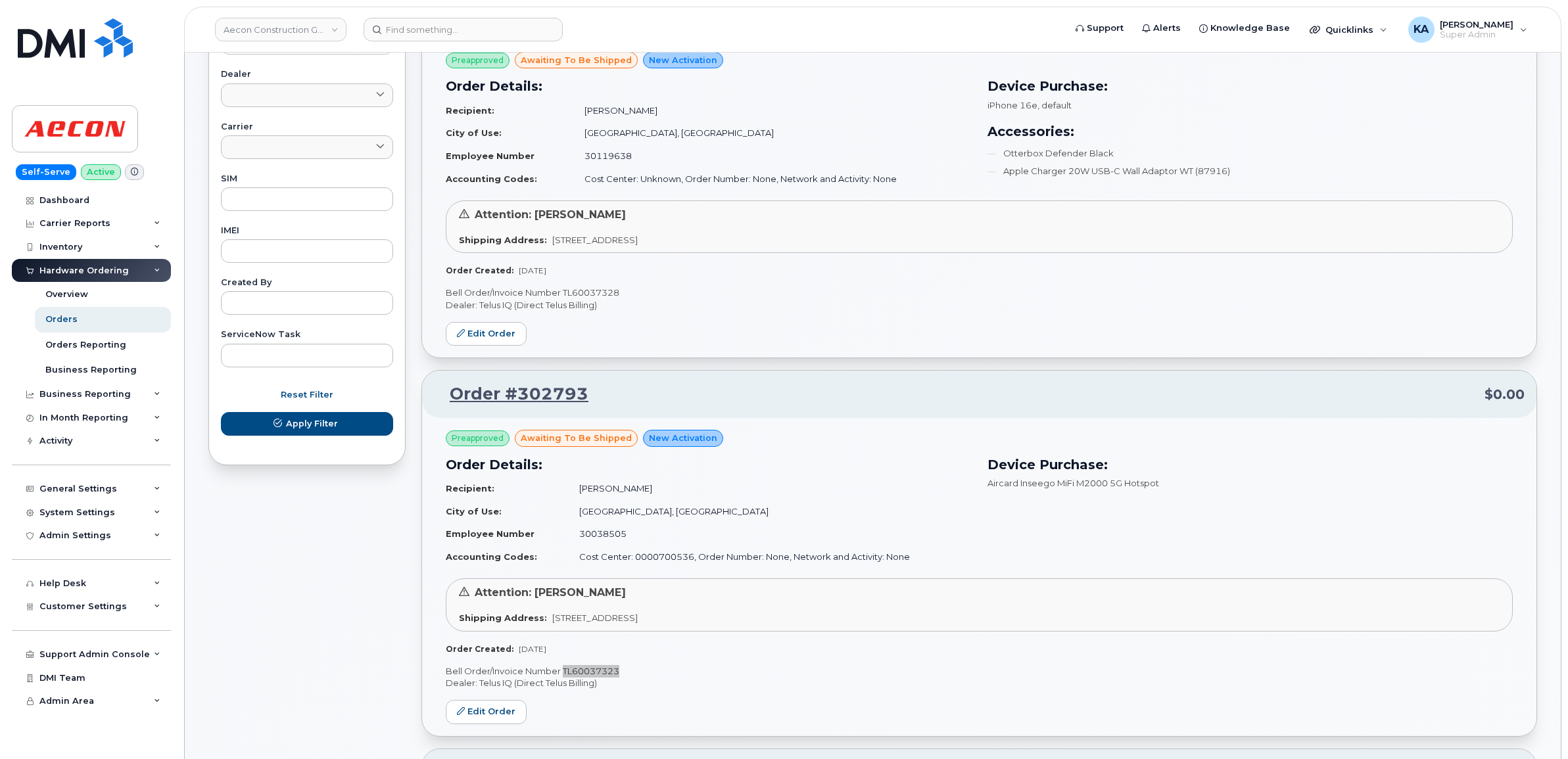
scroll to position [461, 0]
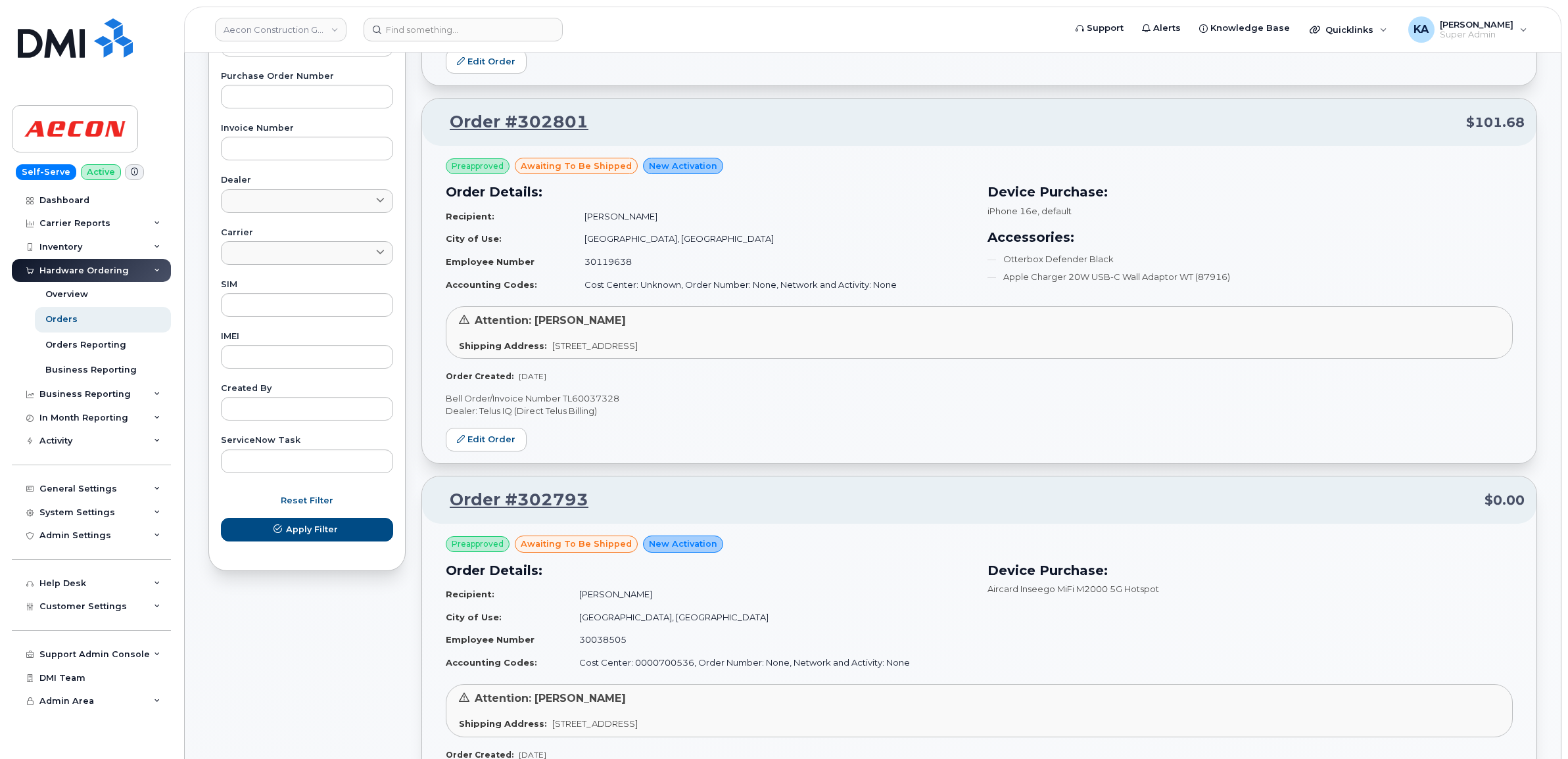
click at [585, 399] on p "Bell Order/Invoice Number TL60037328" at bounding box center [979, 398] width 1066 height 13
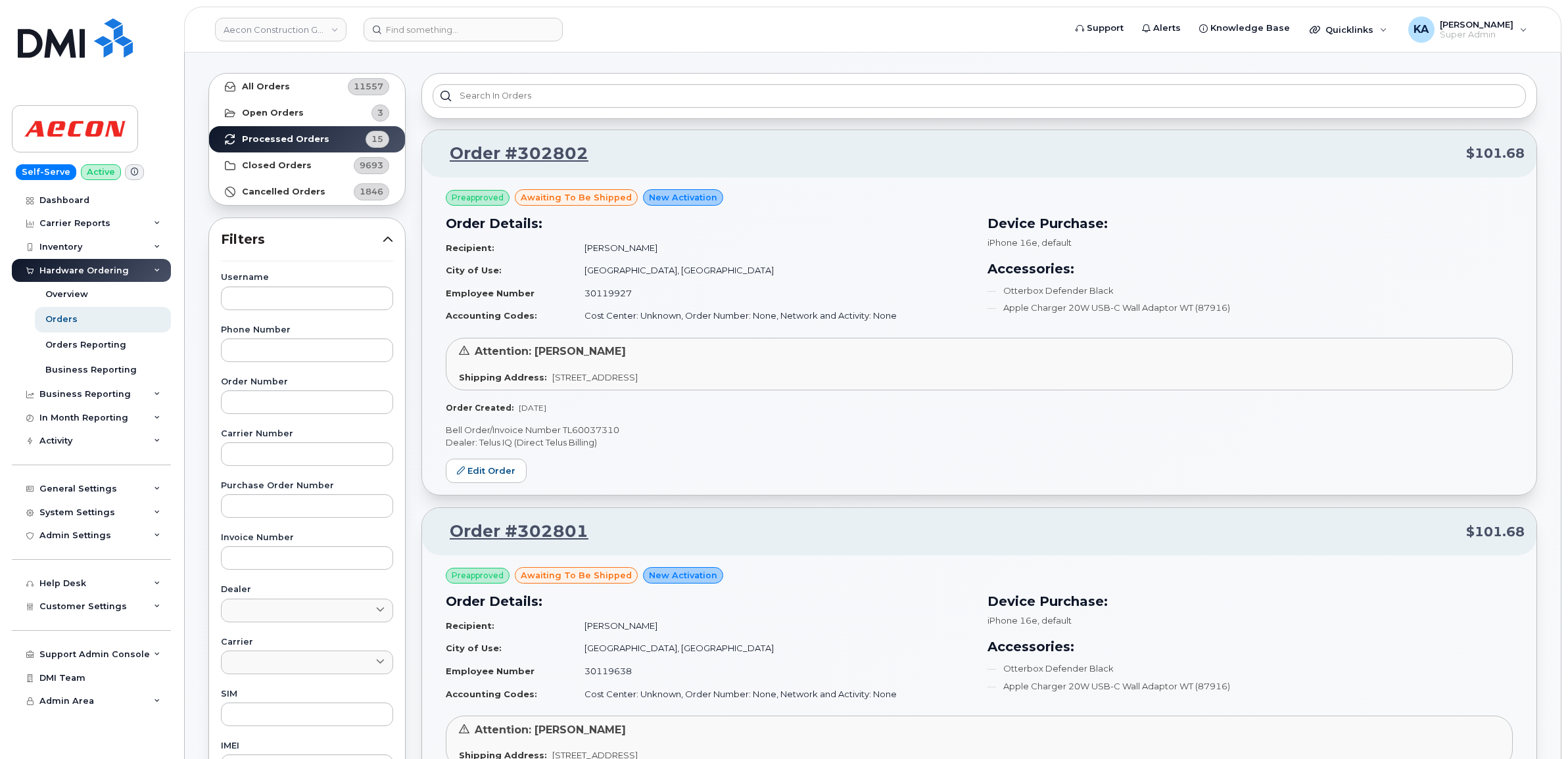
scroll to position [50, 0]
click at [592, 428] on p "Bell Order/Invoice Number TL60037310" at bounding box center [979, 431] width 1066 height 13
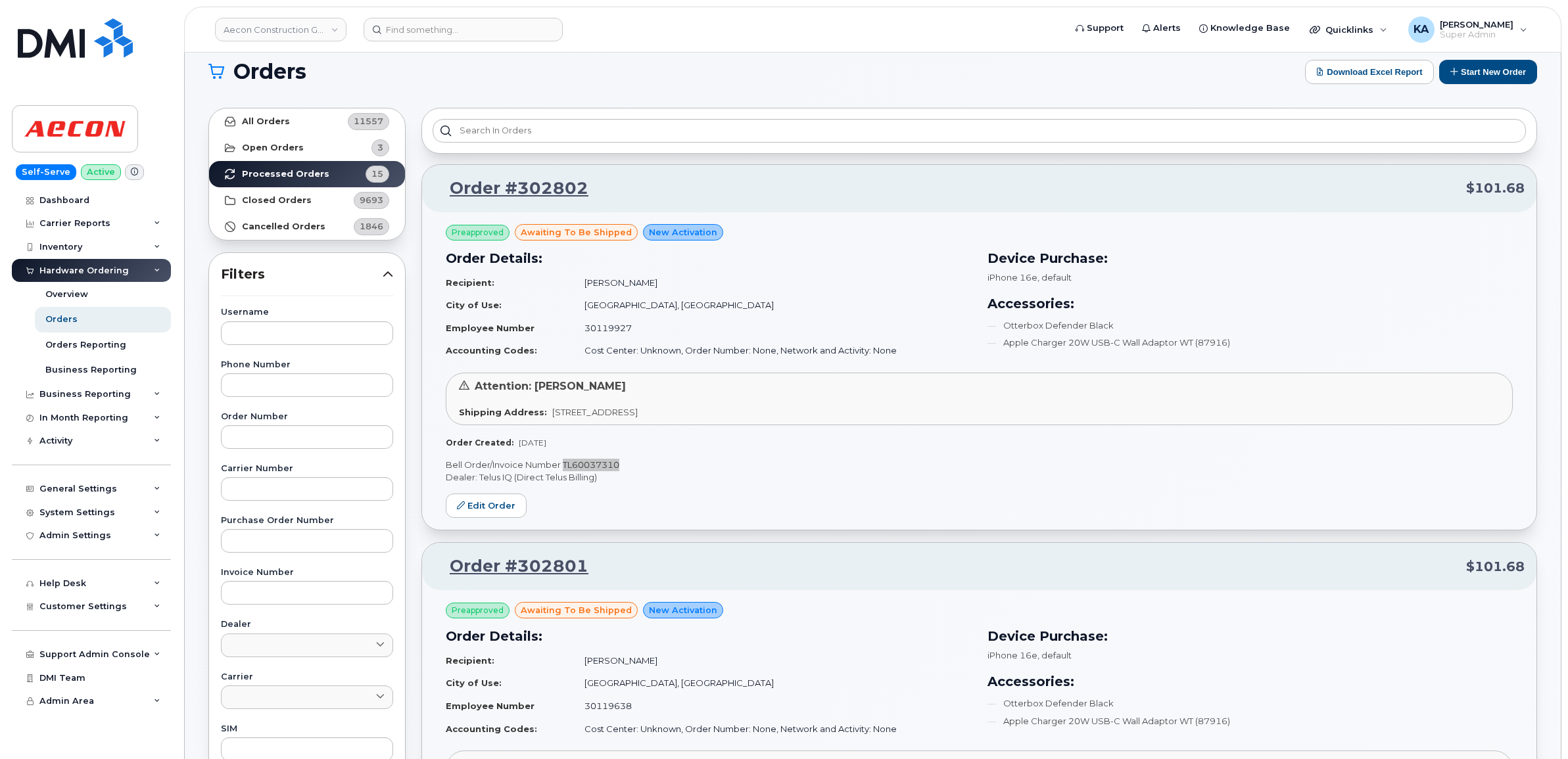
scroll to position [0, 0]
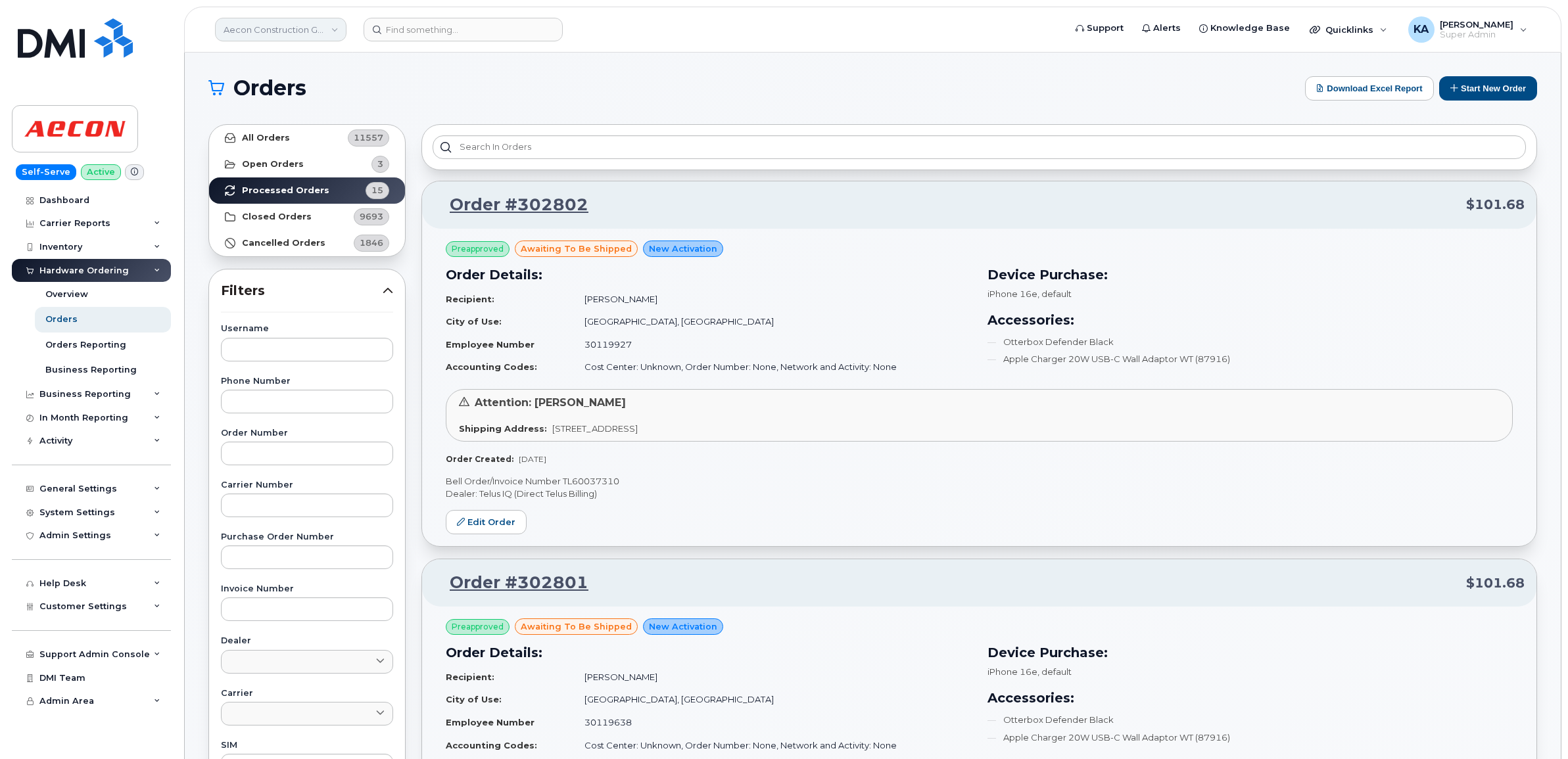
click at [282, 33] on link "Aecon Construction Group Inc" at bounding box center [280, 30] width 132 height 24
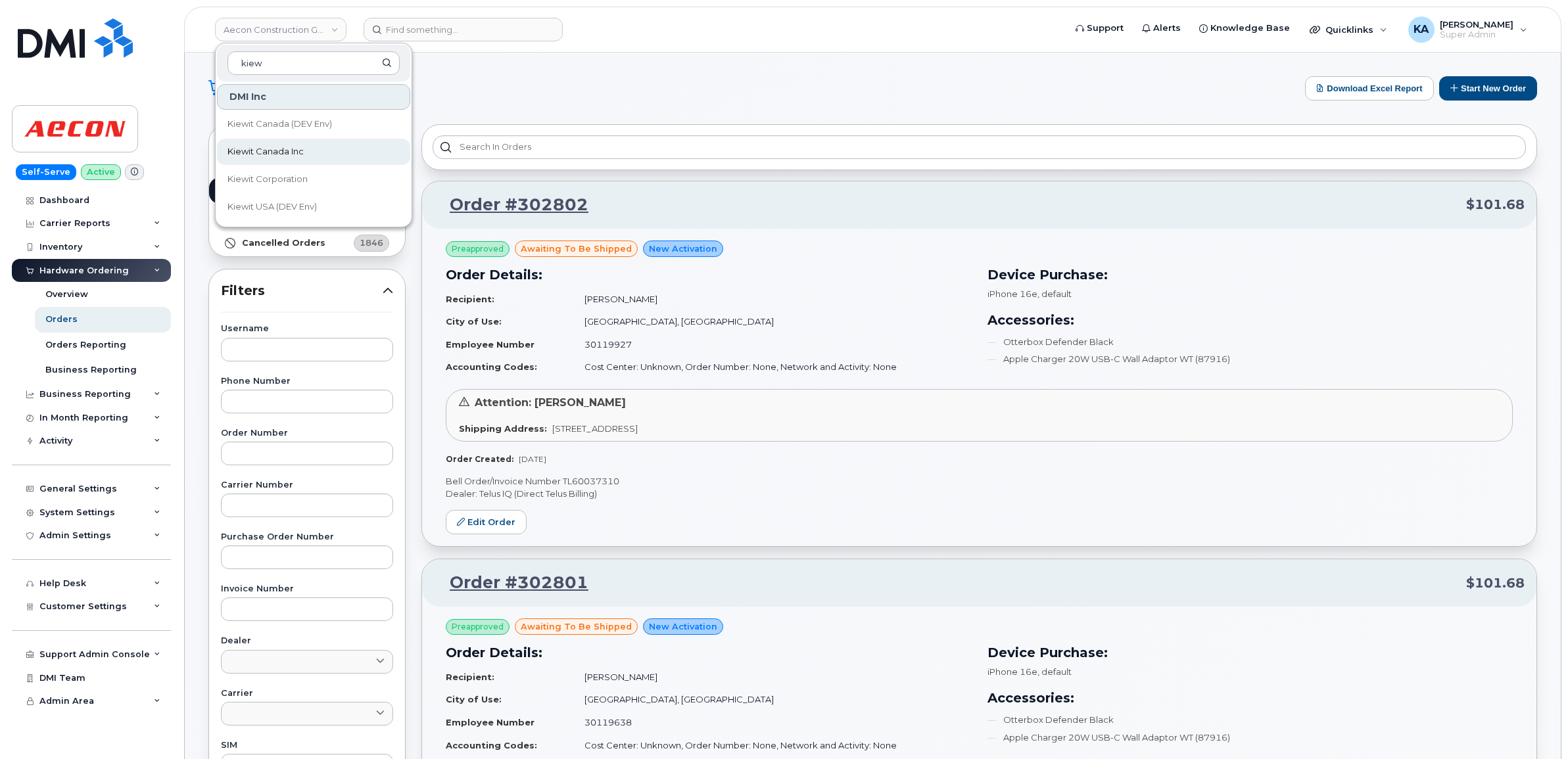
type input "kiew"
click at [260, 152] on span "Kiewit Canada Inc" at bounding box center [265, 152] width 76 height 13
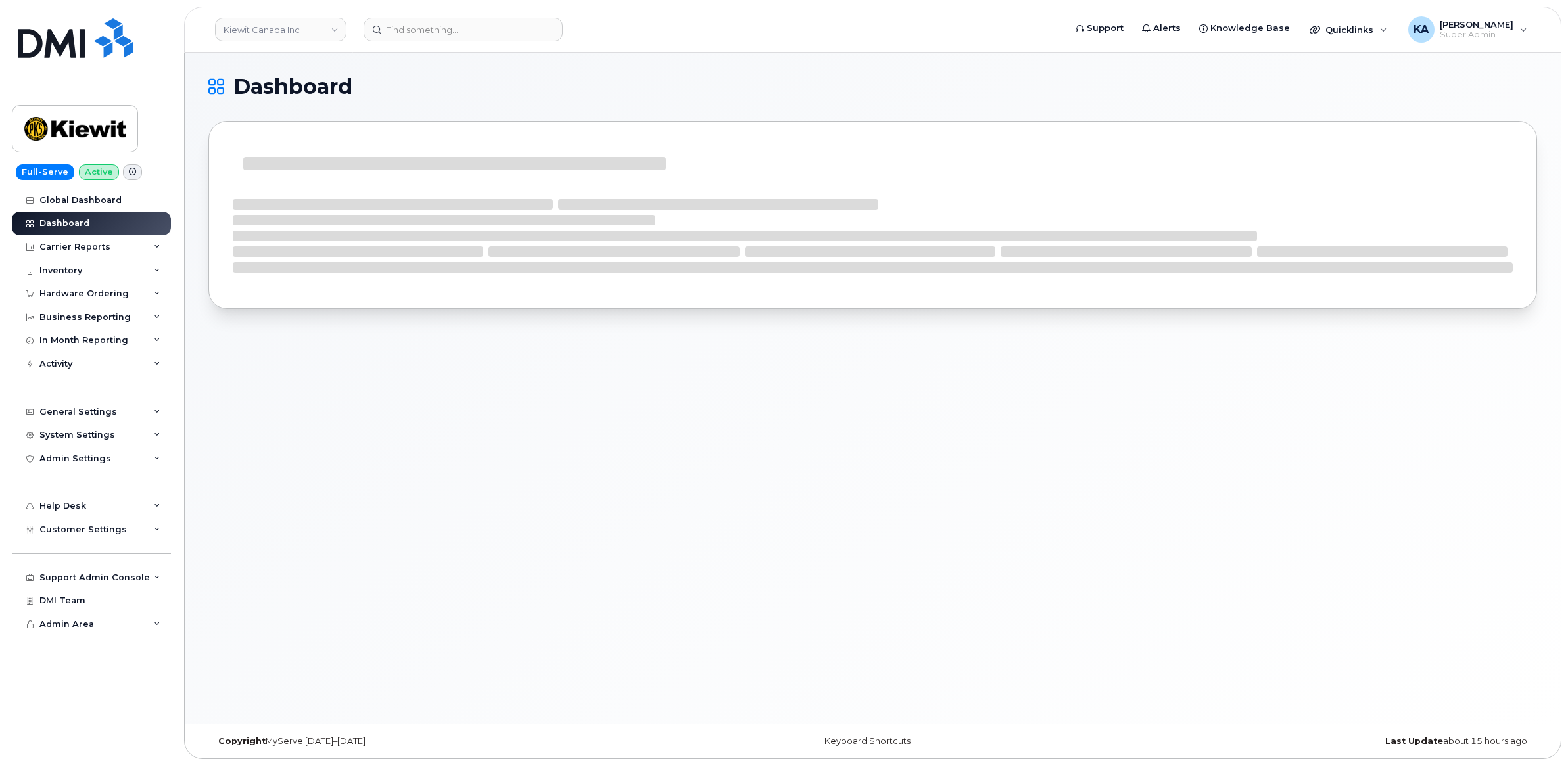
click at [76, 293] on div "Hardware Ordering" at bounding box center [84, 293] width 89 height 11
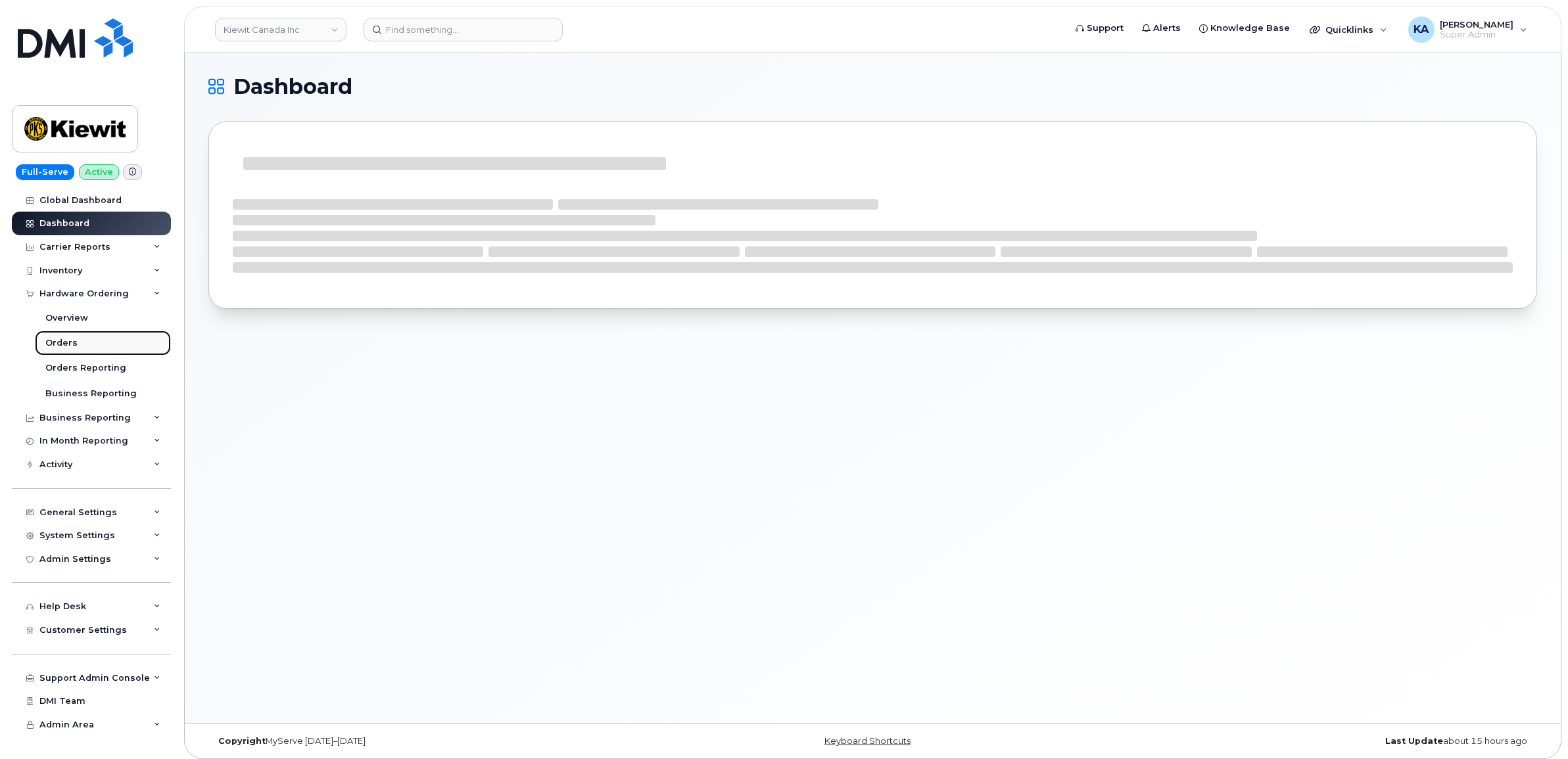
click at [57, 342] on div "Orders" at bounding box center [61, 343] width 32 height 12
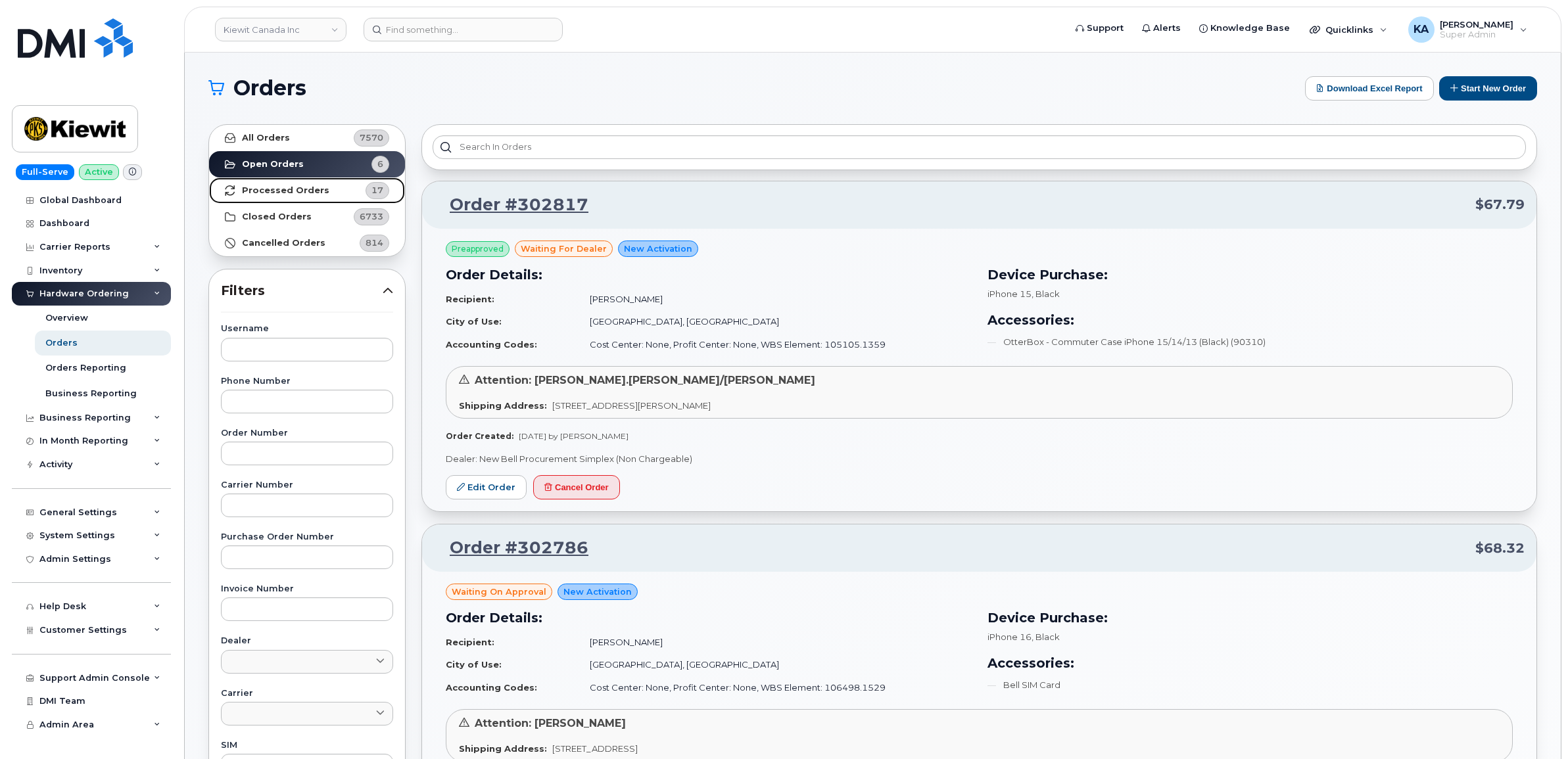
click at [286, 191] on strong "Processed Orders" at bounding box center [285, 190] width 87 height 11
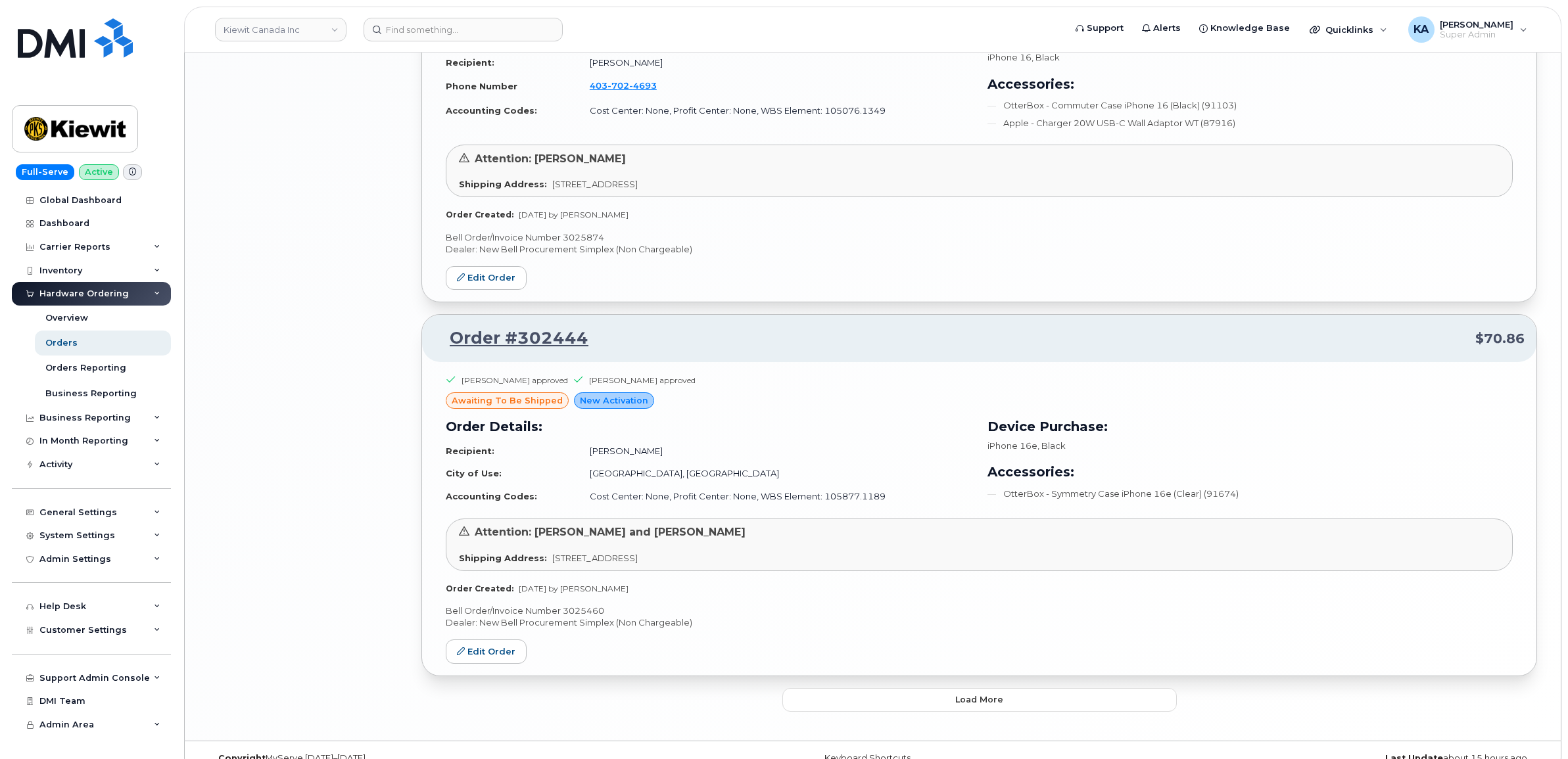
scroll to position [2435, 0]
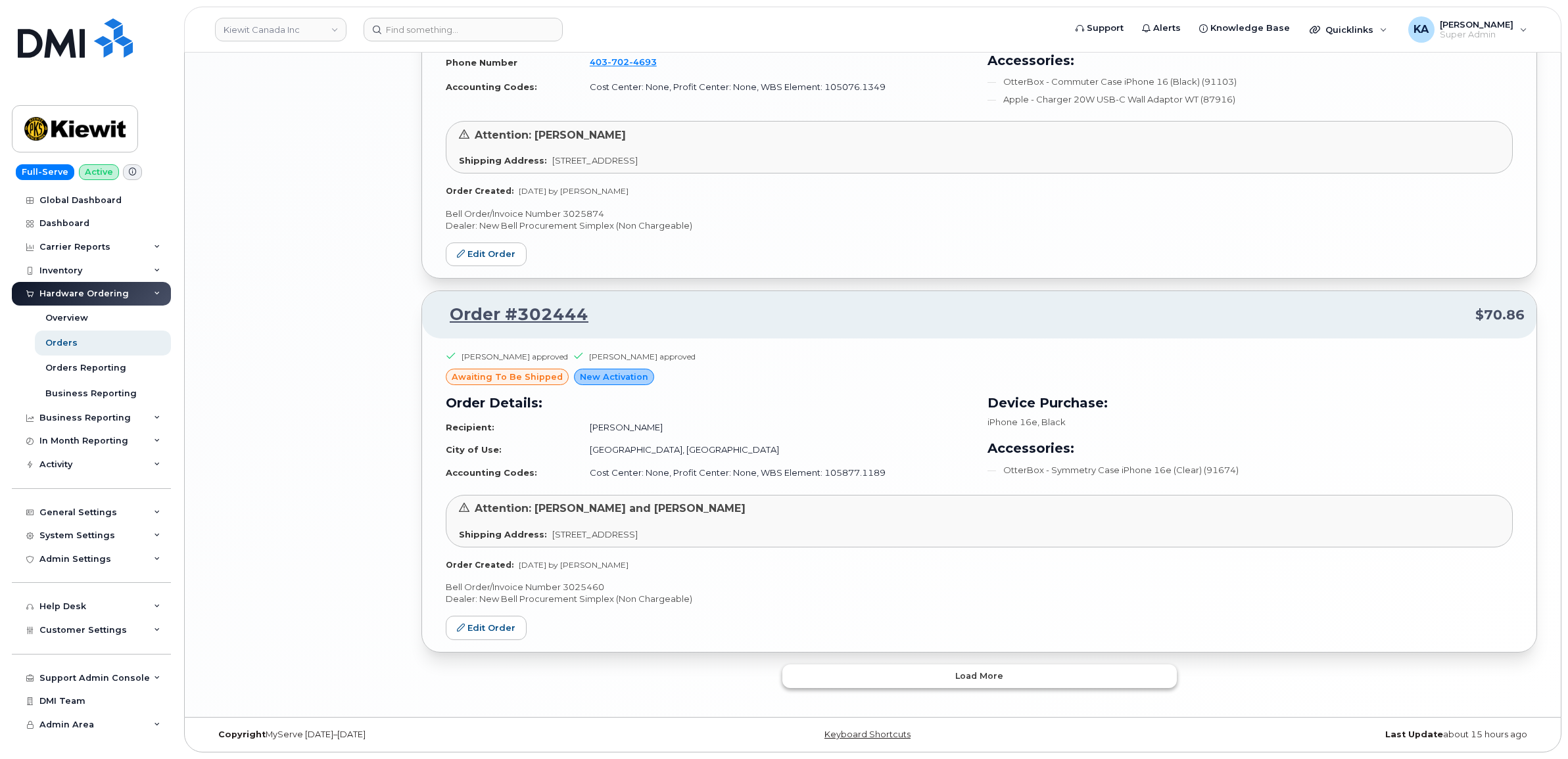
click at [836, 674] on button "Load more" at bounding box center [979, 677] width 394 height 24
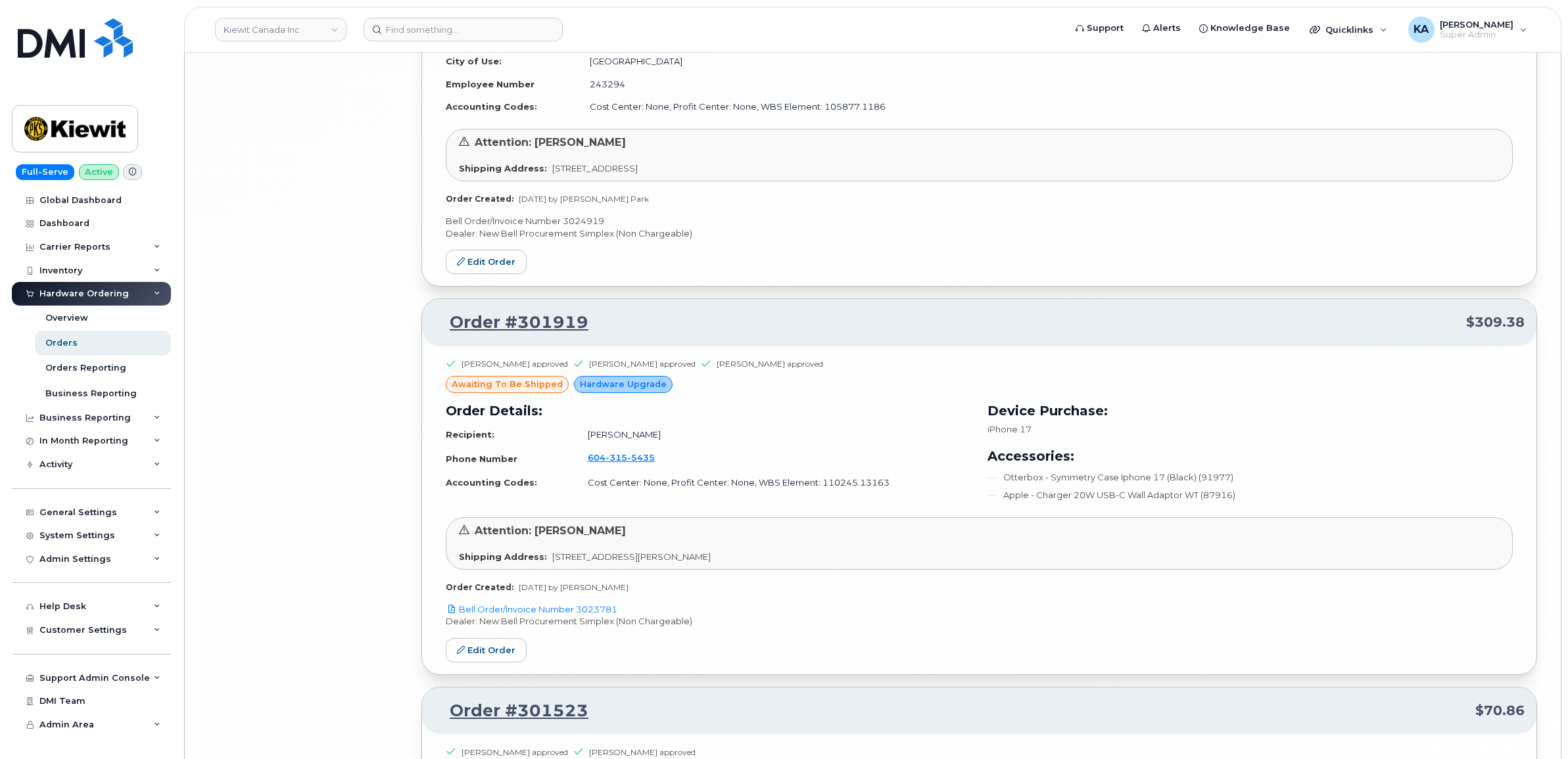
scroll to position [5550, 0]
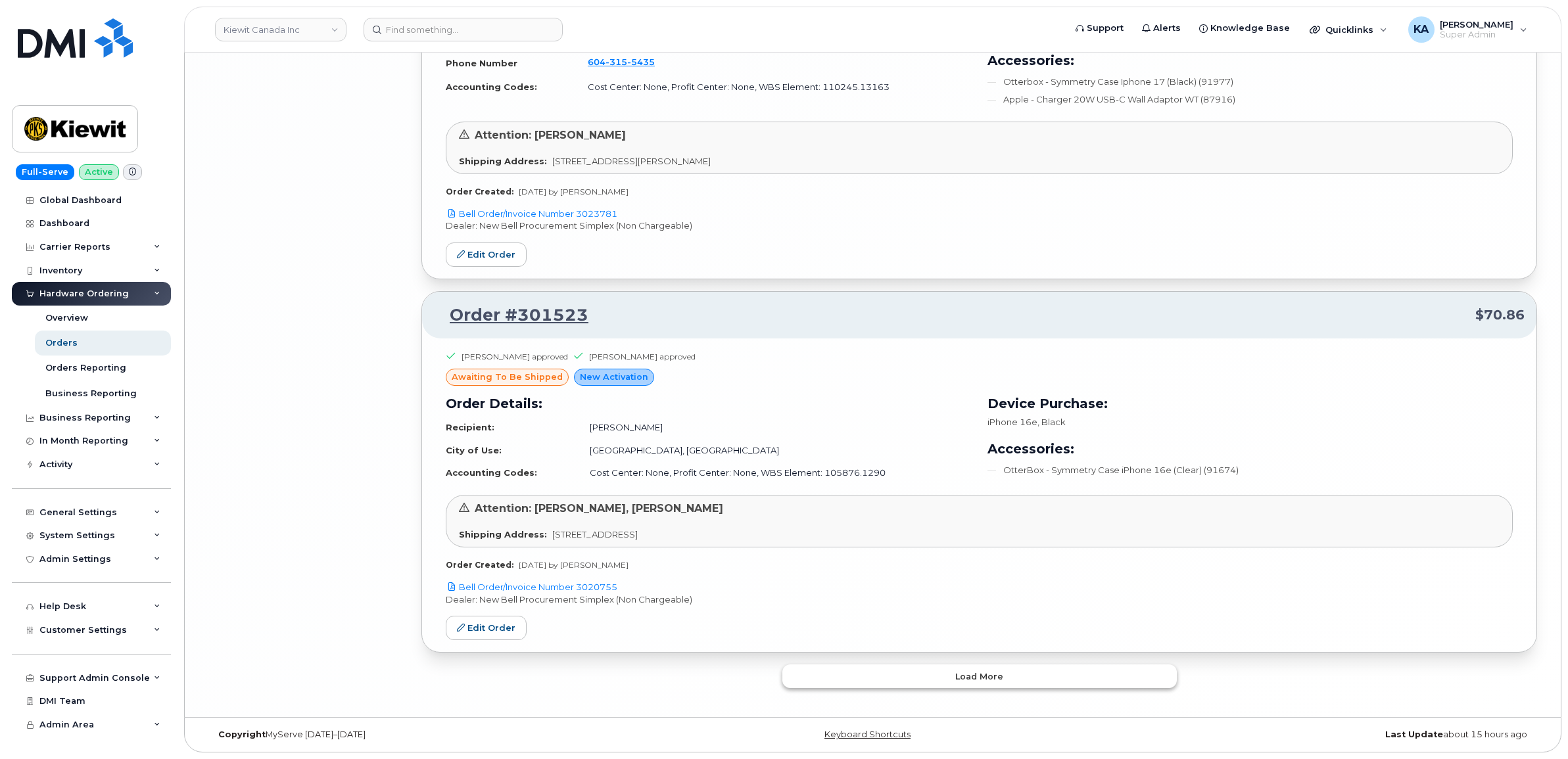
click at [794, 679] on button "Load more" at bounding box center [979, 677] width 394 height 24
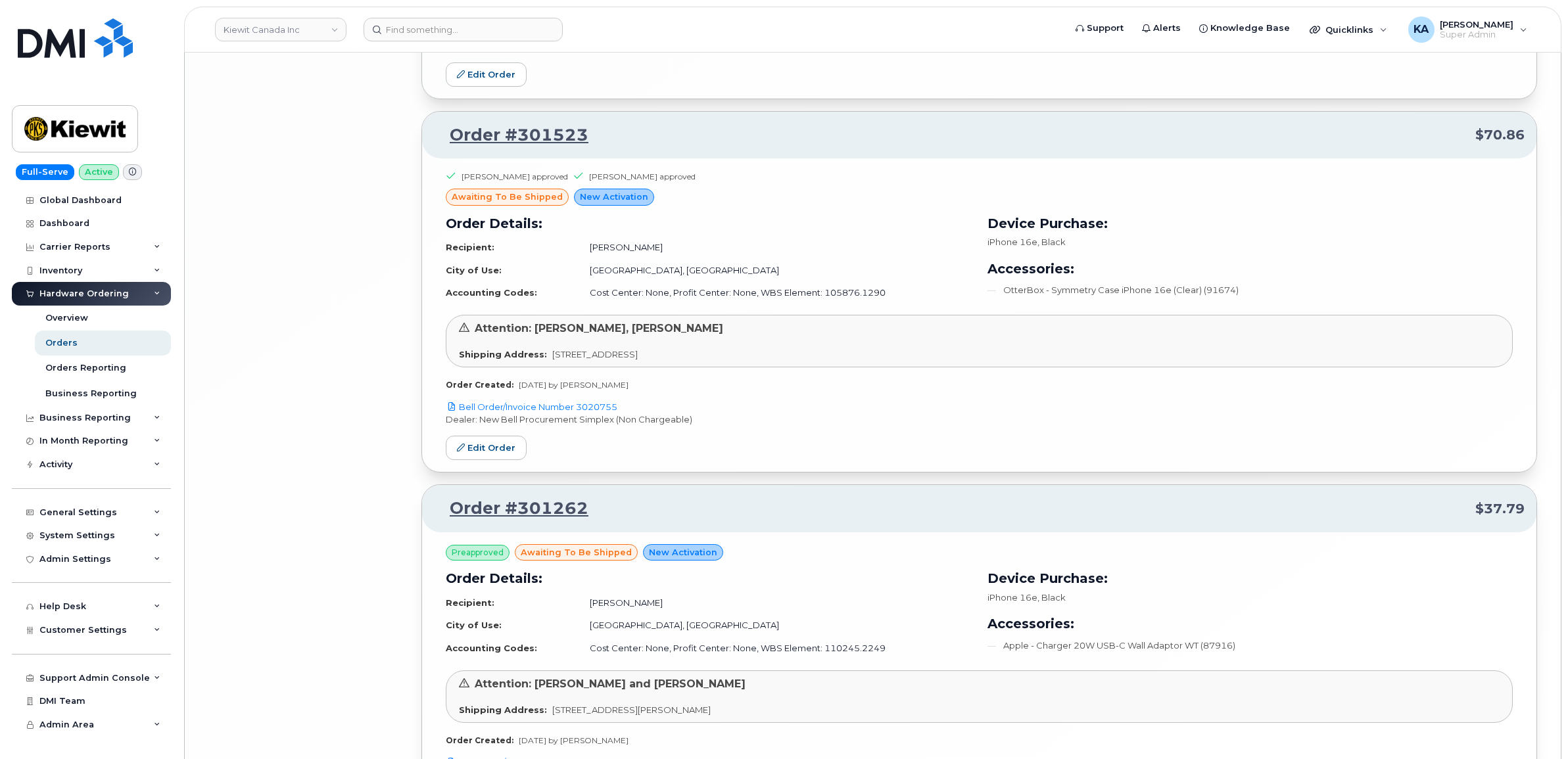
scroll to position [5878, 0]
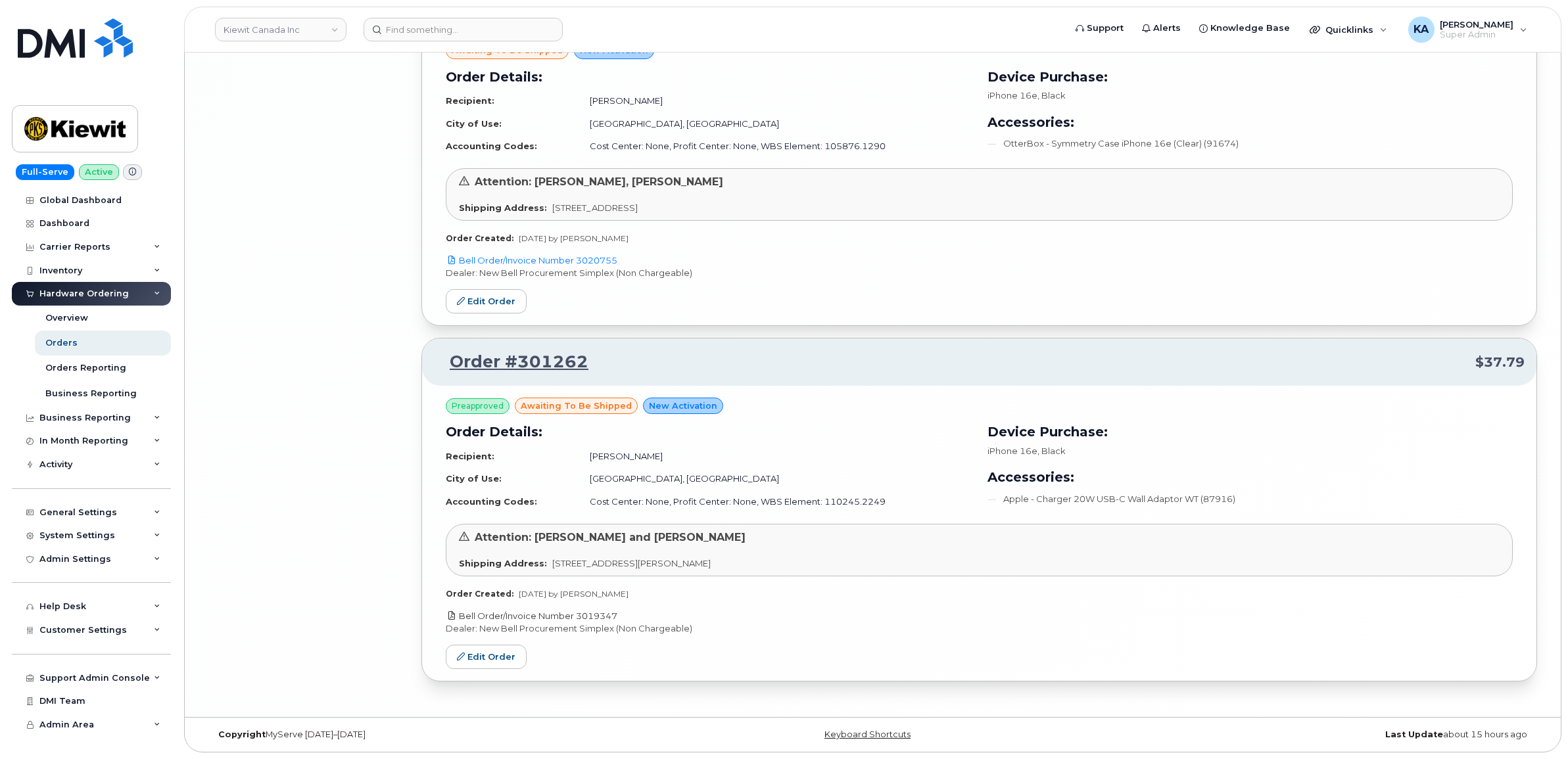
drag, startPoint x: 621, startPoint y: 615, endPoint x: 579, endPoint y: 611, distance: 42.2
click at [579, 611] on p "Bell Order/Invoice Number 3019347" at bounding box center [979, 616] width 1066 height 13
copy link "3019347"
click at [488, 654] on link "Edit Order" at bounding box center [487, 657] width 81 height 25
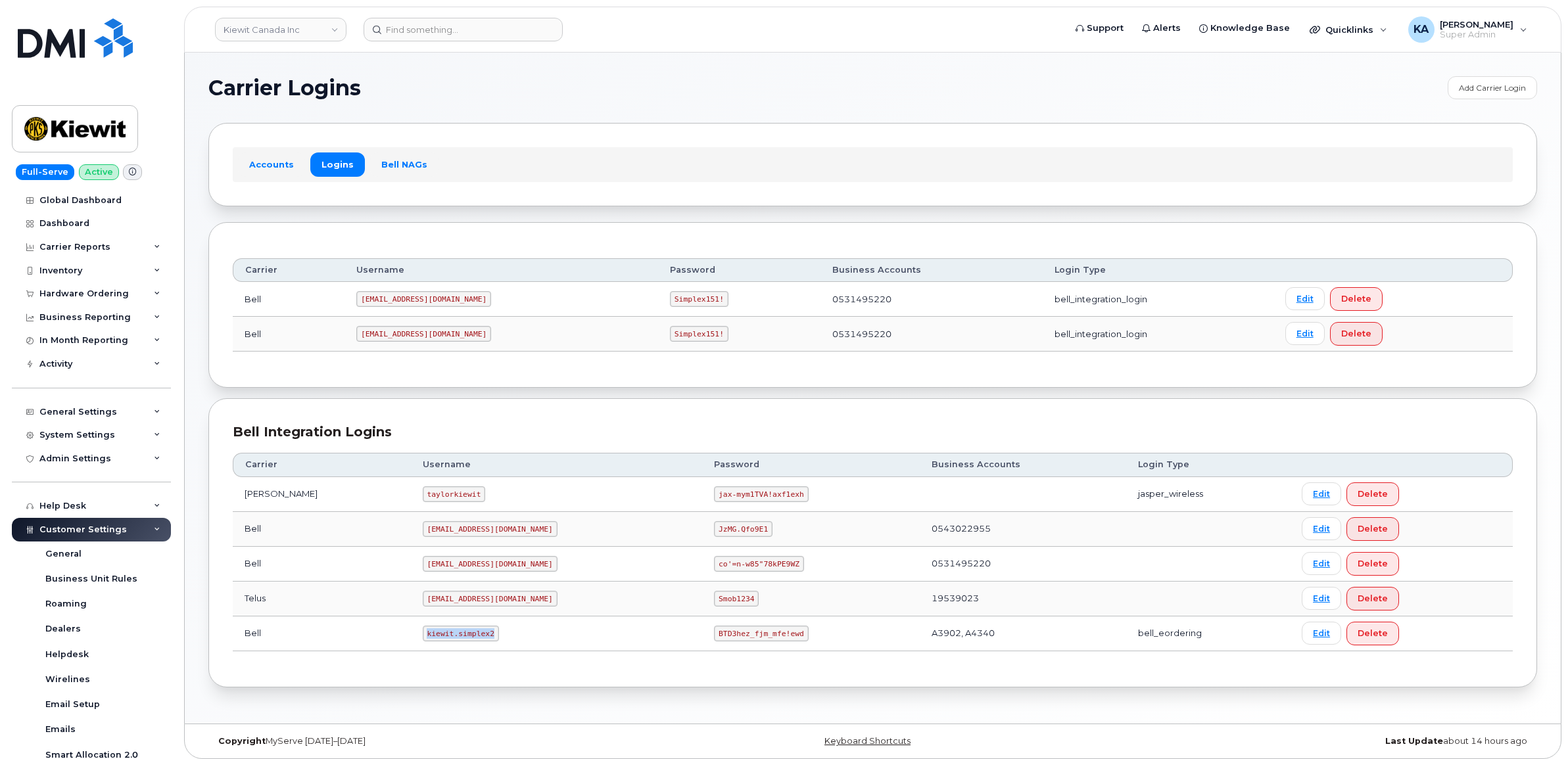
drag, startPoint x: 392, startPoint y: 638, endPoint x: 462, endPoint y: 646, distance: 70.5
click at [462, 646] on td "kiewit.simplex2" at bounding box center [557, 633] width 291 height 35
copy code "kiewit.simplex2"
drag, startPoint x: 659, startPoint y: 639, endPoint x: 736, endPoint y: 649, distance: 77.6
click at [736, 649] on td "BTD3hez_fjm_mfe!ewd" at bounding box center [810, 633] width 217 height 35
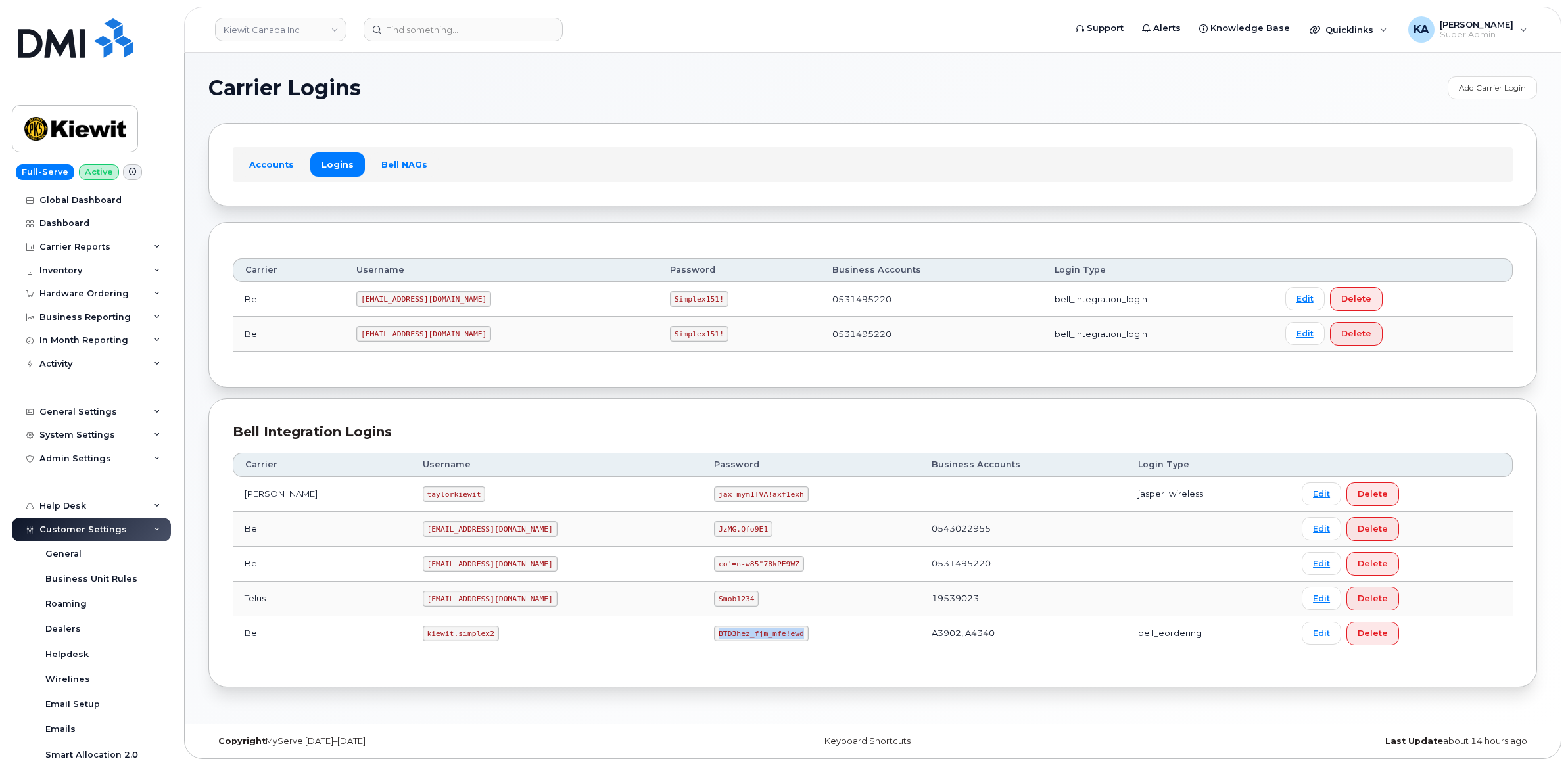
copy code "BTD3hez_fjm_mfe!ewd"
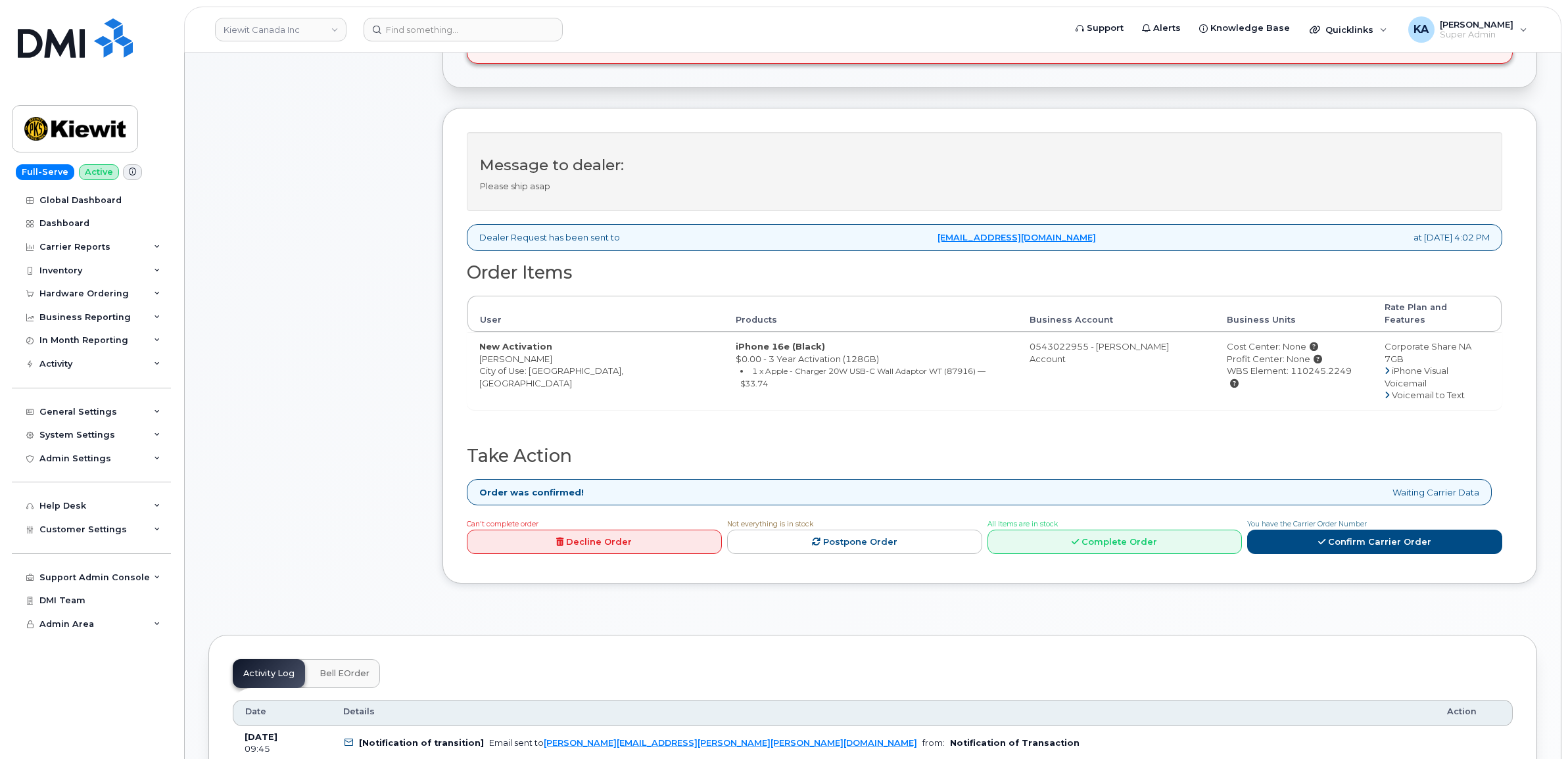
scroll to position [411, 0]
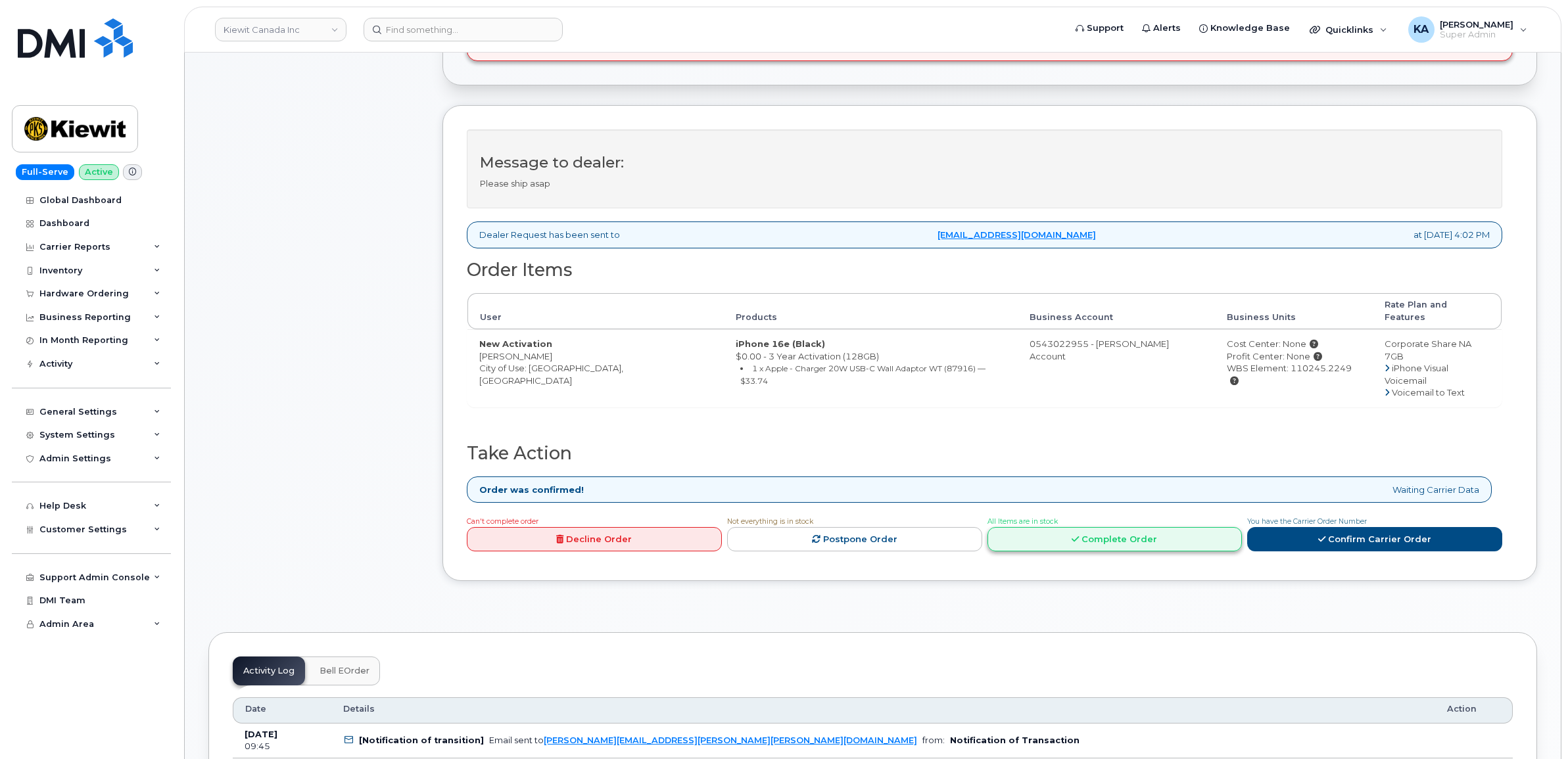
click at [1041, 527] on link "Complete Order" at bounding box center [1114, 539] width 255 height 25
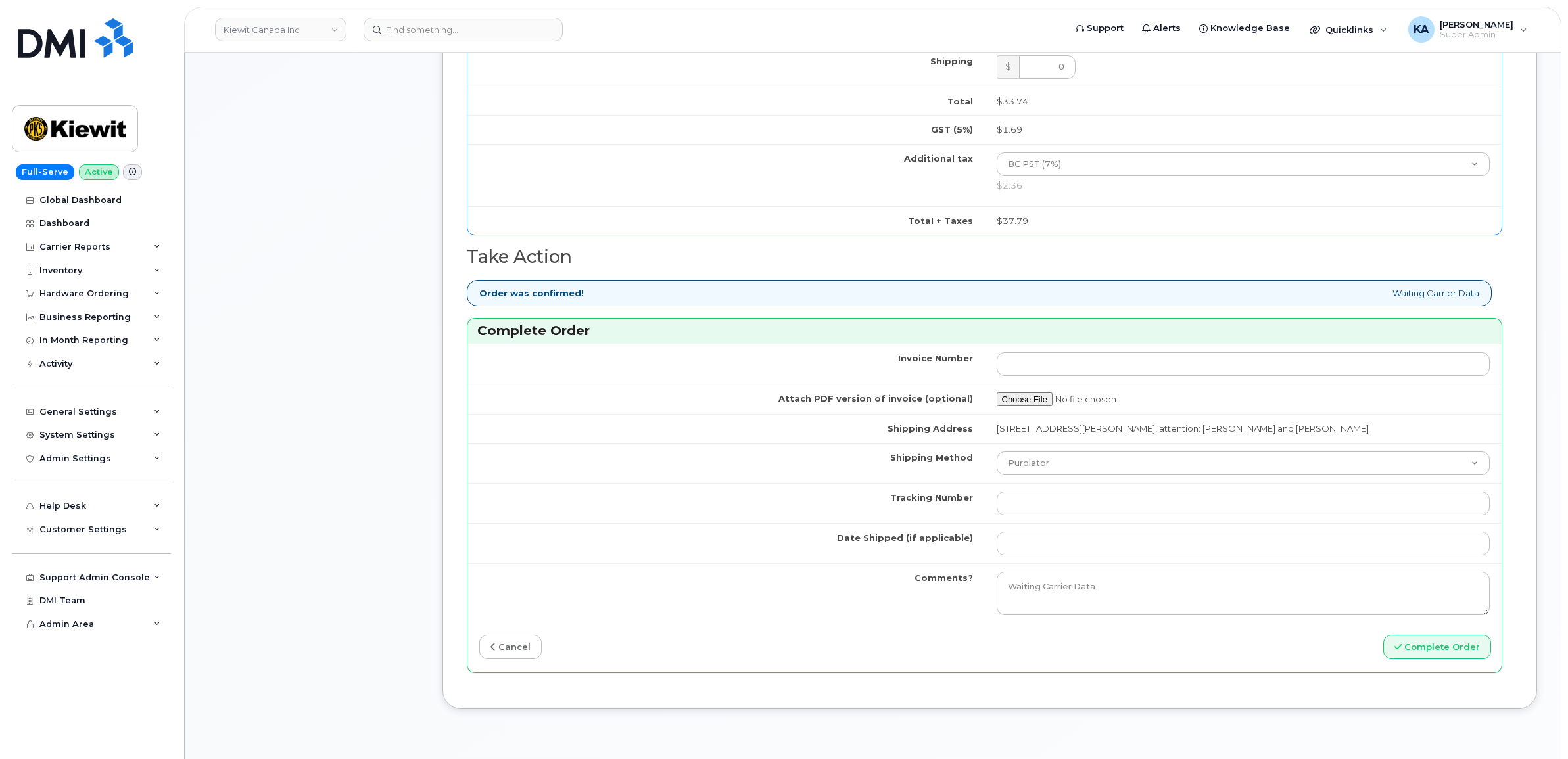
scroll to position [1068, 0]
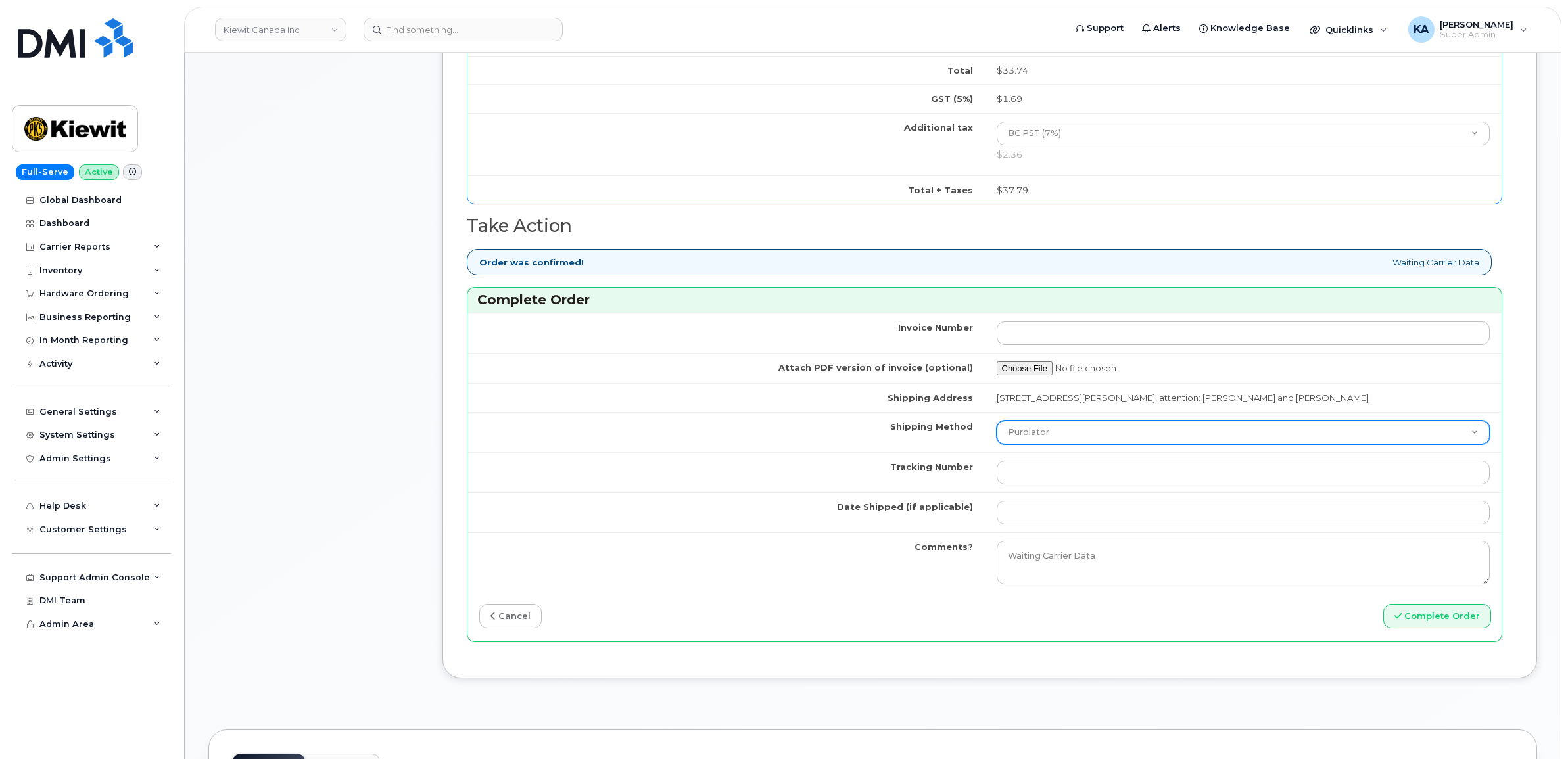
click at [1102, 441] on select "Purolator UPS FedEx Canada Post Courier Other Drop Off Pick Up" at bounding box center [1244, 432] width 494 height 24
select select "FedEx"
click at [997, 424] on select "Purolator UPS FedEx Canada Post Courier Other Drop Off Pick Up" at bounding box center [1244, 432] width 494 height 24
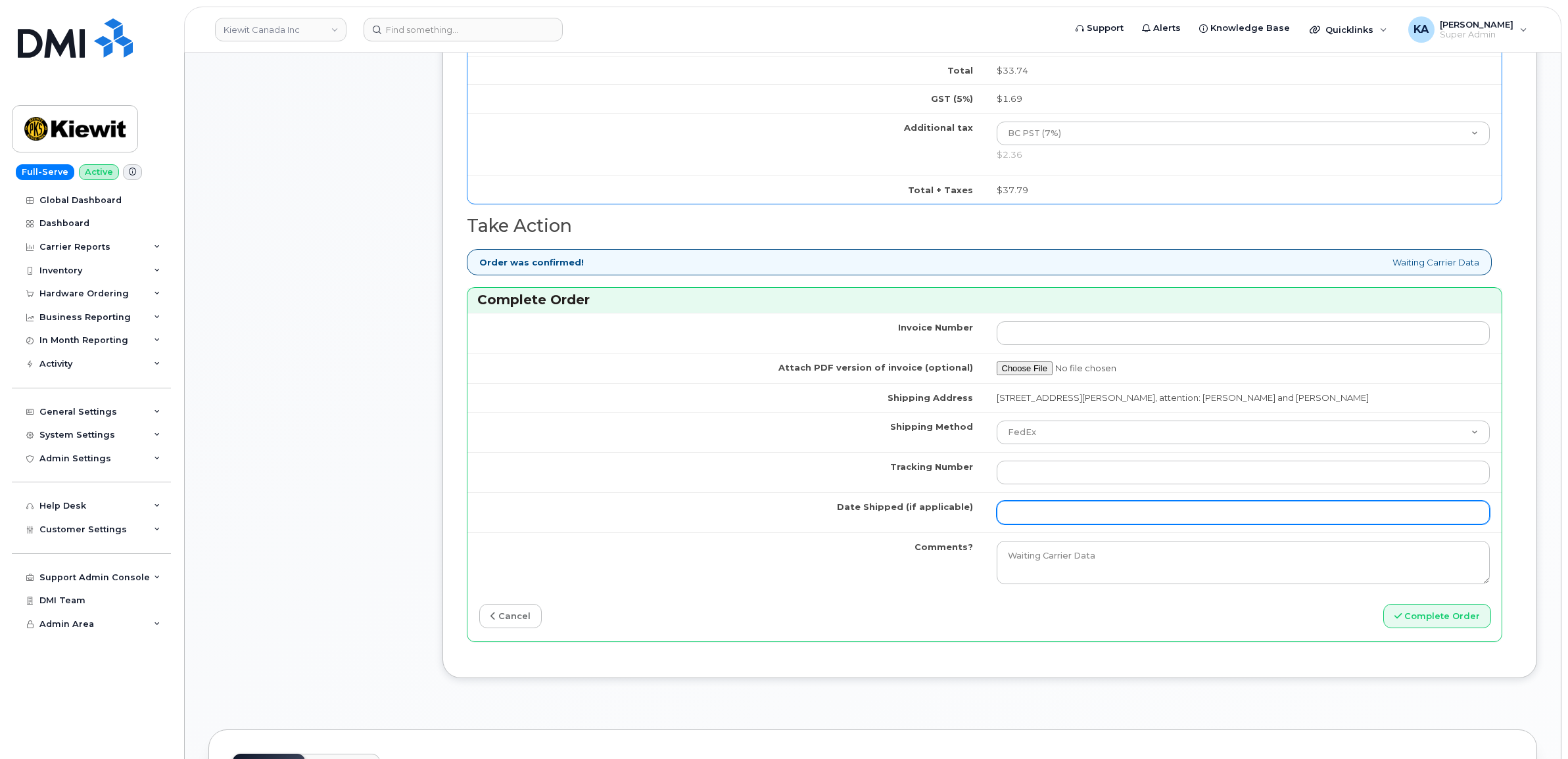
click at [1061, 508] on input "Date Shipped (if applicable)" at bounding box center [1244, 512] width 494 height 24
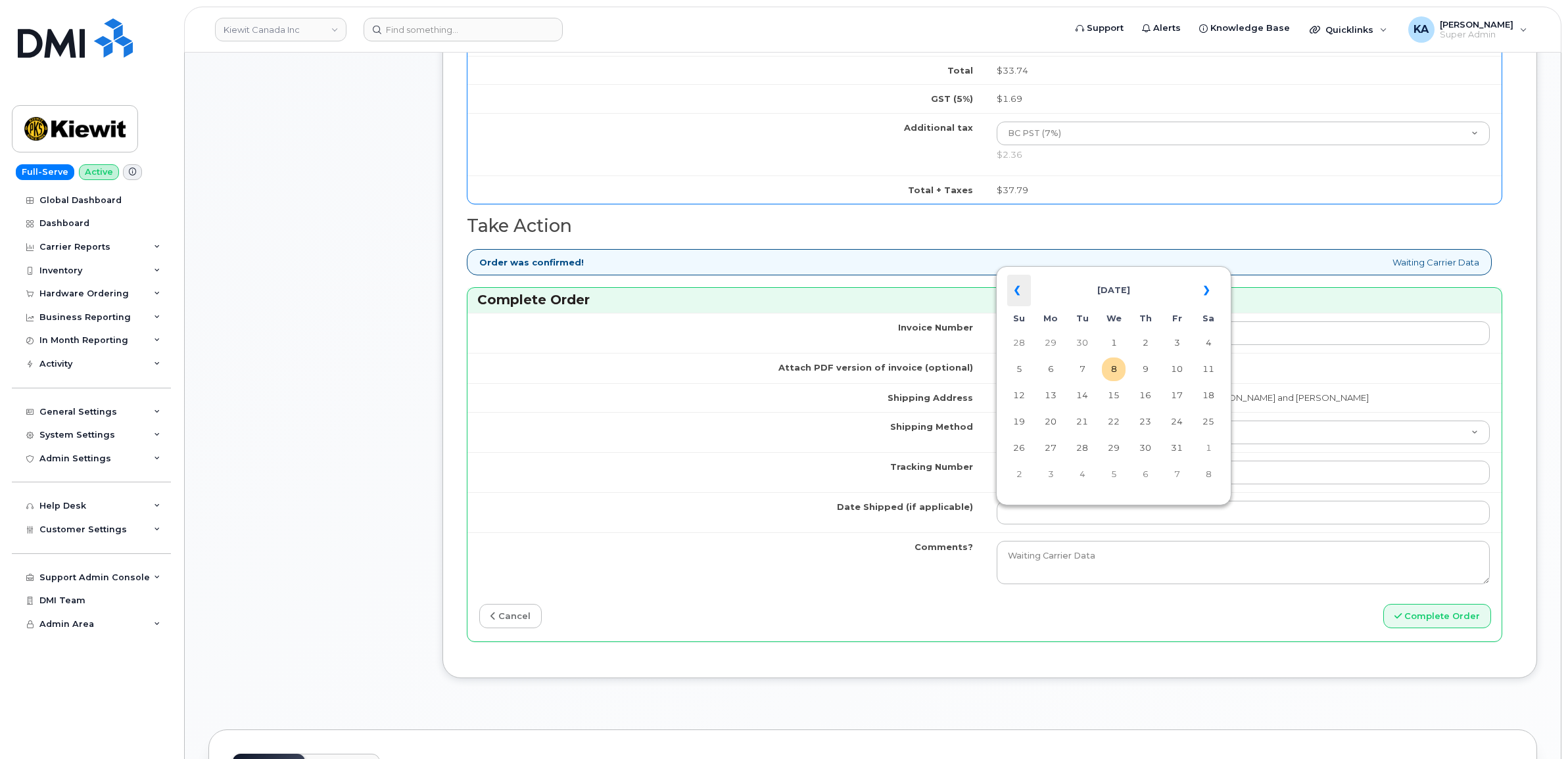
click at [1018, 292] on th "«" at bounding box center [1019, 290] width 24 height 32
click at [1081, 421] on td "23" at bounding box center [1082, 422] width 24 height 24
type input "[DATE]"
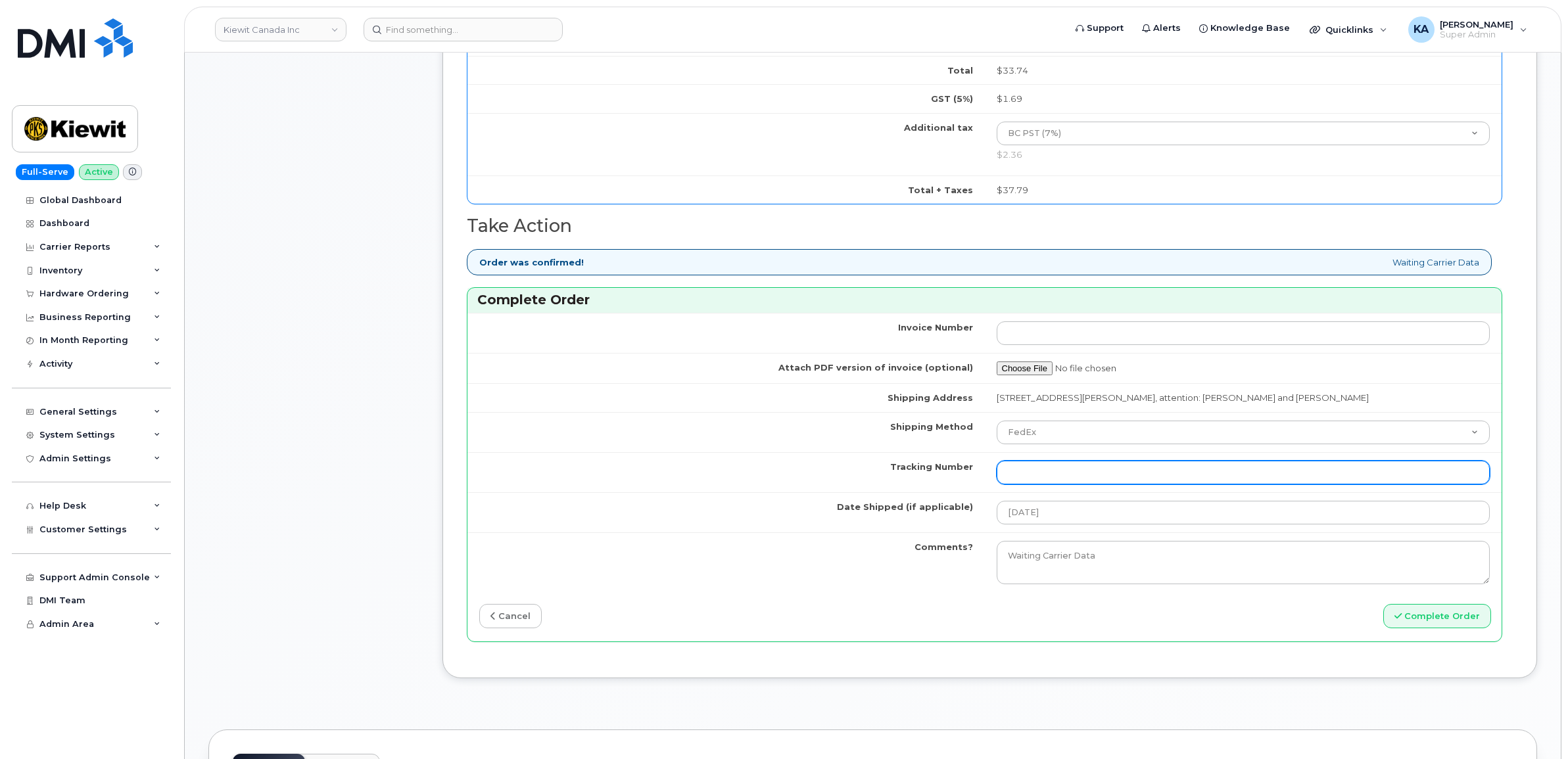
click at [1048, 476] on input "Tracking Number" at bounding box center [1244, 473] width 494 height 24
paste input "475744953017"
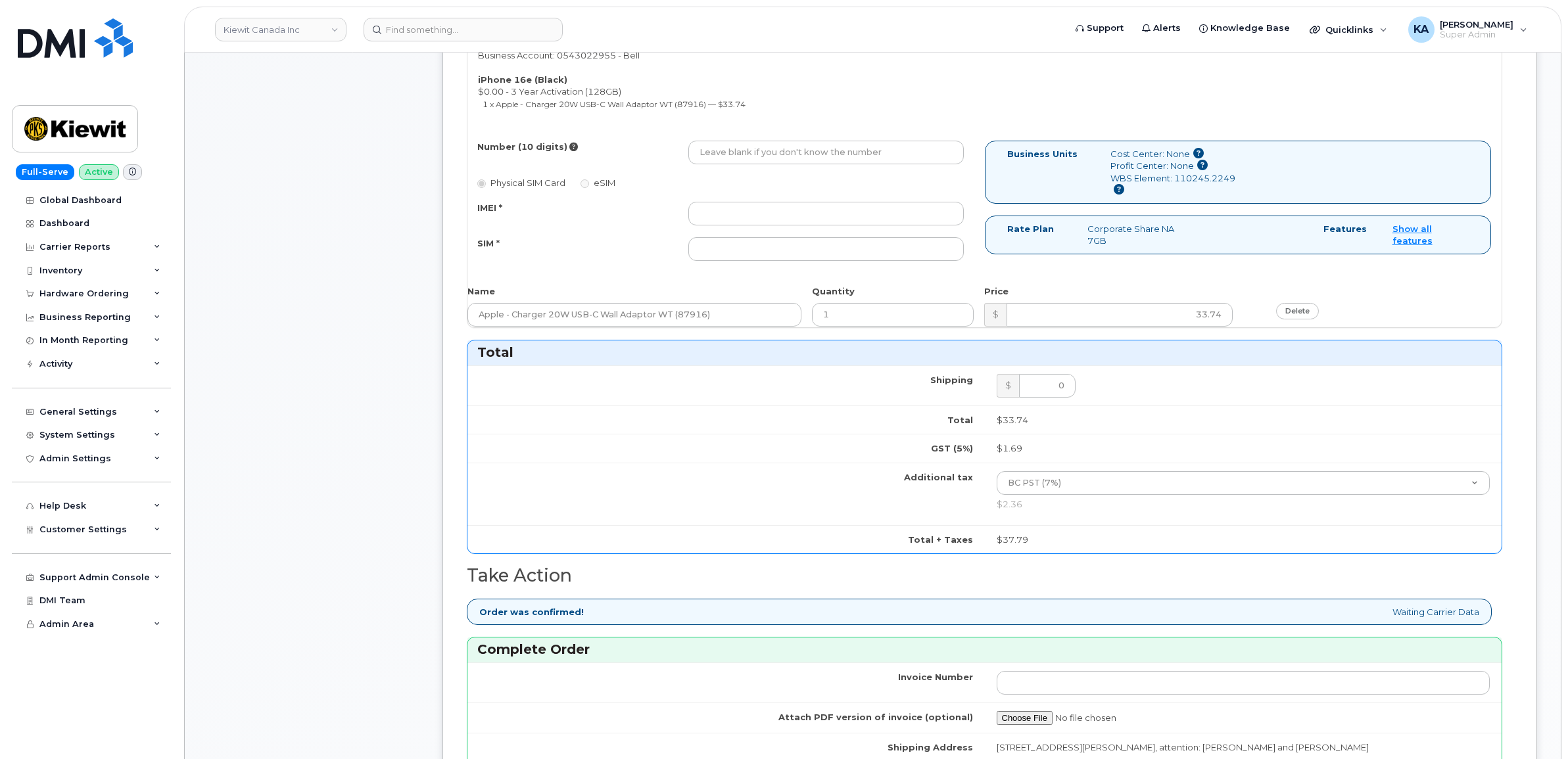
scroll to position [657, 0]
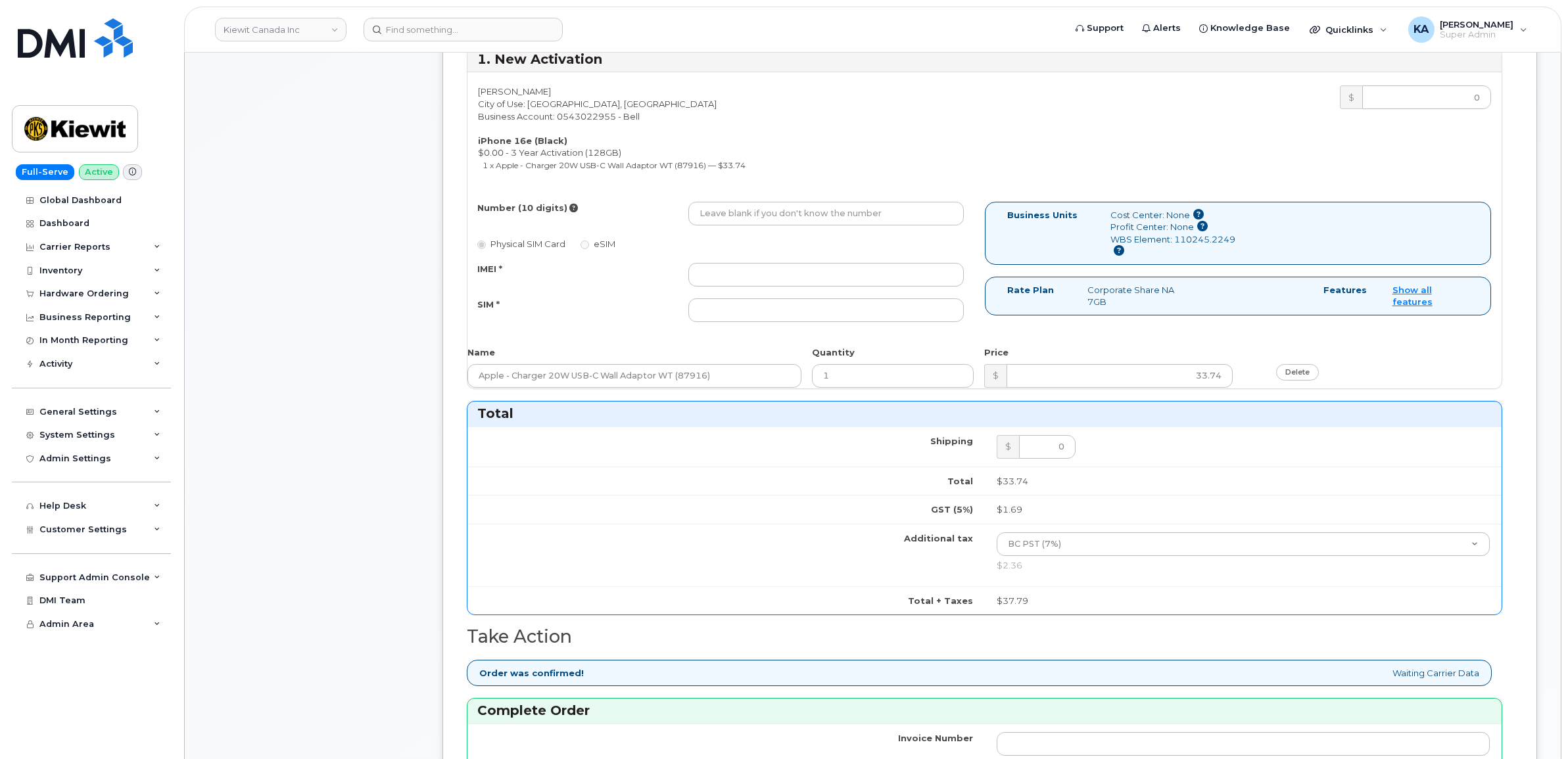
type input "475744953017"
click at [875, 276] on input "IMEI *" at bounding box center [826, 274] width 276 height 24
paste input "354216331593321"
type input "354216331593321"
click at [889, 311] on input "SIM *" at bounding box center [826, 310] width 276 height 24
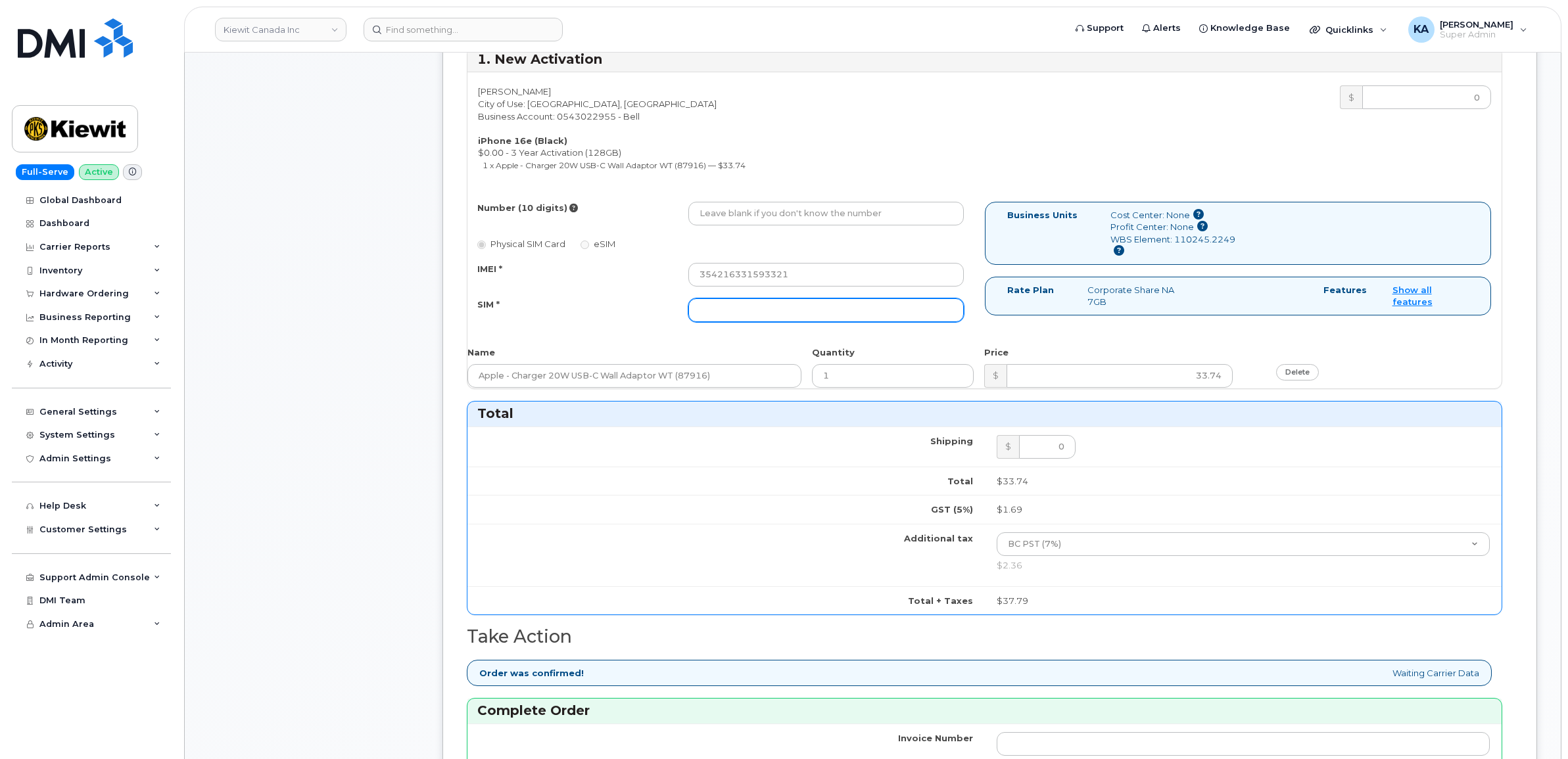
paste input "89302610207732985517"
type input "89302610207732985517"
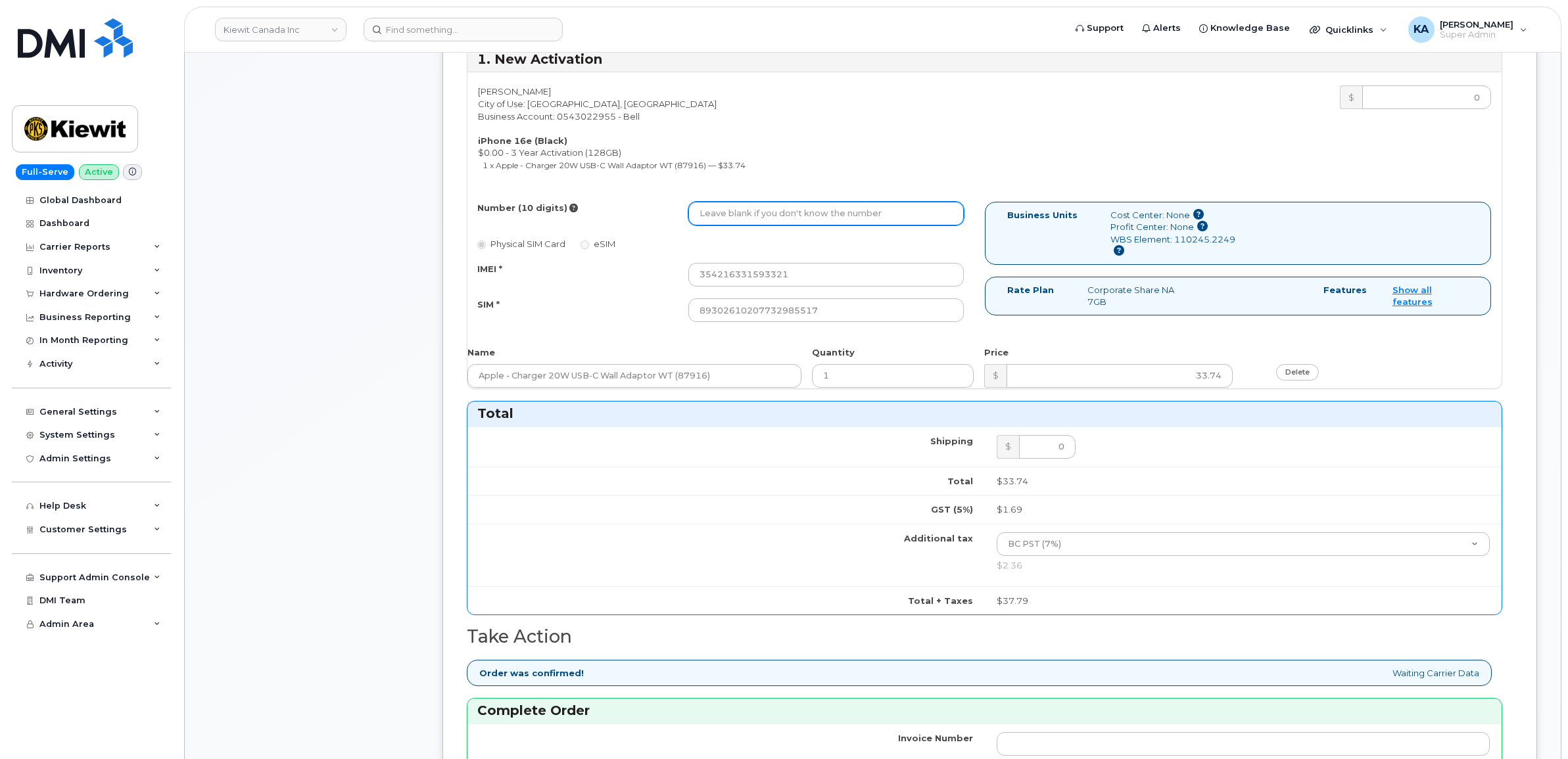
click at [752, 212] on input "Number (10 digits)" at bounding box center [826, 214] width 276 height 24
paste input "2363305386"
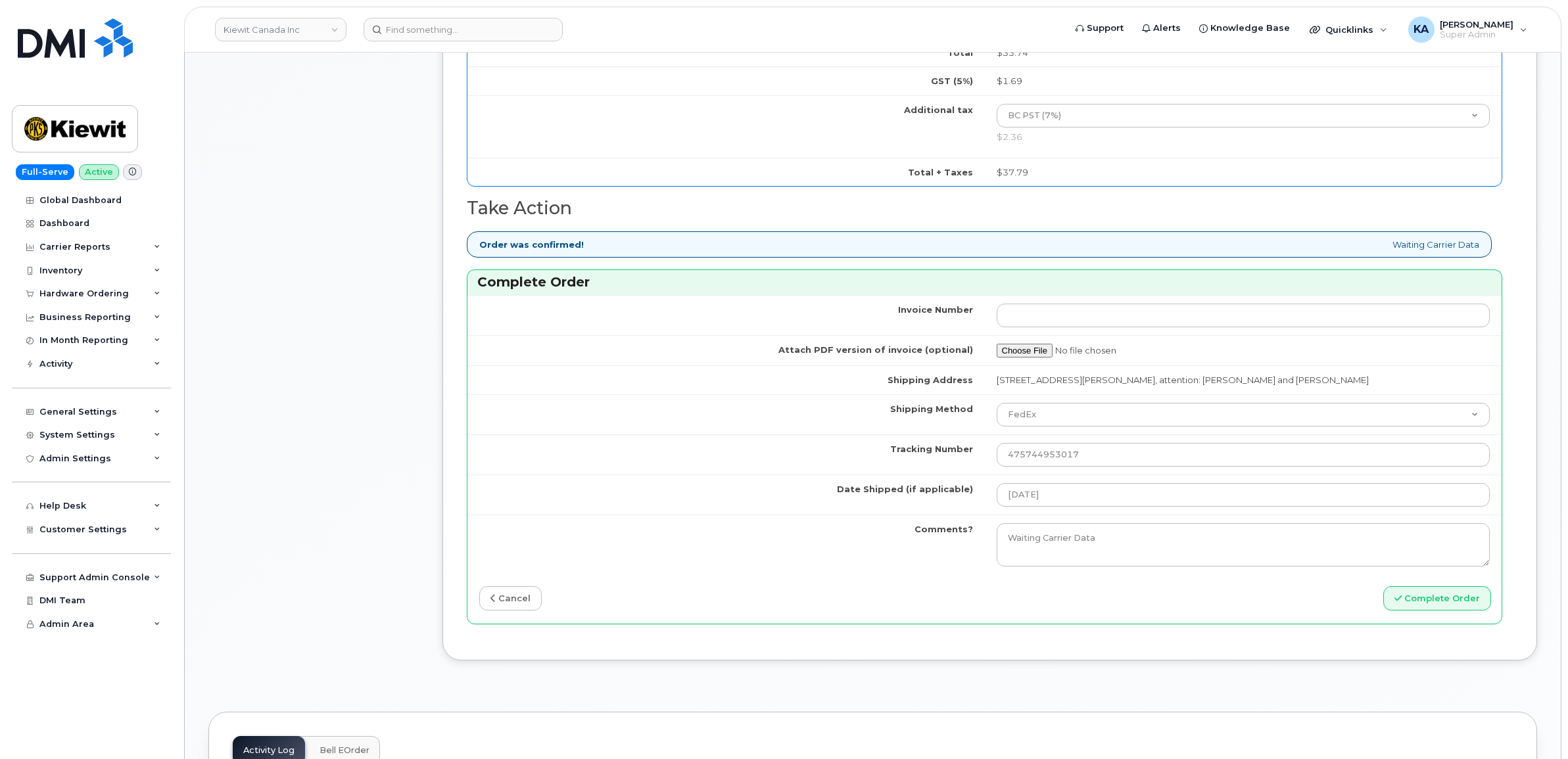
scroll to position [1150, 0]
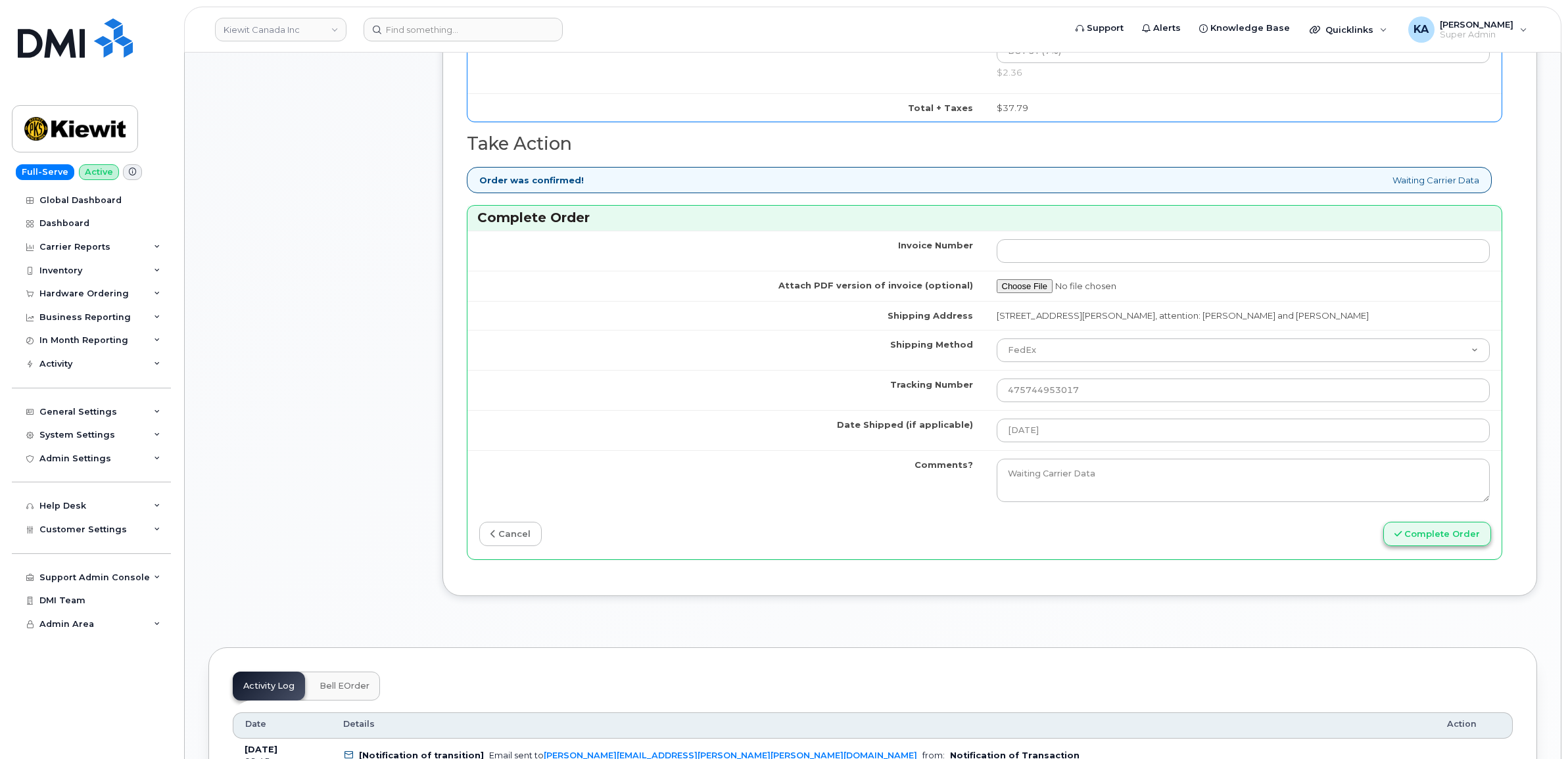
type input "2363305386"
click at [1410, 539] on button "Complete Order" at bounding box center [1437, 534] width 108 height 25
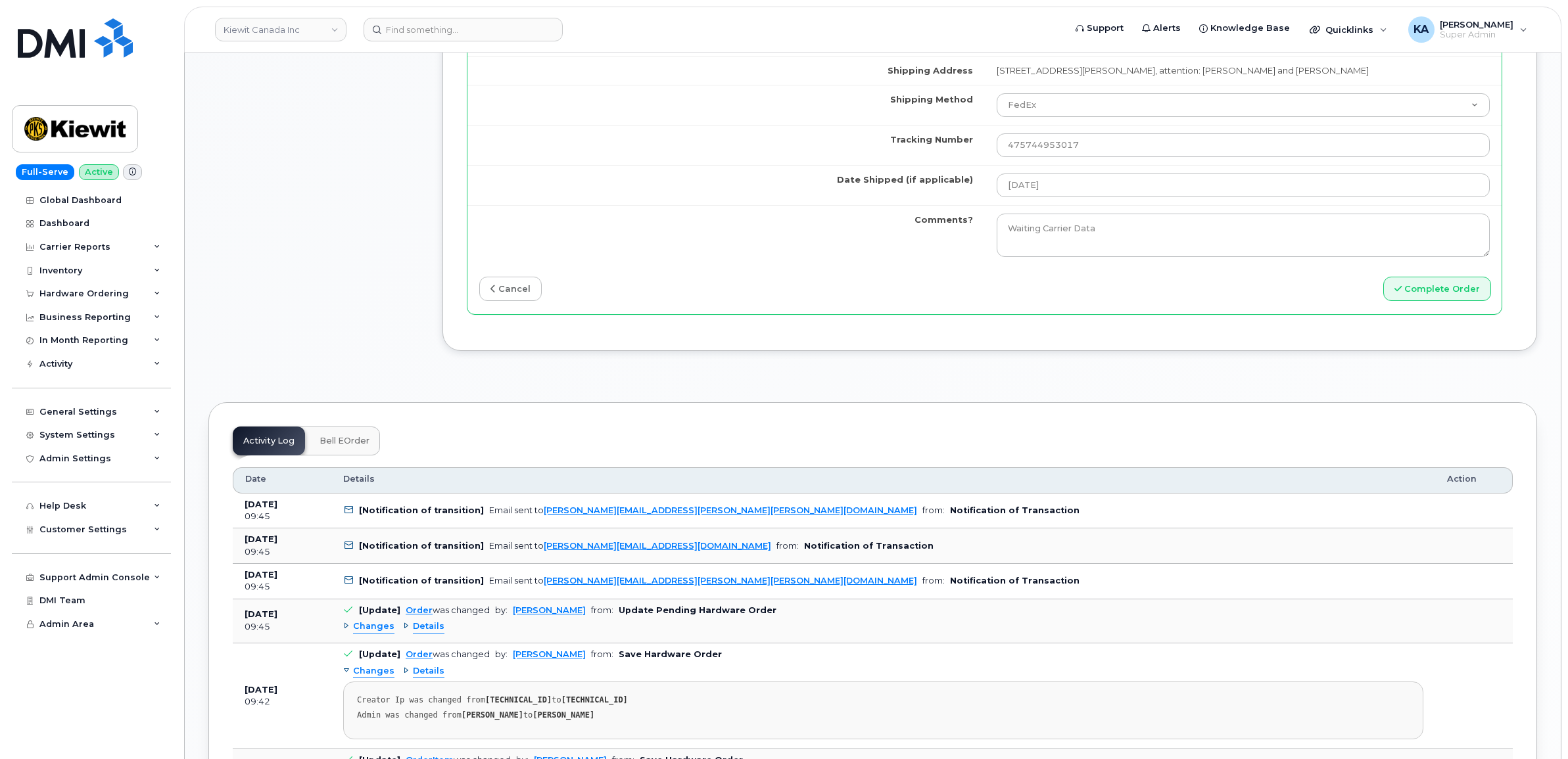
scroll to position [1396, 0]
click at [497, 294] on link "cancel" at bounding box center [510, 287] width 62 height 25
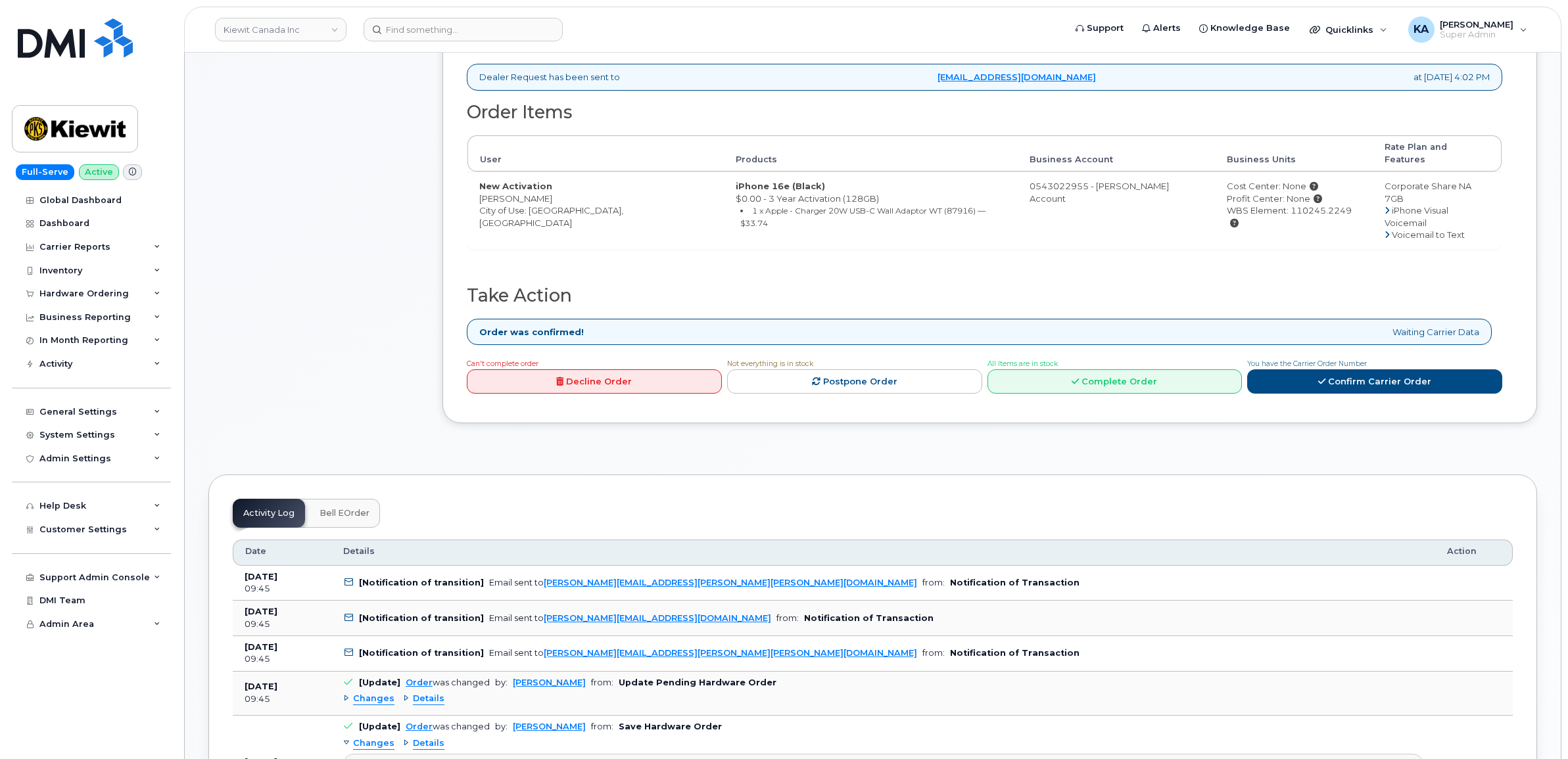
scroll to position [575, 0]
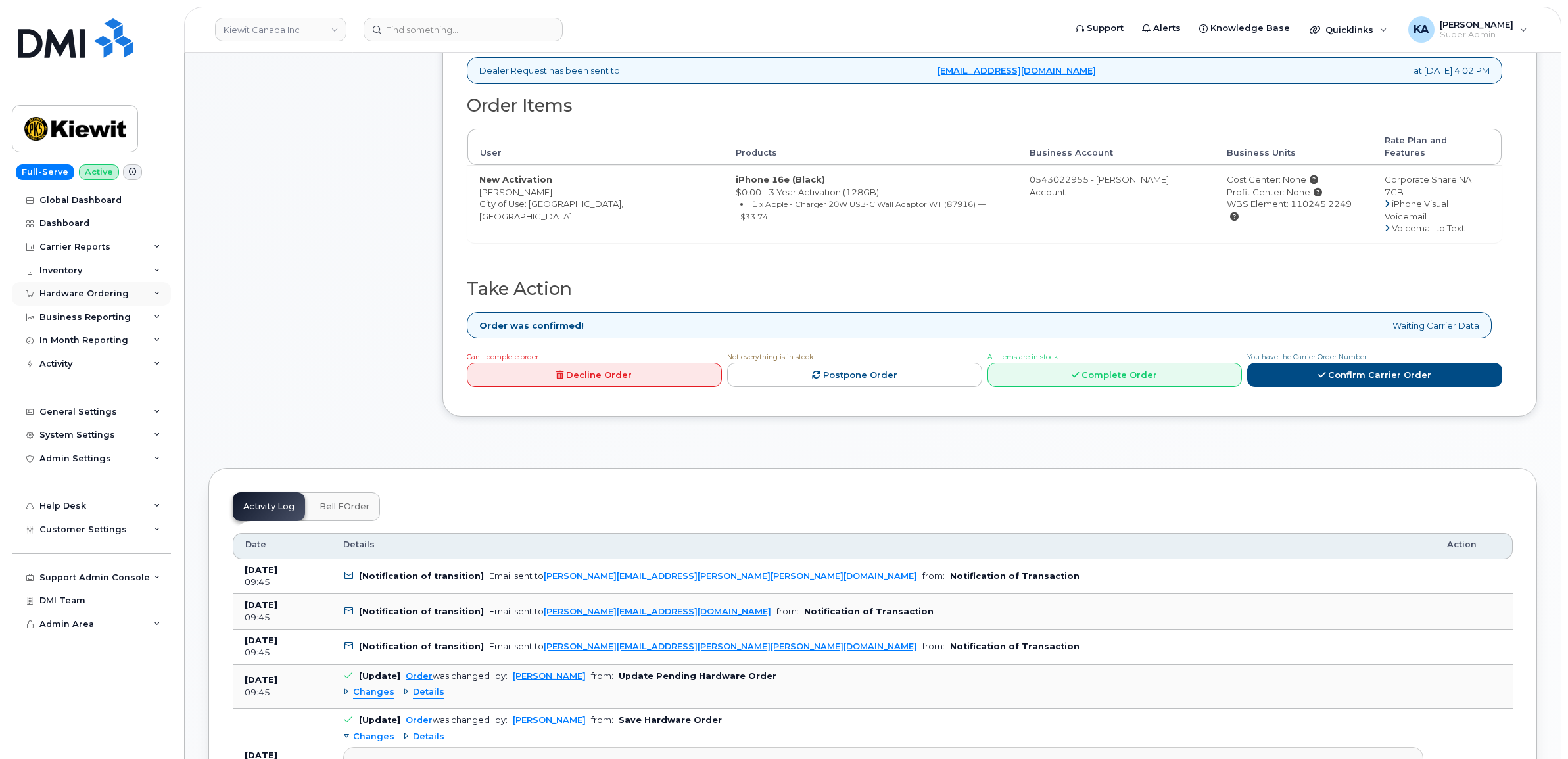
click at [69, 290] on div "Hardware Ordering" at bounding box center [84, 293] width 89 height 11
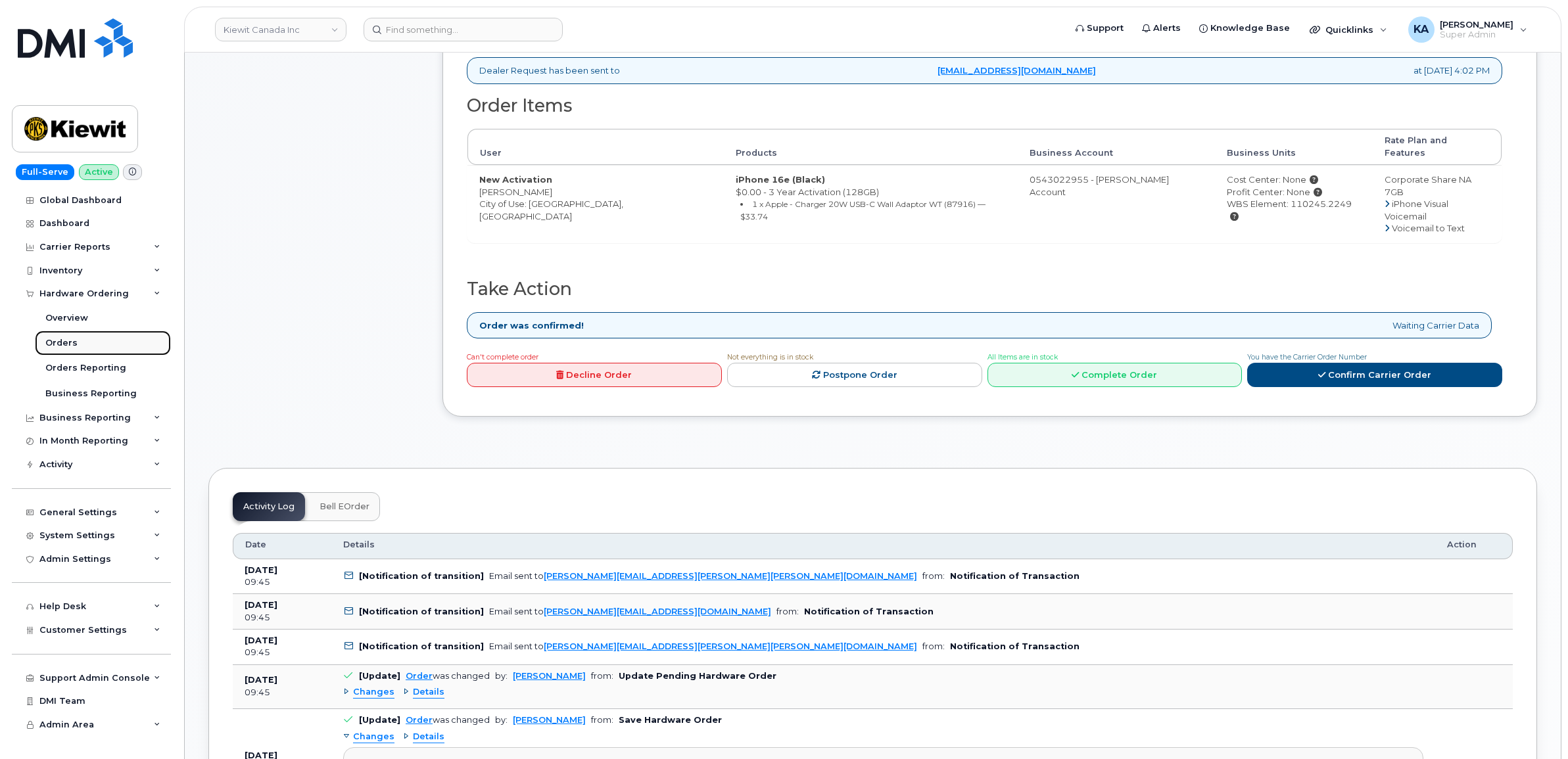
click at [56, 345] on div "Orders" at bounding box center [61, 343] width 32 height 12
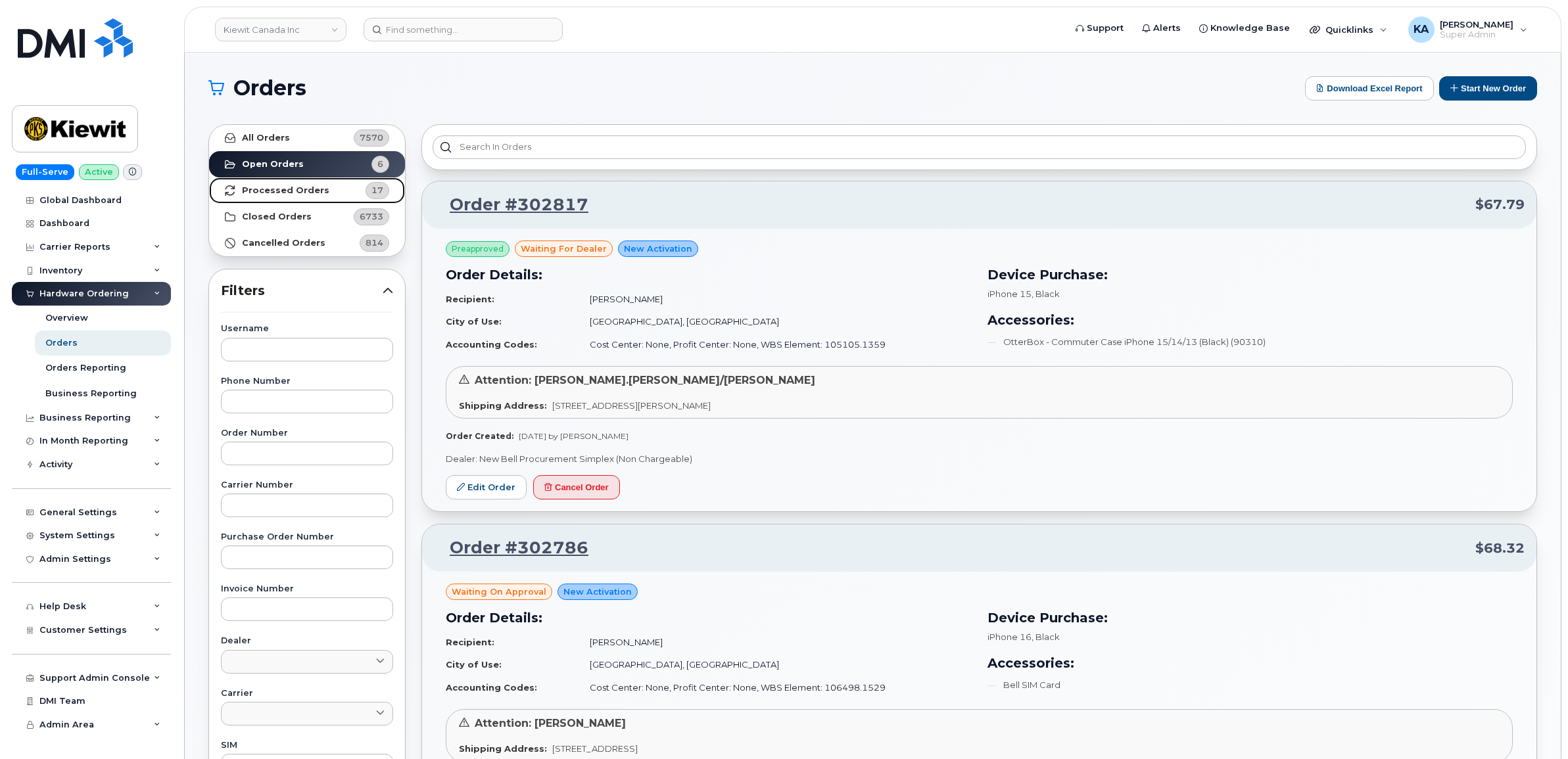
click at [245, 187] on strong "Processed Orders" at bounding box center [285, 190] width 87 height 11
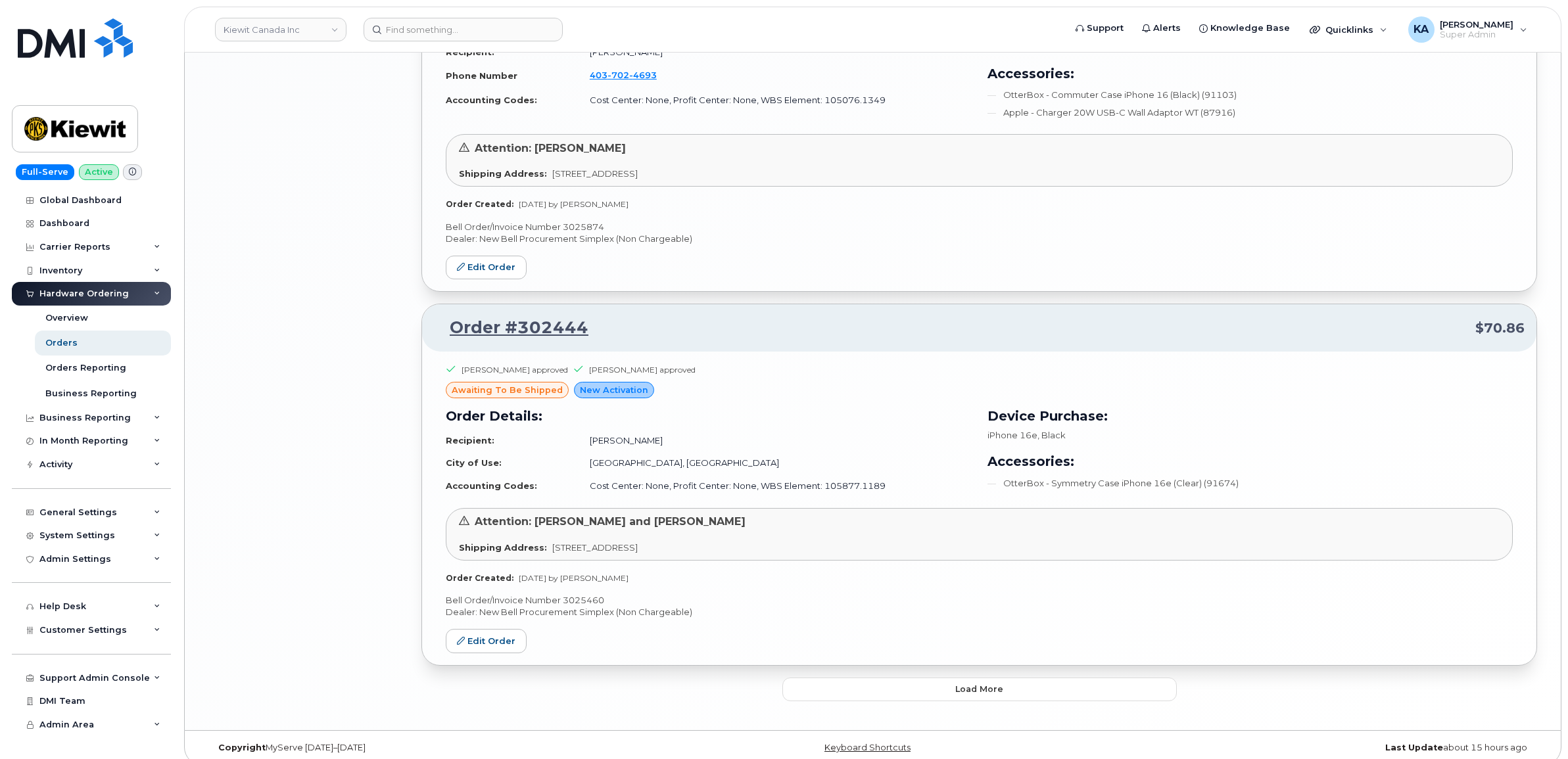
scroll to position [2435, 0]
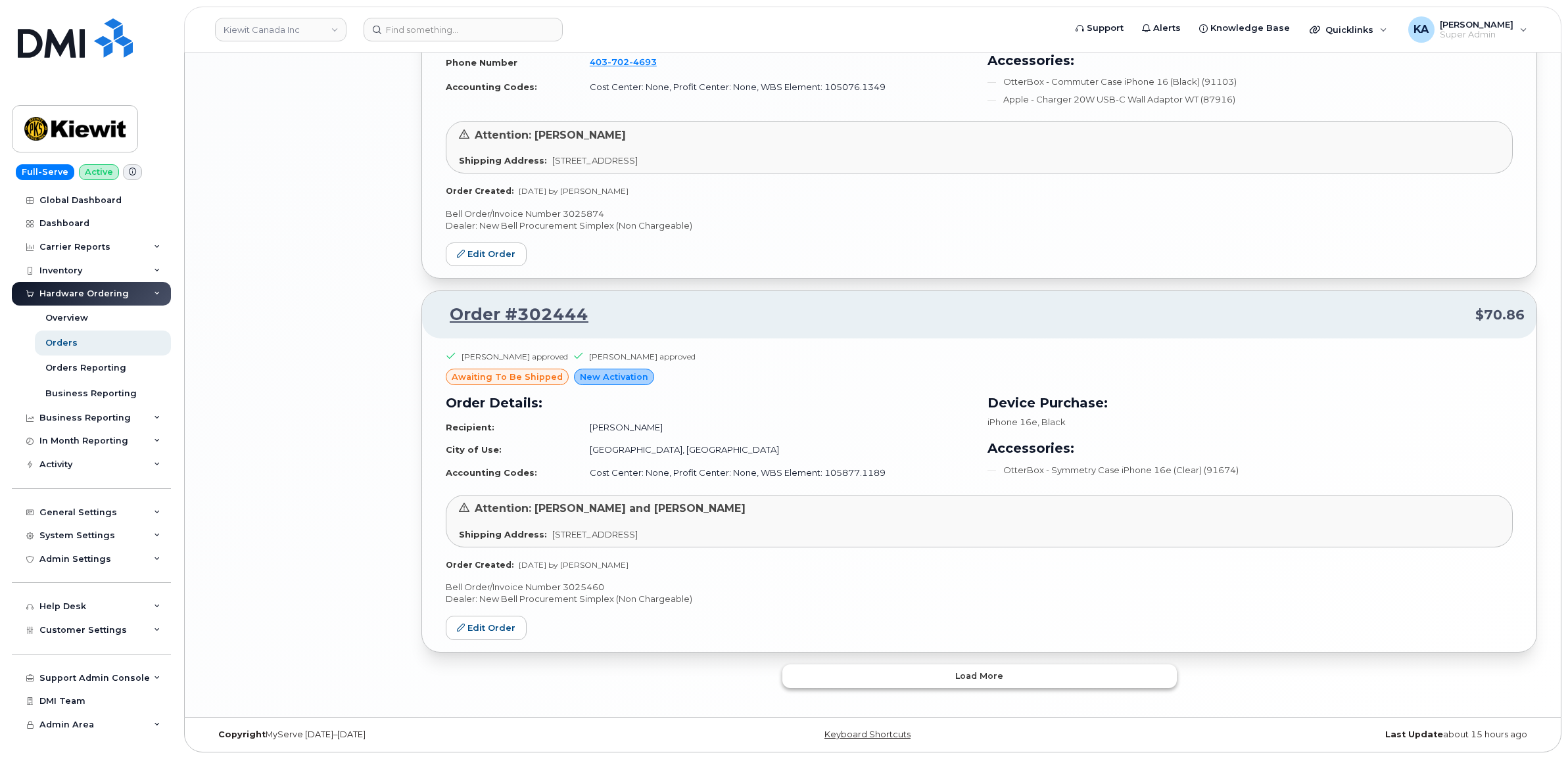
click at [894, 673] on button "Load more" at bounding box center [979, 677] width 394 height 24
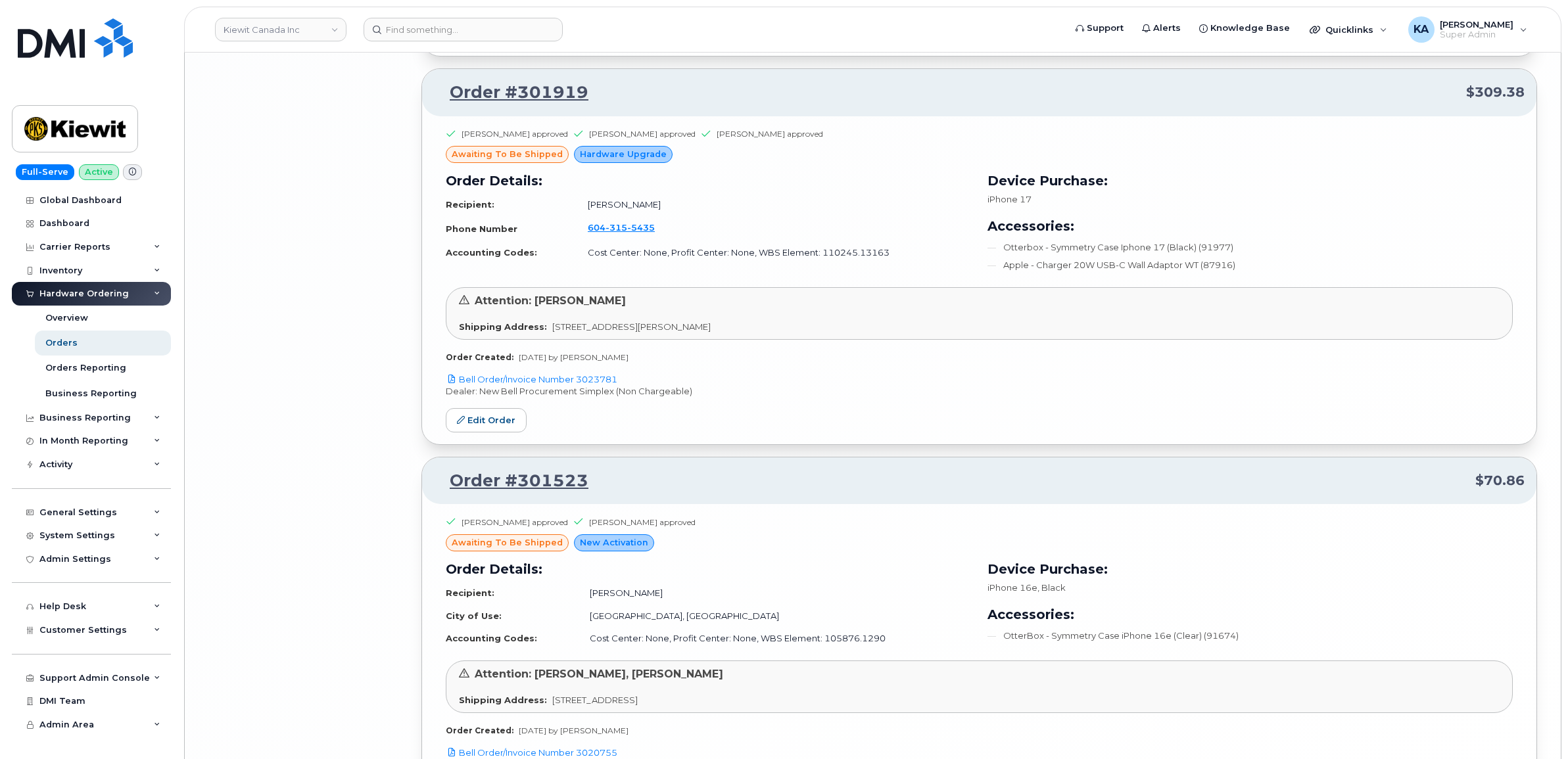
scroll to position [5550, 0]
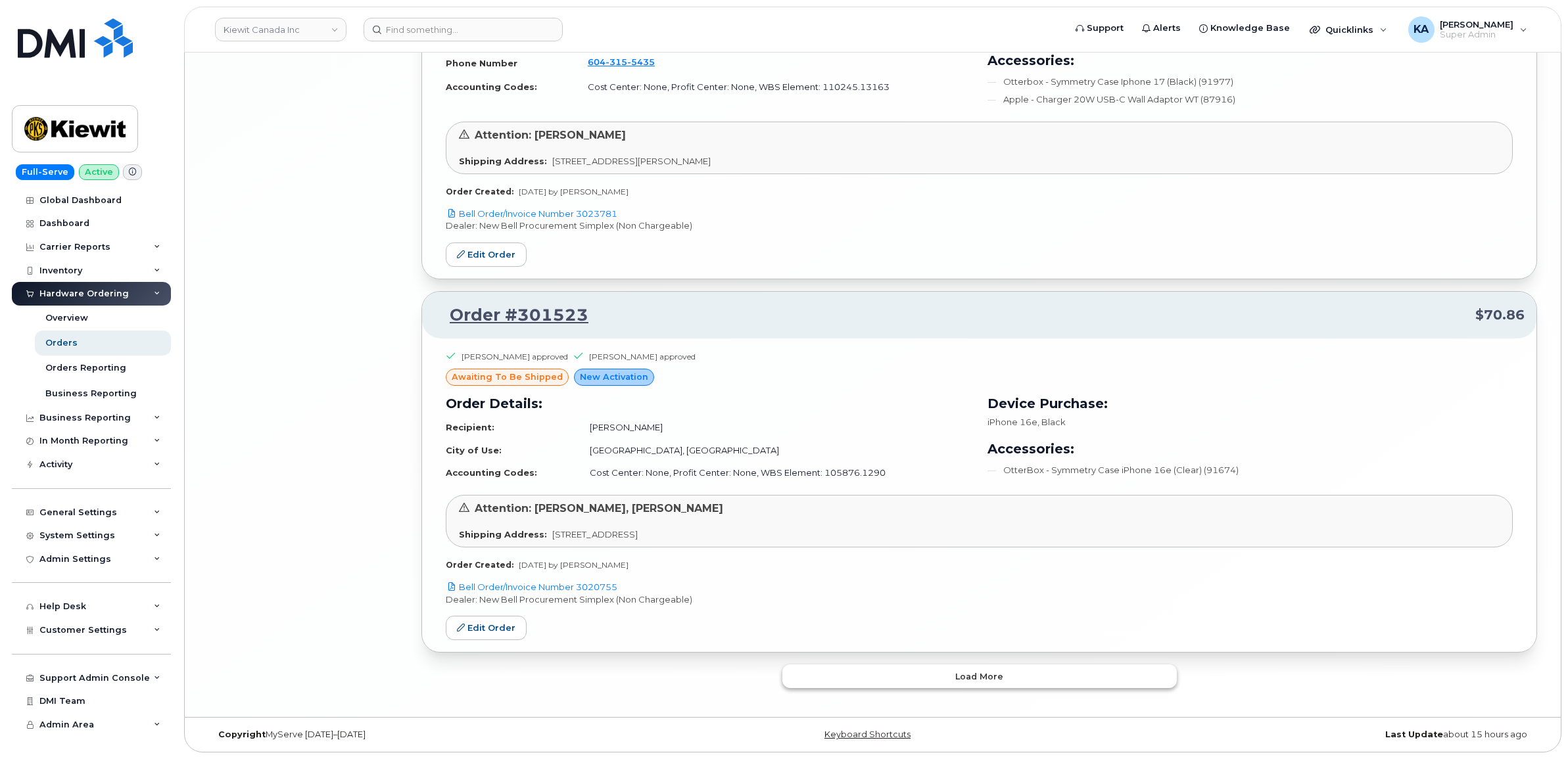
click at [863, 671] on button "Load more" at bounding box center [979, 677] width 394 height 24
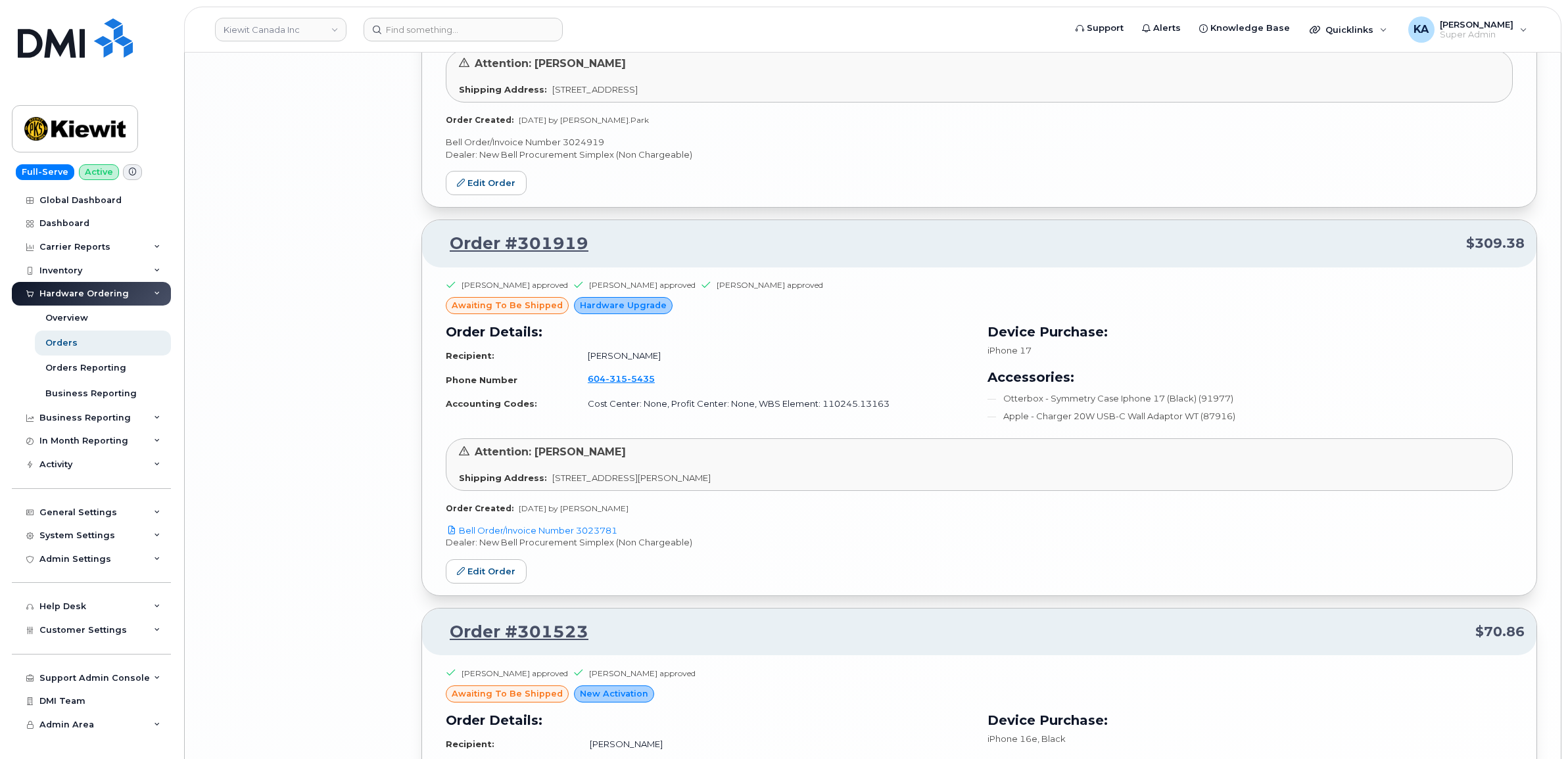
scroll to position [5220, 0]
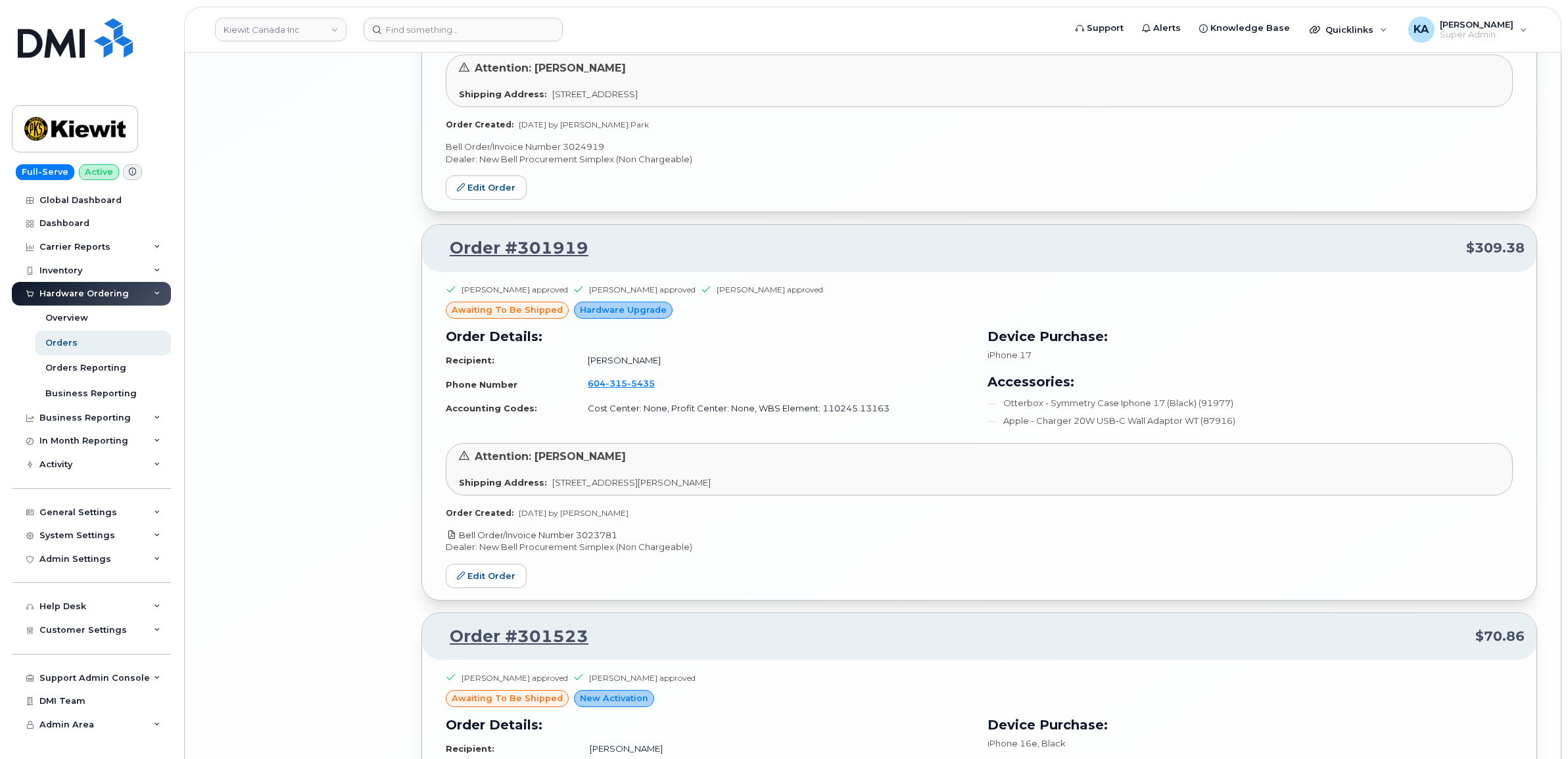
drag, startPoint x: 622, startPoint y: 540, endPoint x: 580, endPoint y: 541, distance: 42.0
click at [580, 541] on p "Bell Order/Invoice Number 3023781" at bounding box center [979, 535] width 1066 height 13
copy link "3023781"
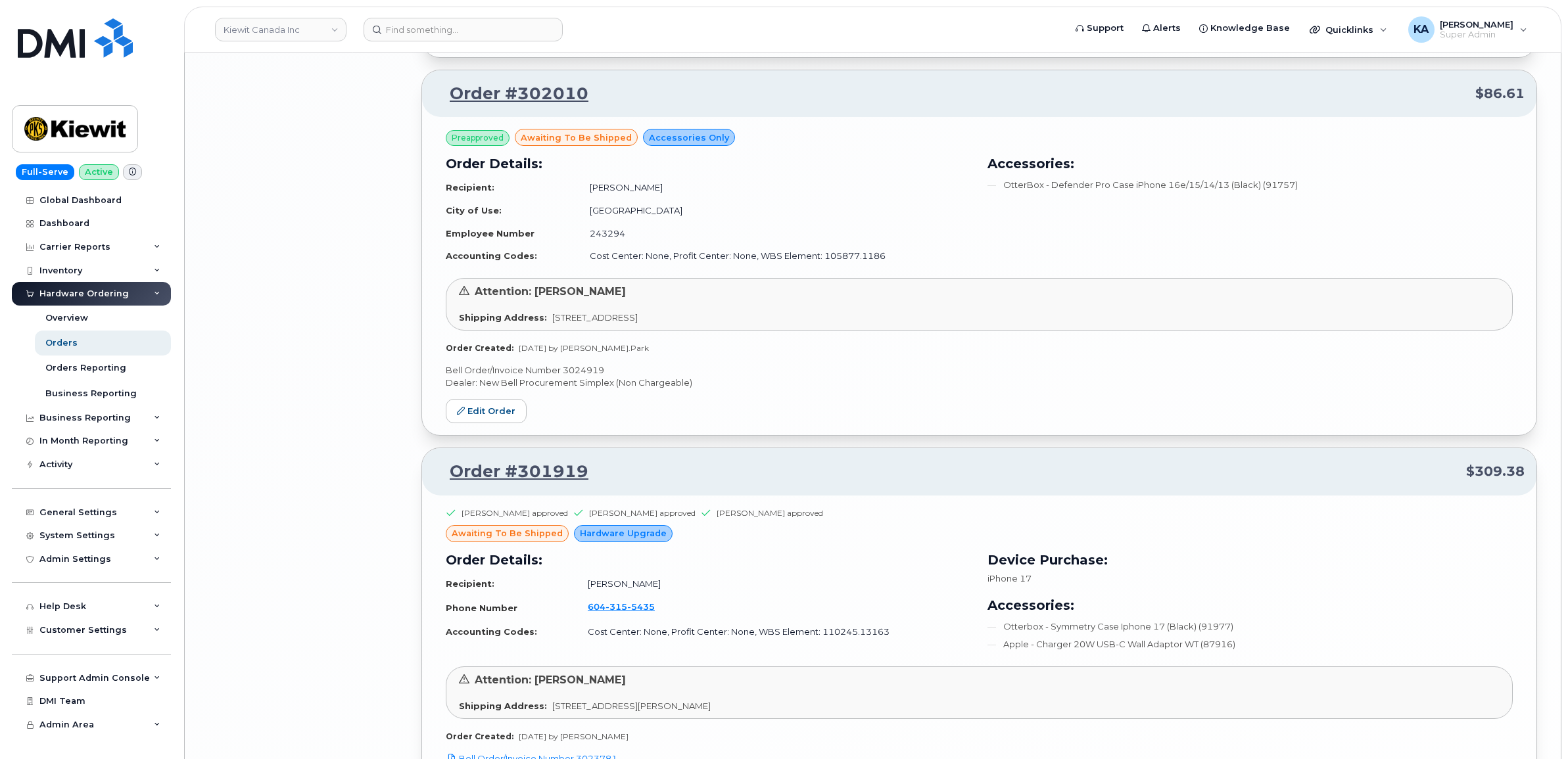
scroll to position [4892, 0]
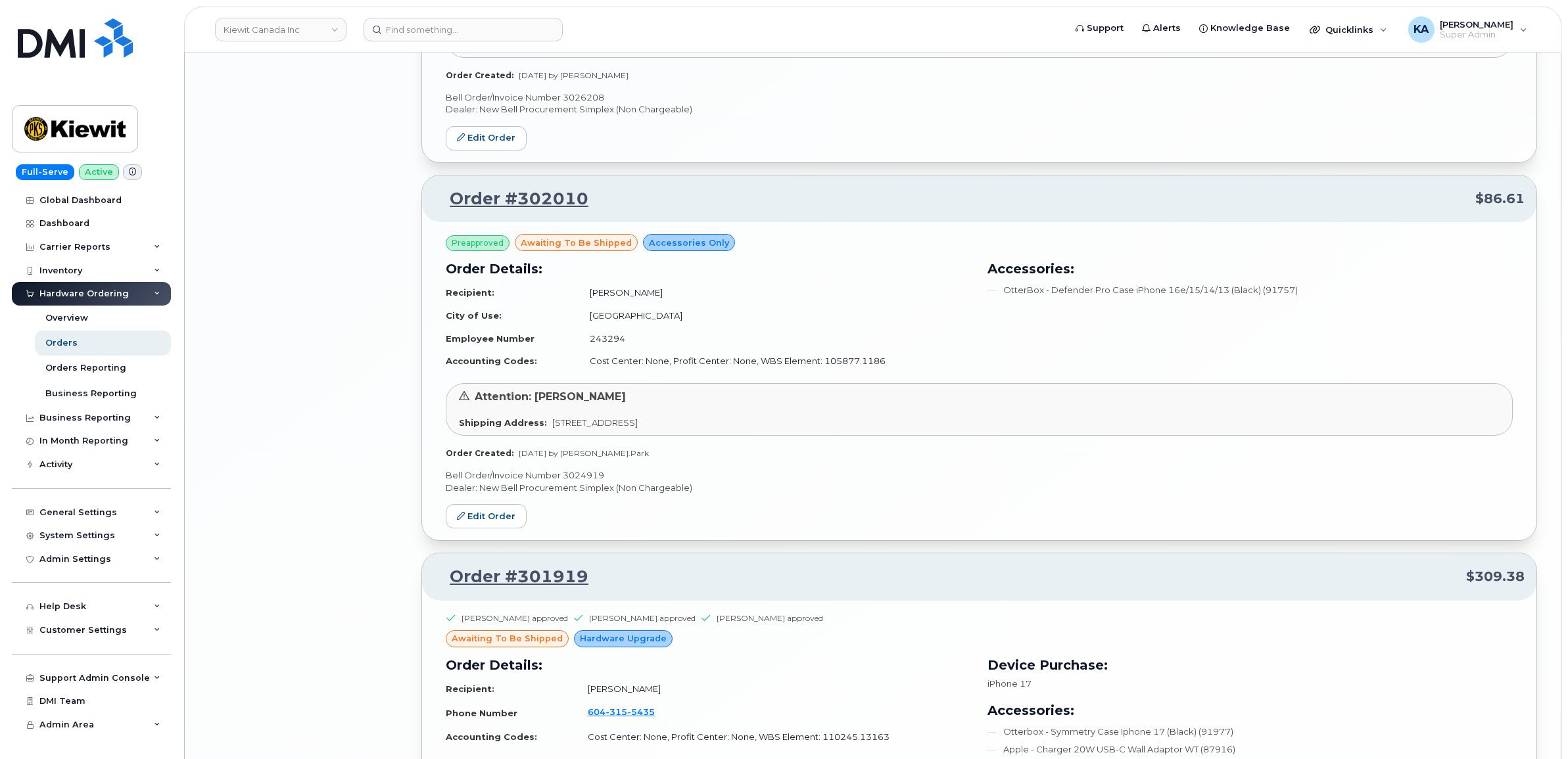
click at [585, 481] on p "Bell Order/Invoice Number 3024919" at bounding box center [979, 476] width 1066 height 13
click at [584, 481] on p "Bell Order/Invoice Number 3024919" at bounding box center [979, 476] width 1066 height 13
copy p "3024919"
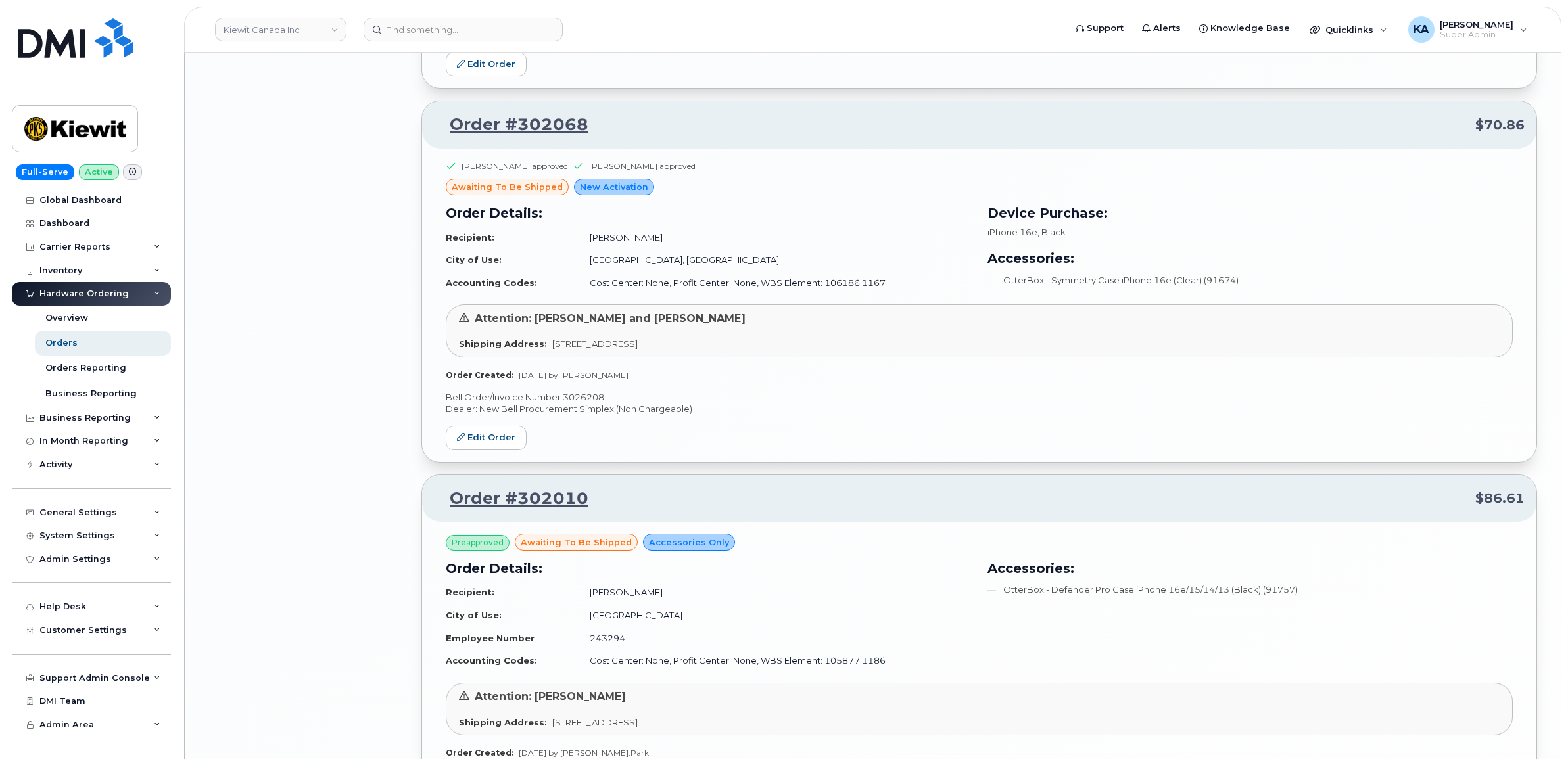
scroll to position [4563, 0]
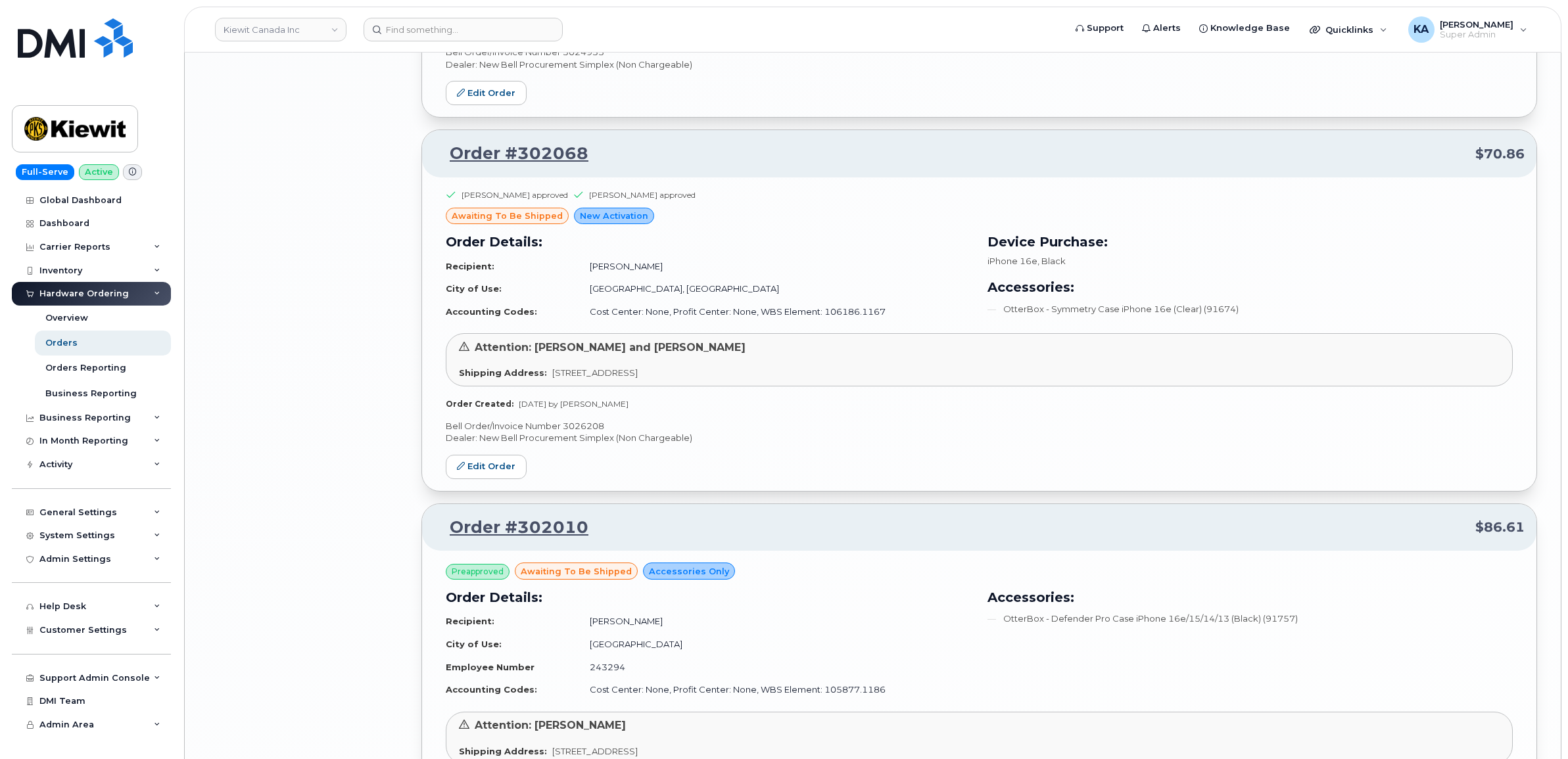
click at [582, 428] on p "Bell Order/Invoice Number 3026208" at bounding box center [979, 426] width 1066 height 13
copy p "3026208"
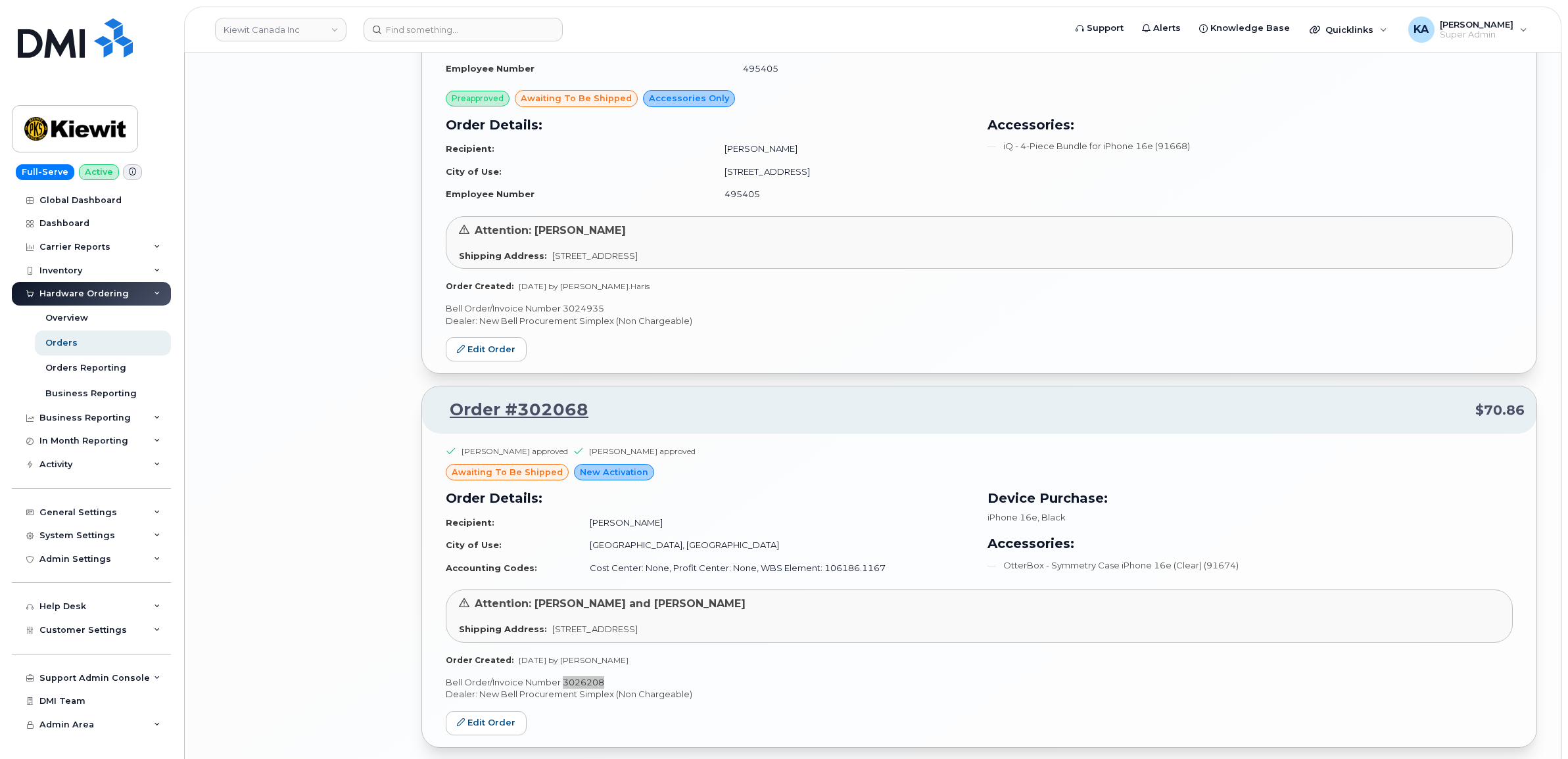
scroll to position [4152, 0]
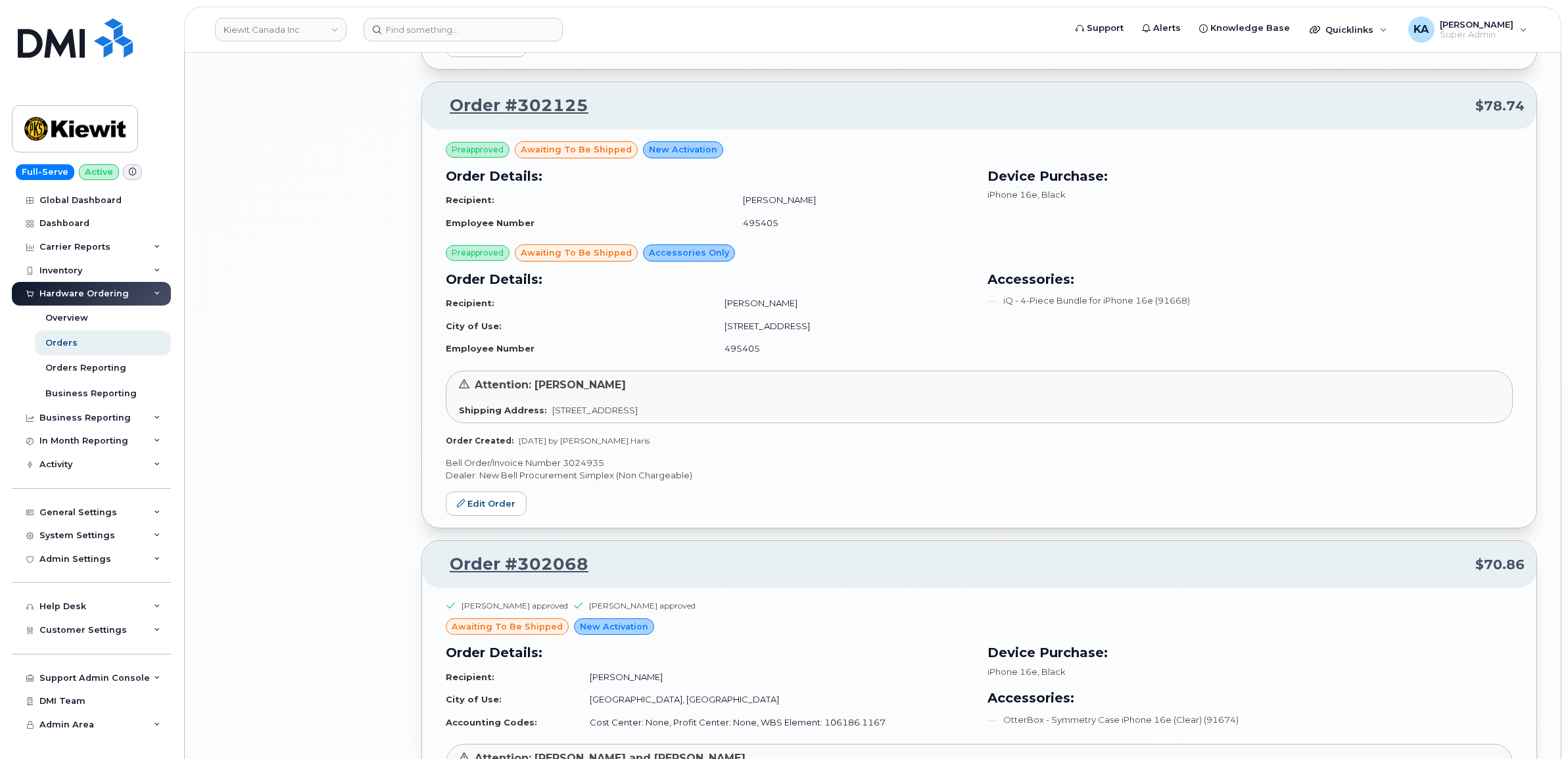
click at [577, 467] on p "Bell Order/Invoice Number 3024935" at bounding box center [979, 463] width 1066 height 13
copy p "3024935"
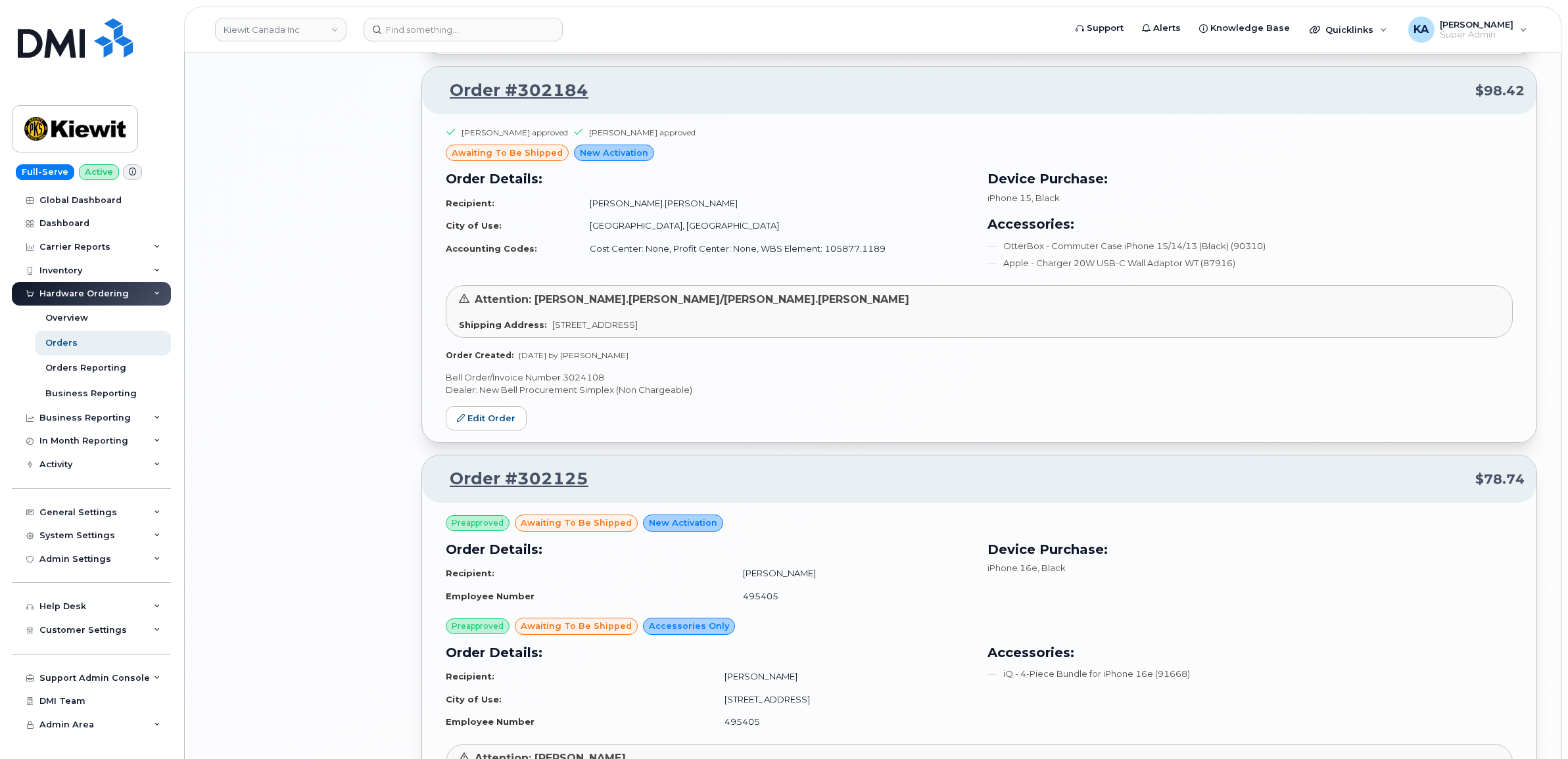
scroll to position [3741, 0]
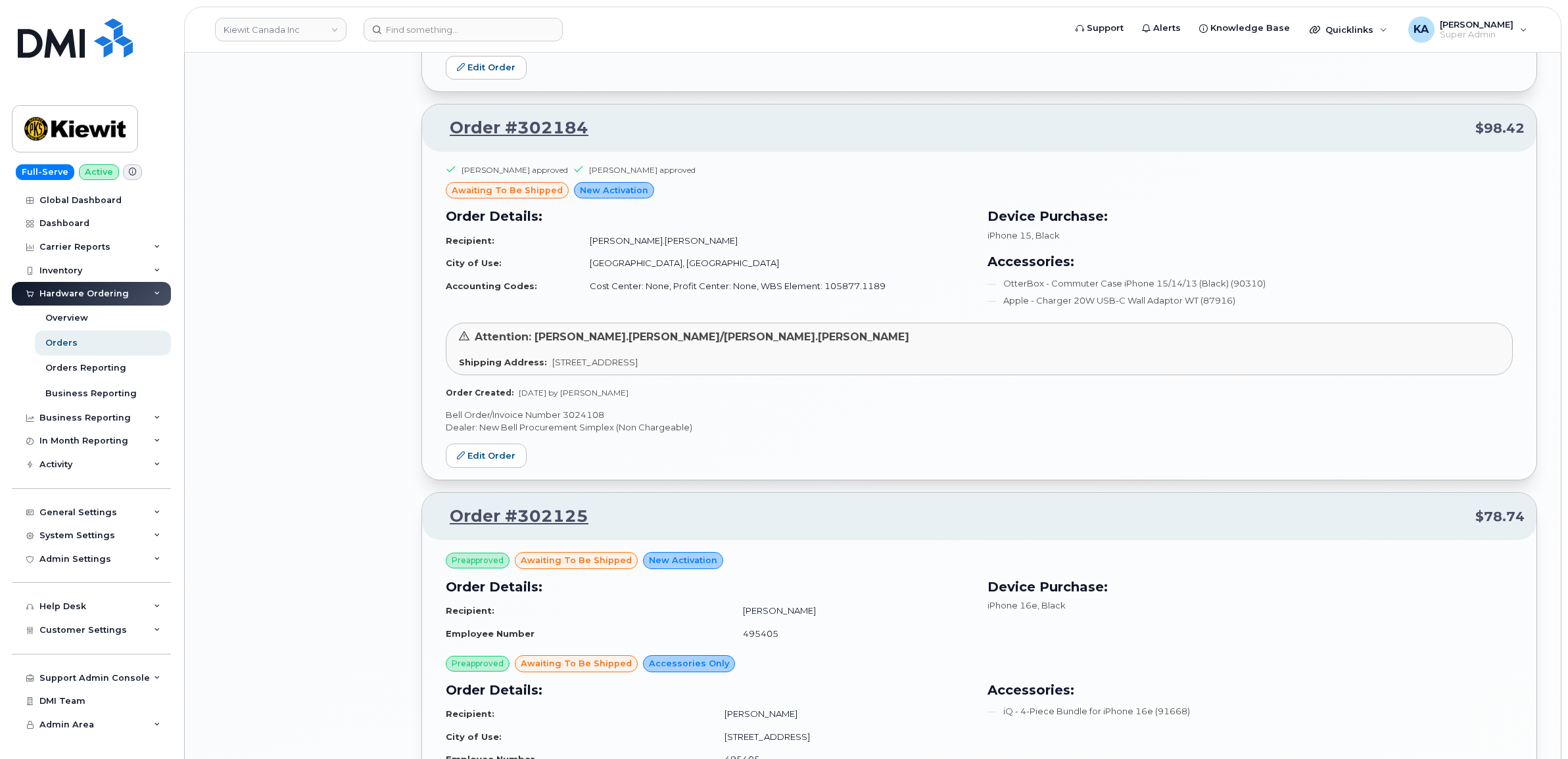
click at [584, 415] on p "Bell Order/Invoice Number 3024108" at bounding box center [979, 415] width 1066 height 13
copy p "3024108"
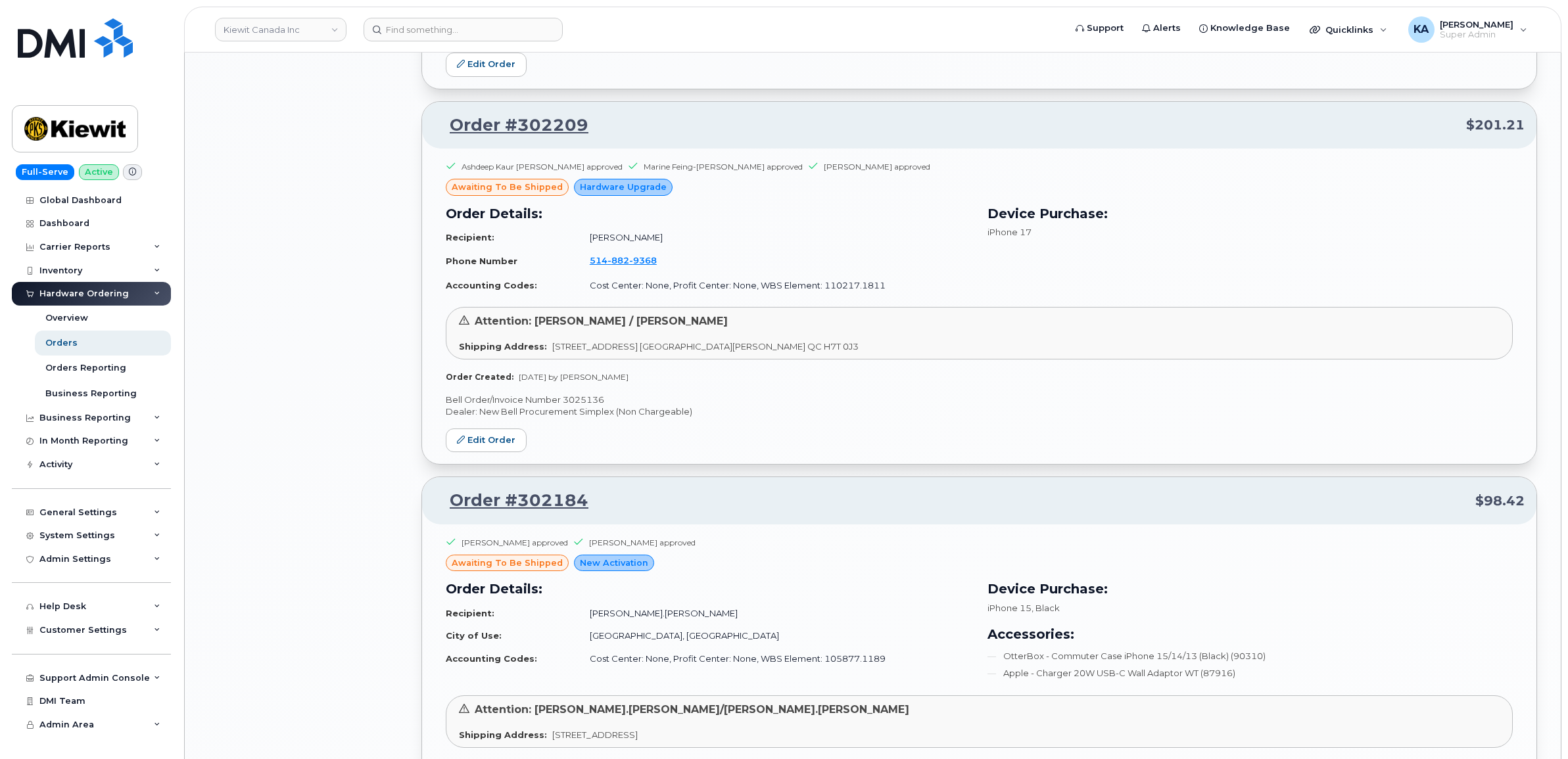
scroll to position [3330, 0]
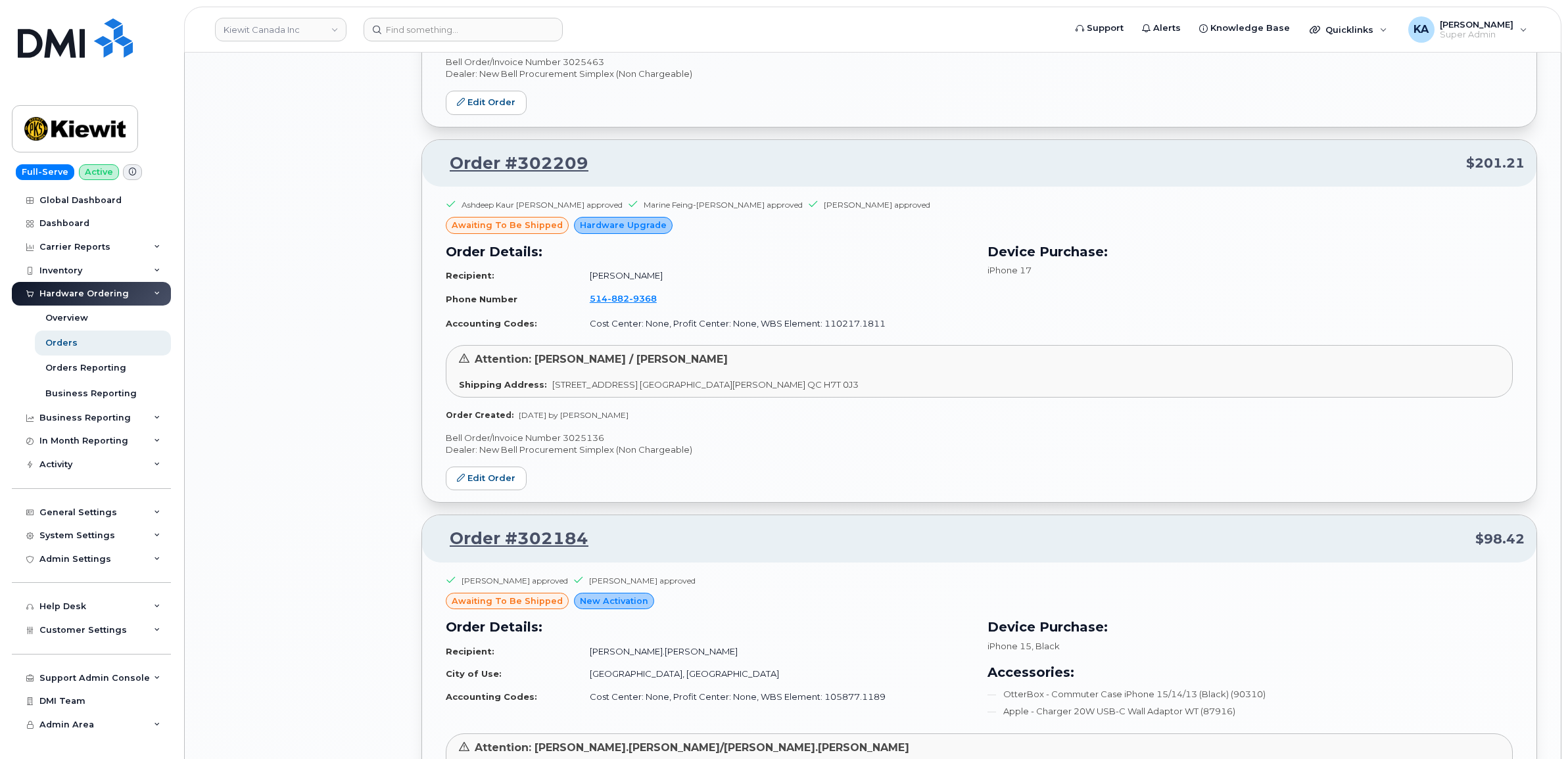
click at [583, 441] on p "Bell Order/Invoice Number 3025136" at bounding box center [979, 438] width 1066 height 13
copy p "3025136"
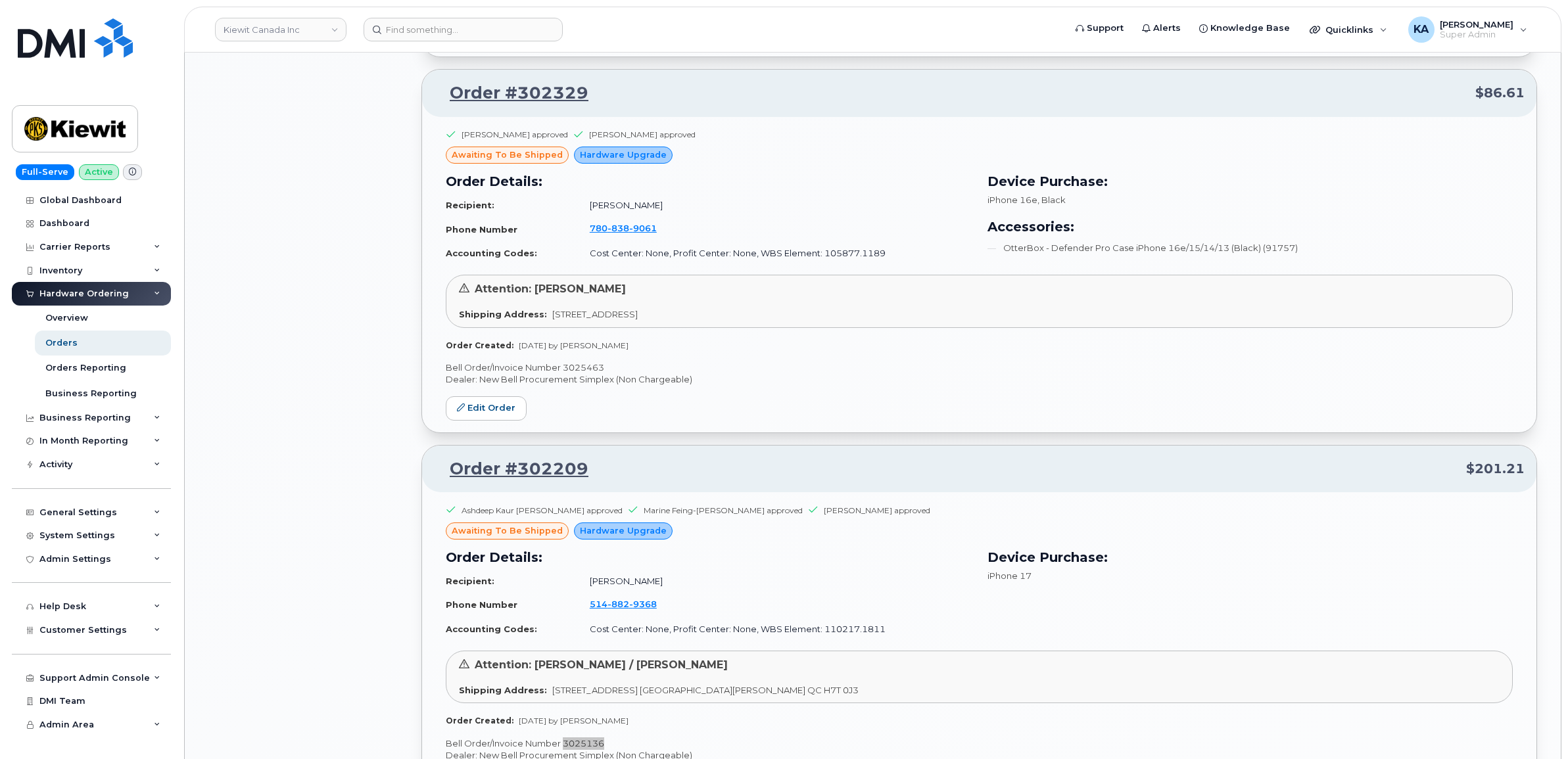
scroll to position [3002, 0]
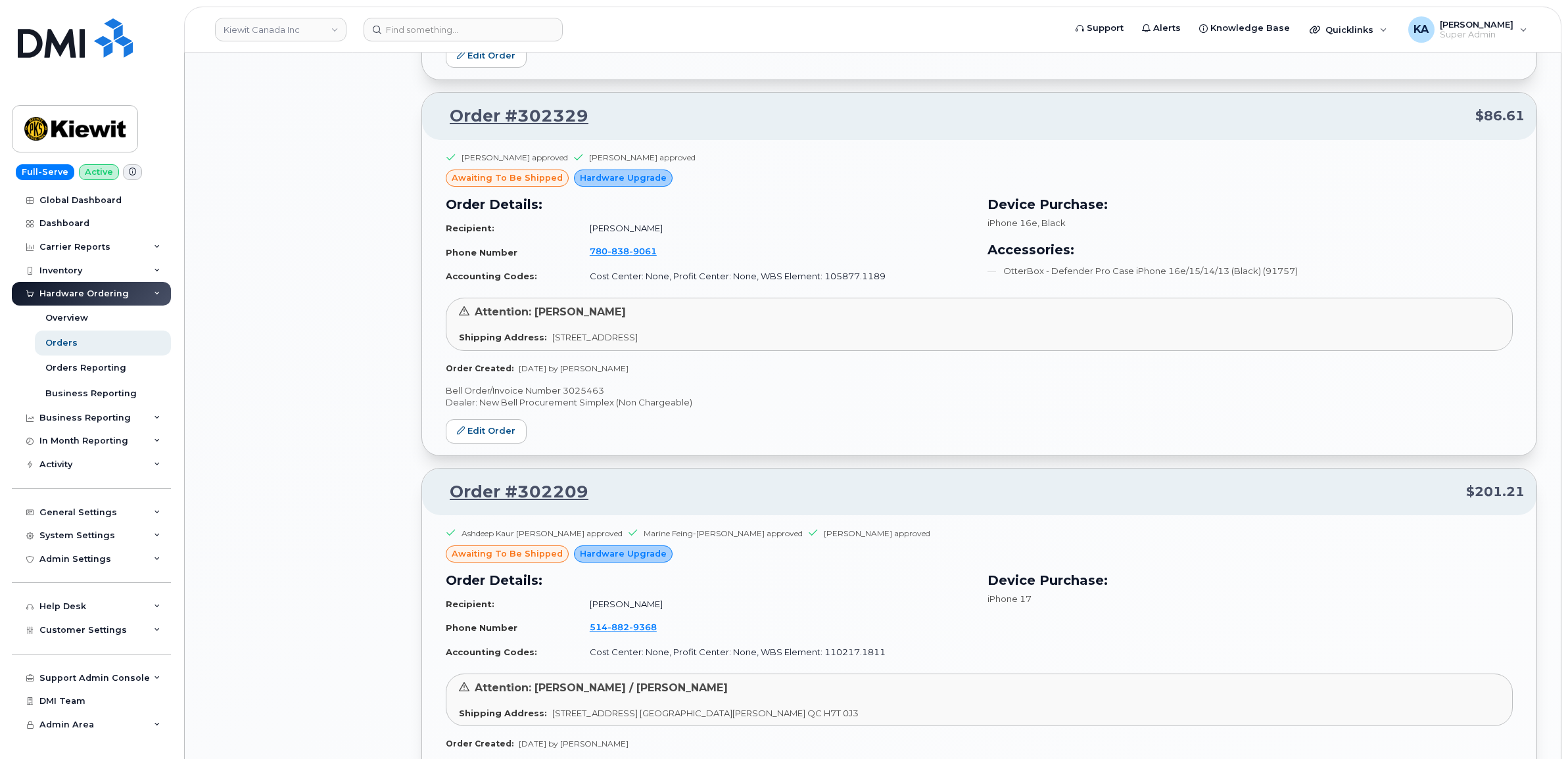
click at [582, 391] on p "Bell Order/Invoice Number 3025463" at bounding box center [979, 390] width 1066 height 13
copy p "3025463"
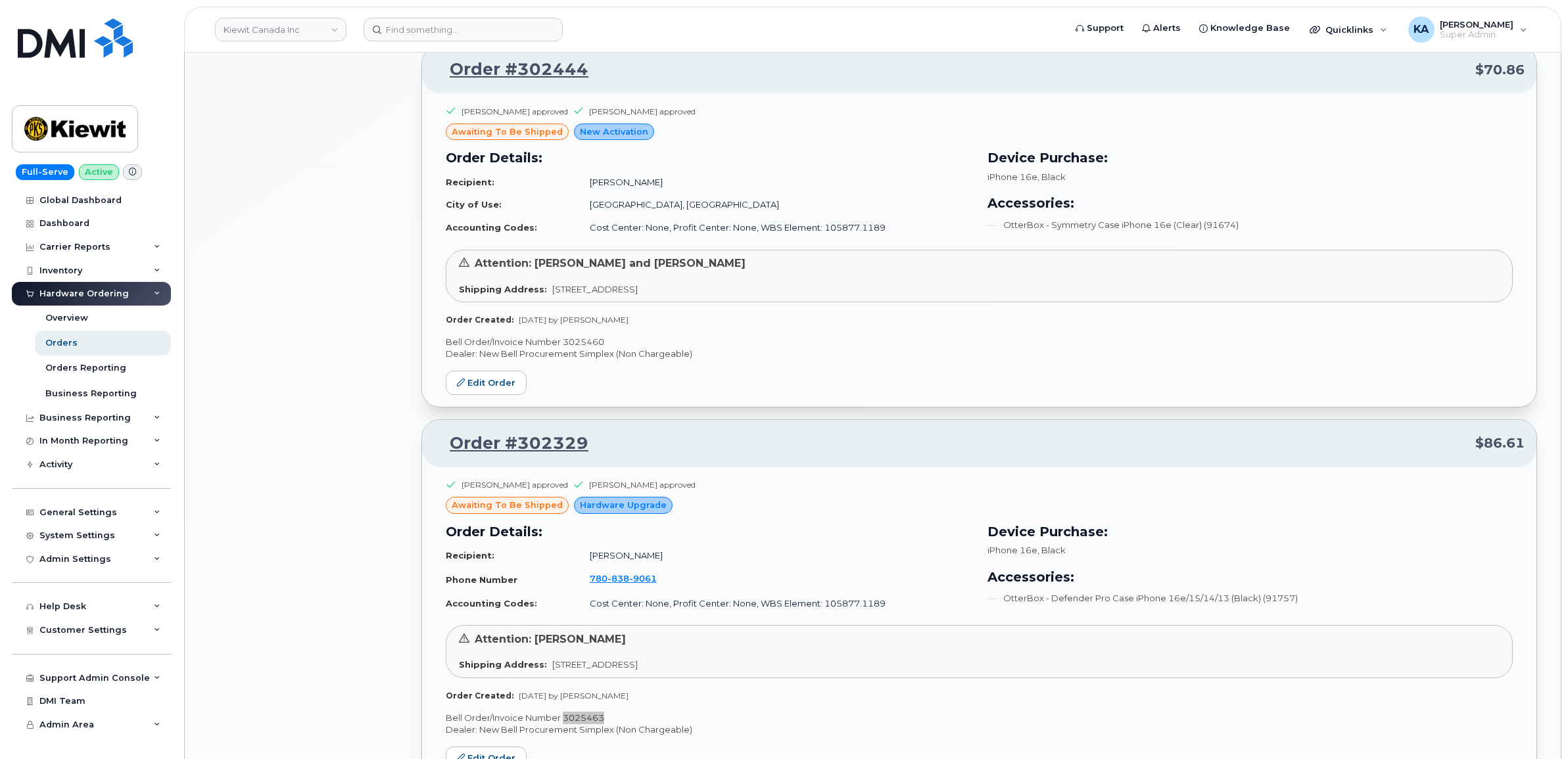
scroll to position [2591, 0]
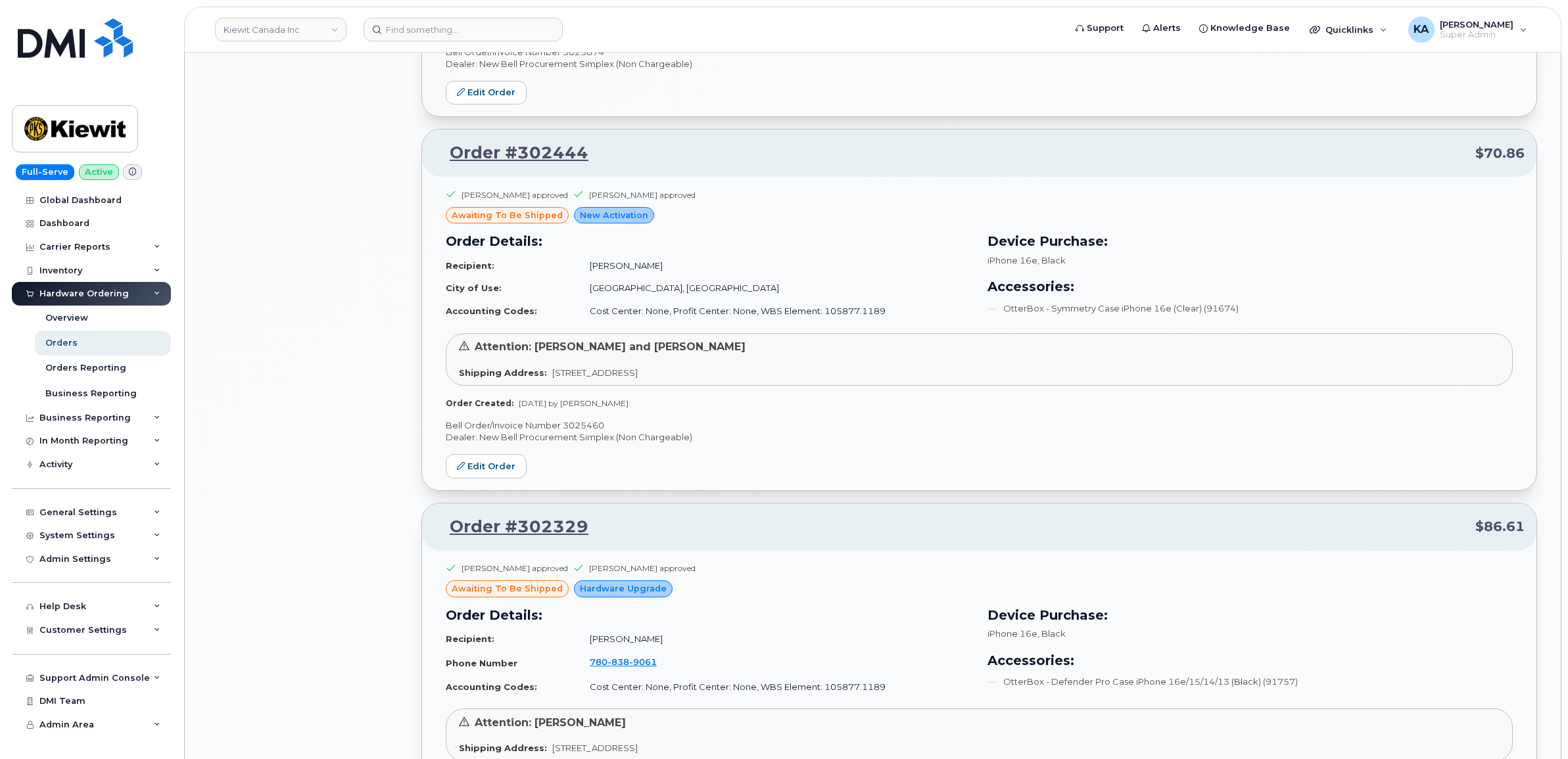
click at [587, 427] on p "Bell Order/Invoice Number 3025460" at bounding box center [979, 425] width 1066 height 13
copy p "3025460"
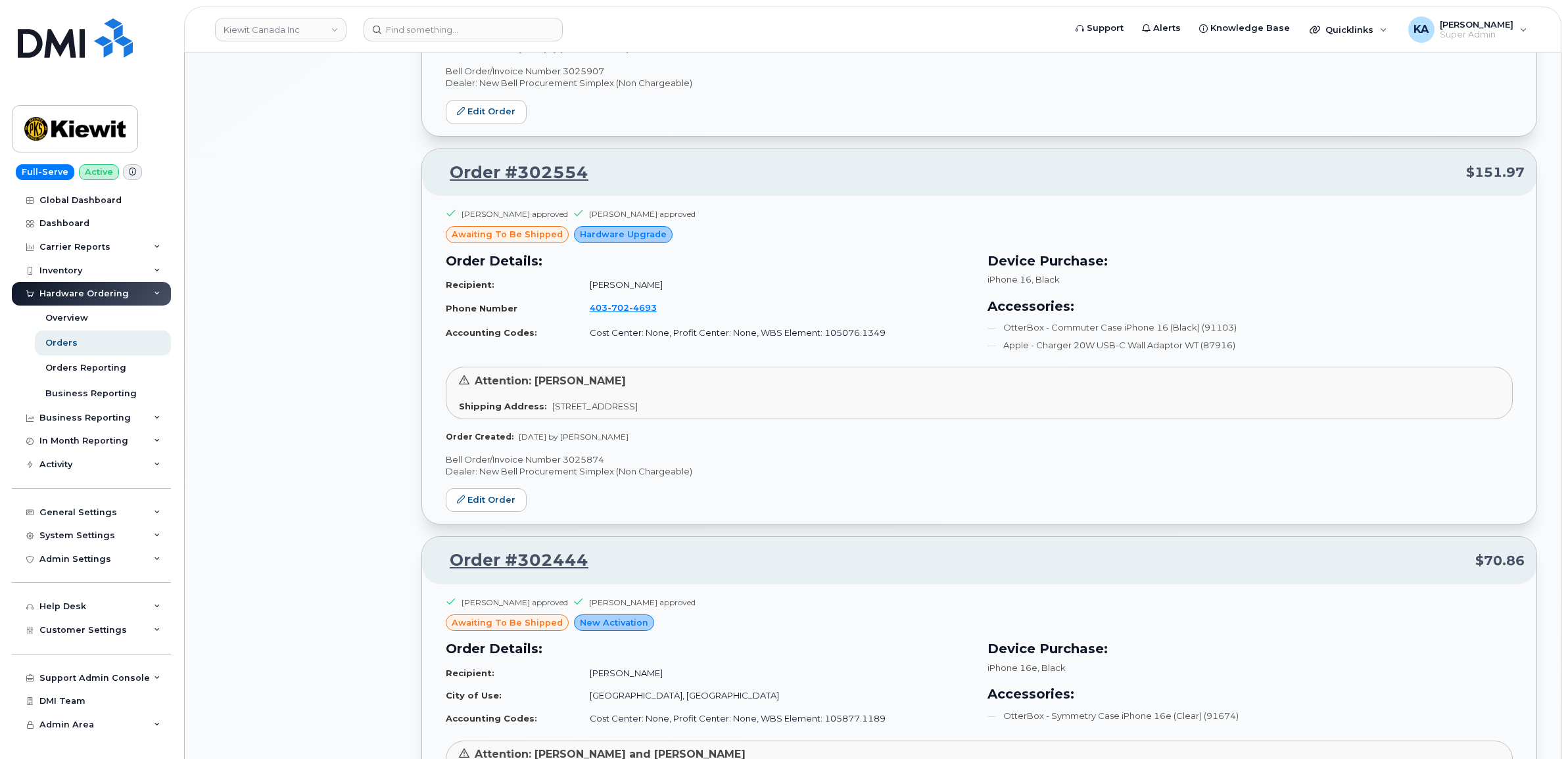
scroll to position [2181, 0]
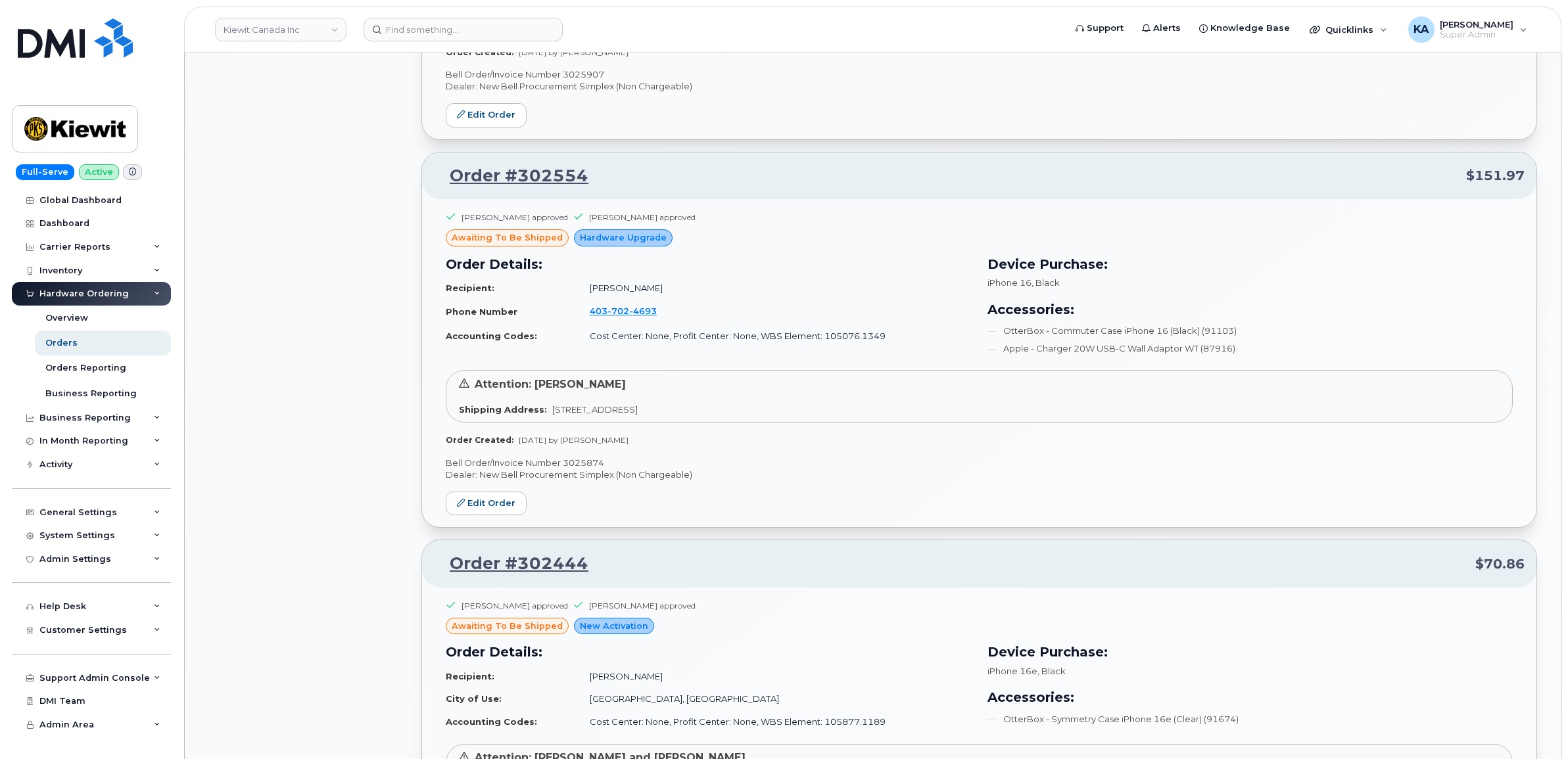
click at [575, 464] on p "Bell Order/Invoice Number 3025874" at bounding box center [979, 463] width 1066 height 13
copy p "3025874"
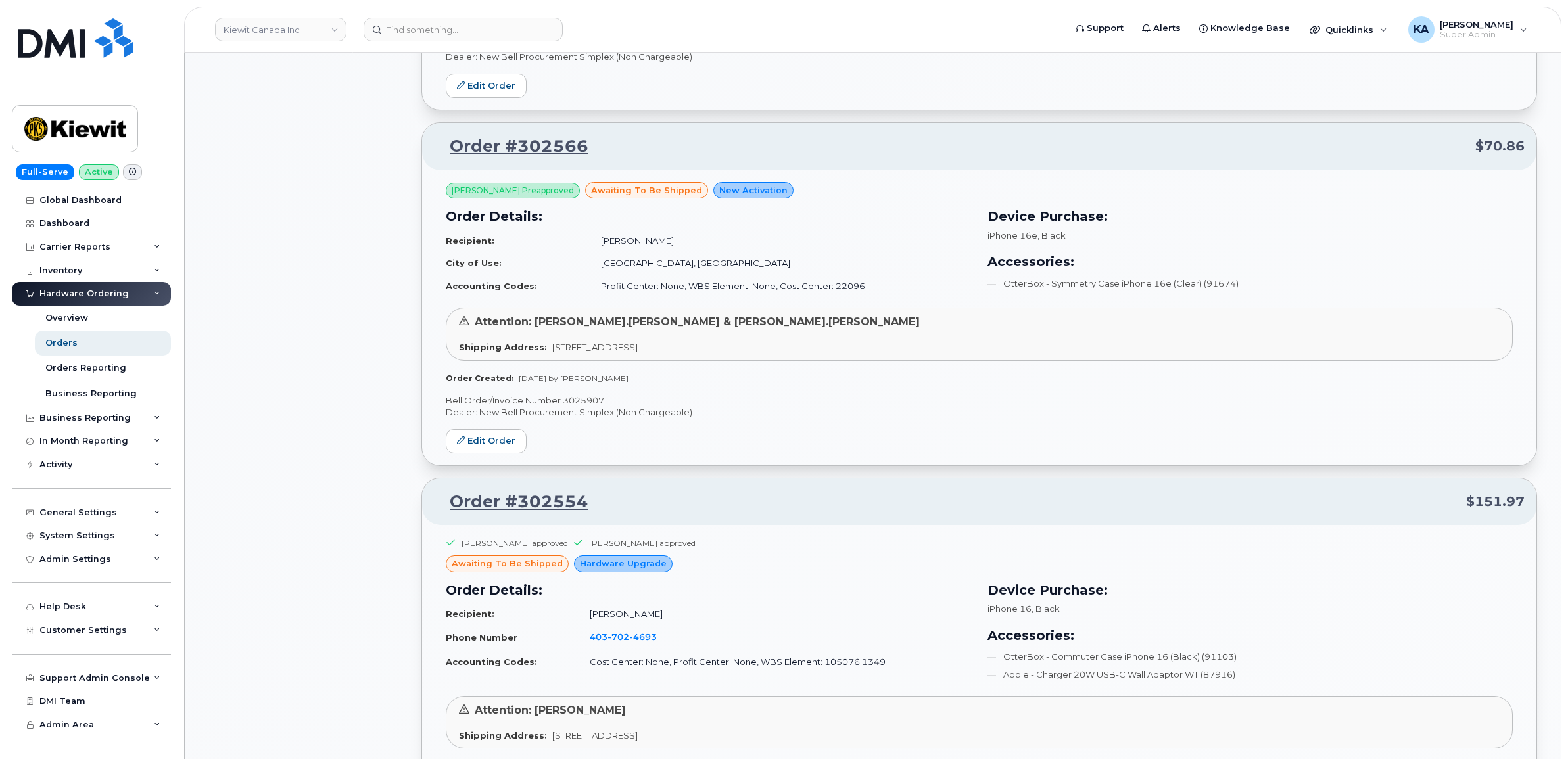
scroll to position [1852, 0]
click at [583, 405] on p "Bell Order/Invoice Number 3025907" at bounding box center [979, 403] width 1066 height 13
copy p "3025907"
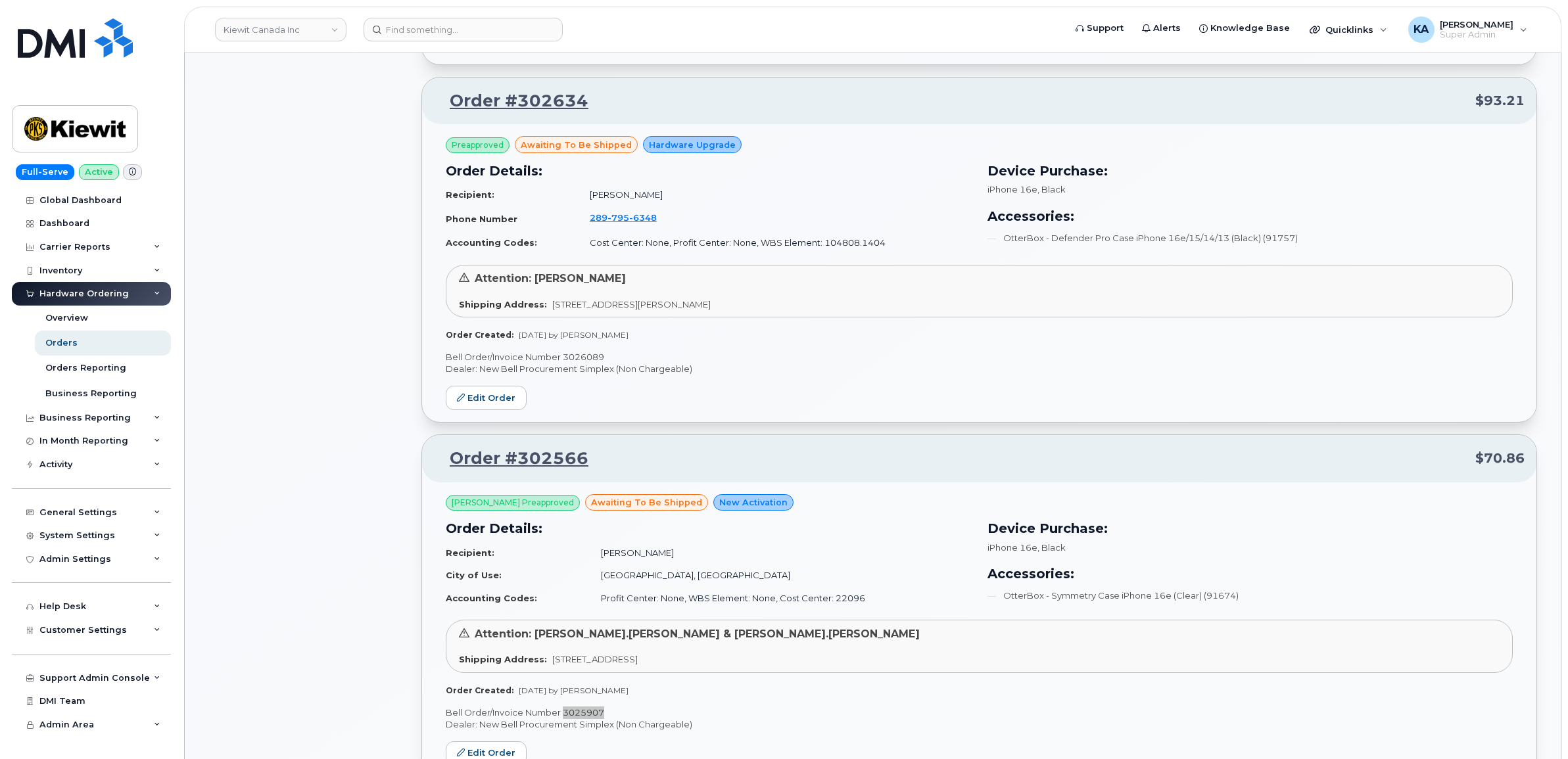
scroll to position [1442, 0]
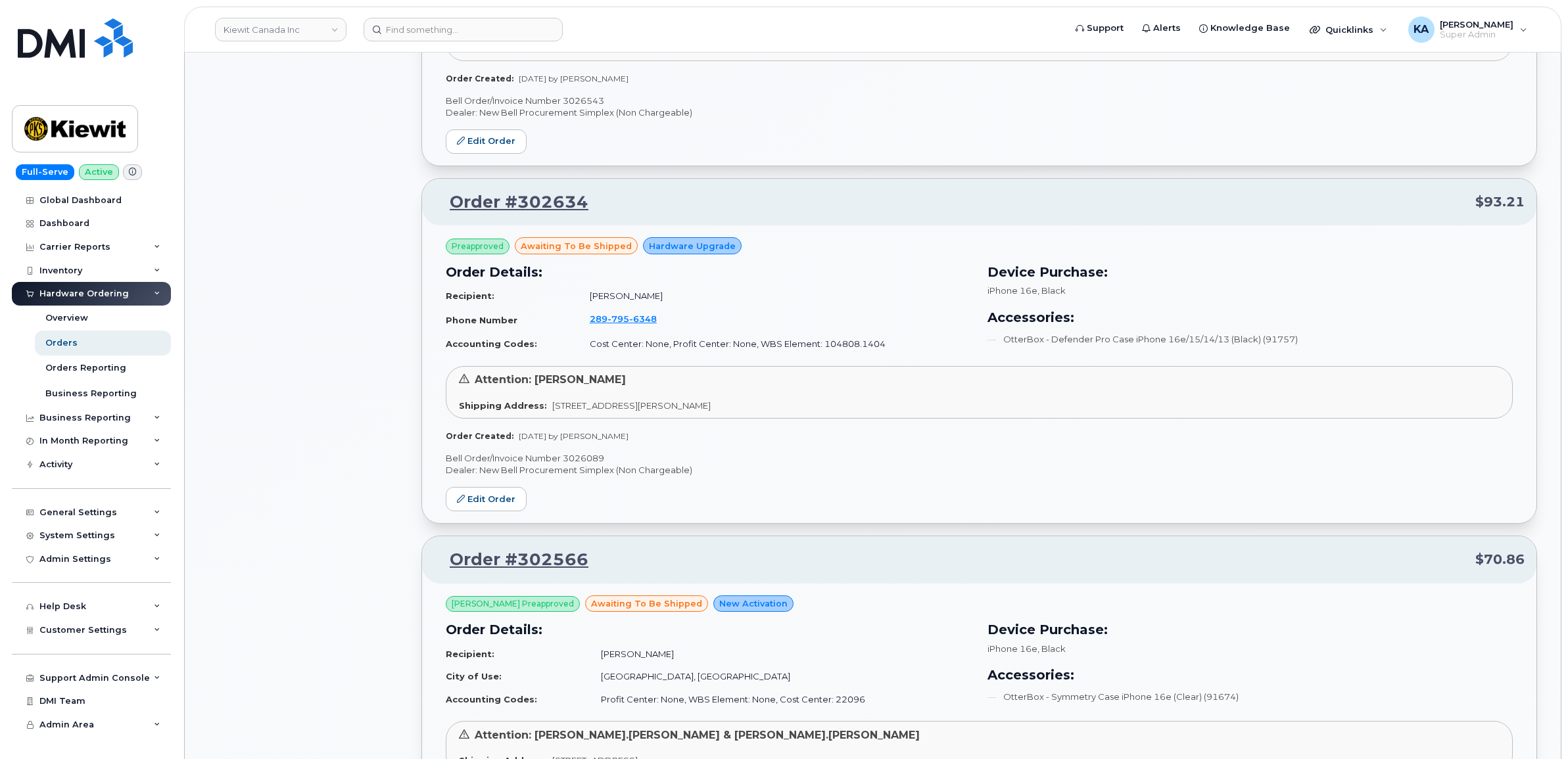
click at [587, 458] on p "Bell Order/Invoice Number 3026089" at bounding box center [979, 458] width 1066 height 13
click at [585, 458] on p "Bell Order/Invoice Number 3026089" at bounding box center [979, 458] width 1066 height 13
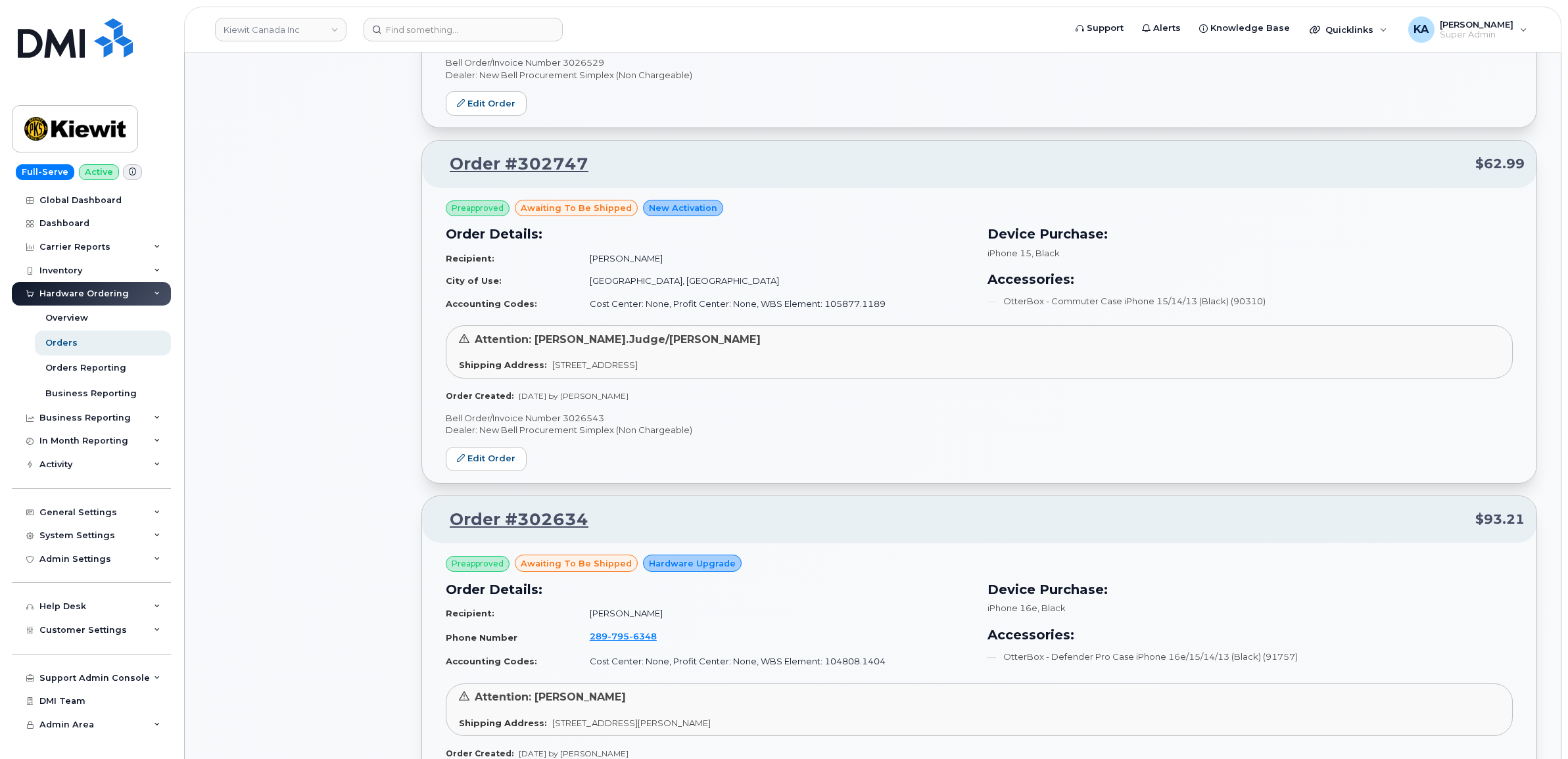
scroll to position [1113, 0]
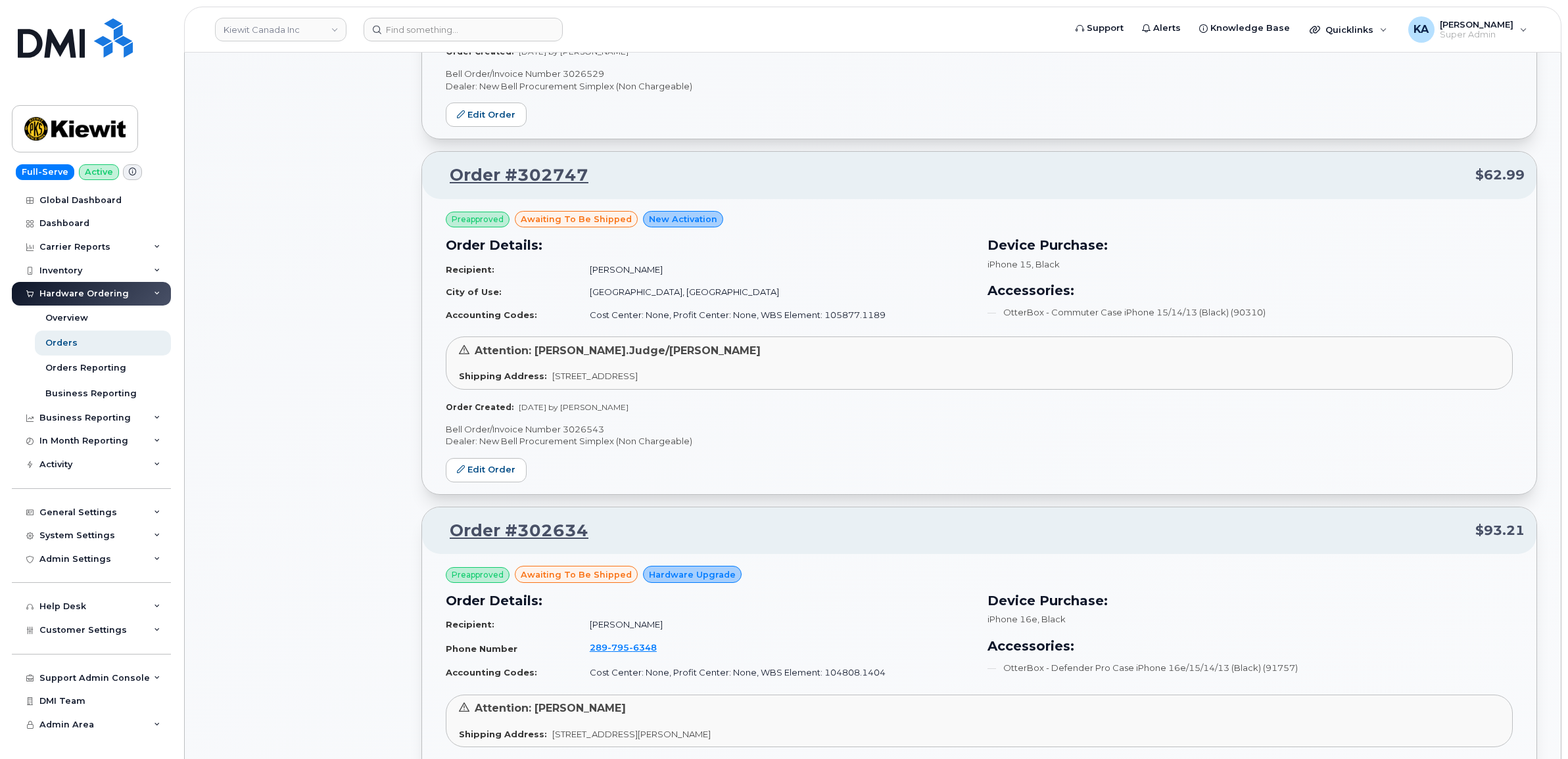
click at [584, 432] on p "Bell Order/Invoice Number 3026543" at bounding box center [979, 429] width 1066 height 13
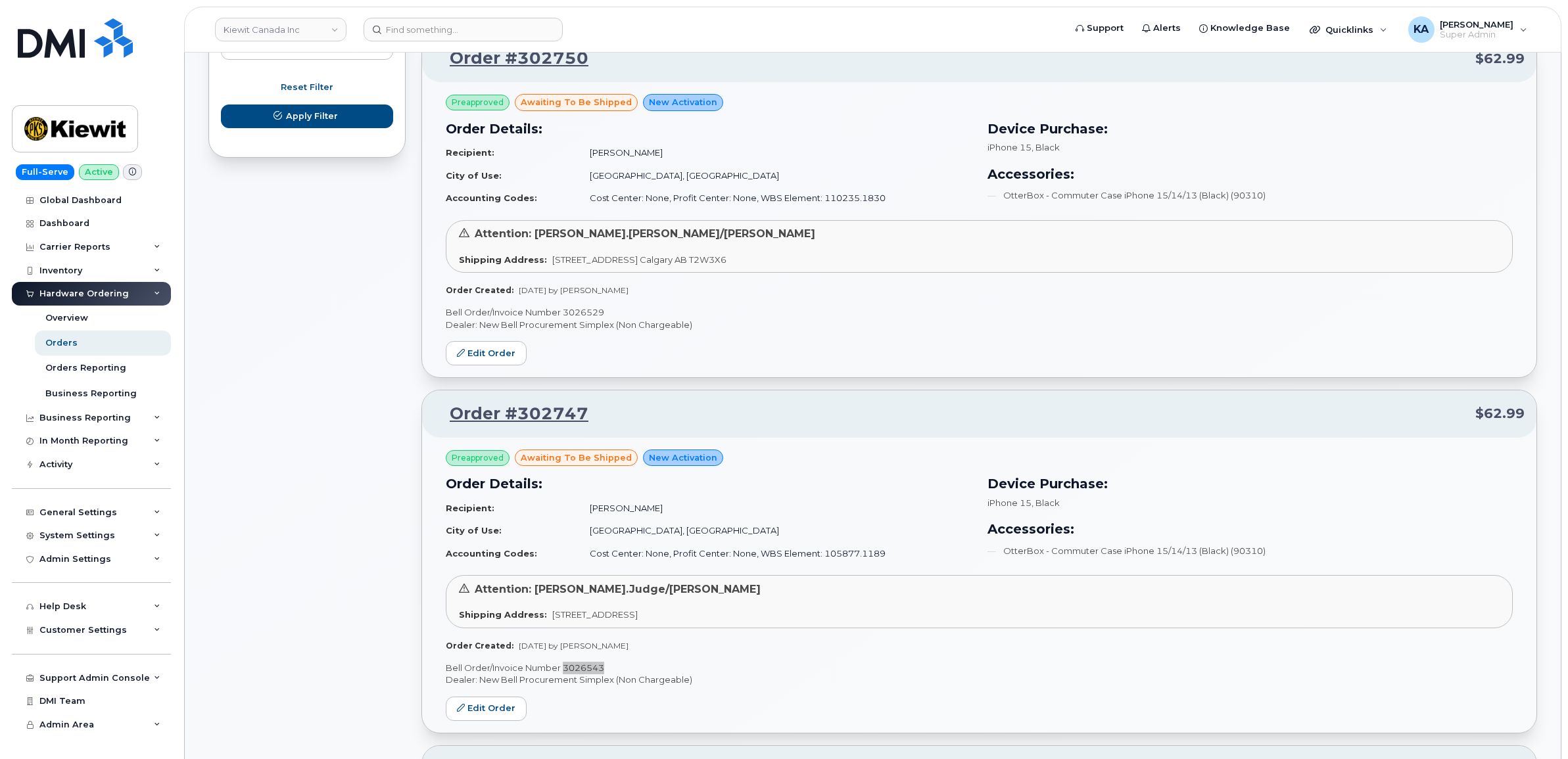
scroll to position [784, 0]
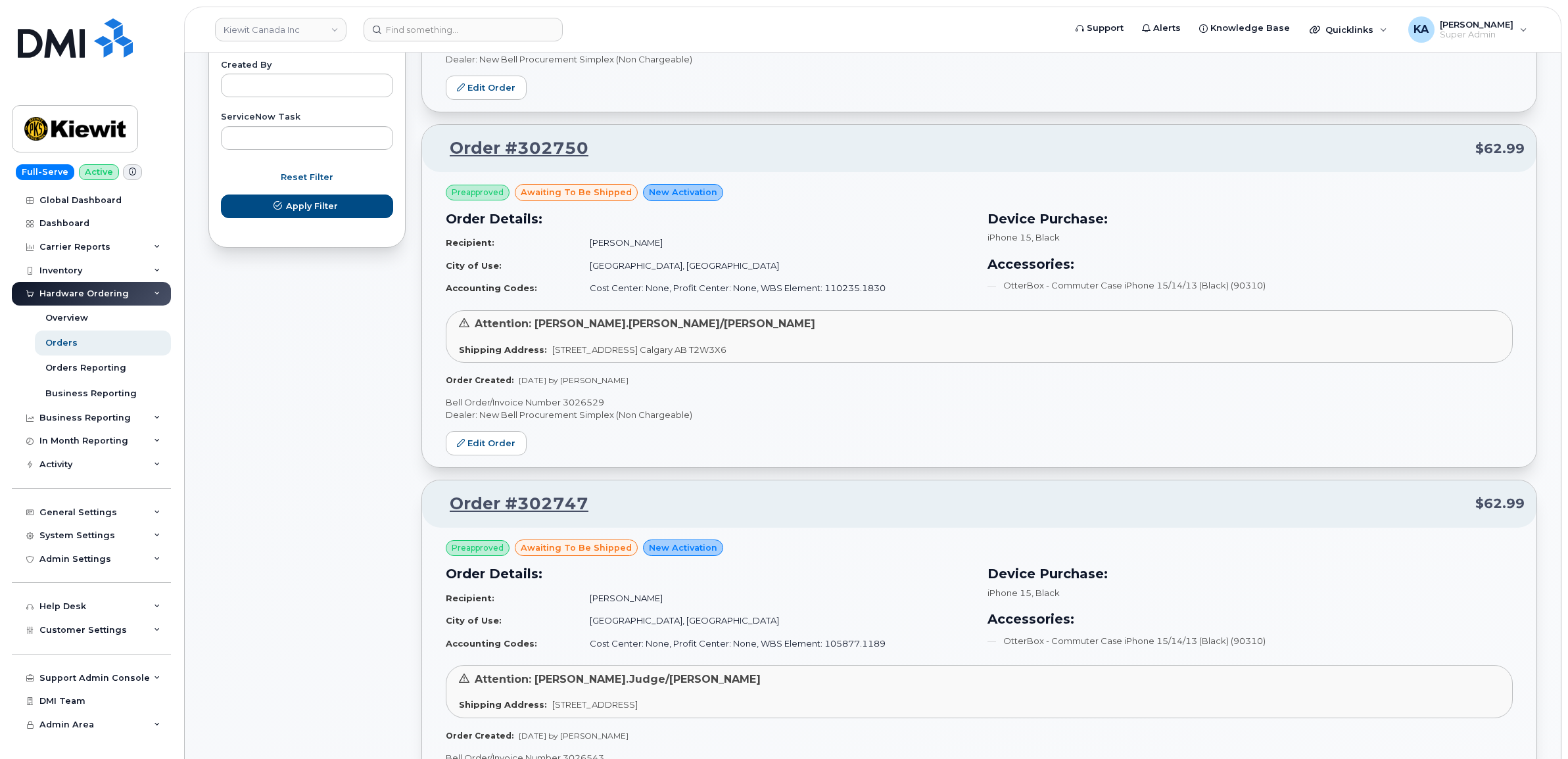
click at [585, 402] on p "Bell Order/Invoice Number 3026529" at bounding box center [979, 402] width 1066 height 13
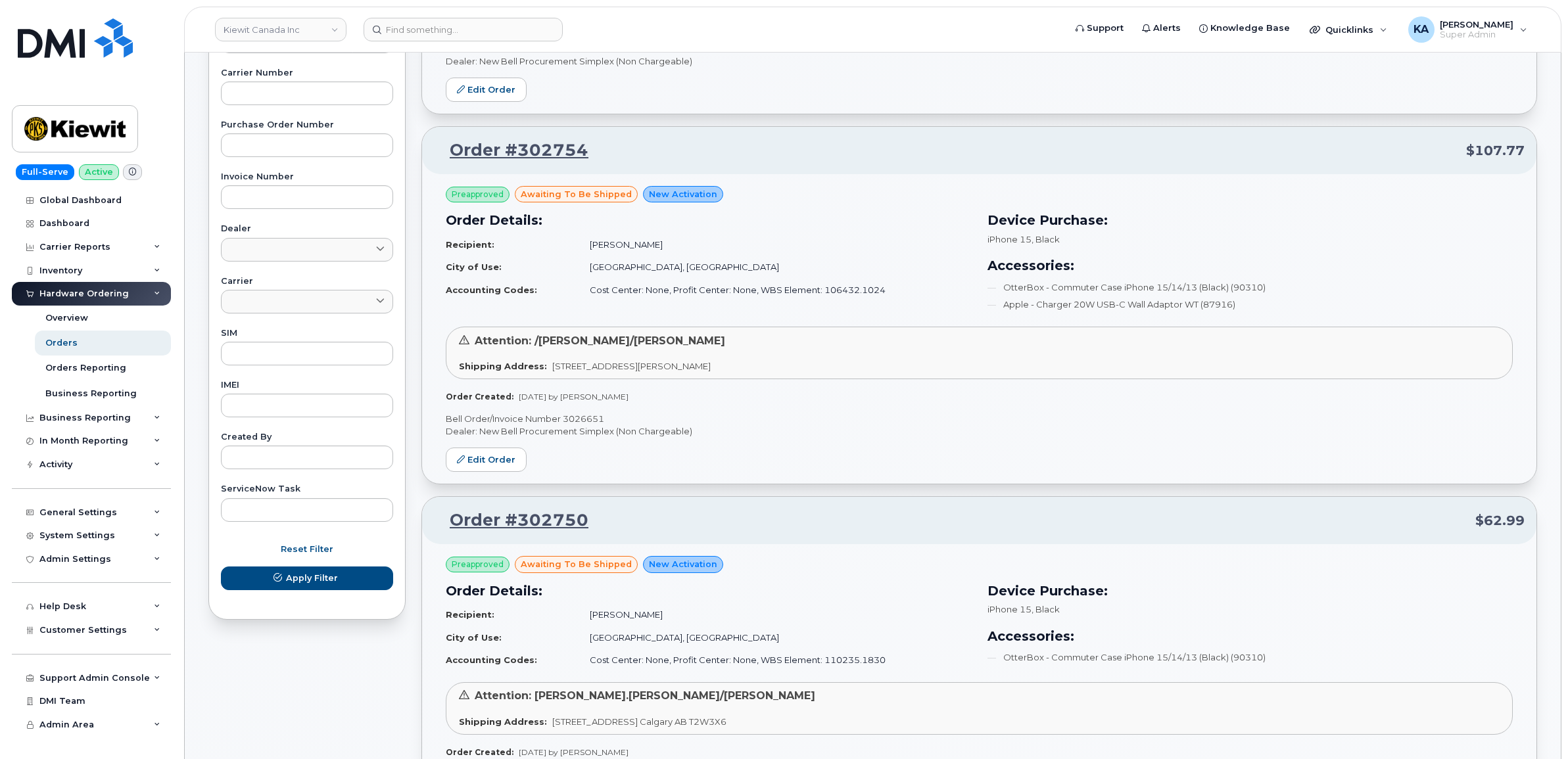
scroll to position [374, 0]
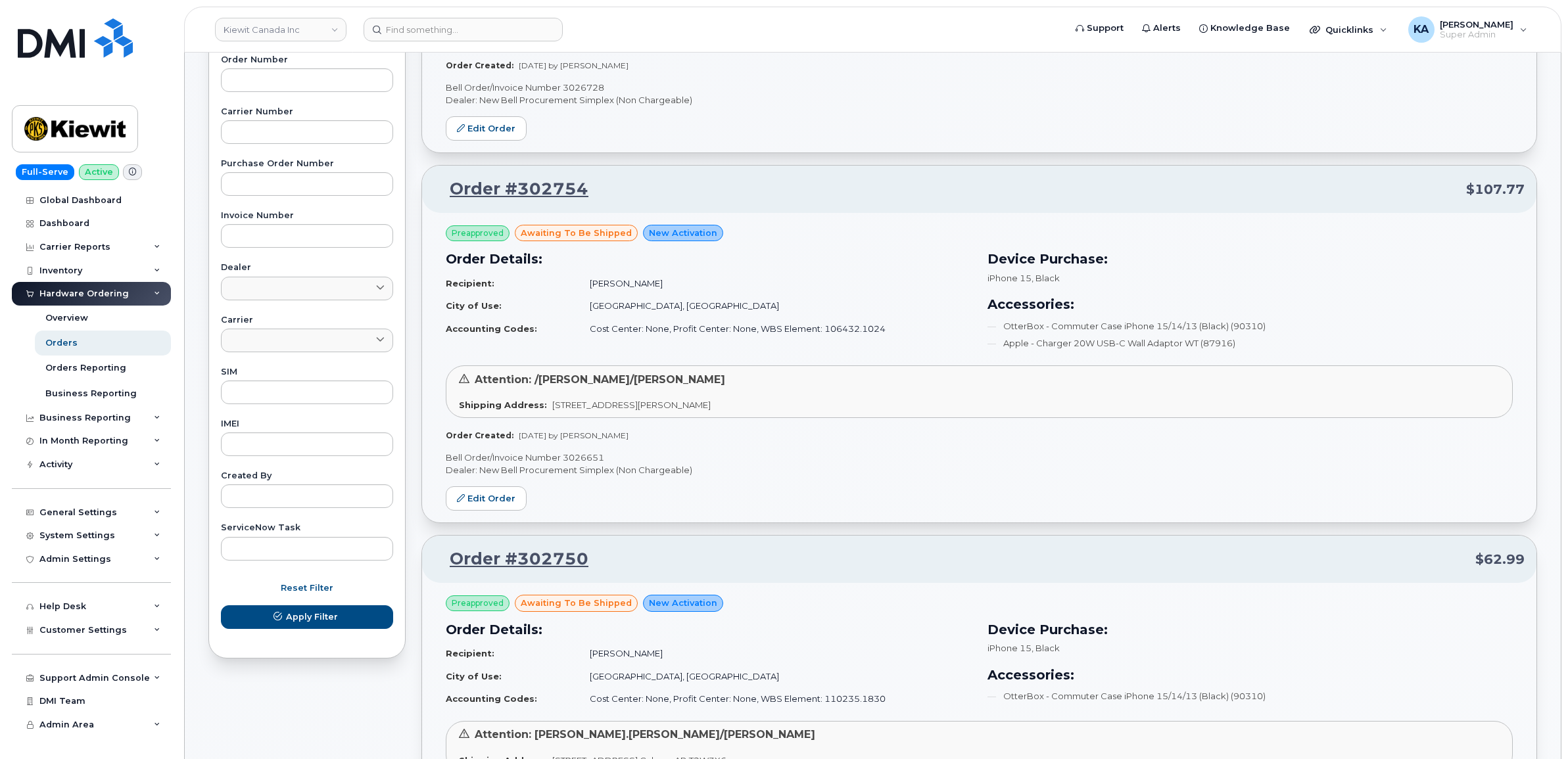
click at [591, 457] on p "Bell Order/Invoice Number 3026651" at bounding box center [979, 458] width 1066 height 13
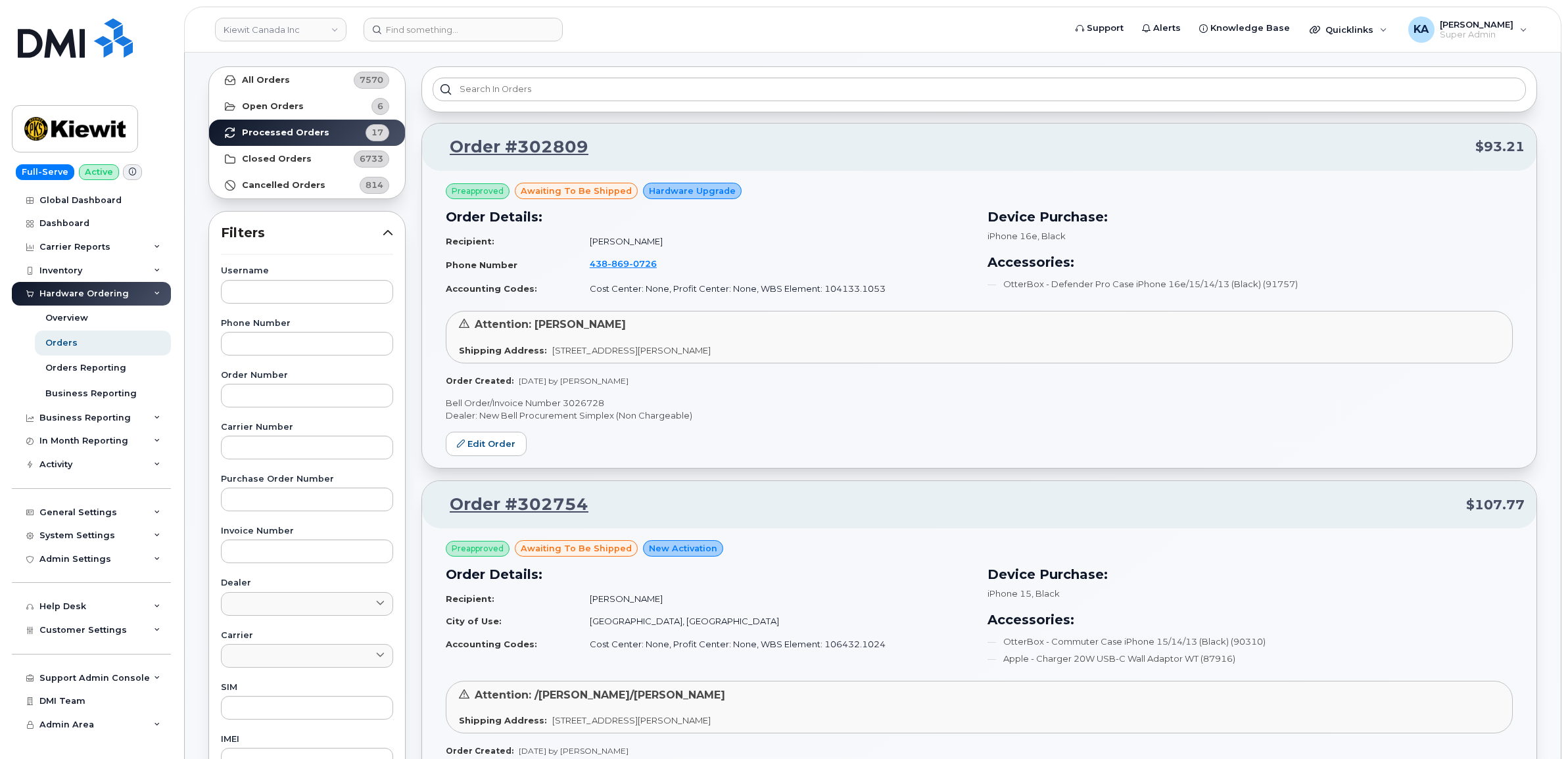
scroll to position [45, 0]
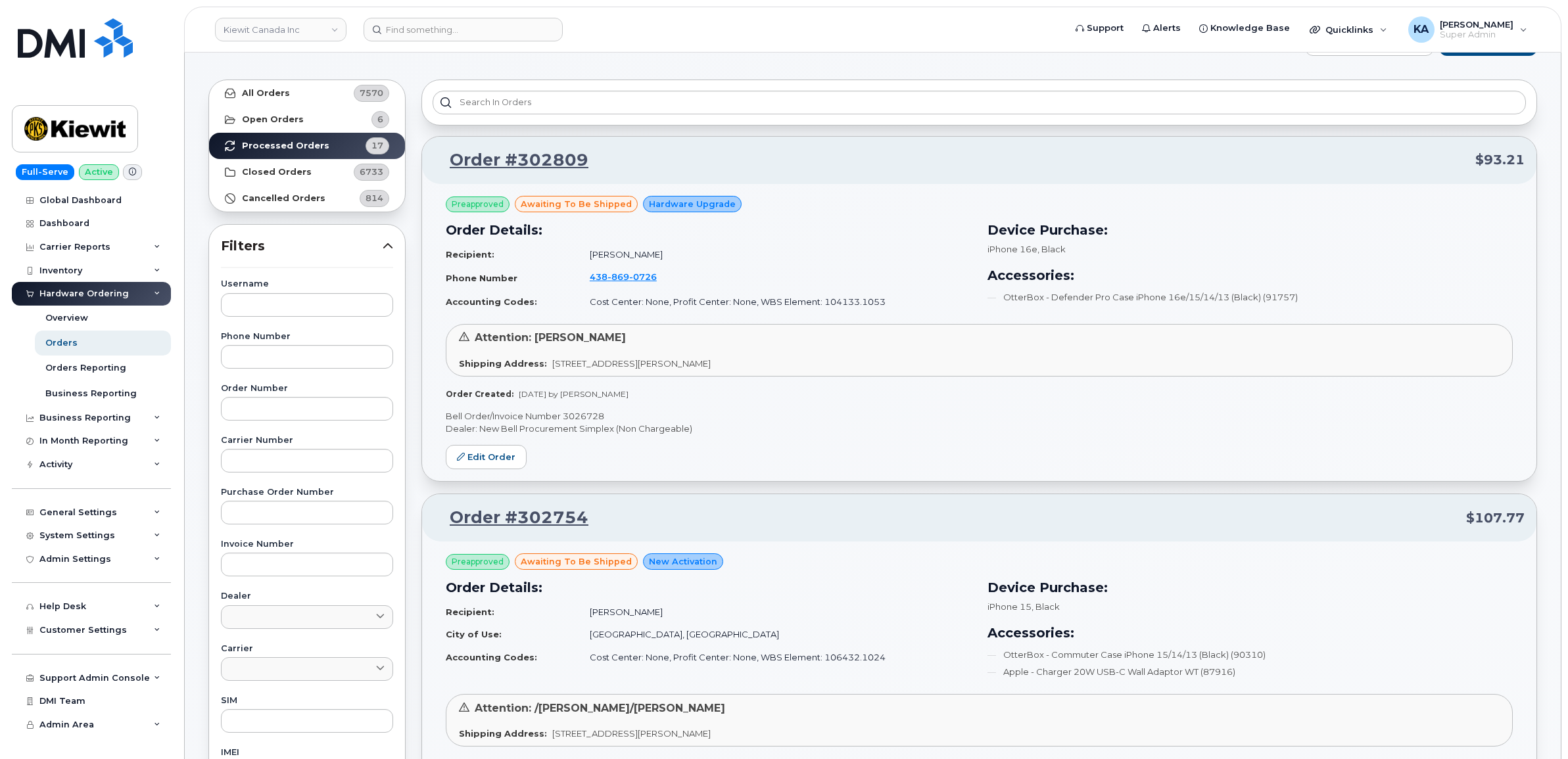
click at [587, 415] on p "Bell Order/Invoice Number 3026728" at bounding box center [979, 416] width 1066 height 13
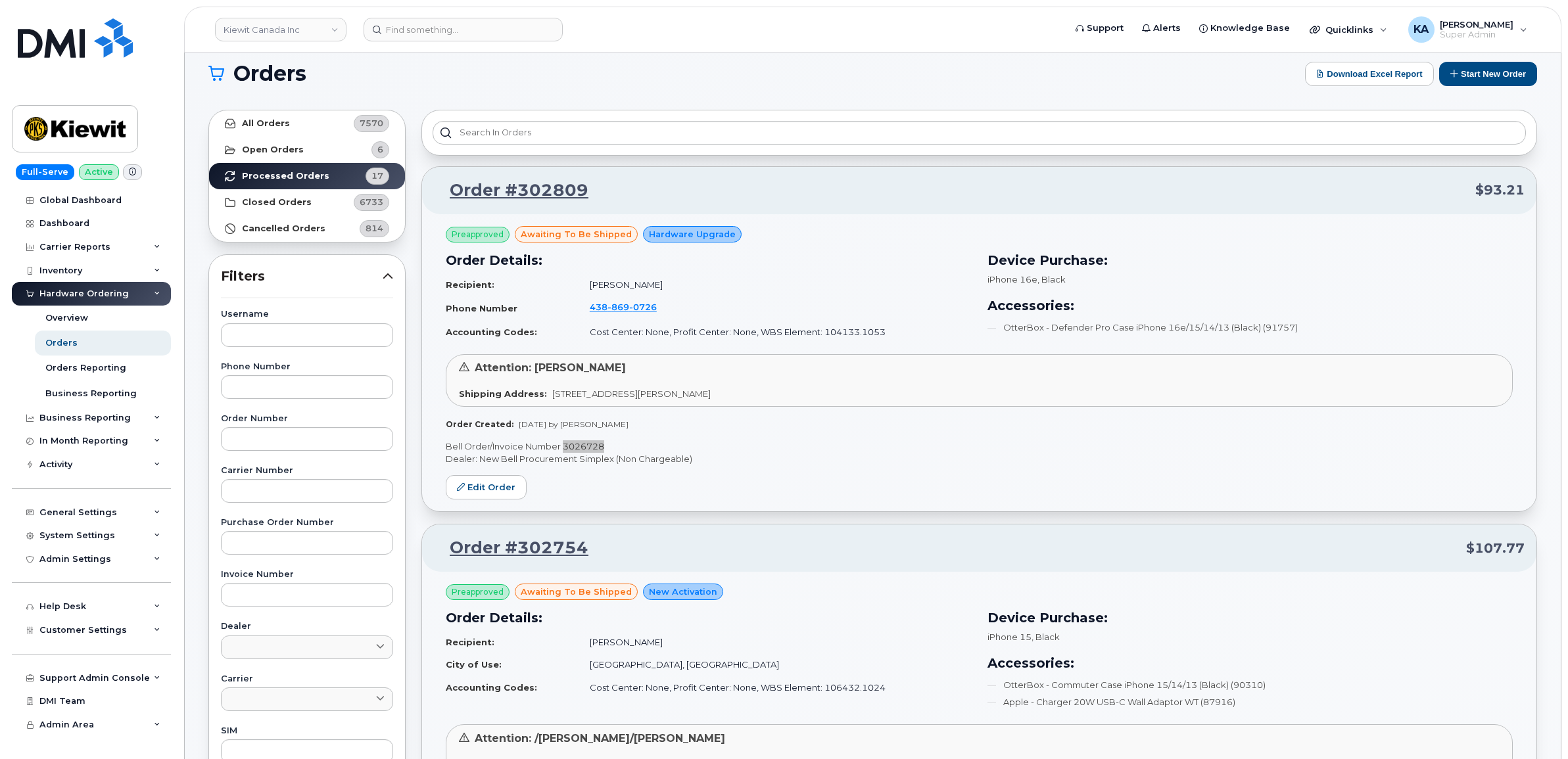
scroll to position [0, 0]
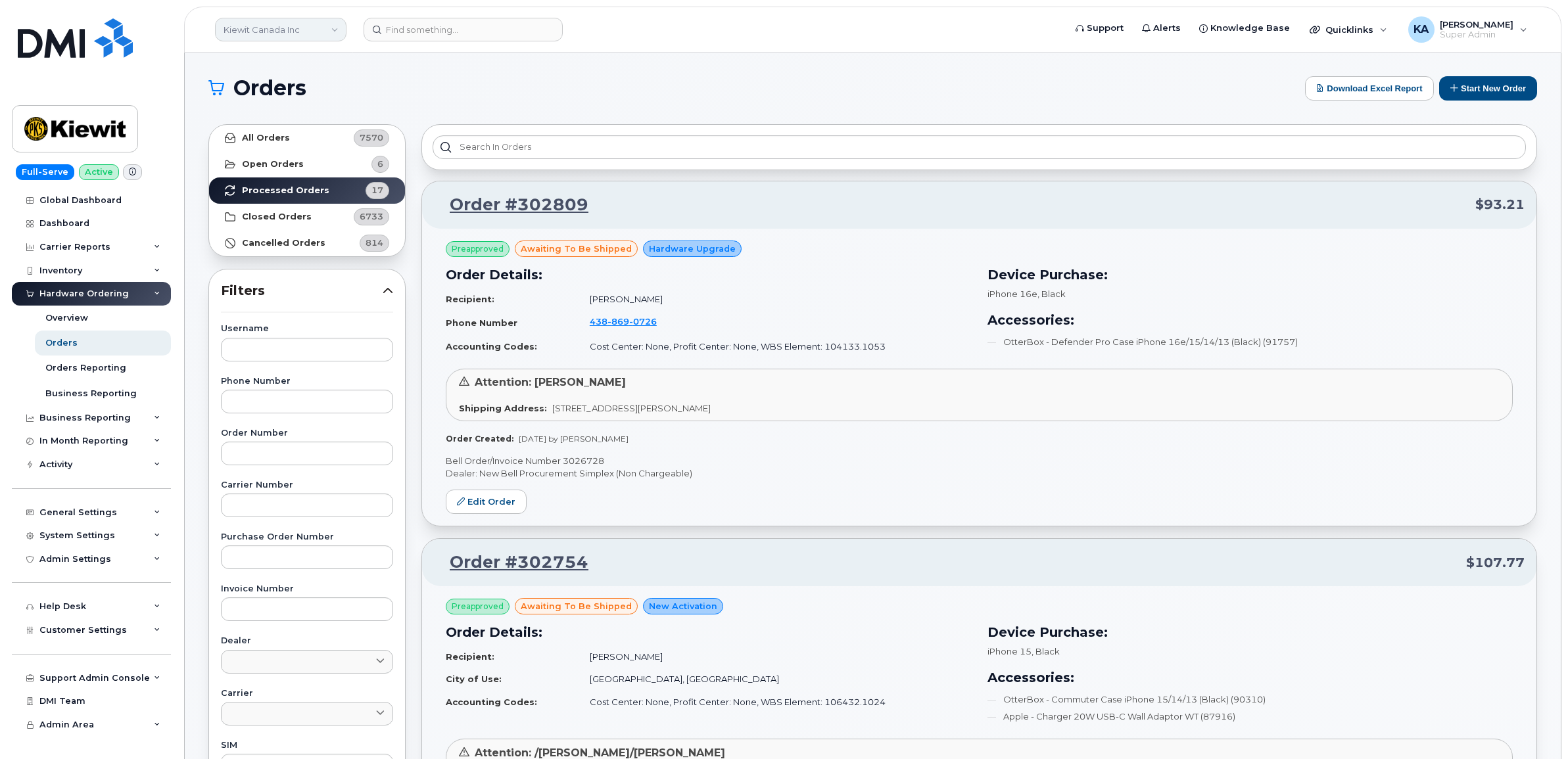
click at [265, 29] on link "Kiewit Canada Inc" at bounding box center [280, 30] width 132 height 24
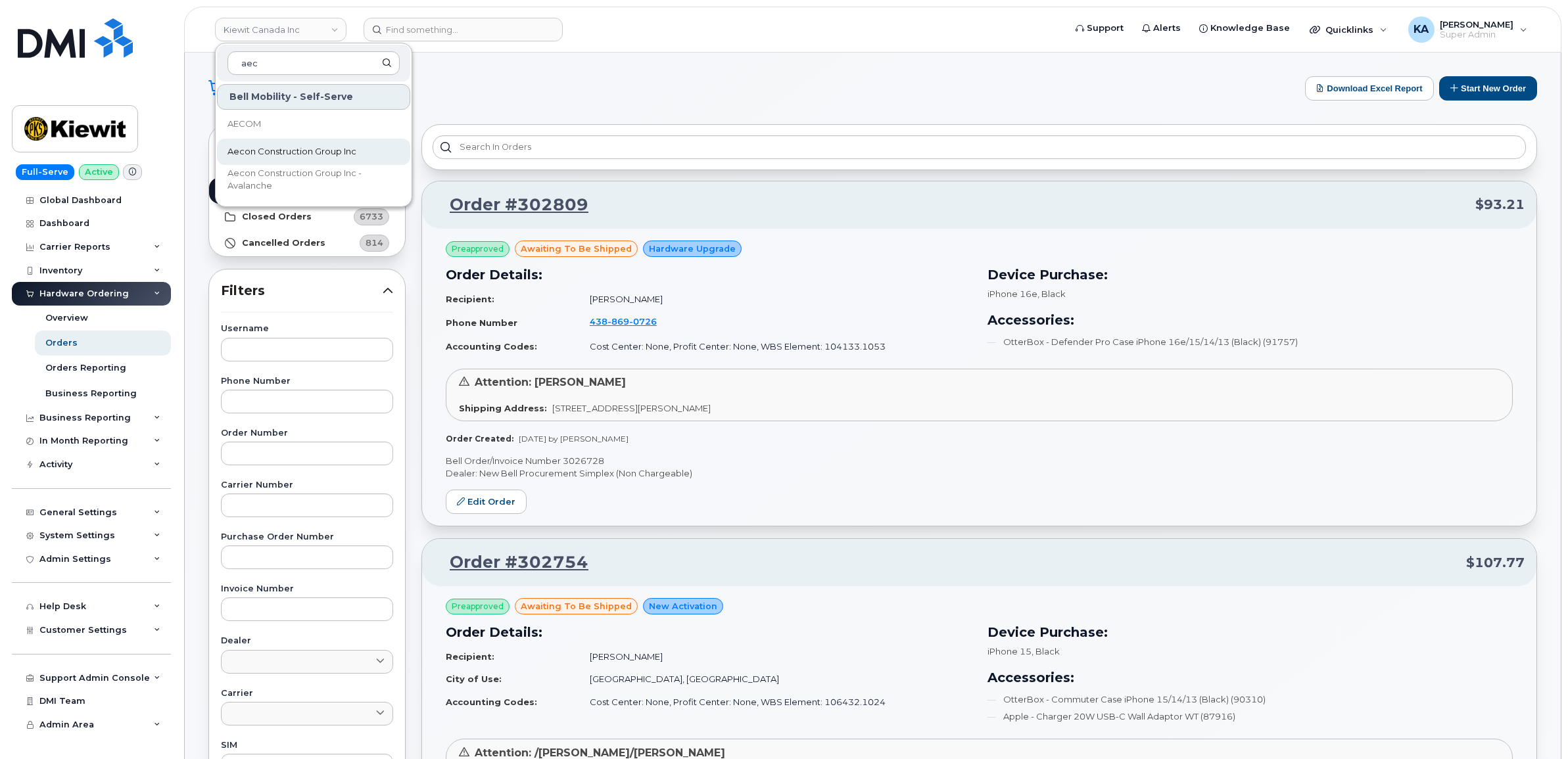
type input "aec"
click at [248, 153] on span "Aecon Construction Group Inc" at bounding box center [291, 152] width 129 height 13
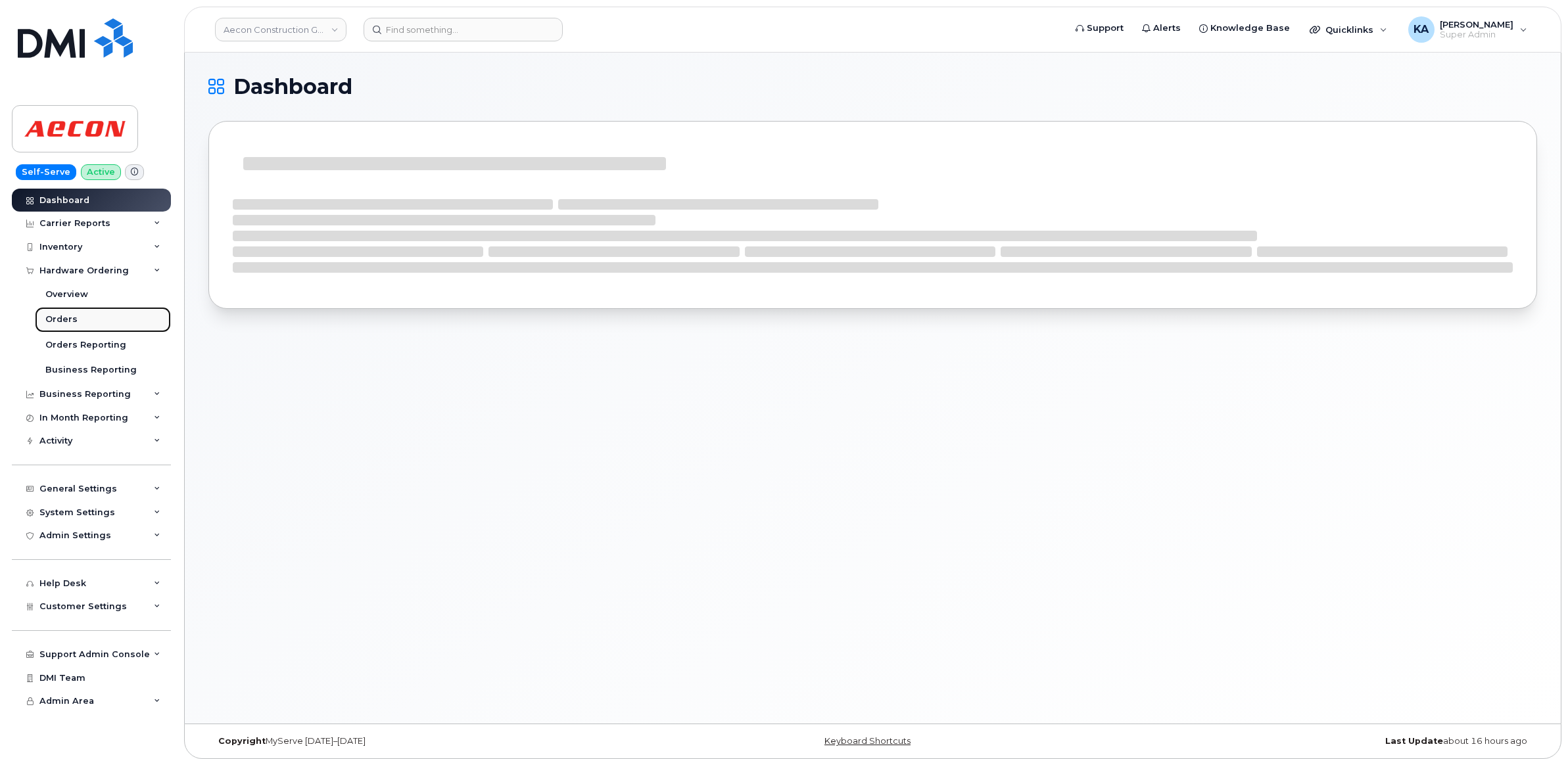
click at [57, 317] on div "Orders" at bounding box center [61, 319] width 32 height 12
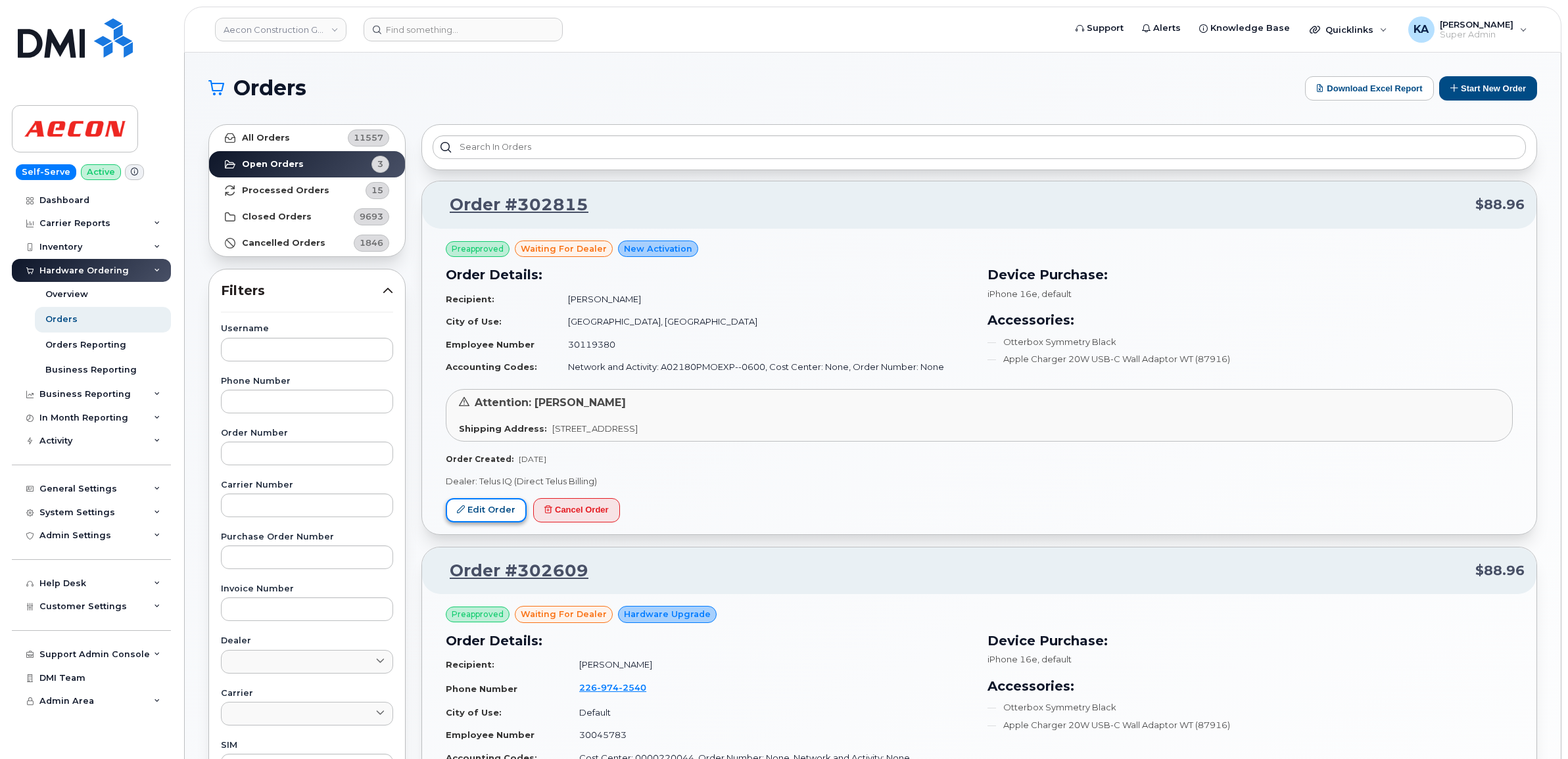
click at [465, 506] on icon at bounding box center [461, 509] width 8 height 8
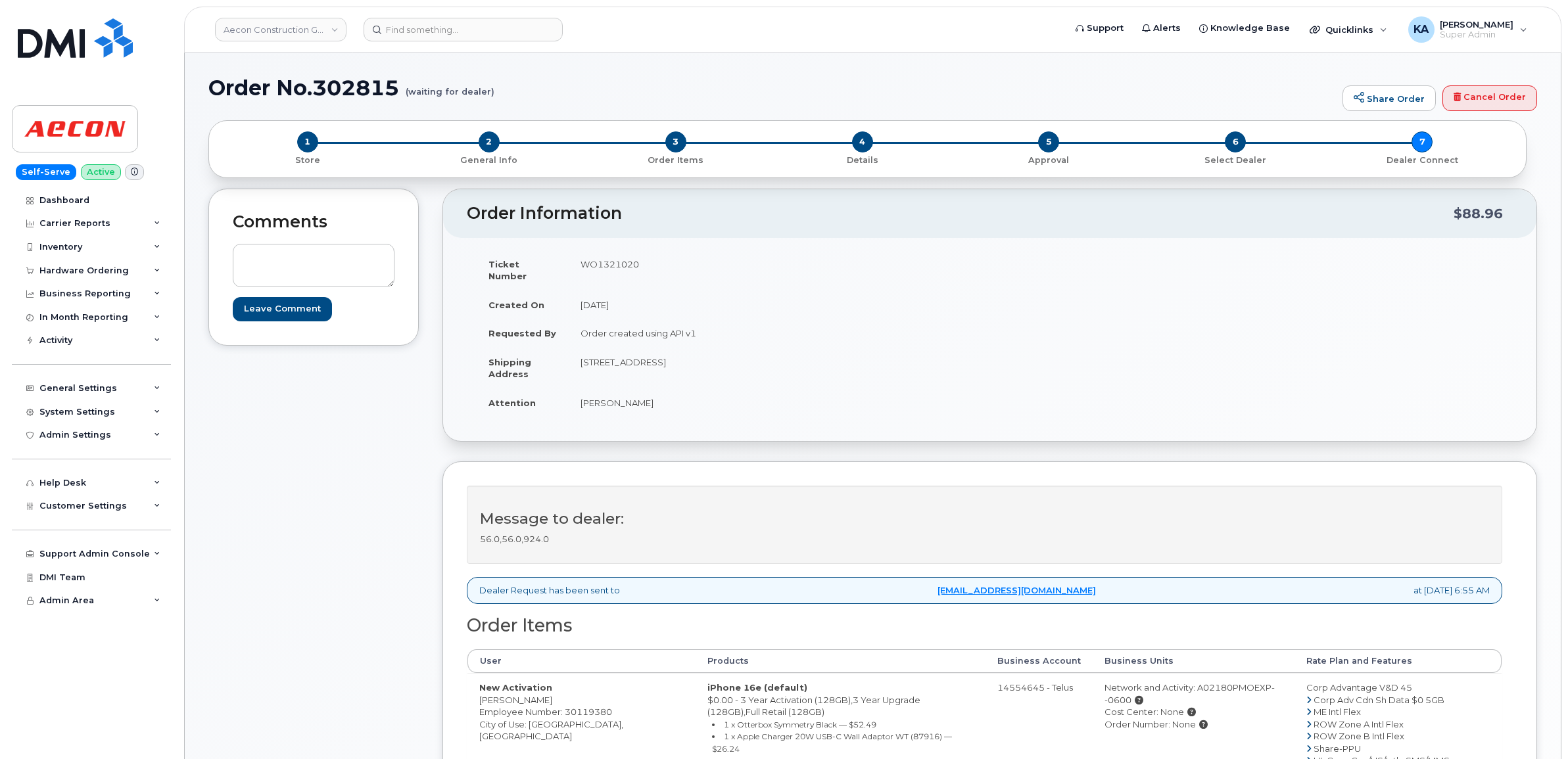
drag, startPoint x: 479, startPoint y: 690, endPoint x: 549, endPoint y: 691, distance: 70.0
click at [549, 691] on td "New Activation [PERSON_NAME] Employee Number: 30119380 City of Use: [GEOGRAPHIC…" at bounding box center [582, 742] width 228 height 139
copy td "[PERSON_NAME]"
click at [595, 263] on td "WO1321020" at bounding box center [774, 270] width 411 height 41
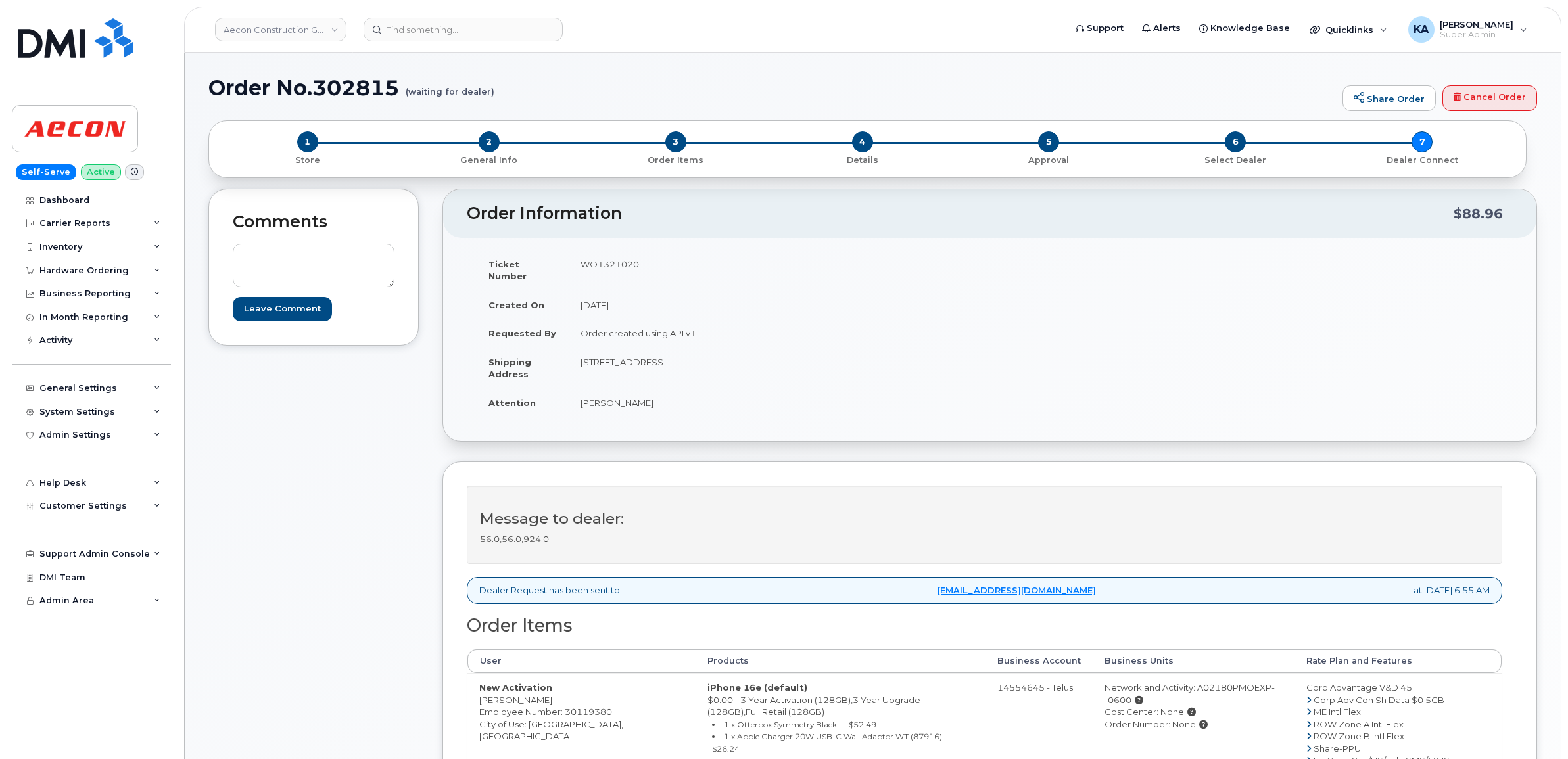
copy td "WO1321020"
drag, startPoint x: 474, startPoint y: 688, endPoint x: 557, endPoint y: 692, distance: 83.1
click at [557, 692] on td "New Activation [PERSON_NAME] Employee Number: 30119380 City of Use: [GEOGRAPHIC…" at bounding box center [582, 742] width 228 height 139
copy td "[PERSON_NAME]"
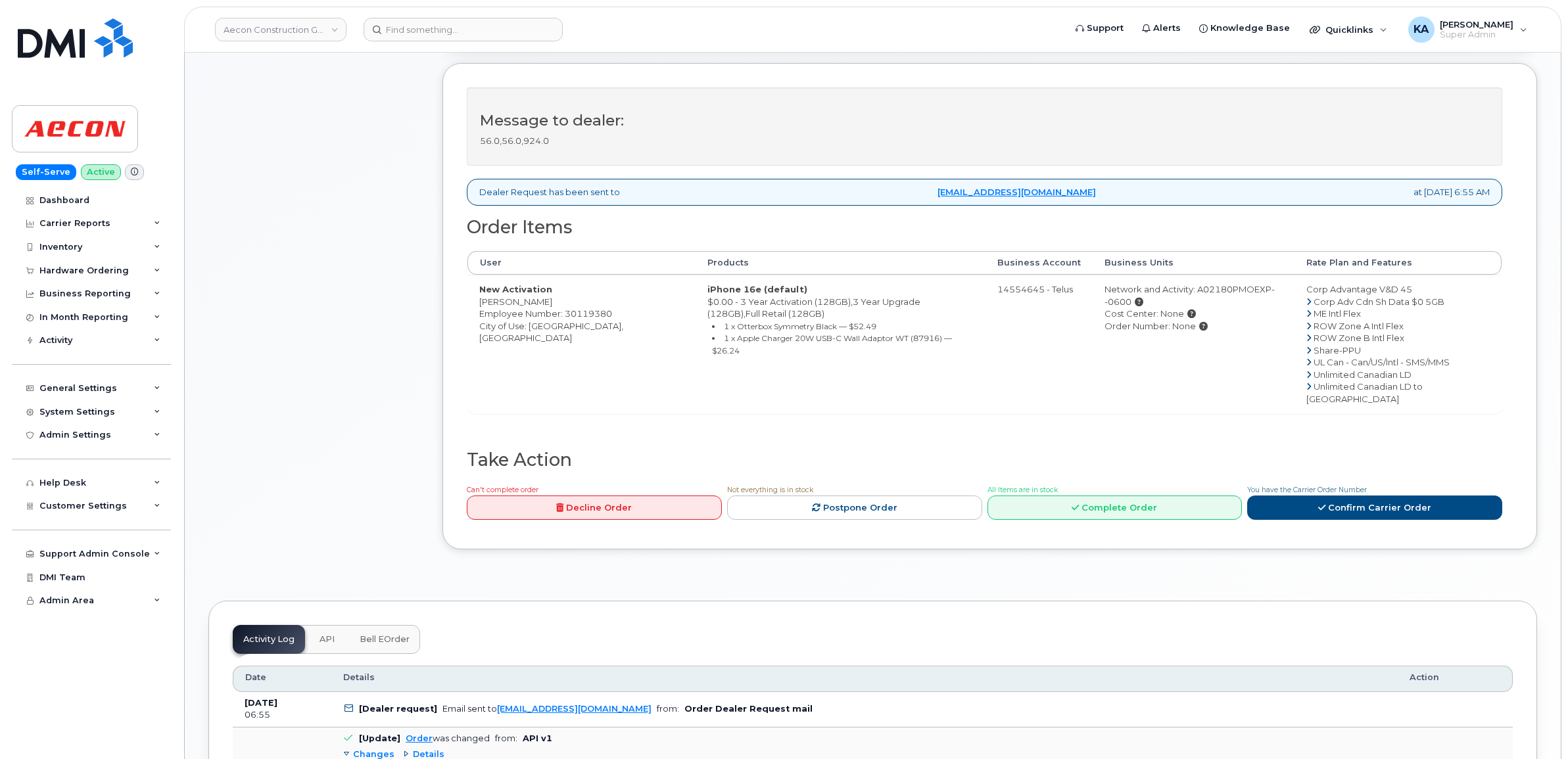
scroll to position [411, 0]
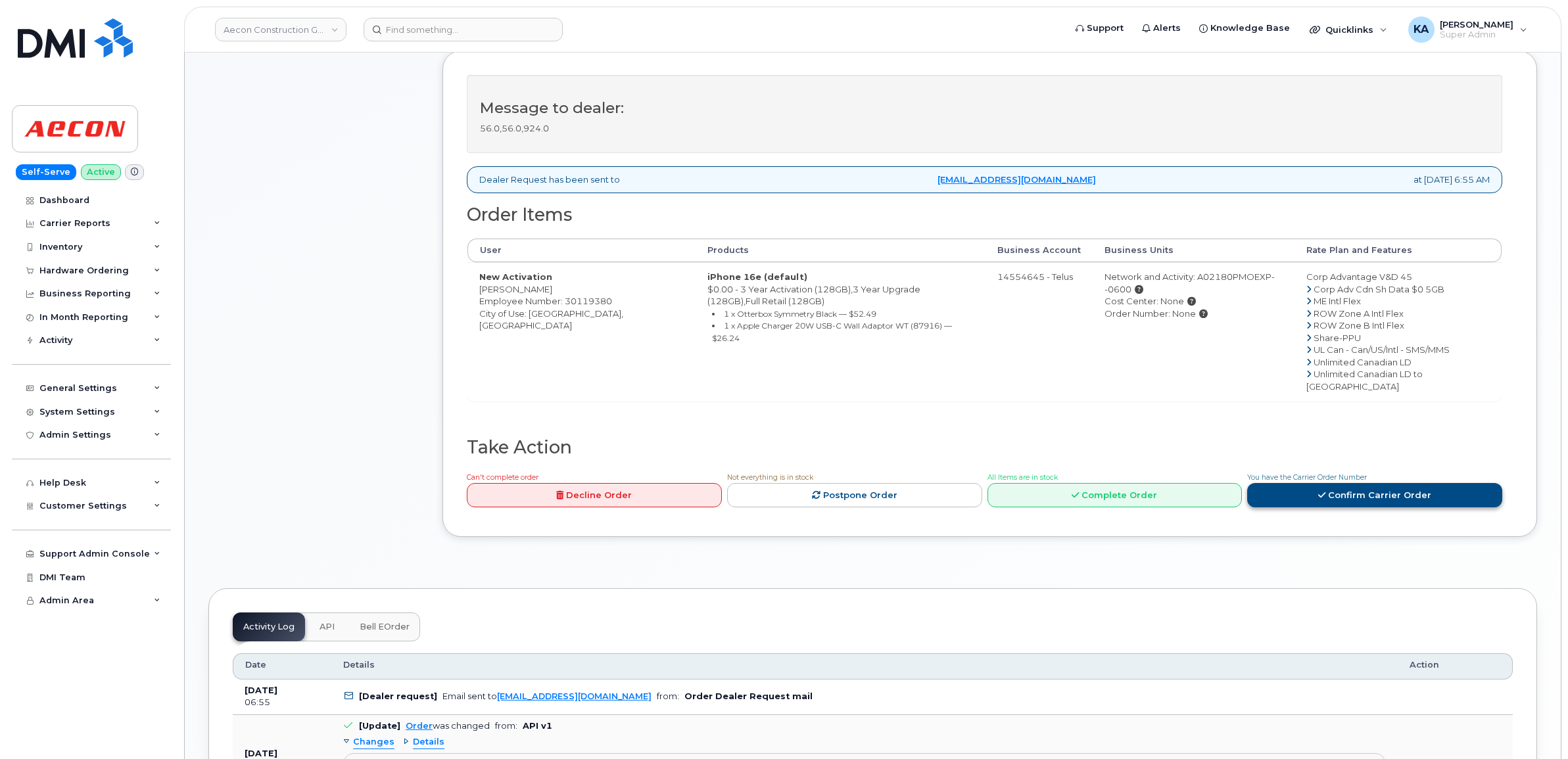
click at [1322, 490] on icon at bounding box center [1321, 494] width 7 height 9
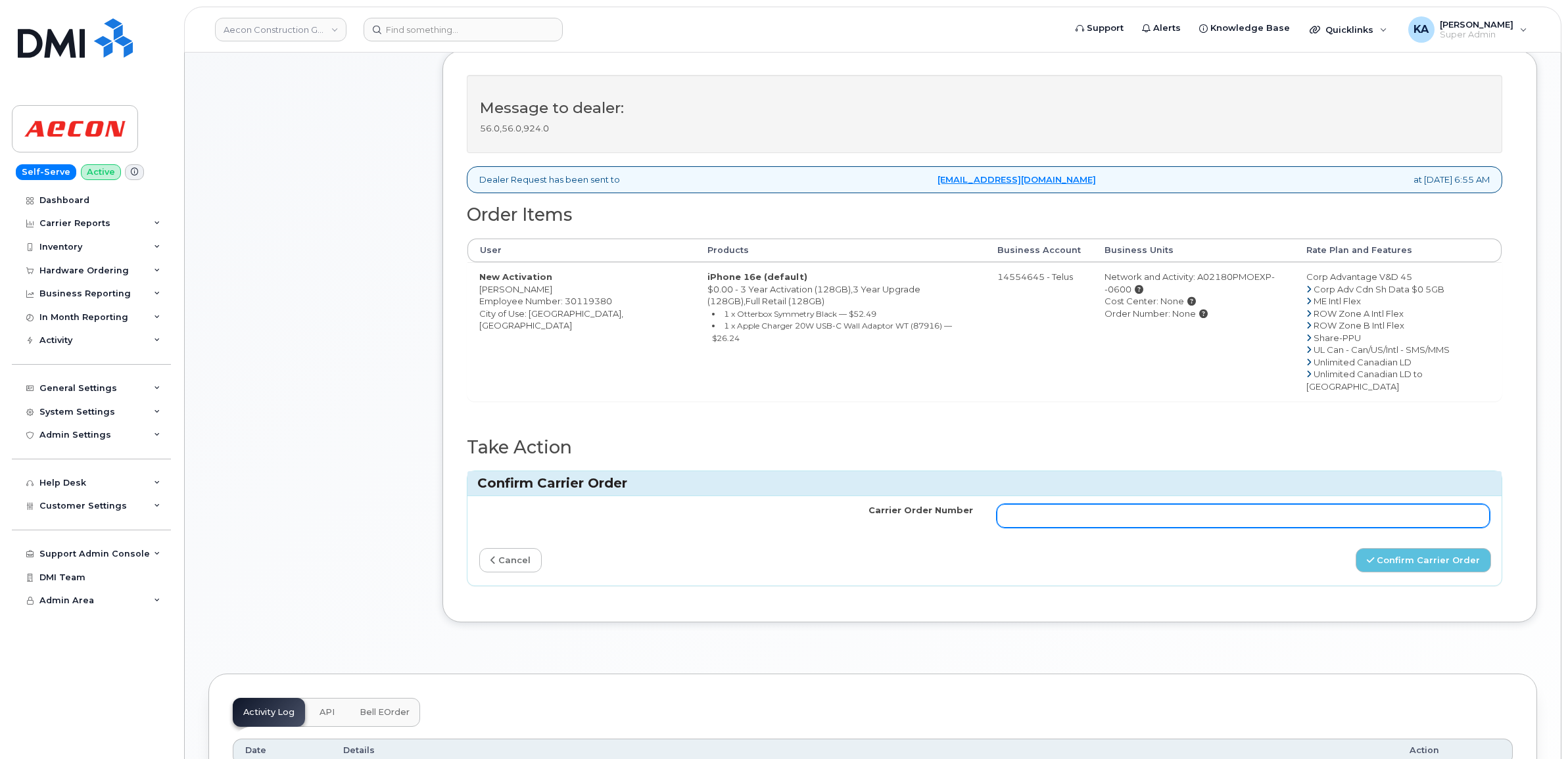
click at [1115, 504] on input "Carrier Order Number" at bounding box center [1244, 516] width 494 height 24
paste input "TL60037369"
type input "TL60037369"
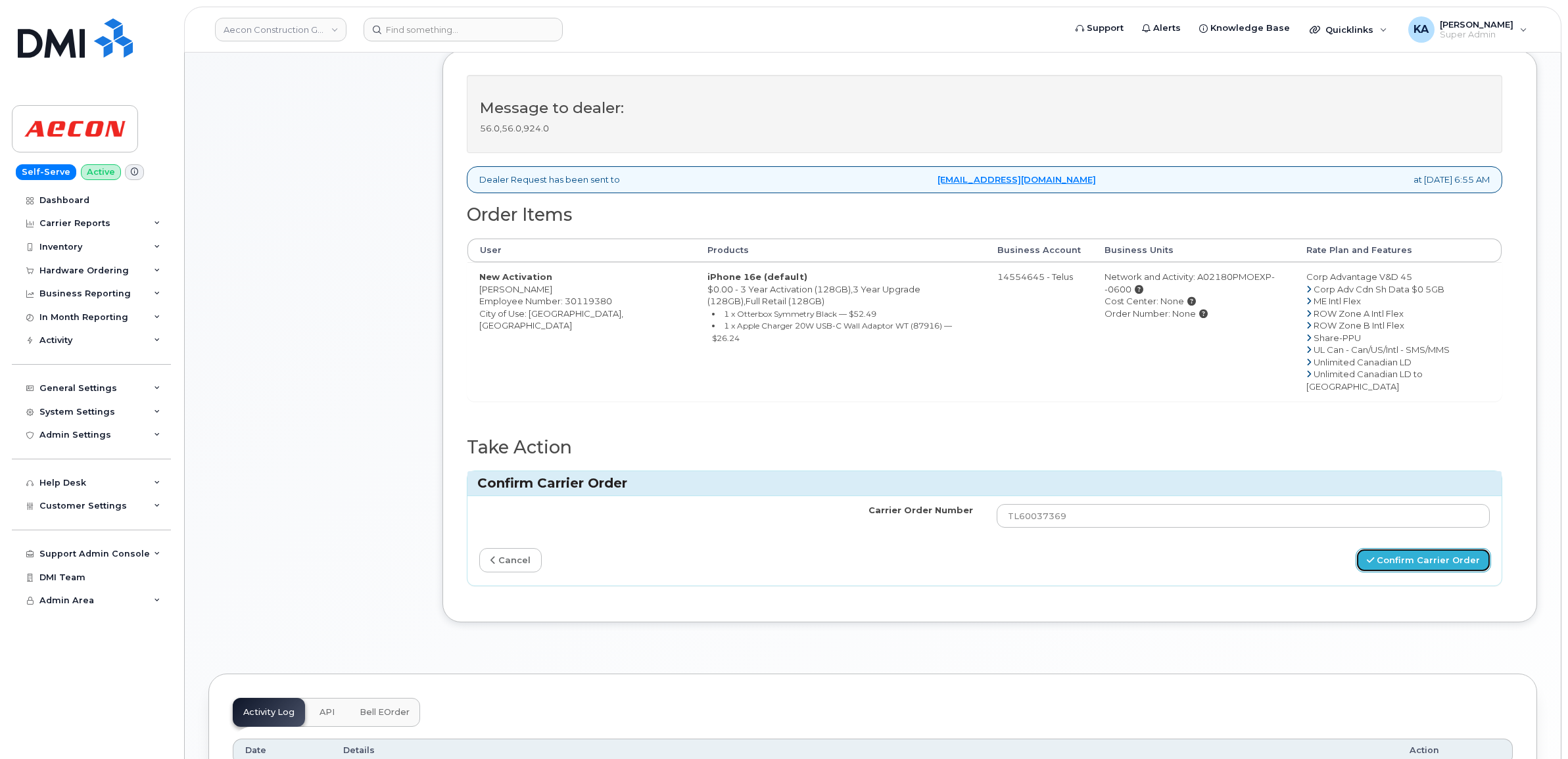
click at [1398, 548] on button "Confirm Carrier Order" at bounding box center [1423, 560] width 136 height 25
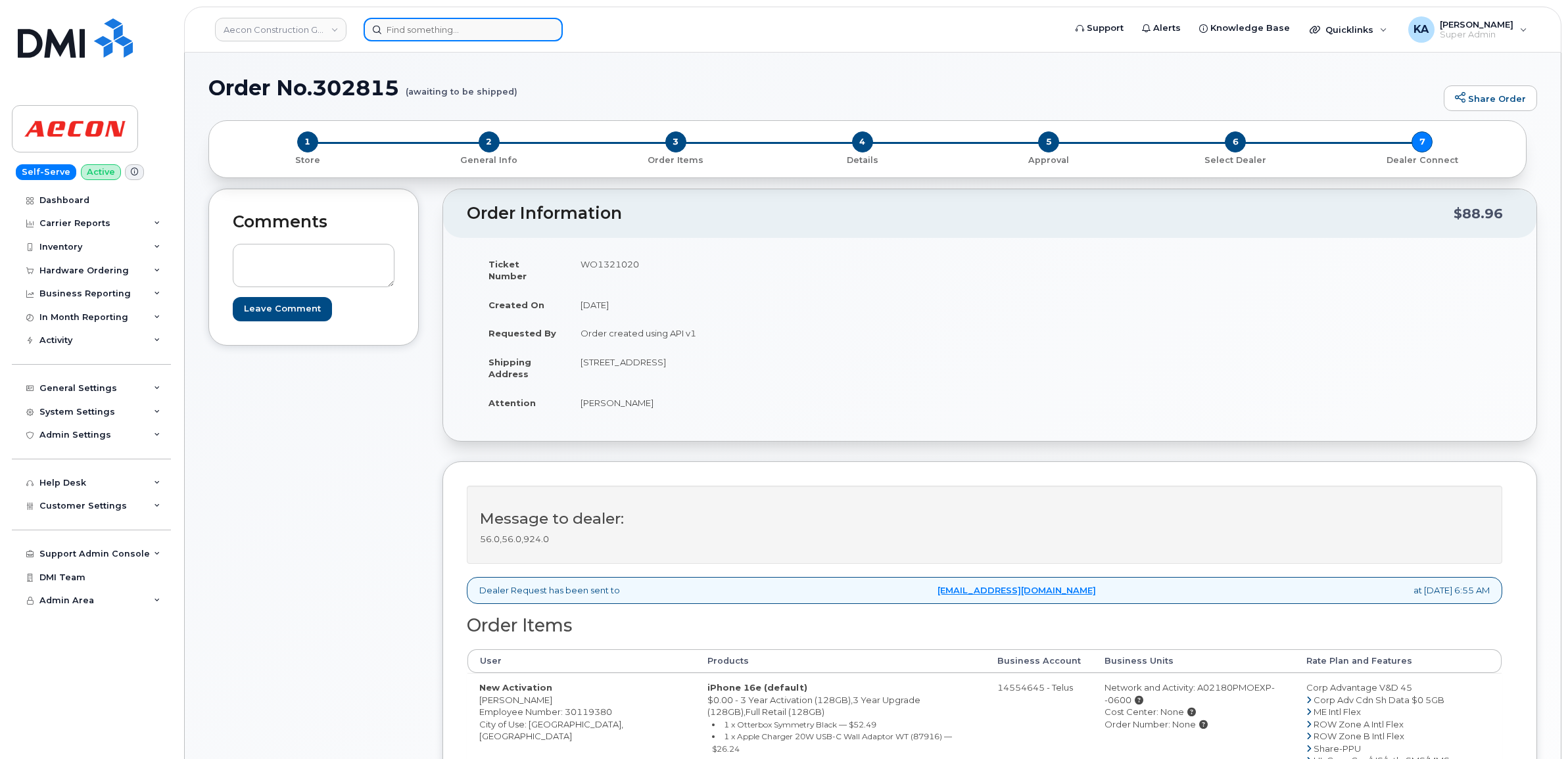
click at [474, 27] on input at bounding box center [463, 30] width 199 height 24
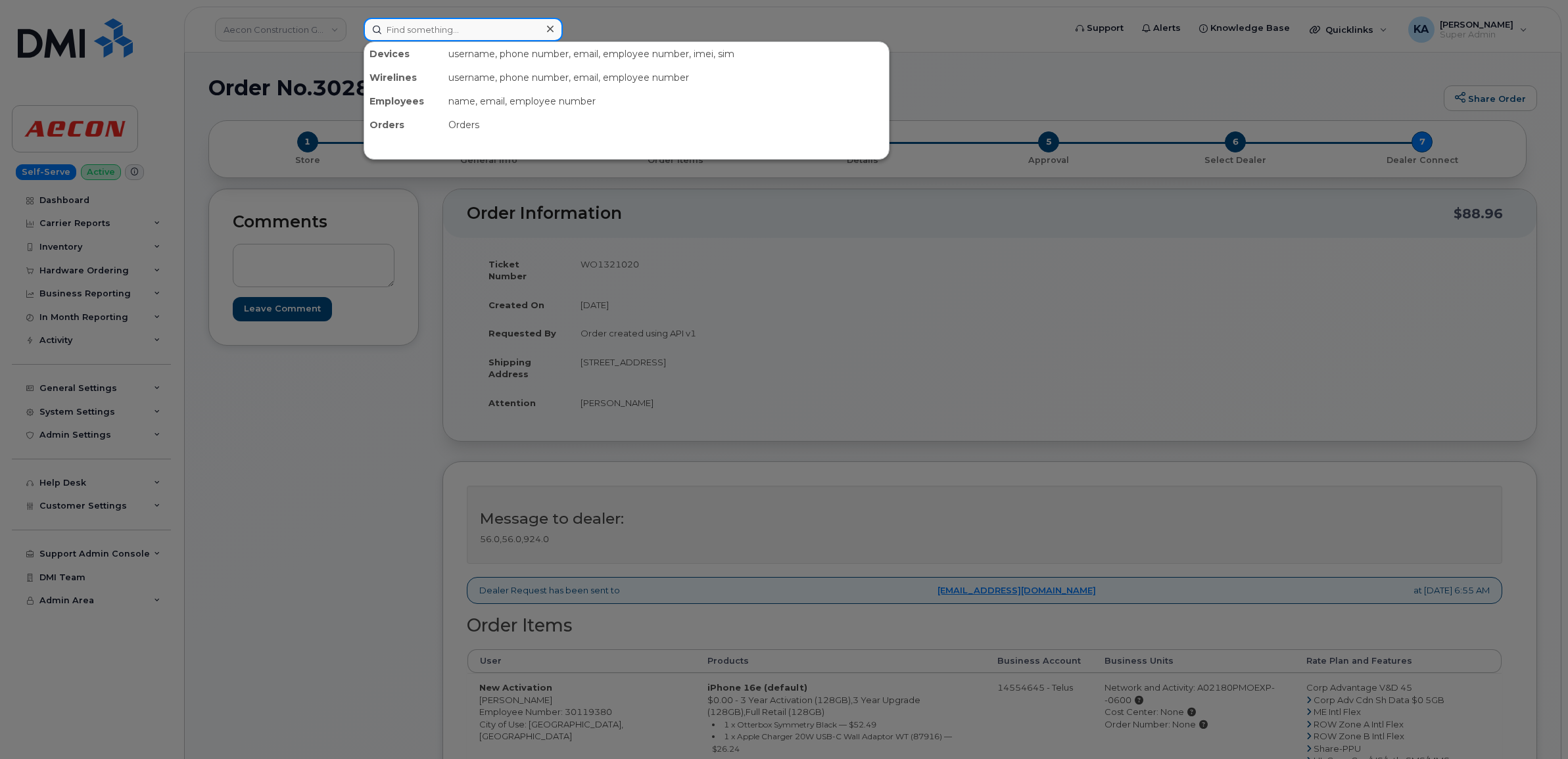
paste input "5879908607"
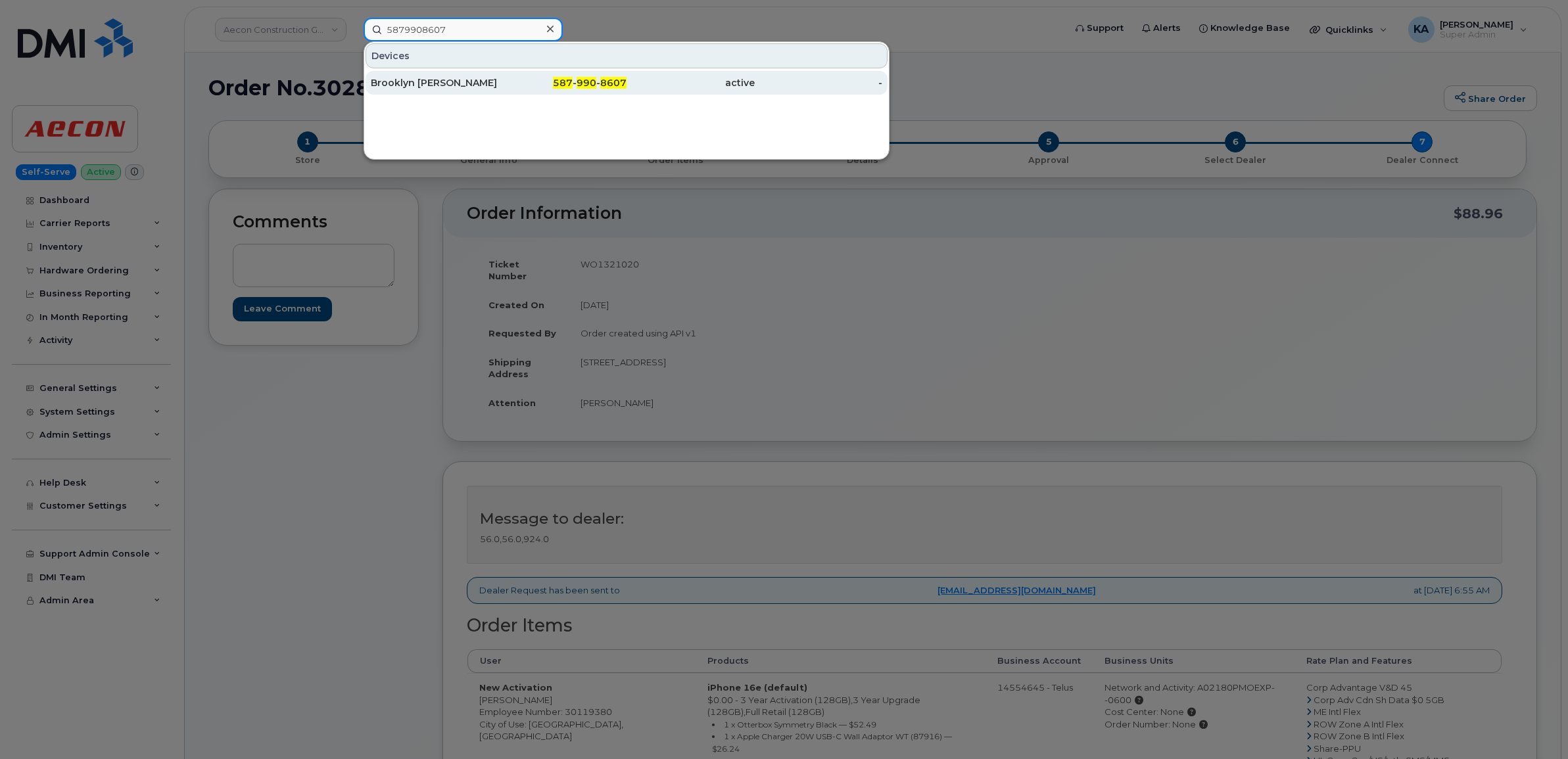
type input "5879908607"
click at [424, 79] on div "Brooklyn [PERSON_NAME]" at bounding box center [434, 82] width 128 height 13
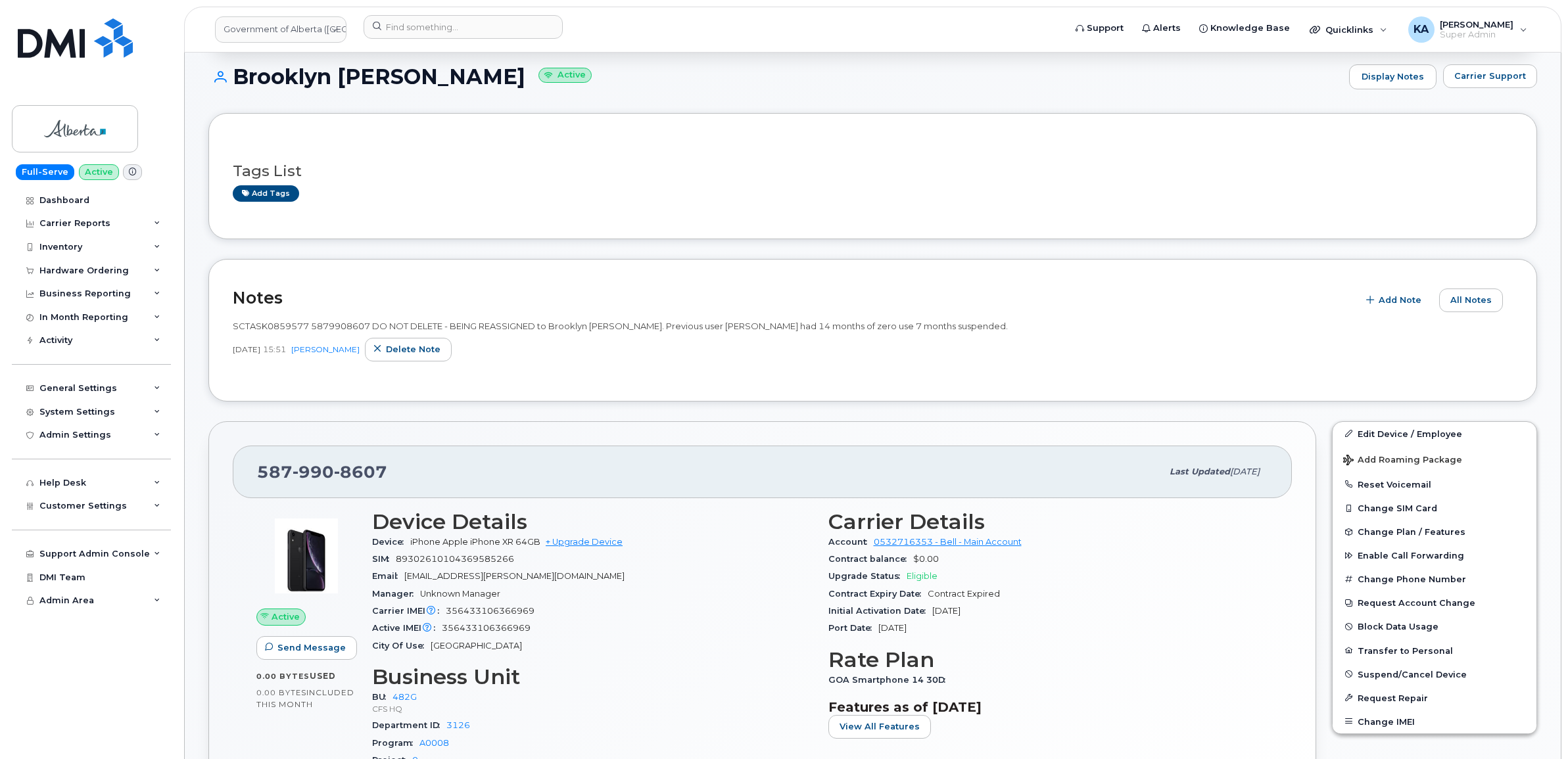
scroll to position [164, 0]
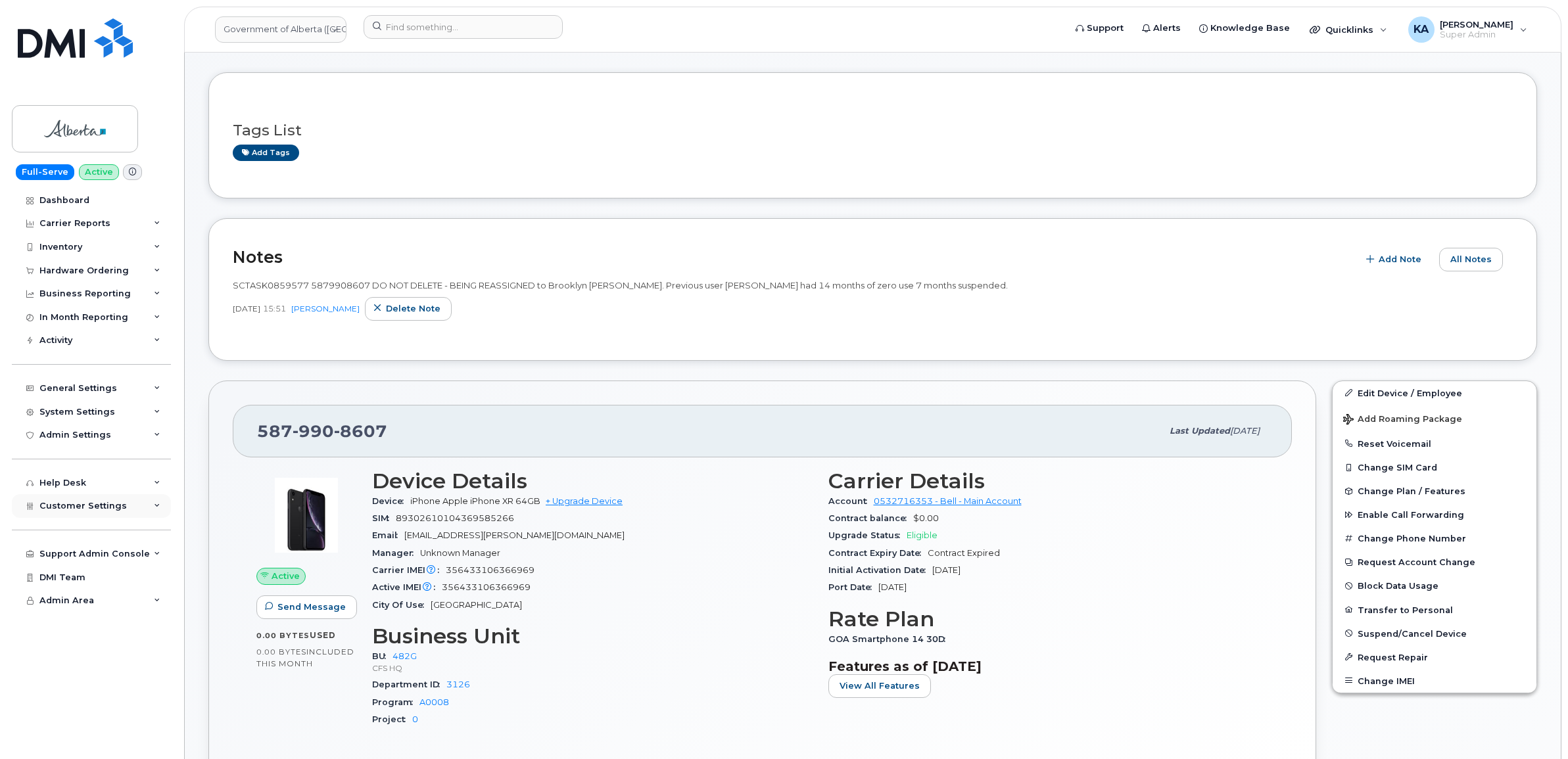
click at [66, 510] on span "Customer Settings" at bounding box center [83, 505] width 87 height 10
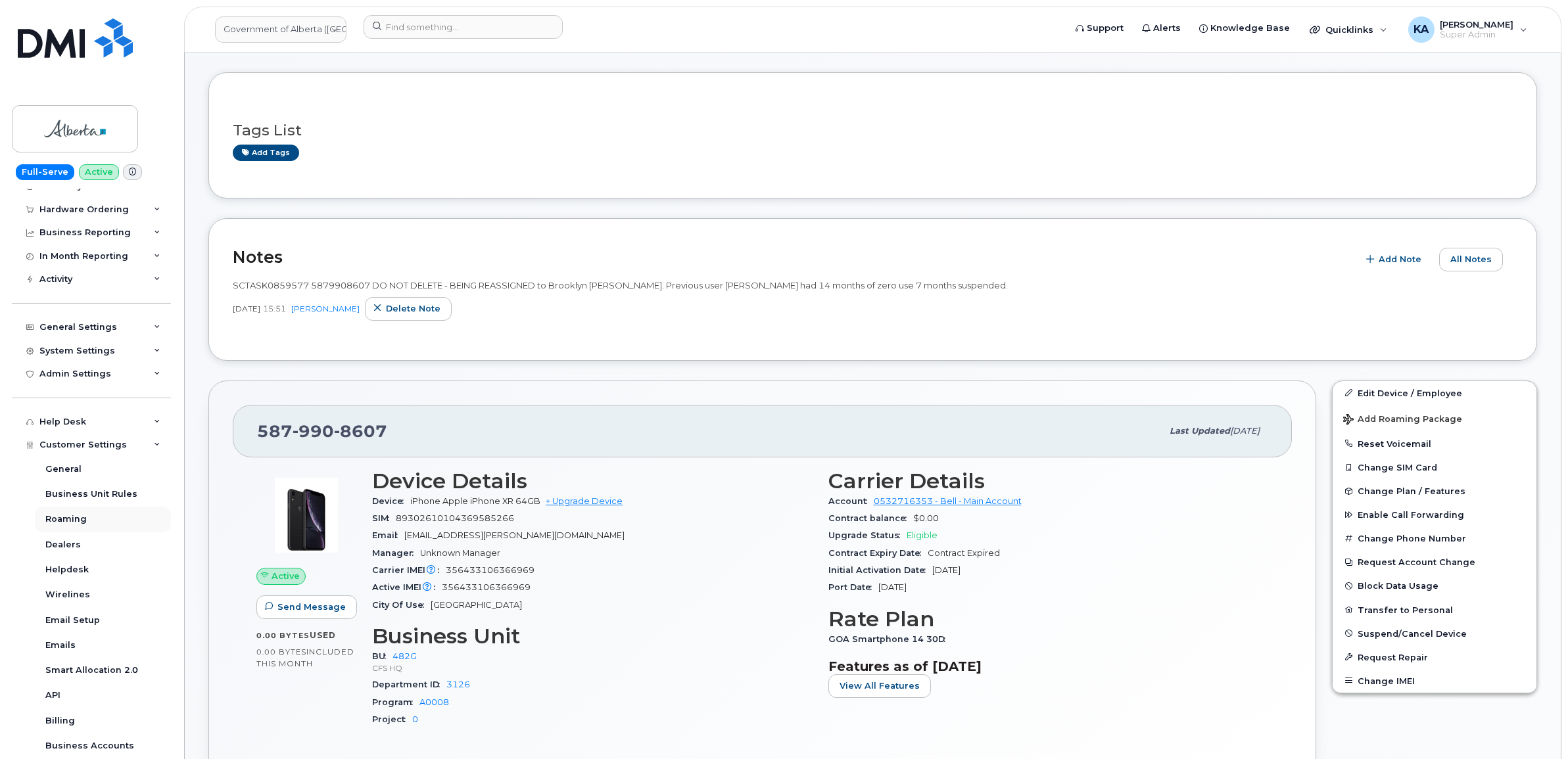
scroll to position [247, 0]
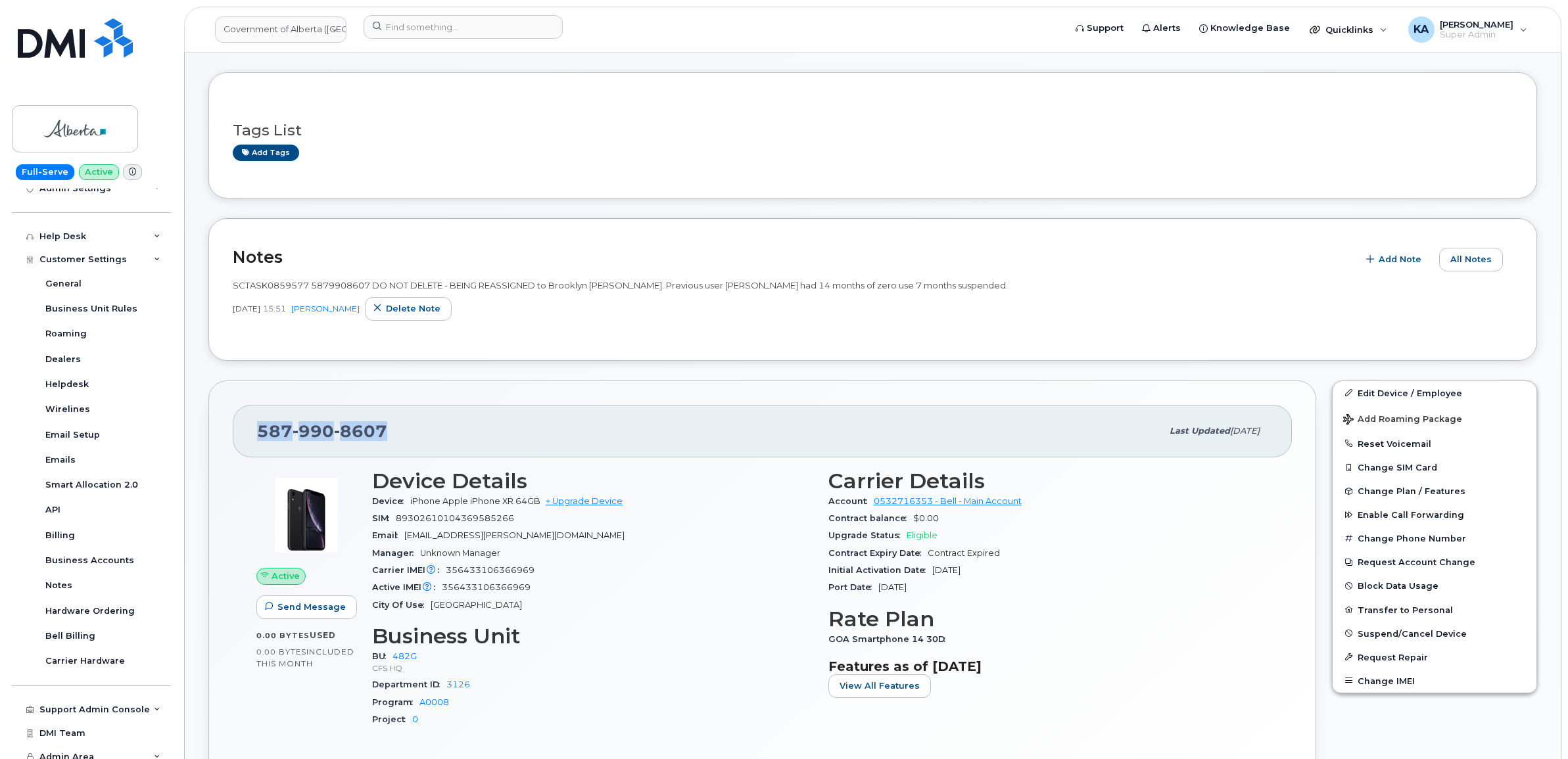
drag, startPoint x: 388, startPoint y: 430, endPoint x: 252, endPoint y: 428, distance: 136.0
click at [252, 428] on div "[PHONE_NUMBER] Last updated [DATE]" at bounding box center [762, 431] width 1060 height 53
copy span "[PHONE_NUMBER]"
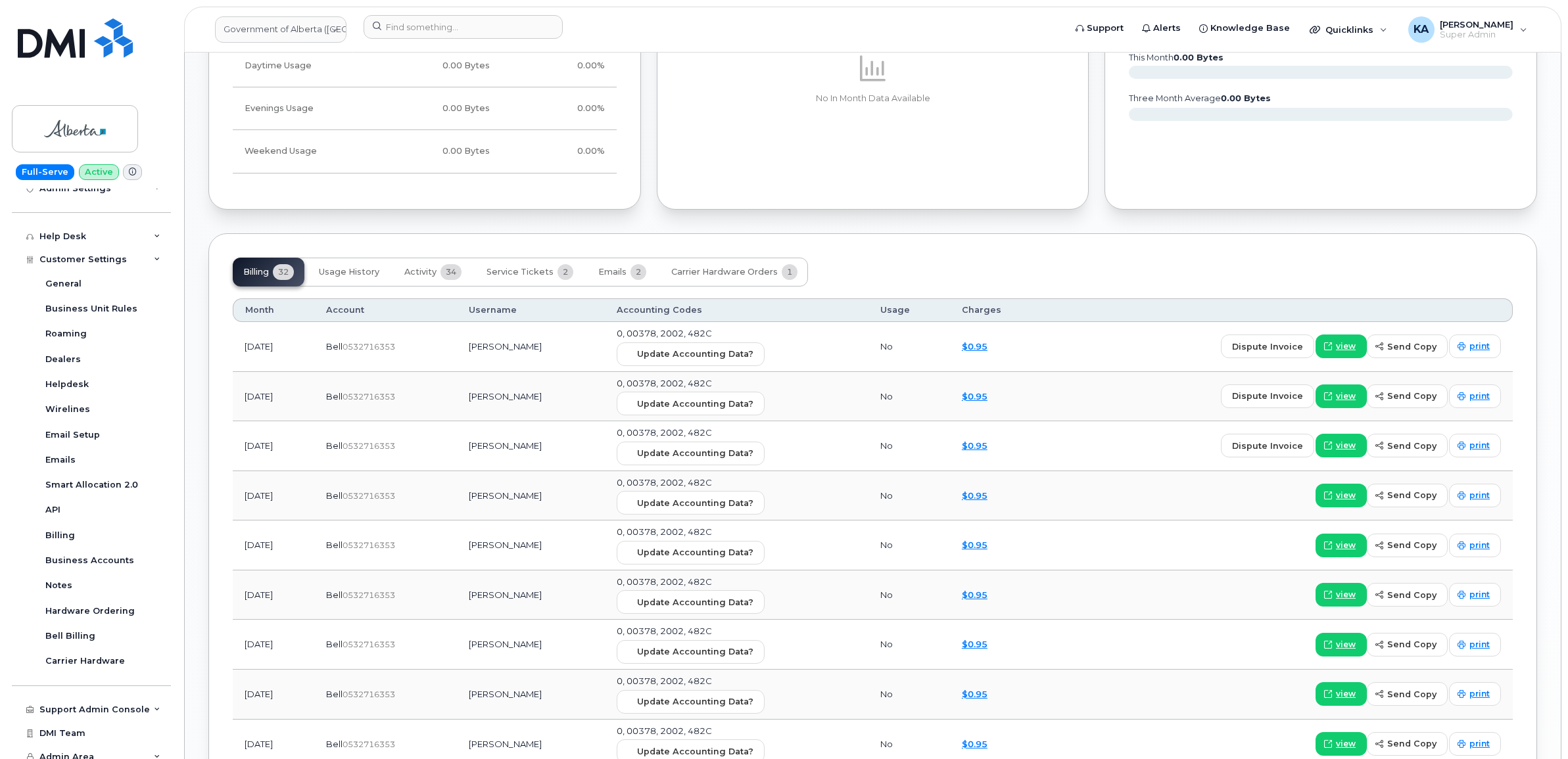
scroll to position [1068, 0]
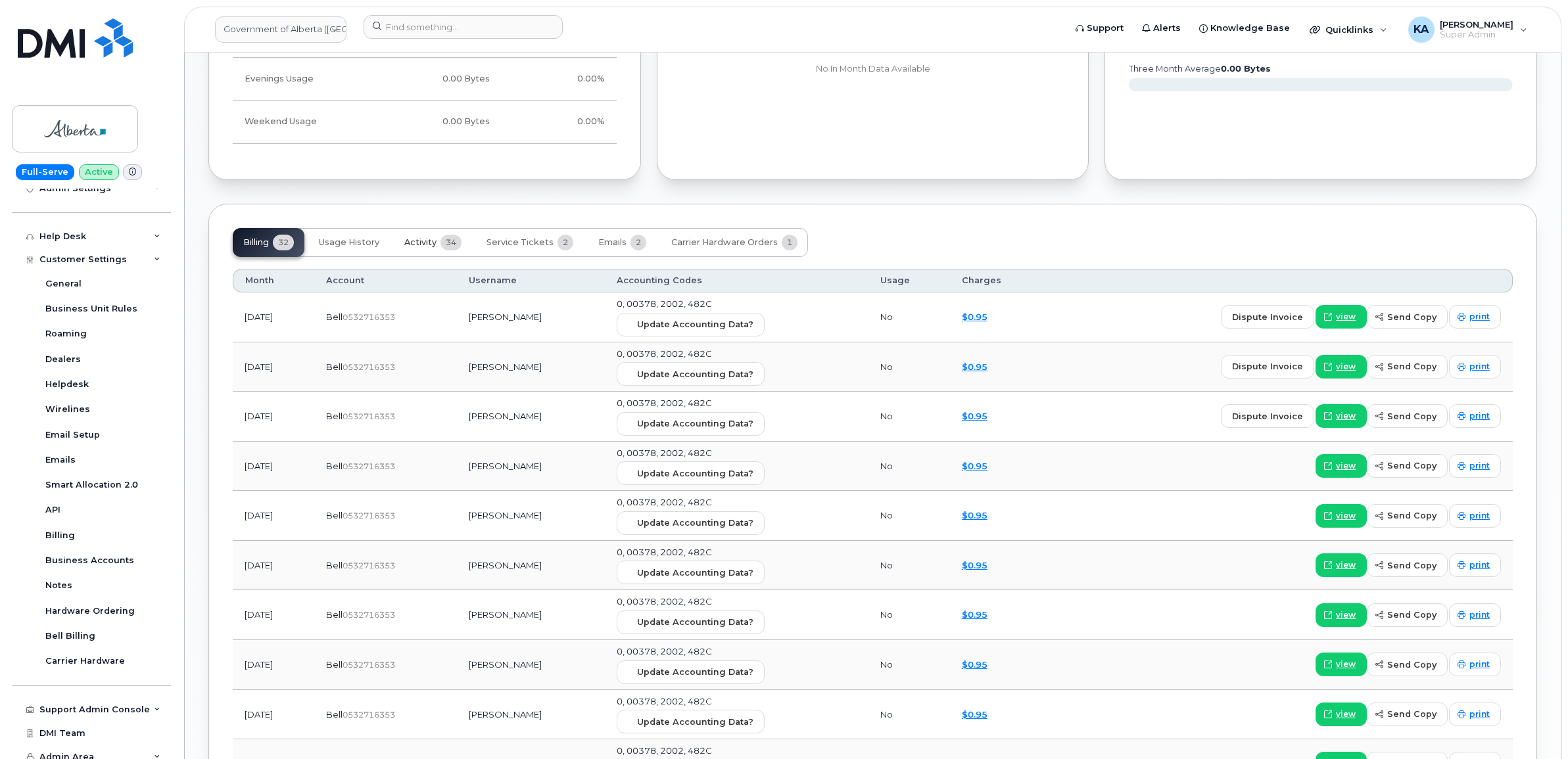
click at [414, 245] on span "Activity" at bounding box center [420, 242] width 32 height 11
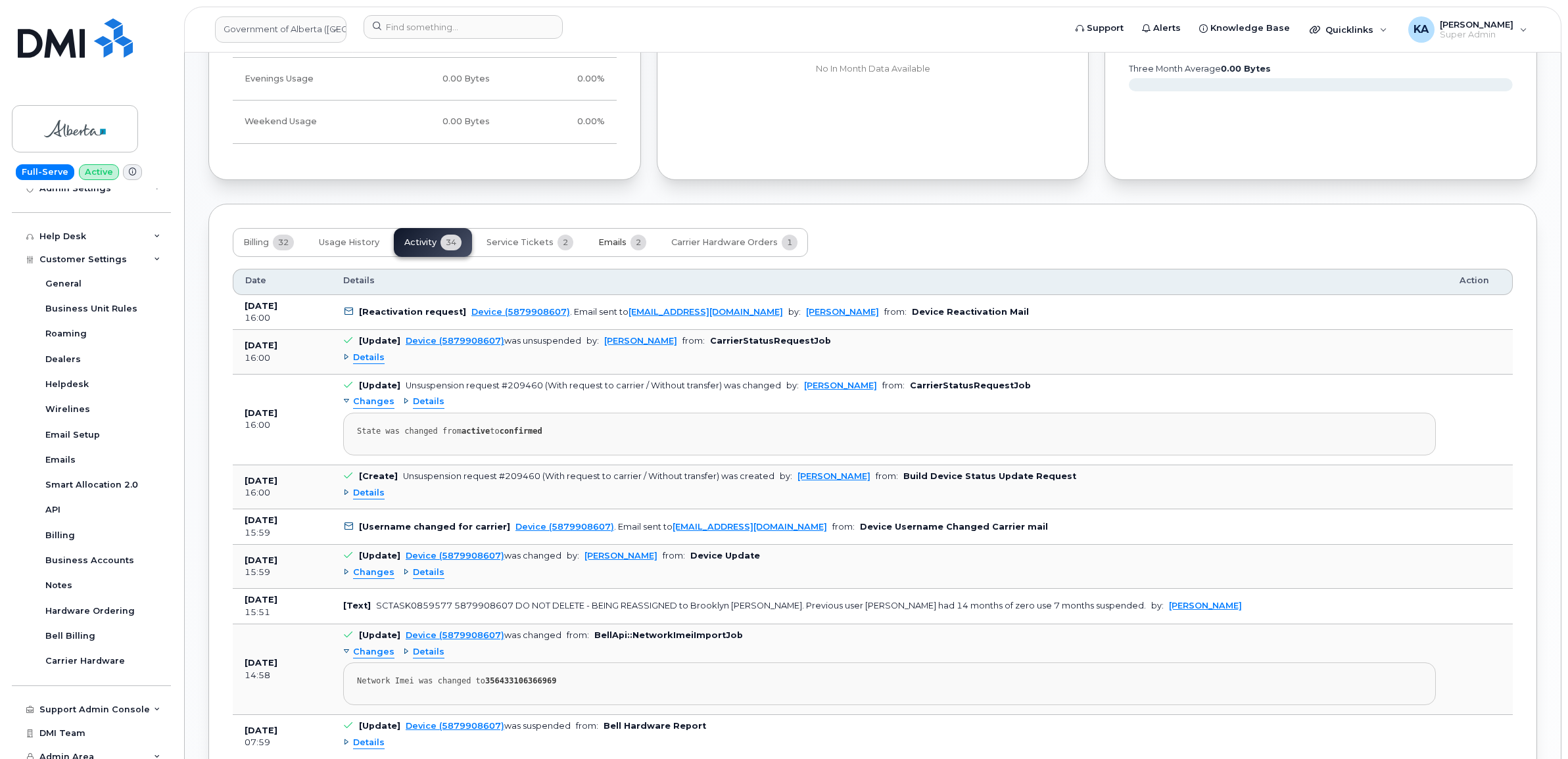
click at [611, 241] on span "Emails" at bounding box center [613, 242] width 29 height 11
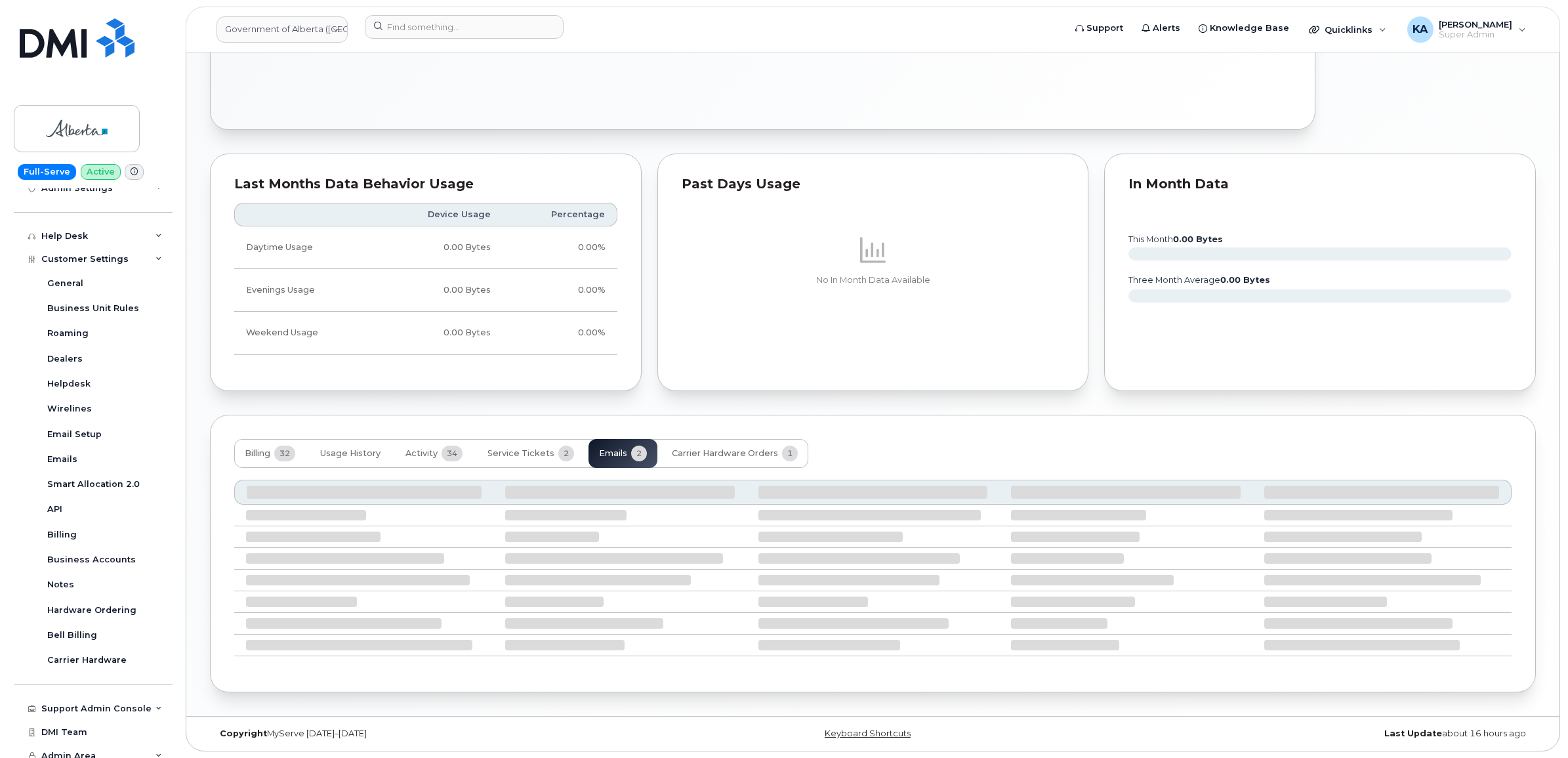
scroll to position [753, 0]
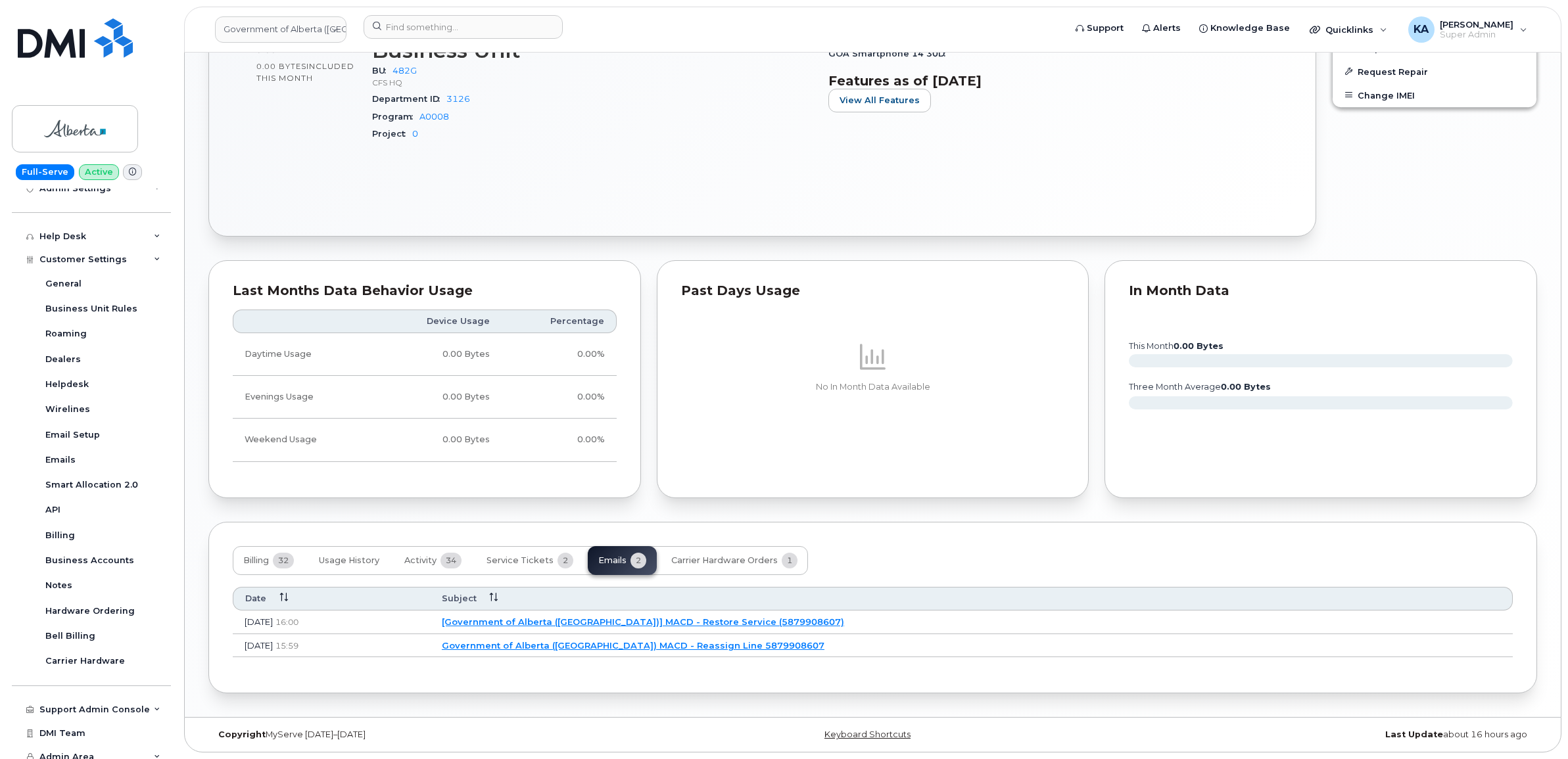
click at [661, 647] on link "Government of Alberta ([GEOGRAPHIC_DATA]) MACD - Reassign Line 5879908607" at bounding box center [633, 645] width 383 height 11
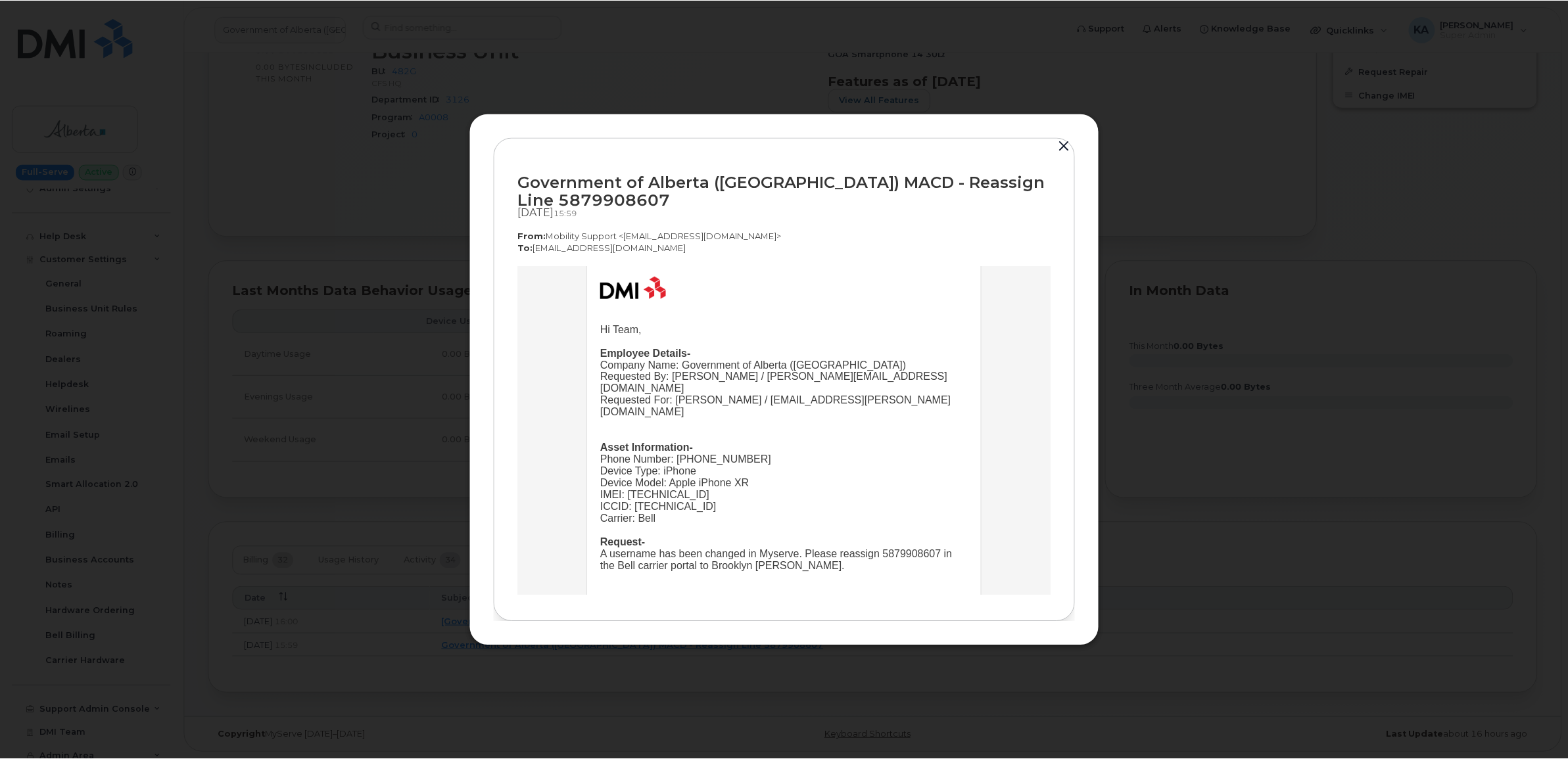
scroll to position [82, 0]
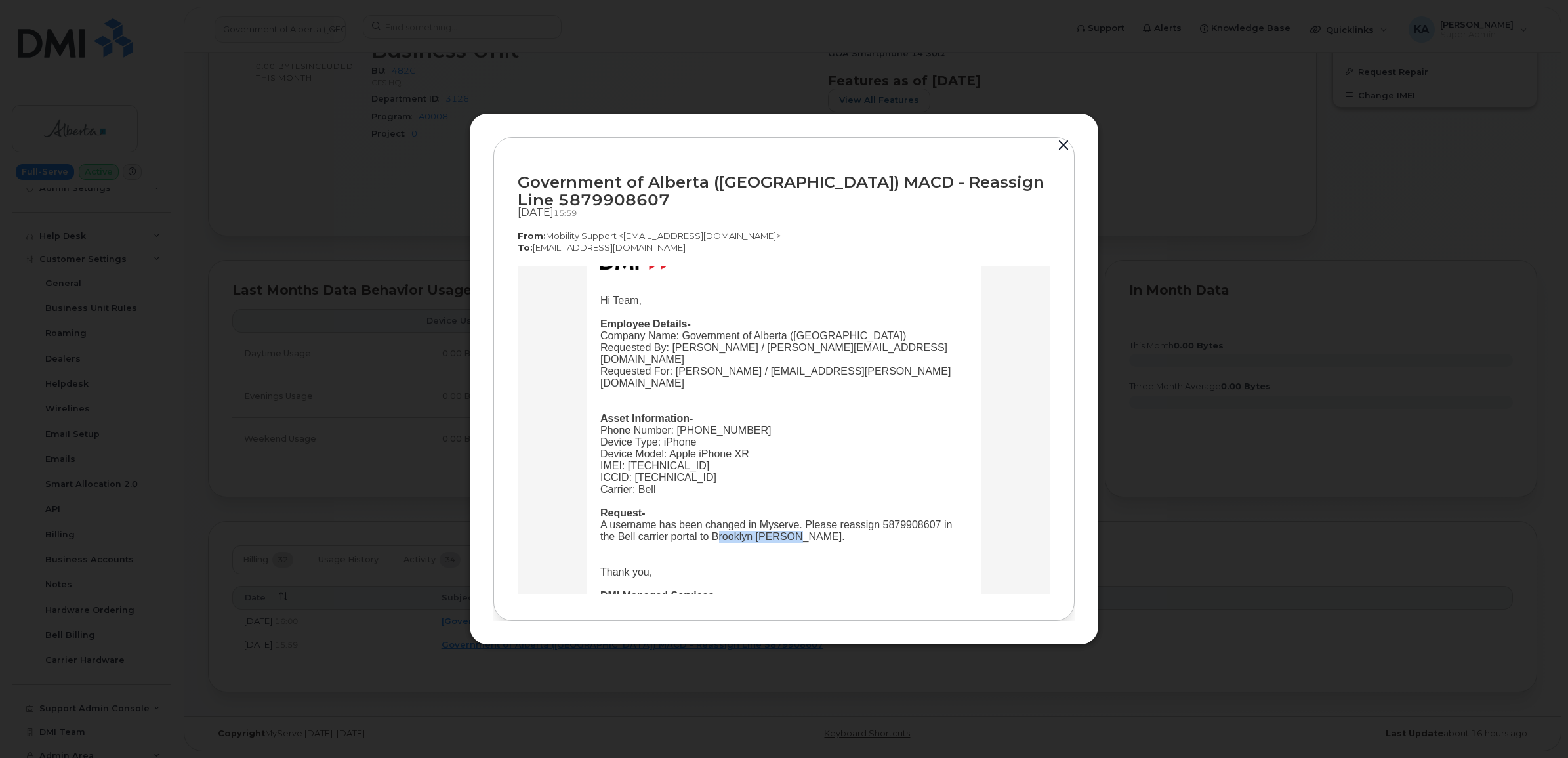
drag, startPoint x: 783, startPoint y: 521, endPoint x: 705, endPoint y: 525, distance: 78.1
click at [705, 525] on div "A username has been changed in Myserve. Please reassign 5879908607 in the Bell …" at bounding box center [784, 530] width 367 height 24
drag, startPoint x: 705, startPoint y: 525, endPoint x: 720, endPoint y: 526, distance: 15.0
copy div "Brooklyn [PERSON_NAME]"
click at [1063, 144] on button "button" at bounding box center [1063, 145] width 20 height 19
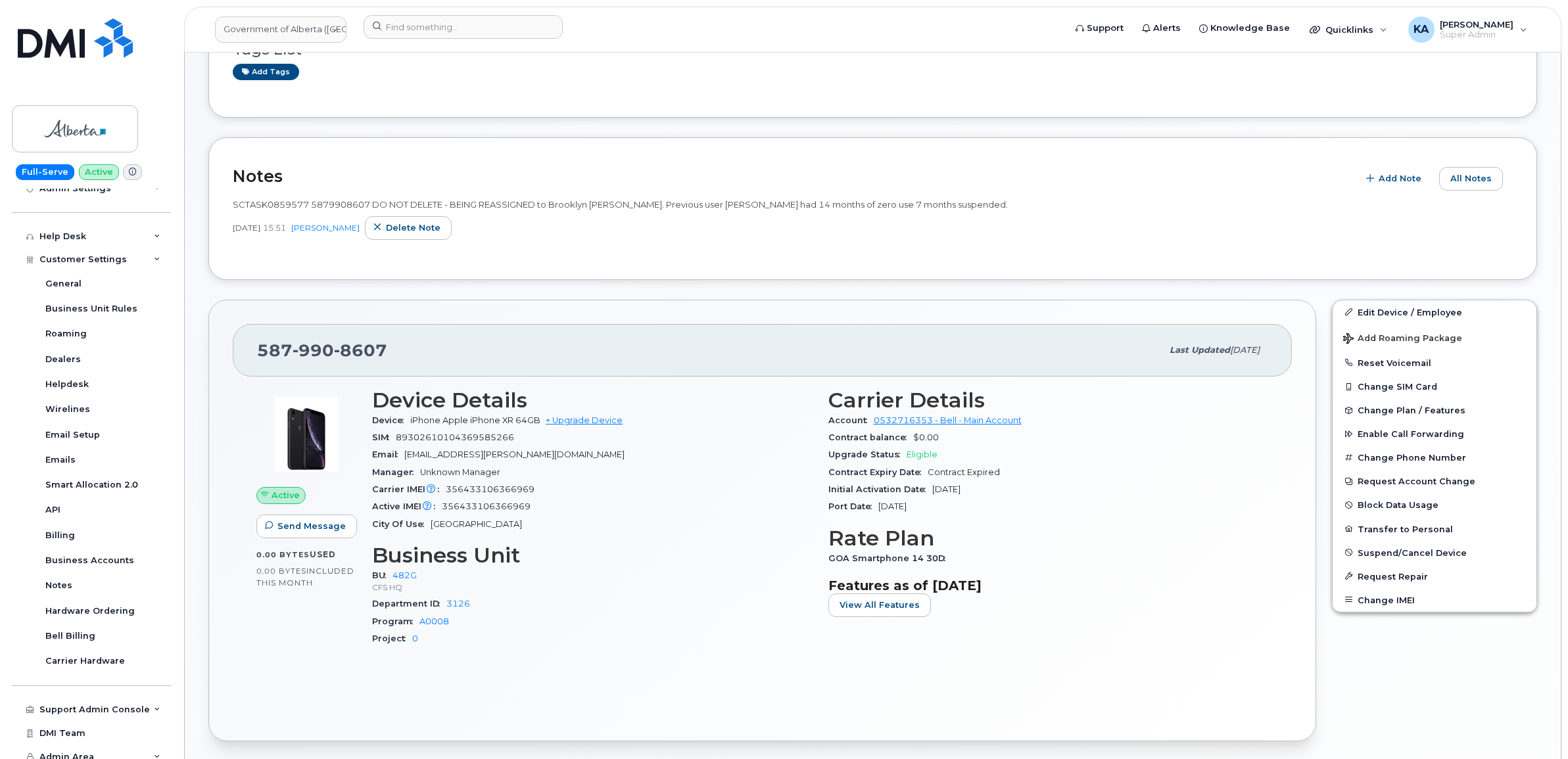
scroll to position [247, 0]
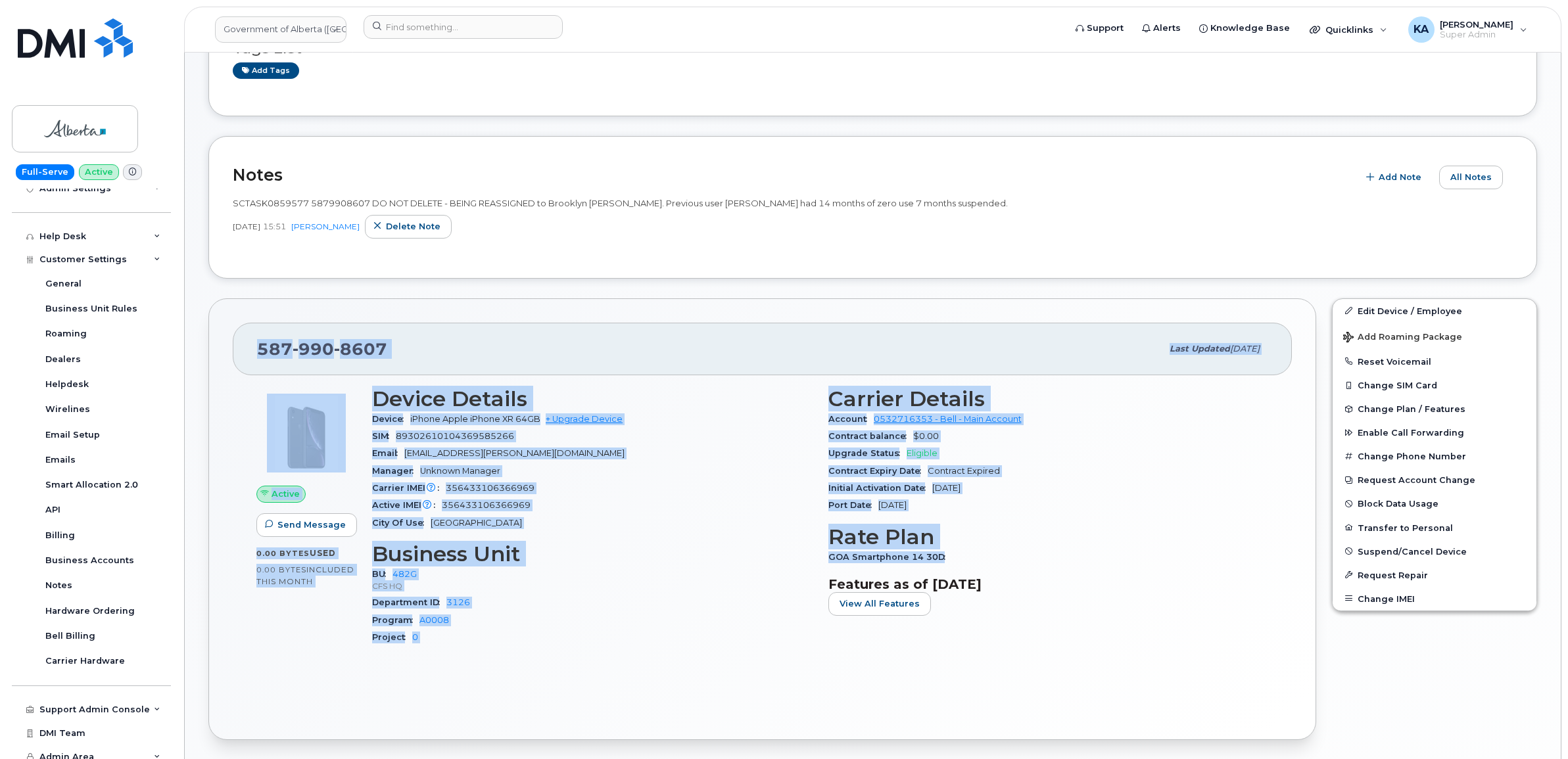
drag, startPoint x: 258, startPoint y: 349, endPoint x: 951, endPoint y: 553, distance: 722.4
click at [951, 553] on div "[PHONE_NUMBER] Last updated [DATE] Active Send Message 0.00 Bytes  used 0.00 By…" at bounding box center [762, 519] width 1108 height 442
copy div "[PHONE_NUMBER] Last updated [DATE] Active Send Message 0.00 Bytes  used 0.00 By…"
click at [609, 522] on div "City Of Use [GEOGRAPHIC_DATA]" at bounding box center [592, 522] width 440 height 17
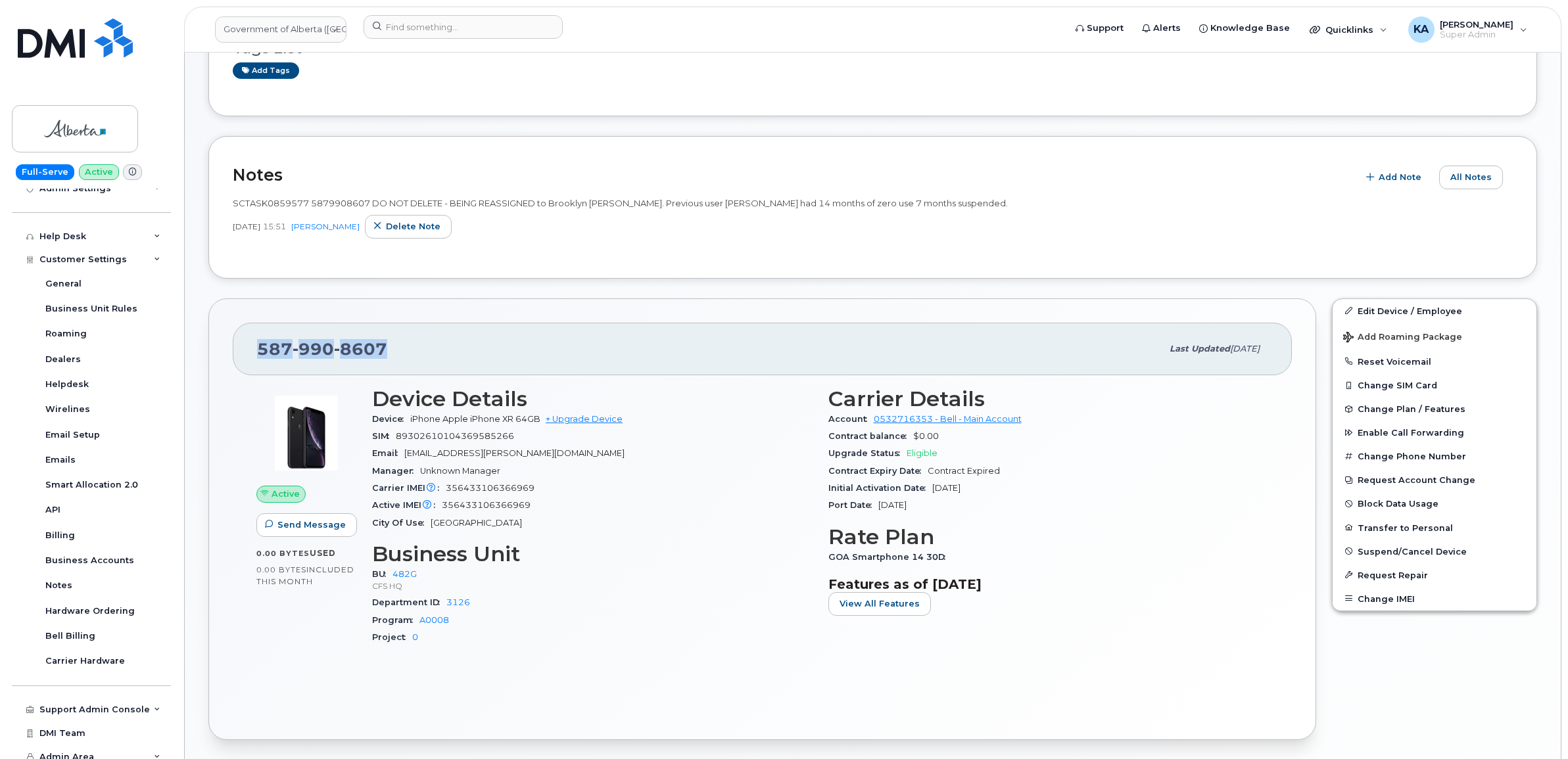
drag, startPoint x: 389, startPoint y: 346, endPoint x: 258, endPoint y: 346, distance: 131.0
click at [258, 346] on div "[PHONE_NUMBER]" at bounding box center [709, 349] width 905 height 28
copy span "[PHONE_NUMBER]"
click at [431, 25] on input at bounding box center [463, 27] width 199 height 24
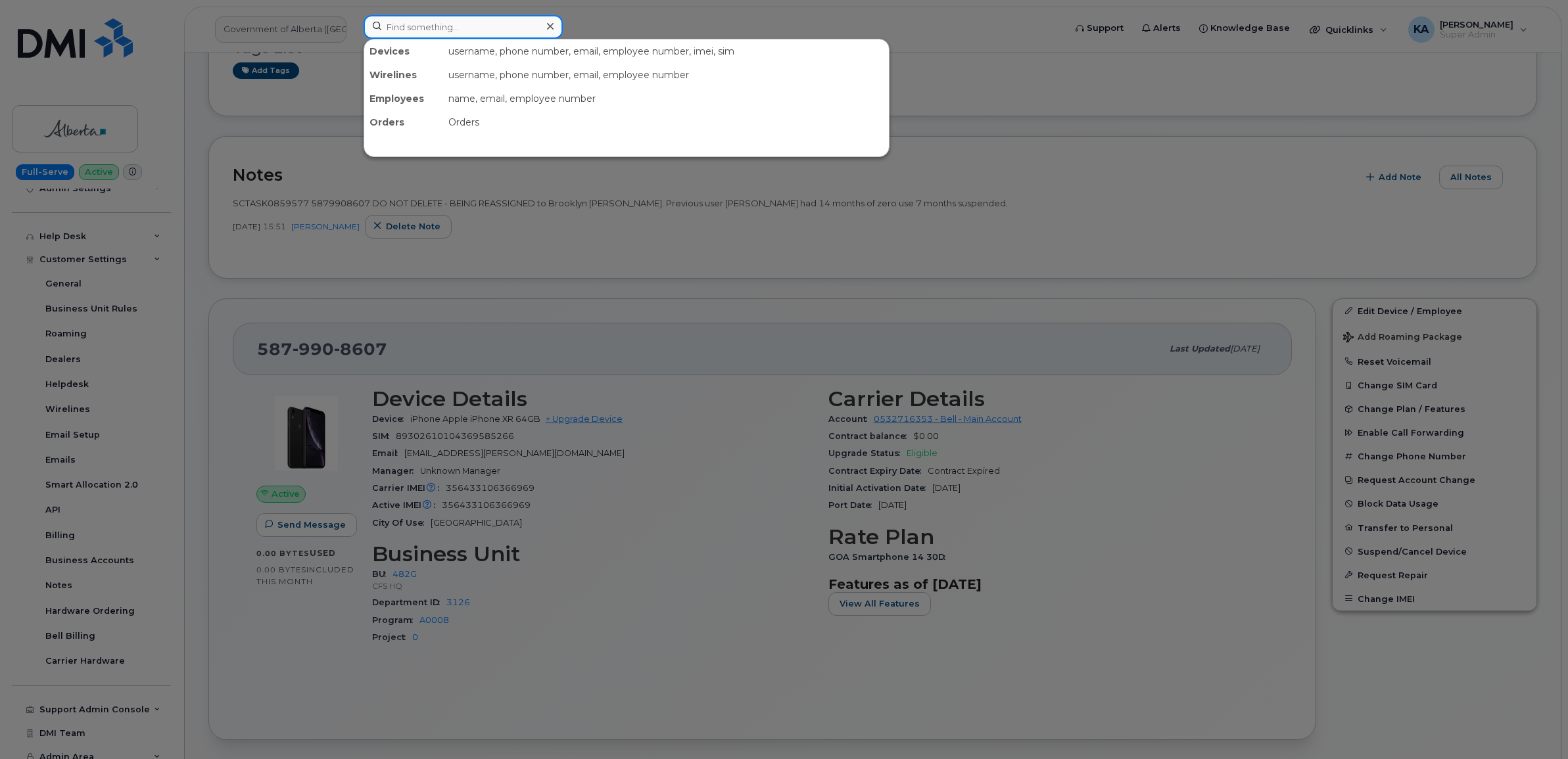
paste input "3062605941"
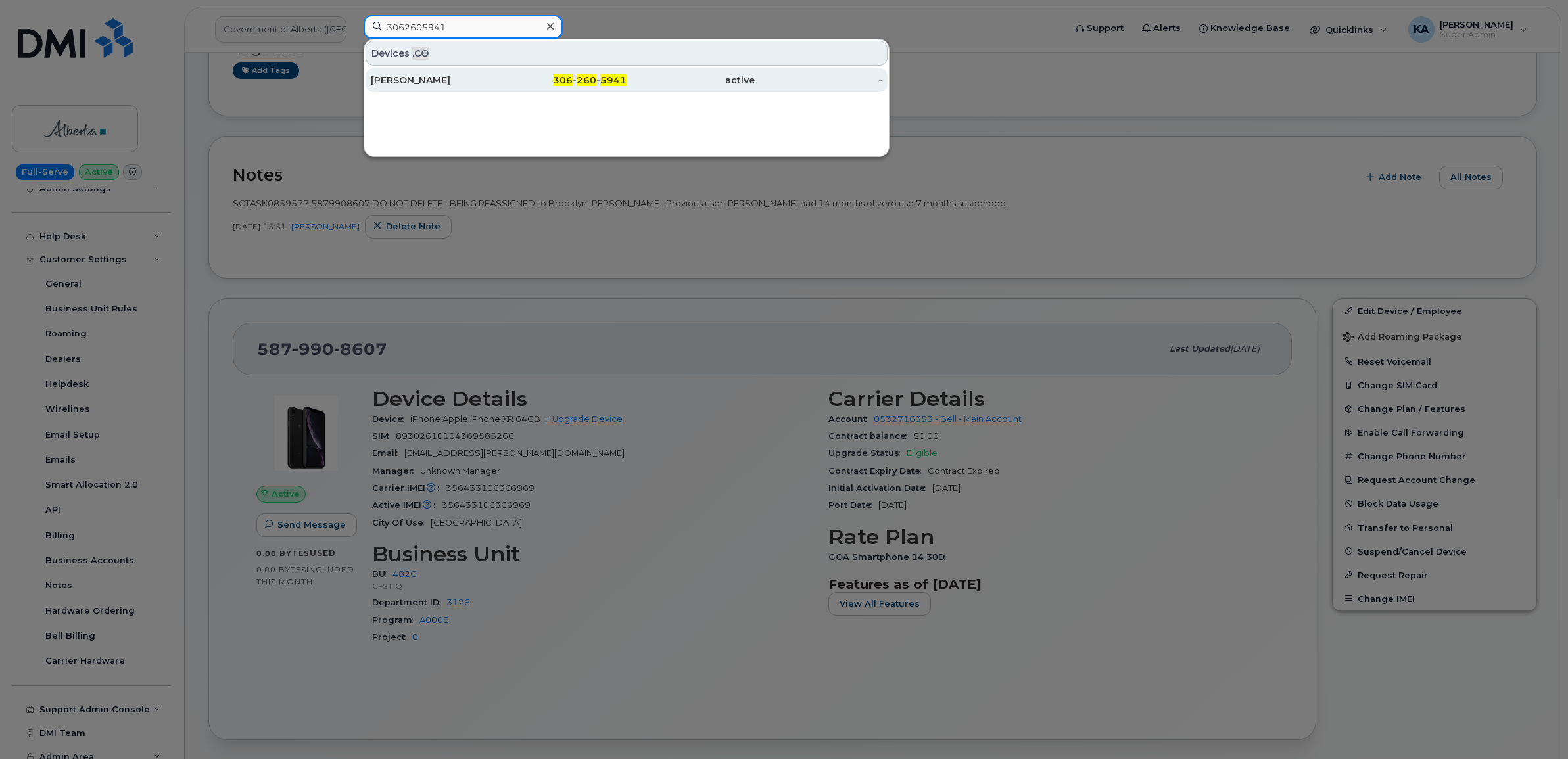
type input "3062605941"
click at [407, 77] on div "[PERSON_NAME]" at bounding box center [434, 79] width 128 height 13
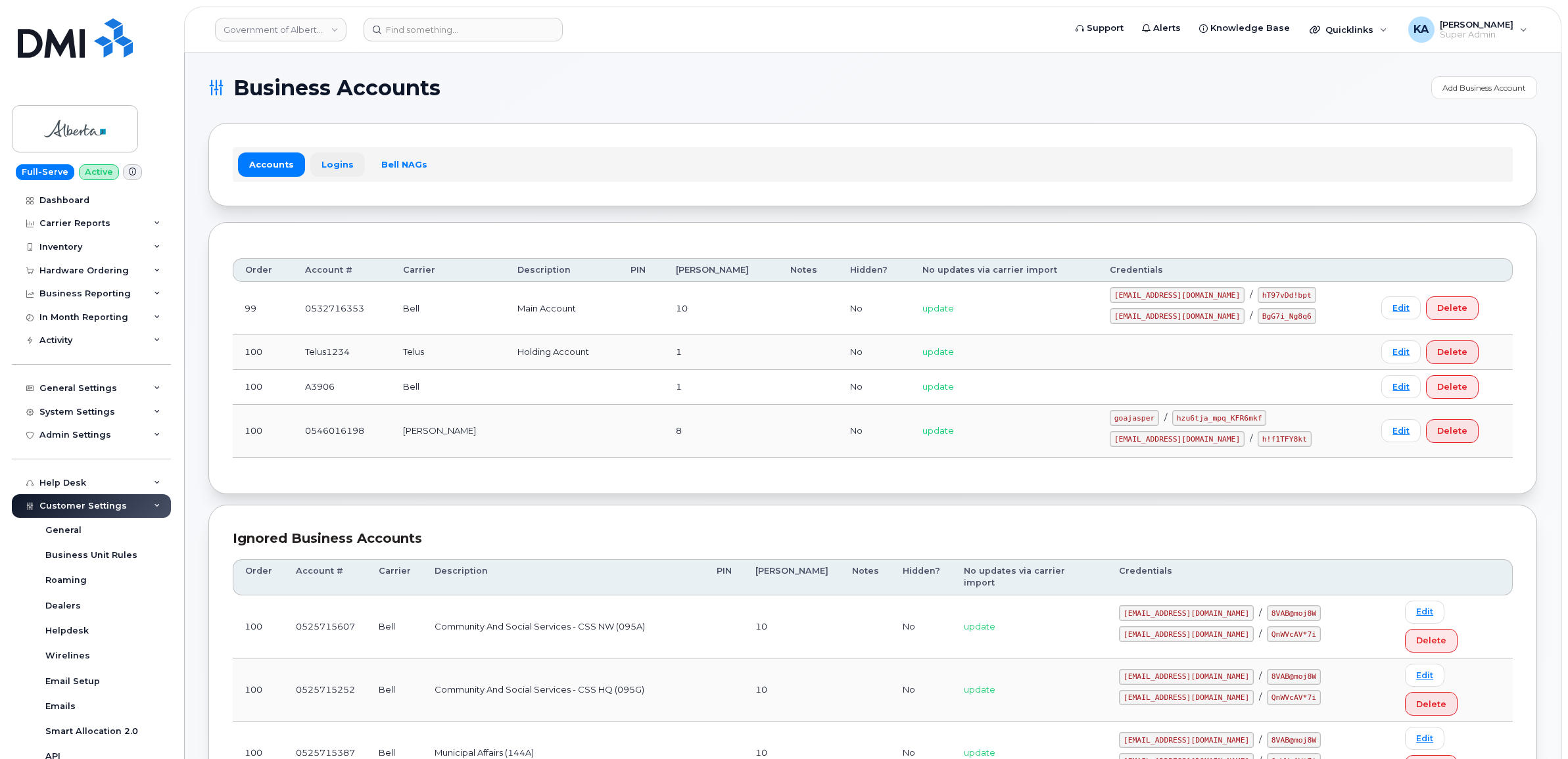
click at [327, 164] on link "Logins" at bounding box center [337, 164] width 55 height 24
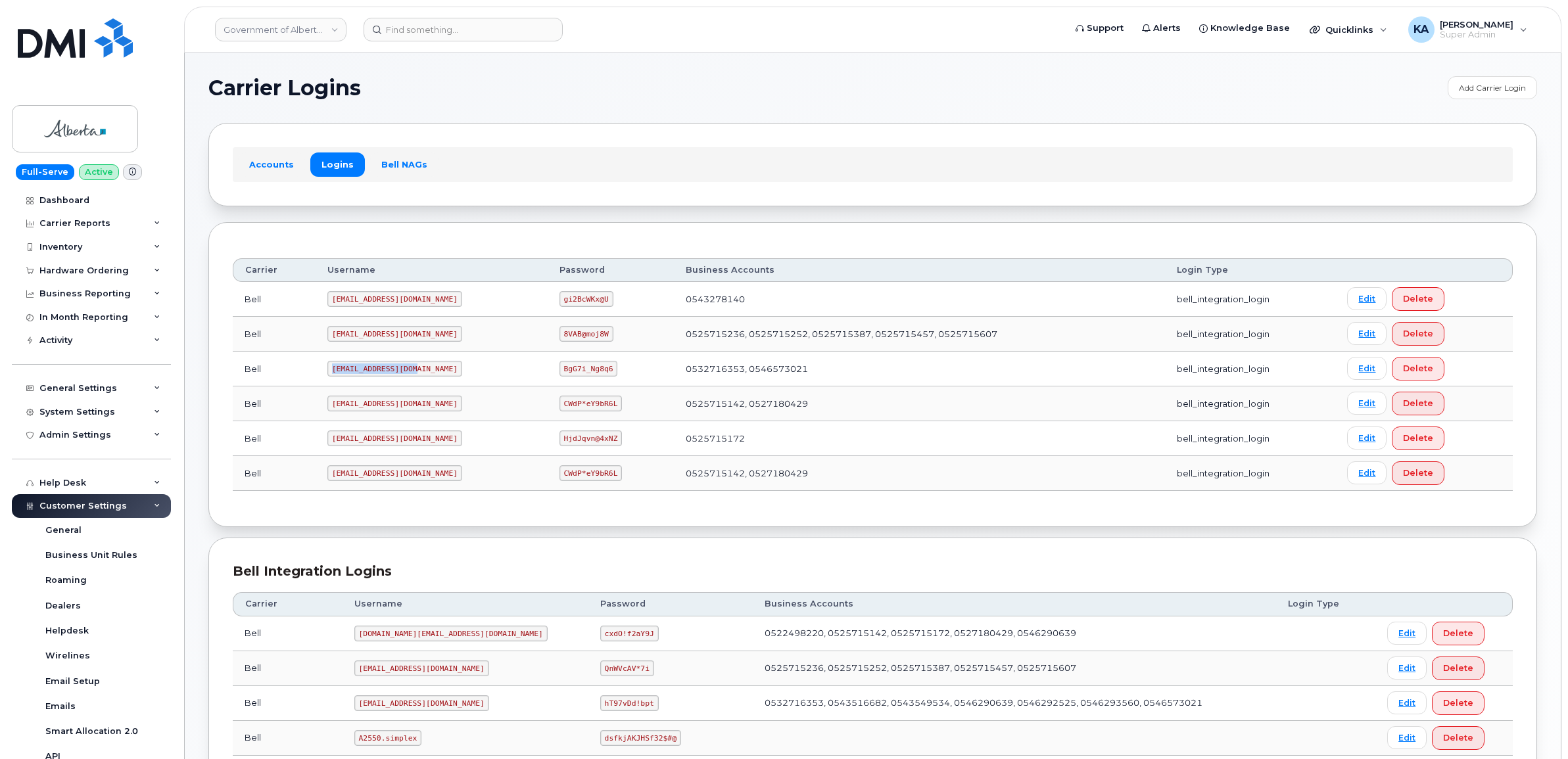
drag, startPoint x: 331, startPoint y: 370, endPoint x: 414, endPoint y: 376, distance: 83.2
click at [414, 376] on code "goa482E2@myserve.ca" at bounding box center [394, 369] width 135 height 16
copy code "goa482E2@myserve.ca"
drag, startPoint x: 520, startPoint y: 370, endPoint x: 576, endPoint y: 378, distance: 56.6
click at [576, 378] on td "BgG7i_Ng8q6" at bounding box center [611, 369] width 127 height 35
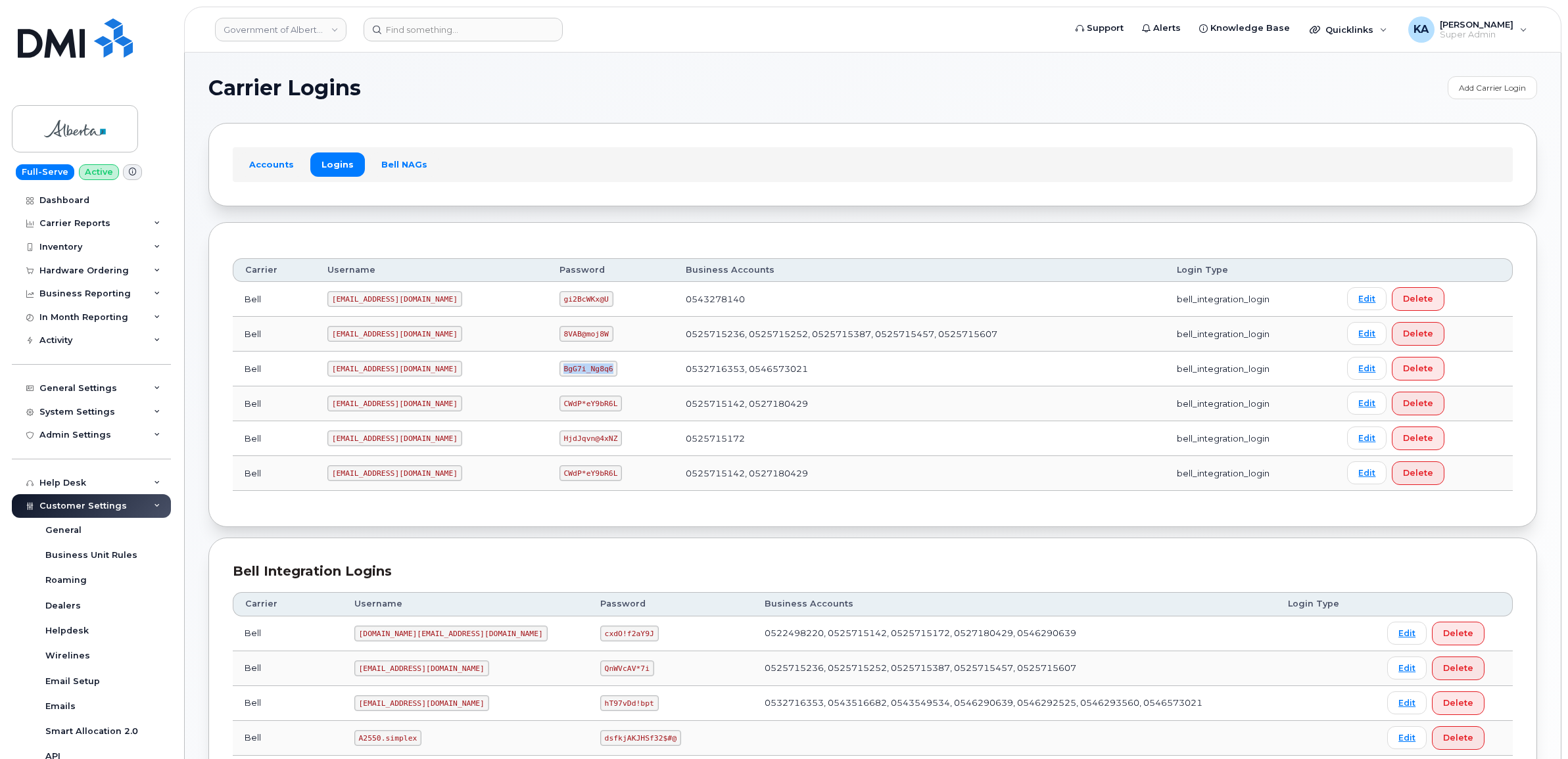
copy code "BgG7i_Ng8q6"
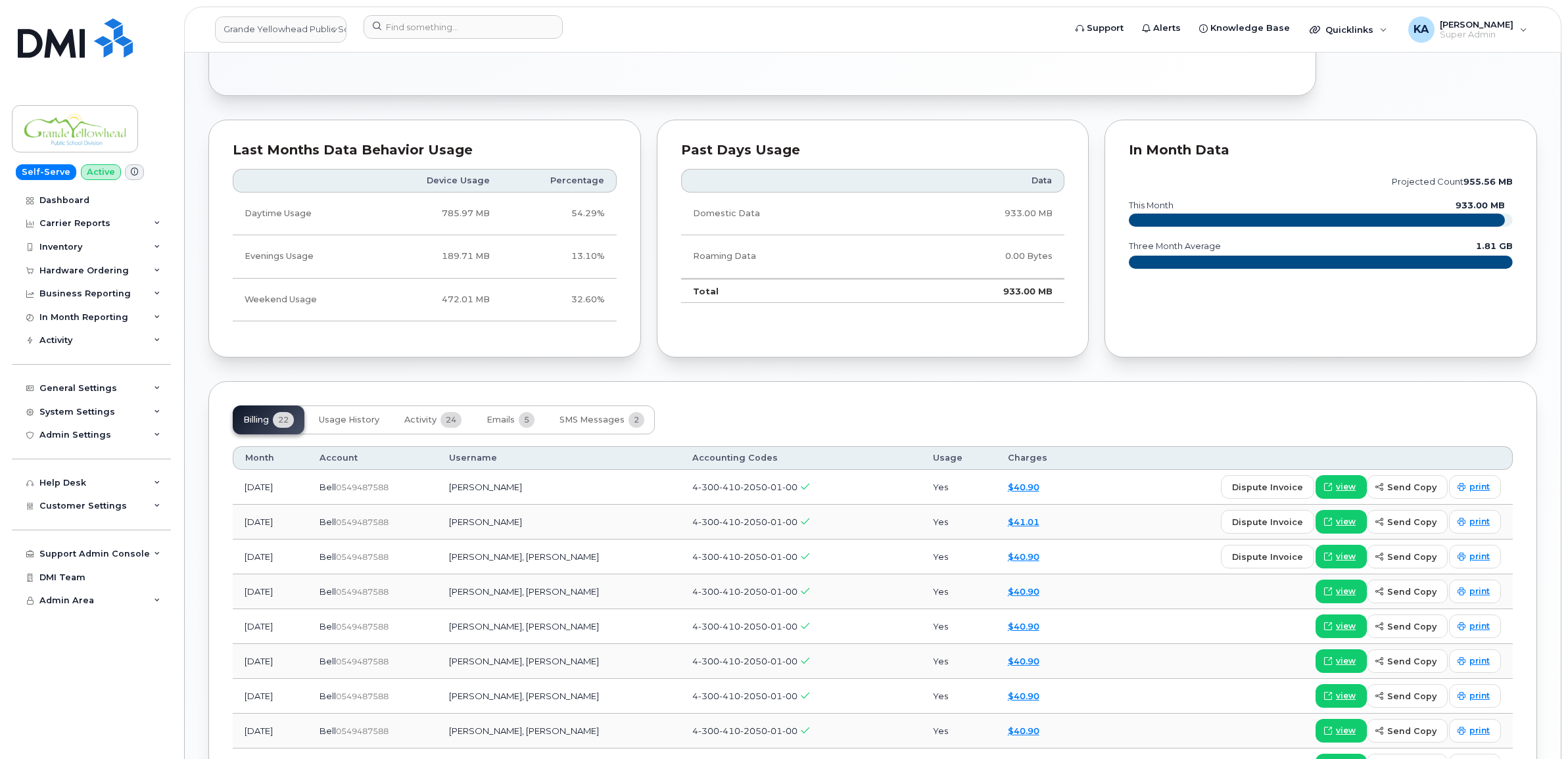
scroll to position [657, 0]
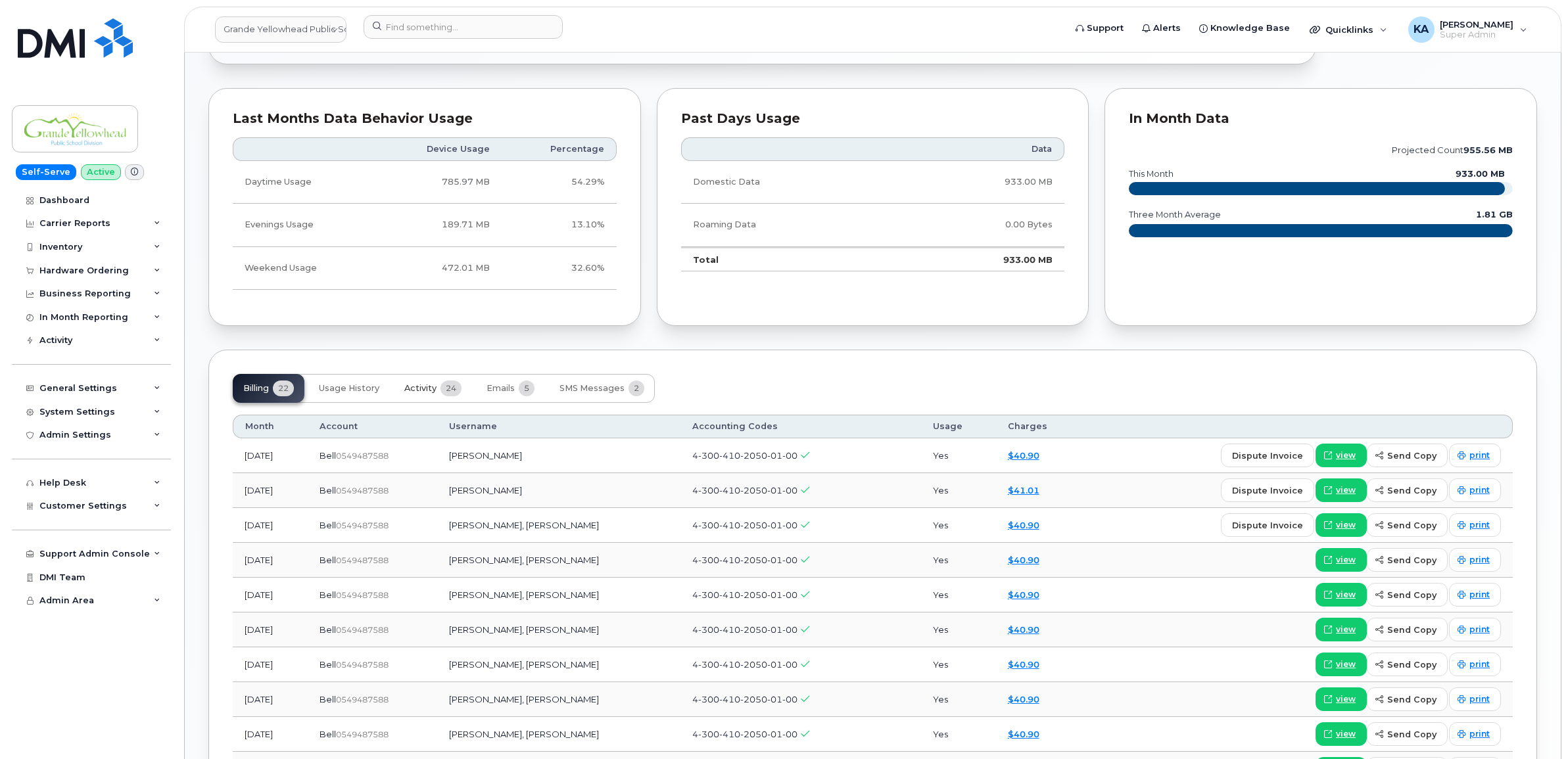
click at [424, 391] on span "Activity" at bounding box center [420, 388] width 32 height 11
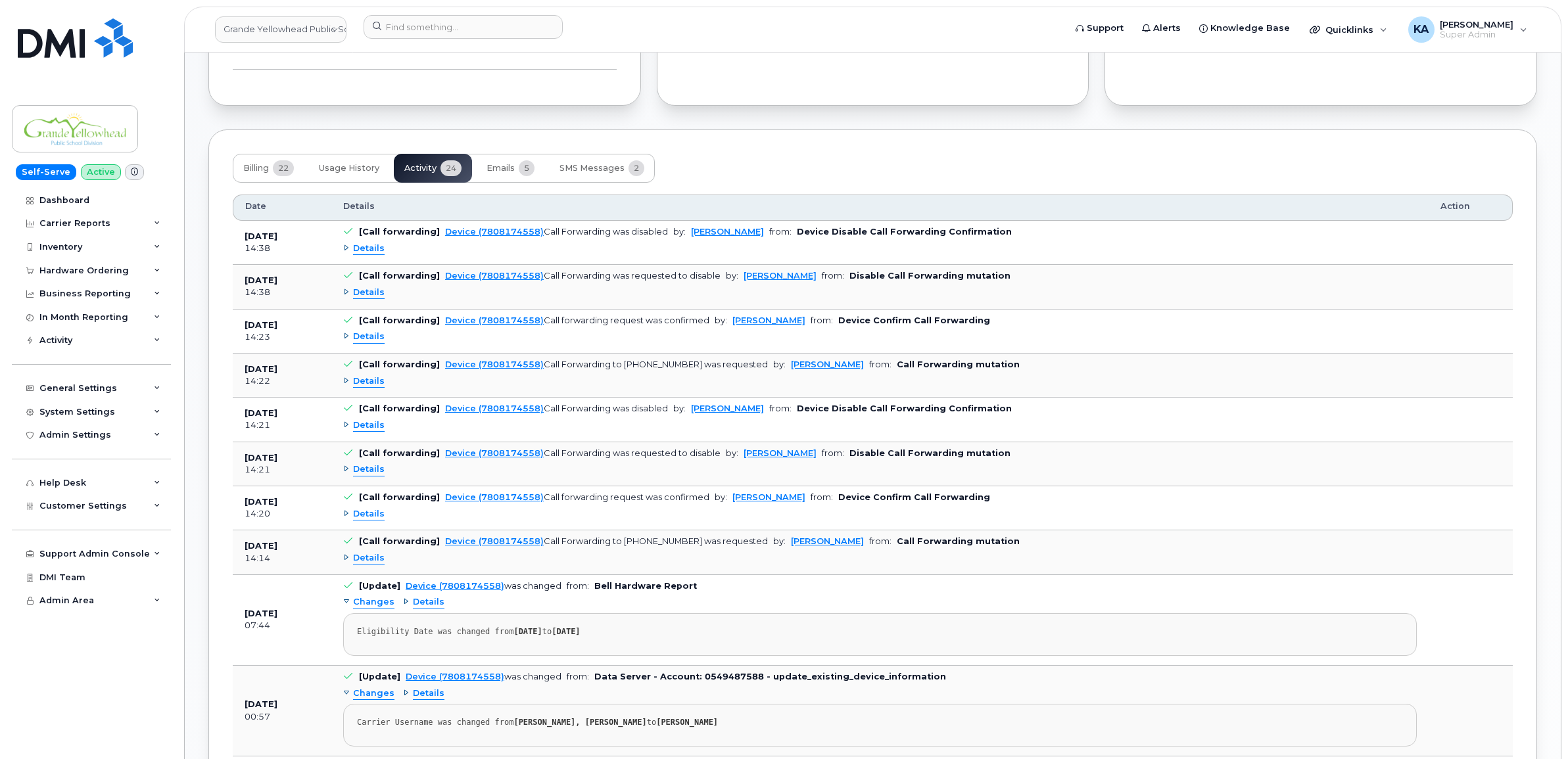
scroll to position [904, 0]
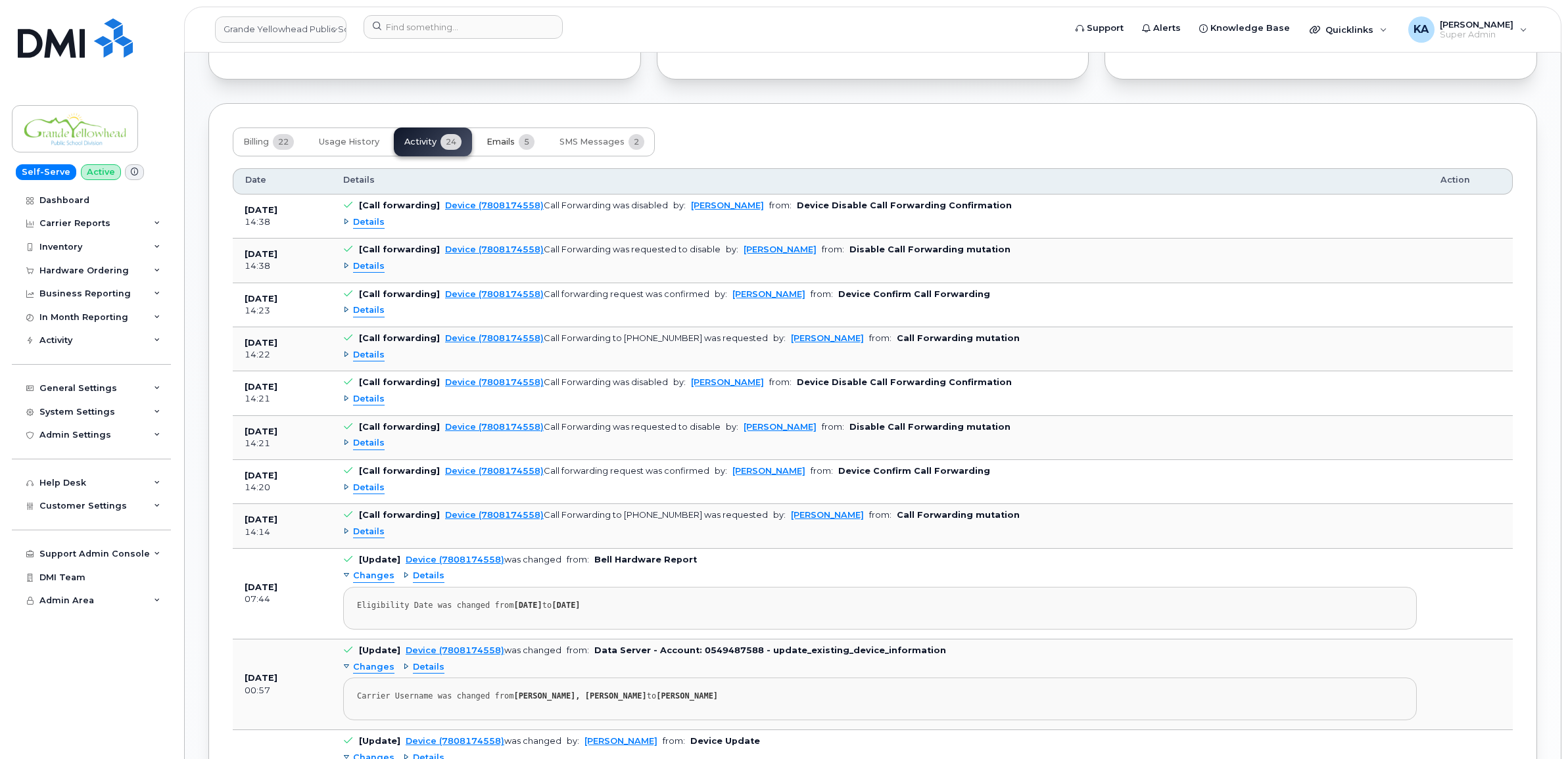
click at [510, 143] on span "Emails" at bounding box center [501, 142] width 29 height 11
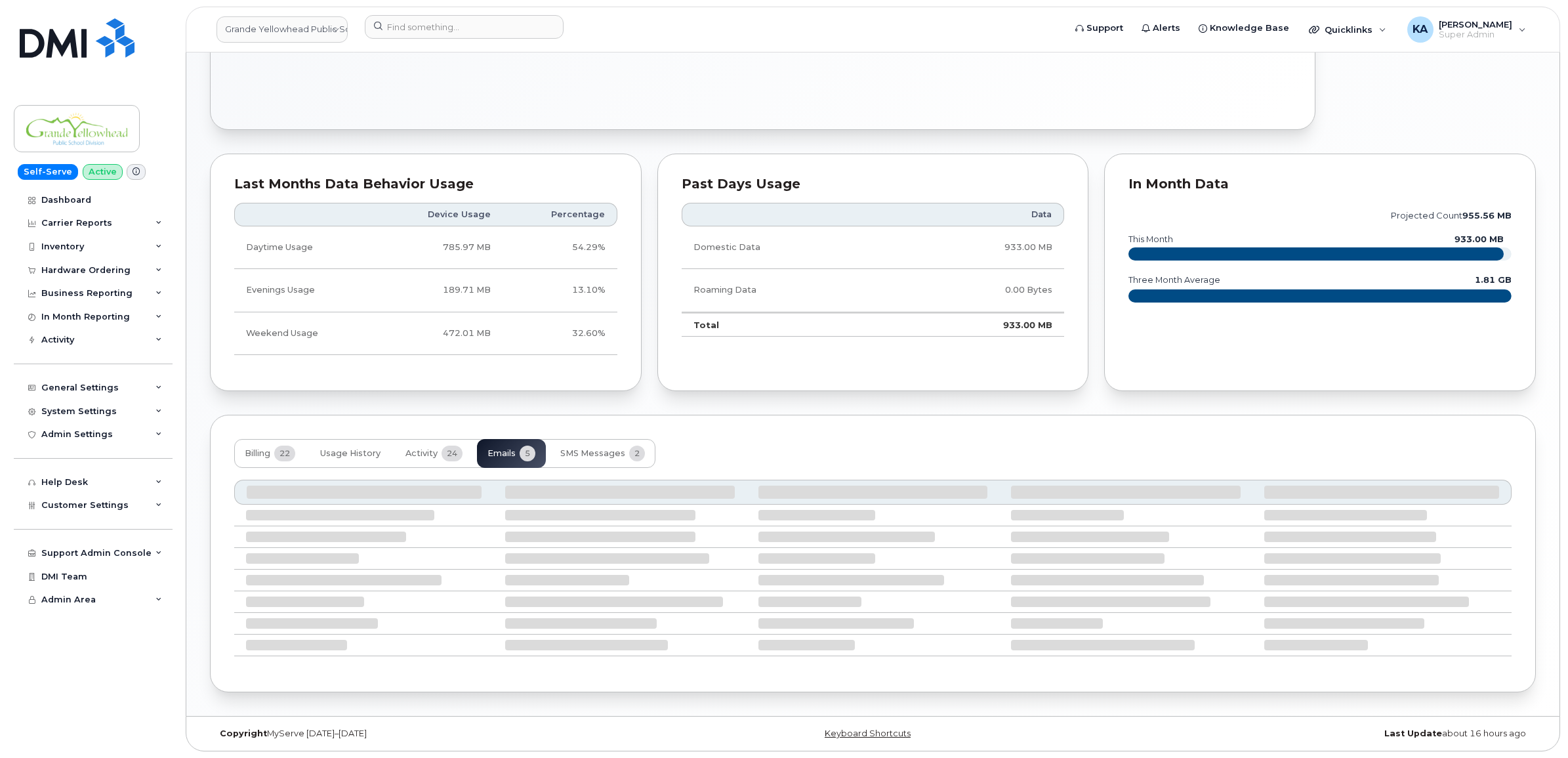
scroll to position [558, 0]
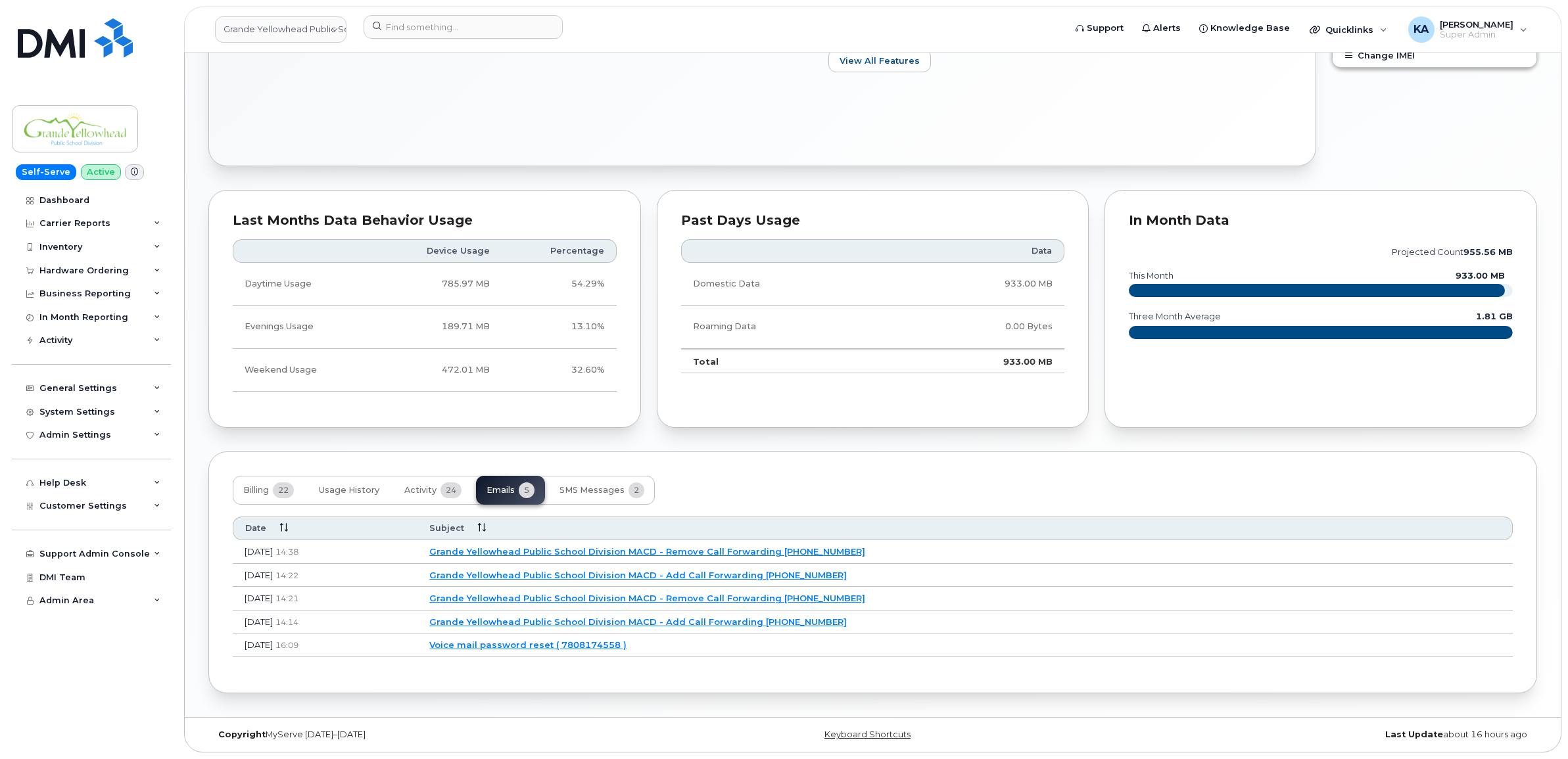
click at [582, 617] on link "Grande Yellowhead Public School Division MACD - Add Call Forwarding [PHONE_NUMB…" at bounding box center [637, 621] width 417 height 11
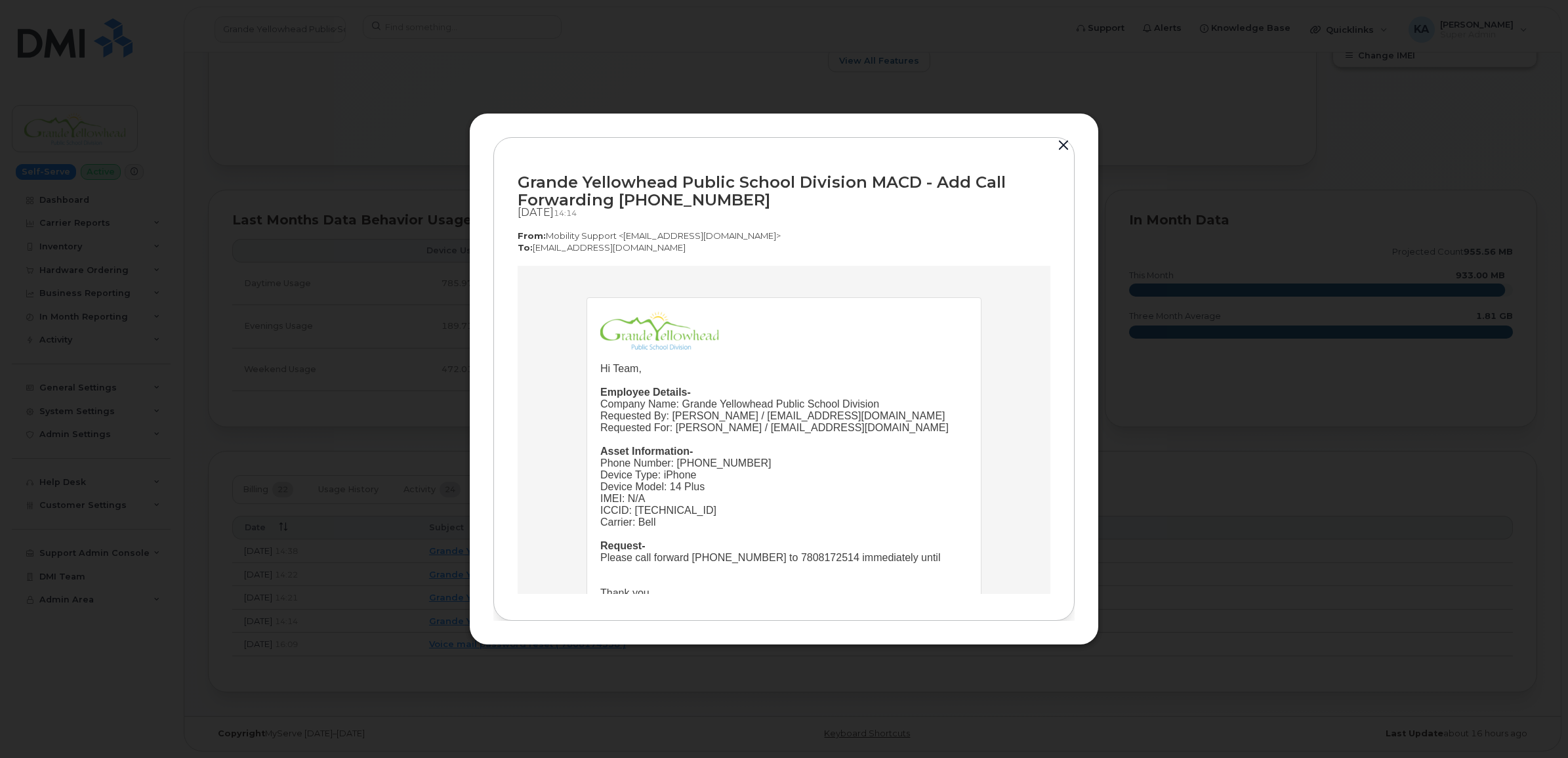
scroll to position [0, 0]
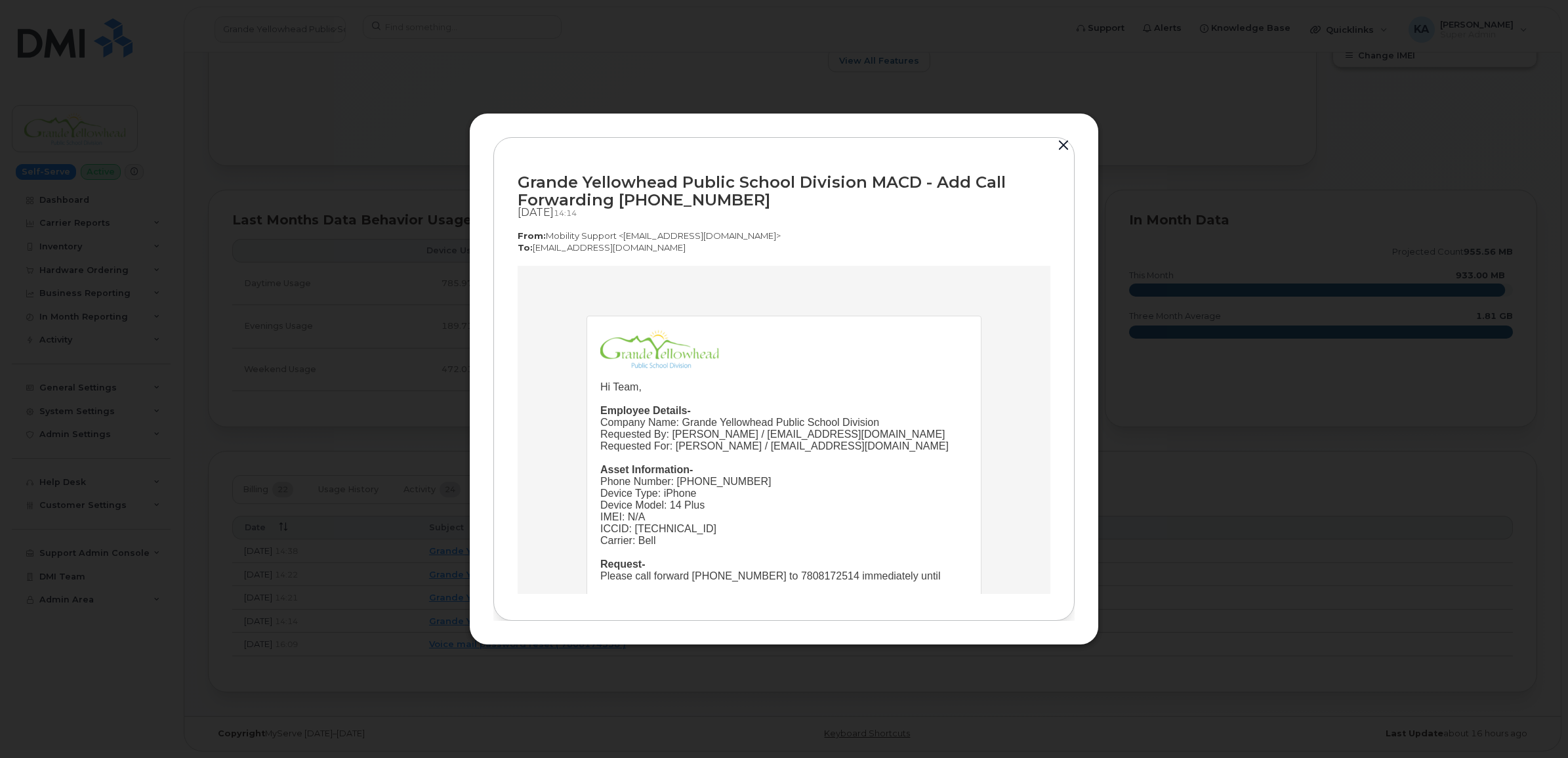
click at [1063, 142] on button "button" at bounding box center [1063, 145] width 20 height 19
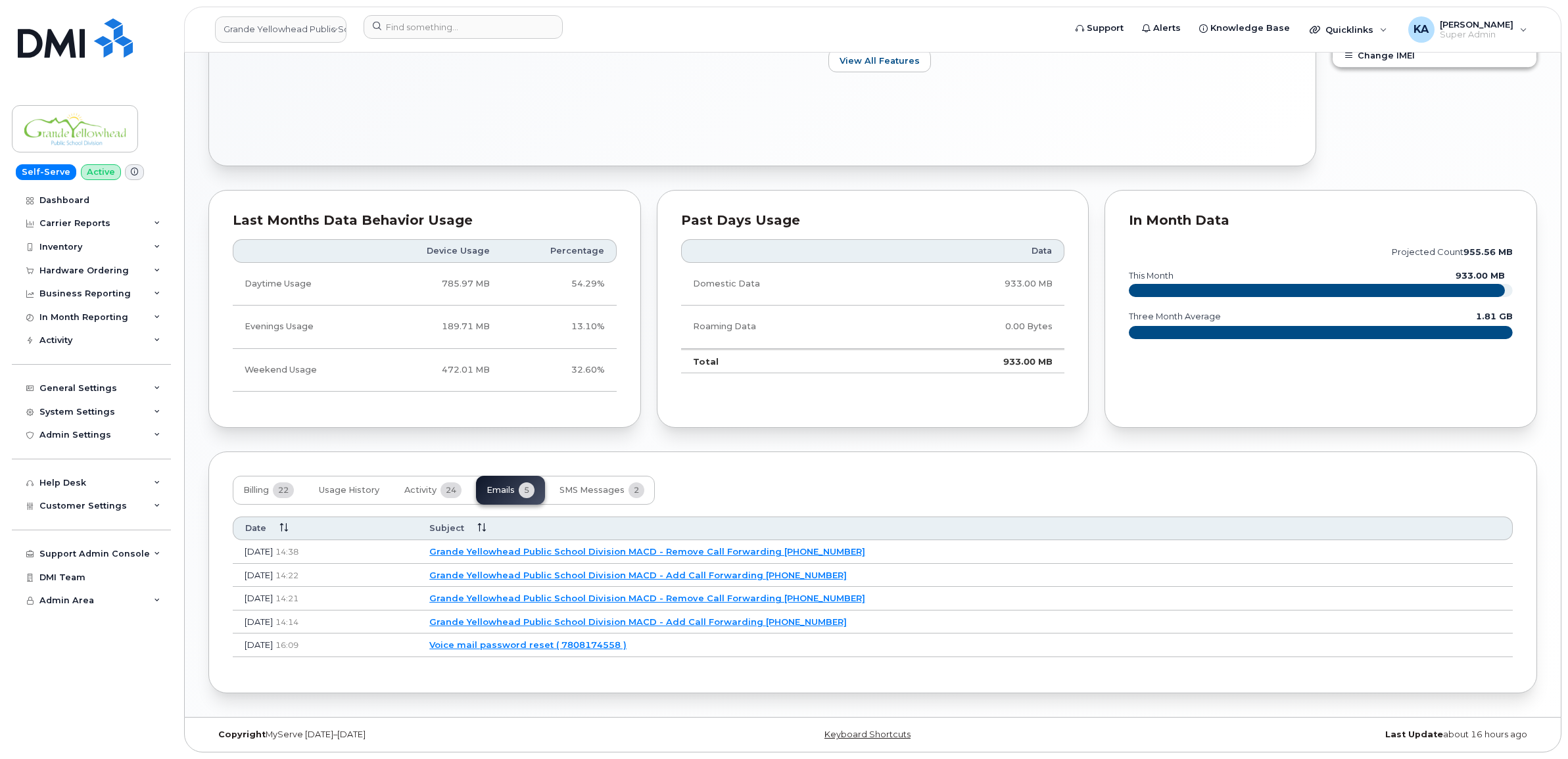
click at [659, 595] on link "Grande Yellowhead Public School Division MACD - Remove Call Forwarding [PHONE_N…" at bounding box center [647, 597] width 436 height 11
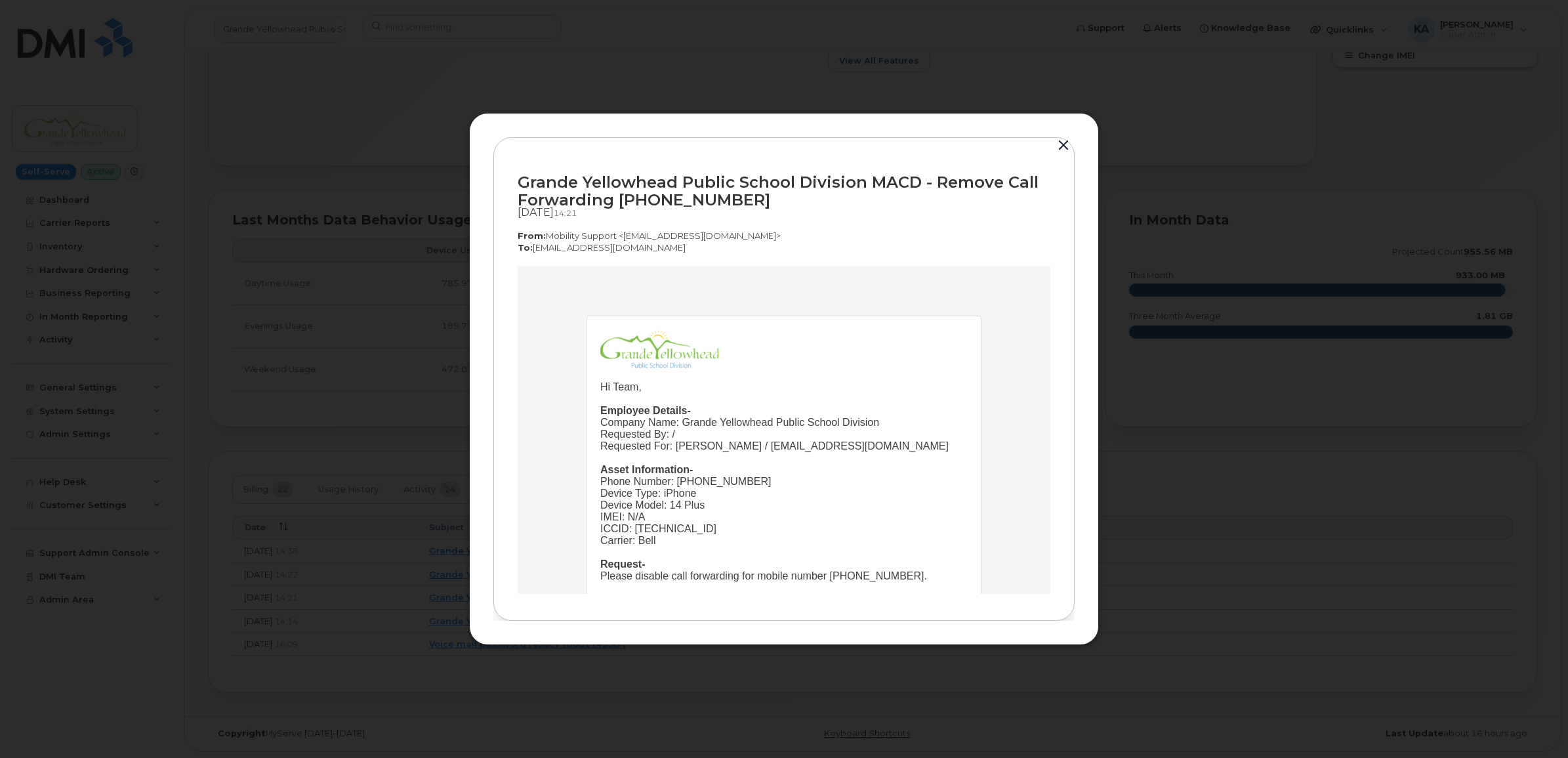
drag, startPoint x: 1066, startPoint y: 144, endPoint x: 430, endPoint y: 13, distance: 649.4
click at [1066, 144] on button "button" at bounding box center [1063, 145] width 20 height 19
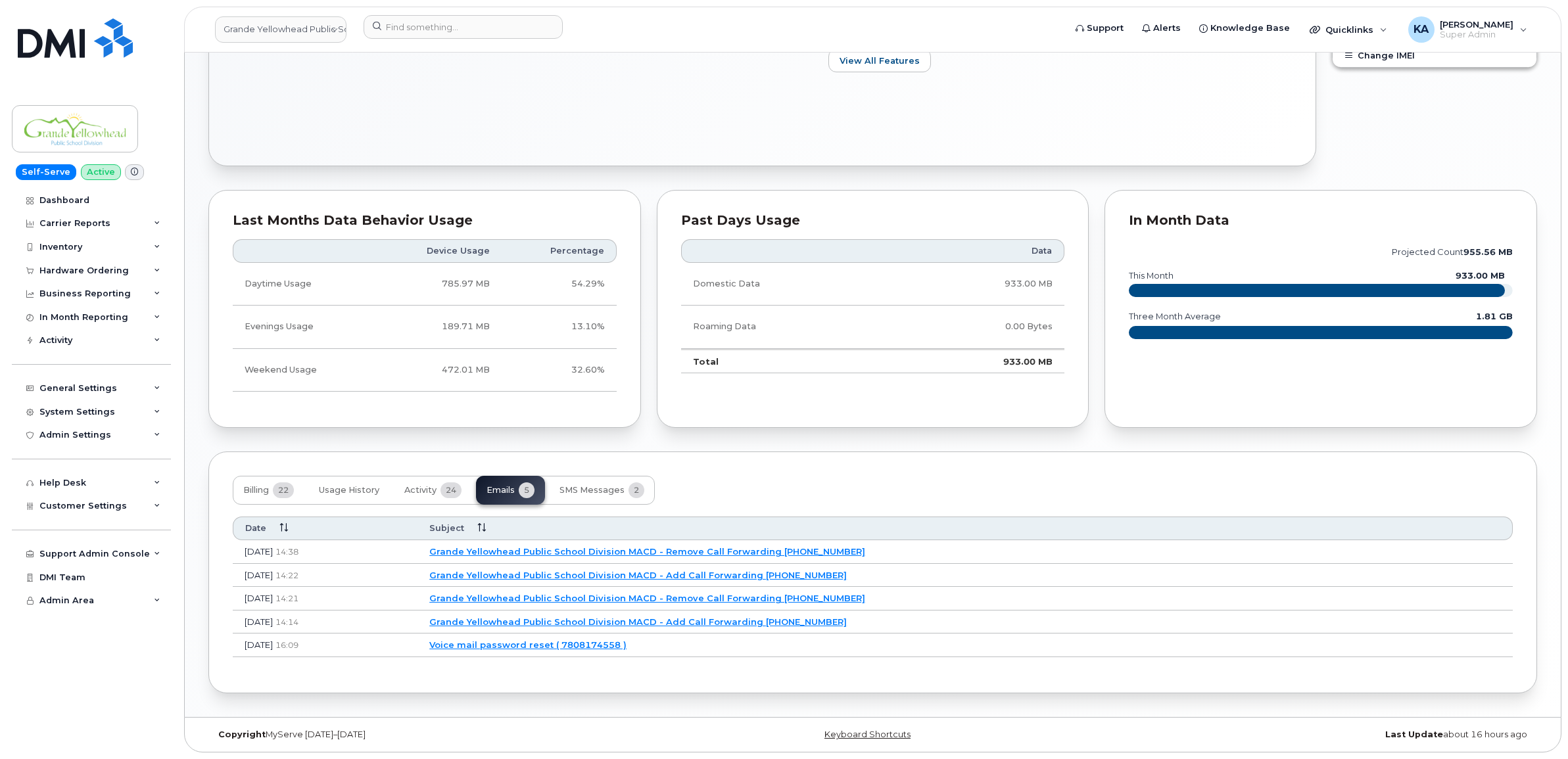
click at [635, 574] on link "Grande Yellowhead Public School Division MACD - Add Call Forwarding [PHONE_NUMB…" at bounding box center [637, 575] width 417 height 11
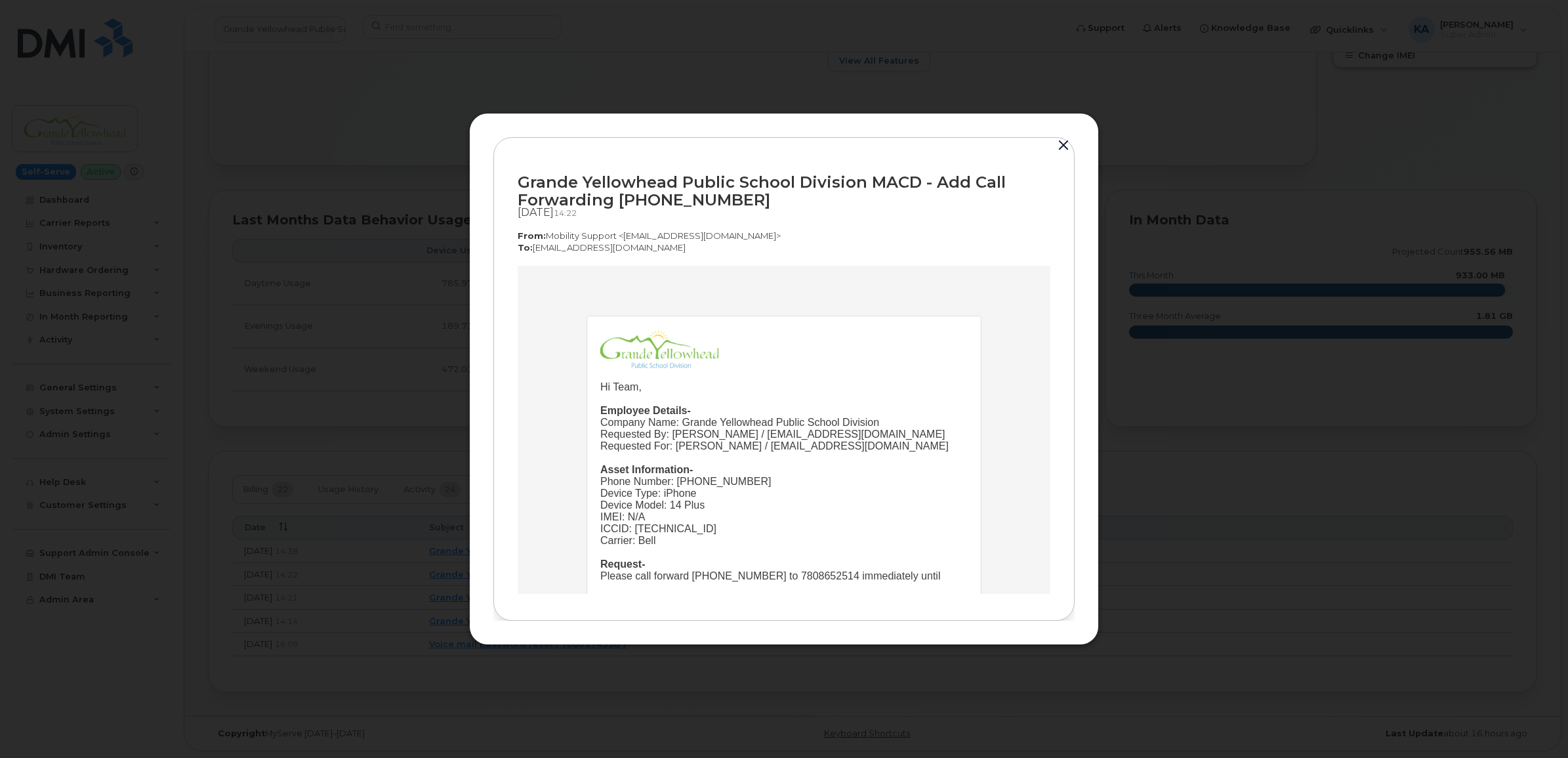
click at [1061, 143] on button "button" at bounding box center [1063, 145] width 20 height 19
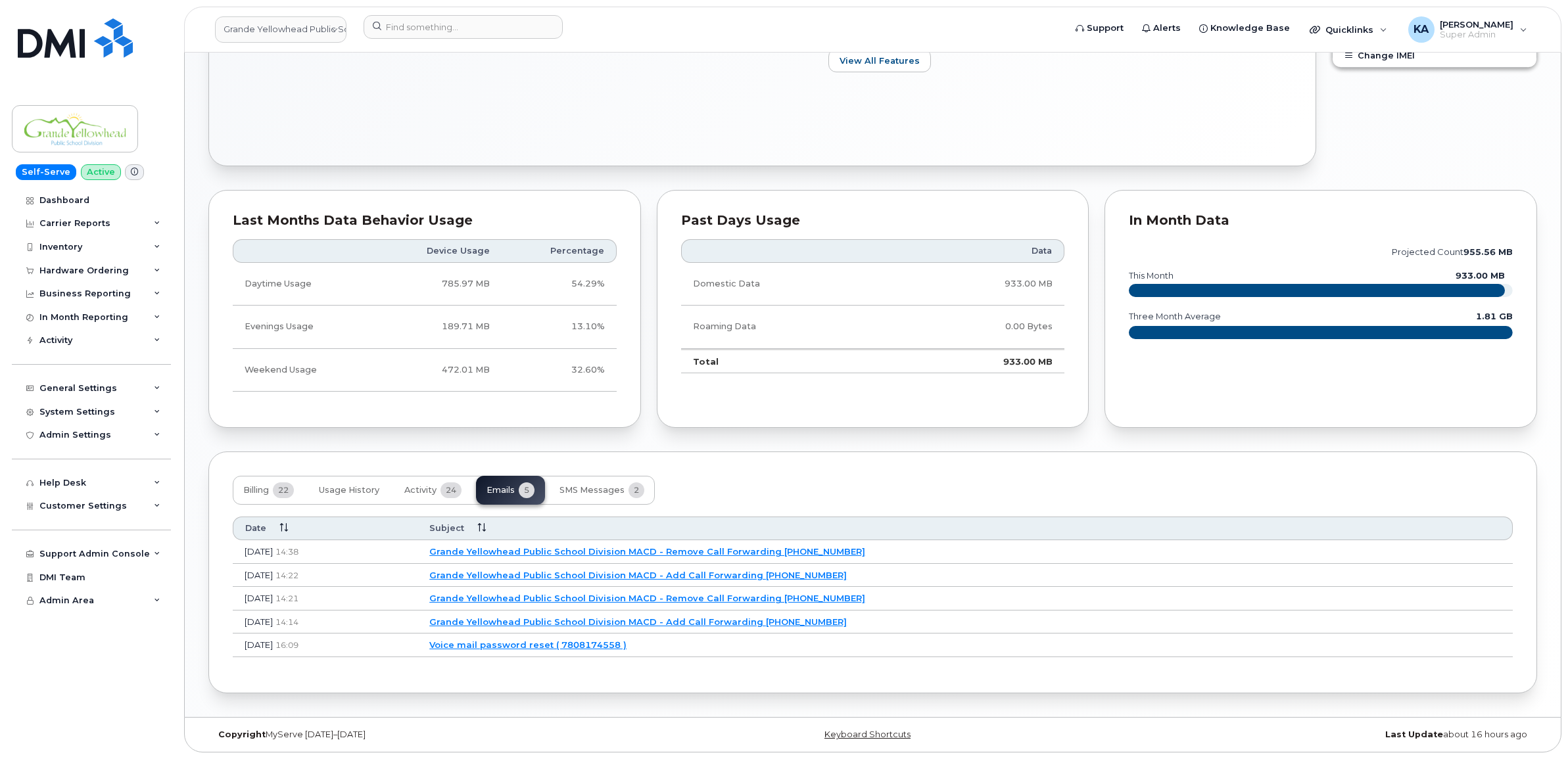
click at [648, 549] on link "Grande Yellowhead Public School Division MACD - Remove Call Forwarding [PHONE_N…" at bounding box center [647, 551] width 436 height 11
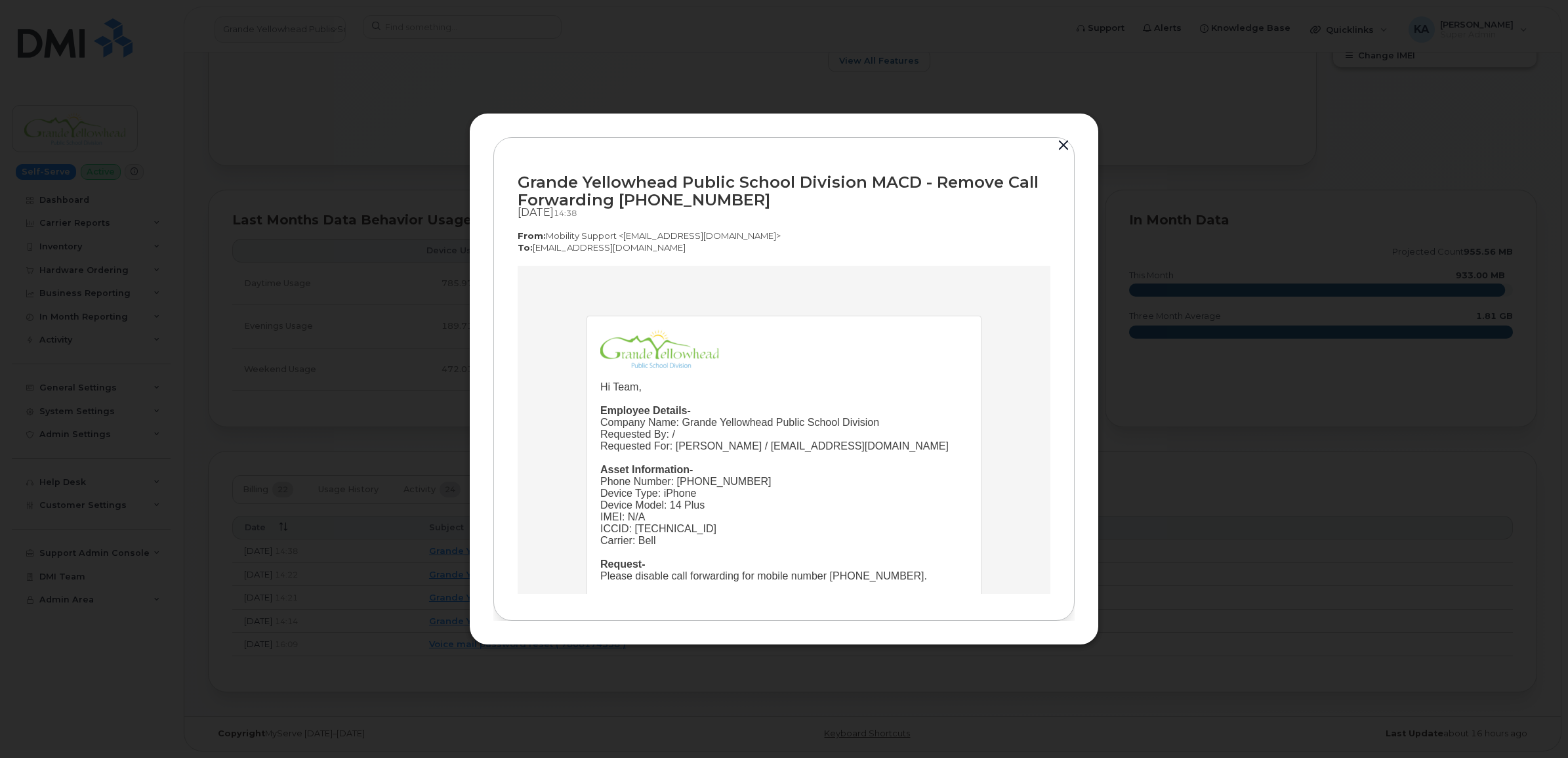
click at [1064, 138] on button "button" at bounding box center [1063, 145] width 20 height 19
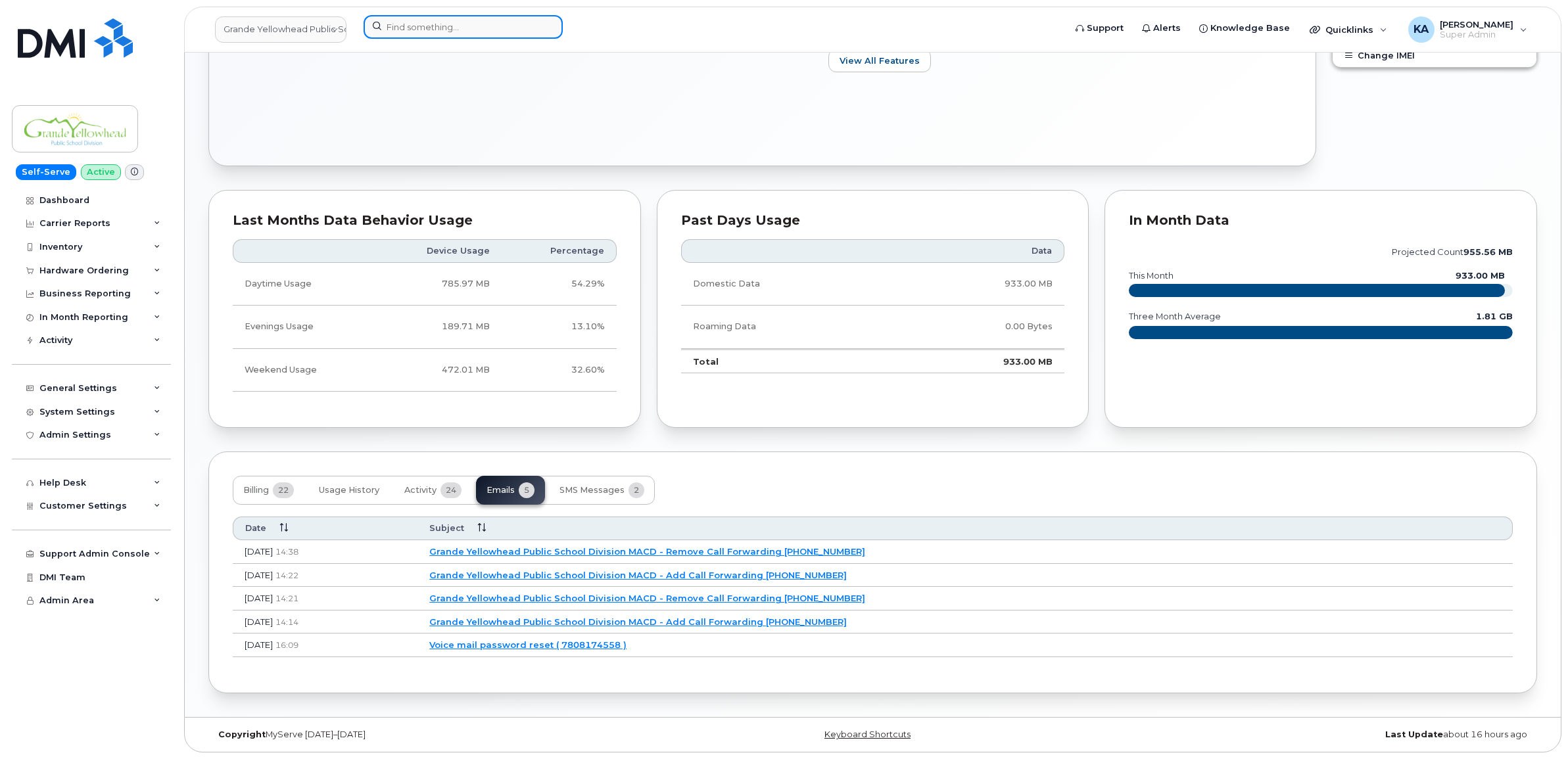
click at [444, 30] on input at bounding box center [463, 27] width 199 height 24
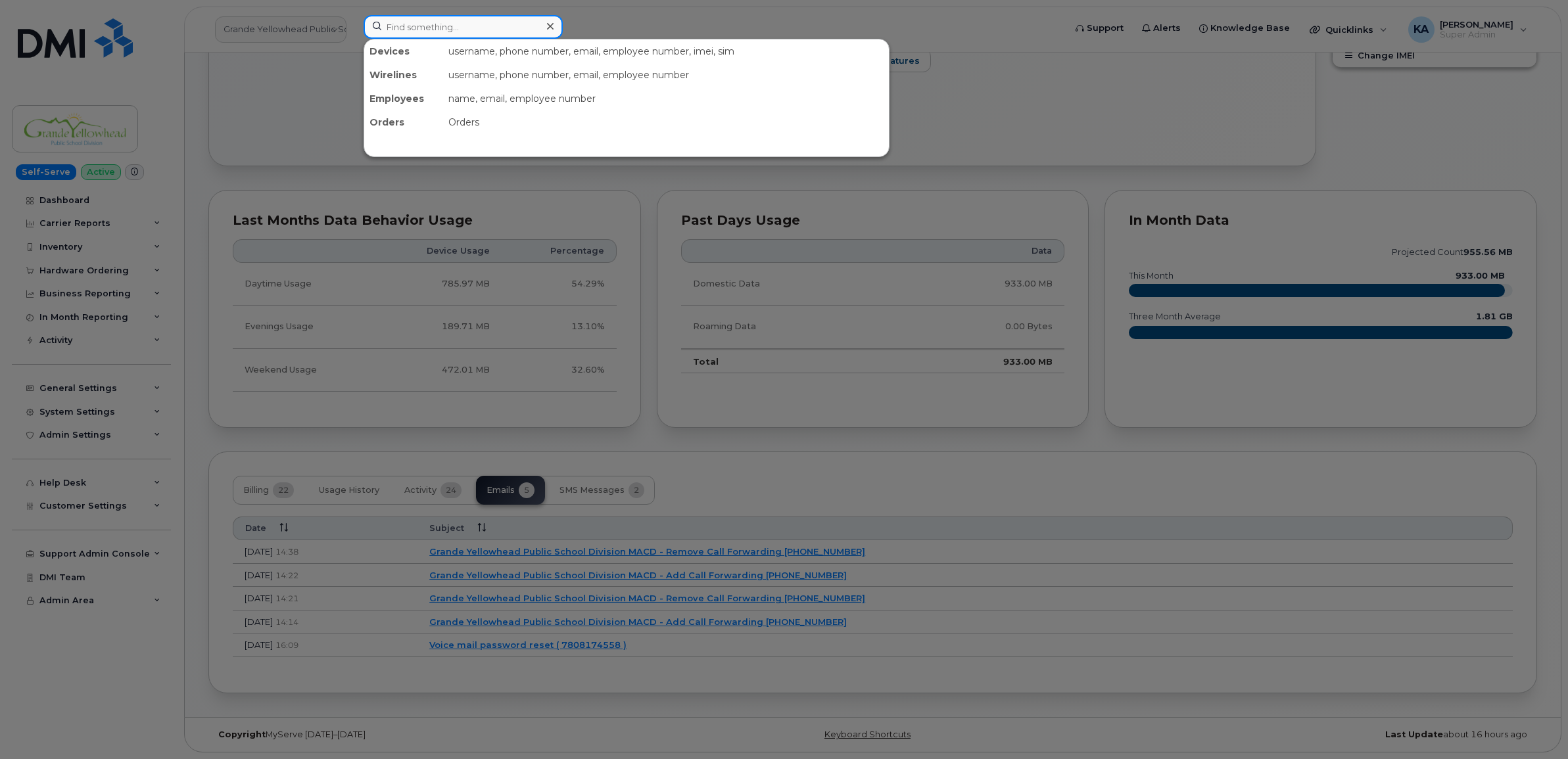
paste input "5064702021"
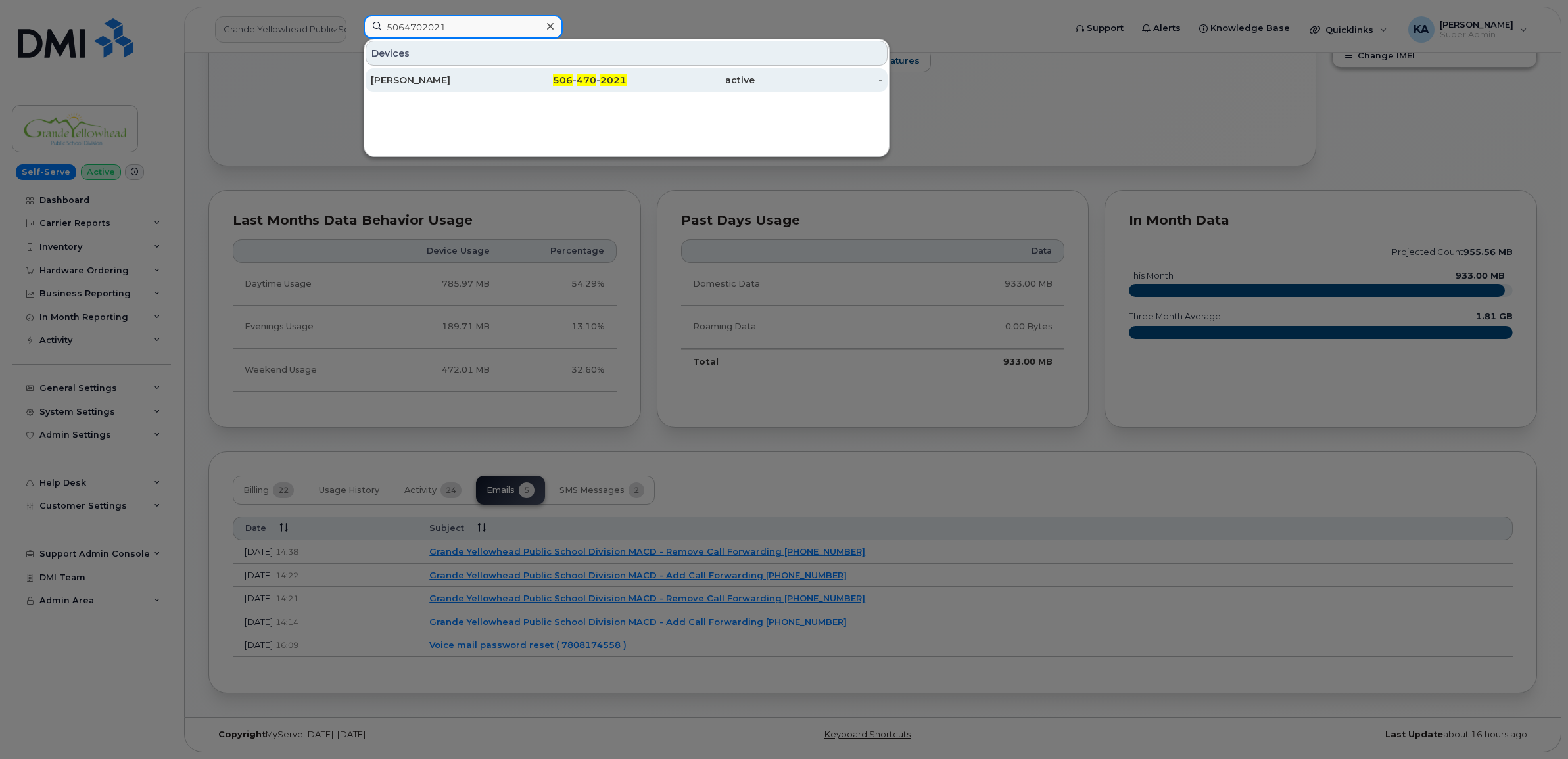
type input "5064702021"
click at [417, 81] on div "[PERSON_NAME]" at bounding box center [434, 79] width 128 height 13
